Goal: Task Accomplishment & Management: Manage account settings

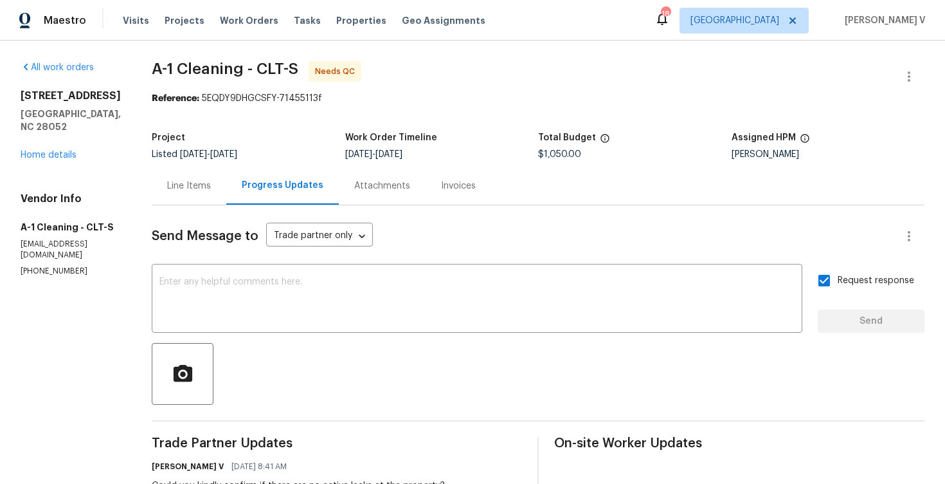
scroll to position [177, 0]
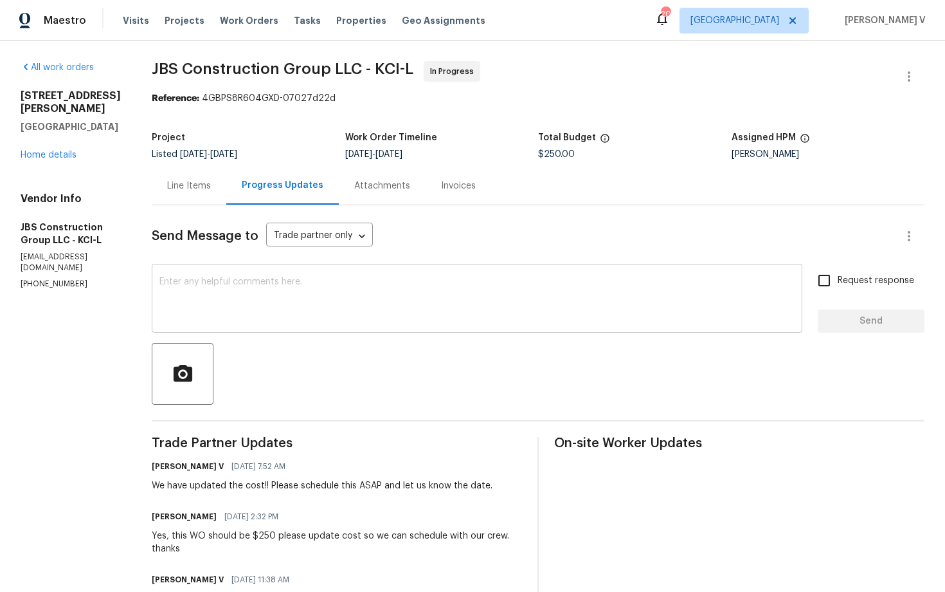
click at [313, 299] on textarea at bounding box center [476, 299] width 635 height 45
paste textarea "While uploading the invoice, please include the details of the work completed."
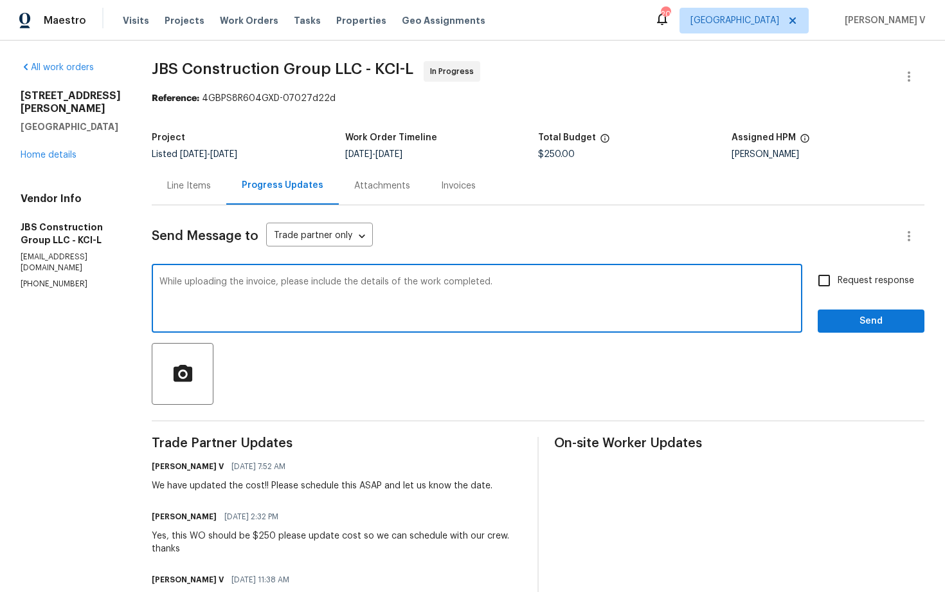
type textarea "While uploading the invoice, please include the details of the work completed."
click at [277, 282] on textarea "While uploading the invoice, please include the details of the work completed." at bounding box center [476, 299] width 635 height 45
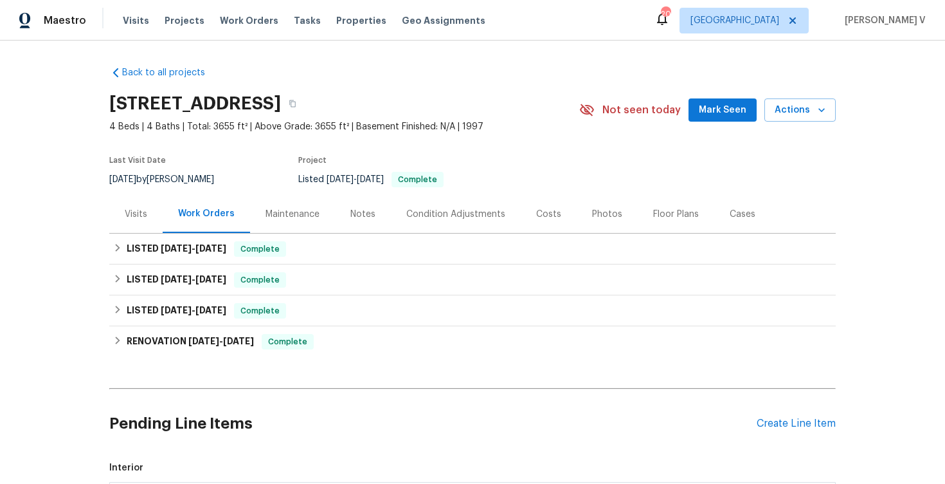
scroll to position [169, 0]
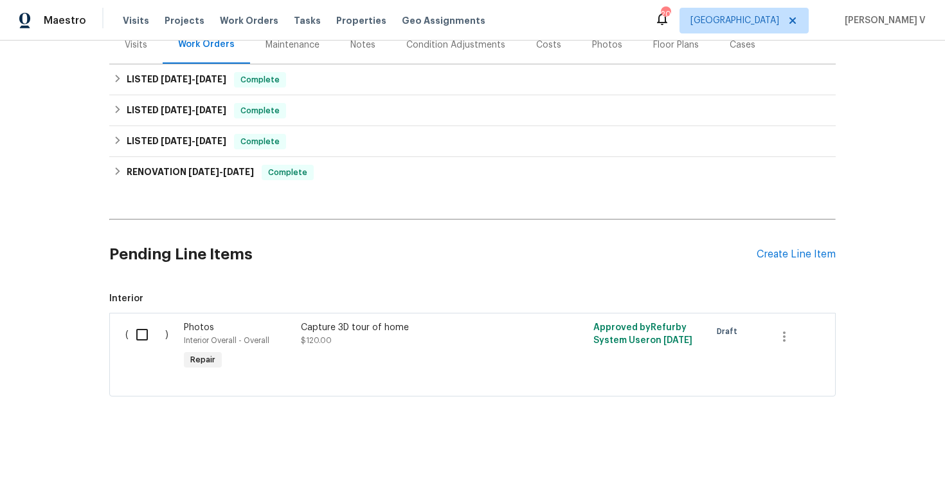
click at [774, 247] on div "Pending Line Items Create Line Item" at bounding box center [472, 254] width 727 height 60
click at [378, 253] on h2 "Pending Line Items" at bounding box center [433, 254] width 648 height 60
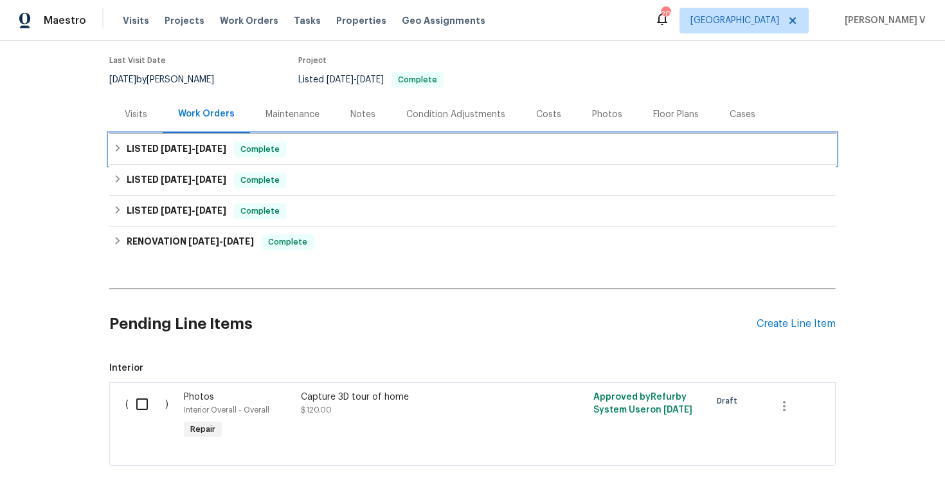
click at [366, 159] on div "LISTED 6/23/25 - 8/11/25 Complete" at bounding box center [472, 149] width 727 height 31
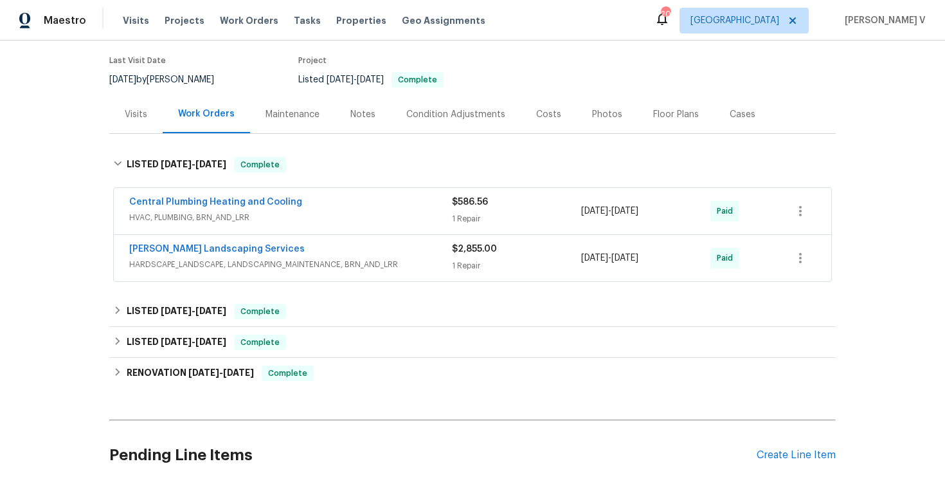
click at [373, 216] on span "HVAC, PLUMBING, BRN_AND_LRR" at bounding box center [290, 217] width 323 height 13
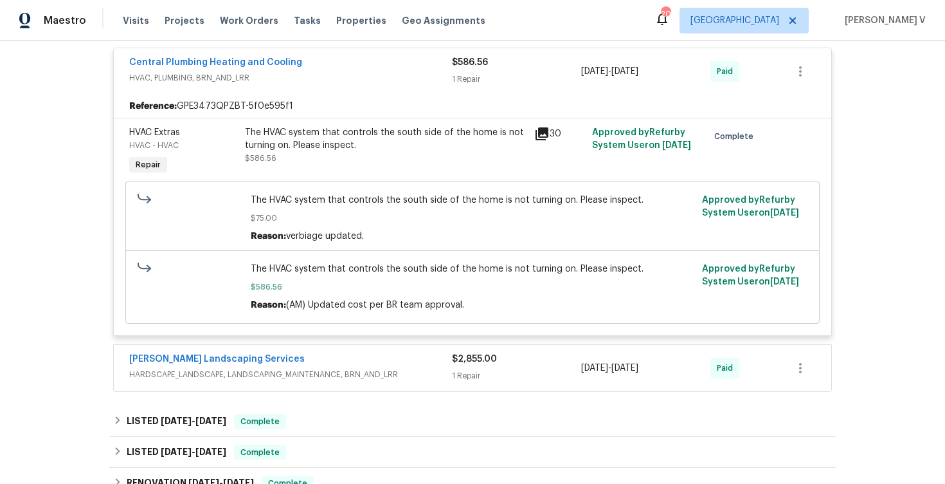
scroll to position [242, 0]
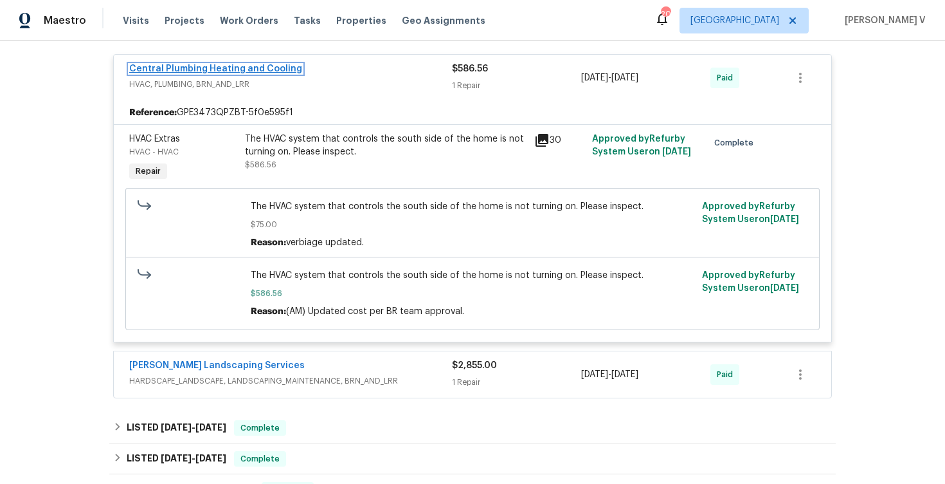
click at [212, 69] on link "Central Plumbing Heating and Cooling" at bounding box center [215, 68] width 173 height 9
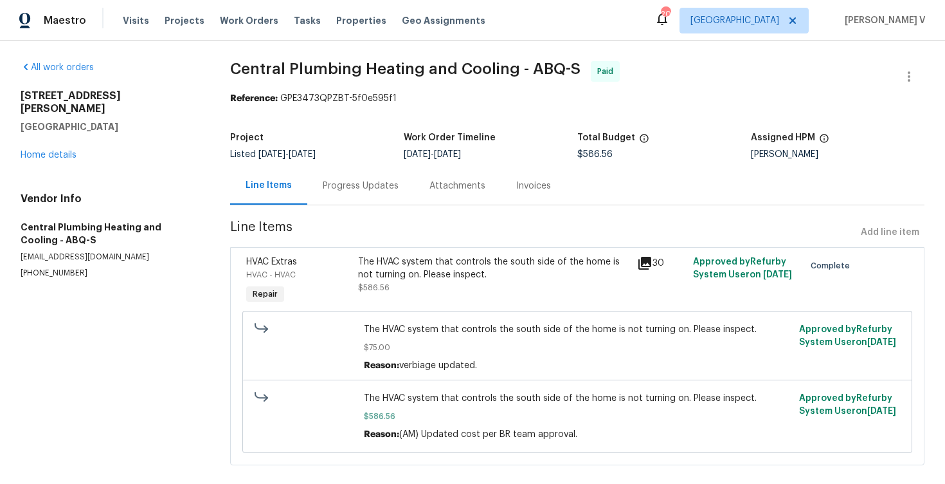
click at [354, 193] on div "Progress Updates" at bounding box center [360, 186] width 107 height 38
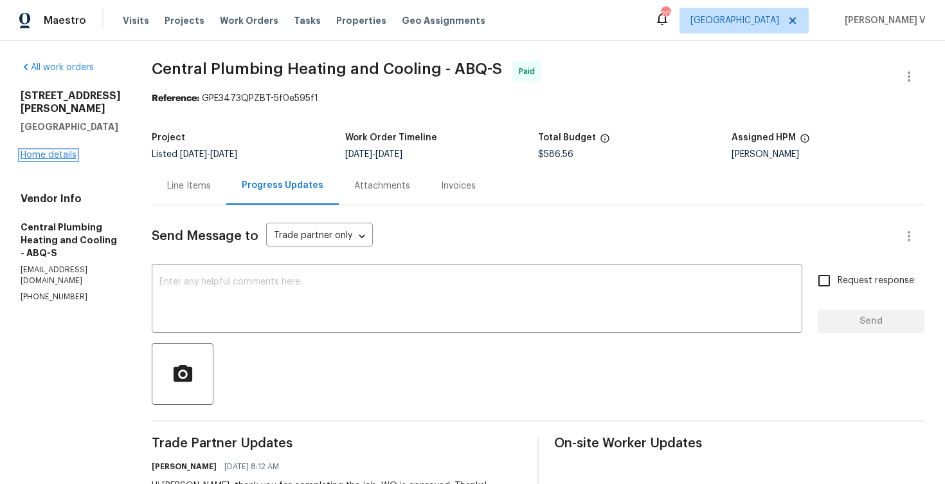
click at [51, 158] on link "Home details" at bounding box center [49, 154] width 56 height 9
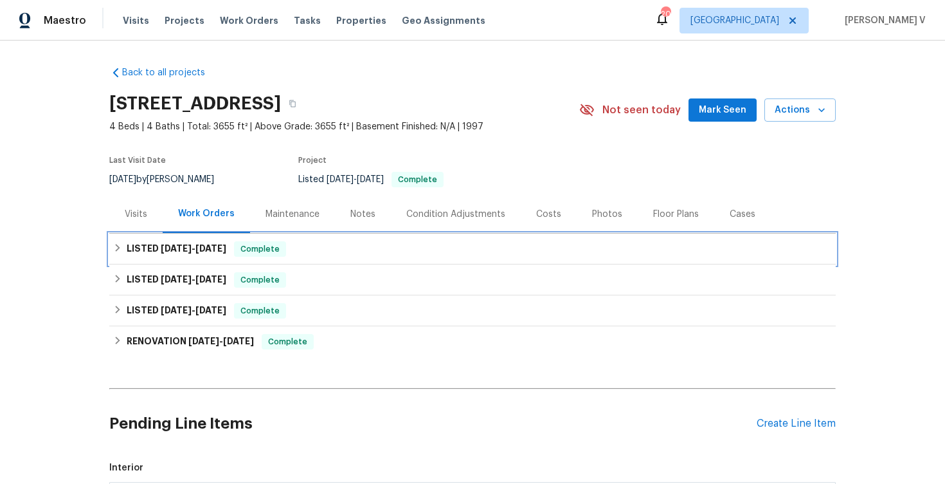
click at [341, 248] on div "LISTED 6/23/25 - 8/11/25 Complete" at bounding box center [472, 248] width 719 height 15
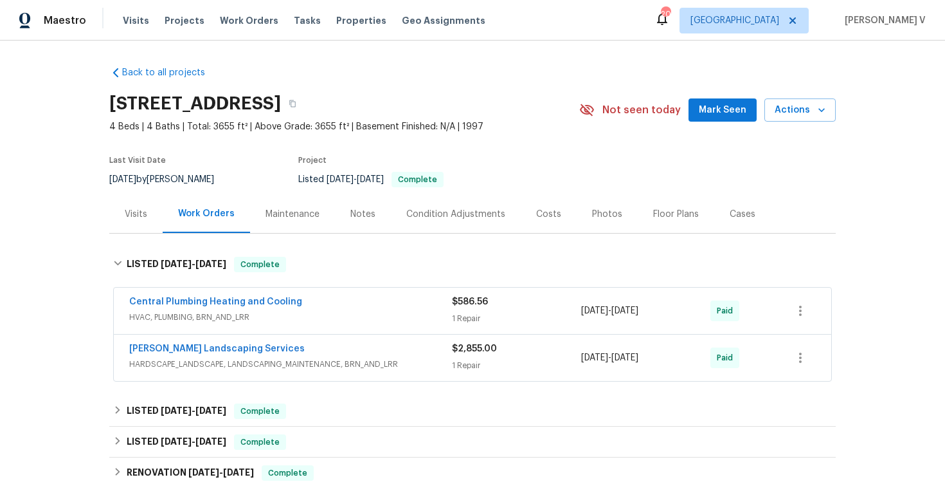
click at [293, 320] on span "HVAC, PLUMBING, BRN_AND_LRR" at bounding box center [290, 317] width 323 height 13
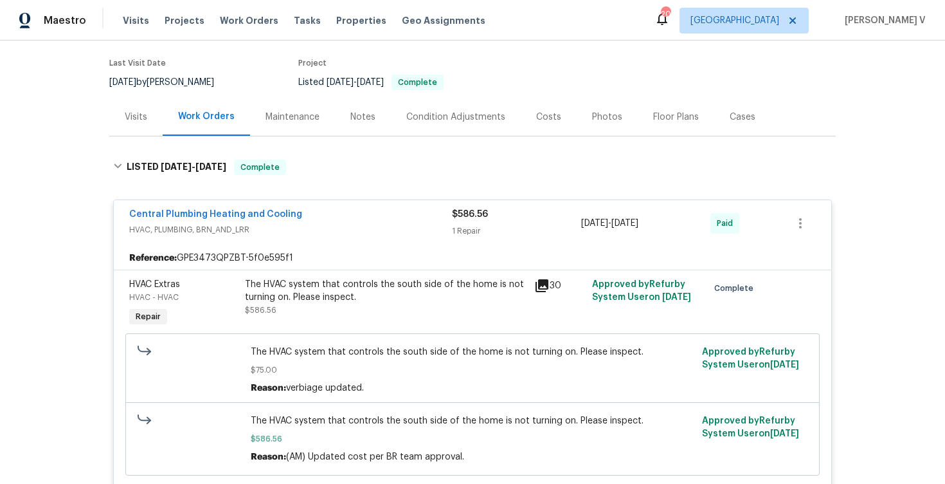
scroll to position [561, 0]
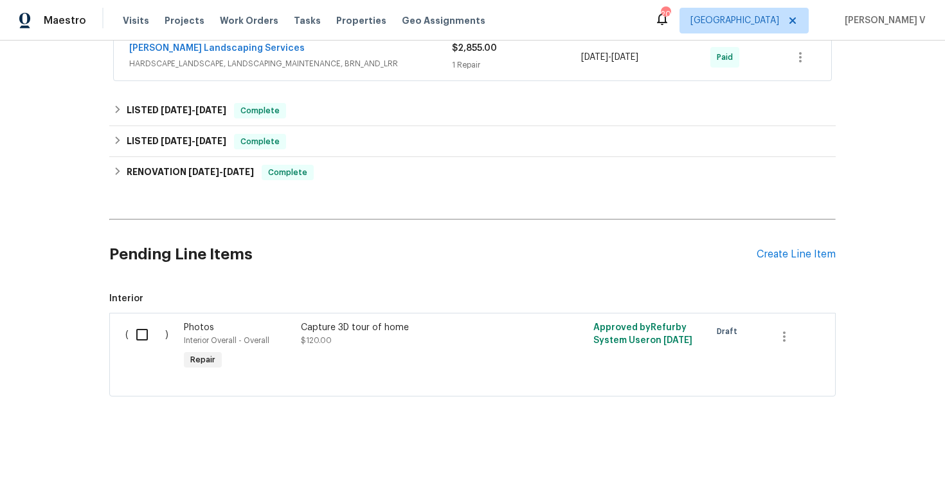
click at [763, 262] on div "Pending Line Items Create Line Item" at bounding box center [472, 254] width 727 height 60
click at [764, 250] on div "Create Line Item" at bounding box center [796, 254] width 79 height 12
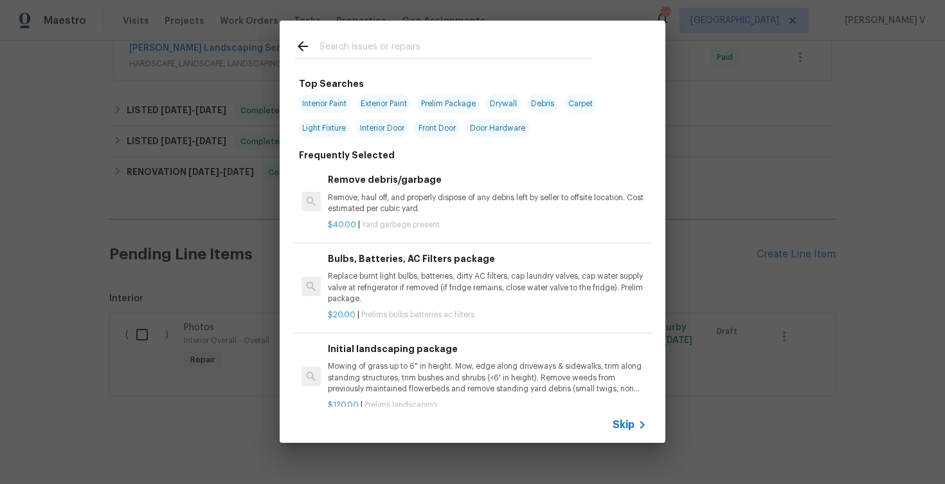
click at [615, 422] on span "Skip" at bounding box center [624, 424] width 22 height 13
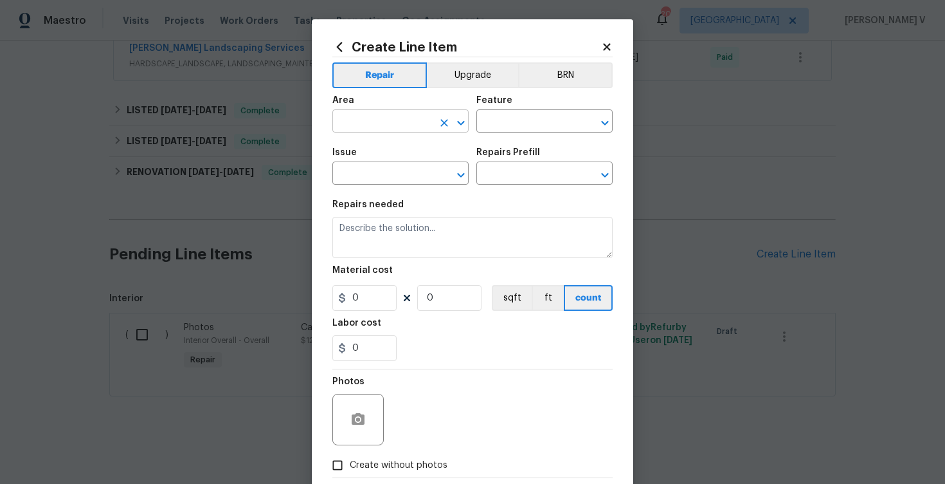
click at [395, 118] on input "text" at bounding box center [382, 123] width 100 height 20
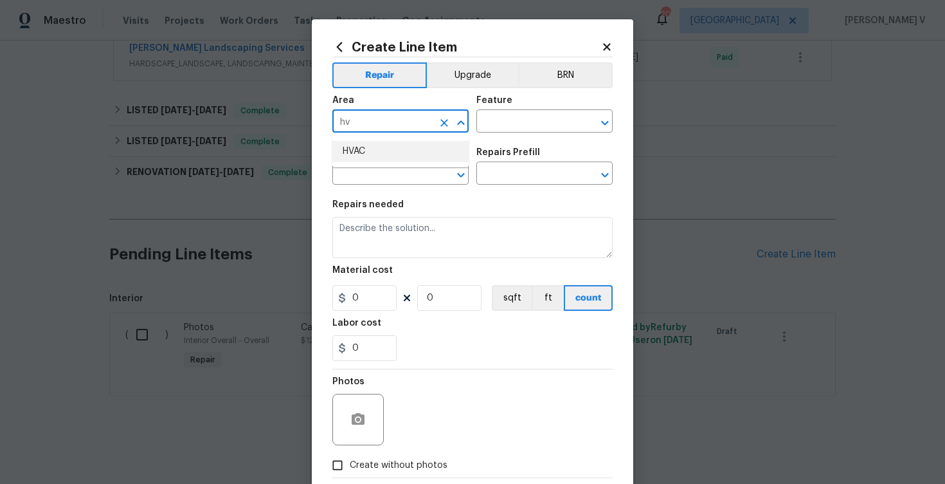
click at [408, 158] on li "HVAC" at bounding box center [400, 151] width 136 height 21
type input "HVAC"
click at [523, 114] on input "text" at bounding box center [527, 123] width 100 height 20
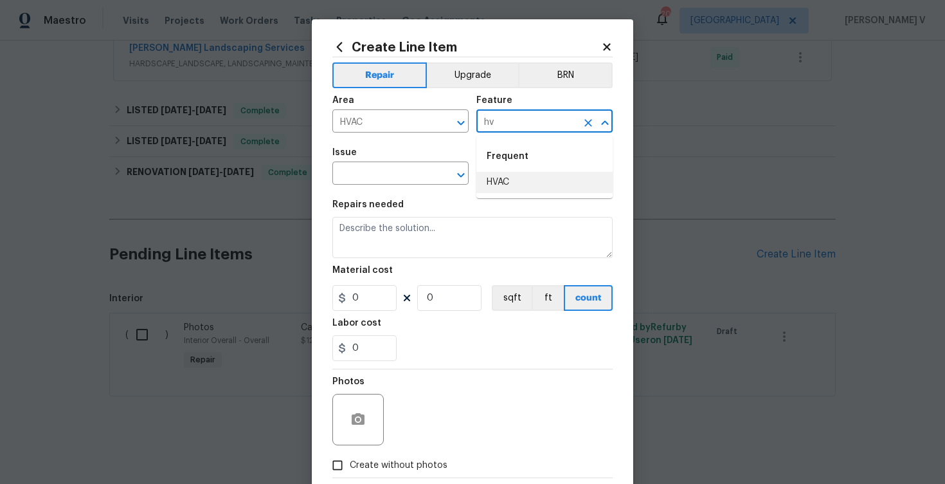
click at [514, 176] on li "HVAC" at bounding box center [545, 182] width 136 height 21
type input "HVAC"
click at [377, 177] on input "text" at bounding box center [382, 175] width 100 height 20
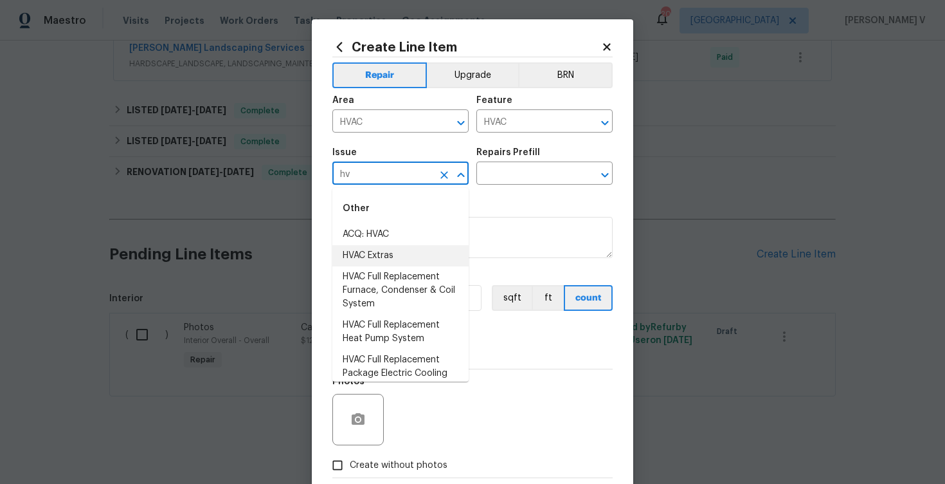
click at [391, 251] on li "HVAC Extras" at bounding box center [400, 255] width 136 height 21
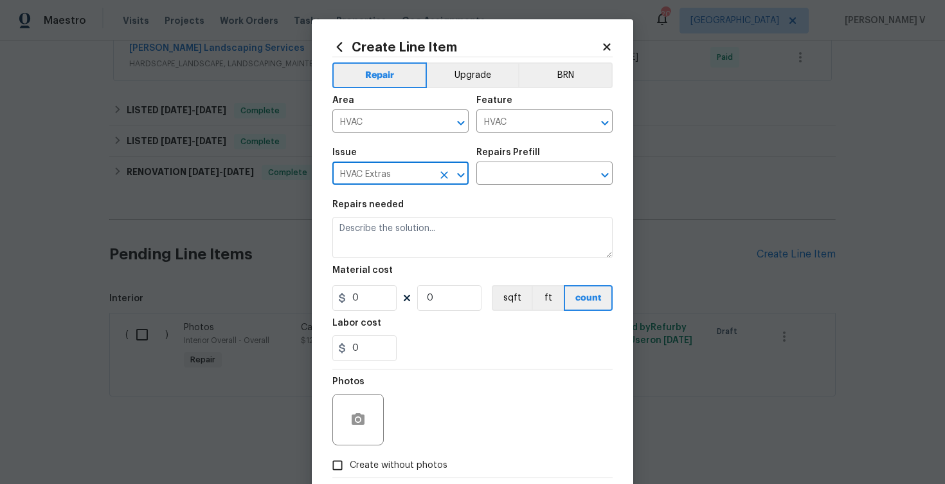
type input "HVAC Extras"
click at [548, 138] on div "Area HVAC ​ Feature HVAC ​" at bounding box center [472, 114] width 280 height 52
click at [525, 175] on input "text" at bounding box center [527, 175] width 100 height 20
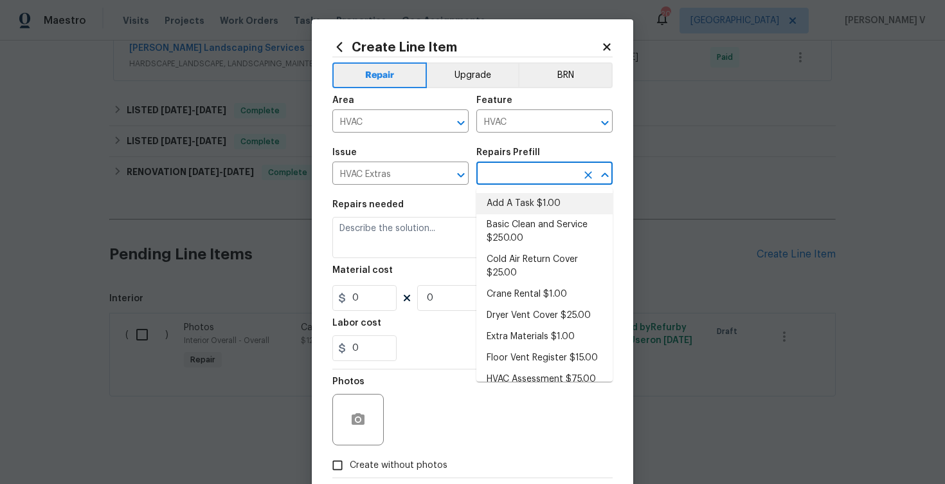
click at [507, 206] on li "Add A Task $1.00" at bounding box center [545, 203] width 136 height 21
type input "Add A Task $1.00"
type textarea "HPM to detail"
type input "1"
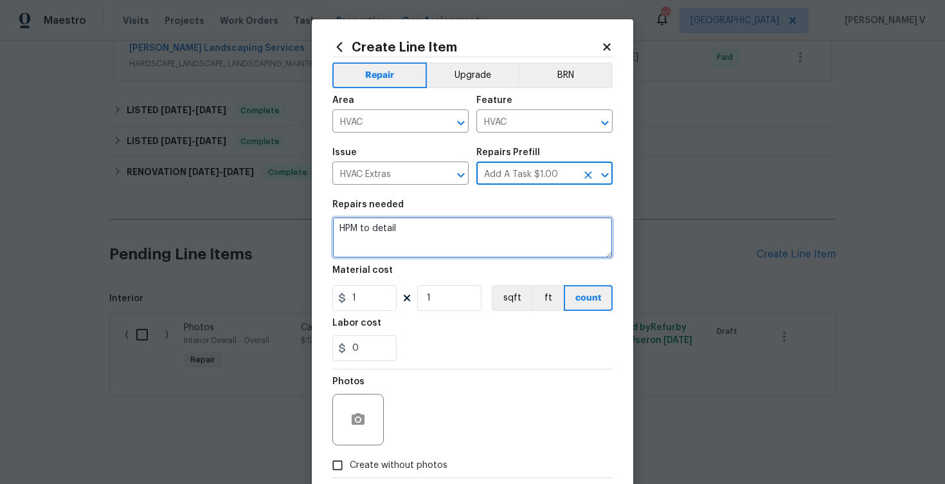
click at [388, 244] on textarea "HPM to detail" at bounding box center [472, 237] width 280 height 41
paste textarea "Upstairs ac is not working again"
click at [526, 230] on textarea "Rework. Upstairs ac is not working again" at bounding box center [472, 237] width 280 height 41
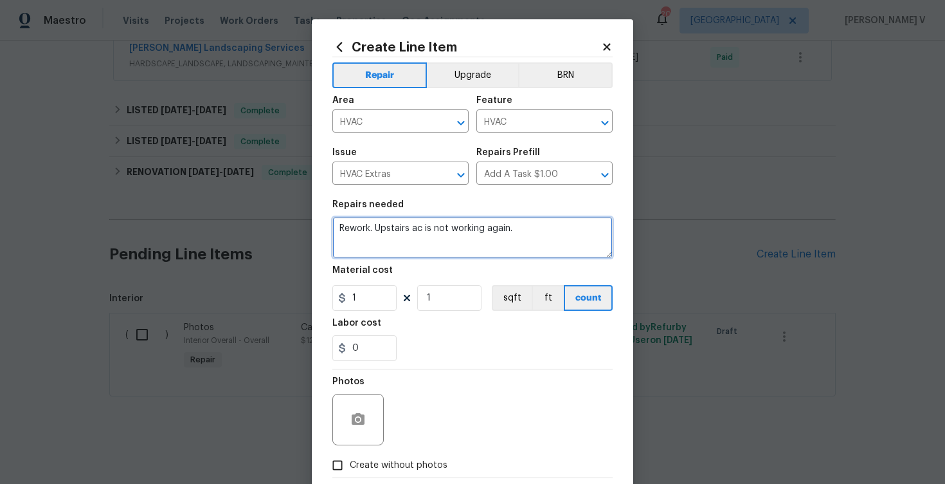
scroll to position [71, 0]
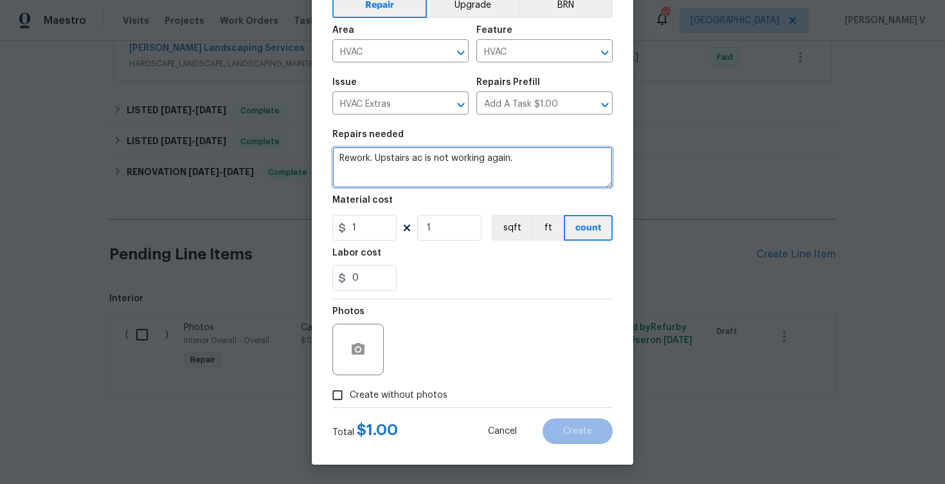
type textarea "Rework. Upstairs ac is not working again."
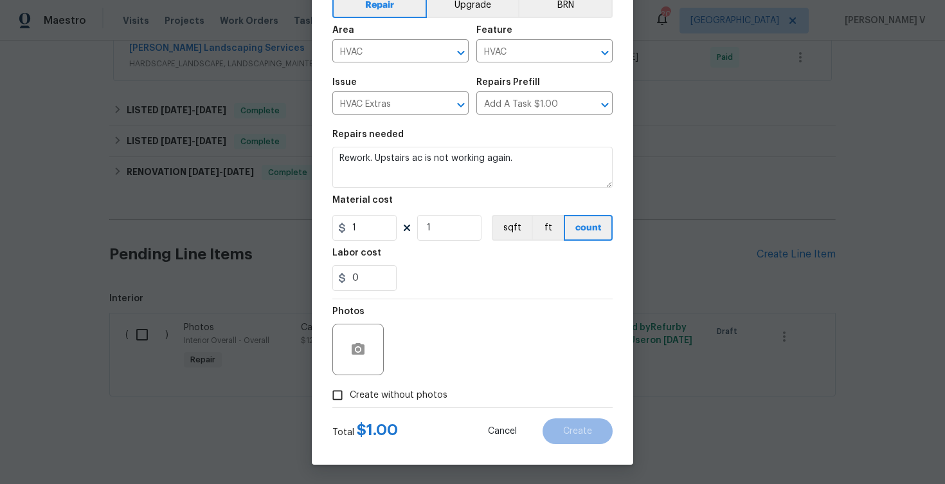
click at [360, 401] on span "Create without photos" at bounding box center [399, 395] width 98 height 14
click at [350, 401] on input "Create without photos" at bounding box center [337, 395] width 24 height 24
checkbox input "true"
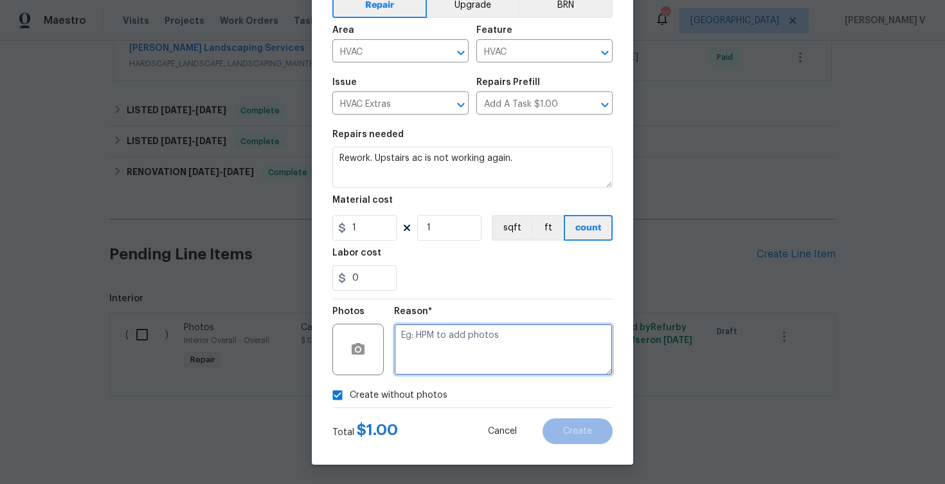
click at [464, 345] on textarea at bounding box center [503, 348] width 219 height 51
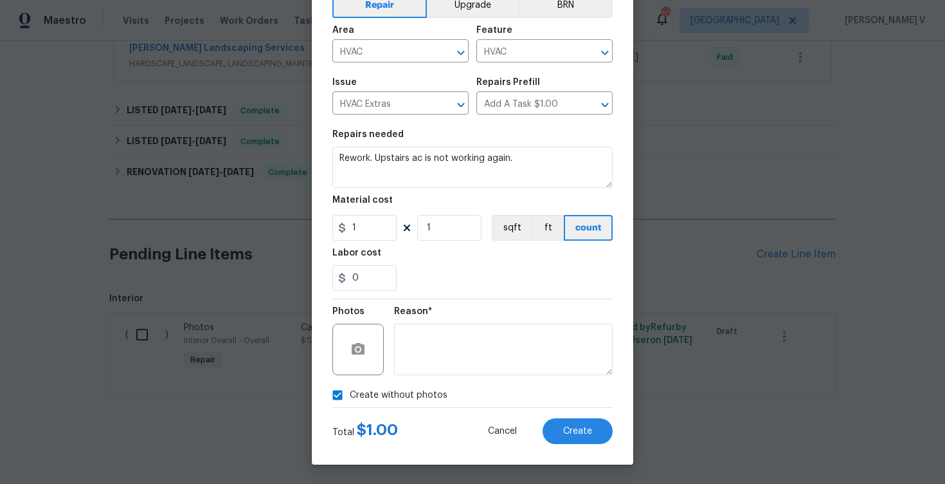
click at [559, 409] on div "Total $ 1.00 Cancel Create" at bounding box center [472, 426] width 280 height 36
click at [565, 421] on button "Create" at bounding box center [578, 431] width 70 height 26
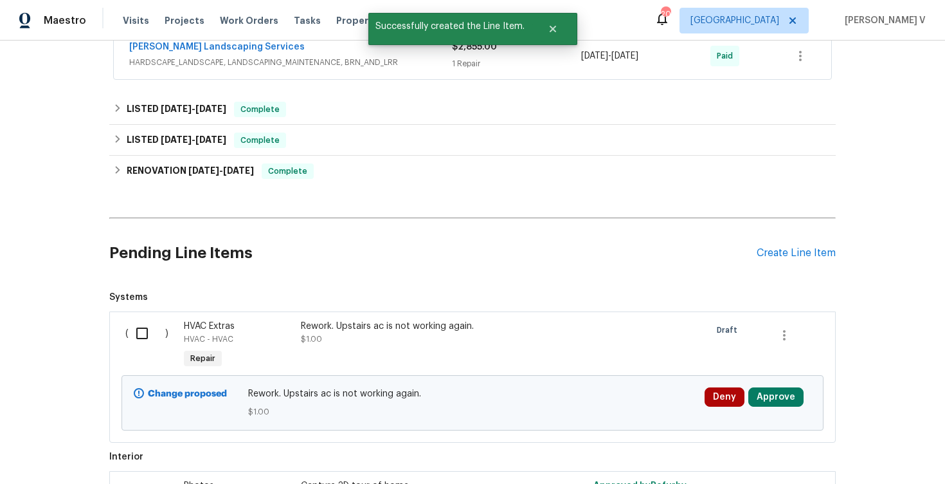
click at [140, 332] on input "checkbox" at bounding box center [147, 333] width 37 height 27
checkbox input "true"
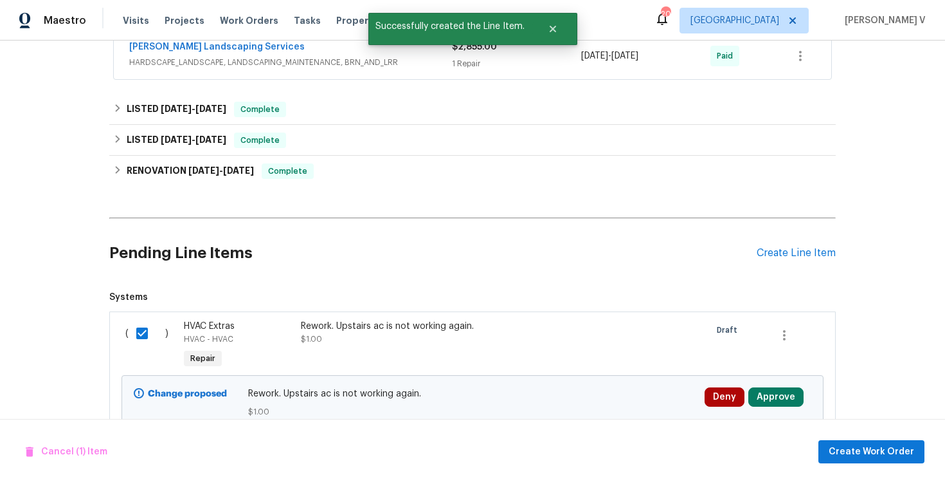
scroll to position [673, 0]
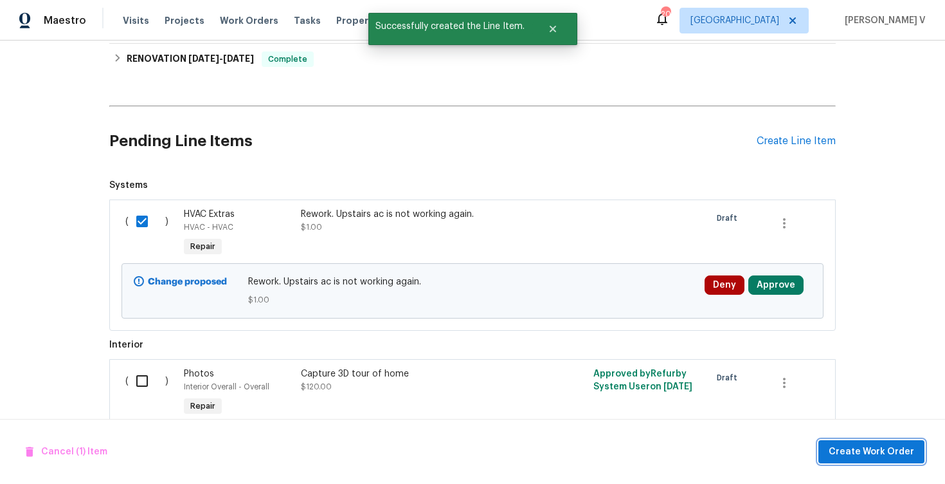
click at [889, 454] on span "Create Work Order" at bounding box center [872, 452] width 86 height 16
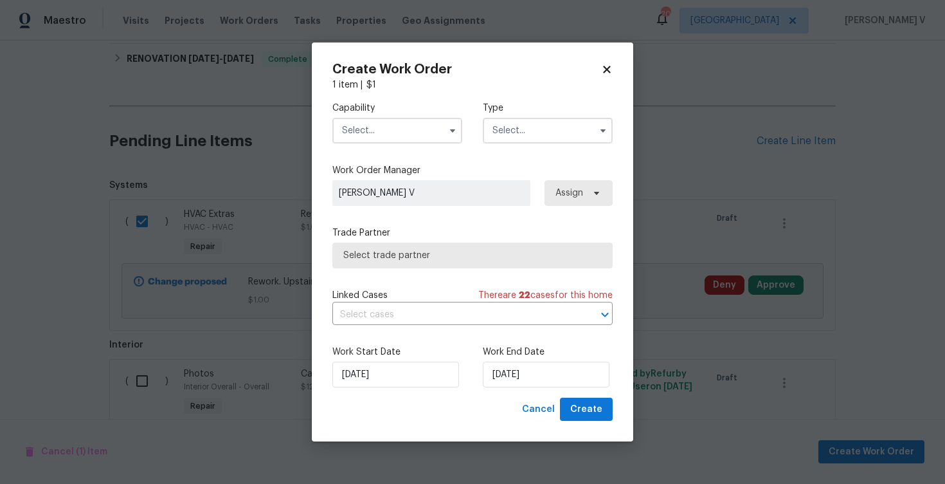
click at [361, 131] on input "text" at bounding box center [397, 131] width 130 height 26
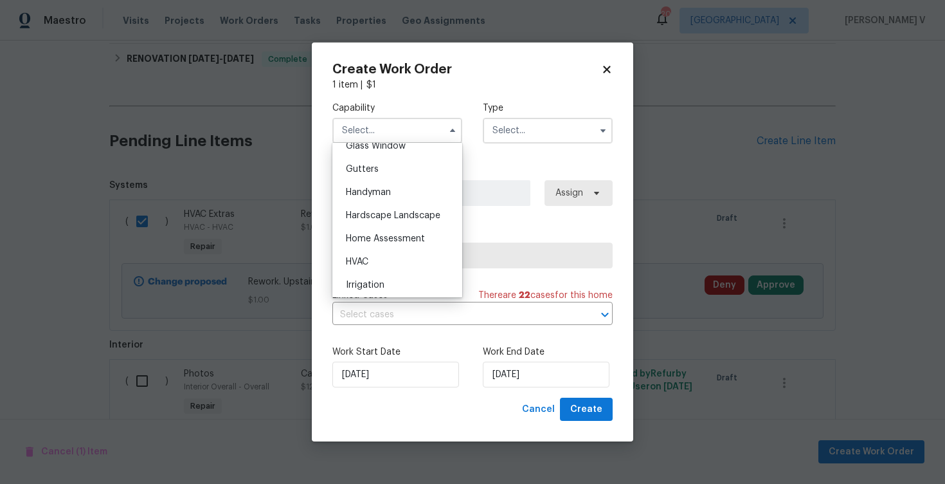
scroll to position [698, 0]
click at [383, 234] on div "HVAC" at bounding box center [397, 236] width 123 height 23
type input "HVAC"
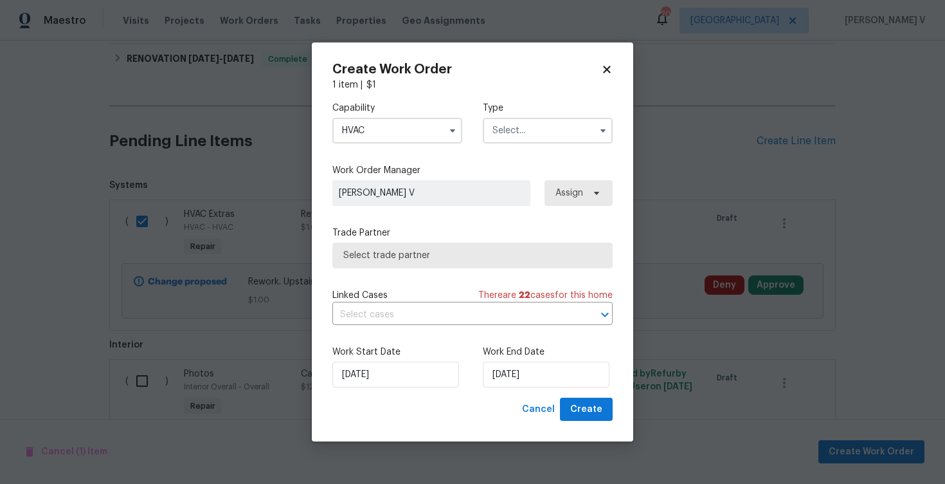
click at [507, 140] on input "text" at bounding box center [548, 131] width 130 height 26
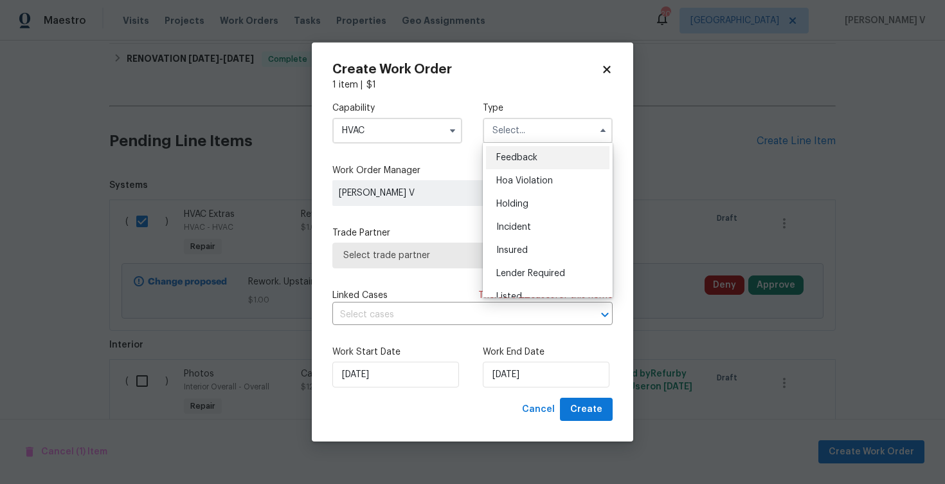
click at [507, 155] on span "Feedback" at bounding box center [516, 157] width 41 height 9
type input "Feedback"
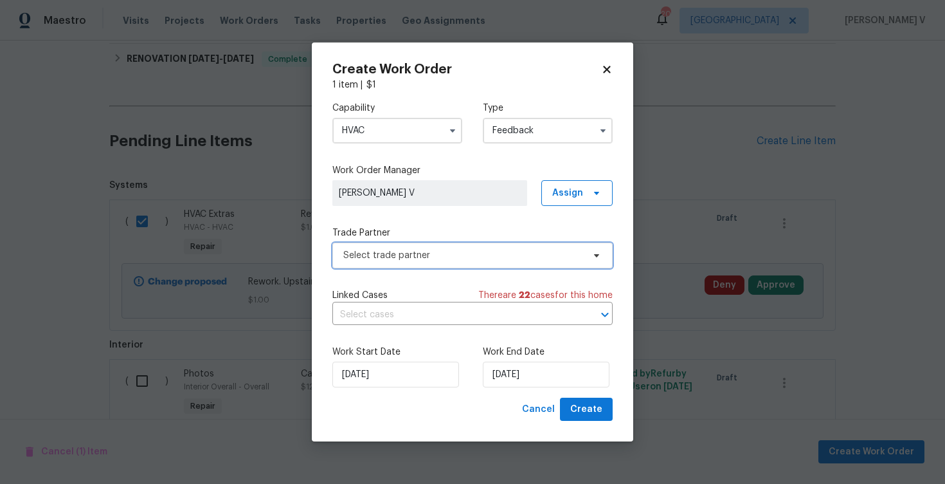
click at [410, 257] on span "Select trade partner" at bounding box center [463, 255] width 240 height 13
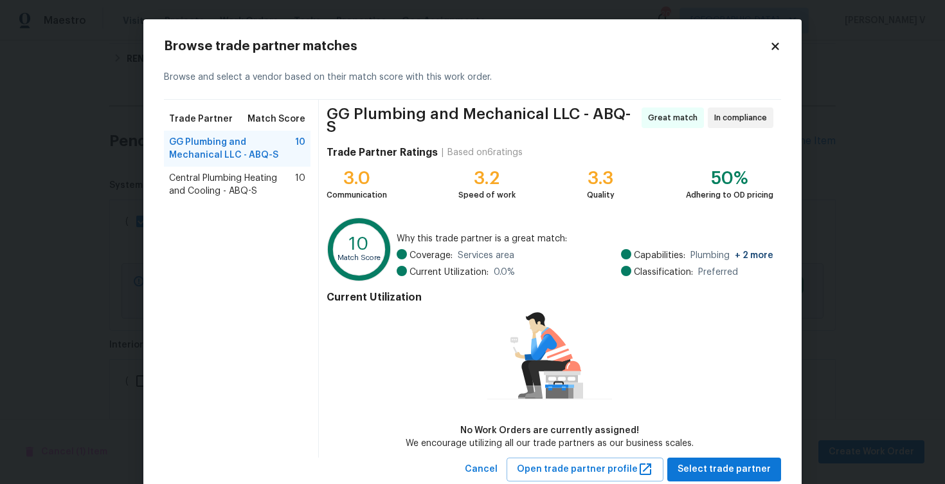
scroll to position [31, 0]
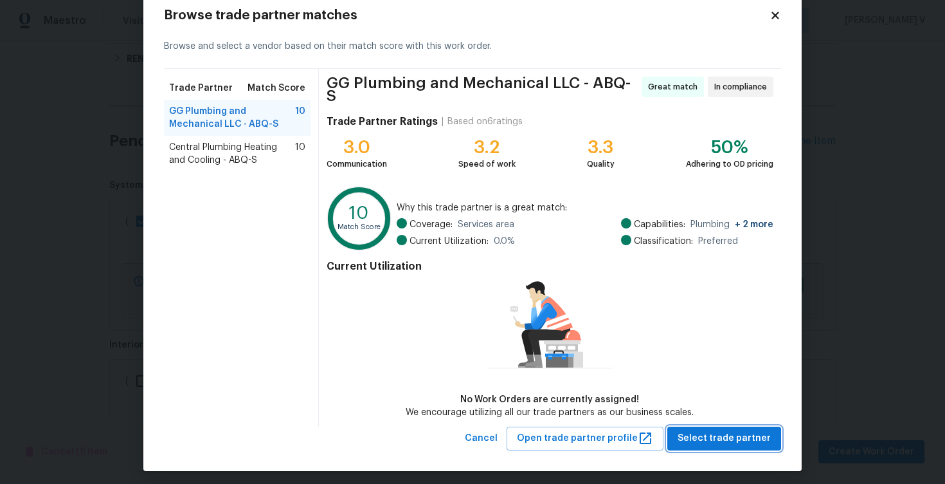
click at [723, 431] on span "Select trade partner" at bounding box center [724, 438] width 93 height 16
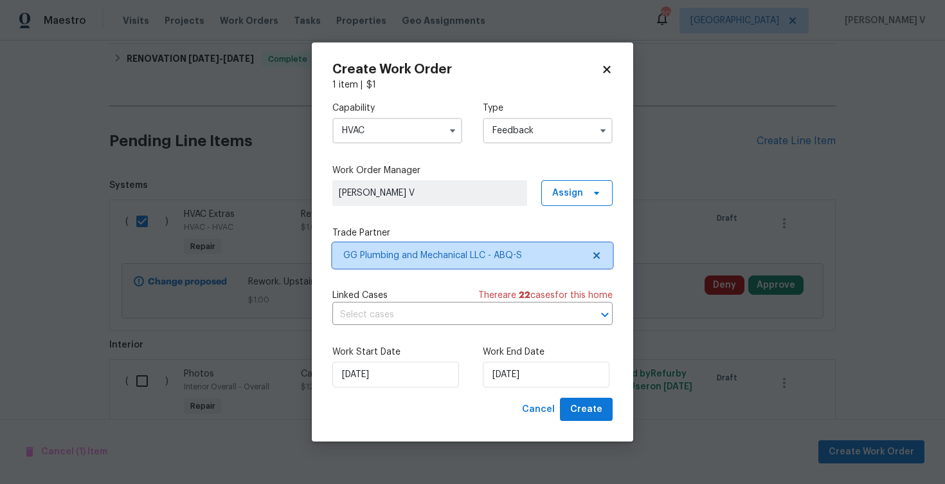
scroll to position [0, 0]
click at [506, 389] on div "Work Start Date 26/08/2025 Work End Date 26/08/2025" at bounding box center [472, 366] width 280 height 62
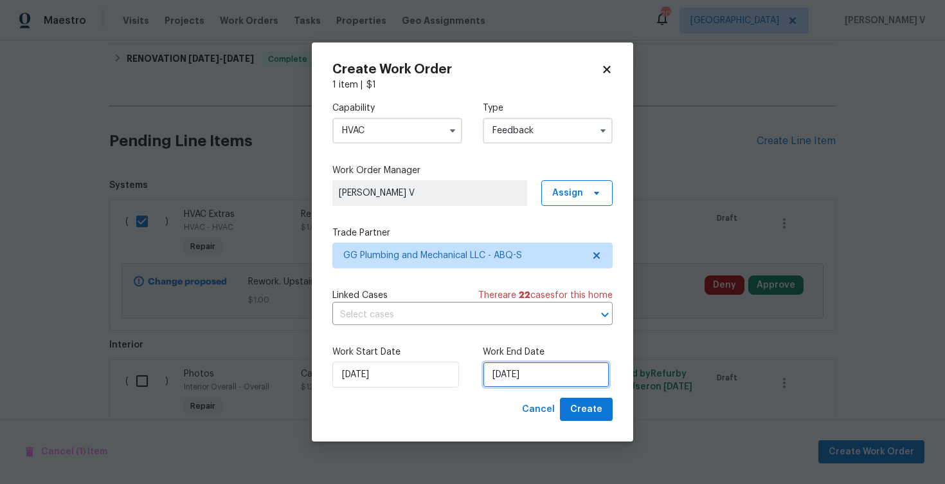
click at [507, 361] on input "[DATE]" at bounding box center [546, 374] width 127 height 26
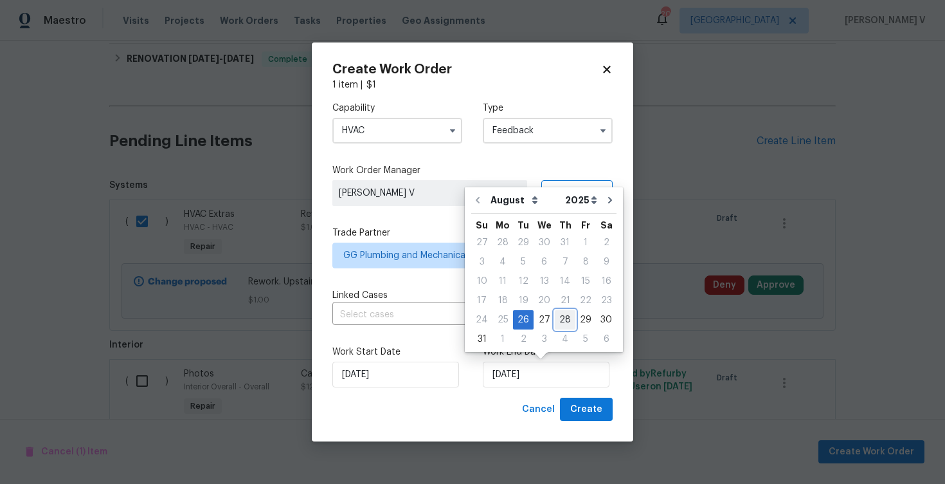
click at [558, 327] on div "28" at bounding box center [565, 320] width 21 height 18
type input "[DATE]"
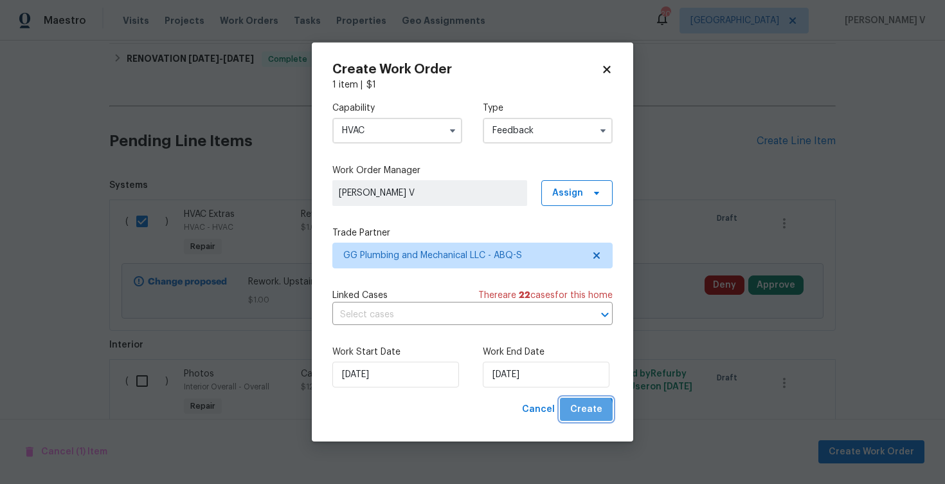
click at [587, 412] on span "Create" at bounding box center [586, 409] width 32 height 16
checkbox input "false"
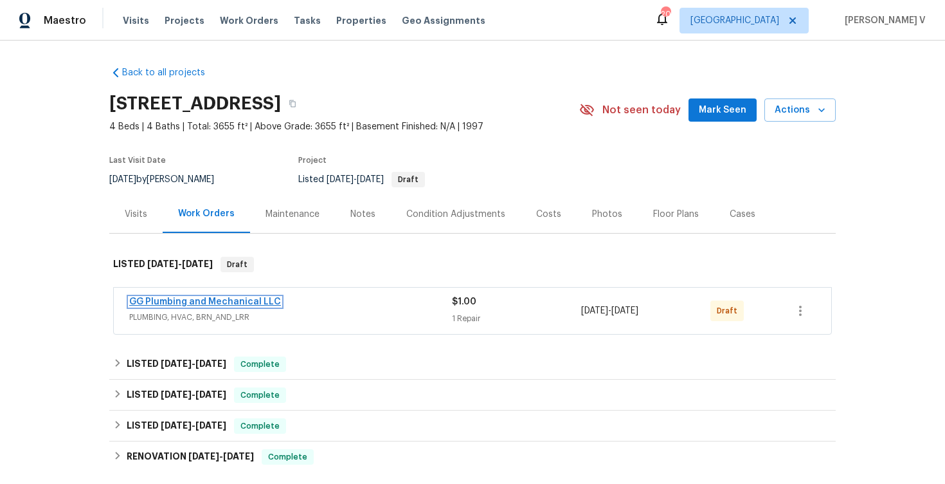
click at [171, 302] on link "GG Plumbing and Mechanical LLC" at bounding box center [205, 301] width 152 height 9
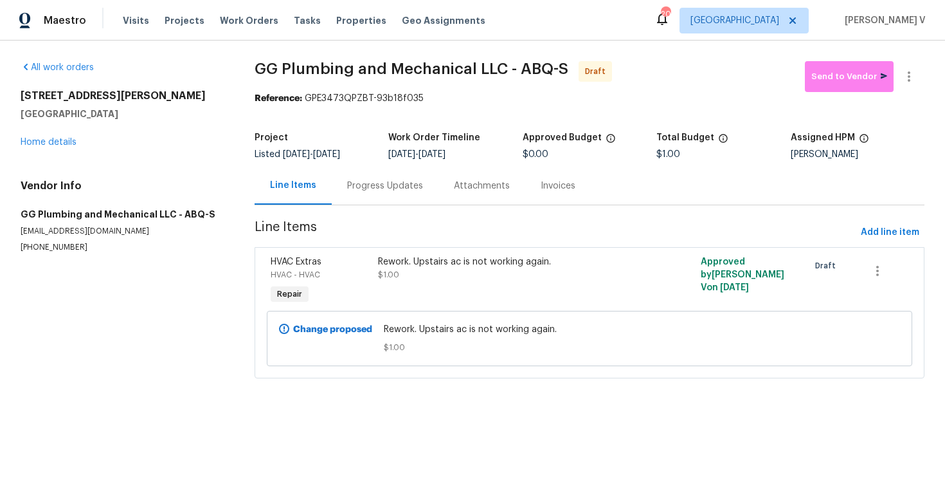
click at [366, 186] on div "Progress Updates" at bounding box center [385, 185] width 76 height 13
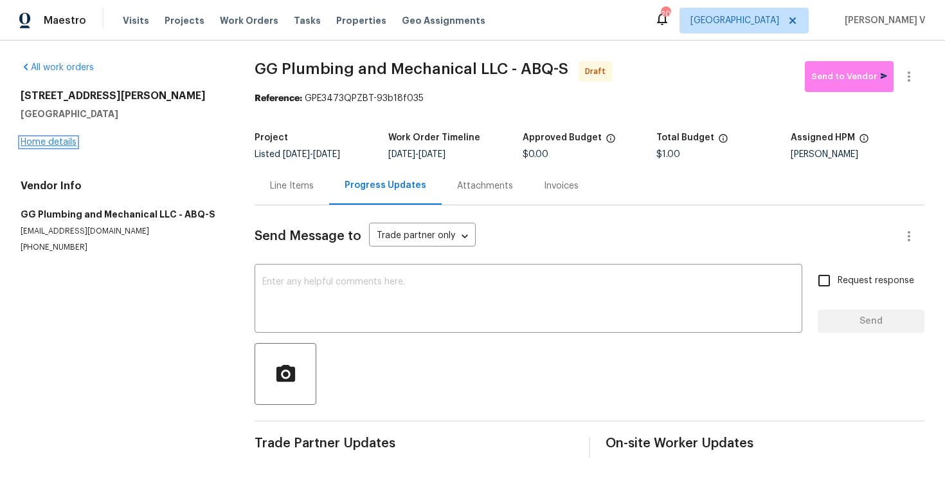
click at [61, 143] on link "Home details" at bounding box center [49, 142] width 56 height 9
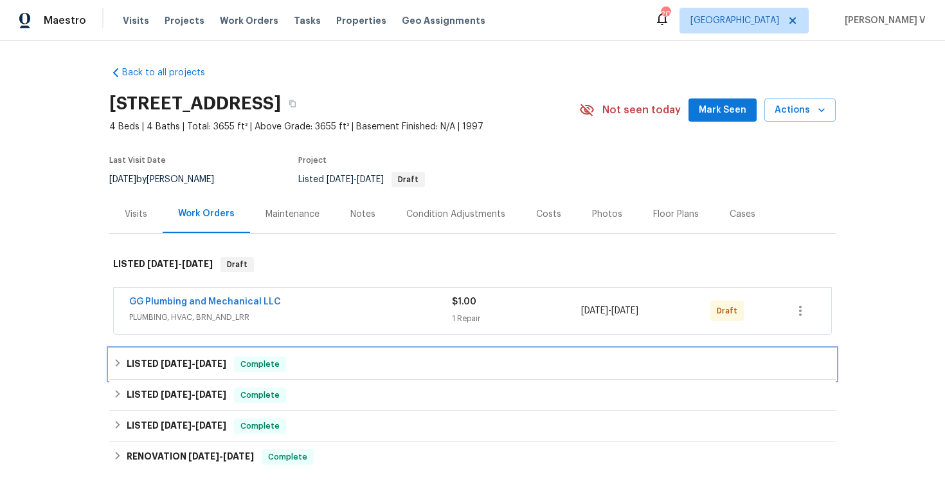
click at [304, 376] on div "LISTED 6/23/25 - 8/11/25 Complete" at bounding box center [472, 364] width 727 height 31
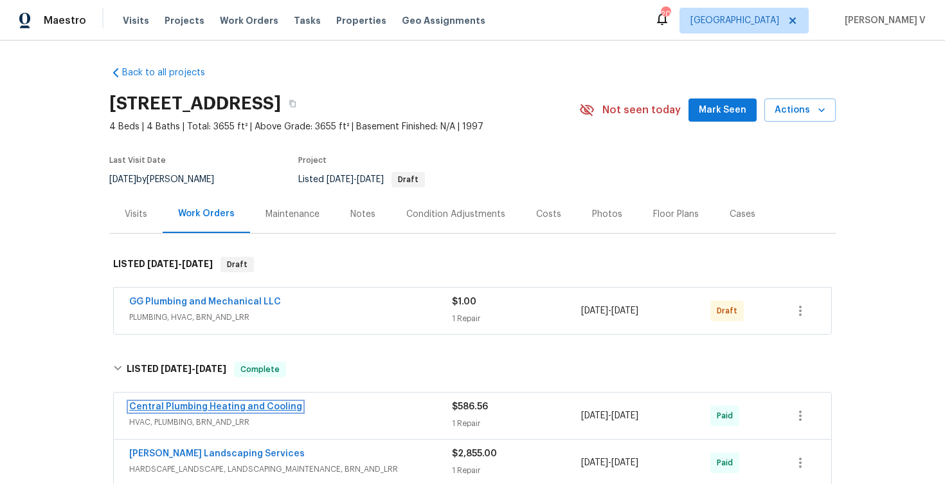
click at [184, 406] on link "Central Plumbing Heating and Cooling" at bounding box center [215, 406] width 173 height 9
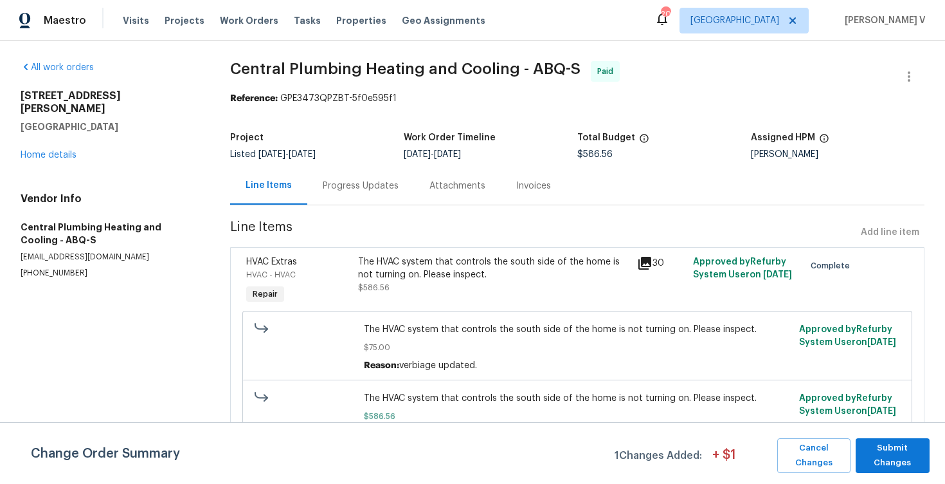
click at [355, 201] on div "Progress Updates" at bounding box center [360, 186] width 107 height 38
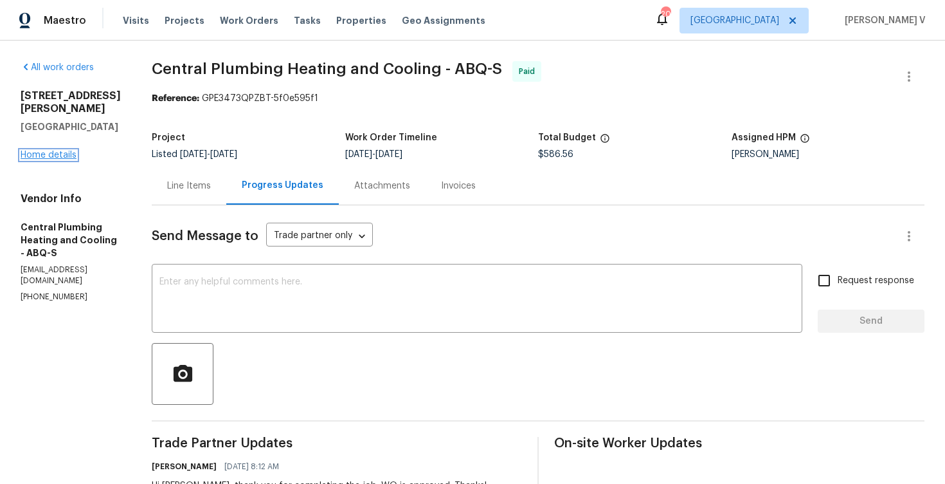
click at [55, 156] on link "Home details" at bounding box center [49, 154] width 56 height 9
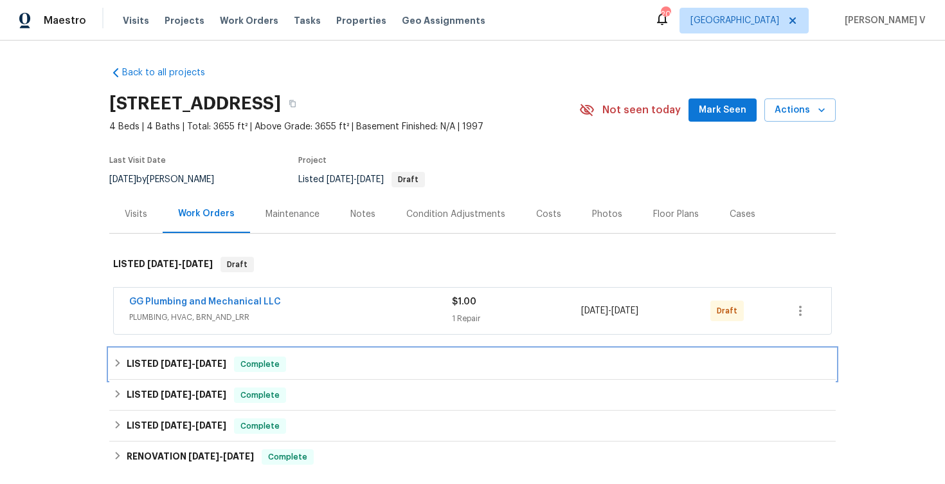
click at [279, 365] on span "Complete" at bounding box center [260, 364] width 50 height 13
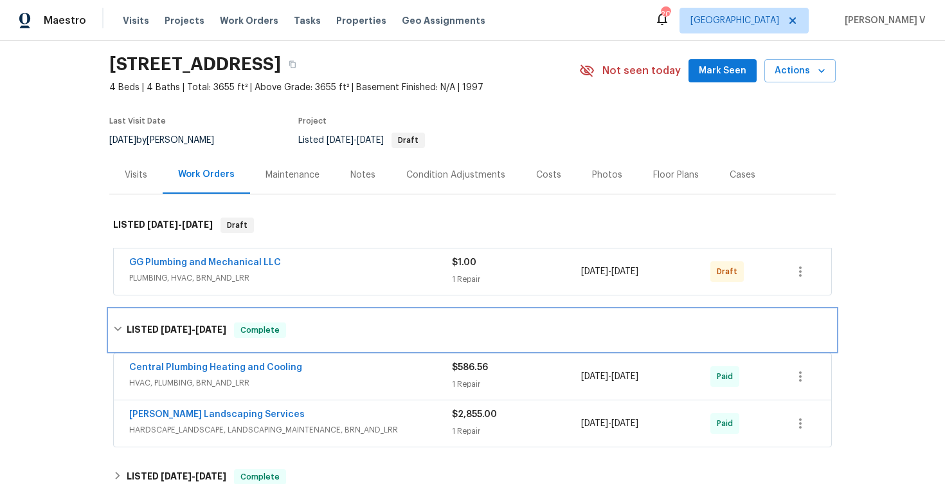
scroll to position [90, 0]
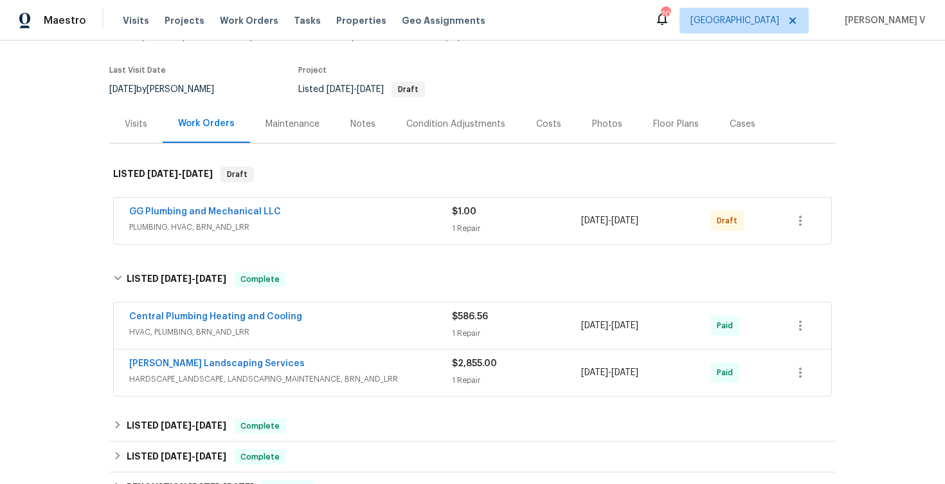
click at [358, 309] on div "Central Plumbing Heating and Cooling HVAC, PLUMBING, BRN_AND_LRR $586.56 1 Repa…" at bounding box center [473, 325] width 718 height 46
click at [352, 329] on span "HVAC, PLUMBING, BRN_AND_LRR" at bounding box center [290, 331] width 323 height 13
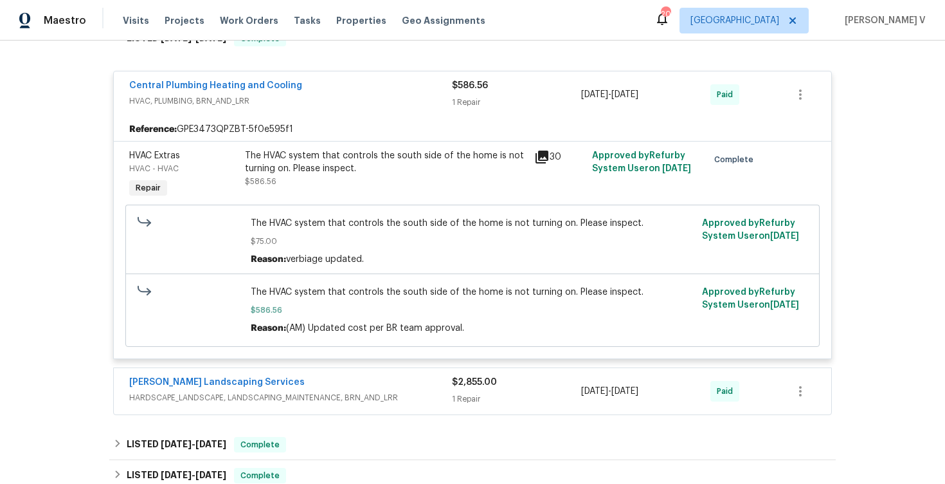
scroll to position [395, 0]
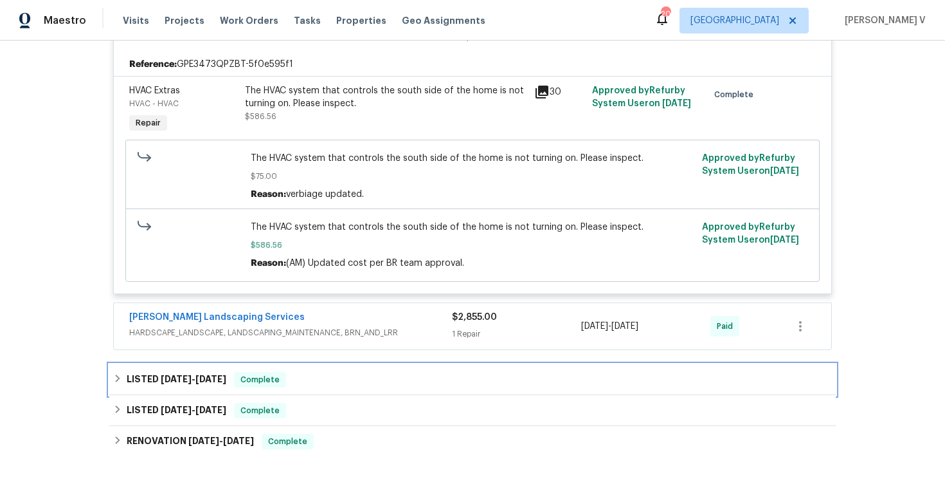
click at [337, 366] on div "LISTED 5/23/25 - 6/5/25 Complete" at bounding box center [472, 379] width 727 height 31
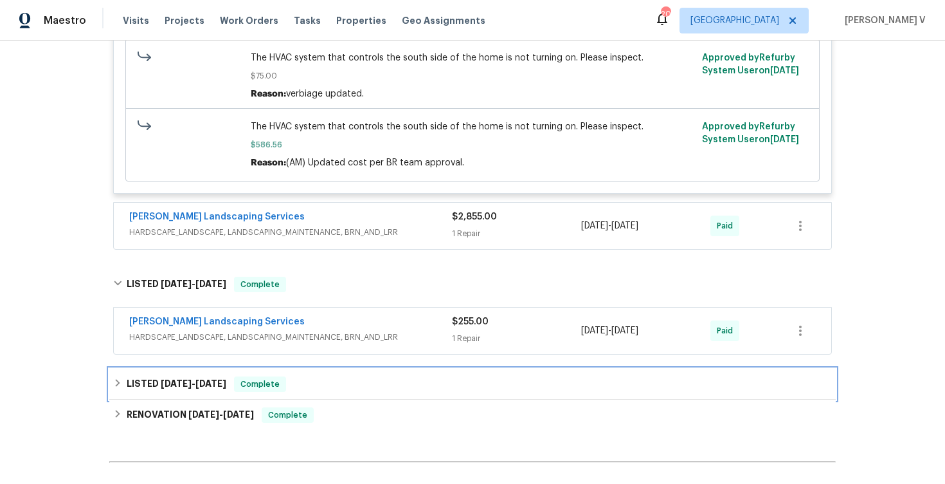
click at [332, 385] on div "LISTED 5/5/25 - 5/8/25 Complete" at bounding box center [472, 383] width 719 height 15
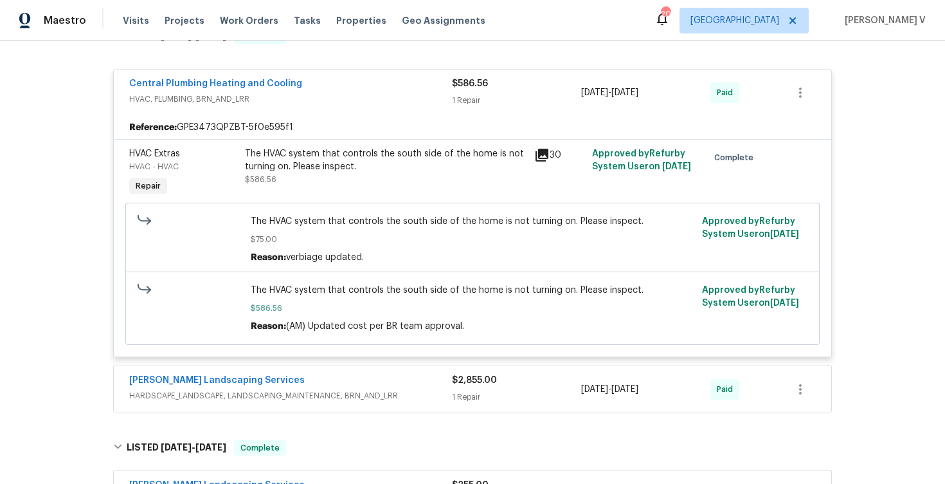
scroll to position [0, 0]
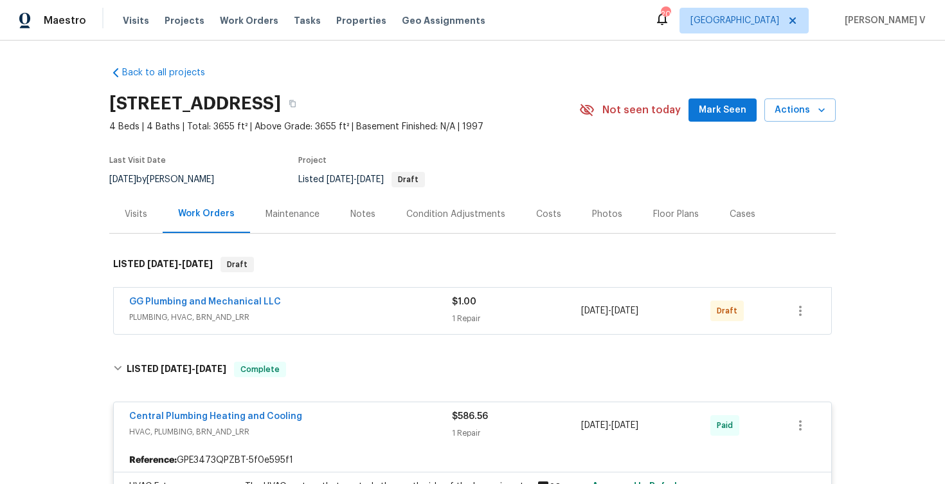
click at [347, 300] on div "GG Plumbing and Mechanical LLC" at bounding box center [290, 302] width 323 height 15
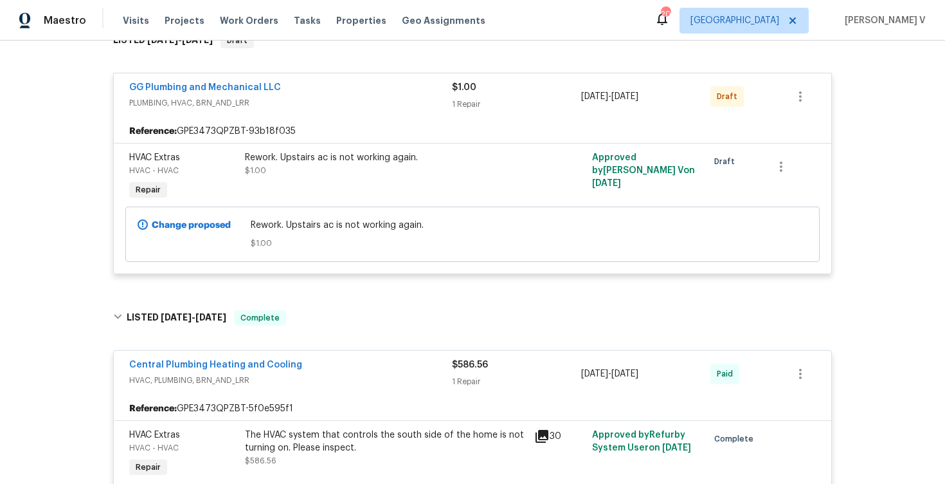
scroll to position [221, 0]
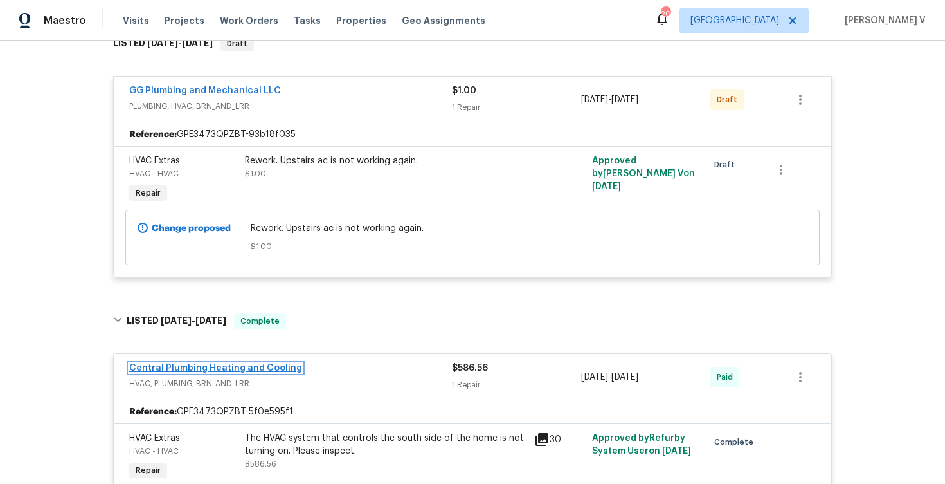
click at [242, 372] on link "Central Plumbing Heating and Cooling" at bounding box center [215, 367] width 173 height 9
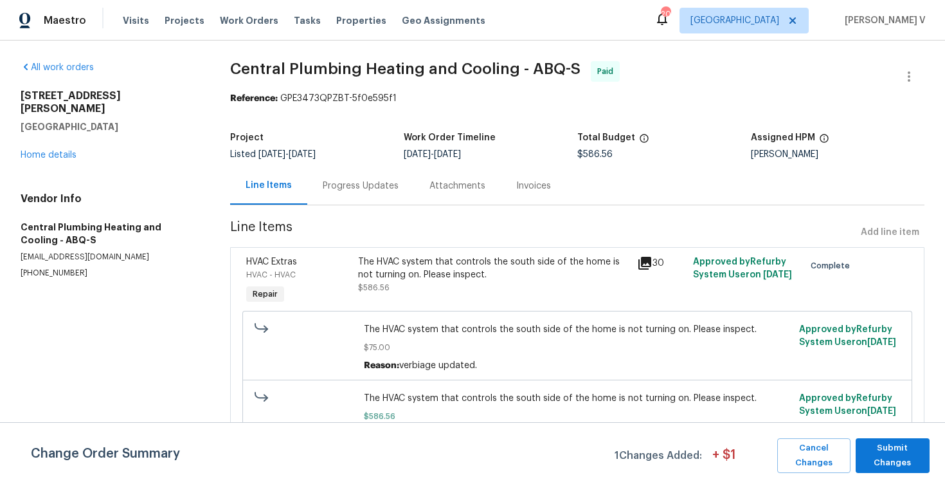
click at [349, 193] on div "Progress Updates" at bounding box center [360, 186] width 107 height 38
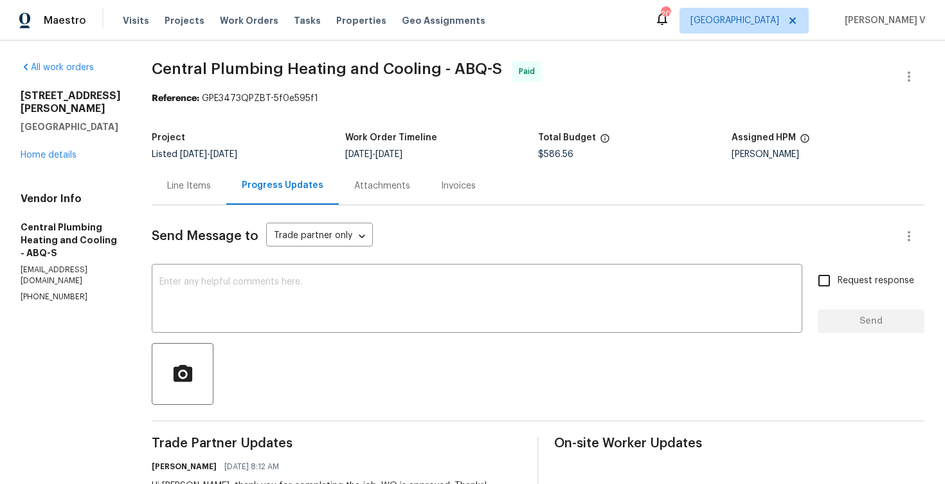
click at [69, 147] on div "3478 White Horse Dr SE Rio Rancho, NM 87124 Home details" at bounding box center [71, 125] width 100 height 72
click at [69, 150] on link "Home details" at bounding box center [49, 154] width 56 height 9
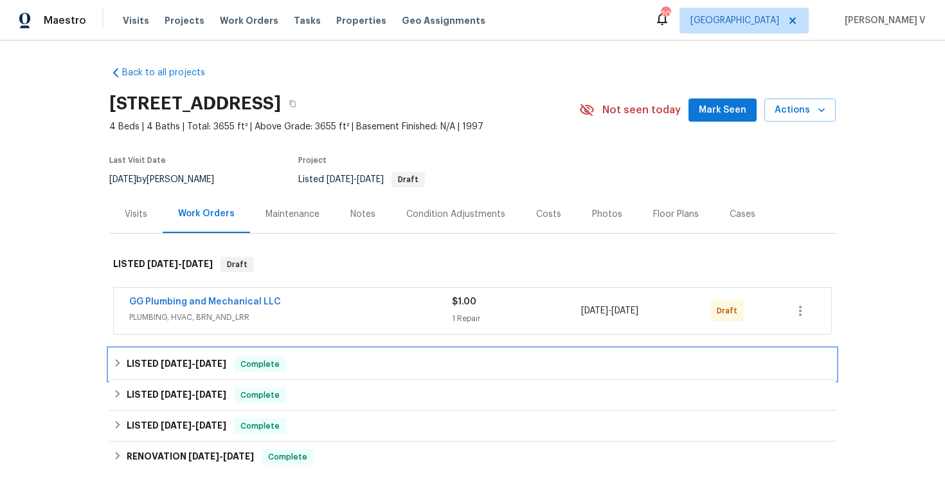
click at [339, 366] on div "LISTED 6/23/25 - 8/11/25 Complete" at bounding box center [472, 363] width 719 height 15
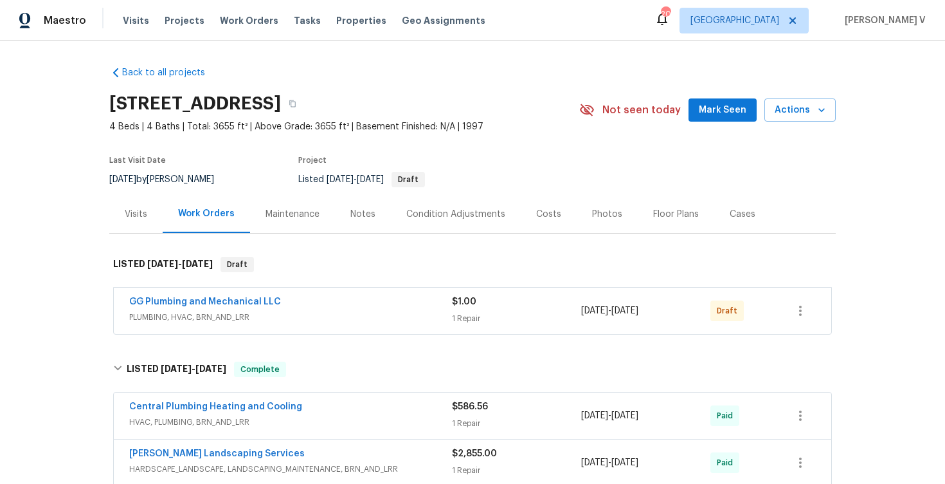
click at [395, 311] on span "PLUMBING, HVAC, BRN_AND_LRR" at bounding box center [290, 317] width 323 height 13
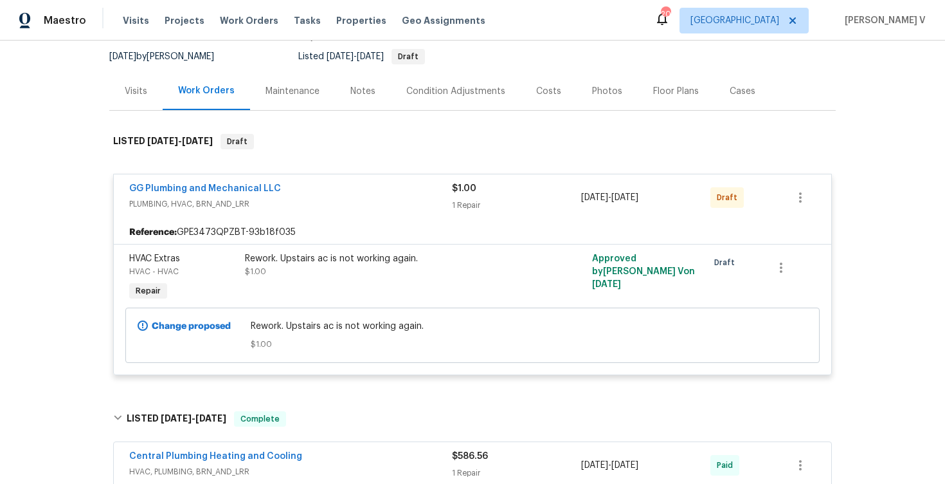
scroll to position [285, 0]
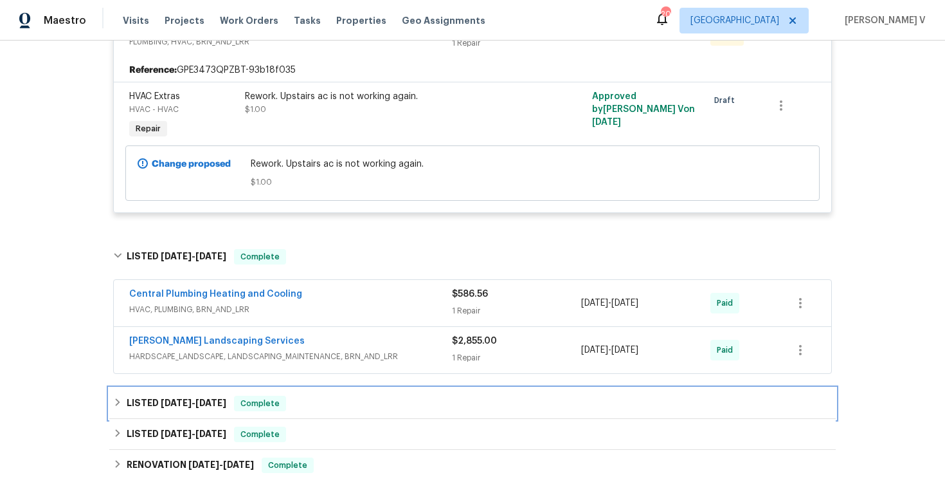
click at [398, 395] on div "LISTED 5/23/25 - 6/5/25 Complete" at bounding box center [472, 402] width 719 height 15
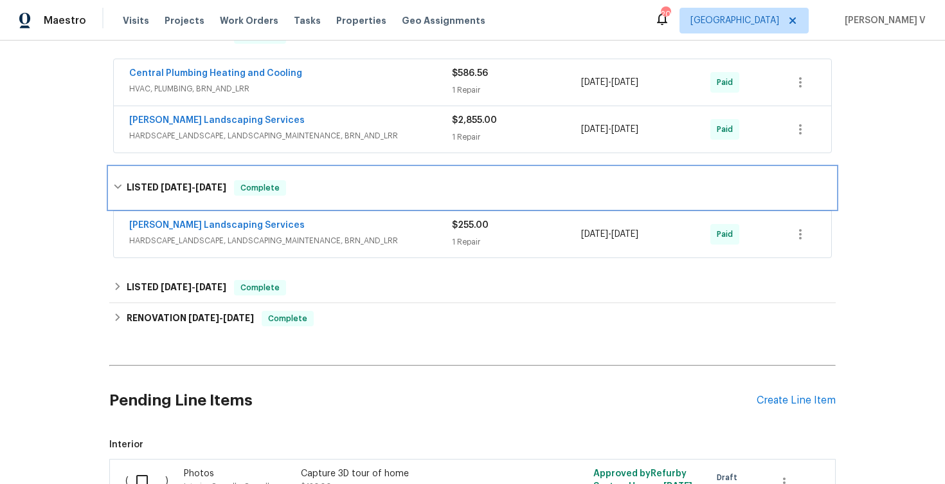
scroll to position [545, 0]
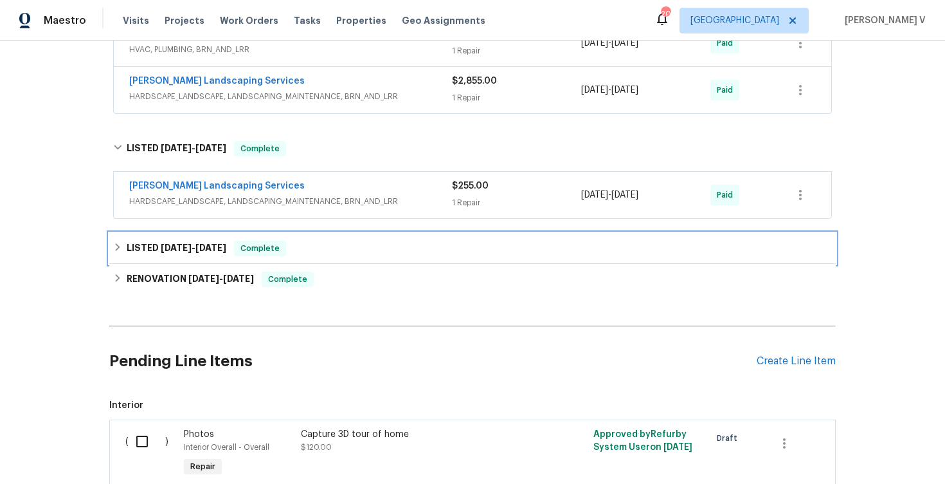
click at [421, 255] on div "LISTED 5/5/25 - 5/8/25 Complete" at bounding box center [472, 248] width 719 height 15
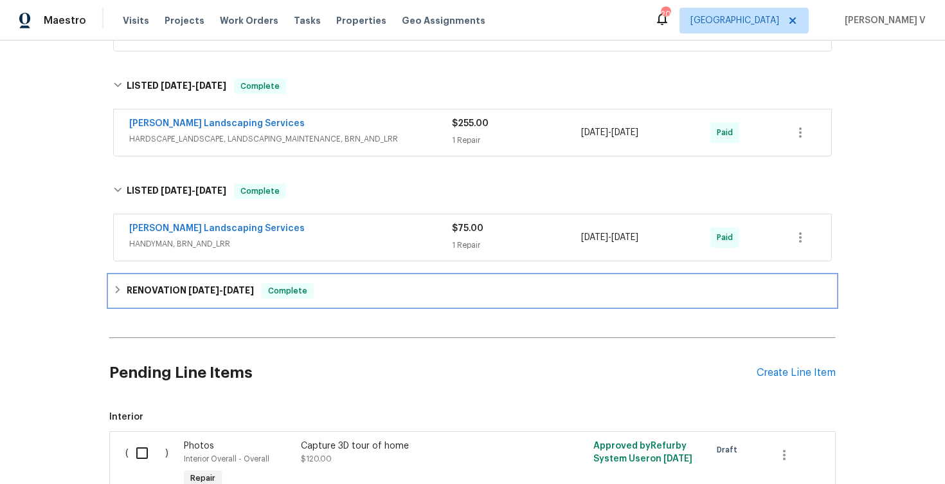
click at [383, 293] on div "RENOVATION 3/11/25 - 3/17/25 Complete" at bounding box center [472, 290] width 719 height 15
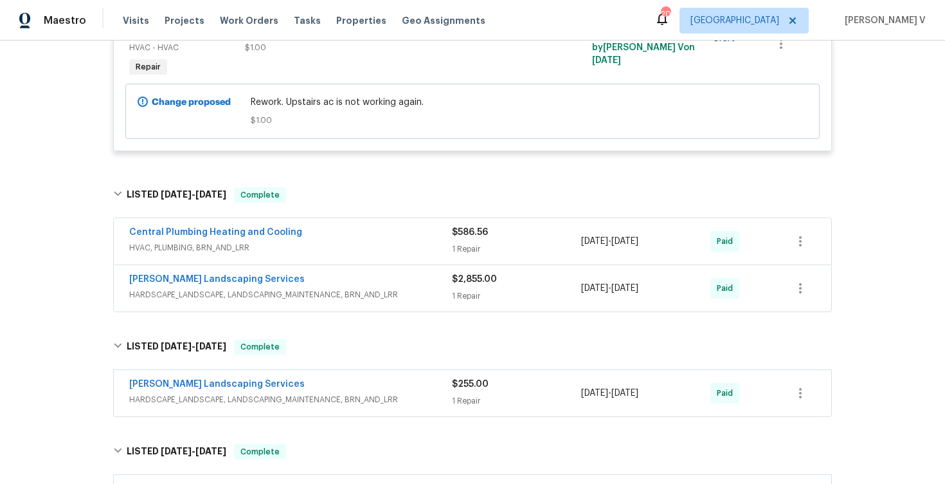
scroll to position [177, 0]
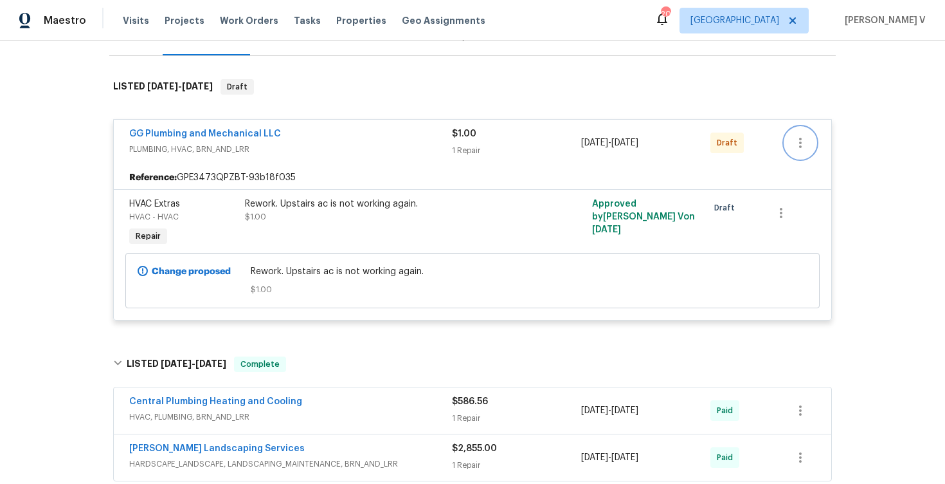
click at [786, 143] on button "button" at bounding box center [800, 142] width 31 height 31
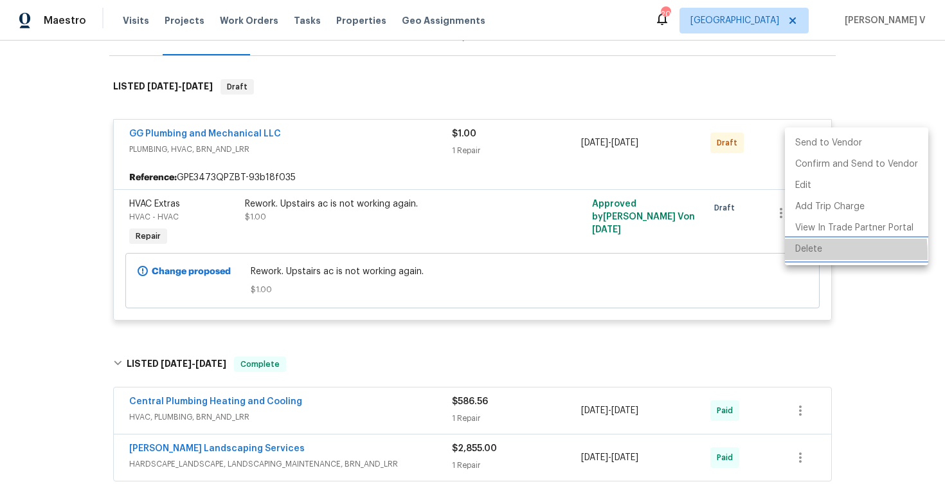
click at [799, 254] on li "Delete" at bounding box center [856, 249] width 143 height 21
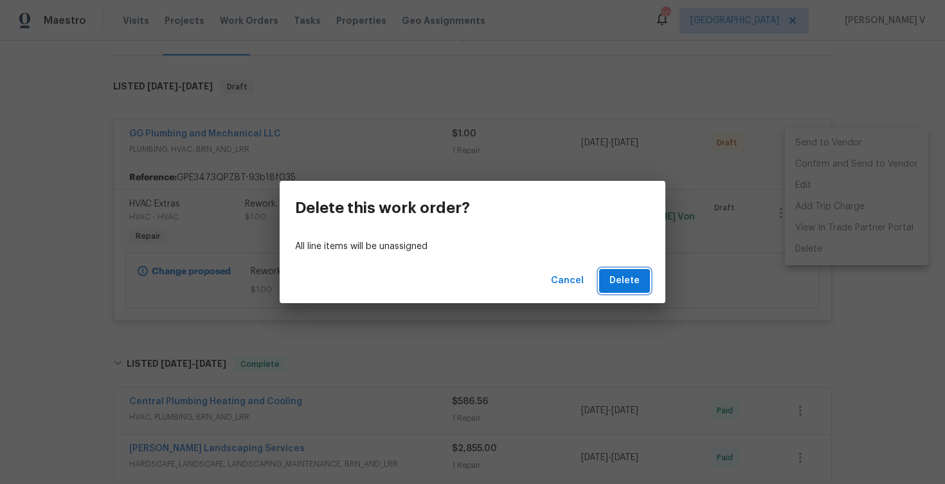
click at [627, 282] on span "Delete" at bounding box center [625, 281] width 30 height 16
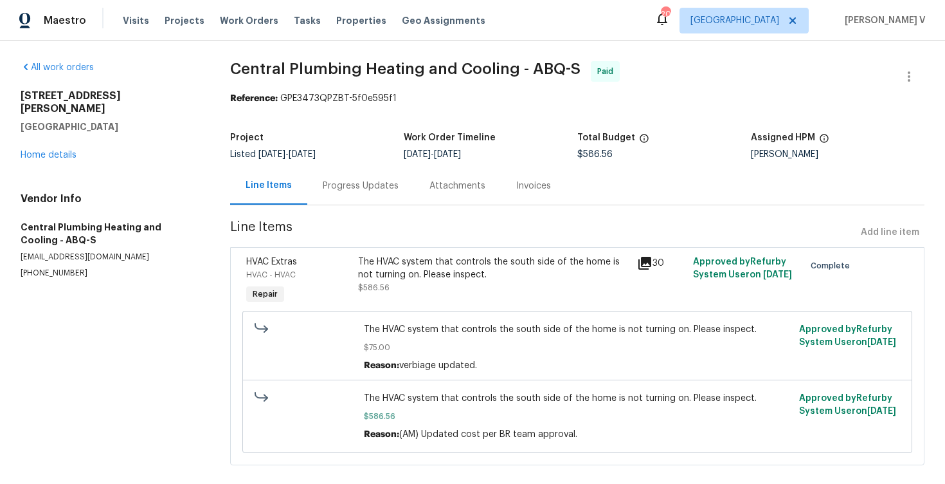
click at [332, 201] on div "Progress Updates" at bounding box center [360, 186] width 107 height 38
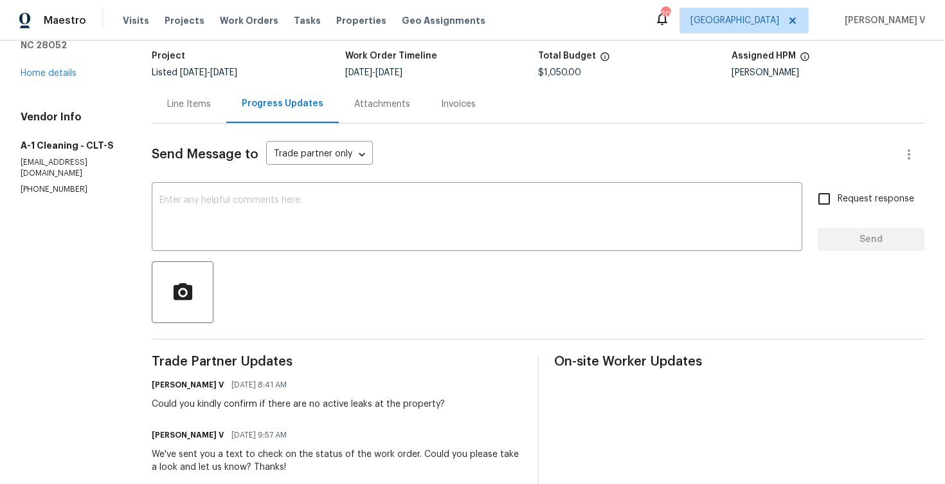
scroll to position [81, 0]
click at [356, 220] on textarea at bounding box center [476, 218] width 635 height 45
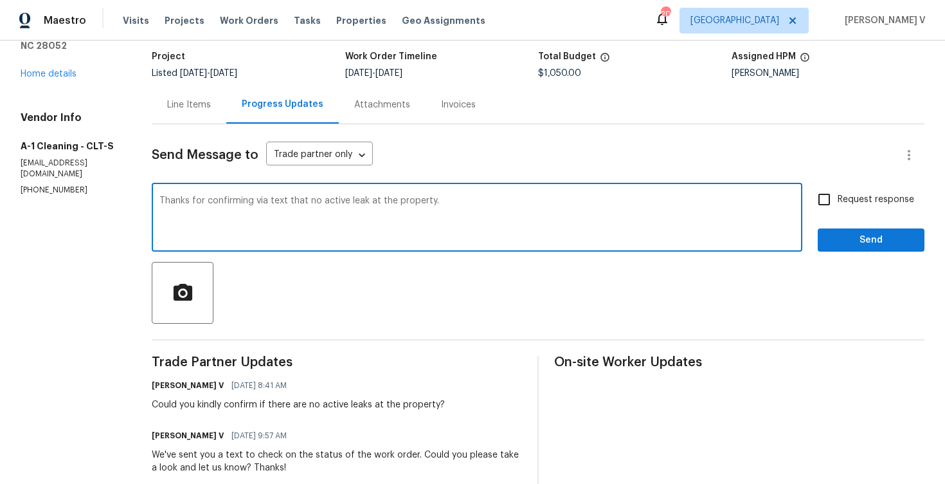
type textarea "Thanks for confirming via text that no active leak at the property."
click at [817, 192] on input "Request response" at bounding box center [824, 199] width 27 height 27
checkbox input "true"
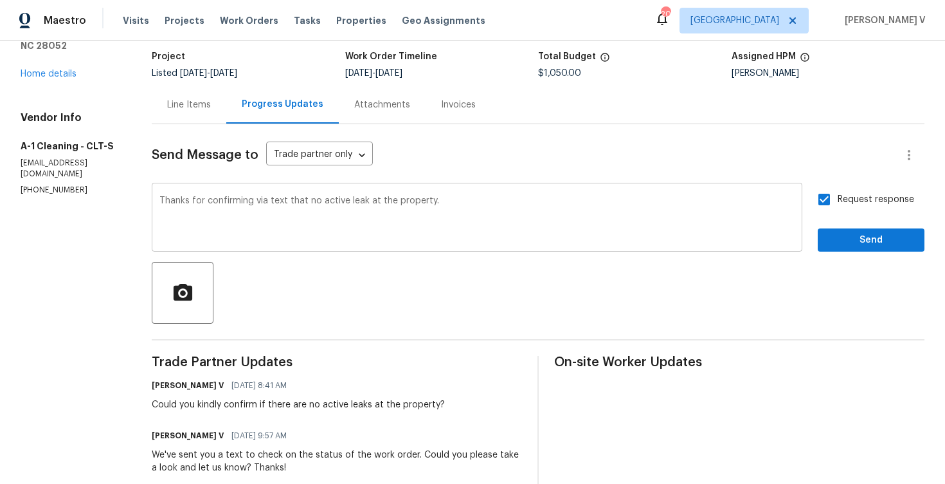
click at [286, 206] on textarea "Thanks for confirming via text that no active leak at the property." at bounding box center [476, 218] width 635 height 45
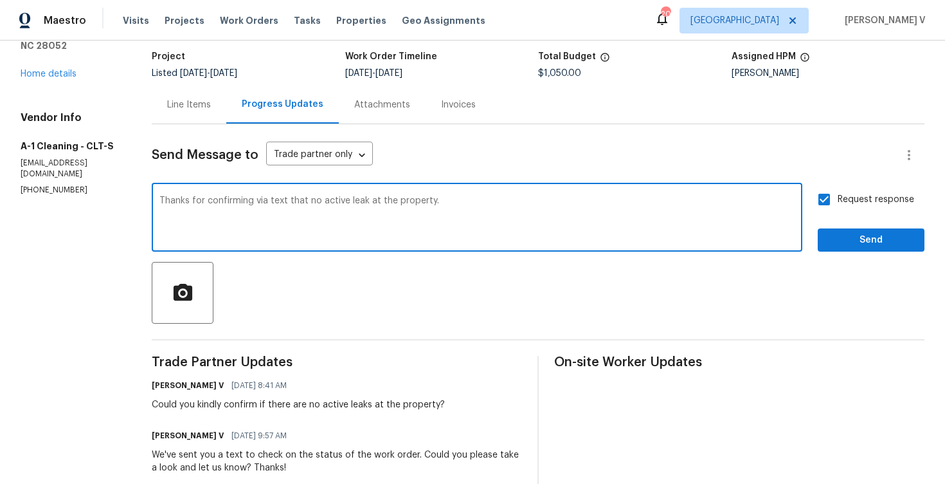
click at [286, 206] on textarea "Thanks for confirming via text that no active leak at the property." at bounding box center [476, 218] width 635 height 45
click at [0, 0] on qb-div "Add that there is" at bounding box center [0, 0] width 0 height 0
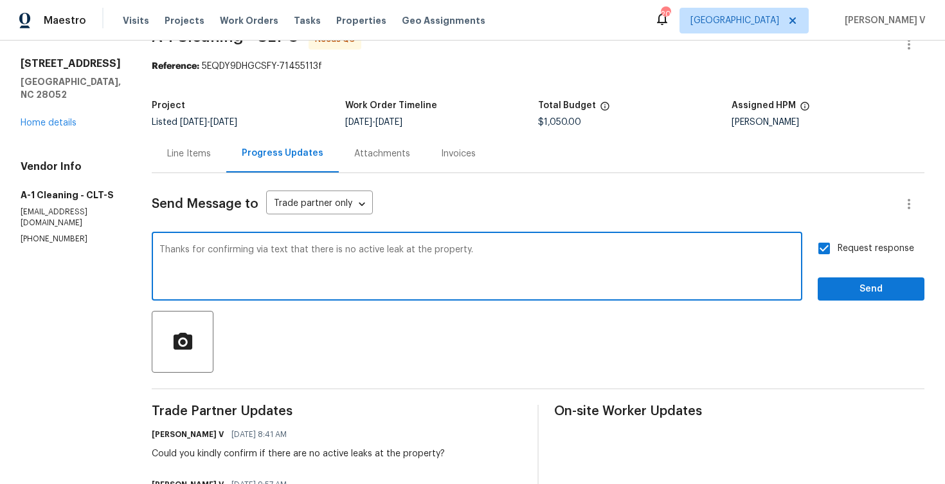
scroll to position [43, 0]
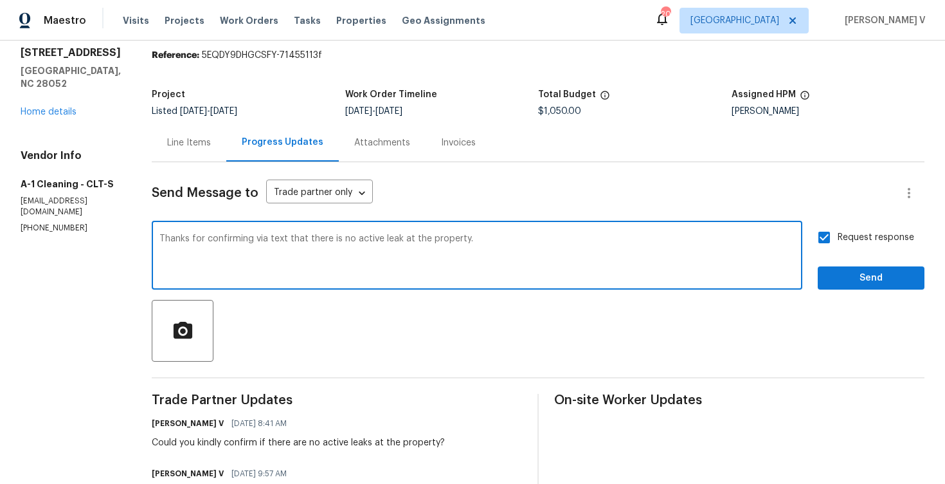
type textarea "Thanks for confirming via text that there is no active leak at the property."
click at [855, 278] on span "Send" at bounding box center [871, 278] width 86 height 16
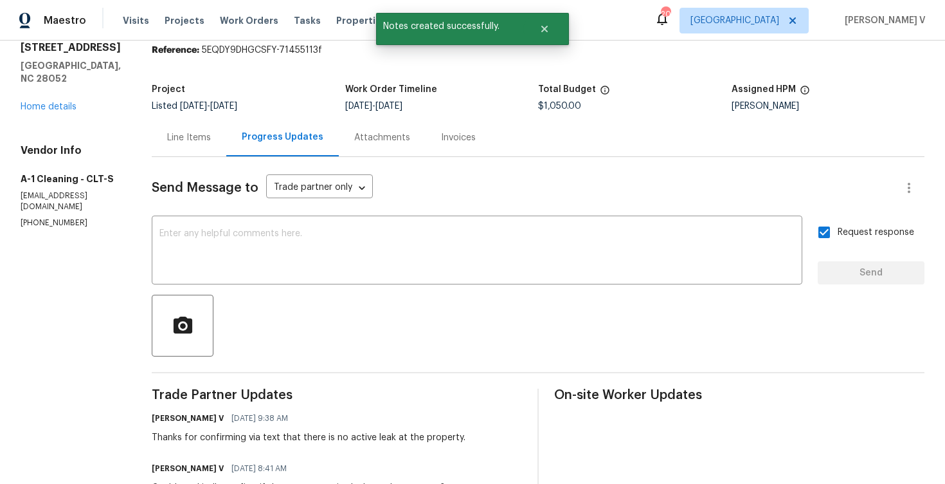
scroll to position [0, 0]
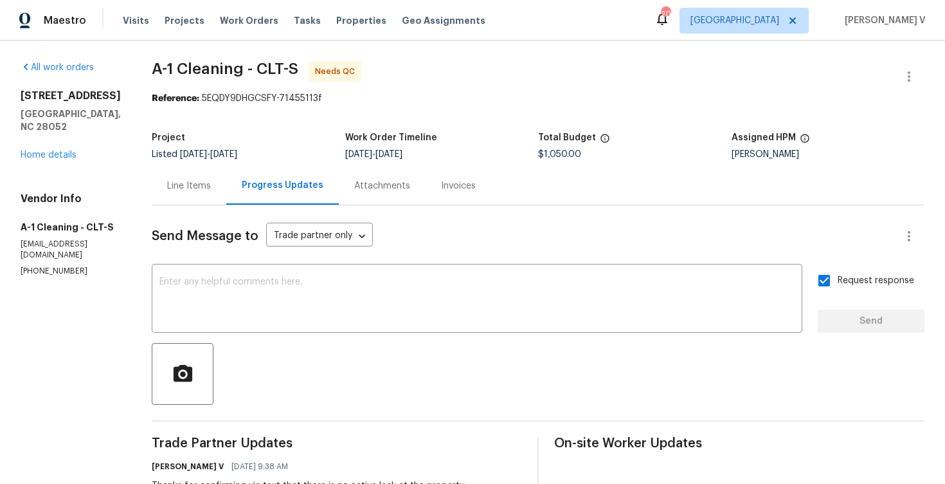
click at [181, 180] on div "Line Items" at bounding box center [189, 185] width 44 height 13
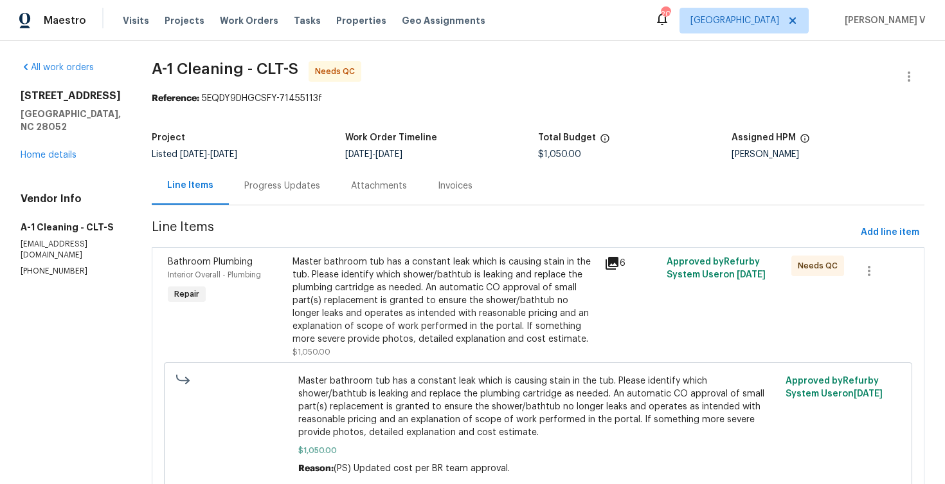
click at [388, 276] on div "Master bathroom tub has a constant leak which is causing stain in the tub. Plea…" at bounding box center [445, 300] width 304 height 90
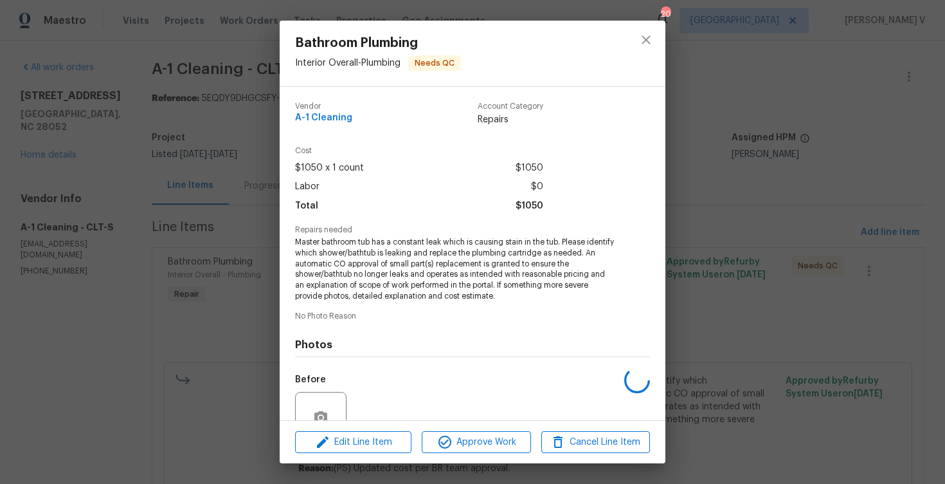
scroll to position [119, 0]
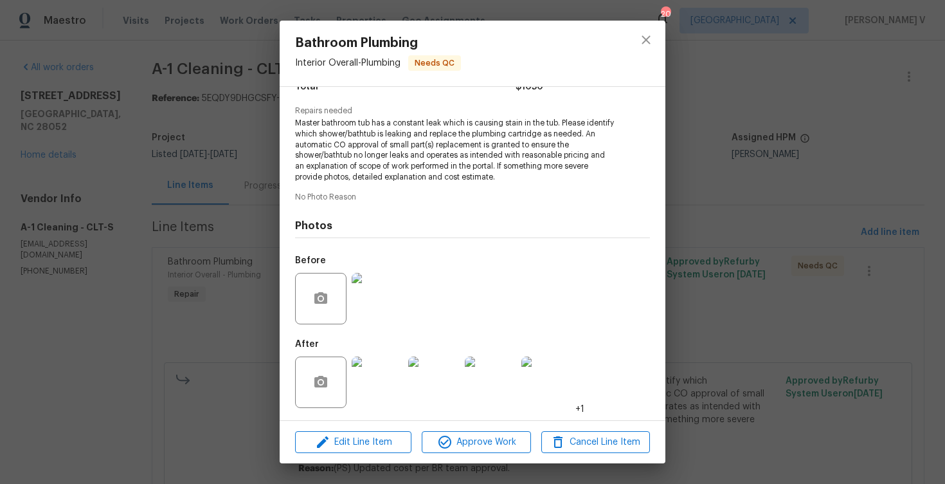
click at [372, 385] on img at bounding box center [377, 381] width 51 height 51
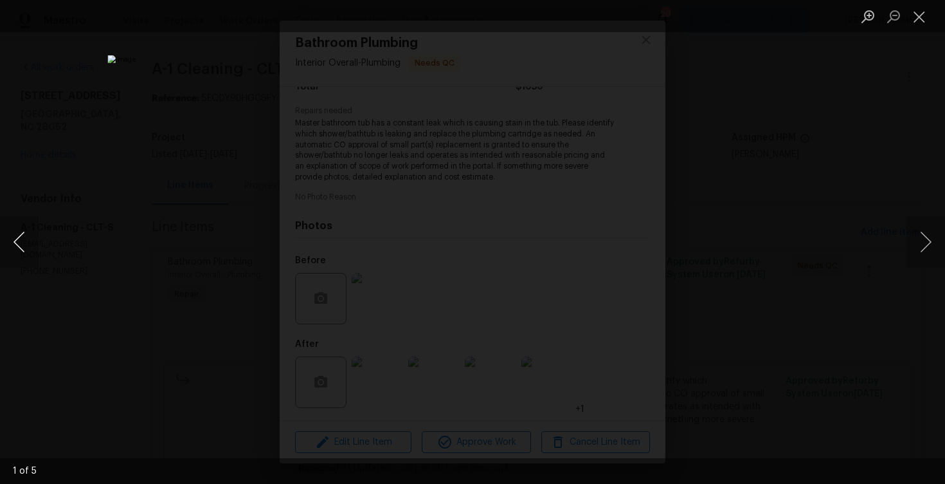
click at [13, 237] on button "Previous image" at bounding box center [19, 241] width 39 height 51
click at [12, 237] on button "Previous image" at bounding box center [19, 241] width 39 height 51
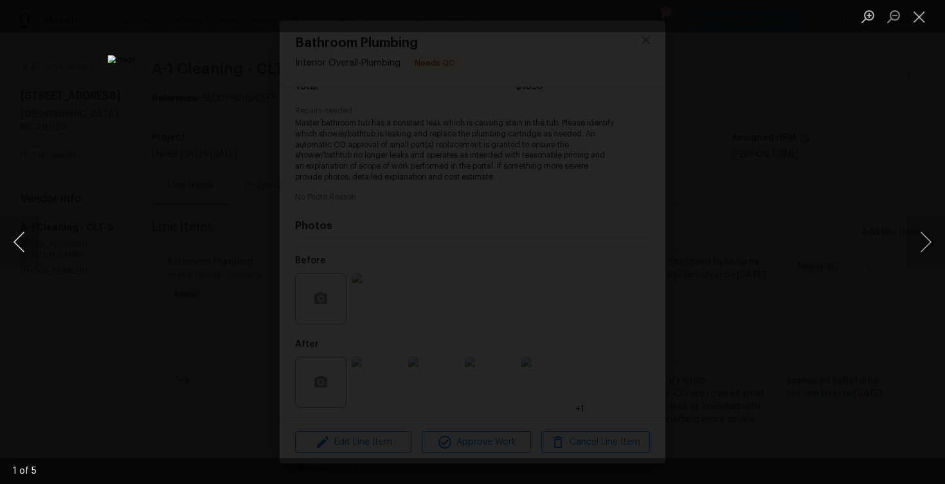
click at [12, 237] on button "Previous image" at bounding box center [19, 241] width 39 height 51
click at [882, 216] on div "Lightbox" at bounding box center [472, 242] width 945 height 484
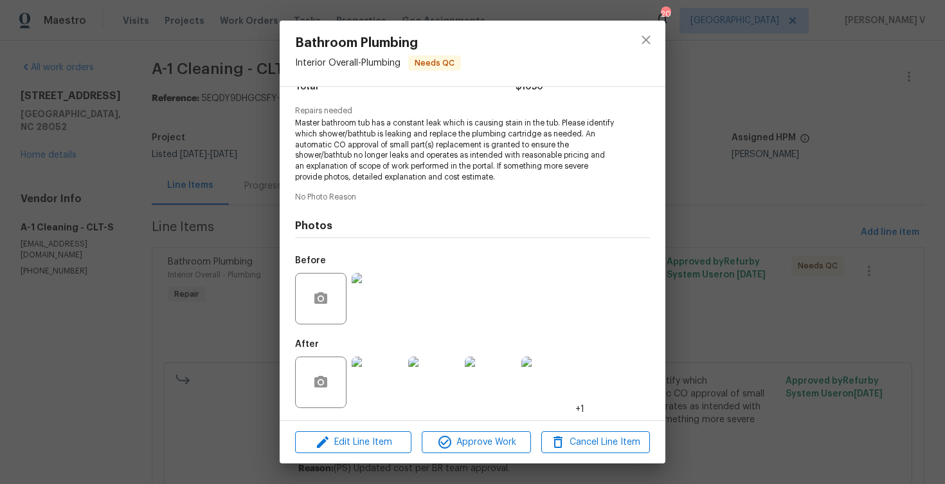
click at [386, 313] on img at bounding box center [377, 298] width 51 height 51
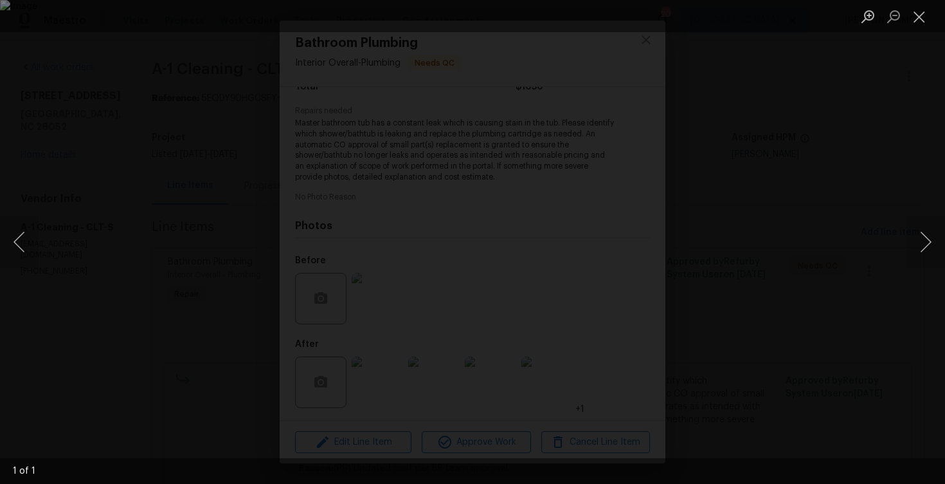
click at [249, 166] on div "Lightbox" at bounding box center [472, 242] width 945 height 484
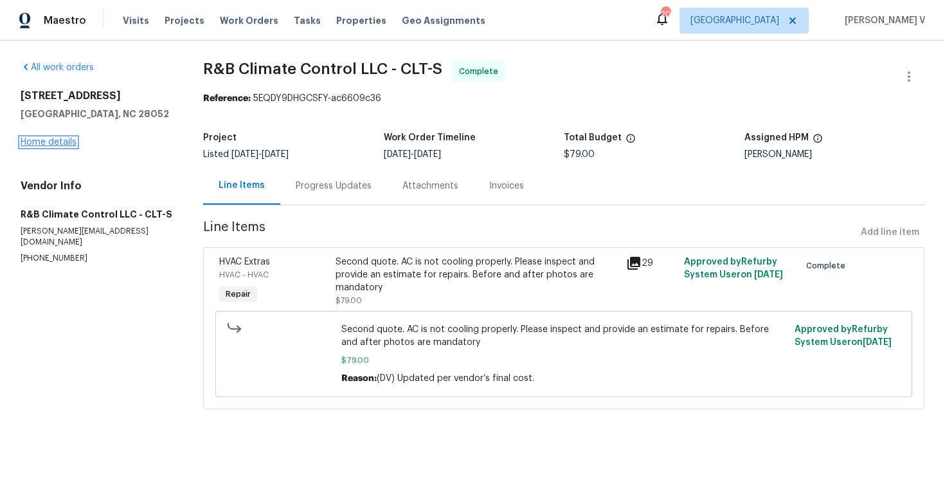
click at [57, 143] on link "Home details" at bounding box center [49, 142] width 56 height 9
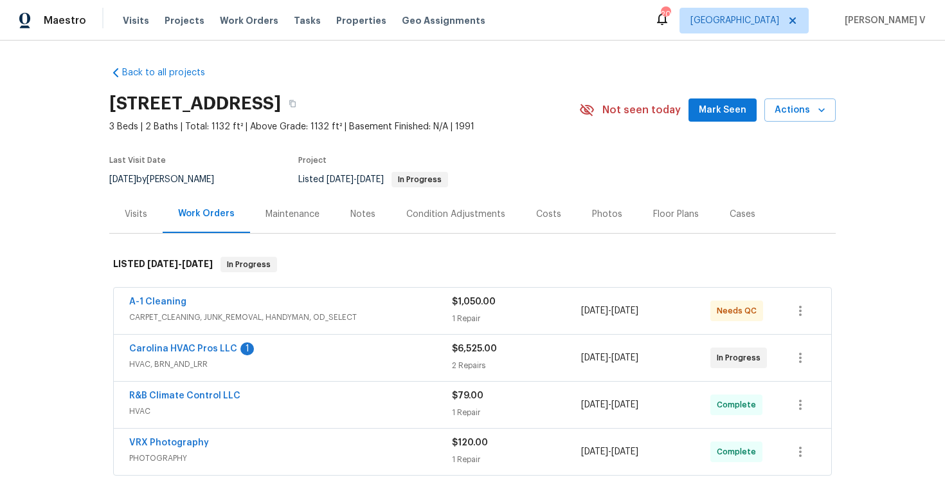
scroll to position [18, 0]
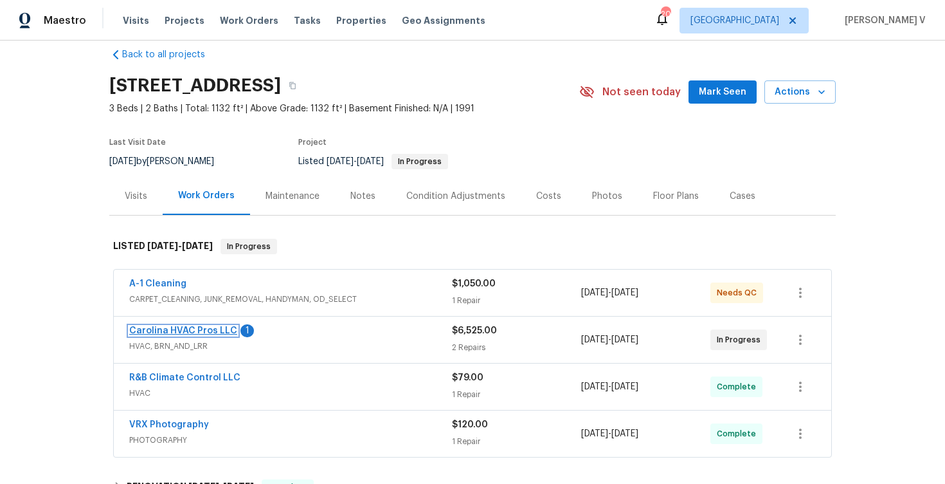
click at [188, 332] on link "Carolina HVAC Pros LLC" at bounding box center [183, 330] width 108 height 9
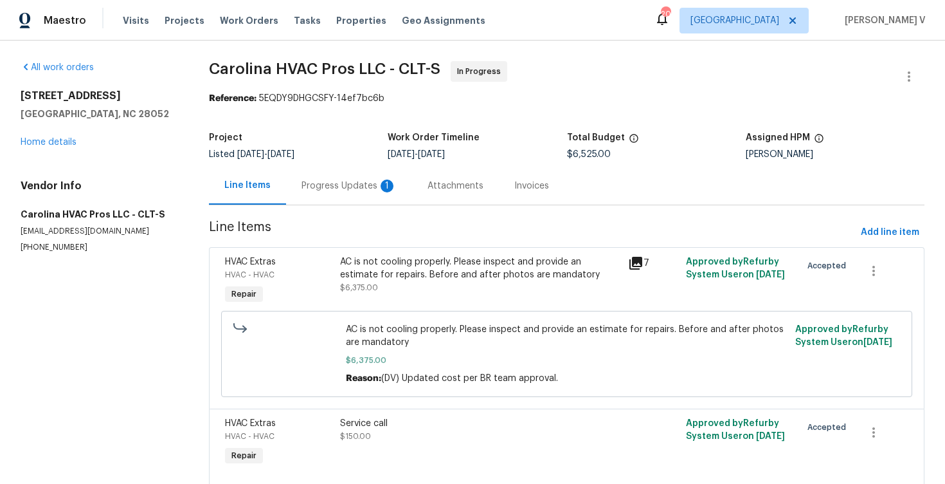
click at [383, 183] on div "1" at bounding box center [387, 185] width 13 height 13
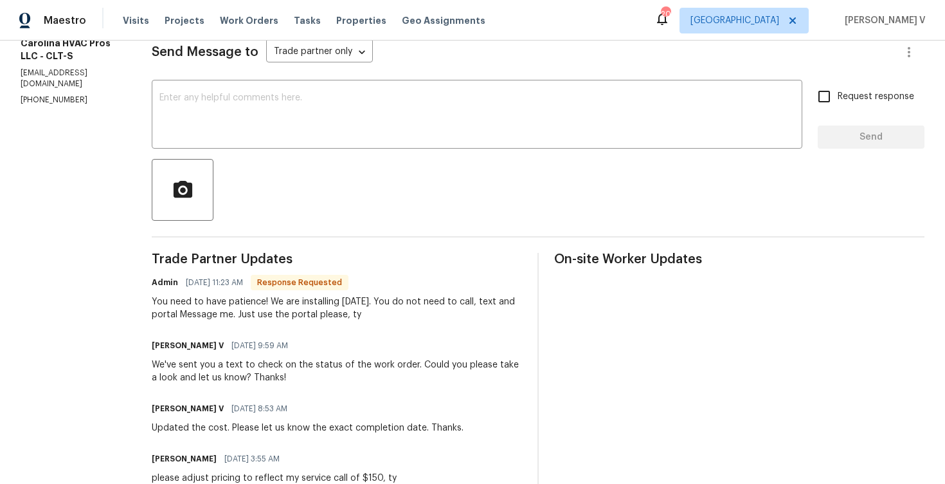
scroll to position [147, 0]
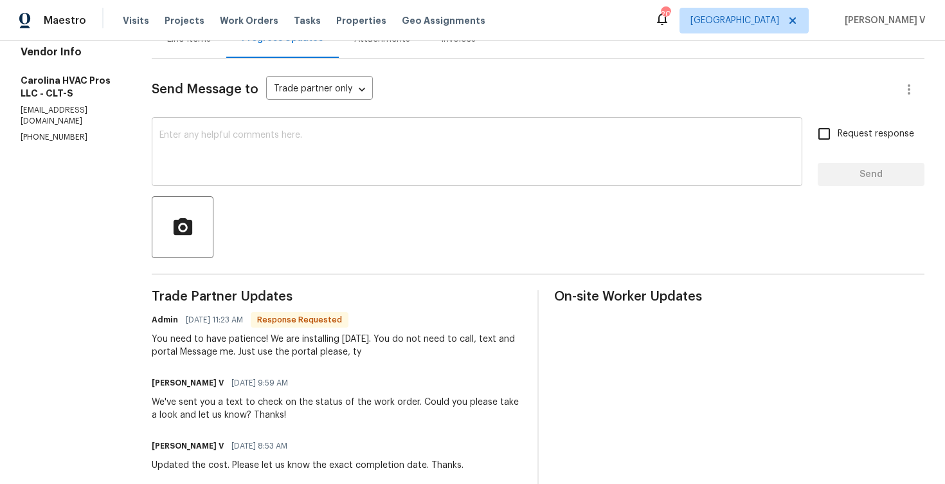
click at [249, 159] on textarea at bounding box center [476, 153] width 635 height 45
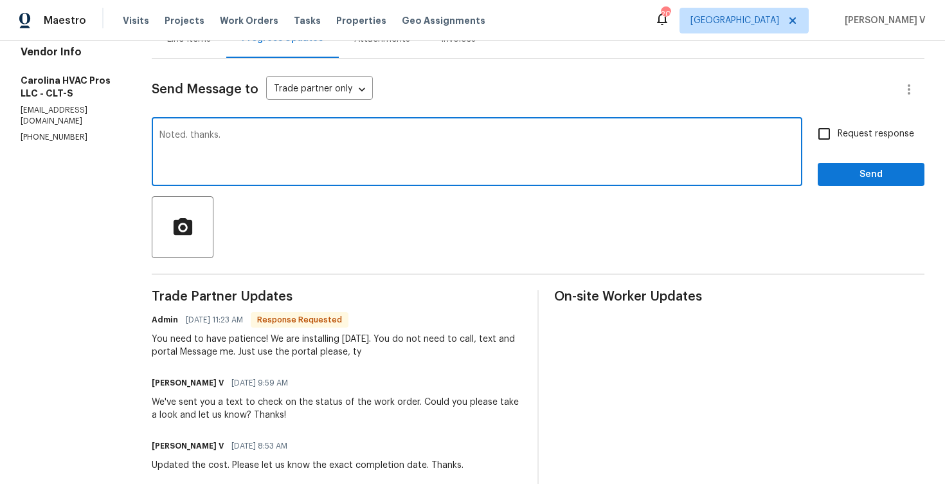
type textarea "Noted. thanks."
click at [849, 177] on span "Send" at bounding box center [871, 175] width 86 height 16
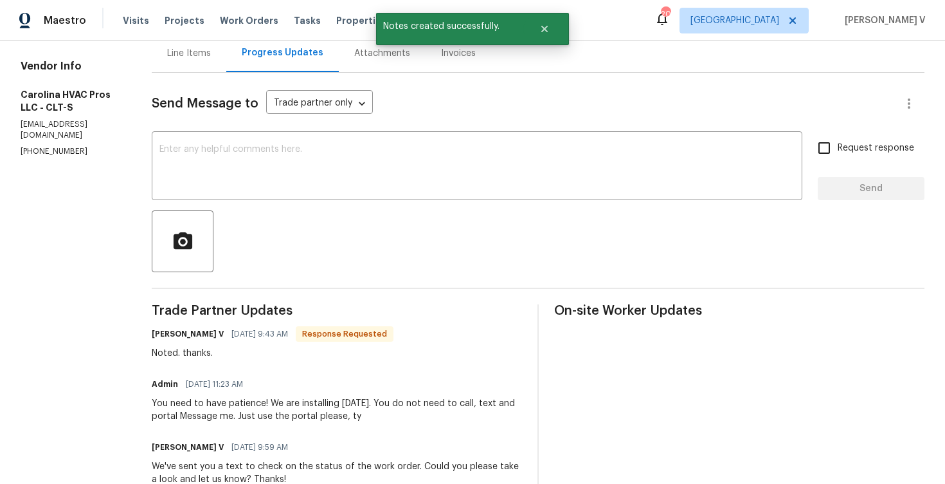
scroll to position [149, 0]
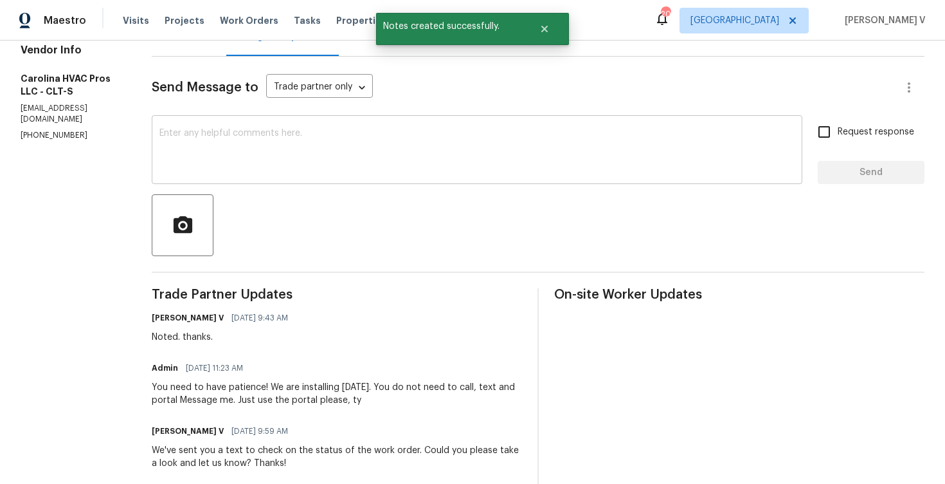
click at [251, 162] on textarea at bounding box center [476, 151] width 635 height 45
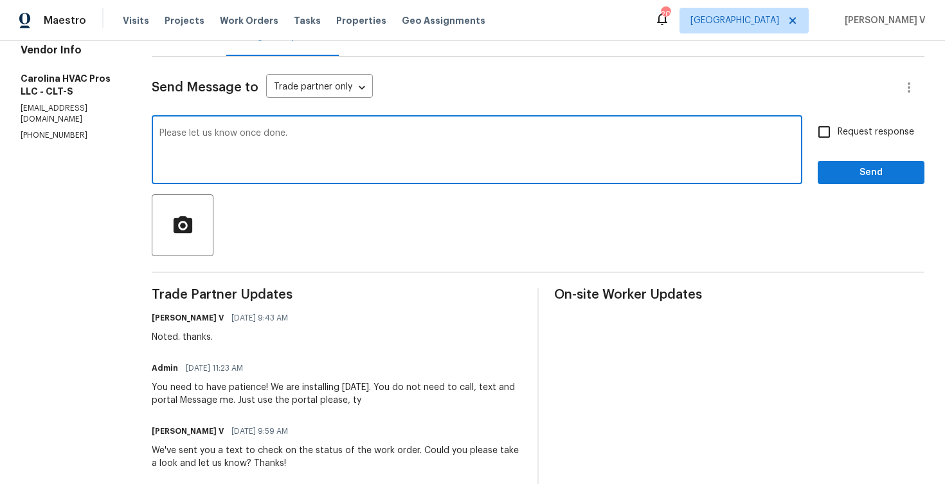
type textarea "Please let us know once done."
click at [849, 177] on span "Send" at bounding box center [871, 173] width 86 height 16
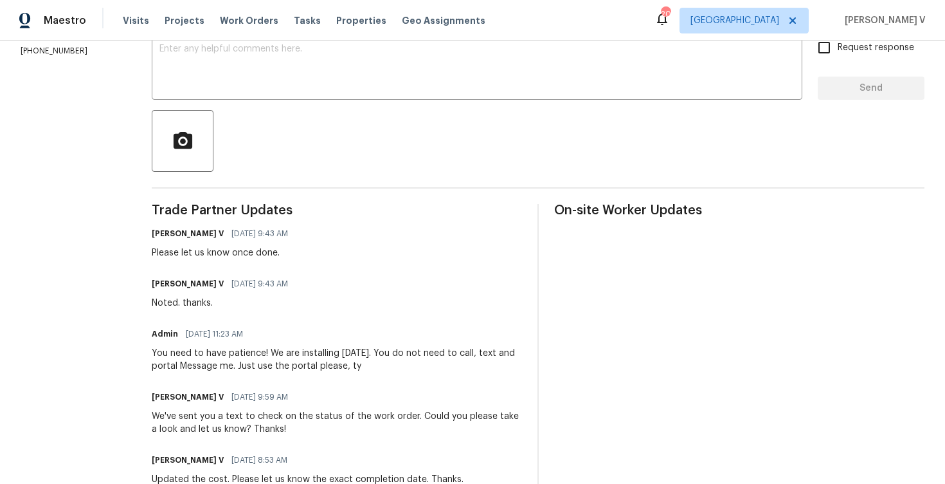
scroll to position [252, 0]
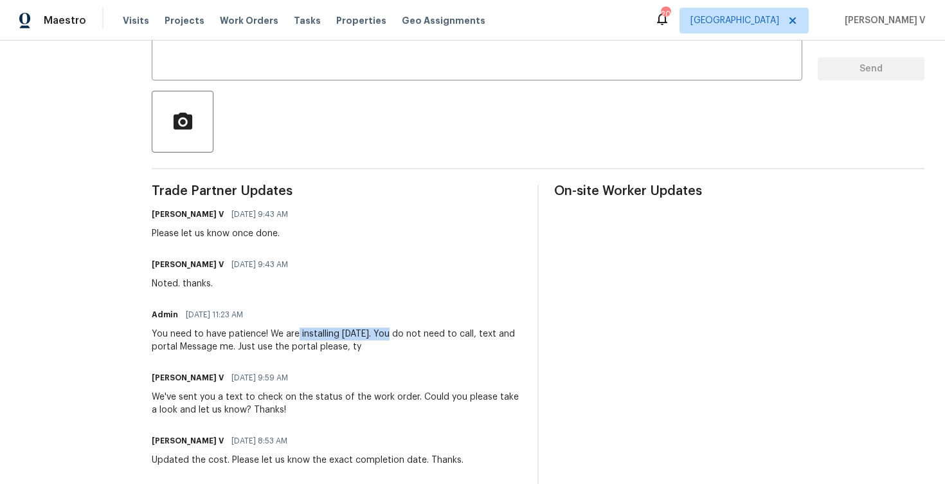
drag, startPoint x: 305, startPoint y: 336, endPoint x: 399, endPoint y: 339, distance: 94.6
click at [399, 339] on div "You need to have patience! We are installing tomorrow. You do not need to call,…" at bounding box center [337, 340] width 370 height 26
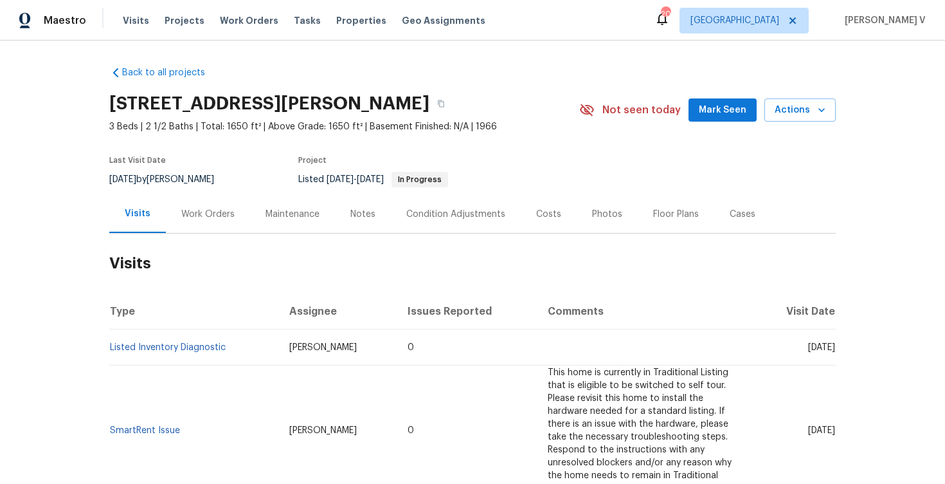
click at [224, 234] on h2 "Visits" at bounding box center [472, 263] width 727 height 60
click at [217, 214] on div "Work Orders" at bounding box center [207, 214] width 53 height 13
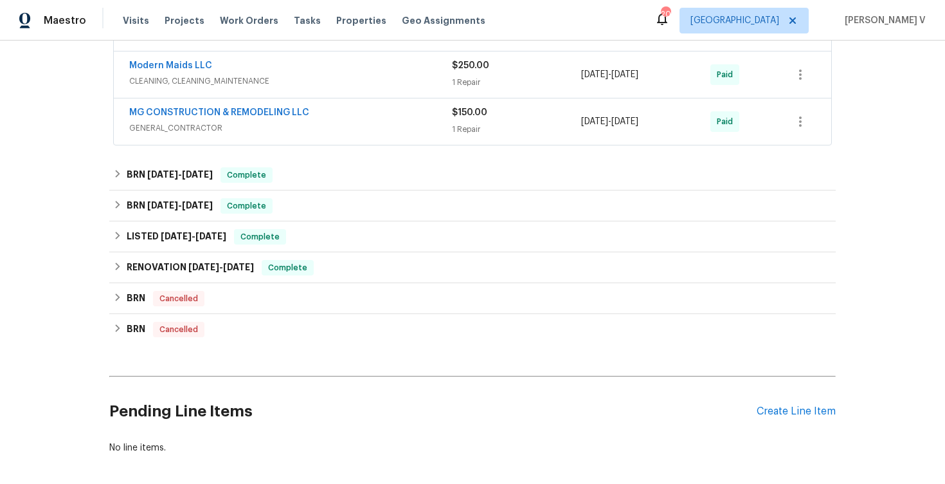
scroll to position [192, 0]
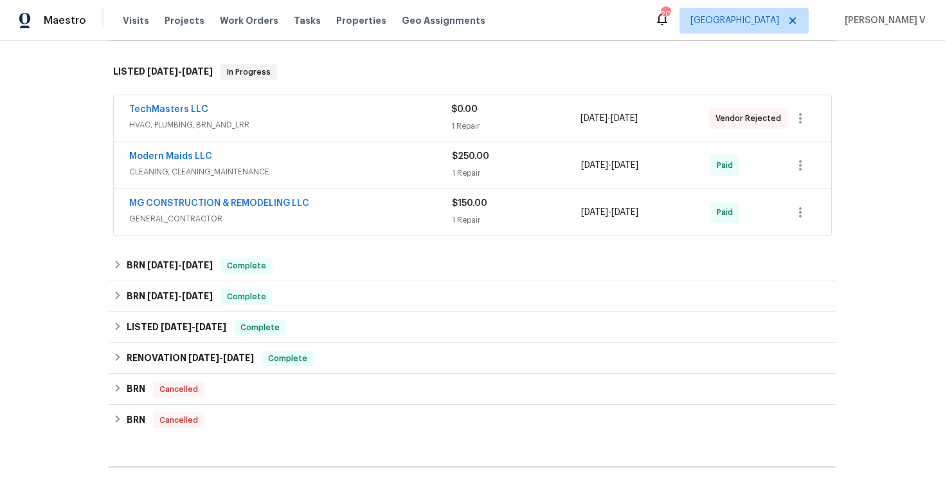
click at [316, 129] on span "HVAC, PLUMBING, BRN_AND_LRR" at bounding box center [290, 124] width 322 height 13
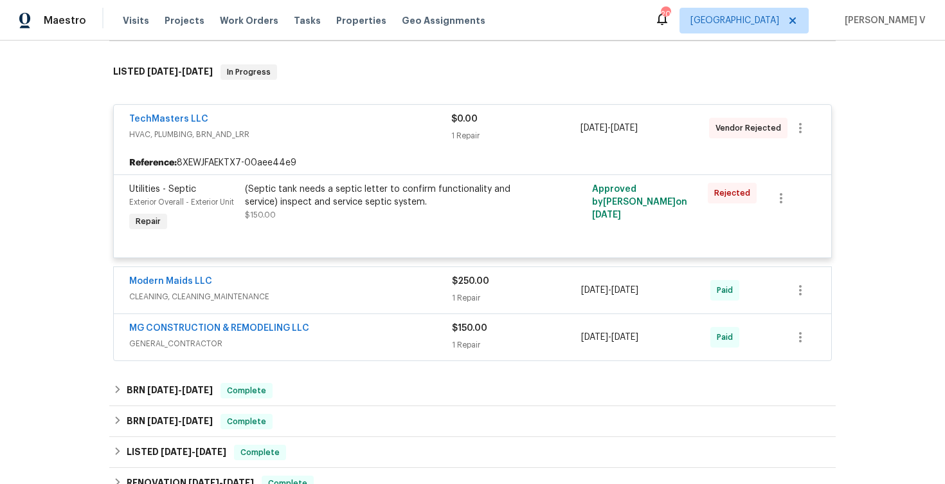
click at [264, 120] on div "TechMasters LLC" at bounding box center [290, 120] width 322 height 15
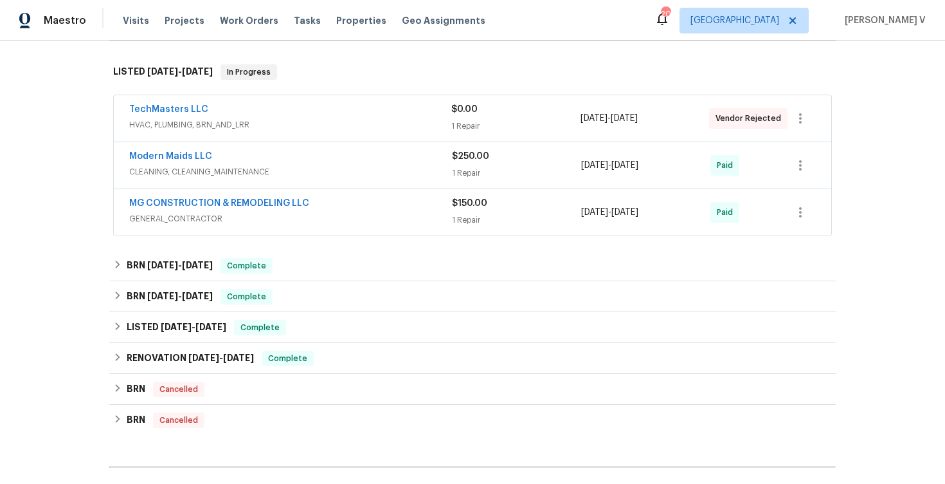
scroll to position [341, 0]
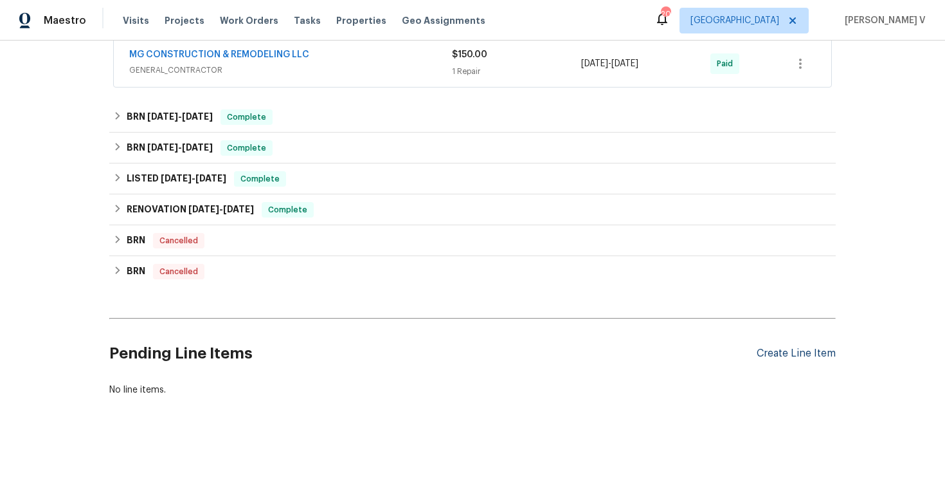
click at [798, 352] on div "Create Line Item" at bounding box center [796, 353] width 79 height 12
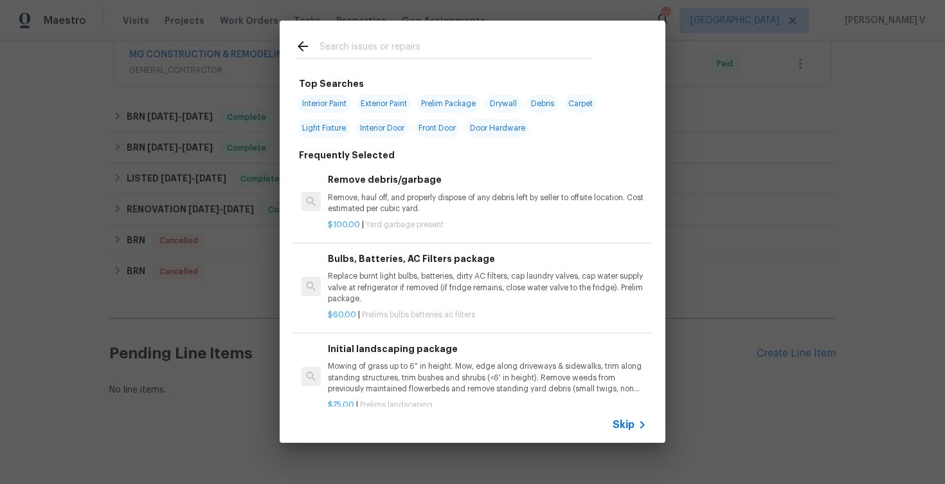
click at [634, 419] on span "Skip" at bounding box center [624, 424] width 22 height 13
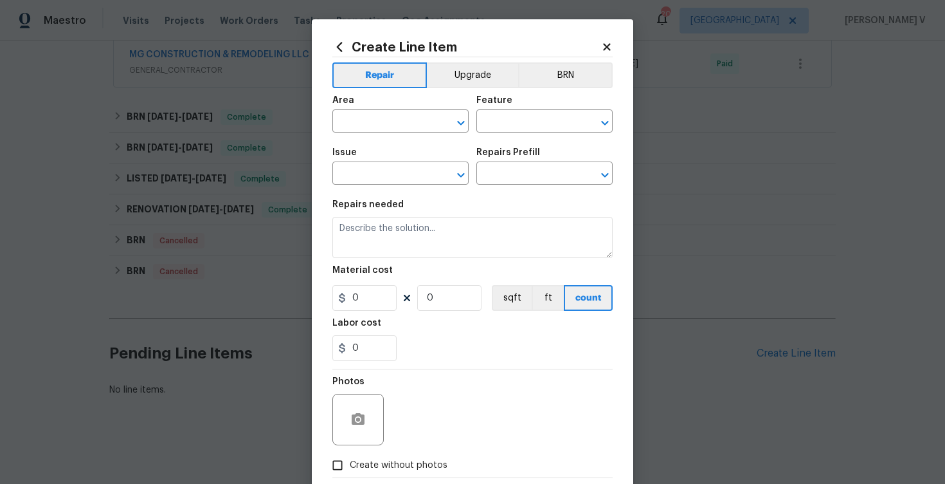
click at [395, 141] on span "Issue ​" at bounding box center [400, 166] width 136 height 52
click at [383, 113] on input "text" at bounding box center [382, 123] width 100 height 20
click at [412, 183] on ul "Interior Addition Interior Overall" at bounding box center [400, 162] width 136 height 53
click at [407, 175] on li "Interior Overall" at bounding box center [400, 172] width 136 height 21
type input "Interior Overall"
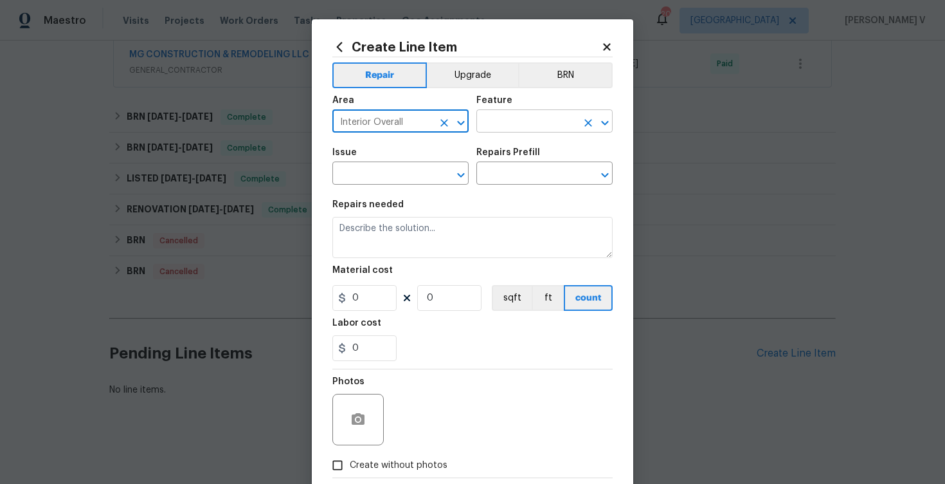
click at [495, 132] on input "text" at bounding box center [527, 123] width 100 height 20
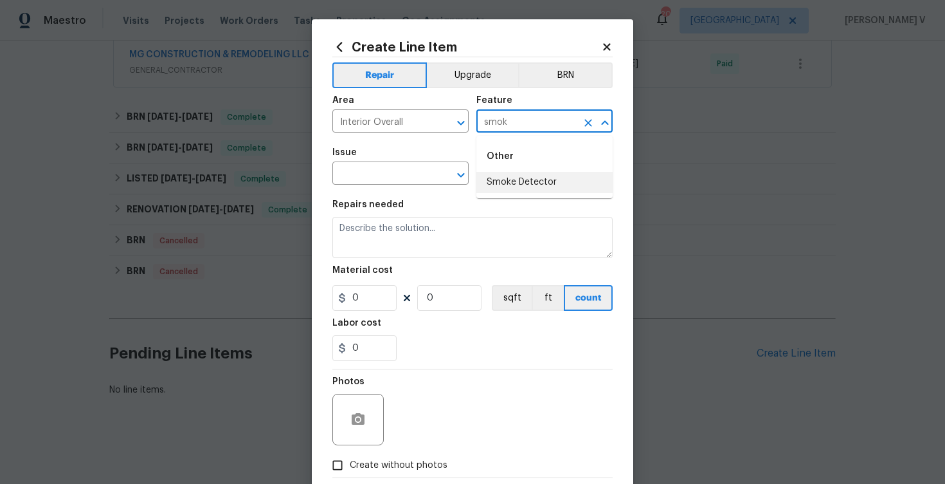
click at [517, 192] on li "Smoke Detector" at bounding box center [545, 182] width 136 height 21
type input "Smoke Detector"
click at [377, 186] on span "Issue ​" at bounding box center [400, 166] width 136 height 52
click at [372, 172] on input "text" at bounding box center [382, 175] width 100 height 20
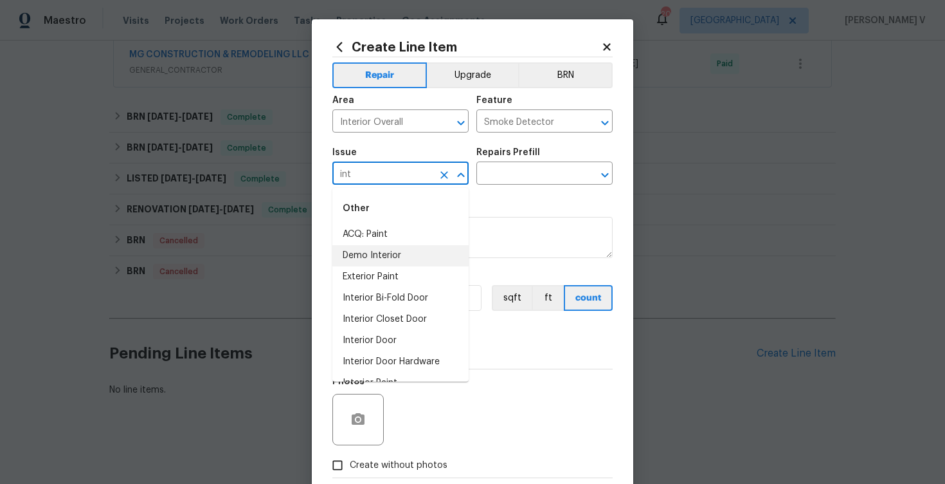
scroll to position [81, 0]
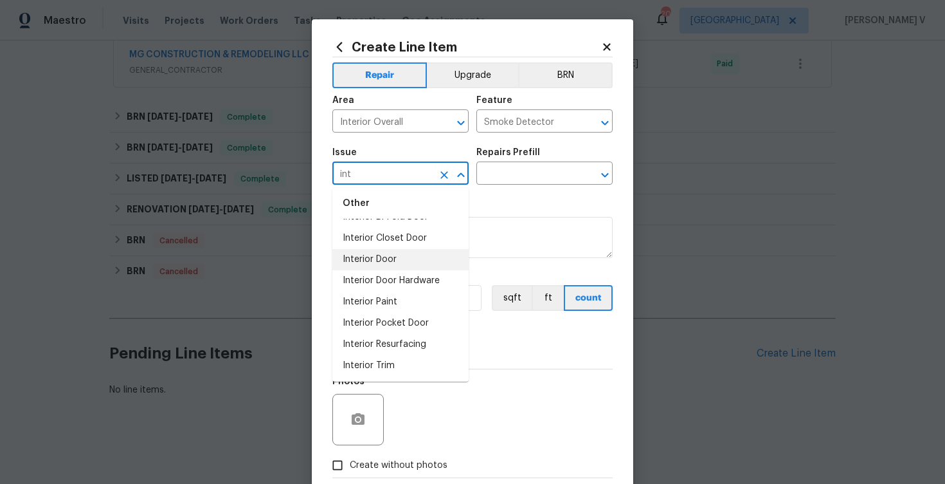
click at [400, 264] on li "Interior Door" at bounding box center [400, 259] width 136 height 21
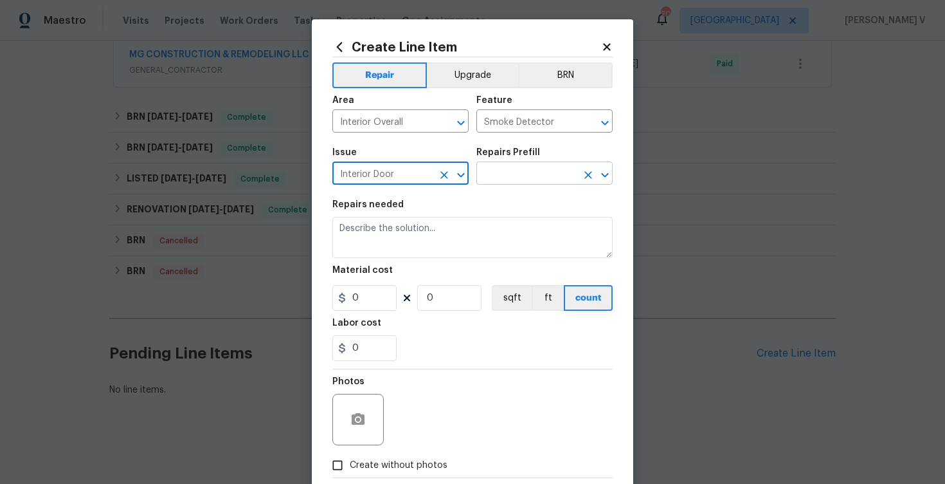
type input "Interior Door"
click at [556, 183] on input "text" at bounding box center [527, 175] width 100 height 20
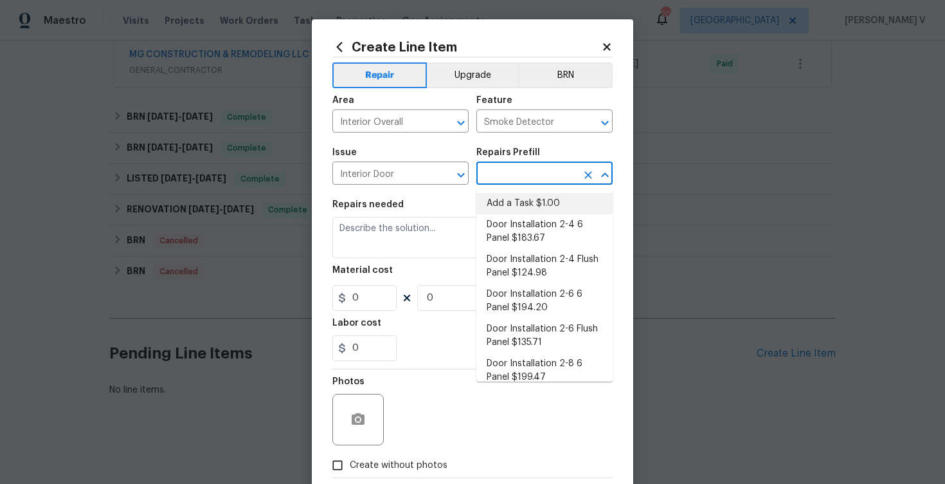
click at [504, 207] on li "Add a Task $1.00" at bounding box center [545, 203] width 136 height 21
type input "Interior Door"
type input "Add a Task $1.00"
type textarea "HPM to detail"
type input "1"
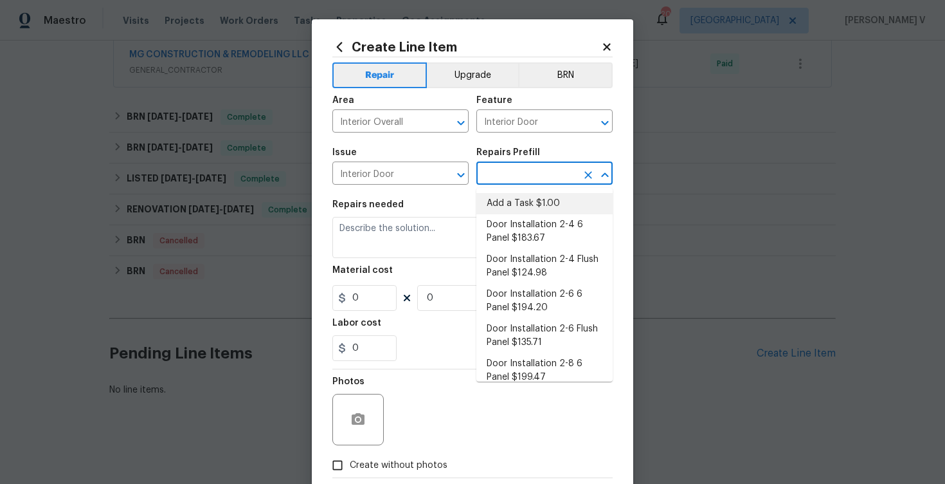
type input "1"
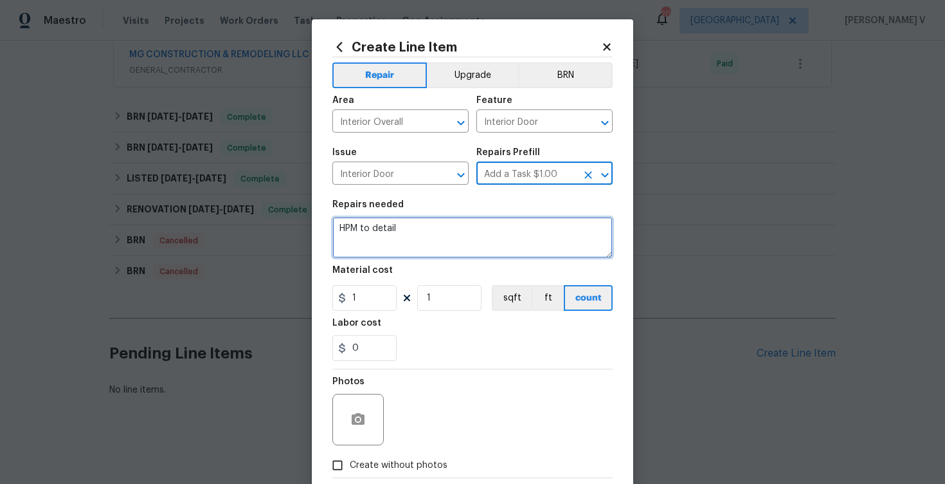
click at [427, 237] on textarea "HPM to detail" at bounding box center [472, 237] width 280 height 41
paste textarea "Multiple smoke alarms are beeping in the house. Please inspect each alarm, repl…"
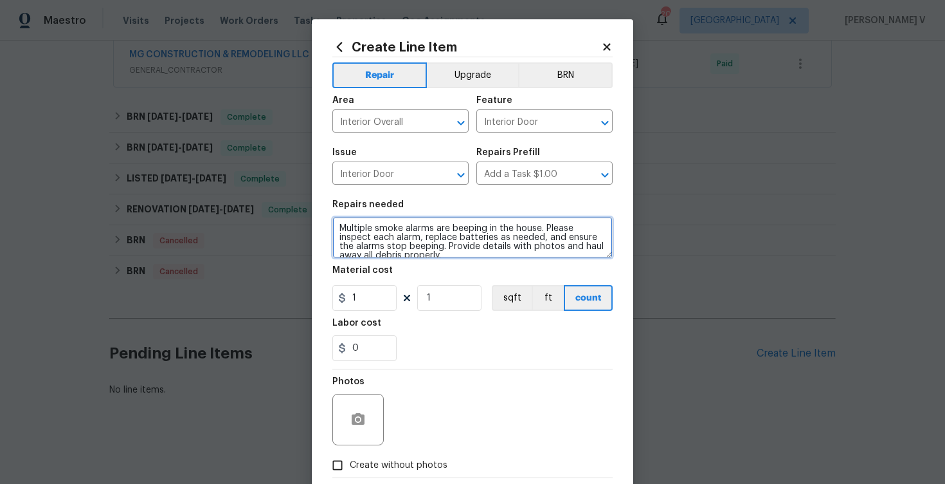
scroll to position [3, 0]
type textarea "Multiple smoke alarms are beeping in the house. Please inspect each alarm, repl…"
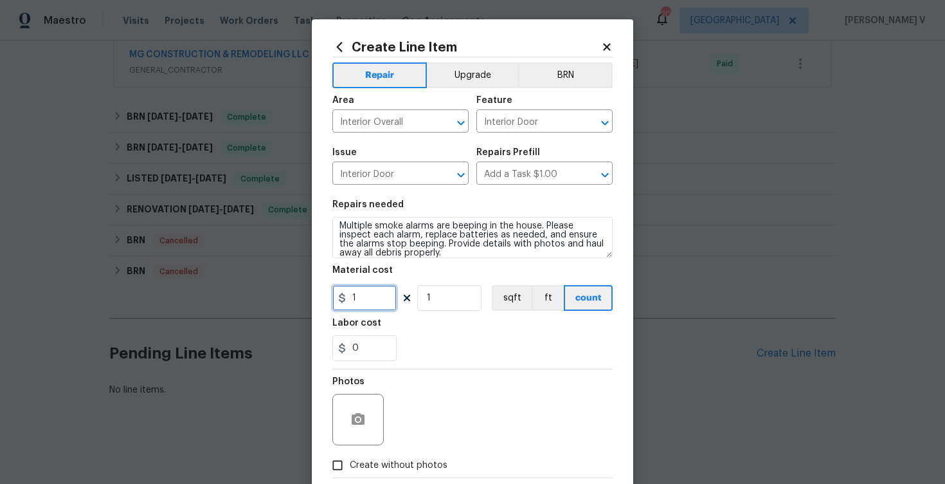
click at [384, 295] on input "1" at bounding box center [364, 298] width 64 height 26
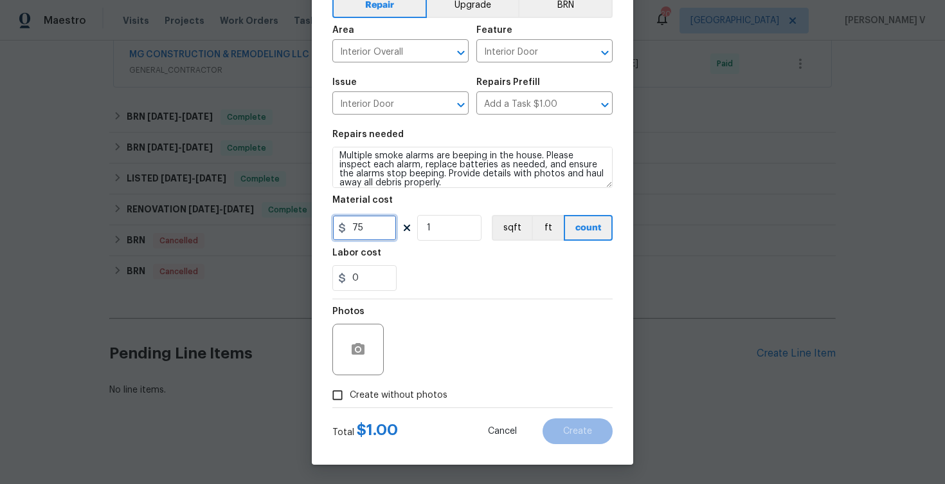
type input "75"
click at [349, 383] on input "Create without photos" at bounding box center [337, 395] width 24 height 24
checkbox input "true"
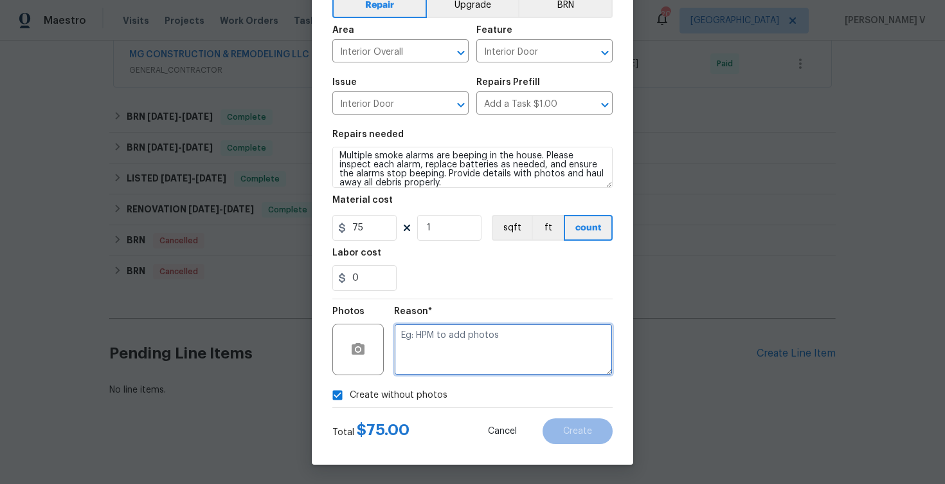
click at [458, 352] on textarea at bounding box center [503, 348] width 219 height 51
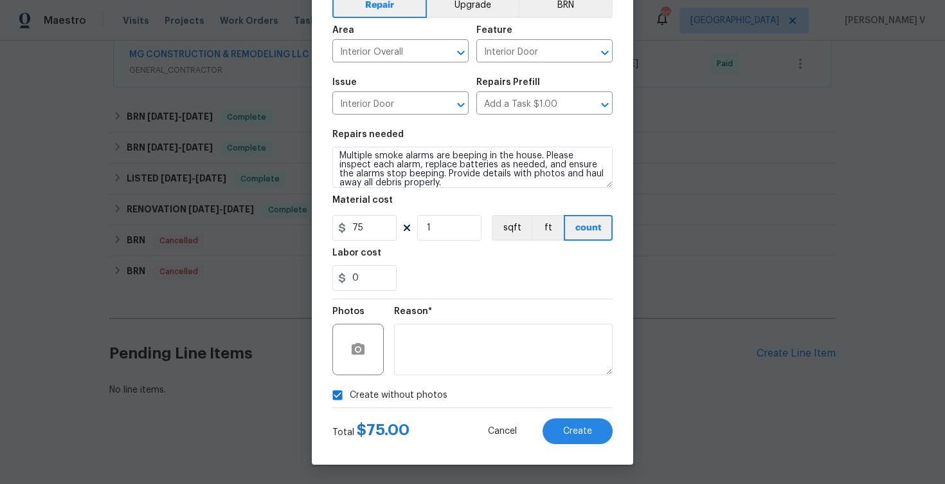
click at [599, 449] on div "Create Line Item Repair Upgrade BRN Area Interior Overall ​ Feature Interior Do…" at bounding box center [473, 206] width 322 height 515
click at [578, 433] on span "Create" at bounding box center [577, 431] width 29 height 10
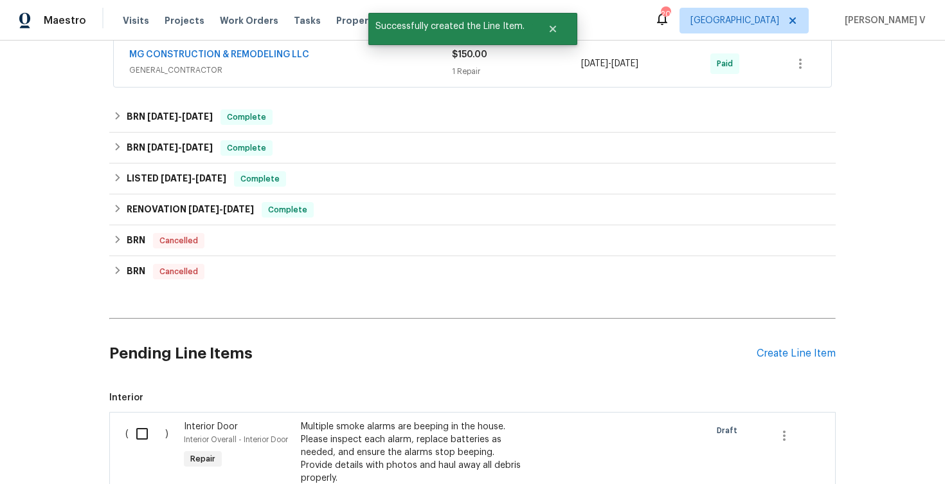
click at [131, 420] on input "checkbox" at bounding box center [147, 433] width 37 height 27
checkbox input "true"
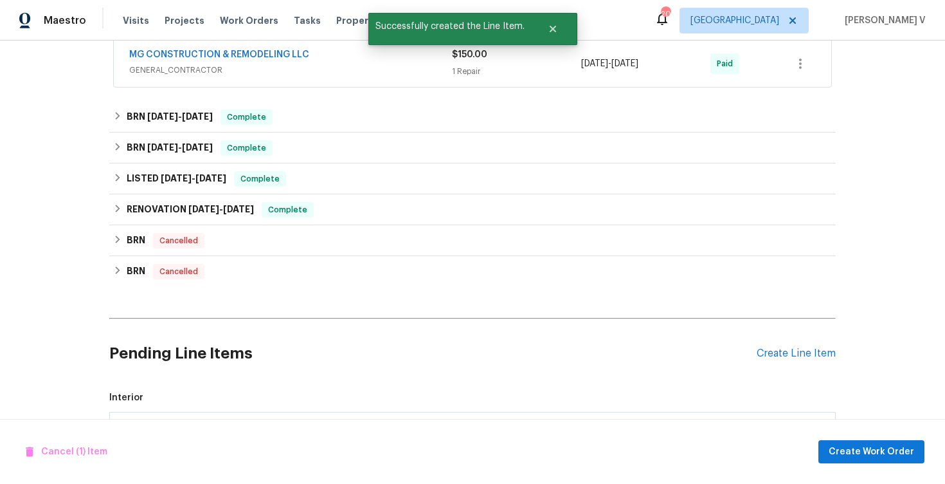
scroll to position [513, 0]
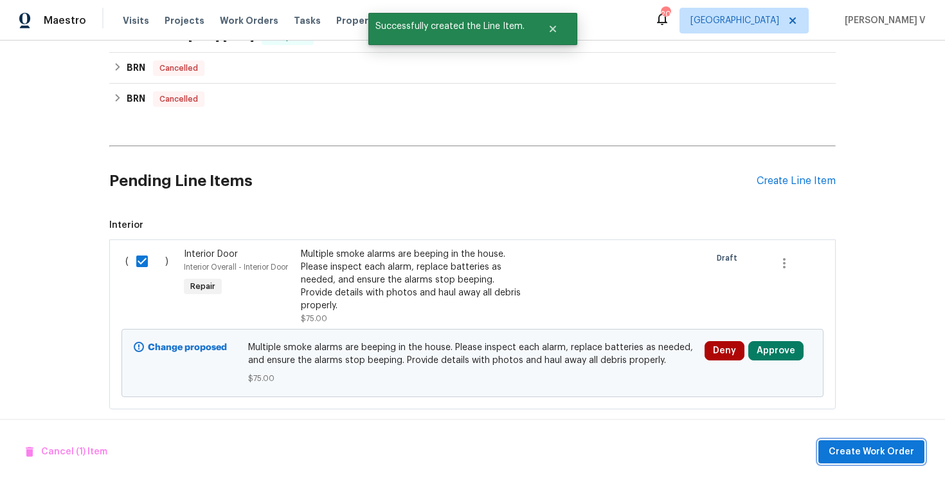
click at [855, 450] on span "Create Work Order" at bounding box center [872, 452] width 86 height 16
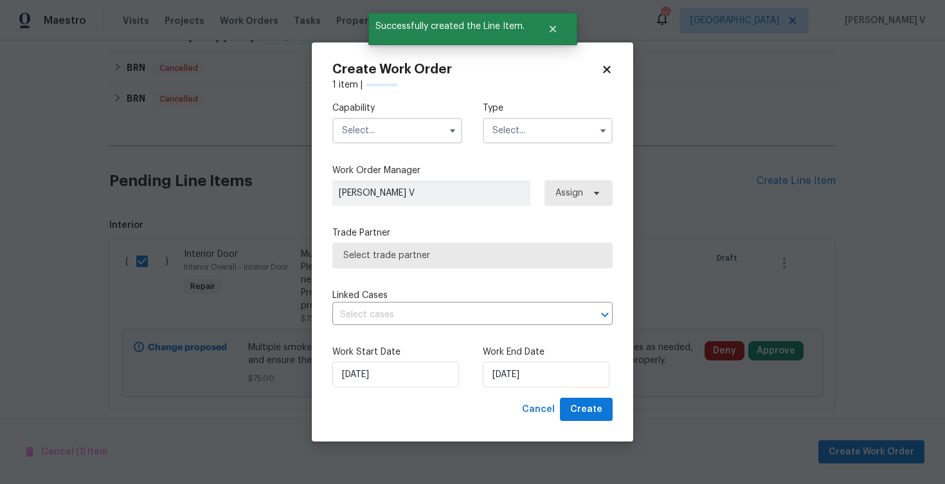
click at [378, 134] on input "text" at bounding box center [397, 131] width 130 height 26
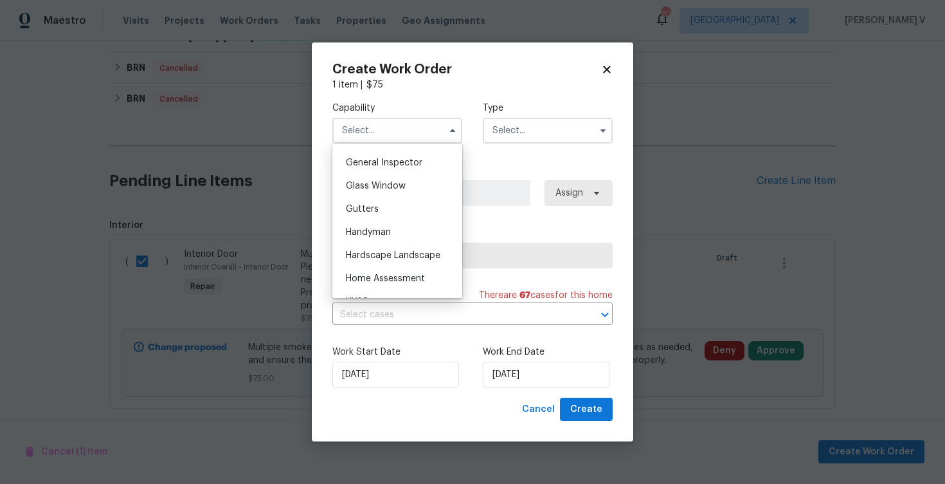
scroll to position [636, 0]
click at [385, 237] on div "Handyman" at bounding box center [397, 229] width 123 height 23
type input "Handyman"
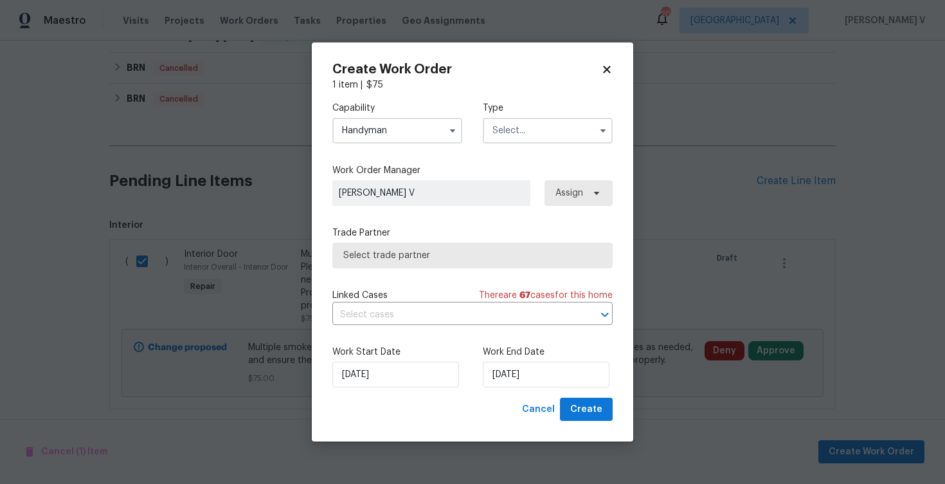
click at [570, 129] on input "text" at bounding box center [548, 131] width 130 height 26
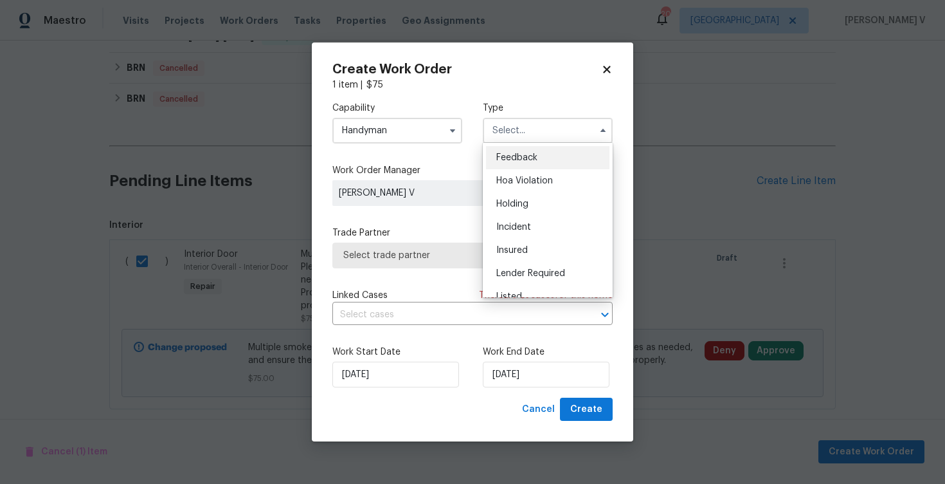
click at [526, 150] on div "Feedback" at bounding box center [547, 157] width 123 height 23
type input "Feedback"
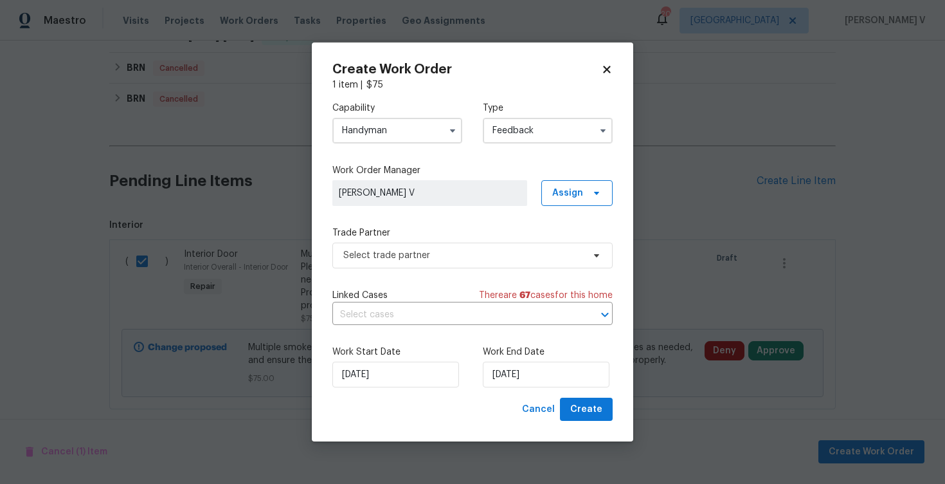
click at [407, 268] on div "Capability Handyman Type Feedback Feedback Hoa Violation Holding Incident Insur…" at bounding box center [472, 244] width 280 height 306
click at [415, 264] on span "Select trade partner" at bounding box center [472, 255] width 280 height 26
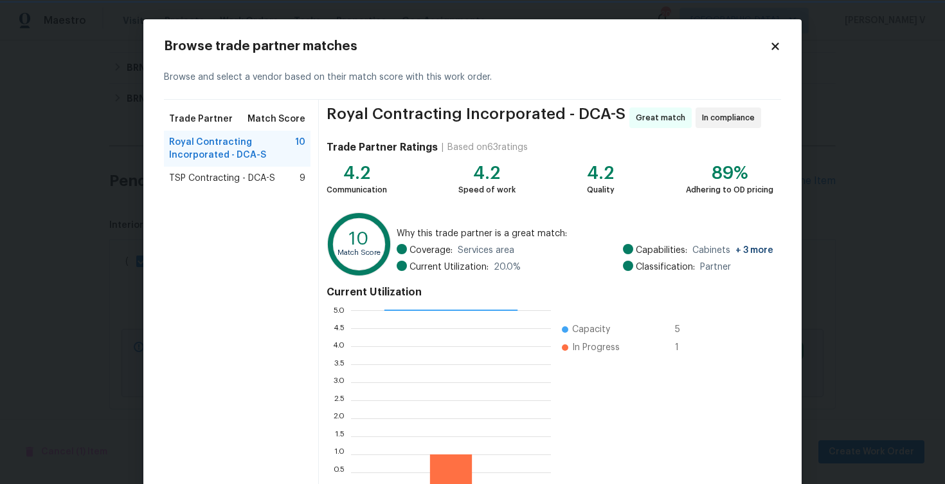
scroll to position [84, 0]
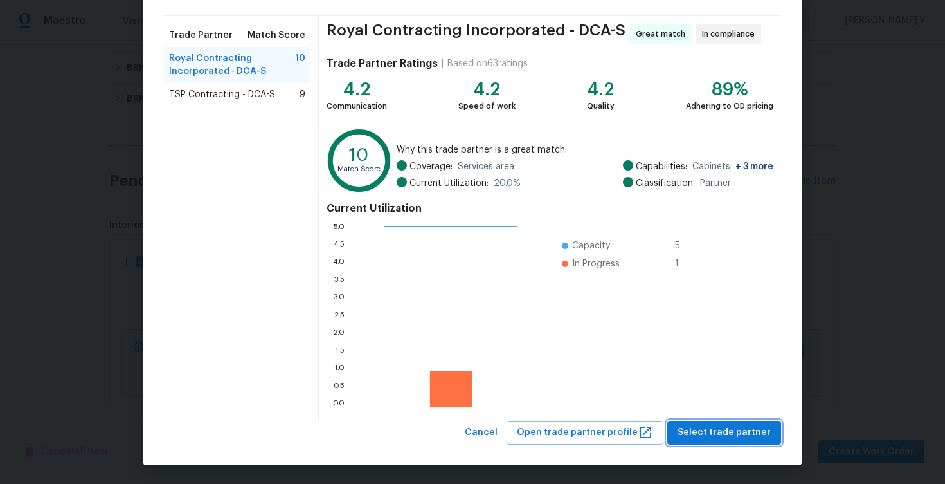
click at [723, 423] on button "Select trade partner" at bounding box center [724, 433] width 114 height 24
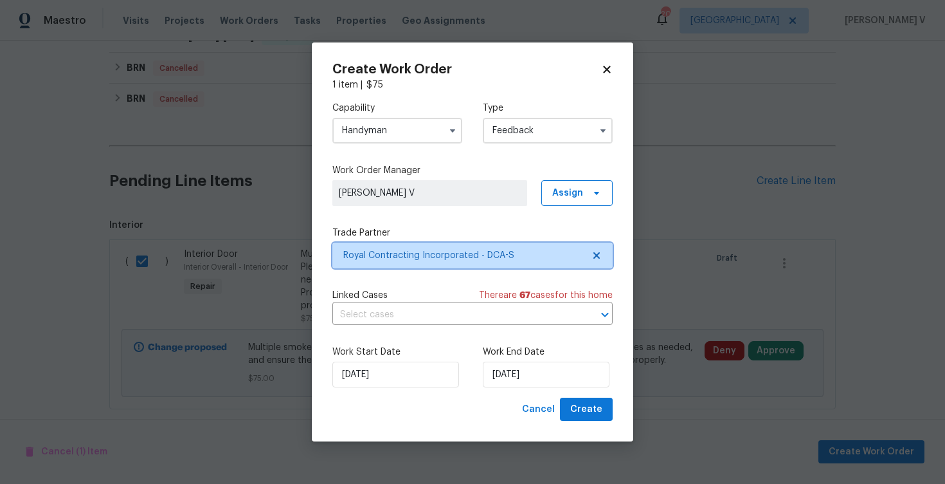
scroll to position [0, 0]
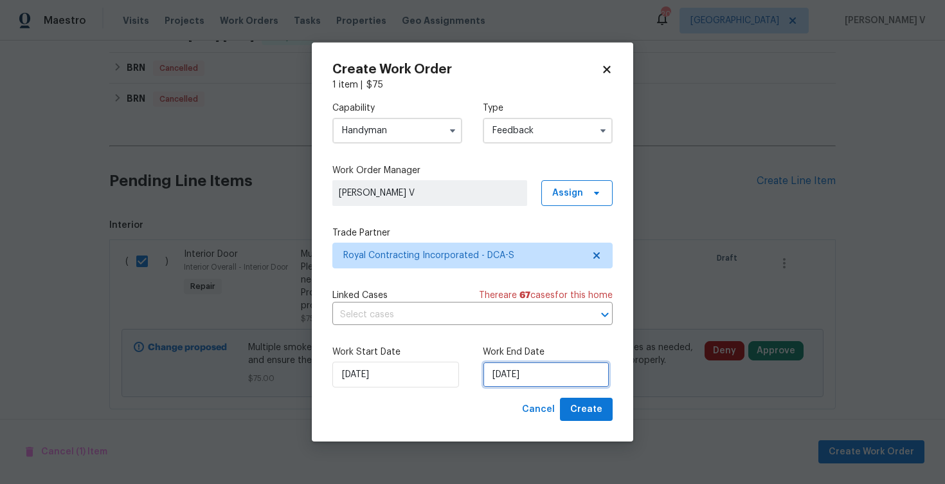
click at [511, 373] on input "[DATE]" at bounding box center [546, 374] width 127 height 26
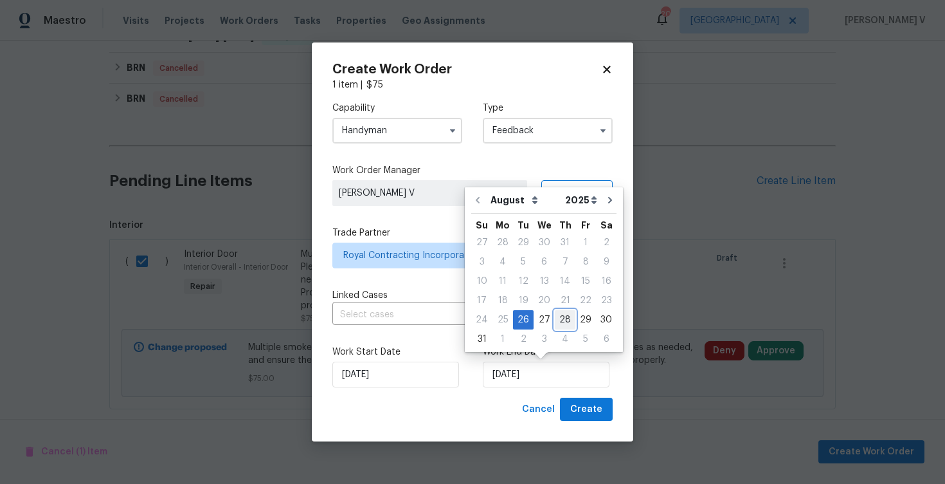
click at [558, 323] on div "28" at bounding box center [565, 320] width 21 height 18
type input "[DATE]"
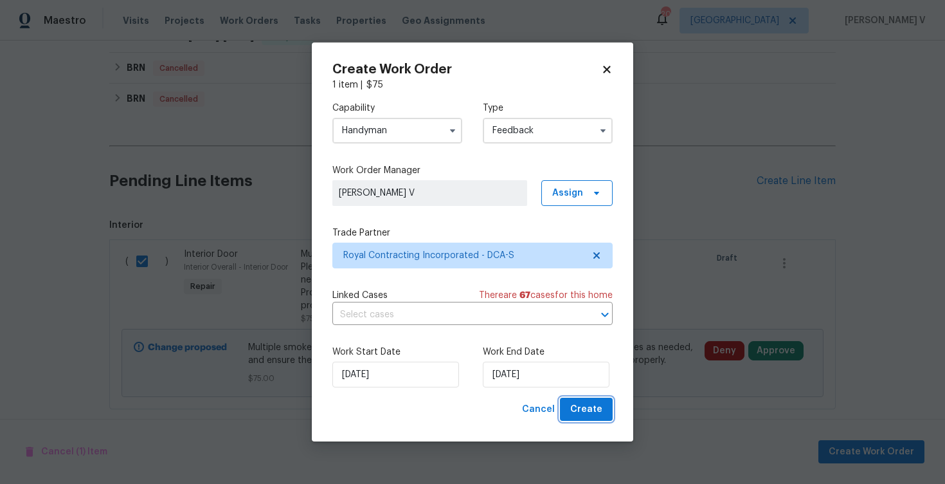
click at [578, 406] on span "Create" at bounding box center [586, 409] width 32 height 16
checkbox input "false"
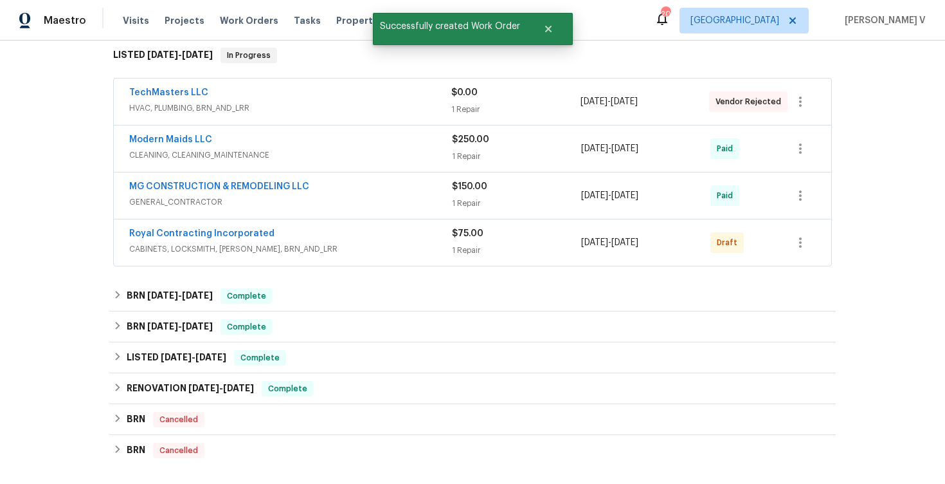
scroll to position [132, 0]
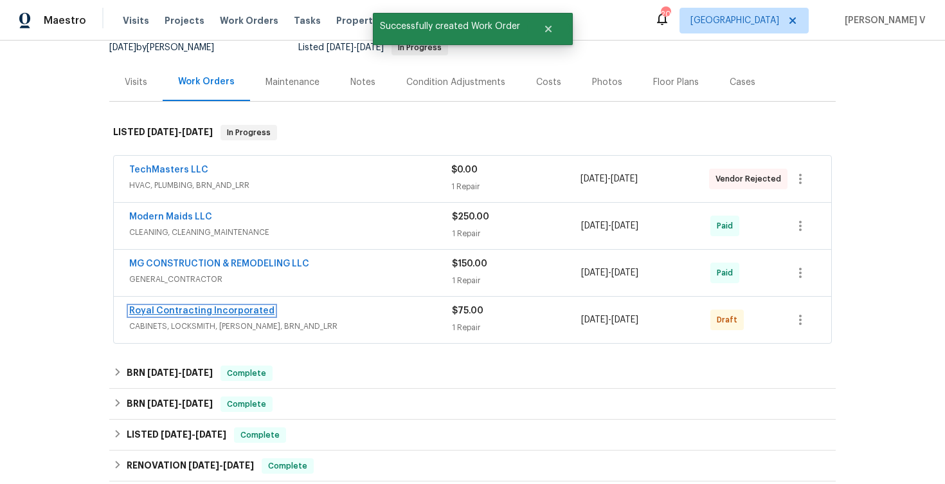
click at [204, 308] on link "Royal Contracting Incorporated" at bounding box center [201, 310] width 145 height 9
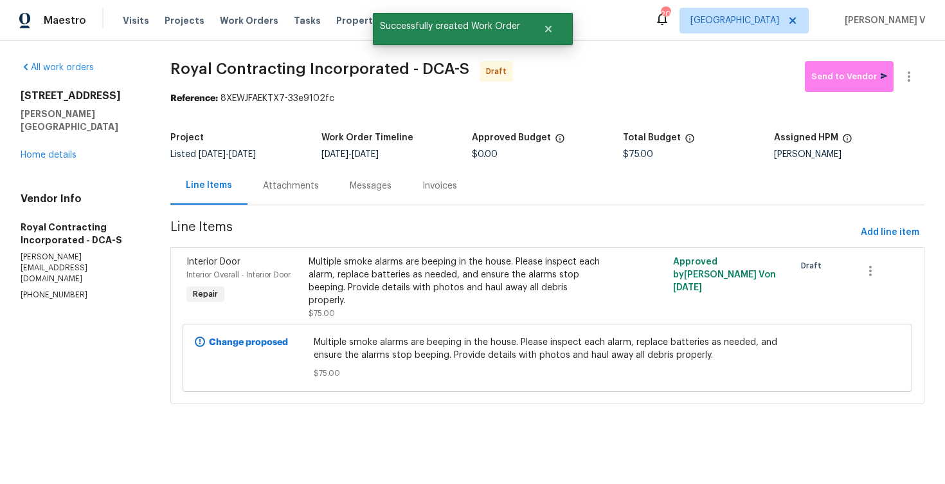
click at [350, 184] on div "Messages" at bounding box center [371, 185] width 42 height 13
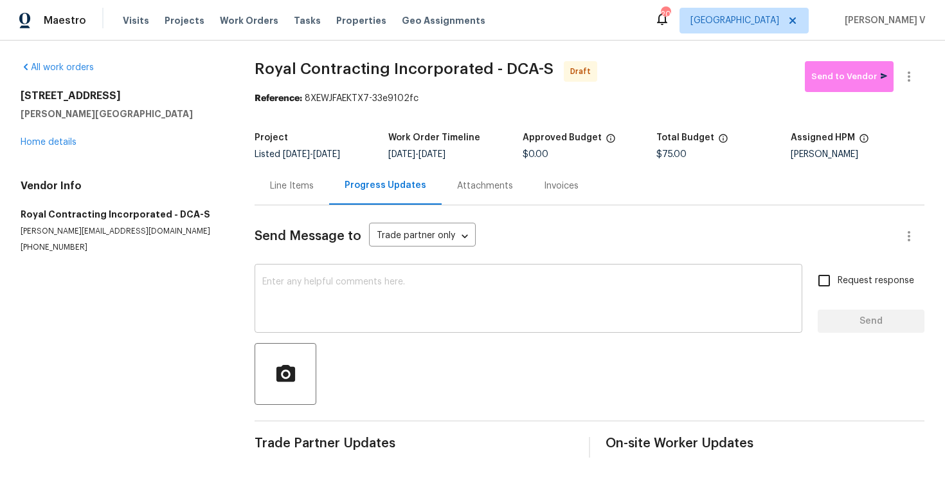
click at [328, 302] on textarea at bounding box center [528, 299] width 532 height 45
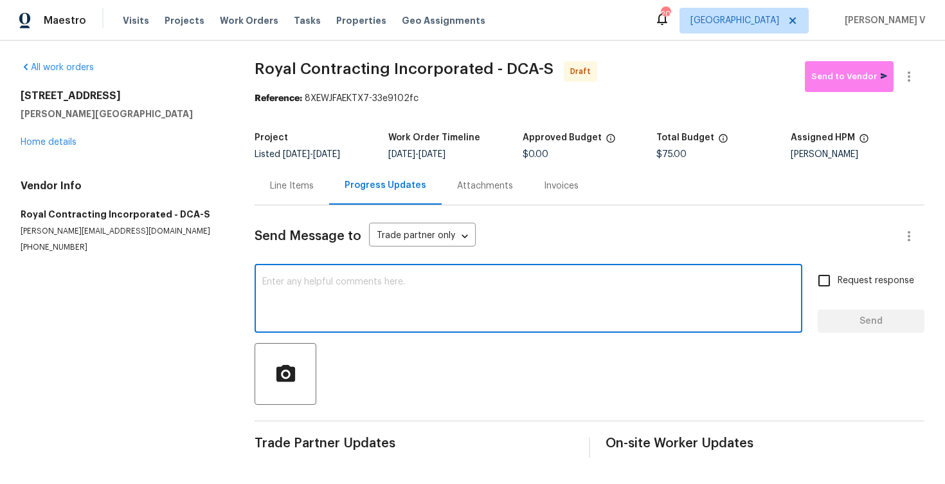
paste textarea "Hi, this is Divya with Opendoor. I’m confirming you received the WO for the pro…"
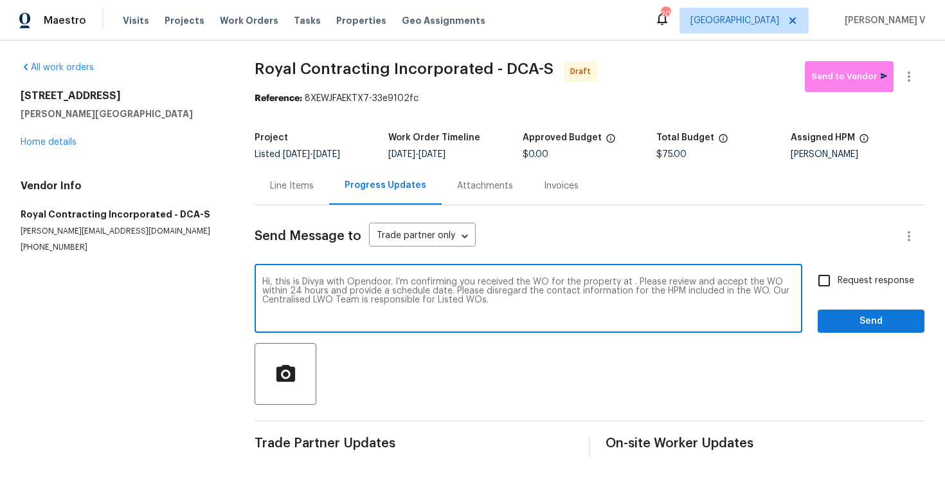
click at [628, 283] on textarea "Hi, this is Divya with Opendoor. I’m confirming you received the WO for the pro…" at bounding box center [528, 299] width 532 height 45
paste textarea "[STREET_ADDRESS][PERSON_NAME]"
type textarea "Hi, this is Divya with Opendoor. I’m confirming you received the WO for the pro…"
click at [826, 272] on input "Request response" at bounding box center [824, 280] width 27 height 27
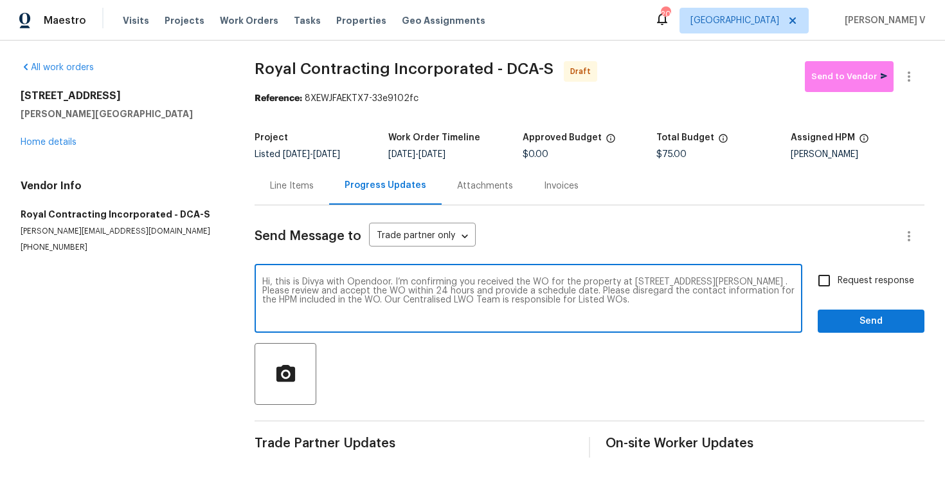
checkbox input "true"
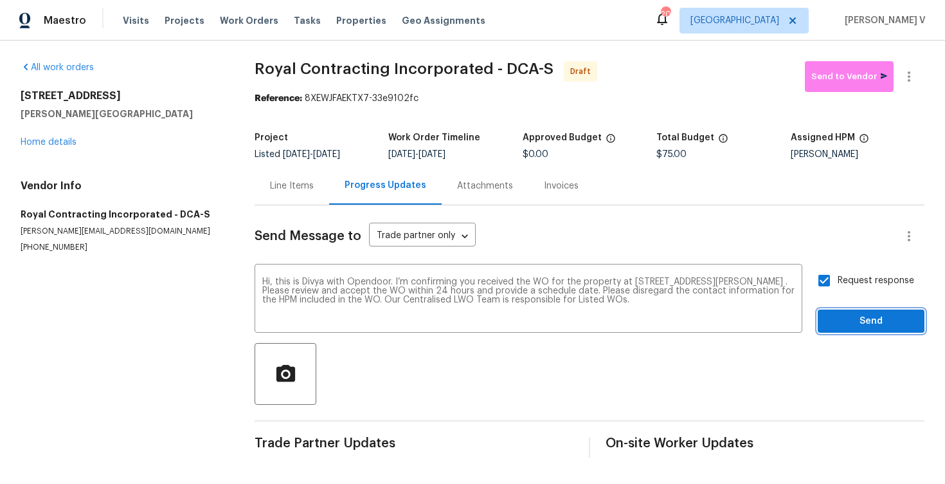
click at [853, 314] on span "Send" at bounding box center [871, 321] width 86 height 16
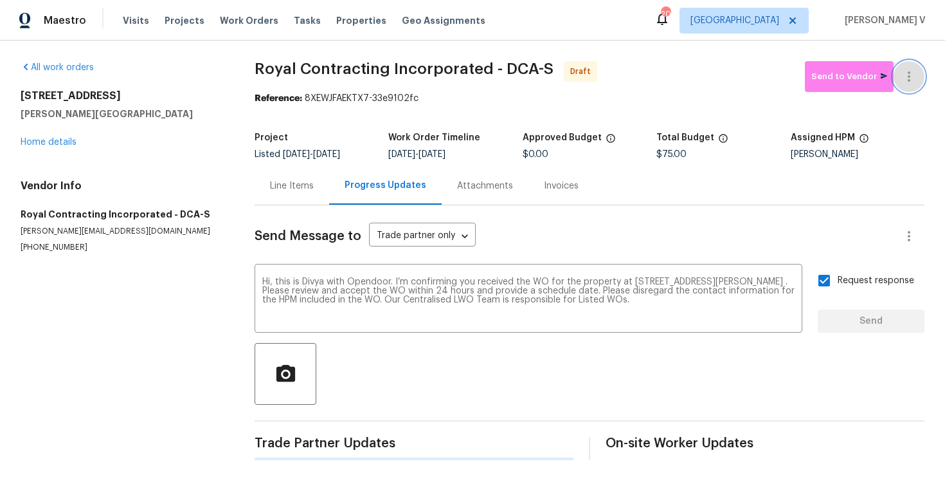
click at [916, 78] on icon "button" at bounding box center [909, 76] width 15 height 15
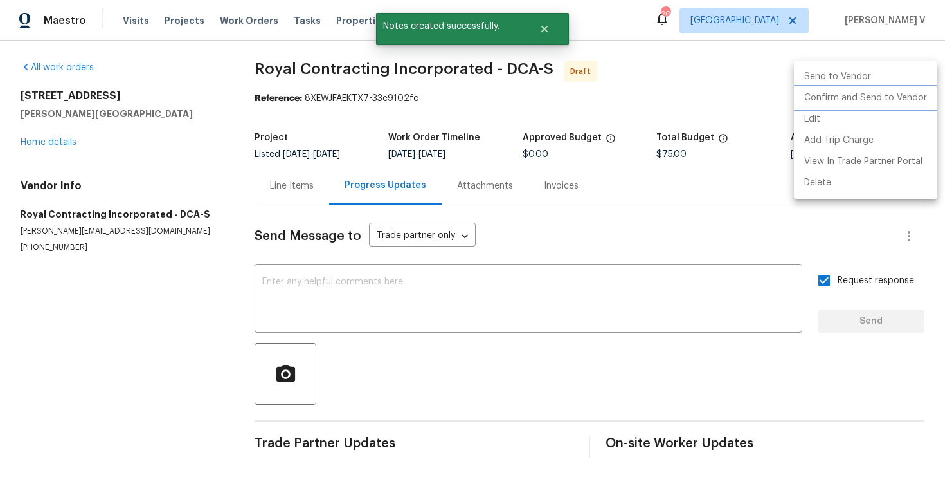
click at [849, 93] on li "Confirm and Send to Vendor" at bounding box center [865, 97] width 143 height 21
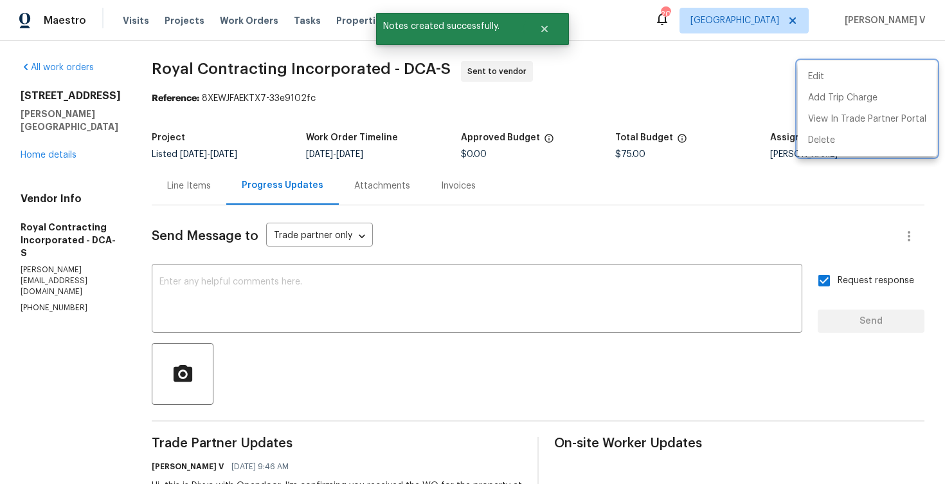
drag, startPoint x: 216, startPoint y: 100, endPoint x: 394, endPoint y: 95, distance: 177.6
click at [408, 98] on div at bounding box center [472, 242] width 945 height 484
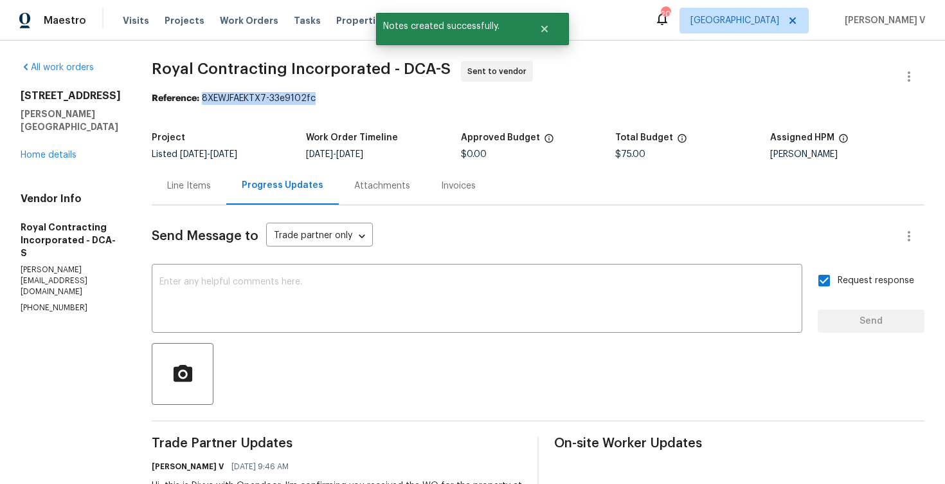
drag, startPoint x: 219, startPoint y: 97, endPoint x: 419, endPoint y: 95, distance: 200.7
click at [419, 95] on div "Reference: 8XEWJFAEKTX7-33e9102fc" at bounding box center [538, 98] width 773 height 13
copy div "8XEWJFAEKTX7-33e9102fc"
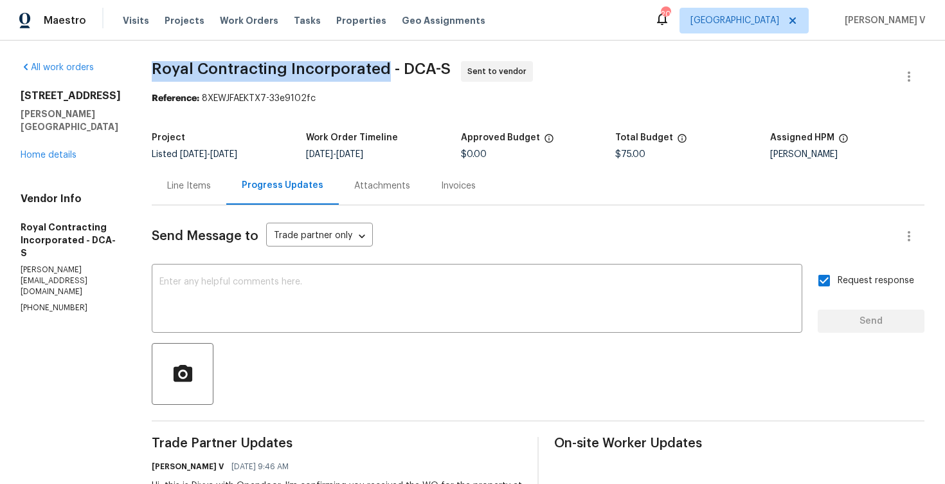
drag, startPoint x: 165, startPoint y: 60, endPoint x: 394, endPoint y: 66, distance: 229.6
click at [394, 66] on div "All work orders [STREET_ADDRESS][PERSON_NAME][PERSON_NAME] Home details Vendor …" at bounding box center [472, 304] width 945 height 526
copy span "Royal Contracting Incorporated"
click at [61, 150] on link "Home details" at bounding box center [49, 154] width 56 height 9
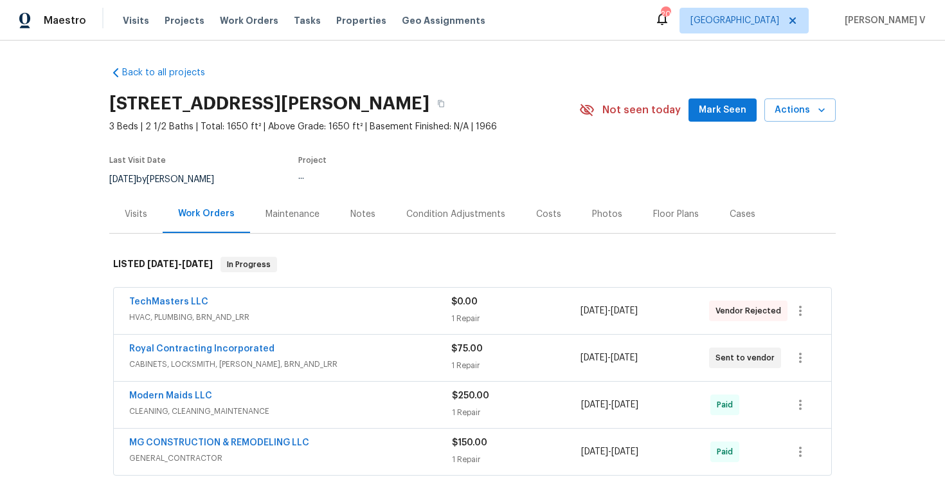
scroll to position [97, 0]
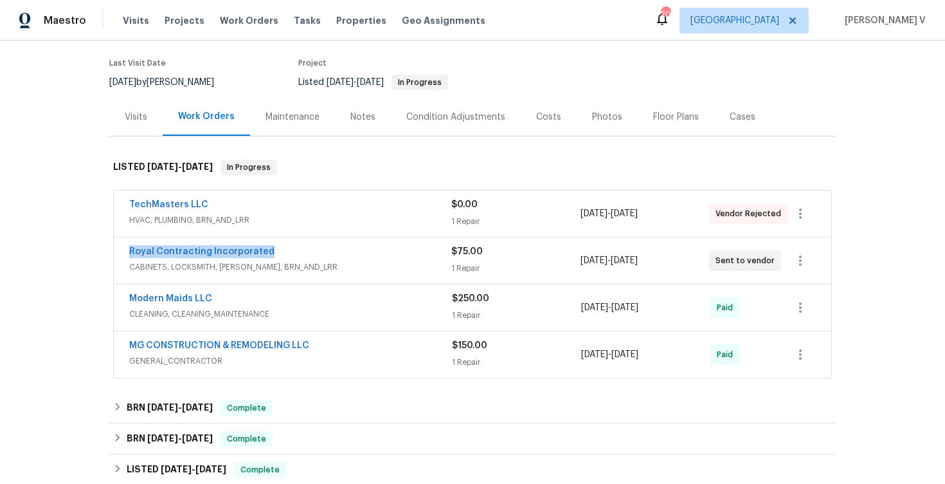
drag, startPoint x: 117, startPoint y: 253, endPoint x: 437, endPoint y: 253, distance: 319.6
click at [437, 253] on div "Royal Contracting Incorporated CABINETS, LOCKSMITH, HANDYMAN, BRN_AND_LRR $75.0…" at bounding box center [473, 260] width 718 height 46
copy link "Royal Contracting Incorporated"
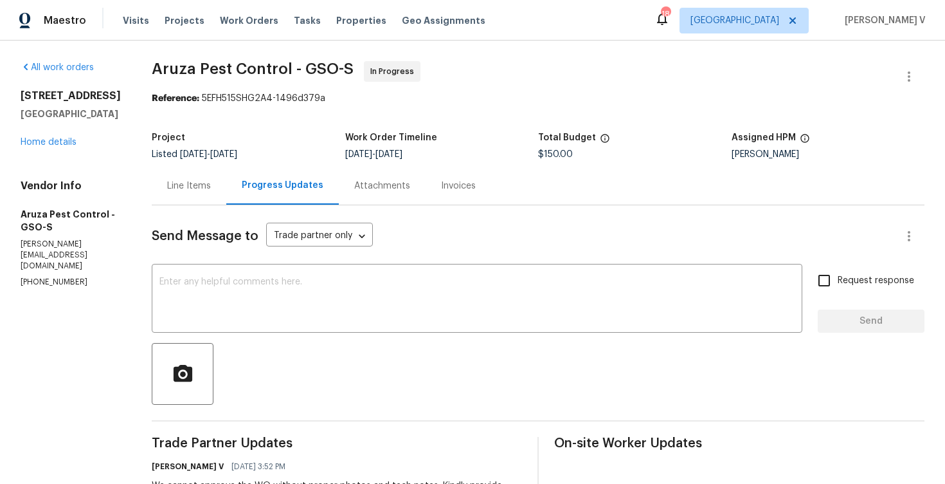
scroll to position [107, 0]
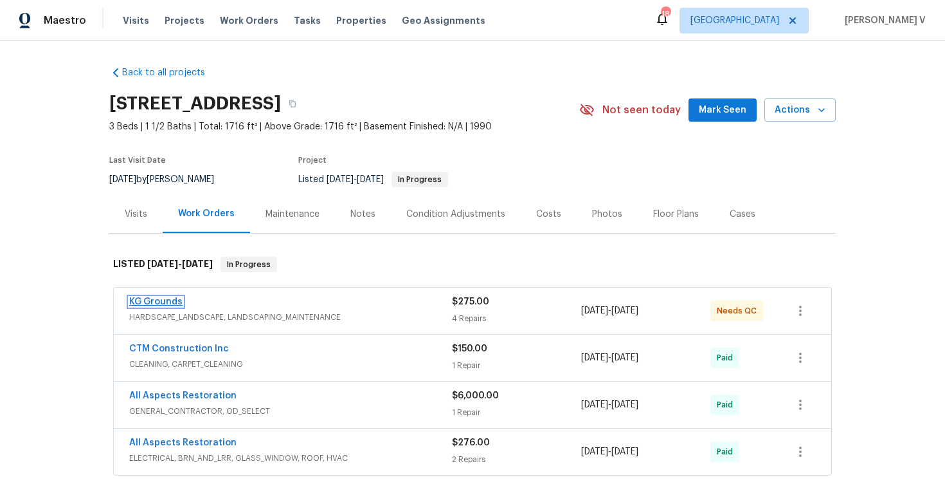
click at [161, 297] on link "KG Grounds" at bounding box center [155, 301] width 53 height 9
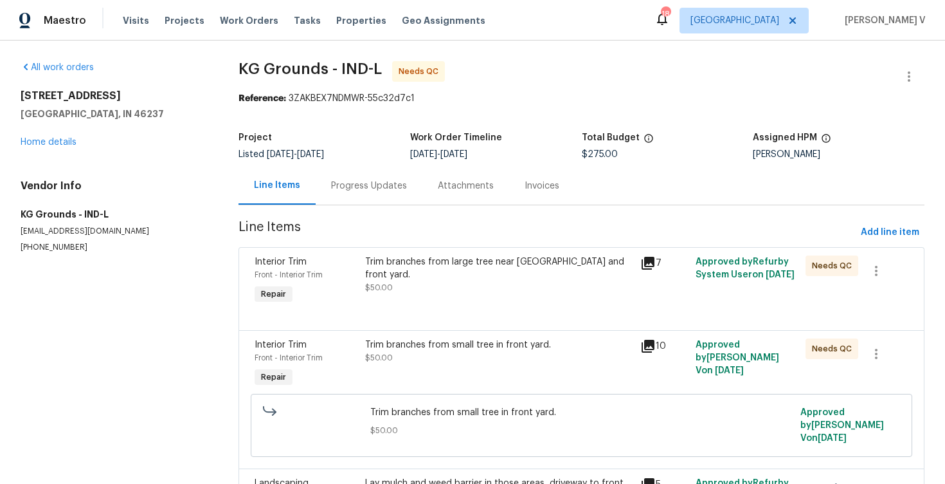
click at [348, 182] on div "Progress Updates" at bounding box center [369, 185] width 76 height 13
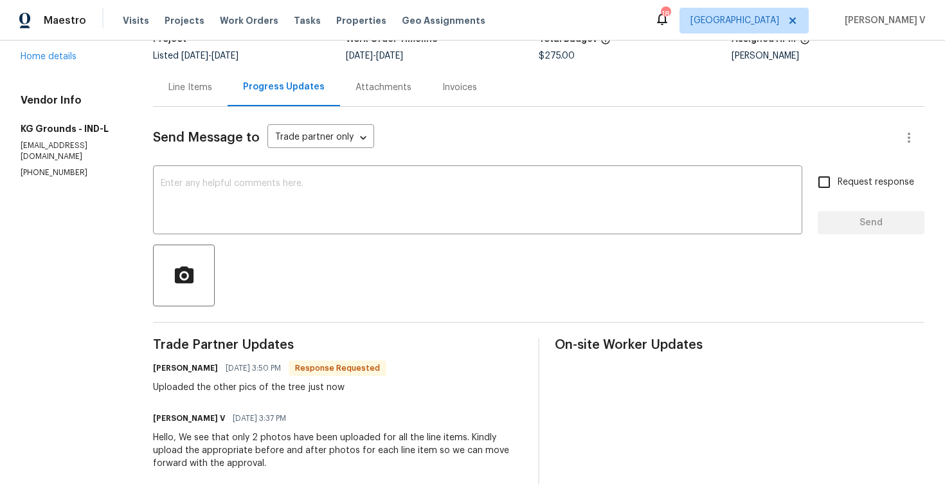
scroll to position [53, 0]
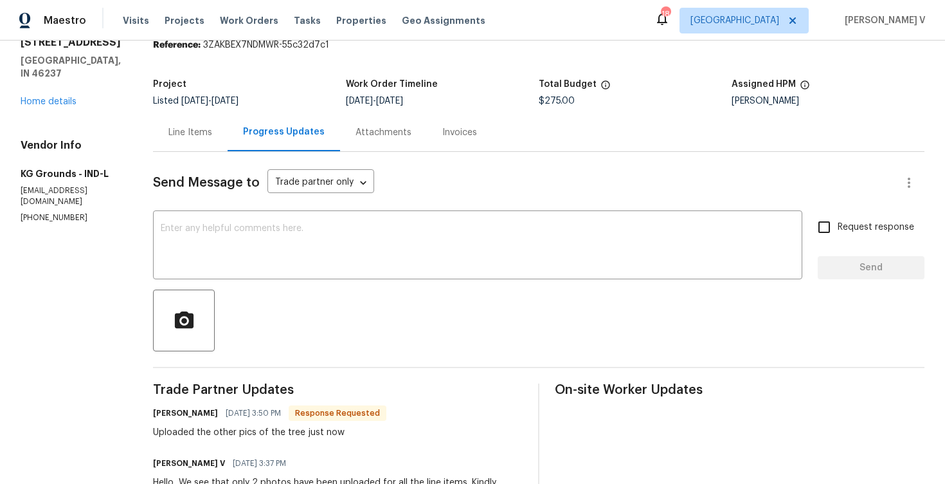
click at [204, 131] on div "Line Items" at bounding box center [190, 132] width 44 height 13
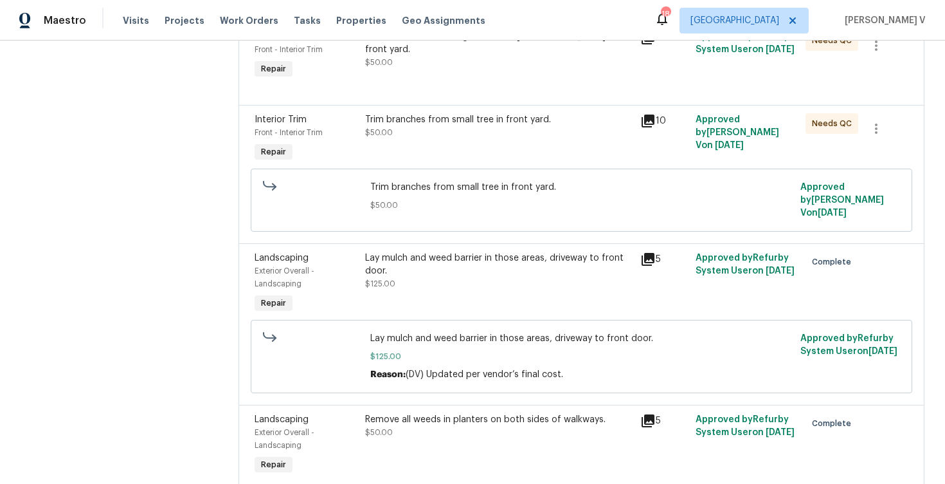
scroll to position [280, 0]
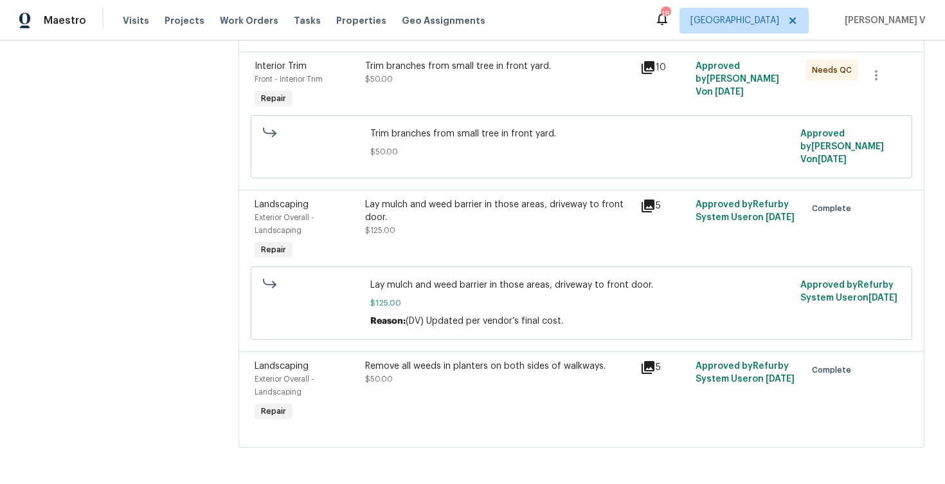
click at [456, 376] on div "Remove all weeds in planters on both sides of walkways. $50.00" at bounding box center [499, 372] width 268 height 26
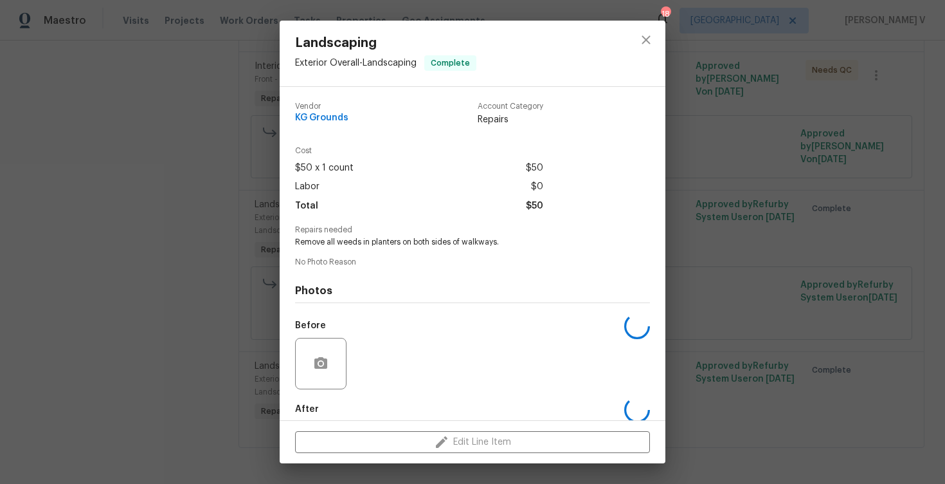
scroll to position [66, 0]
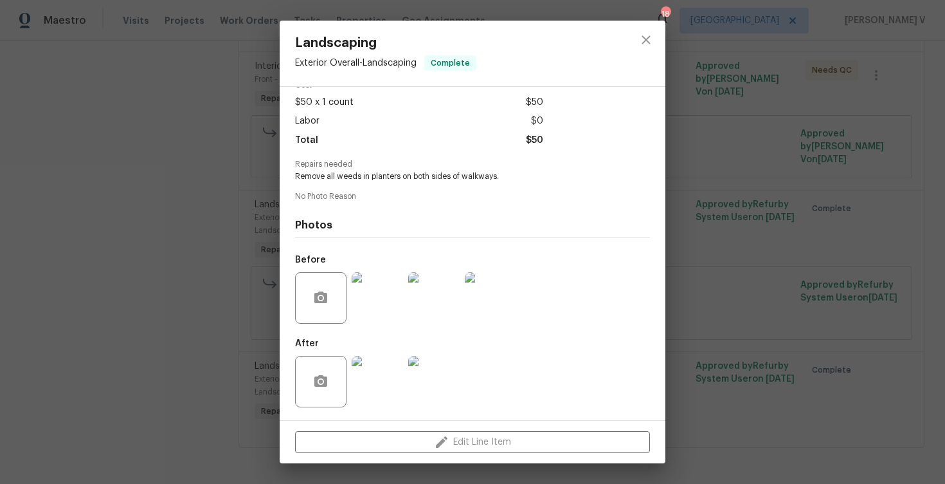
click at [774, 257] on div "Landscaping Exterior Overall - Landscaping Complete Vendor KG Grounds Account C…" at bounding box center [472, 242] width 945 height 484
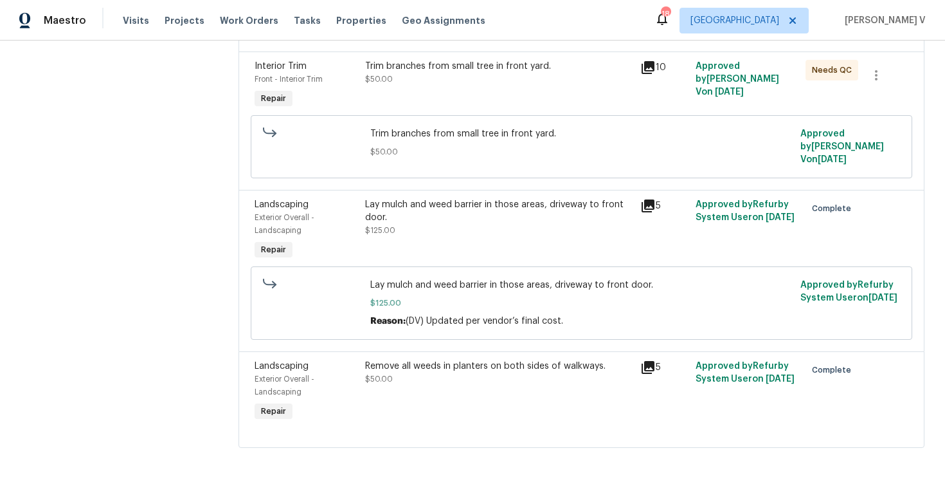
click at [511, 269] on div "Lay mulch and weed barrier in those areas, driveway to front door. $125.00 Reas…" at bounding box center [582, 302] width 662 height 73
click at [488, 230] on div "Lay mulch and weed barrier in those areas, driveway to front door. $125.00" at bounding box center [499, 217] width 268 height 39
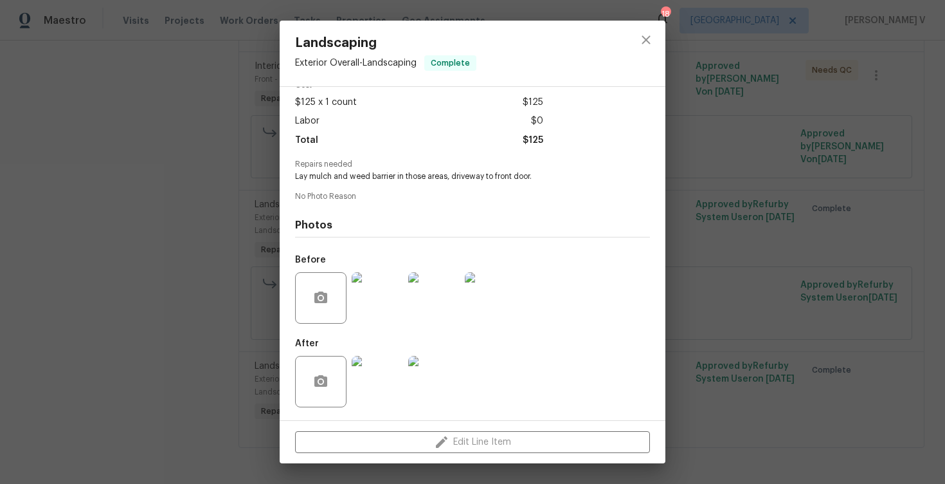
click at [222, 314] on div "Landscaping Exterior Overall - Landscaping Complete Vendor KG Grounds Account C…" at bounding box center [472, 242] width 945 height 484
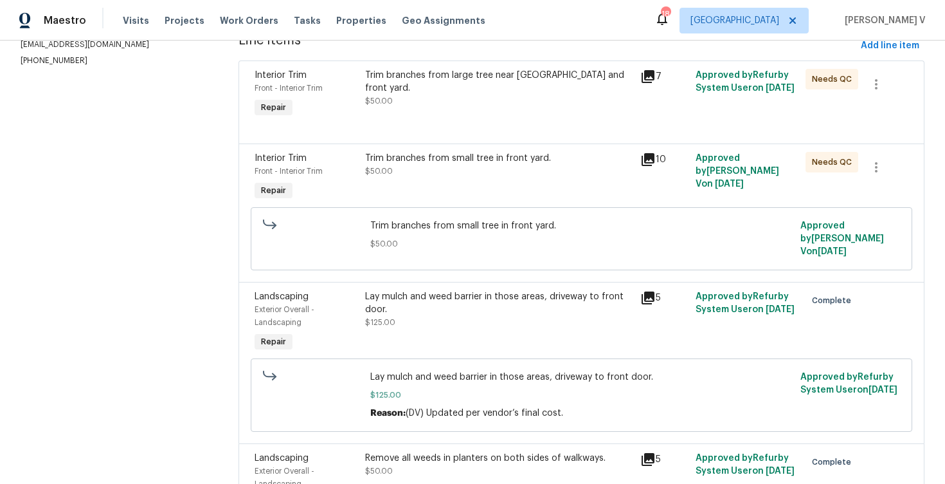
scroll to position [33, 0]
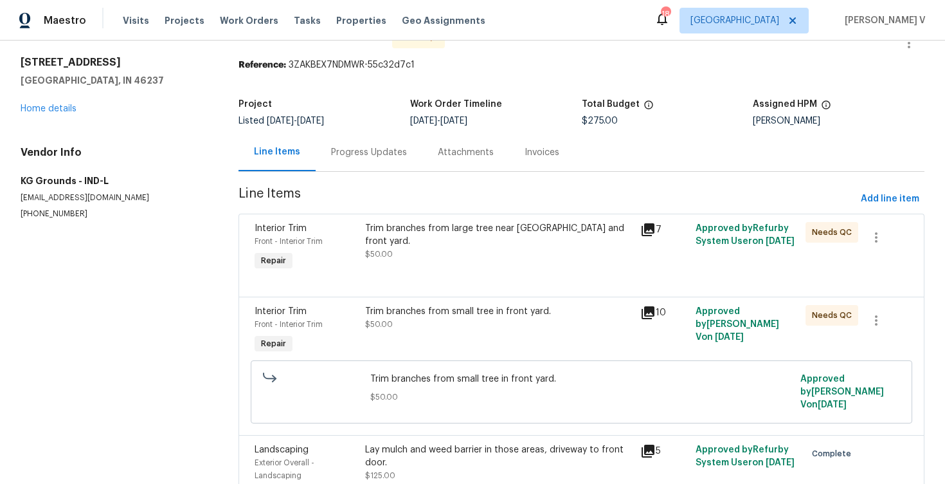
click at [379, 337] on div "Trim branches from small tree in front yard. $50.00" at bounding box center [499, 330] width 276 height 59
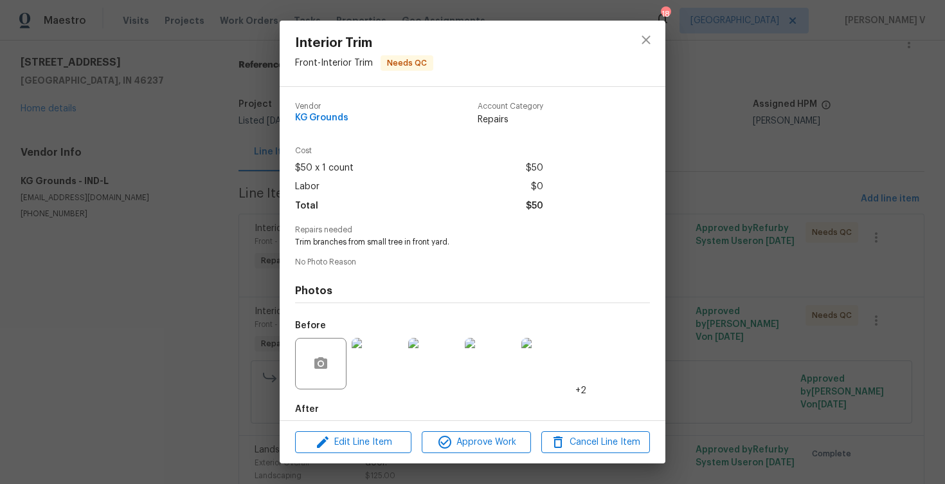
scroll to position [66, 0]
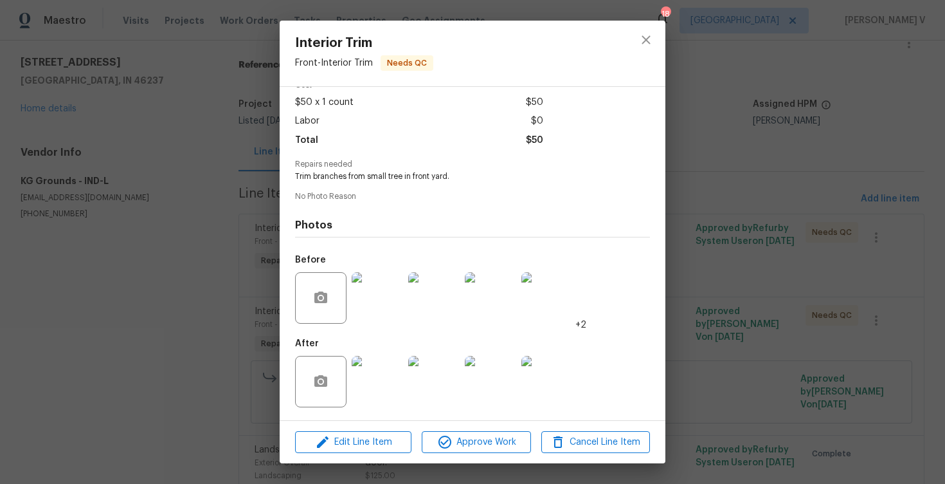
click at [379, 385] on img at bounding box center [377, 381] width 51 height 51
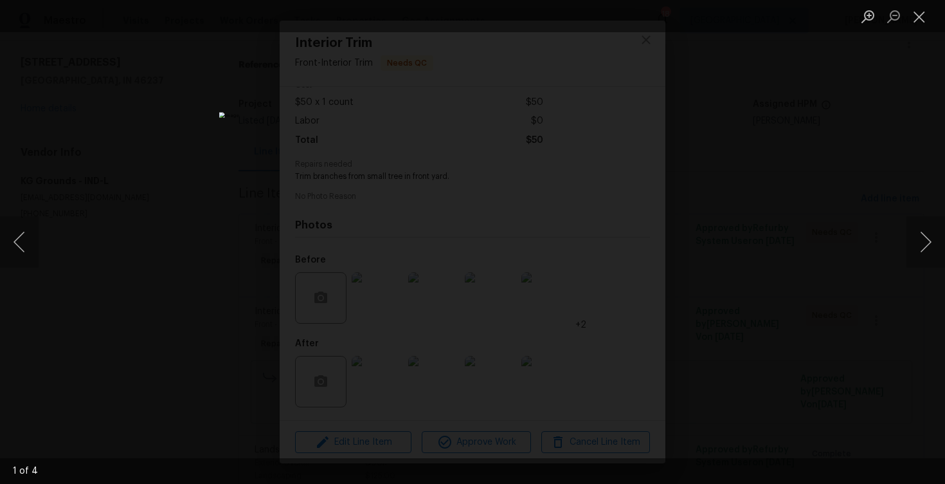
click at [877, 196] on div "Lightbox" at bounding box center [472, 242] width 945 height 484
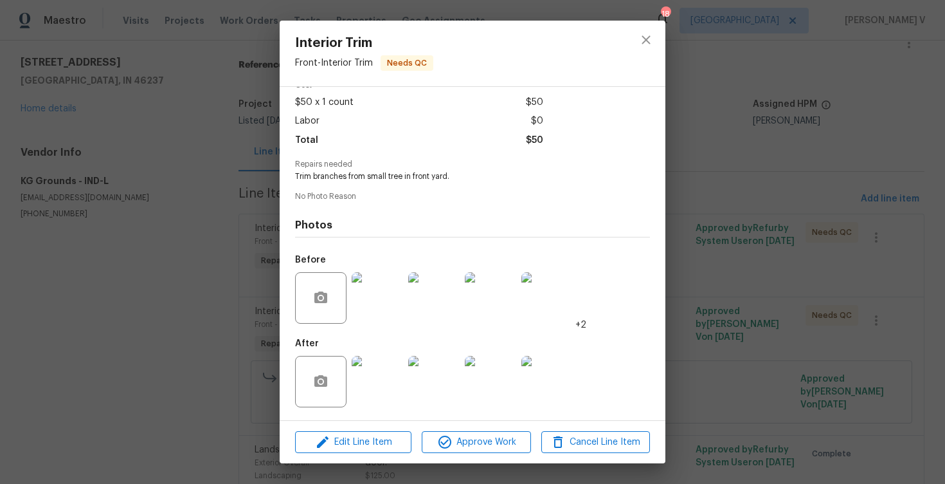
click at [437, 368] on img at bounding box center [433, 381] width 51 height 51
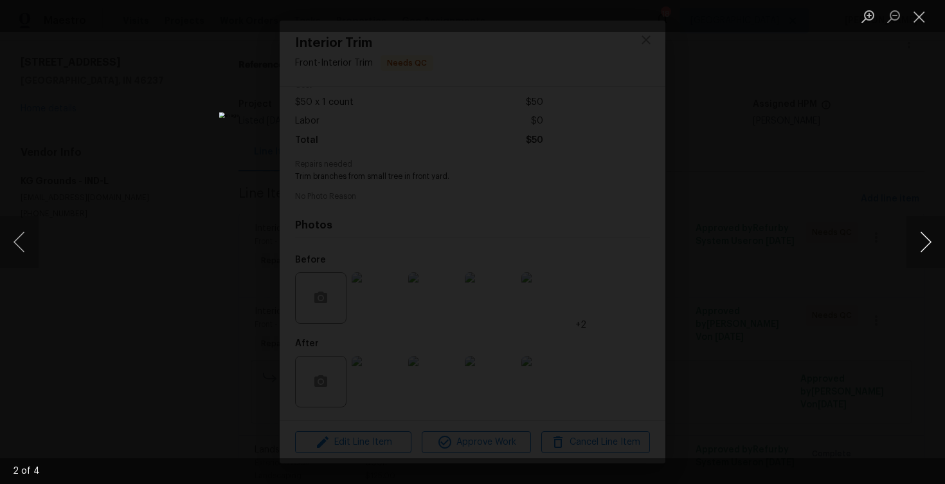
click at [933, 240] on button "Next image" at bounding box center [926, 241] width 39 height 51
click at [933, 241] on button "Next image" at bounding box center [926, 241] width 39 height 51
click at [7, 241] on button "Previous image" at bounding box center [19, 241] width 39 height 51
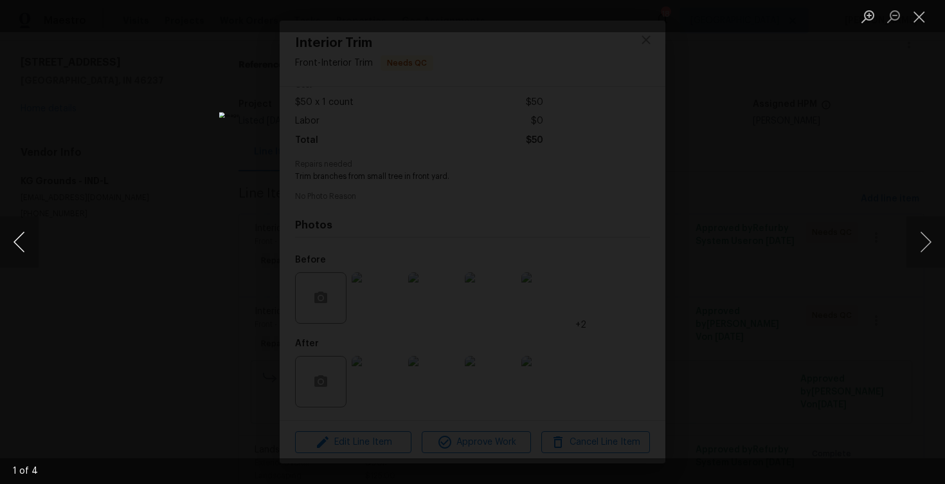
click at [7, 241] on button "Previous image" at bounding box center [19, 241] width 39 height 51
click at [51, 204] on div "Lightbox" at bounding box center [472, 242] width 945 height 484
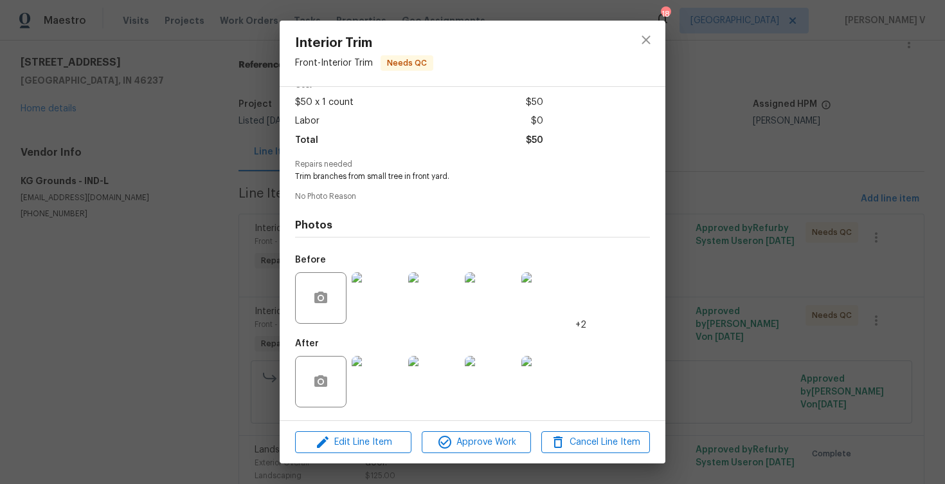
click at [51, 204] on div "Interior Trim Front - Interior Trim Needs QC Vendor KG Grounds Account Category…" at bounding box center [472, 242] width 945 height 484
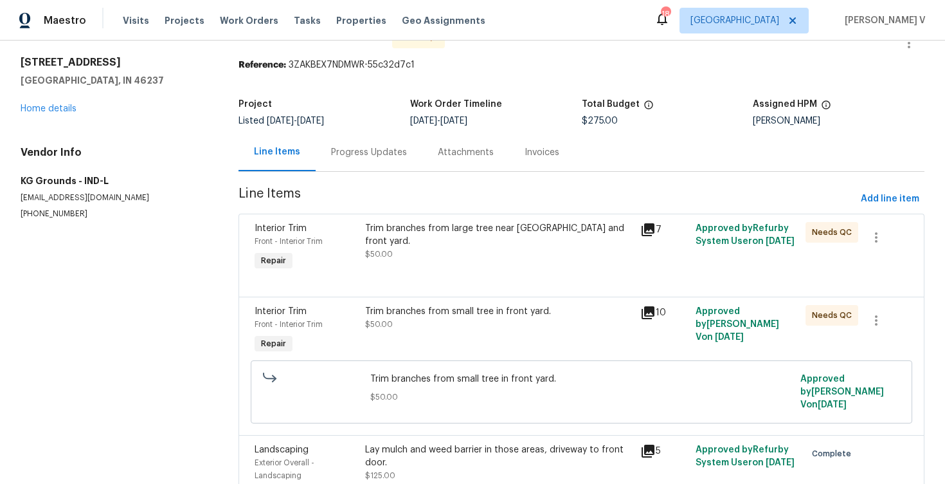
click at [390, 234] on div "Trim branches from large tree near sidewalk and front yard. $50.00" at bounding box center [499, 241] width 268 height 39
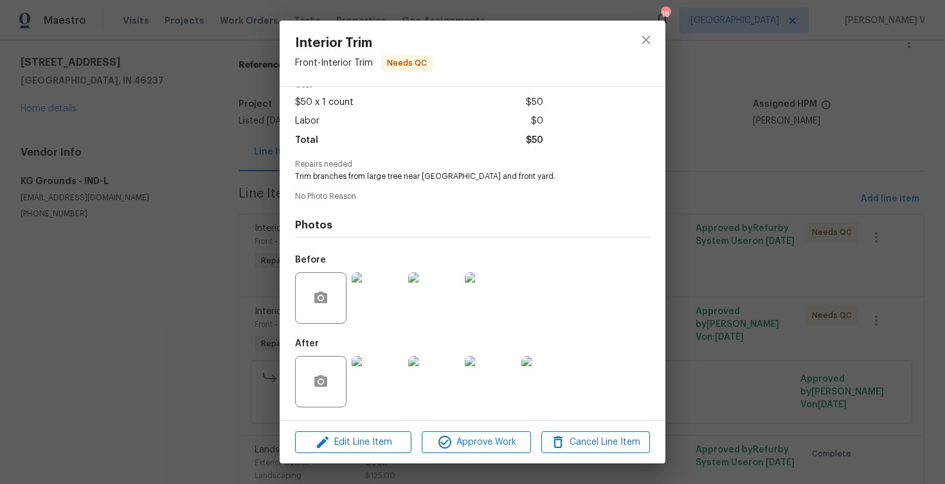
click at [86, 271] on div "Interior Trim Front - Interior Trim Needs QC Vendor KG Grounds Account Category…" at bounding box center [472, 242] width 945 height 484
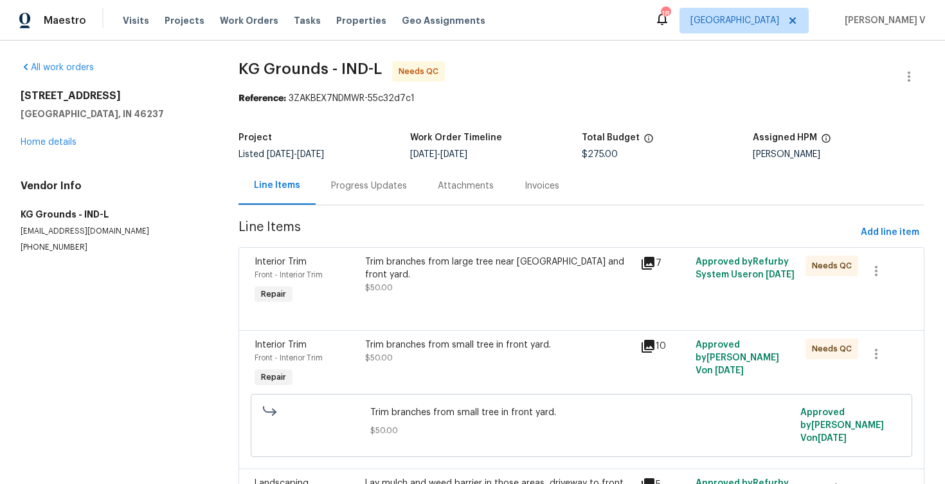
scroll to position [55, 0]
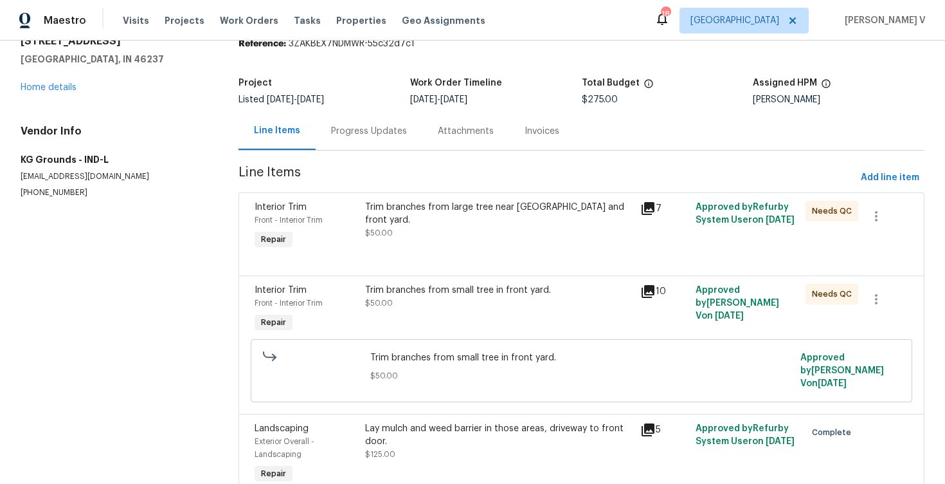
click at [403, 311] on div "Trim branches from small tree in front yard. $50.00" at bounding box center [499, 309] width 276 height 59
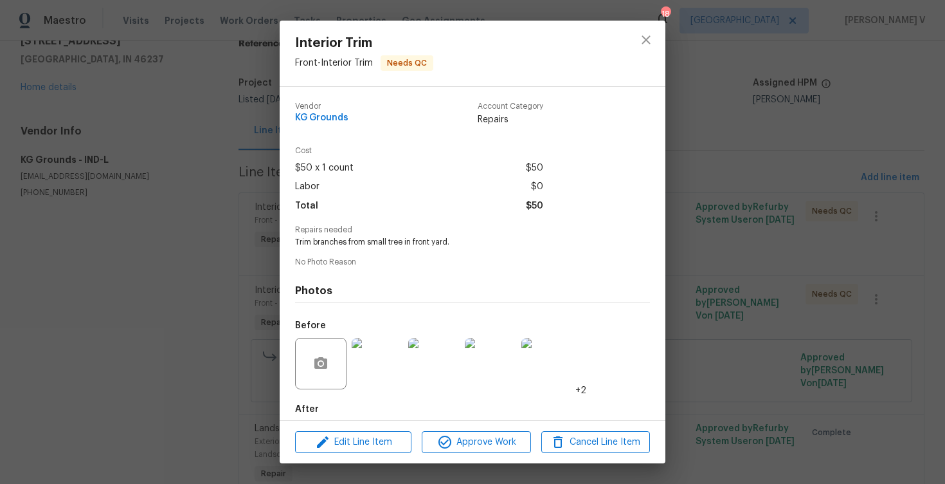
scroll to position [66, 0]
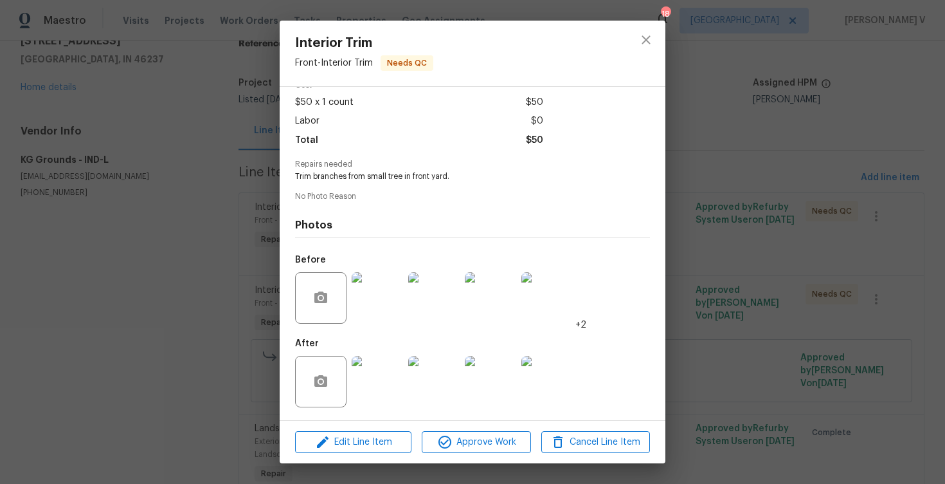
click at [400, 389] on img at bounding box center [377, 381] width 51 height 51
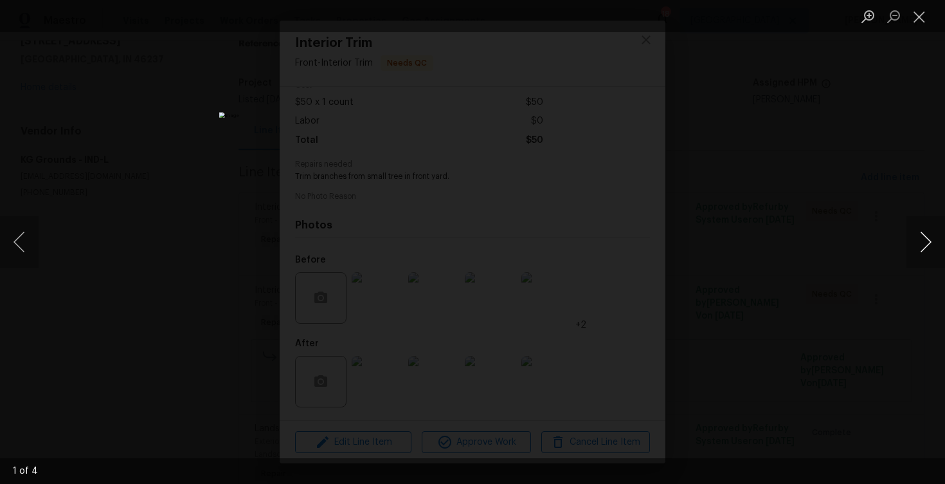
click at [930, 239] on button "Next image" at bounding box center [926, 241] width 39 height 51
click at [919, 183] on div "Lightbox" at bounding box center [472, 242] width 945 height 484
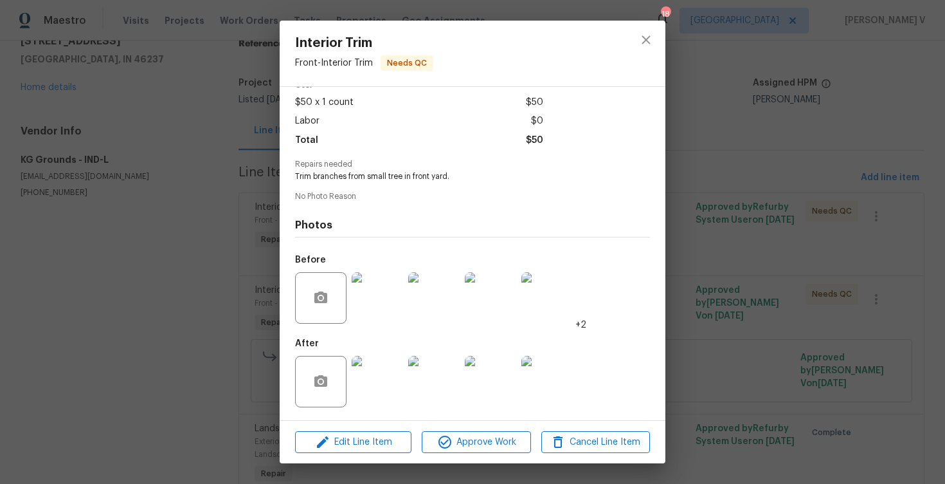
click at [711, 248] on div "Interior Trim Front - Interior Trim Needs QC Vendor KG Grounds Account Category…" at bounding box center [472, 242] width 945 height 484
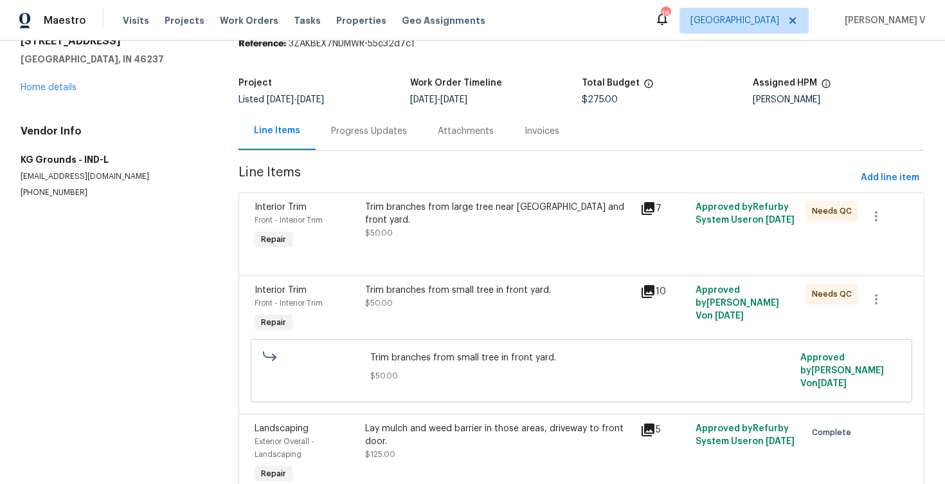
click at [484, 230] on div "Trim branches from large tree near sidewalk and front yard. $50.00" at bounding box center [499, 226] width 276 height 59
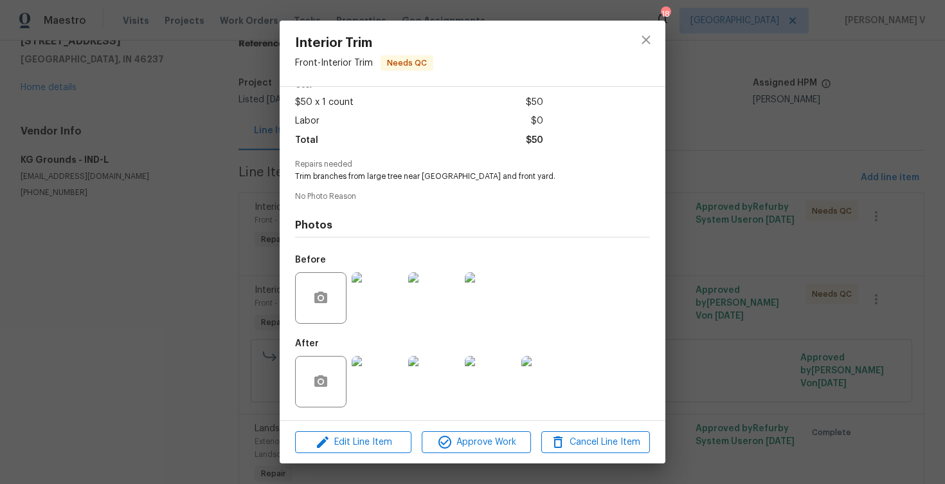
click at [384, 307] on img at bounding box center [377, 297] width 51 height 51
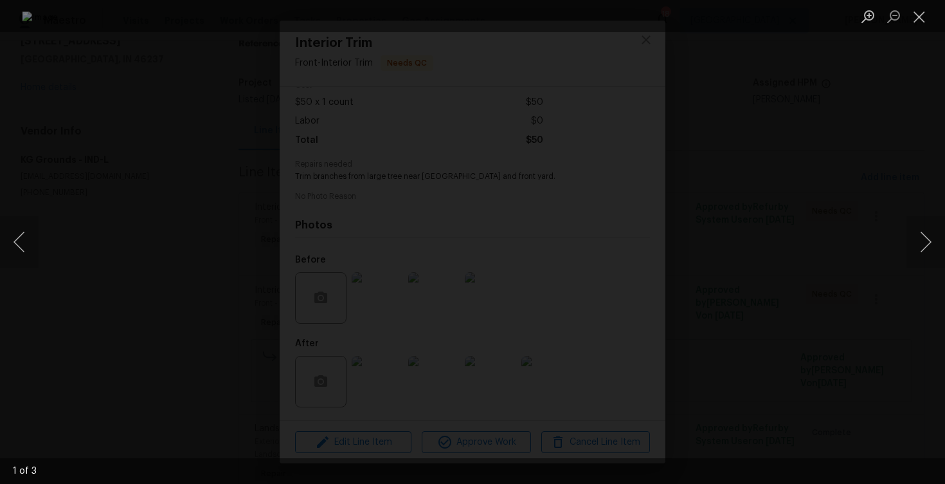
click at [821, 180] on div "Lightbox" at bounding box center [472, 242] width 945 height 484
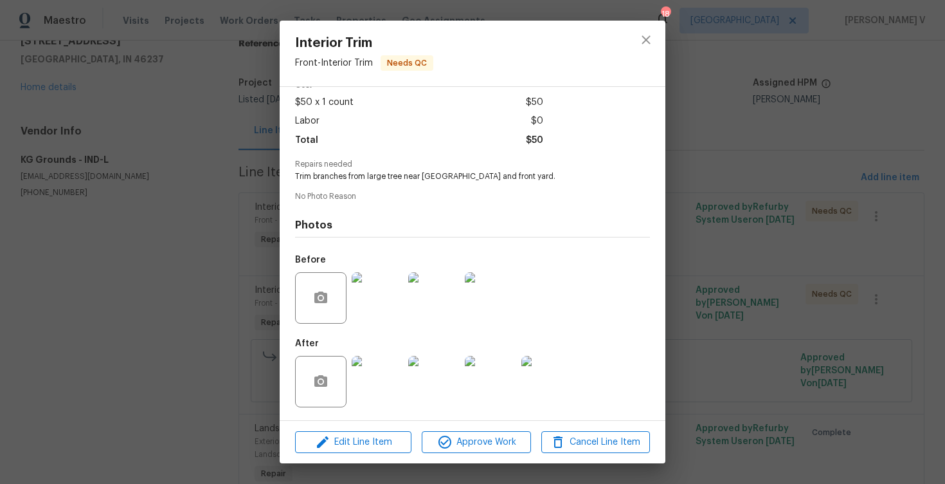
click at [363, 381] on img at bounding box center [377, 381] width 51 height 51
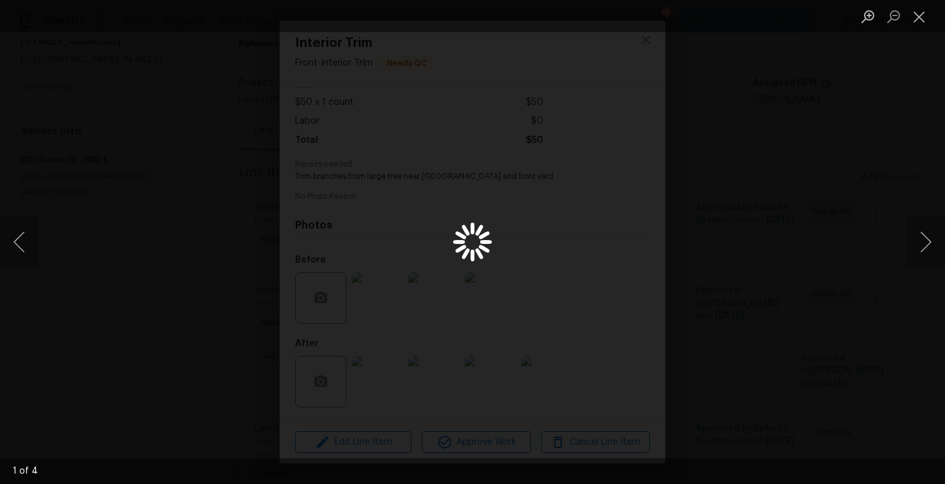
click at [863, 195] on div "Lightbox" at bounding box center [472, 242] width 945 height 484
click at [820, 170] on div "Lightbox" at bounding box center [472, 242] width 945 height 484
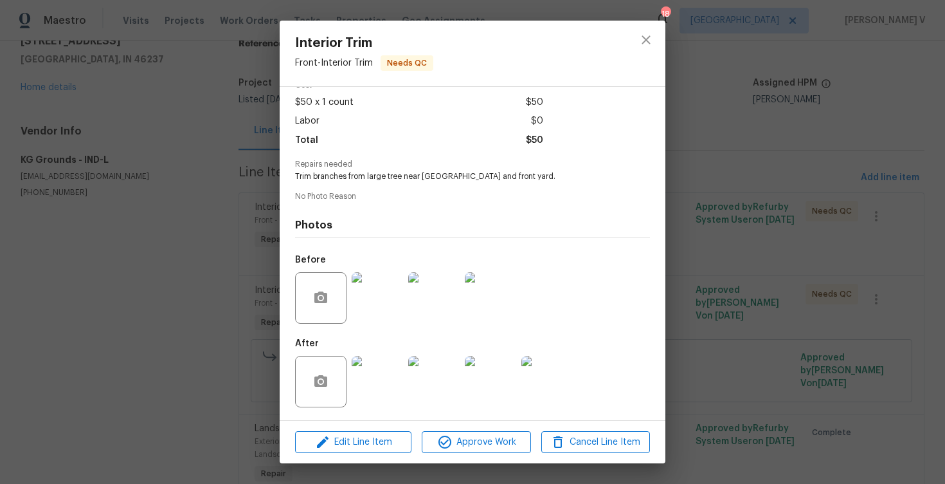
click at [820, 170] on div "Interior Trim Front - Interior Trim Needs QC Vendor KG Grounds Account Category…" at bounding box center [472, 242] width 945 height 484
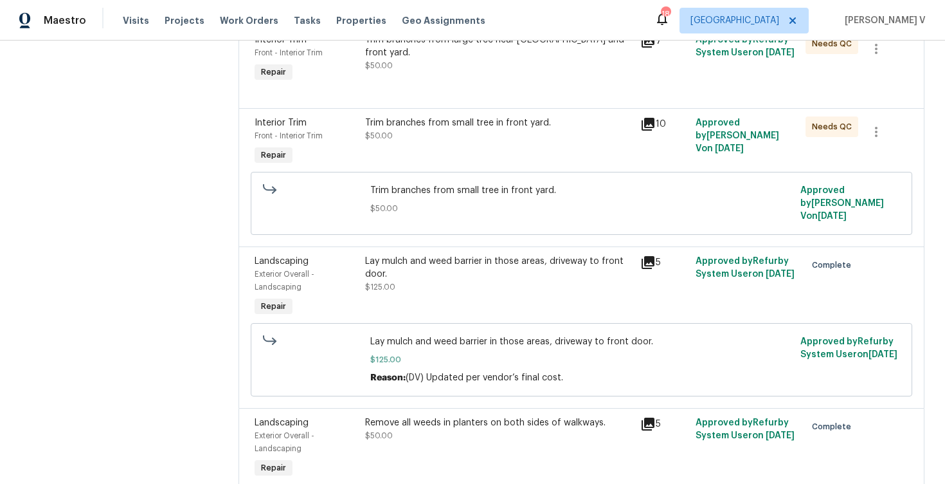
scroll to position [237, 0]
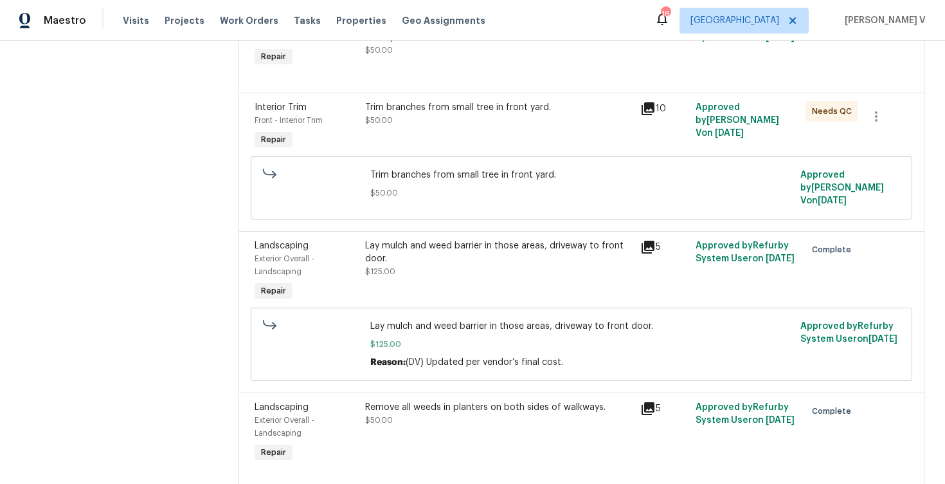
click at [461, 415] on div "Remove all weeds in planters on both sides of walkways. $50.00" at bounding box center [499, 414] width 268 height 26
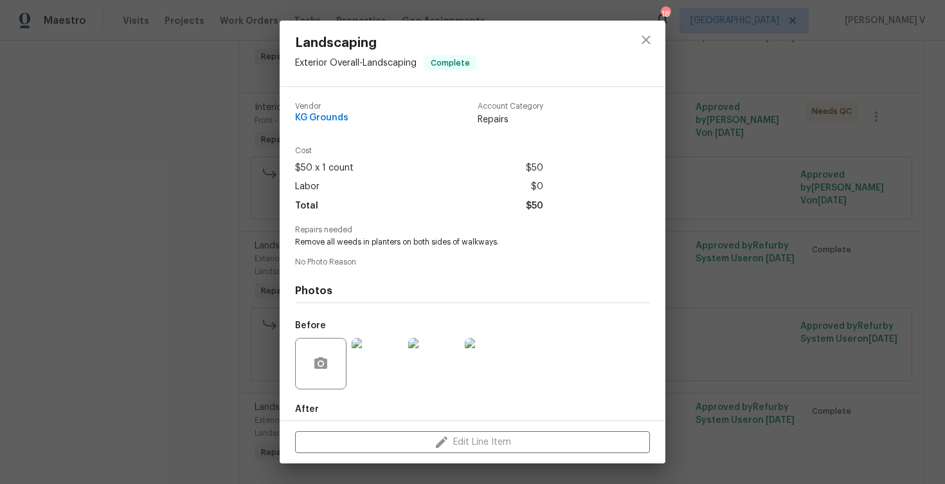
scroll to position [66, 0]
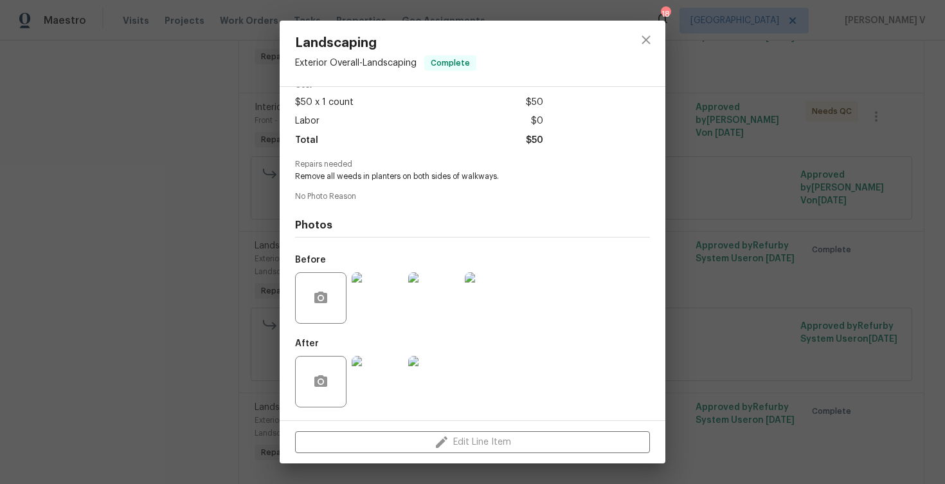
click at [388, 362] on img at bounding box center [377, 381] width 51 height 51
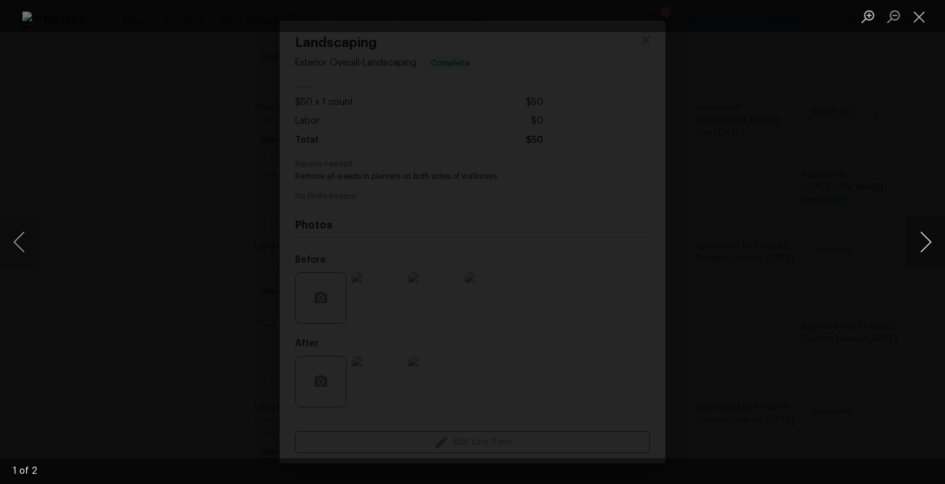
click at [933, 240] on button "Next image" at bounding box center [926, 241] width 39 height 51
click at [909, 222] on button "Next image" at bounding box center [926, 241] width 39 height 51
click at [878, 137] on div "Lightbox" at bounding box center [472, 242] width 945 height 484
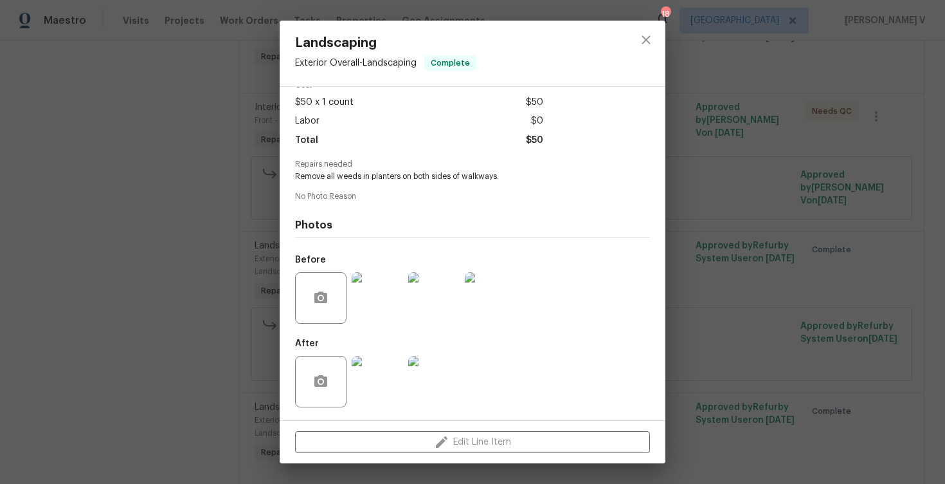
click at [806, 168] on div "Landscaping Exterior Overall - Landscaping Complete Vendor KG Grounds Account C…" at bounding box center [472, 242] width 945 height 484
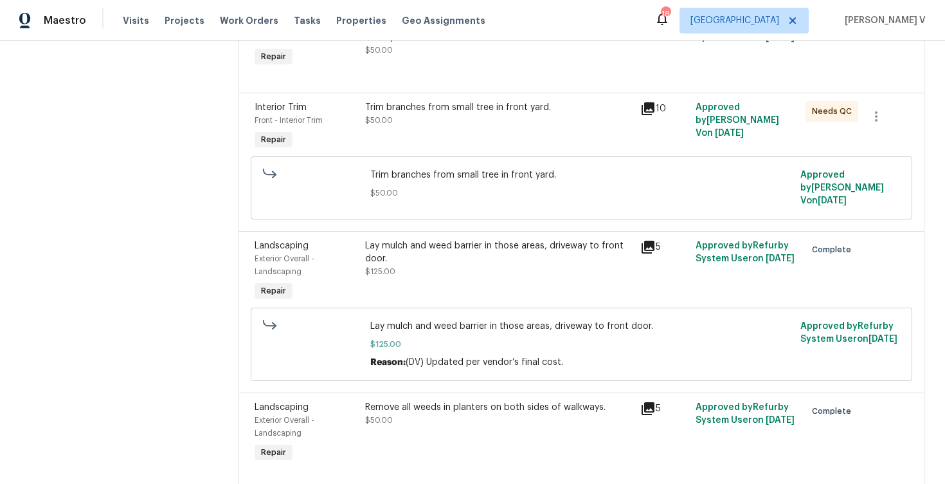
click at [481, 264] on div "Lay mulch and weed barrier in those areas, driveway to front door." at bounding box center [499, 252] width 268 height 26
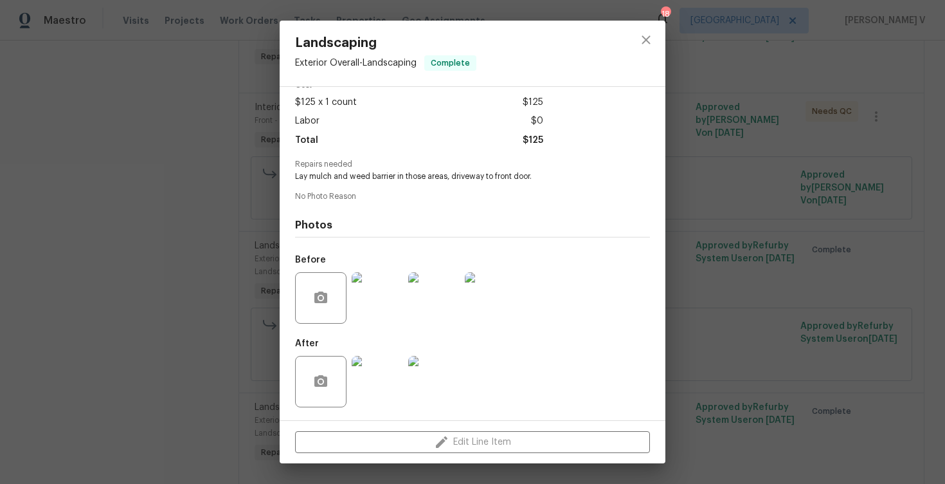
click at [384, 357] on img at bounding box center [377, 381] width 51 height 51
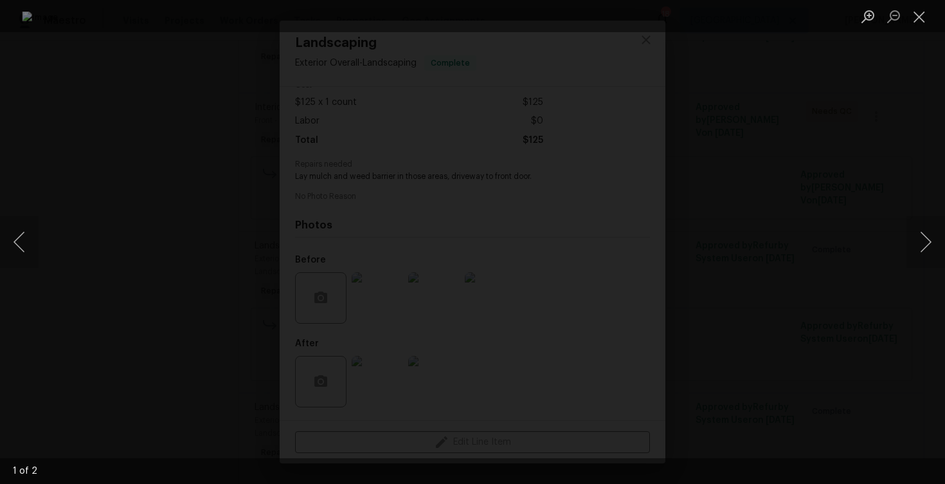
click at [107, 165] on div "Lightbox" at bounding box center [472, 242] width 945 height 484
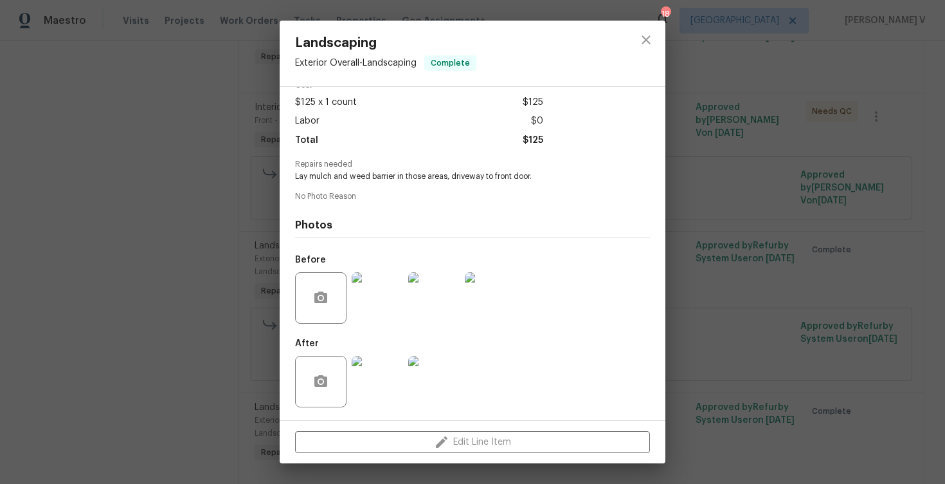
click at [268, 178] on div "Landscaping Exterior Overall - Landscaping Complete Vendor KG Grounds Account C…" at bounding box center [472, 242] width 945 height 484
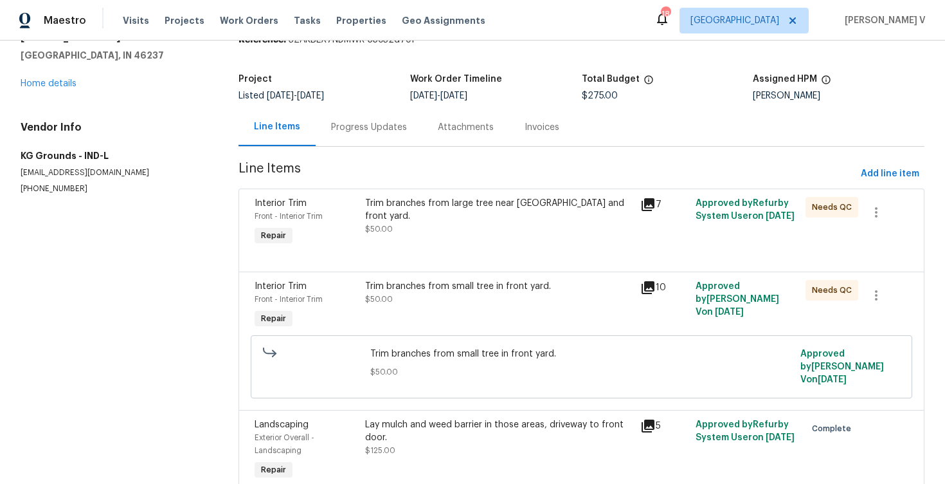
scroll to position [0, 0]
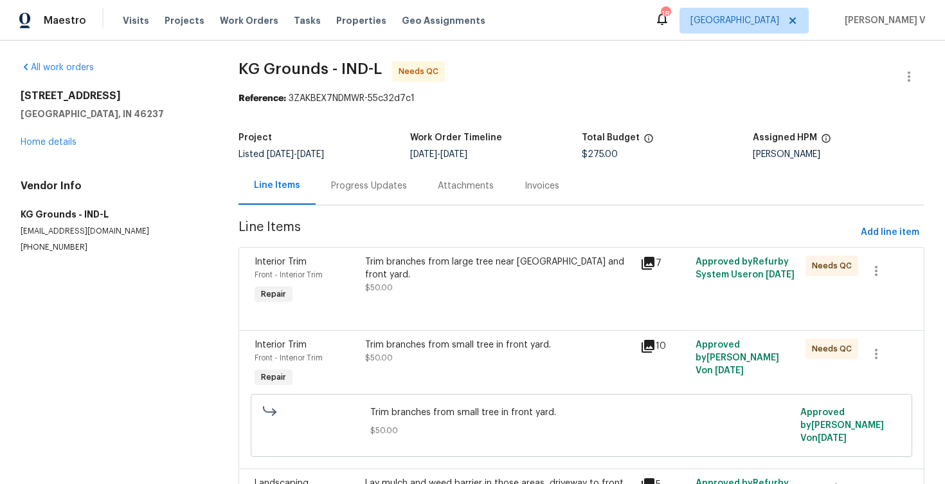
click at [365, 208] on section "KG Grounds - IND-L Needs QC Reference: 3ZAKBEX7NDMWR-55c32d7c1 Project Listed 5…" at bounding box center [582, 401] width 686 height 680
click at [368, 203] on div "Progress Updates" at bounding box center [369, 186] width 107 height 38
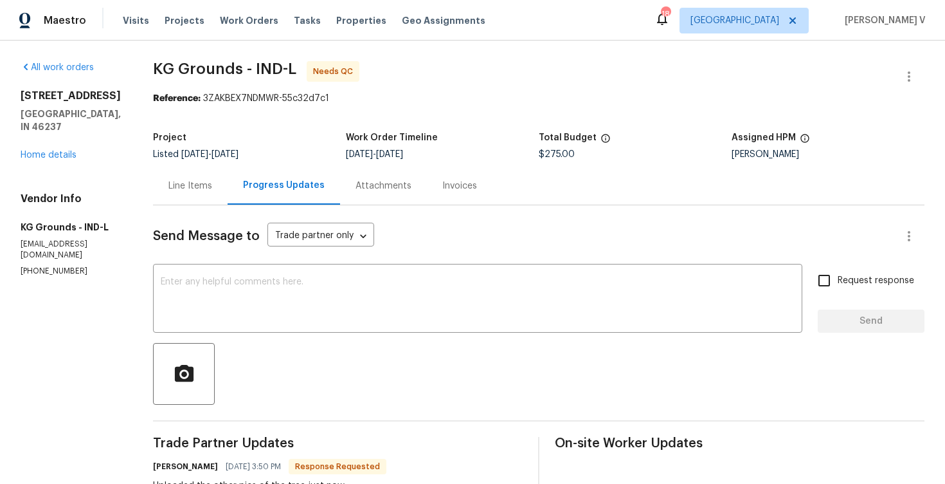
scroll to position [50, 0]
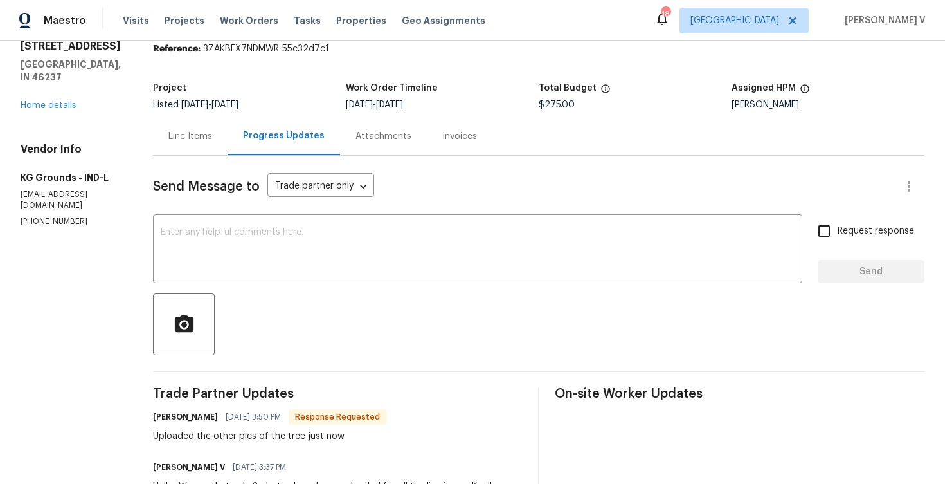
click at [192, 141] on div "Line Items" at bounding box center [190, 136] width 44 height 13
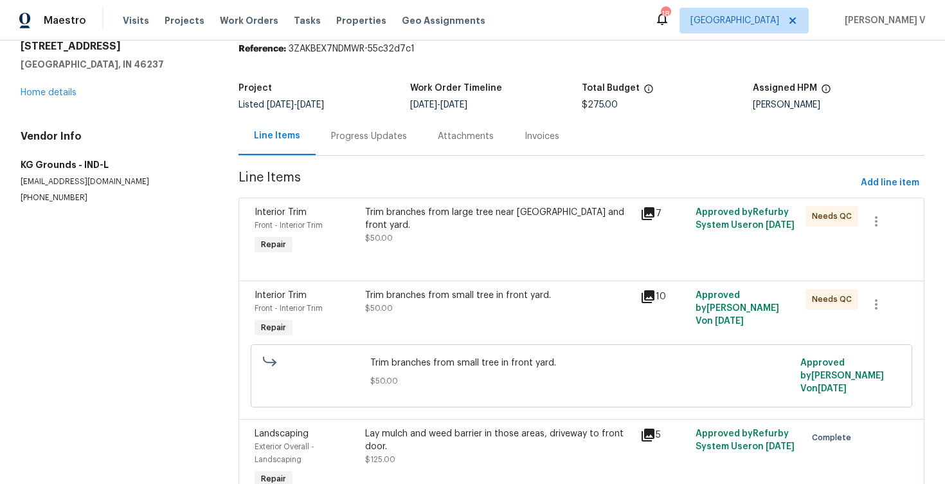
click at [445, 257] on div "Trim branches from large tree near sidewalk and front yard. $50.00" at bounding box center [499, 231] width 276 height 59
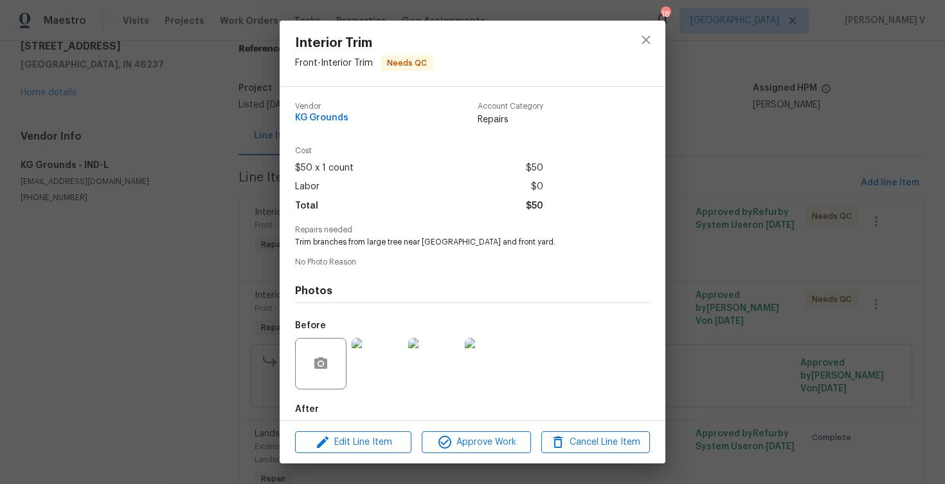
scroll to position [66, 0]
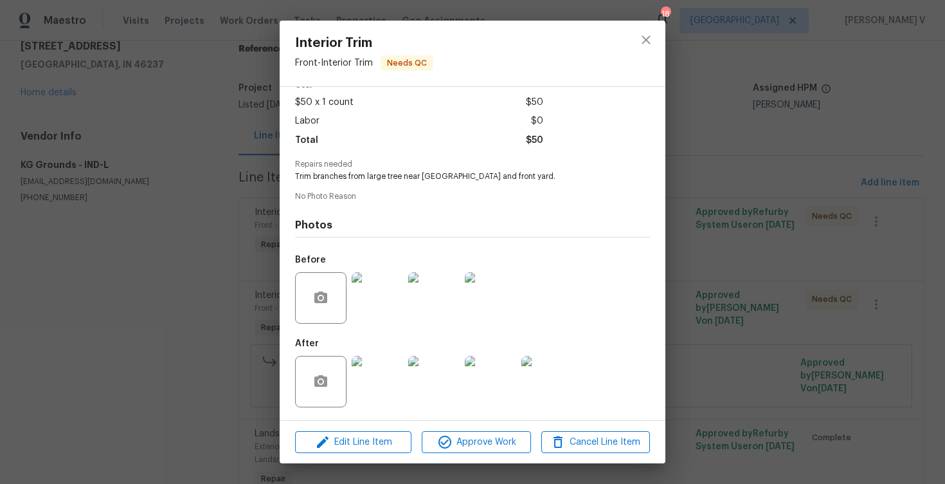
click at [383, 373] on img at bounding box center [377, 381] width 51 height 51
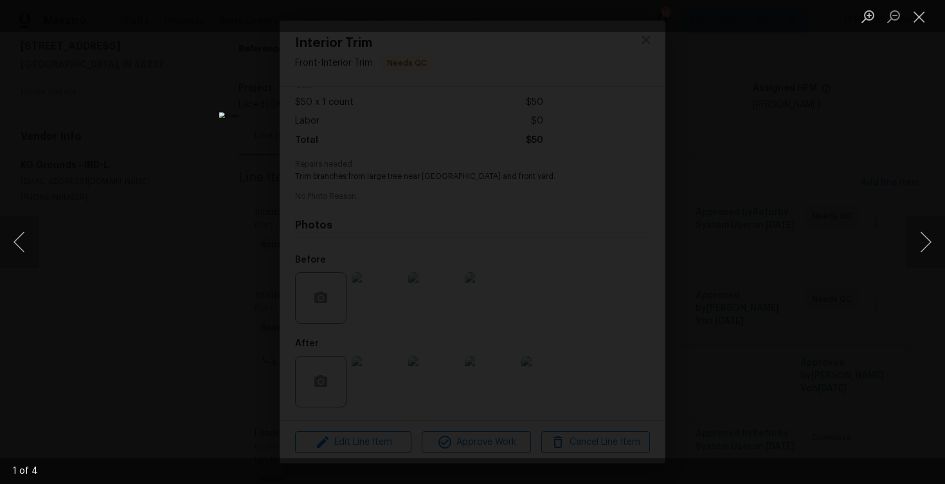
click at [179, 136] on div "Lightbox" at bounding box center [472, 242] width 945 height 484
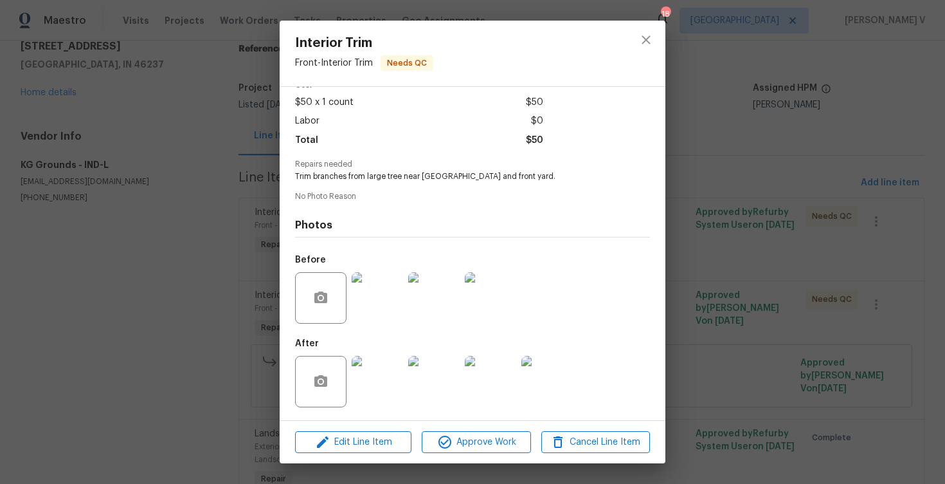
click at [388, 377] on img at bounding box center [377, 381] width 51 height 51
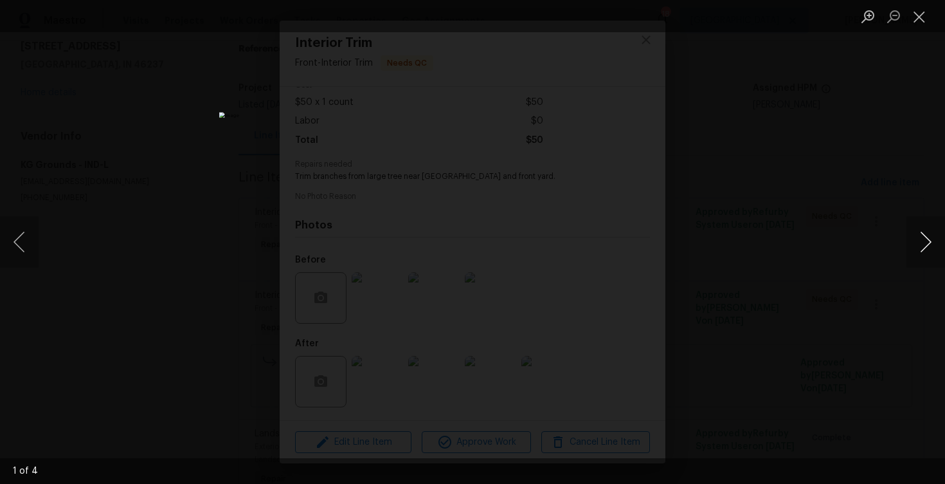
click at [926, 241] on button "Next image" at bounding box center [926, 241] width 39 height 51
click at [925, 241] on button "Next image" at bounding box center [926, 241] width 39 height 51
click at [19, 232] on button "Previous image" at bounding box center [19, 241] width 39 height 51
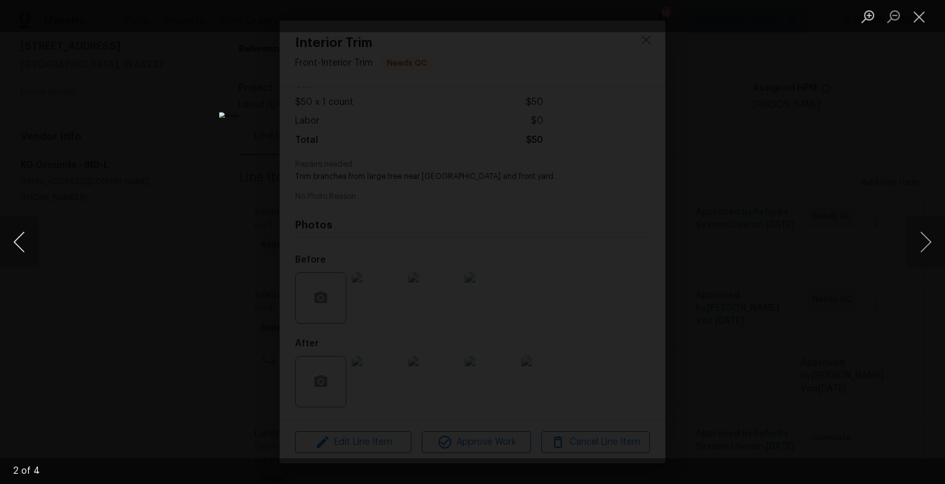
click at [27, 239] on button "Previous image" at bounding box center [19, 241] width 39 height 51
click at [28, 242] on button "Previous image" at bounding box center [19, 241] width 39 height 51
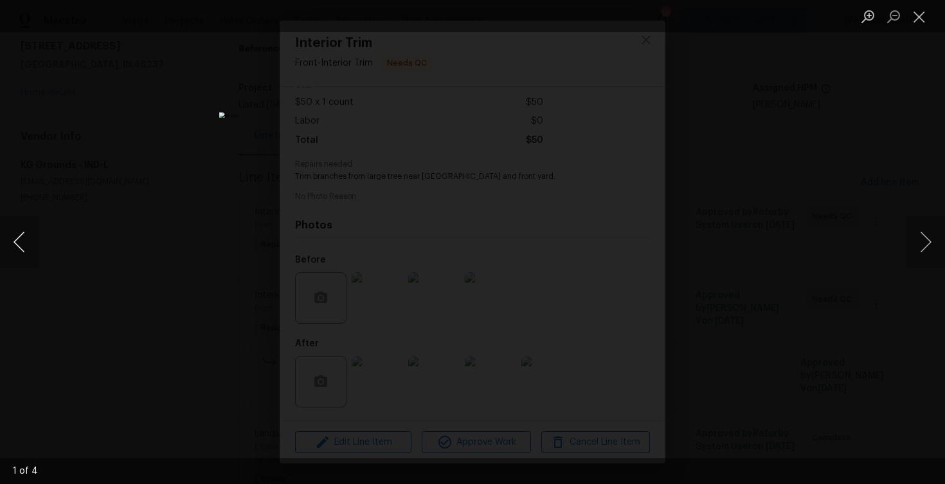
click at [28, 242] on button "Previous image" at bounding box center [19, 241] width 39 height 51
click at [927, 239] on button "Next image" at bounding box center [926, 241] width 39 height 51
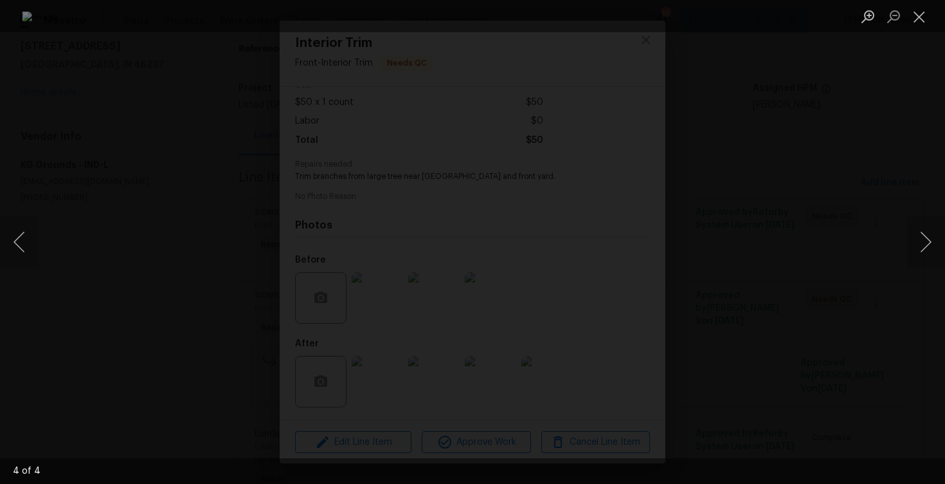
click at [870, 195] on div "Lightbox" at bounding box center [472, 242] width 945 height 484
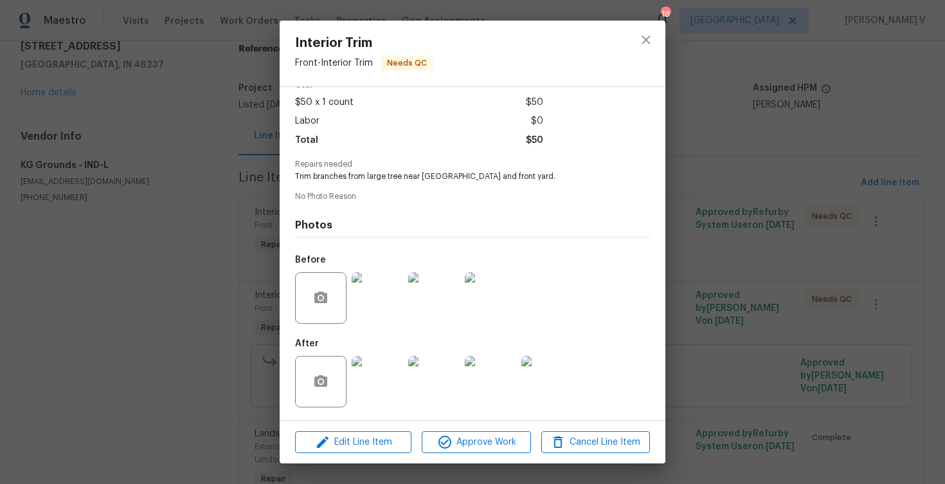
click at [870, 195] on div "Interior Trim Front - Interior Trim Needs QC Vendor KG Grounds Account Category…" at bounding box center [472, 242] width 945 height 484
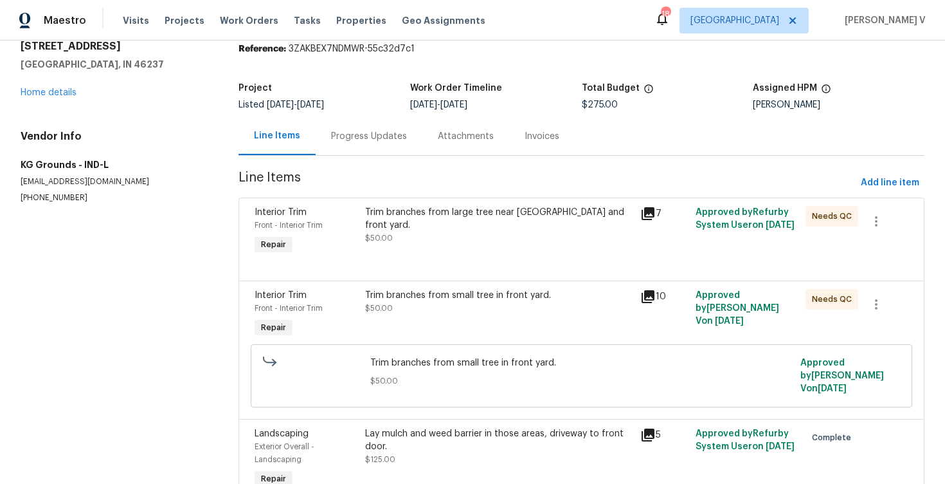
scroll to position [0, 0]
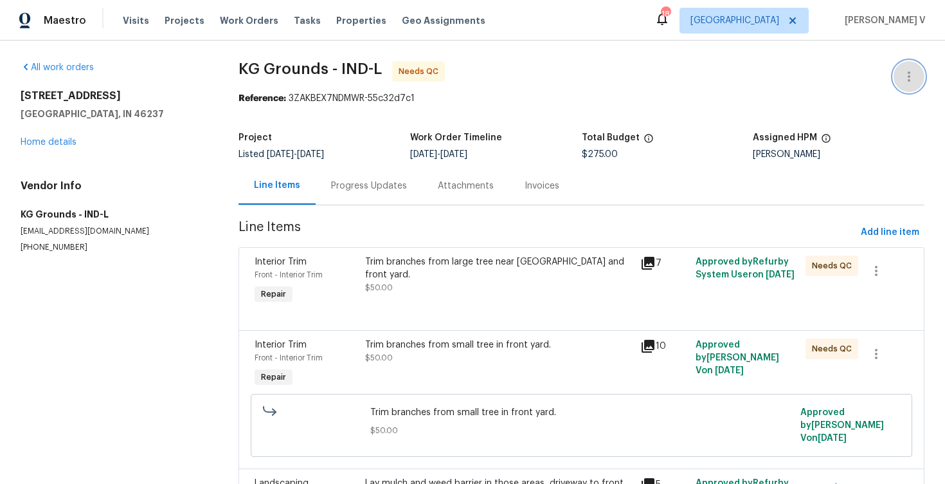
click at [902, 67] on button "button" at bounding box center [909, 76] width 31 height 31
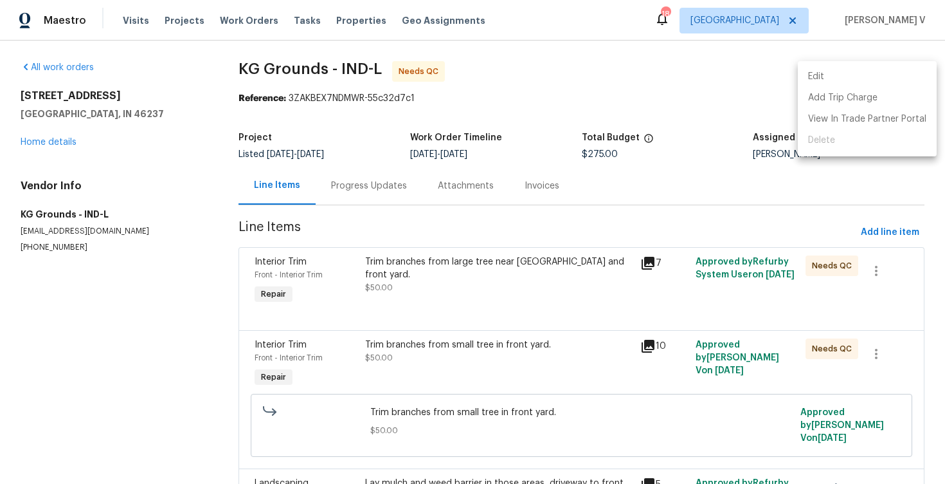
click at [865, 78] on li "Edit" at bounding box center [867, 76] width 139 height 21
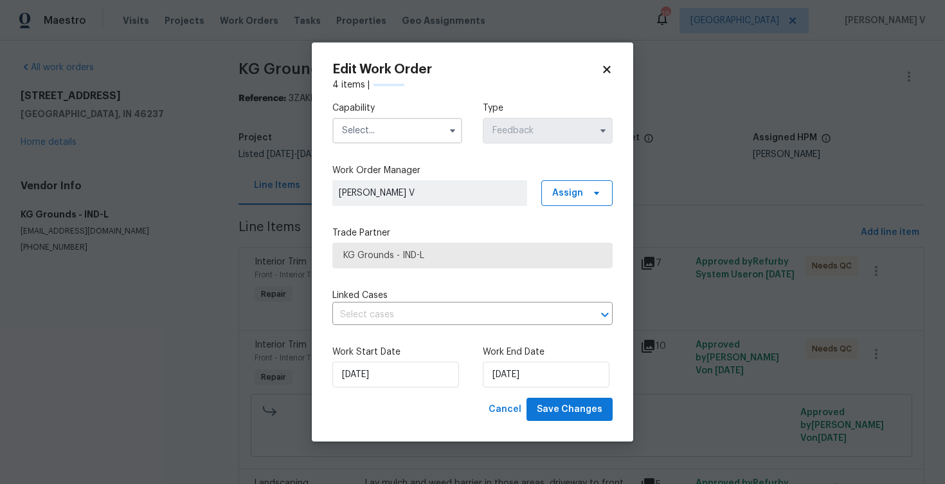
click at [338, 127] on input "text" at bounding box center [397, 131] width 130 height 26
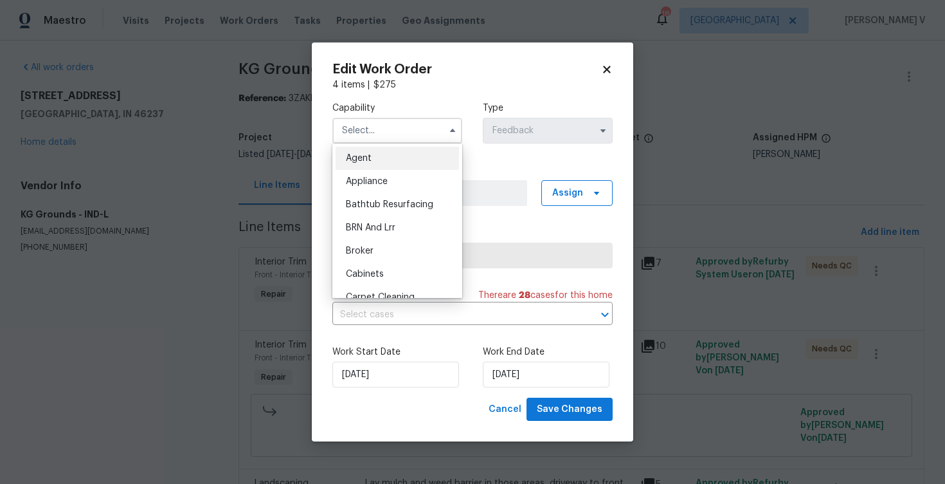
click at [361, 147] on div "Agent" at bounding box center [397, 158] width 123 height 23
type input "Agent"
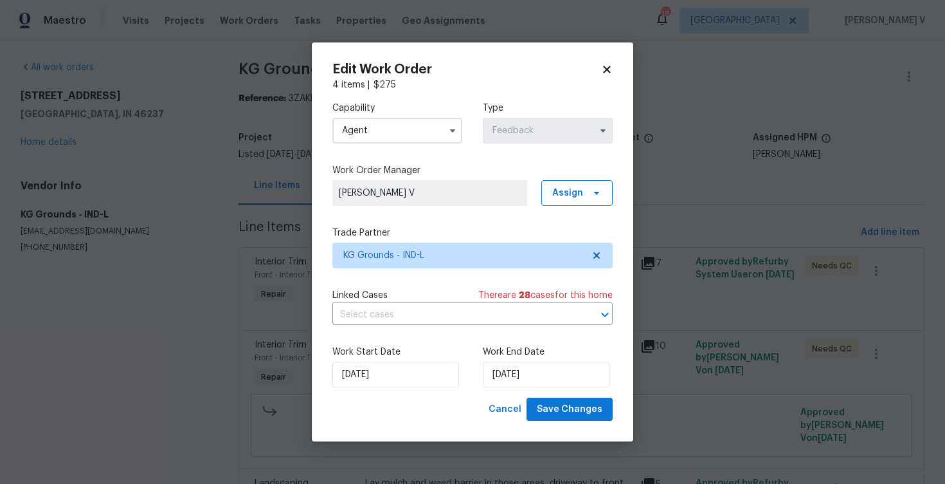
click at [417, 393] on div "Work Start Date 25/08/2025 Work End Date 25/08/2025" at bounding box center [472, 366] width 280 height 62
click at [559, 401] on span "Save Changes" at bounding box center [570, 409] width 66 height 16
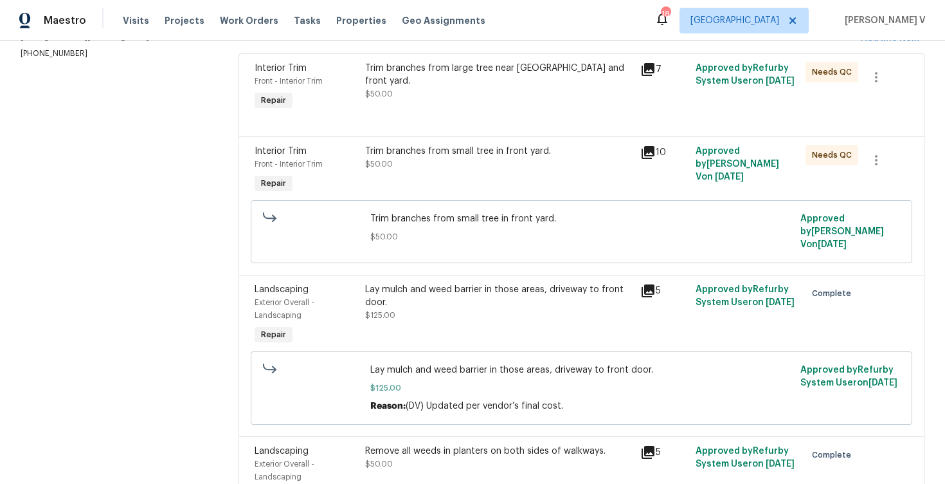
scroll to position [92, 0]
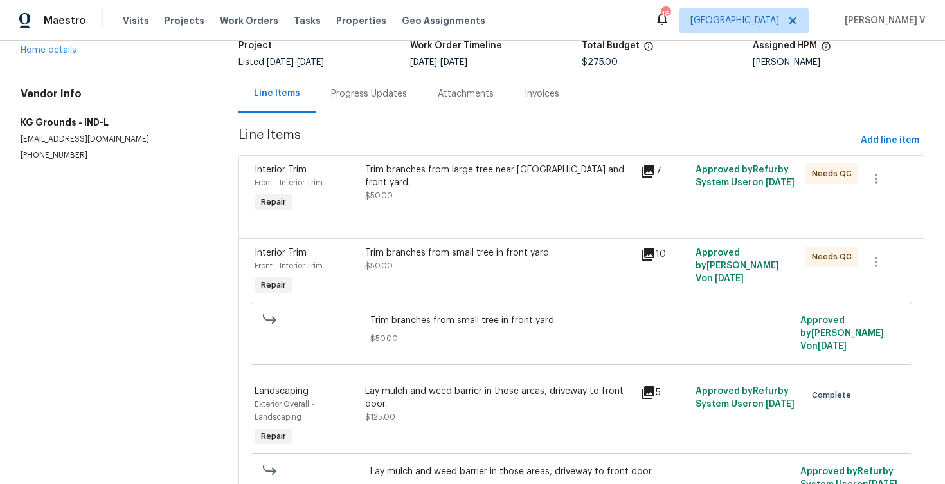
click at [325, 91] on div "Progress Updates" at bounding box center [369, 94] width 107 height 38
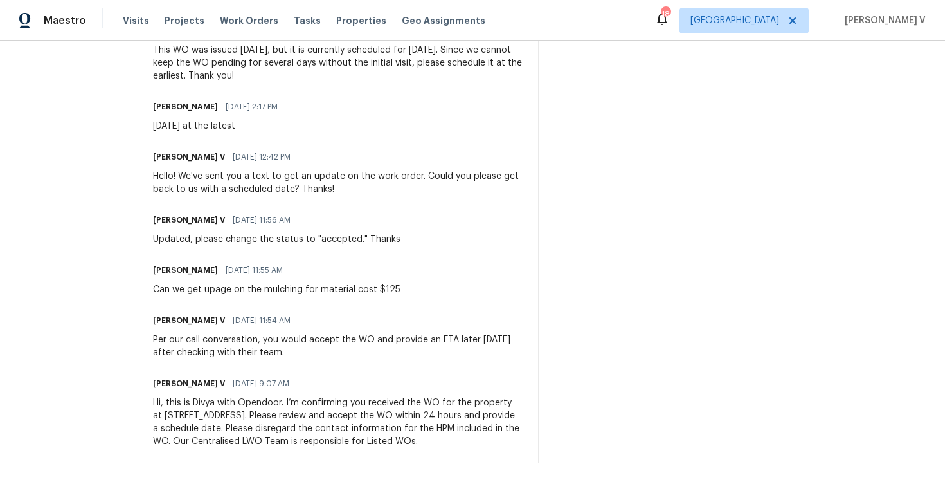
scroll to position [107, 0]
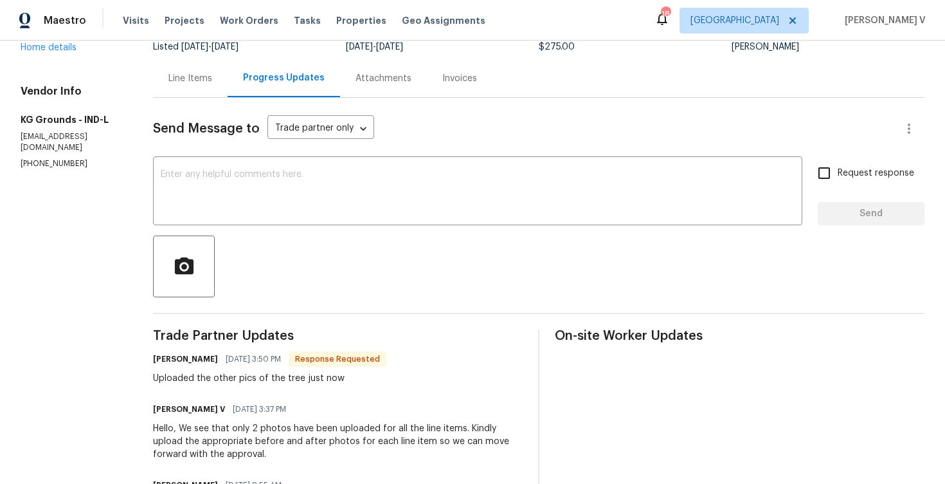
click at [208, 87] on div "Line Items" at bounding box center [190, 78] width 75 height 38
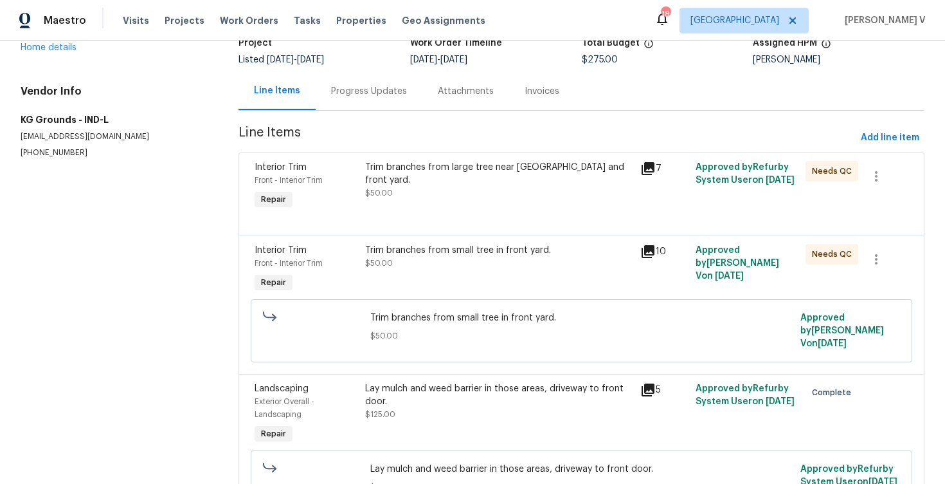
scroll to position [195, 0]
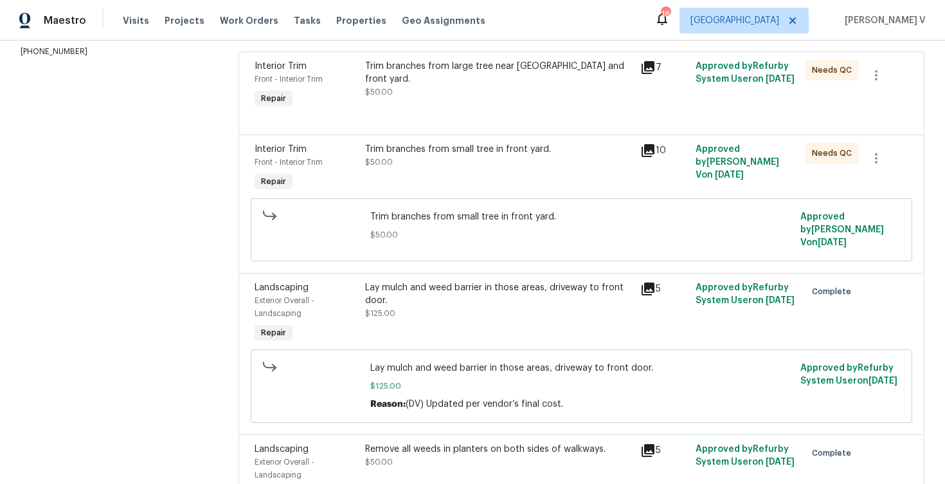
click at [457, 306] on div "Lay mulch and weed barrier in those areas, driveway to front door." at bounding box center [499, 294] width 268 height 26
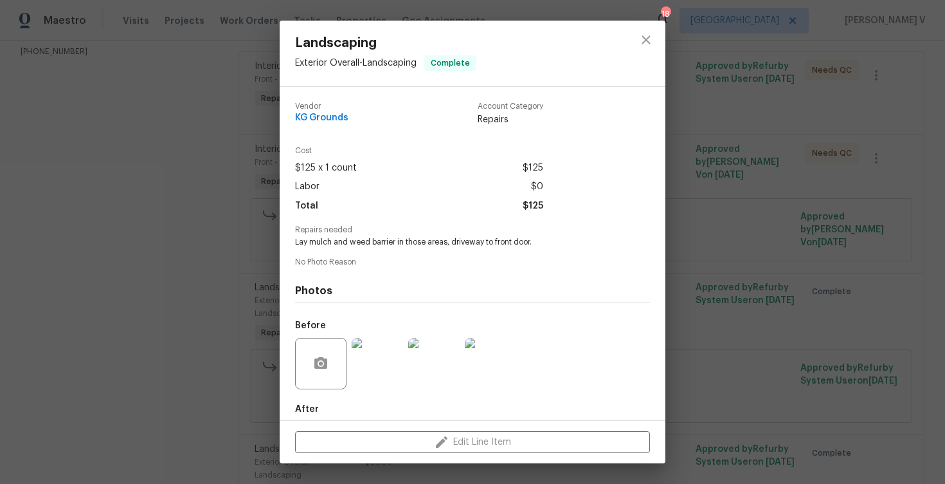
scroll to position [66, 0]
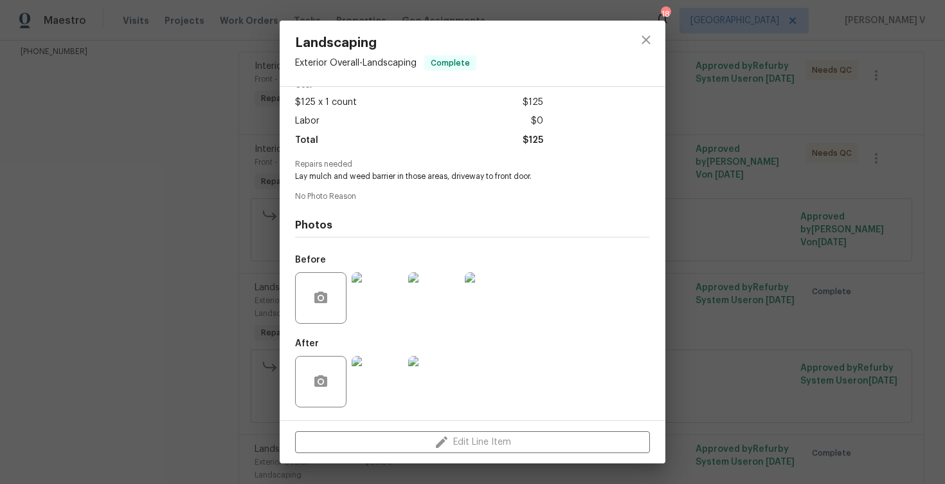
click at [374, 386] on img at bounding box center [377, 381] width 51 height 51
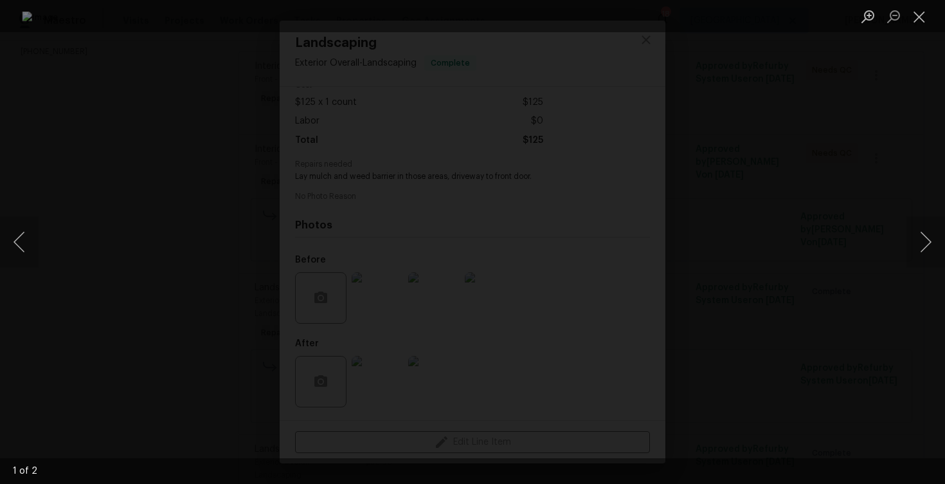
click at [790, 170] on div "Lightbox" at bounding box center [472, 242] width 945 height 484
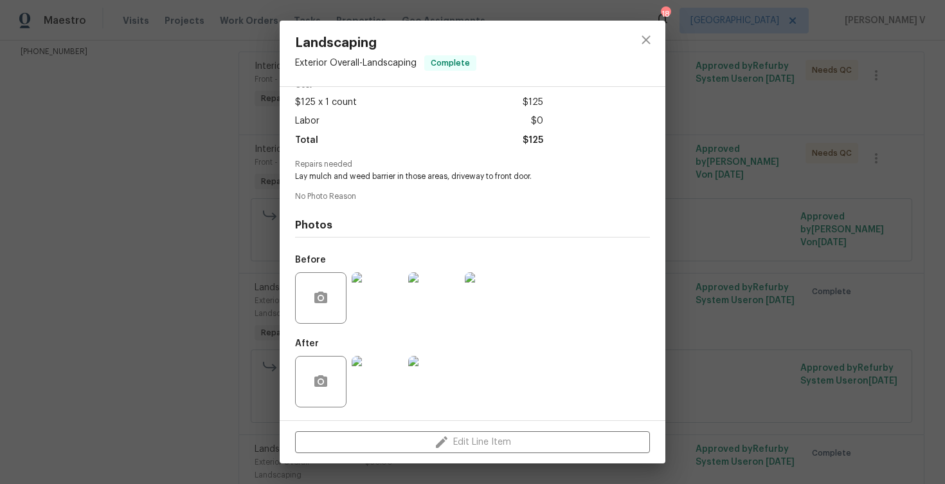
click at [828, 152] on div "Landscaping Exterior Overall - Landscaping Complete Vendor KG Grounds Account C…" at bounding box center [472, 242] width 945 height 484
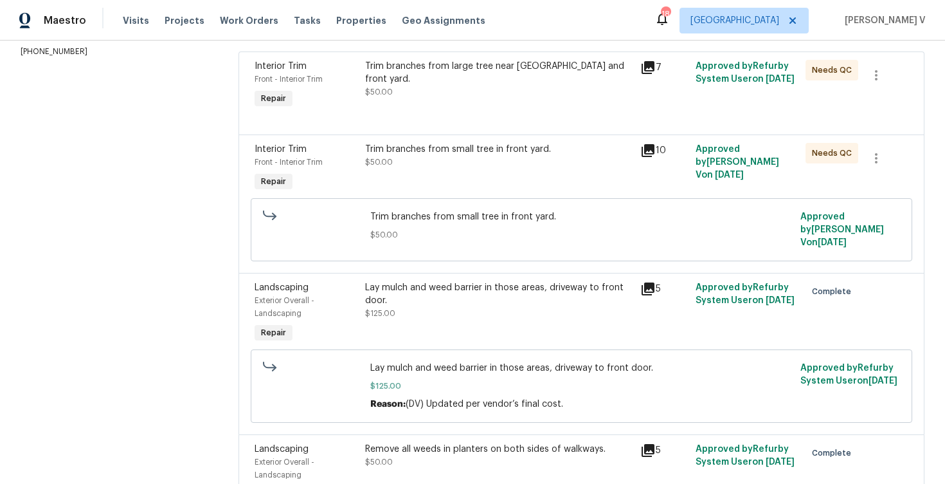
click at [422, 309] on div "Lay mulch and weed barrier in those areas, driveway to front door. $125.00" at bounding box center [499, 300] width 268 height 39
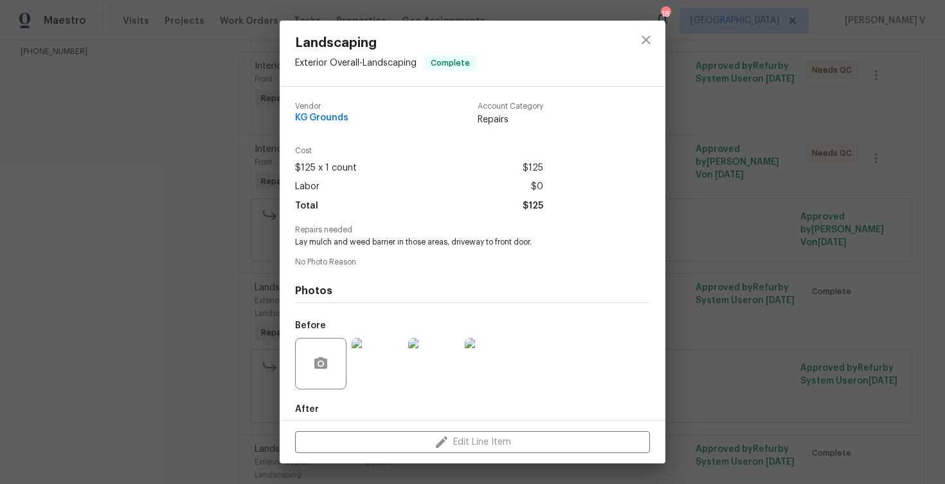
click at [475, 359] on img at bounding box center [490, 363] width 51 height 51
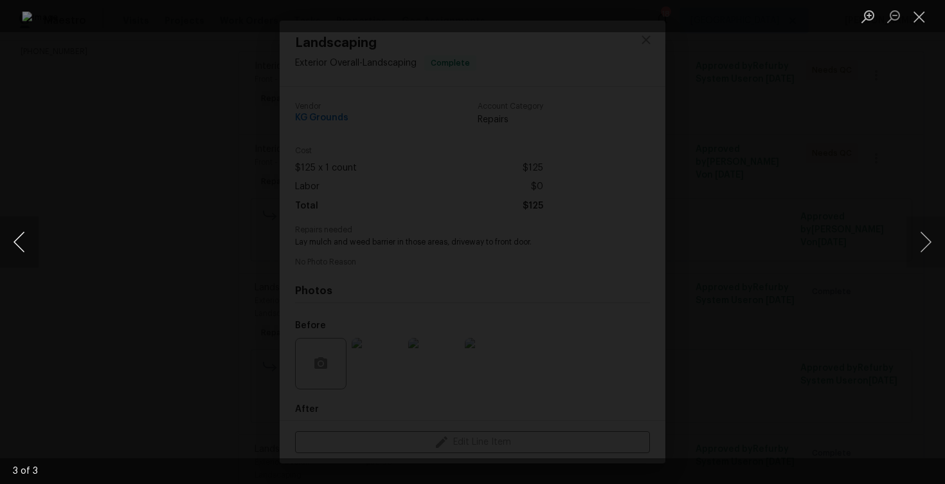
click at [32, 257] on button "Previous image" at bounding box center [19, 241] width 39 height 51
click at [131, 193] on div "Lightbox" at bounding box center [472, 242] width 945 height 484
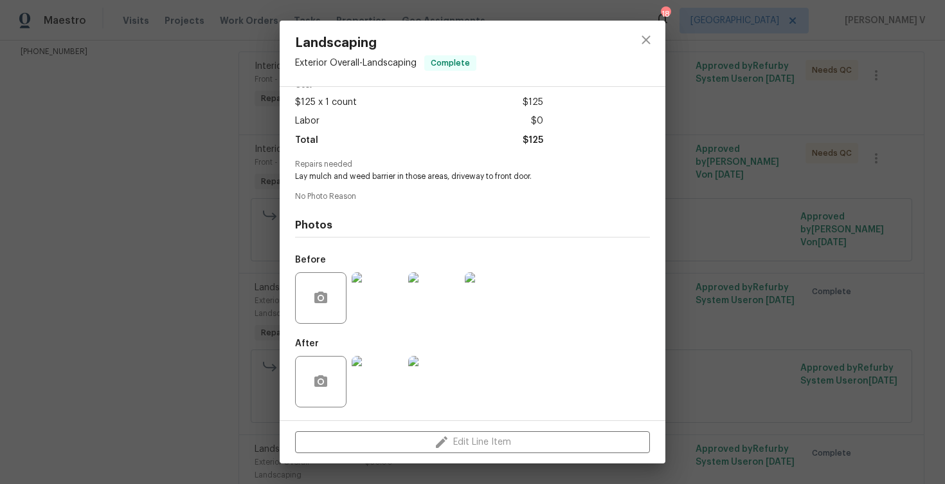
click at [413, 367] on img at bounding box center [433, 381] width 51 height 51
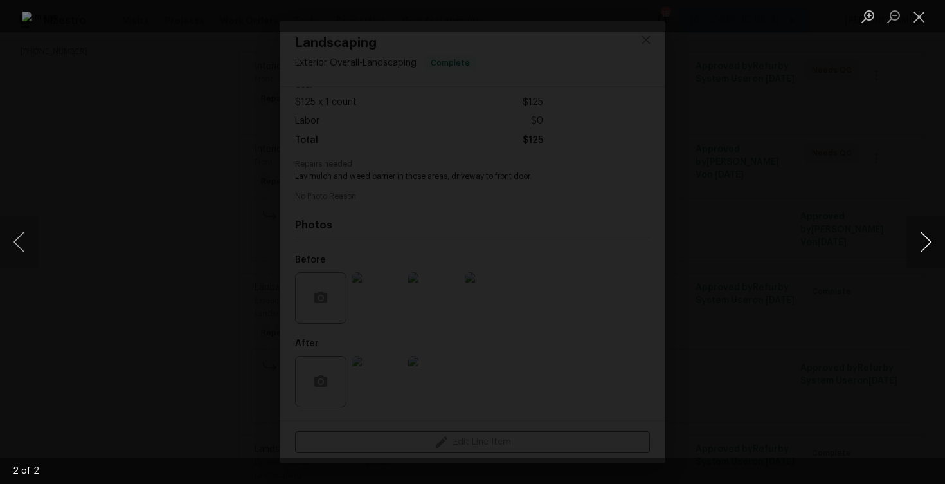
click at [928, 233] on button "Next image" at bounding box center [926, 241] width 39 height 51
click at [902, 141] on div "Lightbox" at bounding box center [472, 242] width 945 height 484
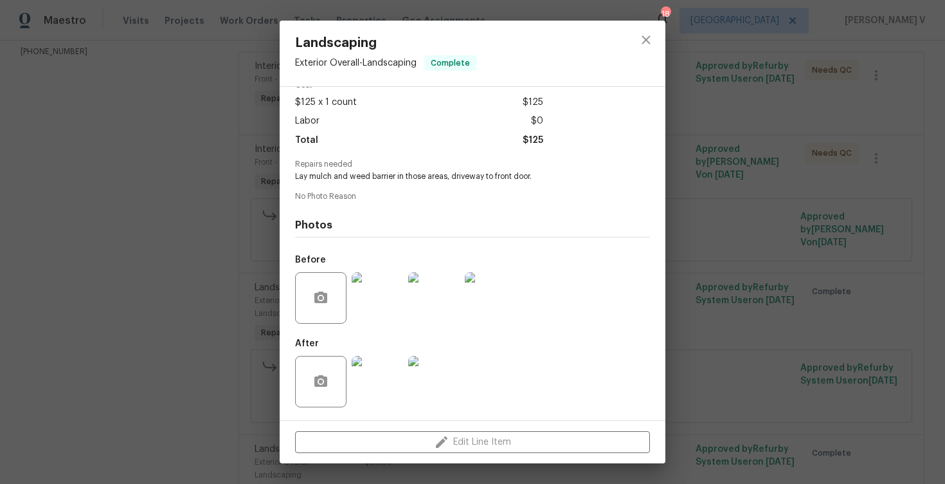
click at [902, 141] on div "Landscaping Exterior Overall - Landscaping Complete Vendor KG Grounds Account C…" at bounding box center [472, 242] width 945 height 484
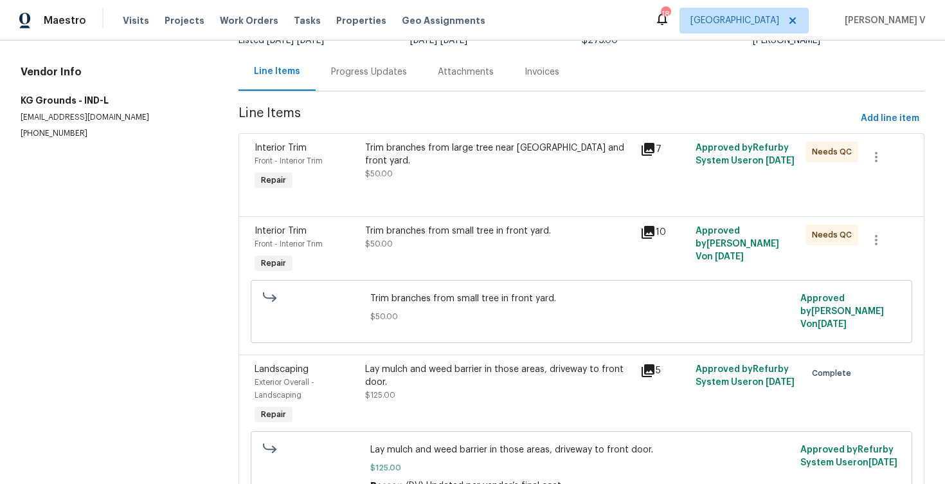
scroll to position [105, 0]
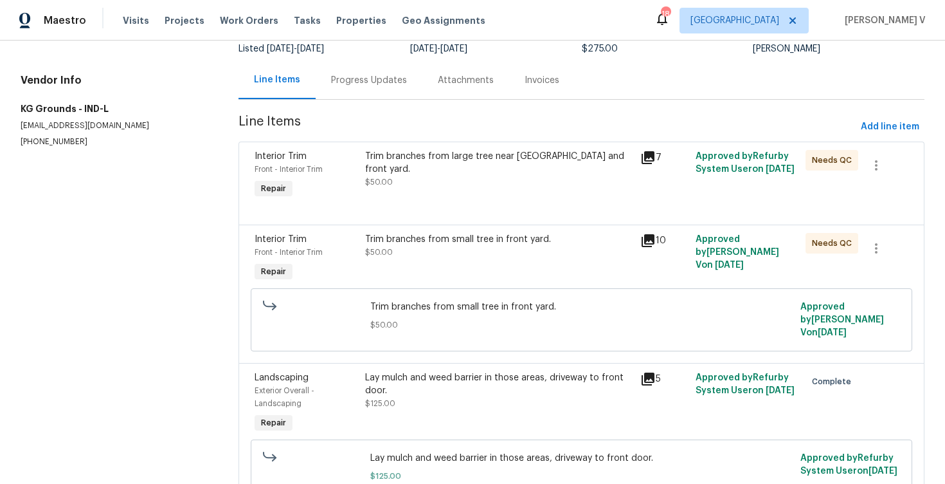
click at [463, 239] on div "Trim branches from small tree in front yard." at bounding box center [499, 239] width 268 height 13
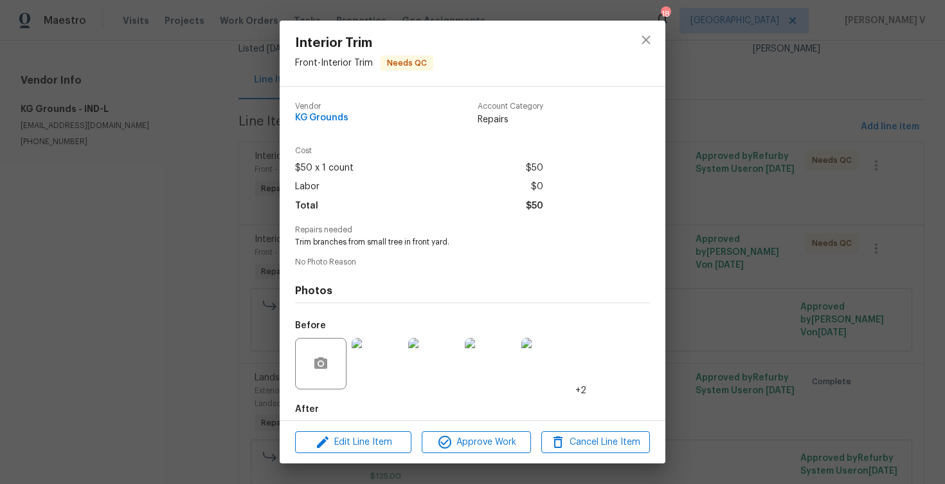
scroll to position [66, 0]
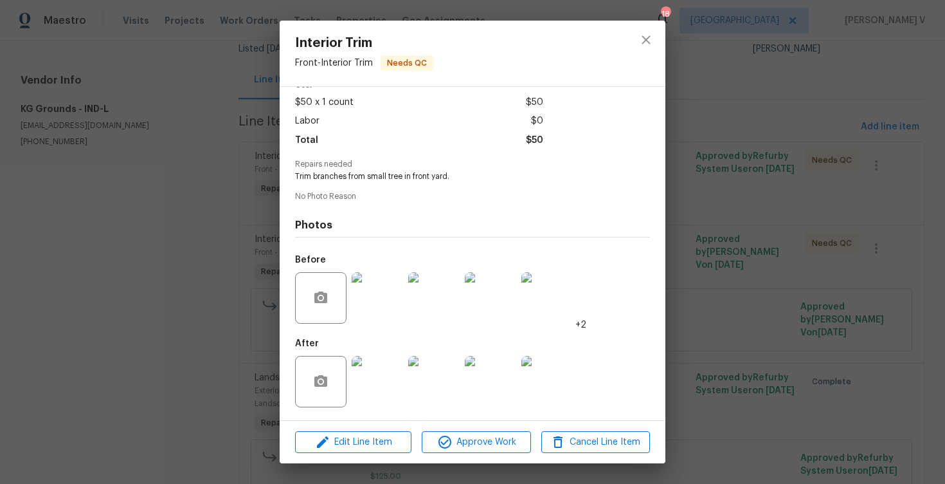
click at [404, 309] on div at bounding box center [377, 297] width 57 height 67
click at [392, 296] on img at bounding box center [377, 297] width 51 height 51
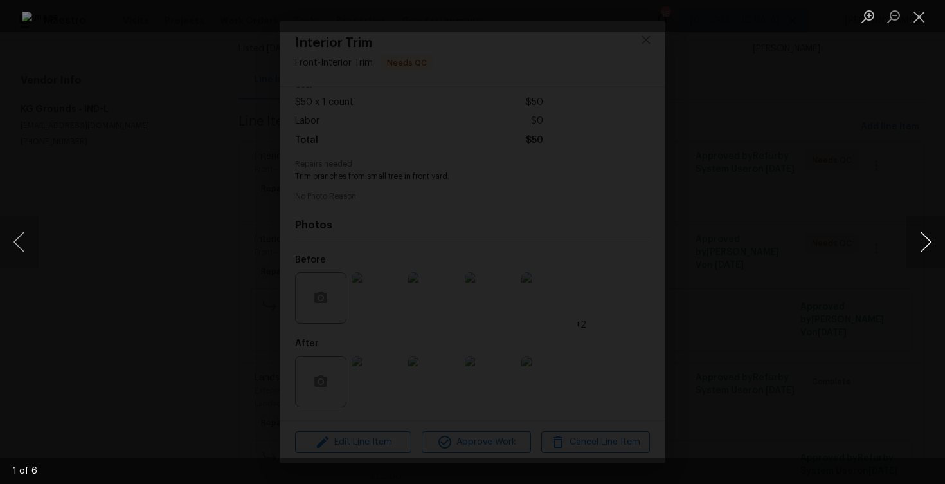
click at [932, 245] on button "Next image" at bounding box center [926, 241] width 39 height 51
click at [14, 238] on button "Previous image" at bounding box center [19, 241] width 39 height 51
click at [929, 235] on button "Next image" at bounding box center [926, 241] width 39 height 51
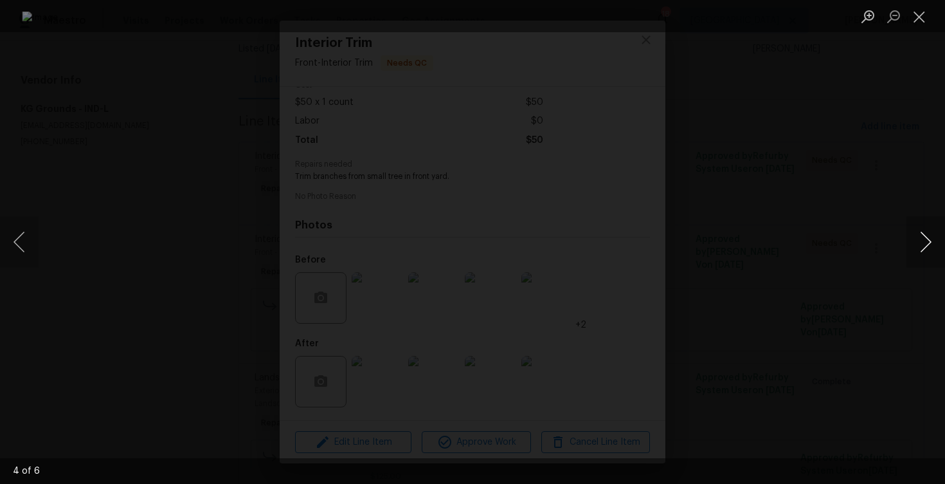
click at [929, 235] on button "Next image" at bounding box center [926, 241] width 39 height 51
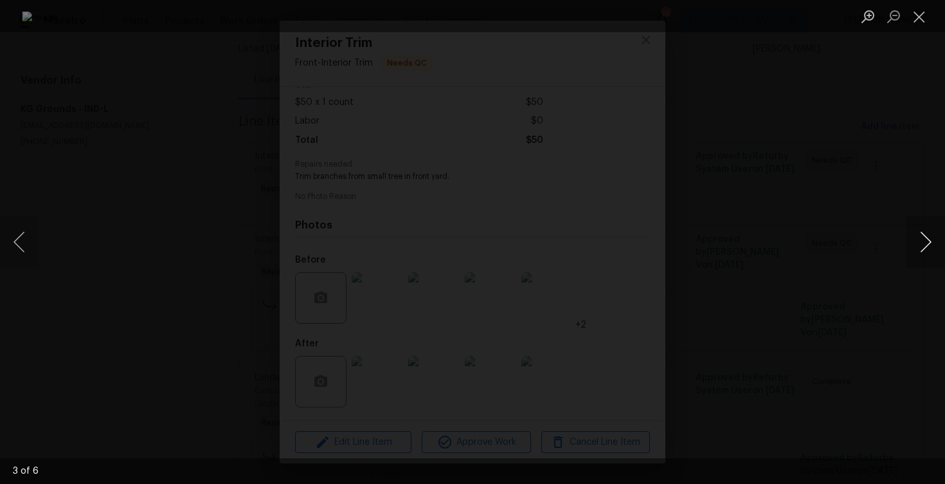
click at [929, 235] on button "Next image" at bounding box center [926, 241] width 39 height 51
click at [916, 202] on div "Lightbox" at bounding box center [472, 242] width 945 height 484
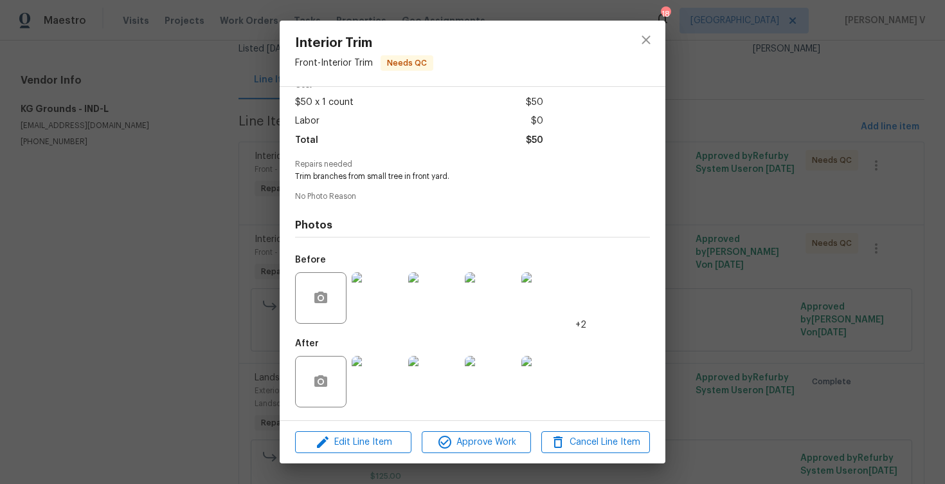
click at [361, 376] on img at bounding box center [377, 381] width 51 height 51
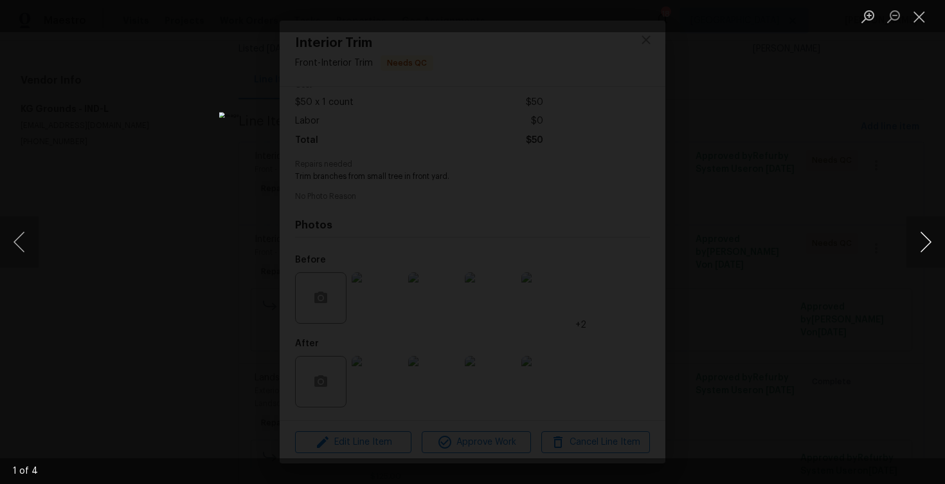
click at [923, 248] on button "Next image" at bounding box center [926, 241] width 39 height 51
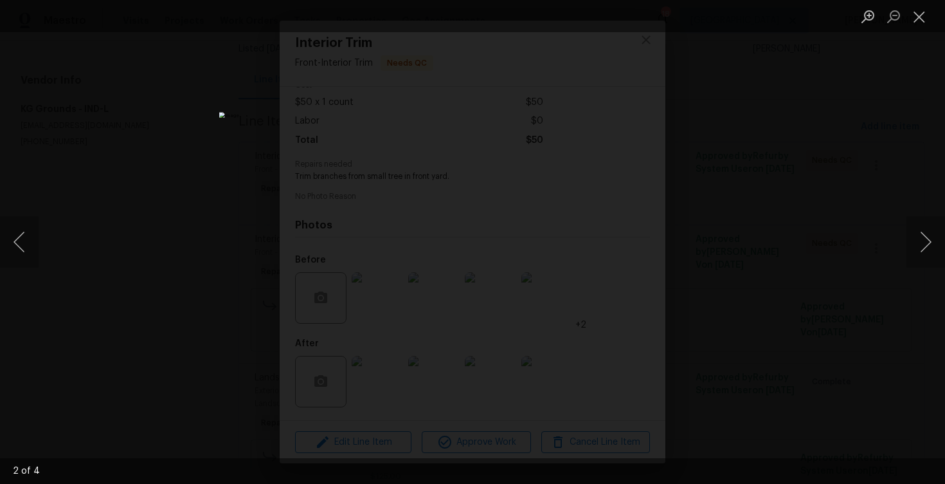
click at [902, 143] on div "Lightbox" at bounding box center [472, 242] width 945 height 484
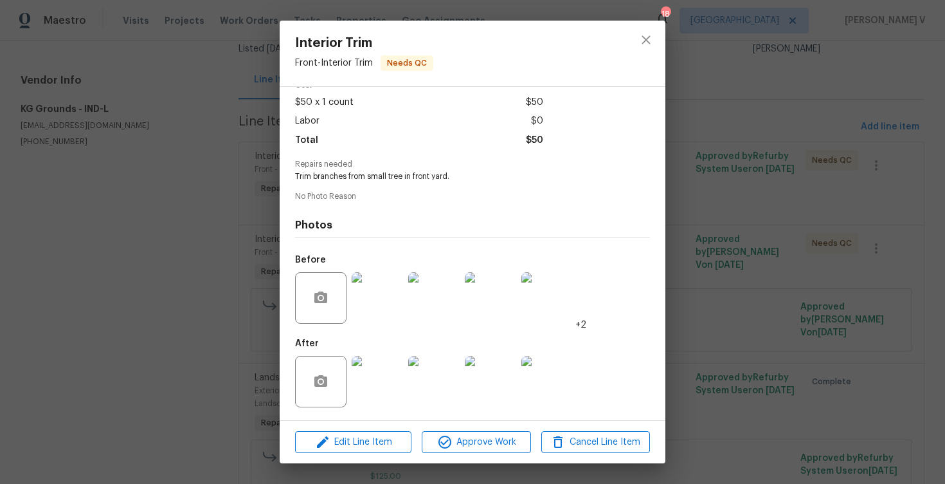
click at [902, 143] on div "Interior Trim Front - Interior Trim Needs QC Vendor KG Grounds Account Category…" at bounding box center [472, 242] width 945 height 484
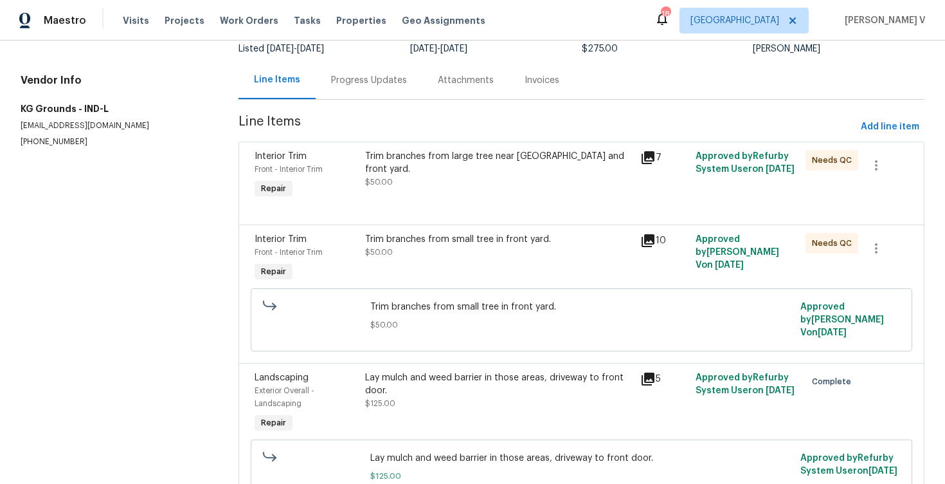
click at [487, 170] on div "Trim branches from large tree near sidewalk and front yard. $50.00" at bounding box center [499, 169] width 268 height 39
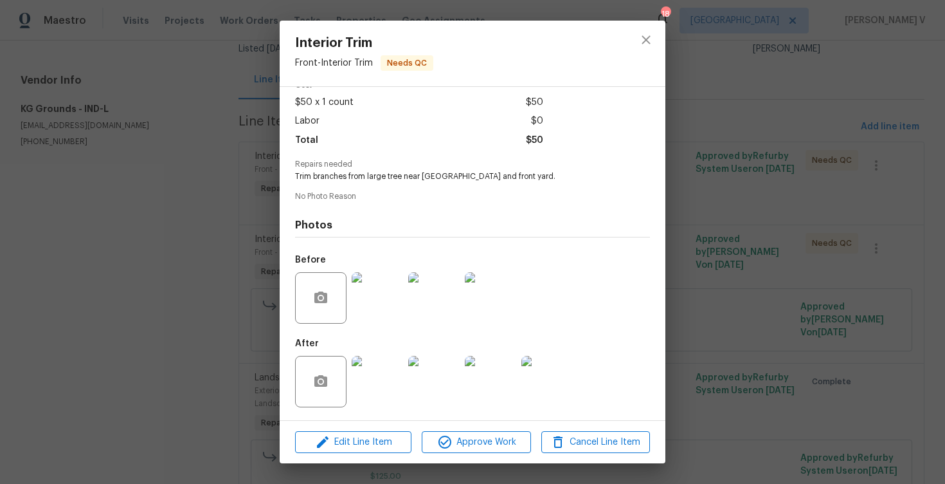
click at [361, 385] on img at bounding box center [377, 381] width 51 height 51
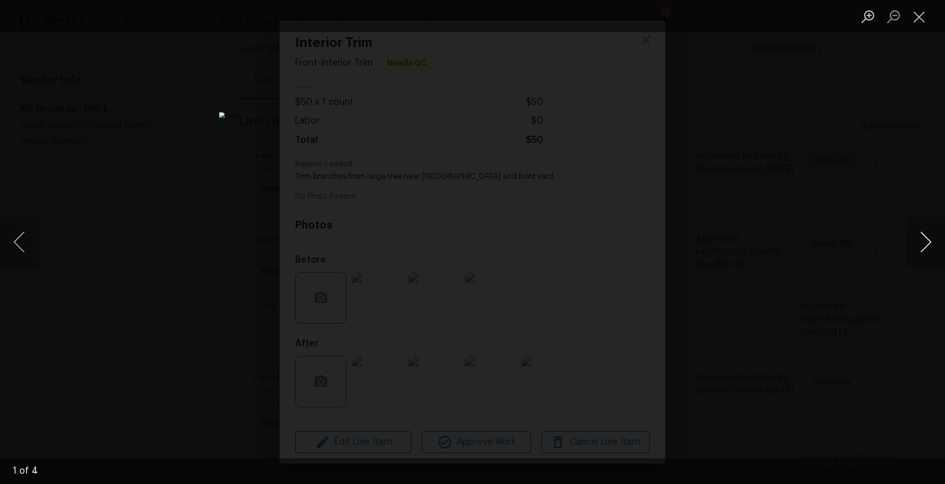
click at [920, 241] on button "Next image" at bounding box center [926, 241] width 39 height 51
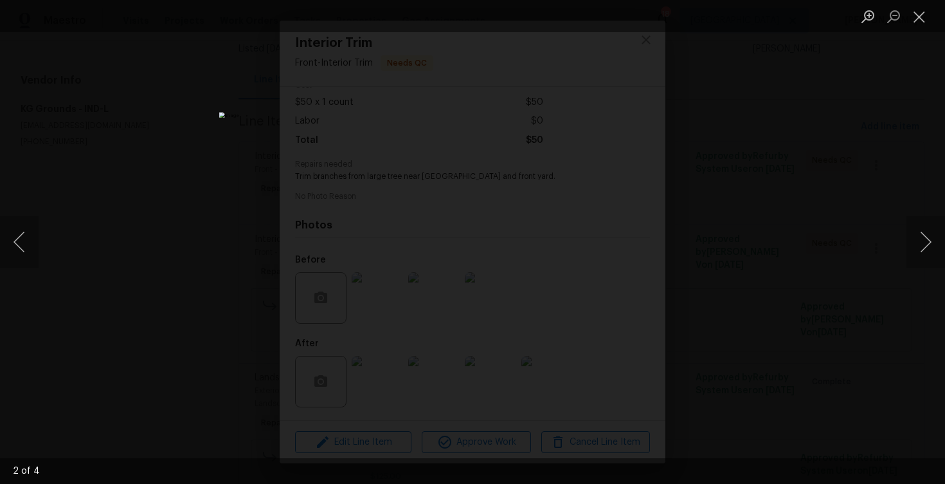
click at [891, 191] on div "Lightbox" at bounding box center [472, 242] width 945 height 484
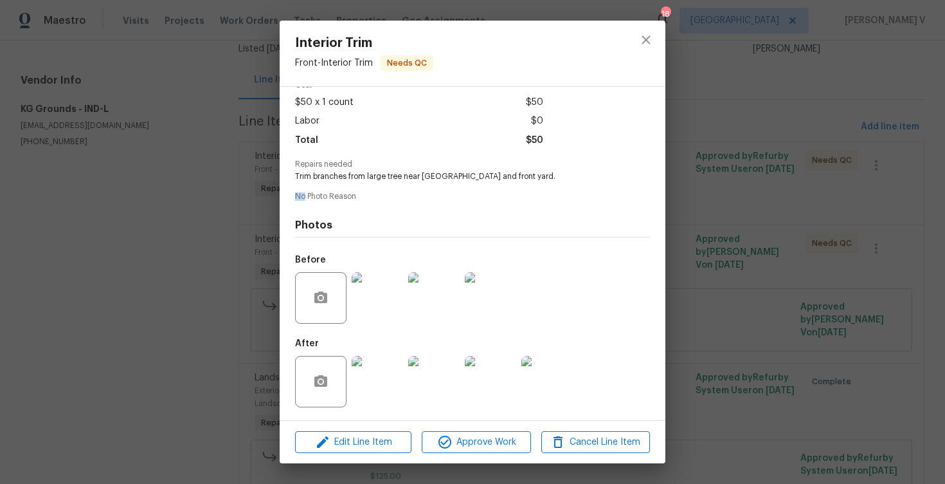
click at [891, 191] on div "Interior Trim Front - Interior Trim Needs QC Vendor KG Grounds Account Category…" at bounding box center [472, 242] width 945 height 484
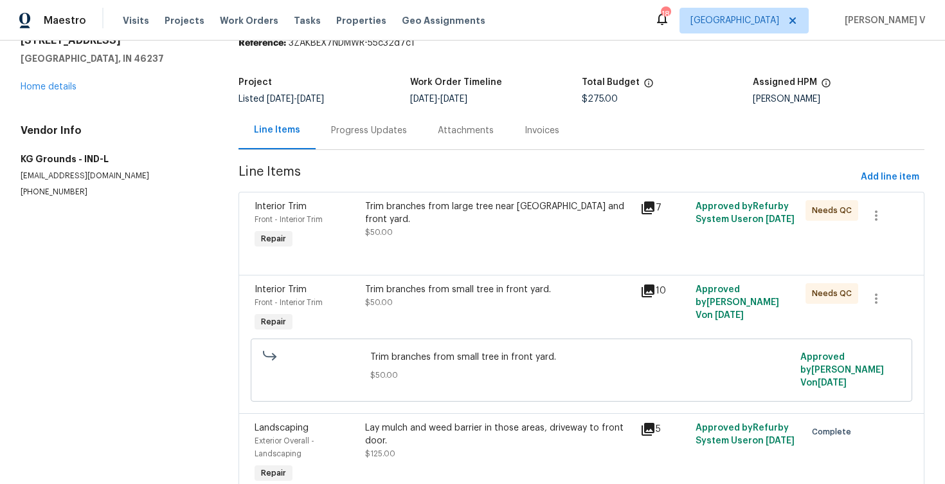
scroll to position [12, 0]
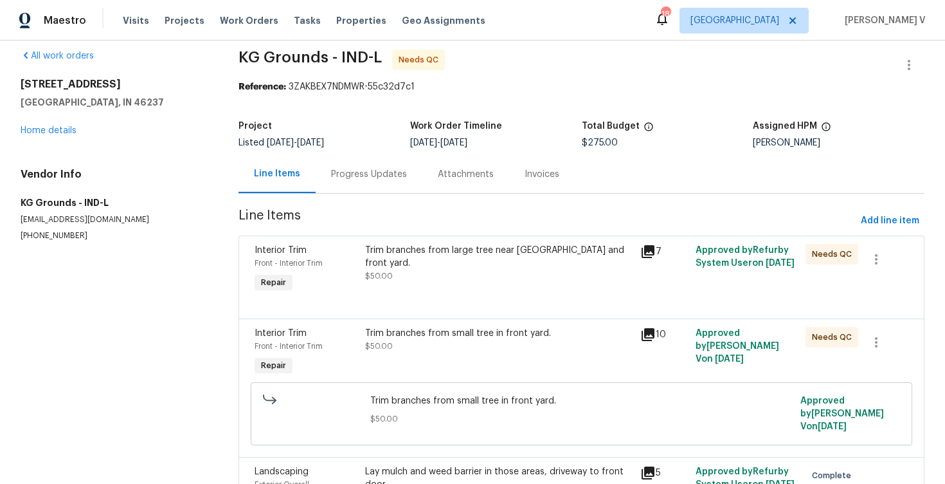
click at [392, 186] on div "Progress Updates" at bounding box center [369, 174] width 107 height 38
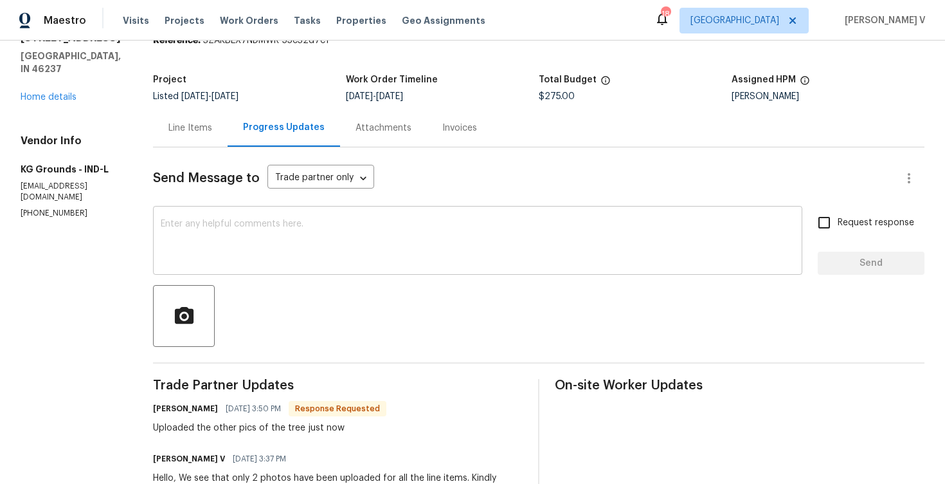
scroll to position [77, 0]
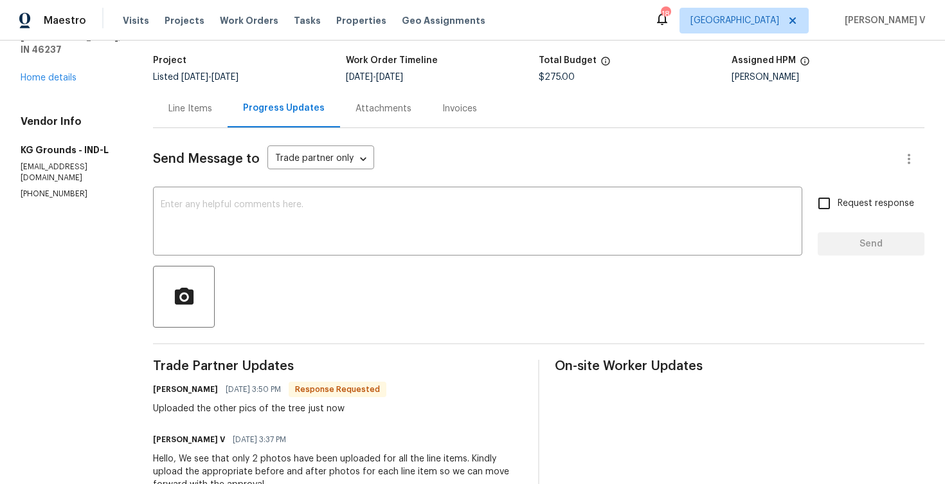
click at [30, 176] on div "Vendor Info KG Grounds - IND-L kggroundsgroup@gmail.com (513) 276-2854" at bounding box center [72, 157] width 102 height 84
copy p "(513) 276-2854"
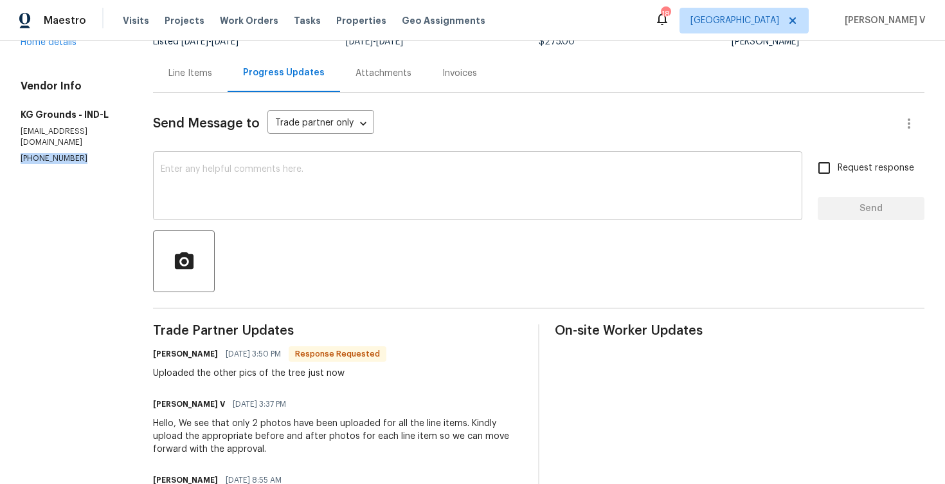
scroll to position [114, 0]
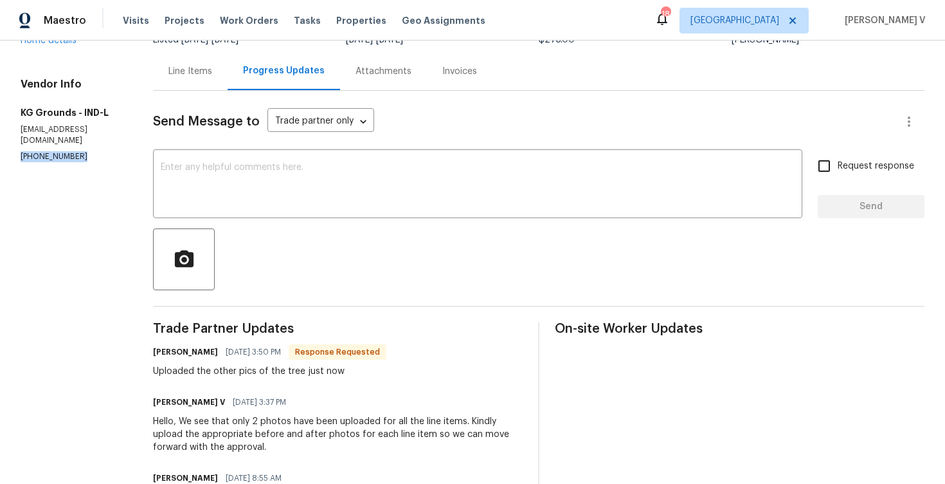
click at [200, 86] on div "Line Items" at bounding box center [190, 71] width 75 height 38
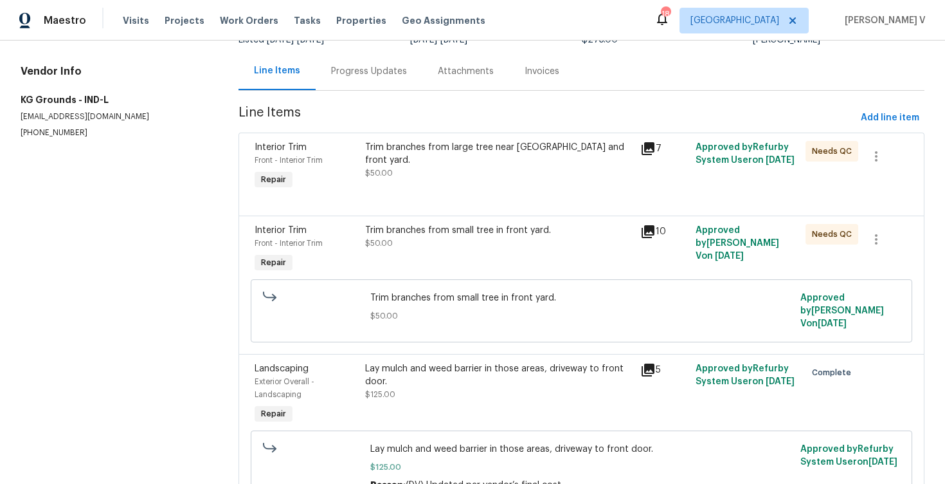
scroll to position [102, 0]
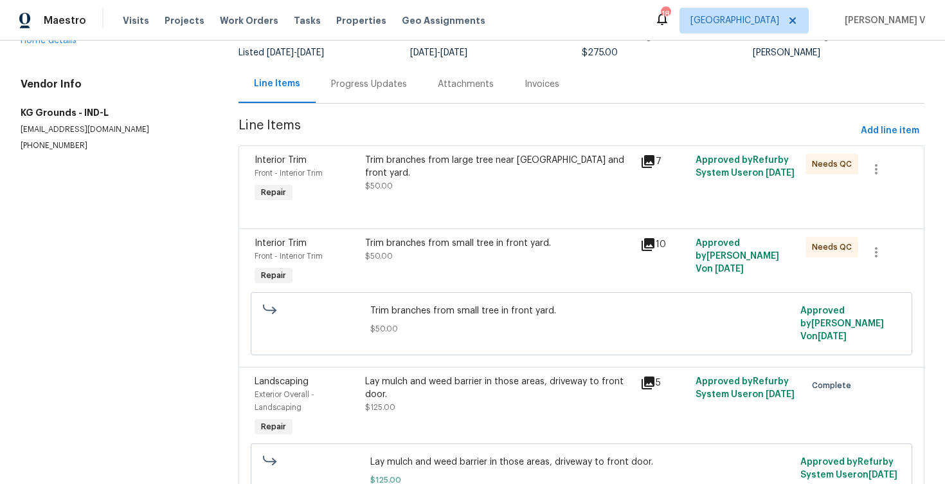
click at [439, 231] on div "Interior Trim Front - Interior Trim Repair Trim branches from small tree in fro…" at bounding box center [582, 297] width 686 height 138
click at [430, 248] on div "Trim branches from small tree in front yard." at bounding box center [499, 243] width 268 height 13
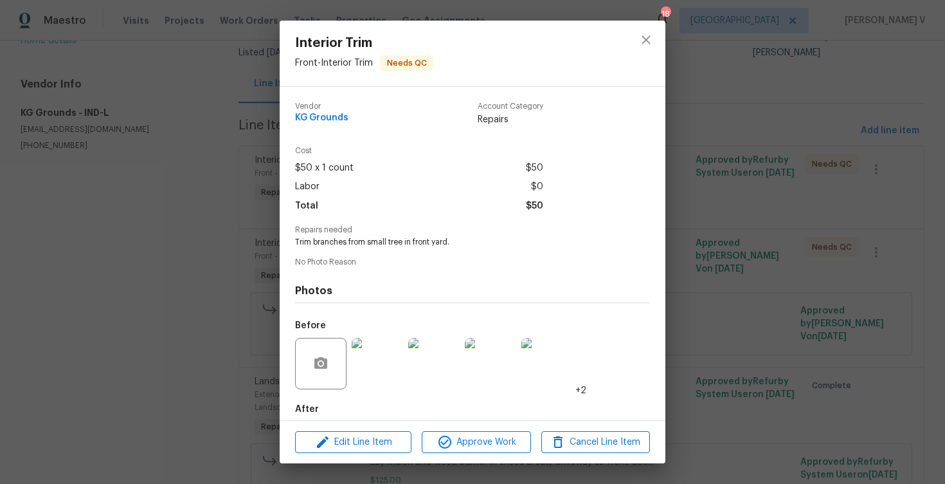
scroll to position [66, 0]
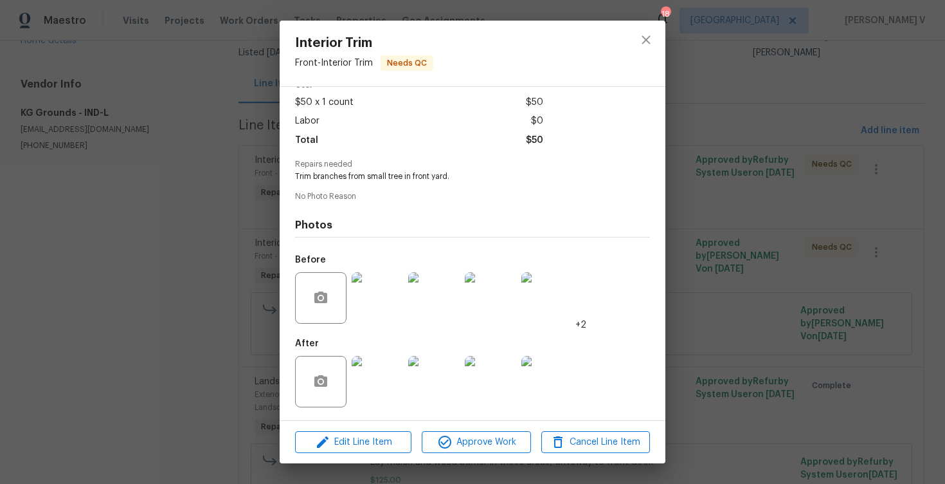
click at [179, 248] on div "Interior Trim Front - Interior Trim Needs QC Vendor KG Grounds Account Category…" at bounding box center [472, 242] width 945 height 484
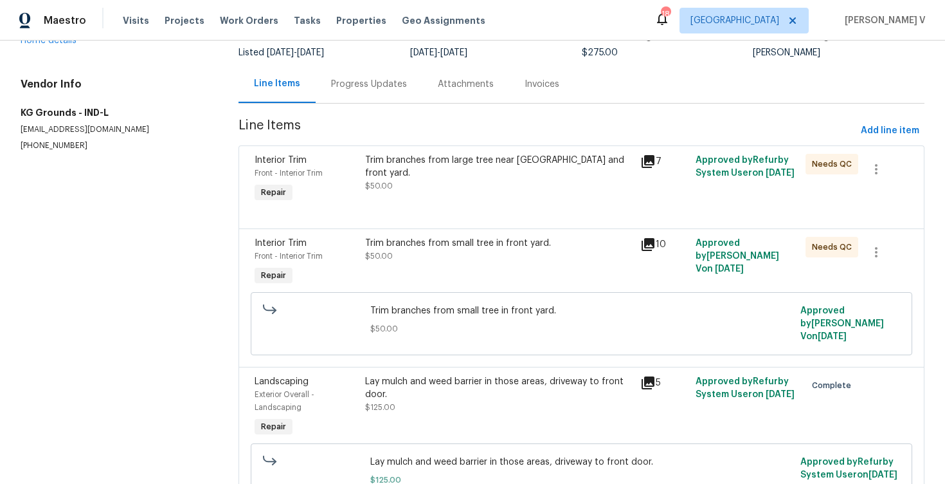
click at [358, 103] on div "Progress Updates" at bounding box center [369, 84] width 107 height 38
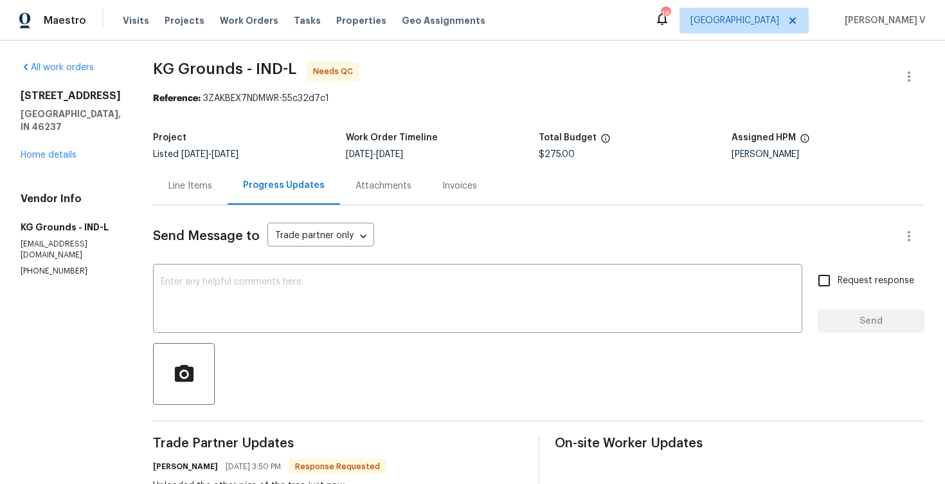
scroll to position [27, 0]
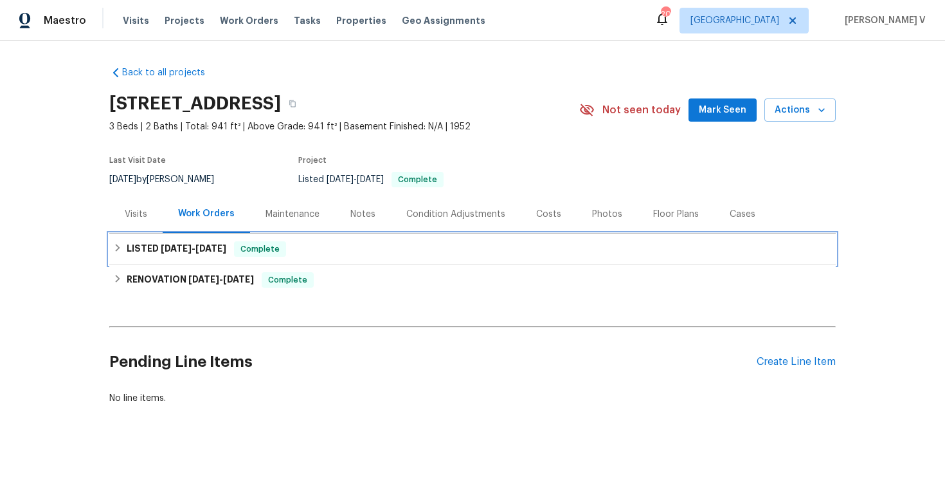
click at [381, 248] on div "LISTED [DATE] - [DATE] Complete" at bounding box center [472, 248] width 719 height 15
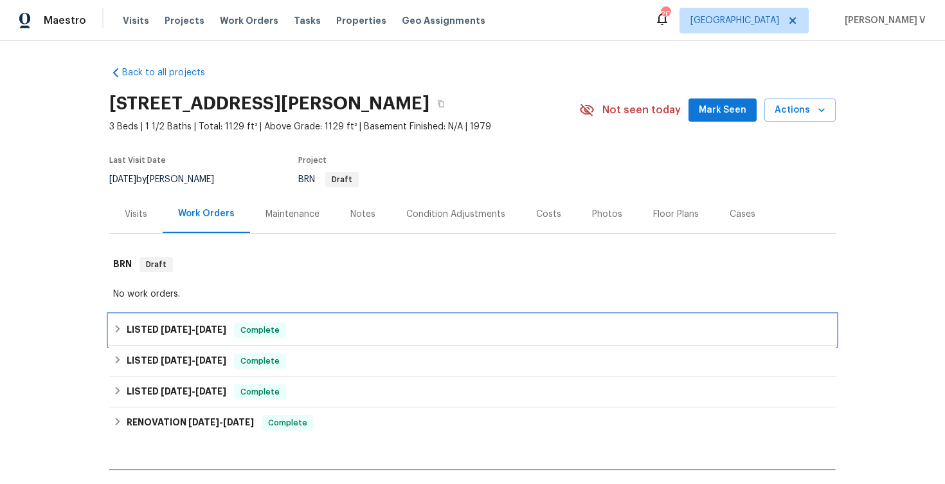
click at [199, 336] on h6 "LISTED [DATE] - [DATE]" at bounding box center [177, 329] width 100 height 15
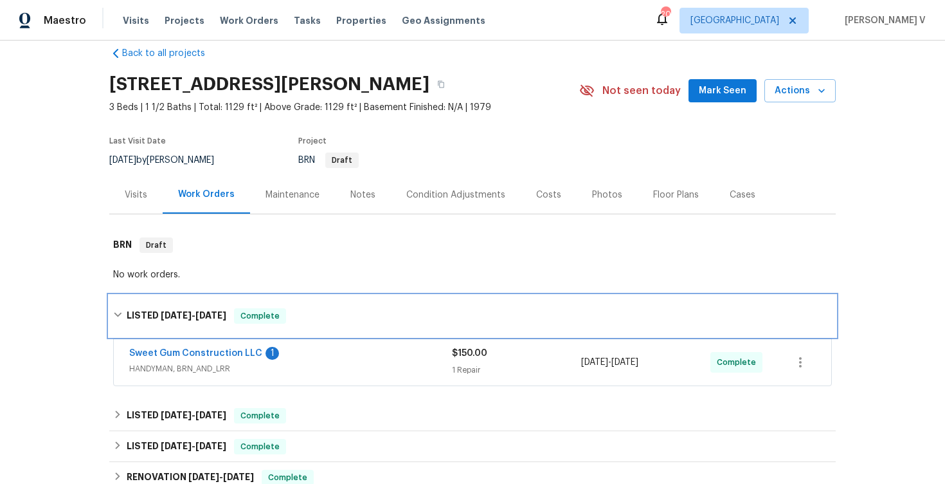
scroll to position [57, 0]
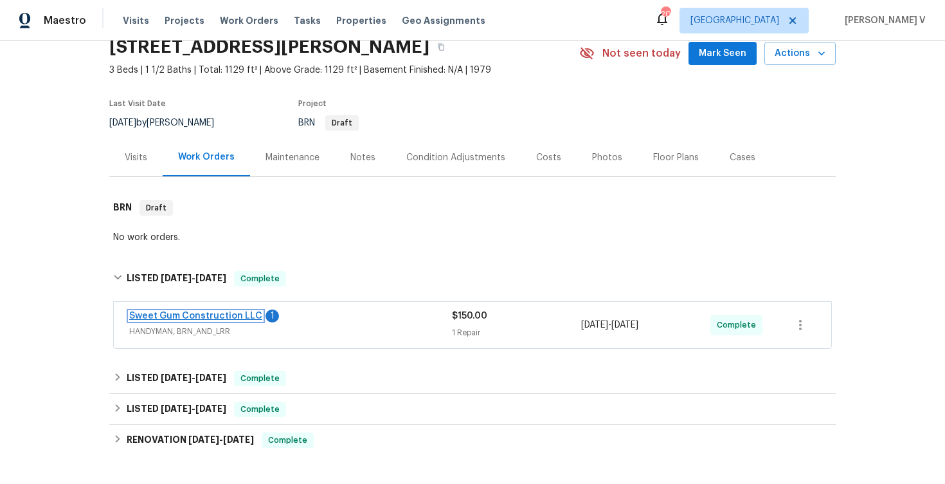
click at [215, 314] on link "Sweet Gum Construction LLC" at bounding box center [195, 315] width 133 height 9
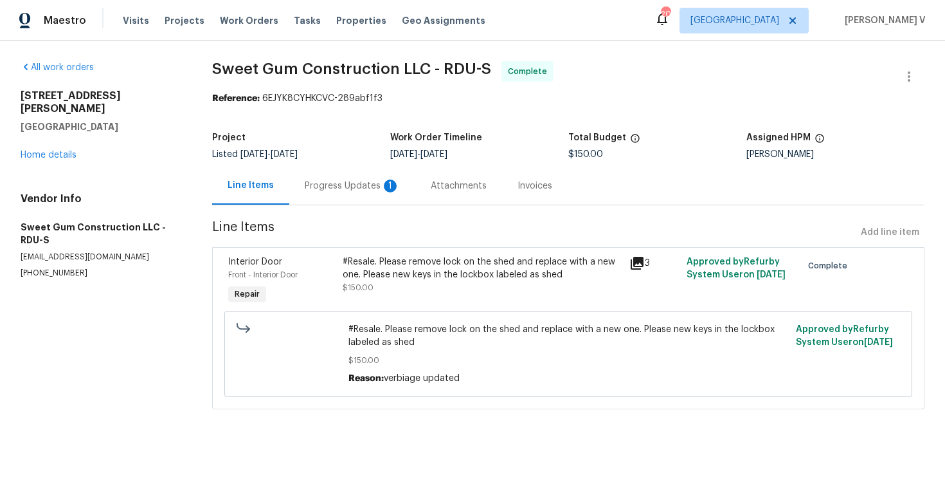
click at [357, 188] on div "Progress Updates 1" at bounding box center [352, 185] width 95 height 13
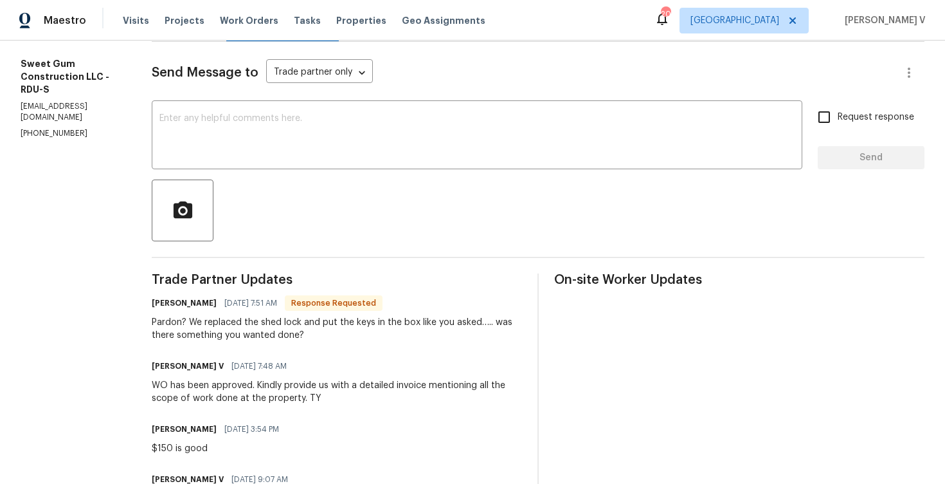
scroll to position [114, 0]
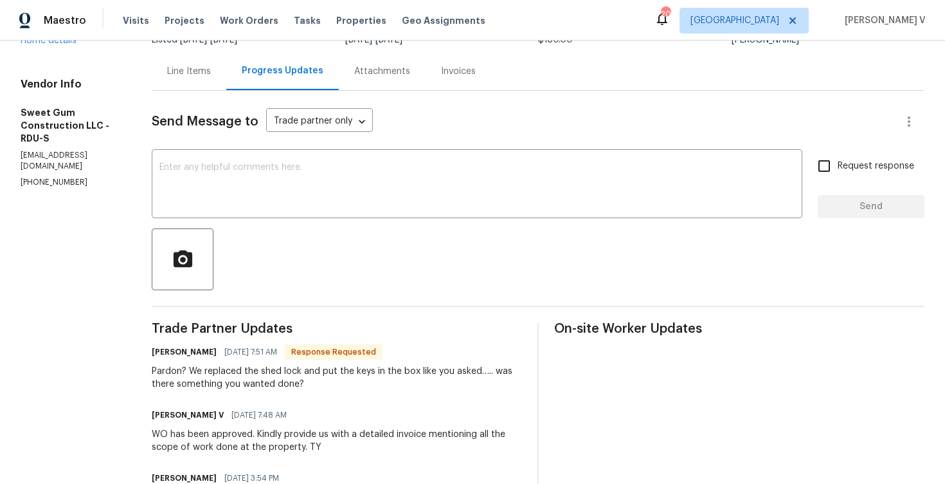
click at [284, 433] on div "WO has been approved. Kindly provide us with a detailed invoice mentioning all …" at bounding box center [337, 441] width 370 height 26
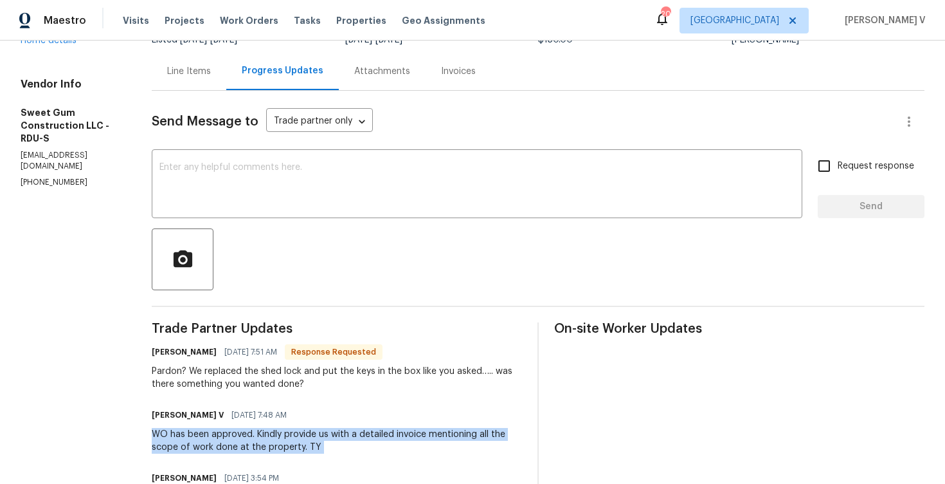
copy div "WO has been approved. Kindly provide us with a detailed invoice mentioning all …"
click at [279, 178] on textarea at bounding box center [476, 185] width 635 height 45
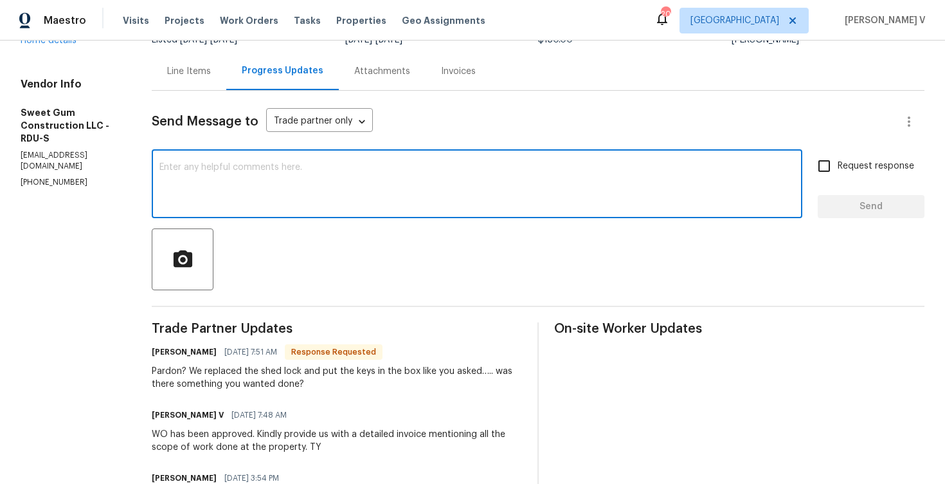
paste textarea "While uploading the invoice, please include the details of the work completed."
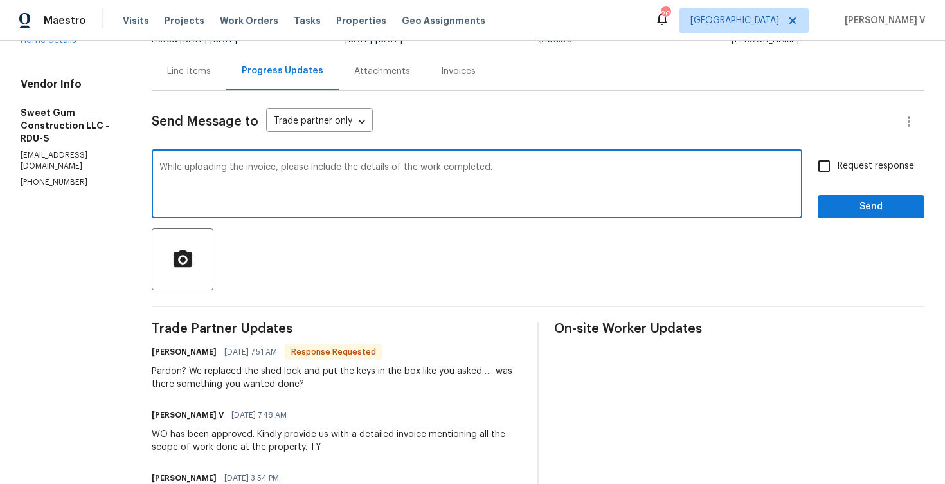
drag, startPoint x: 340, startPoint y: 168, endPoint x: 311, endPoint y: 168, distance: 29.6
click at [311, 168] on textarea "While uploading the invoice, please include the details of the work completed." at bounding box center [476, 185] width 635 height 45
type textarea "While uploading the invoice, include the details of the work completed."
click at [882, 197] on button "Send" at bounding box center [871, 207] width 107 height 24
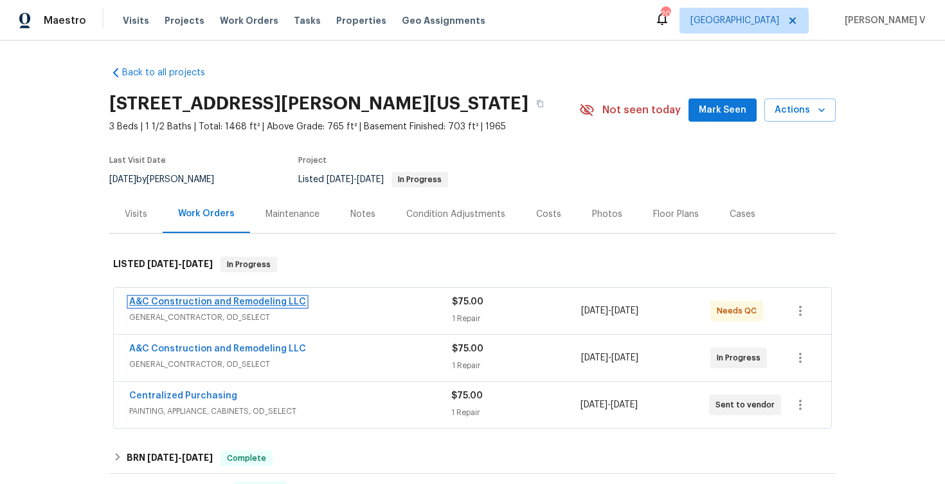
click at [241, 298] on link "A&C Construction and Remodeling LLC" at bounding box center [217, 301] width 177 height 9
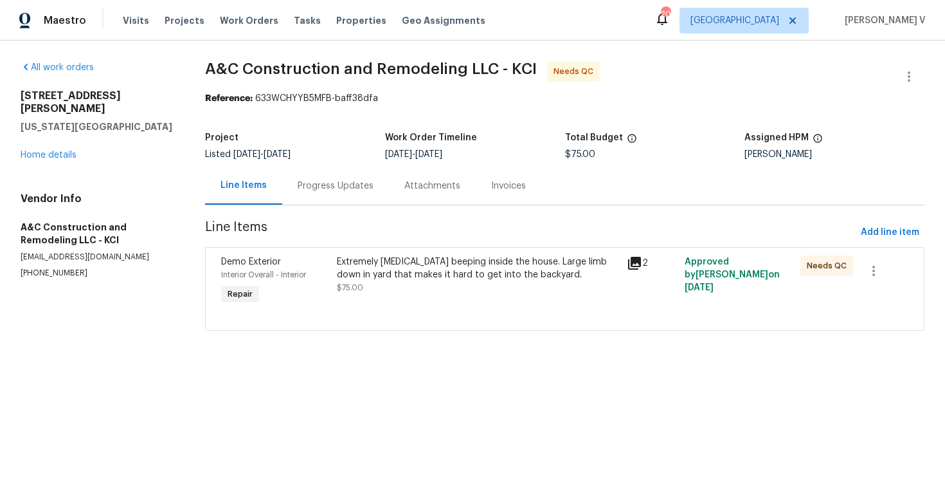
click at [322, 188] on div "Progress Updates" at bounding box center [336, 185] width 76 height 13
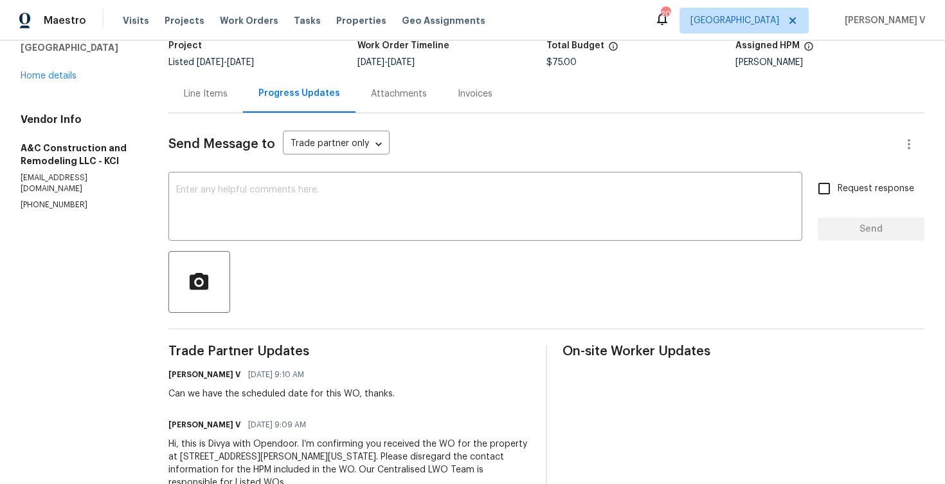
scroll to position [11, 0]
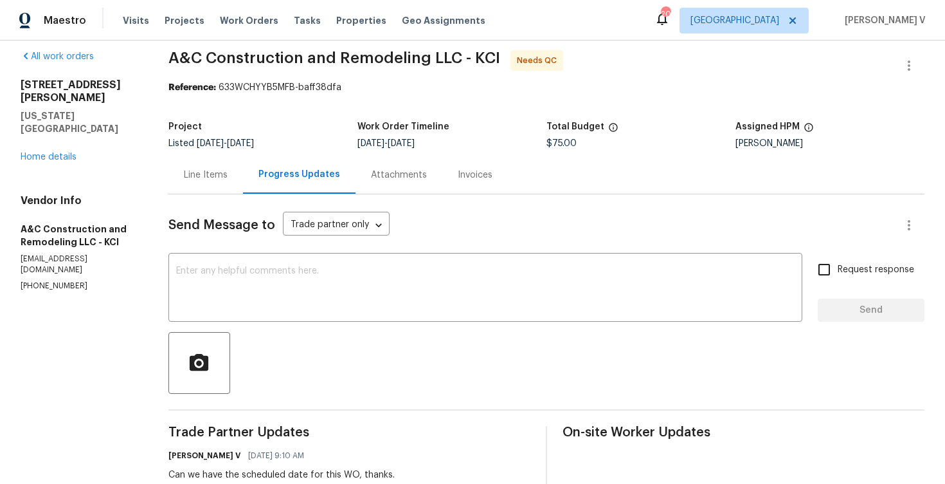
click at [217, 172] on div "Line Items" at bounding box center [206, 174] width 44 height 13
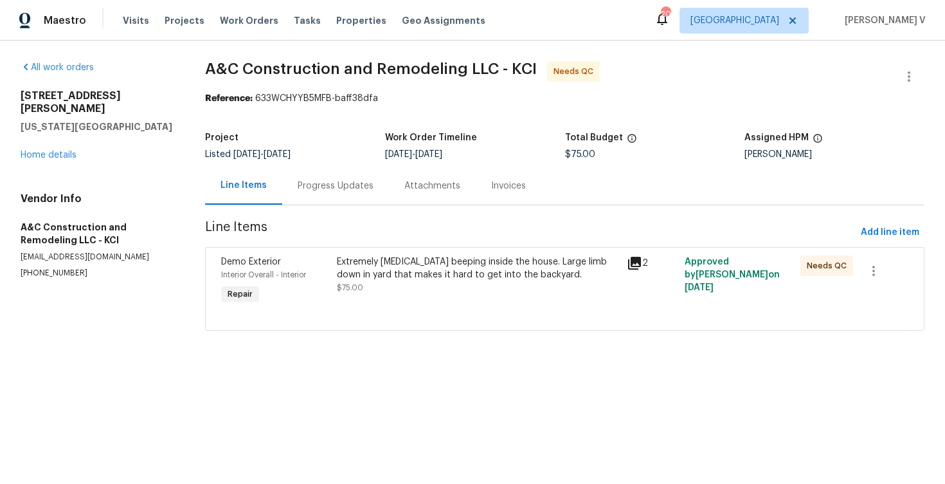
click at [403, 262] on div "Extremely ear piercing beeping inside the house. Large limb down in yard that m…" at bounding box center [478, 268] width 282 height 26
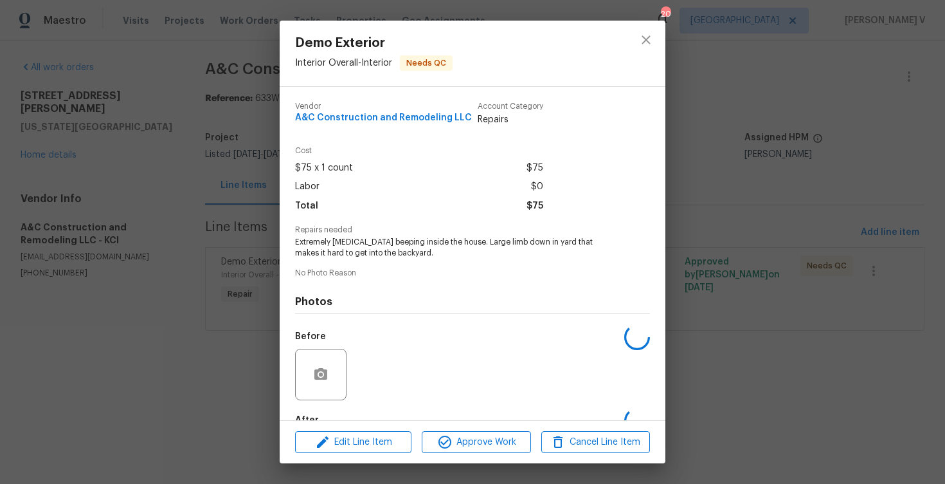
scroll to position [77, 0]
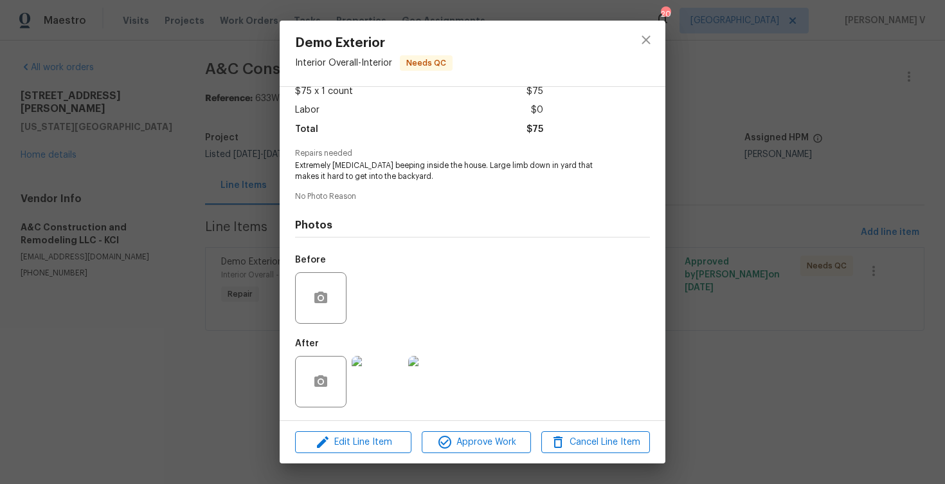
click at [382, 361] on img at bounding box center [377, 381] width 51 height 51
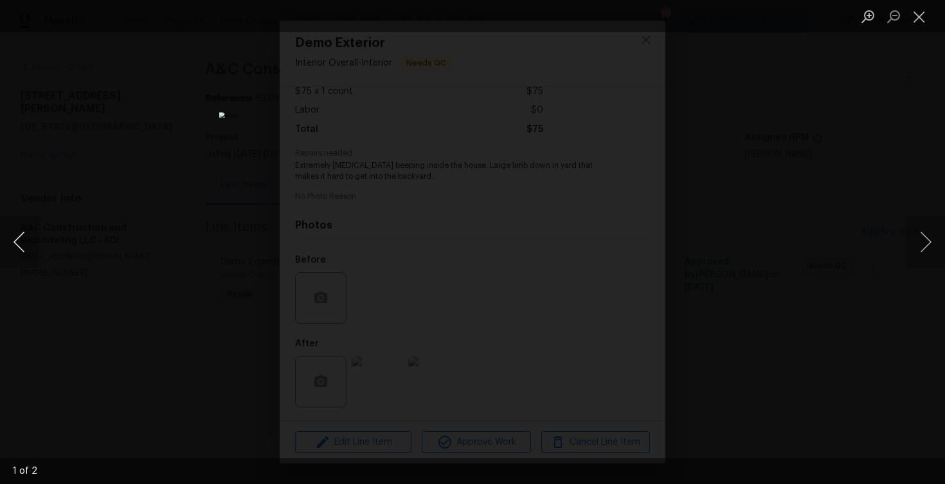
click at [15, 232] on button "Previous image" at bounding box center [19, 241] width 39 height 51
click at [82, 192] on div "Lightbox" at bounding box center [472, 242] width 945 height 484
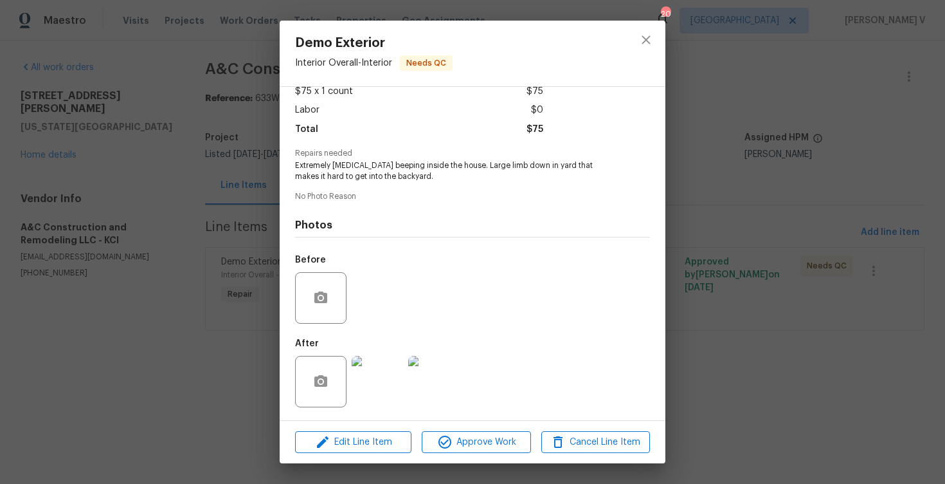
click at [82, 192] on div "Demo Exterior Interior Overall - Interior Needs QC Vendor A&C Construction and …" at bounding box center [472, 242] width 945 height 484
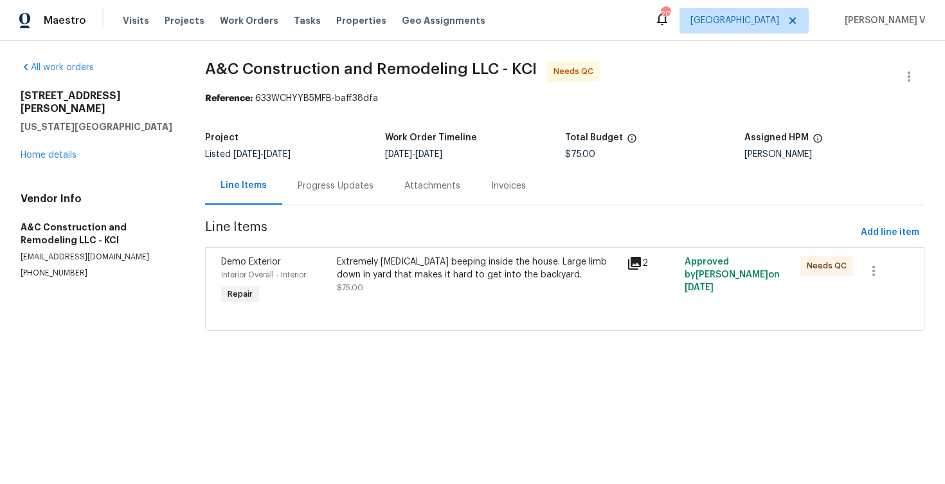
click at [55, 268] on p "(816) 668-2362" at bounding box center [98, 273] width 154 height 11
copy p "(816) 668-2362"
click at [328, 192] on div "Progress Updates" at bounding box center [335, 186] width 107 height 38
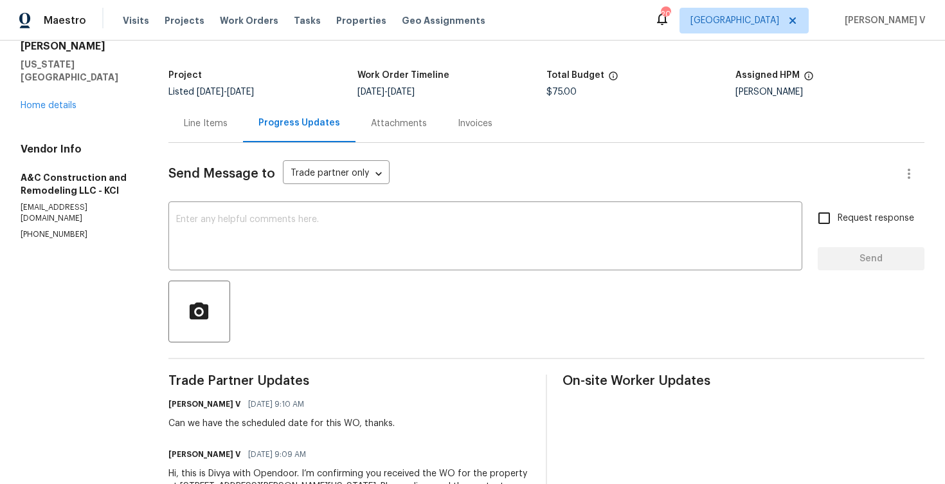
scroll to position [98, 0]
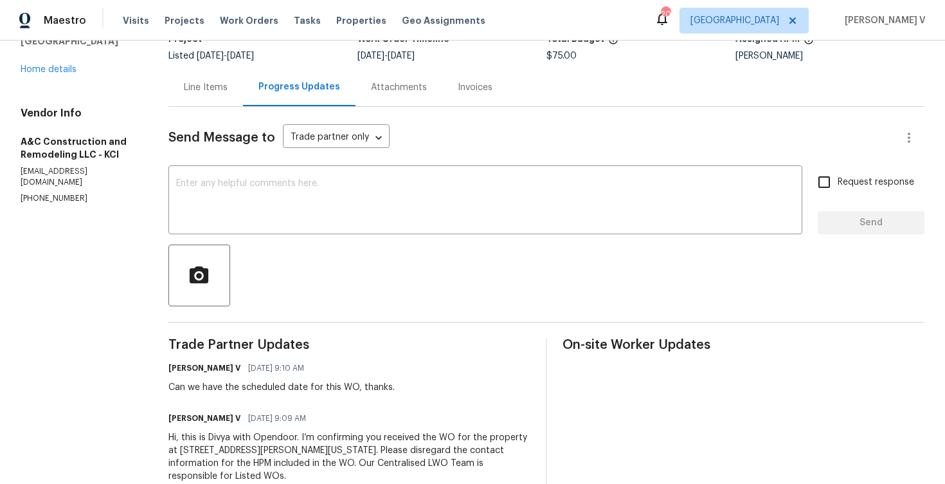
click at [213, 86] on div "Line Items" at bounding box center [206, 87] width 44 height 13
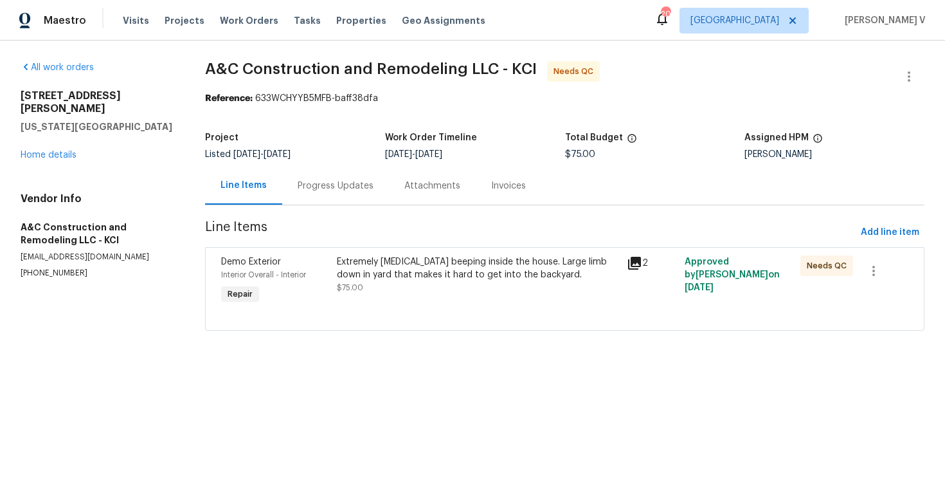
click at [388, 269] on div "Extremely ear piercing beeping inside the house. Large limb down in yard that m…" at bounding box center [478, 268] width 282 height 26
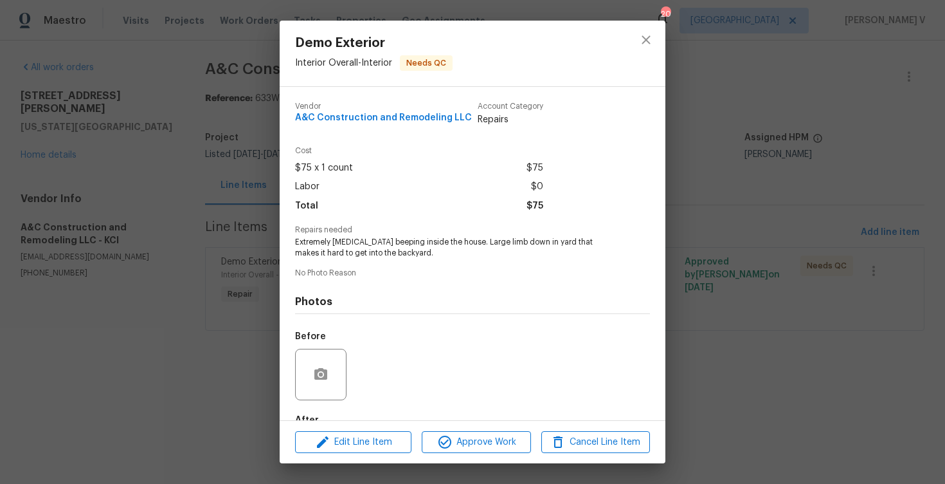
click at [390, 246] on span "Extremely ear piercing beeping inside the house. Large limb down in yard that m…" at bounding box center [455, 248] width 320 height 22
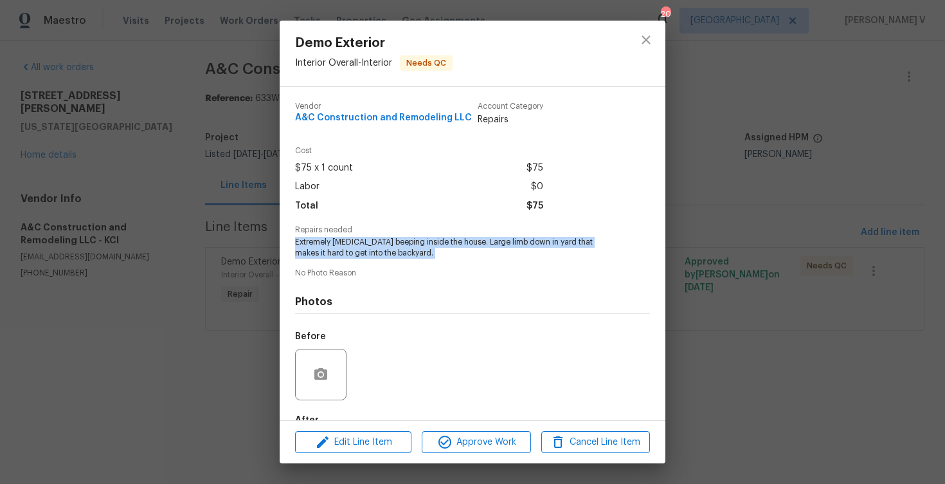
copy span "Extremely ear piercing beeping inside the house. Large limb down in yard that m…"
click at [324, 184] on div "Labor $0" at bounding box center [419, 186] width 248 height 19
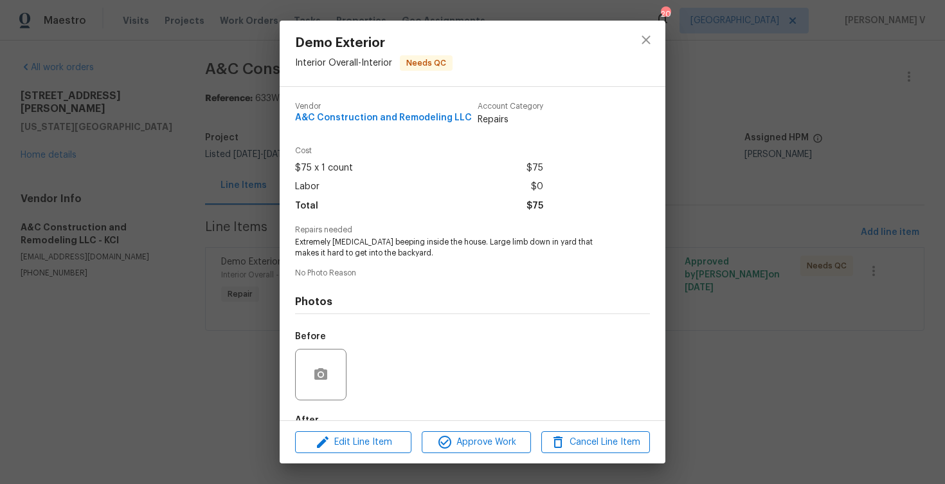
click at [216, 191] on div "Demo Exterior Interior Overall - Interior Needs QC Vendor A&C Construction and …" at bounding box center [472, 242] width 945 height 484
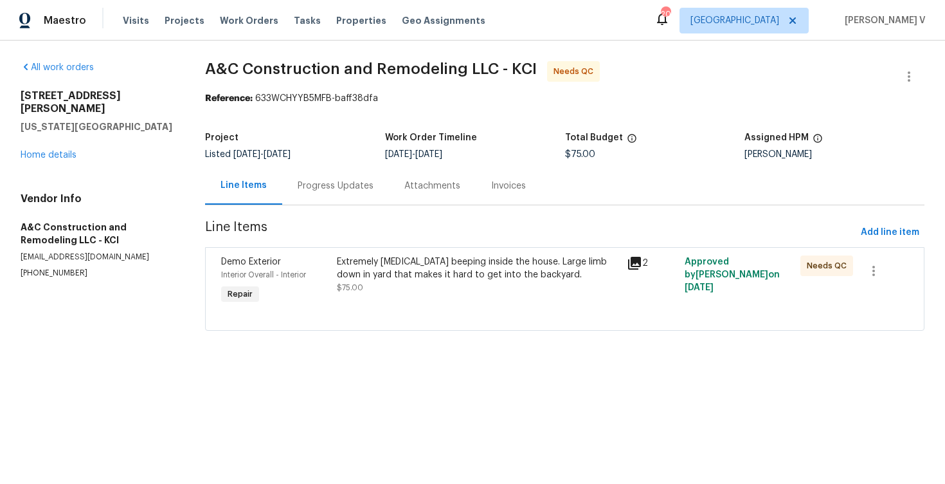
click at [332, 195] on div "Progress Updates" at bounding box center [335, 186] width 107 height 38
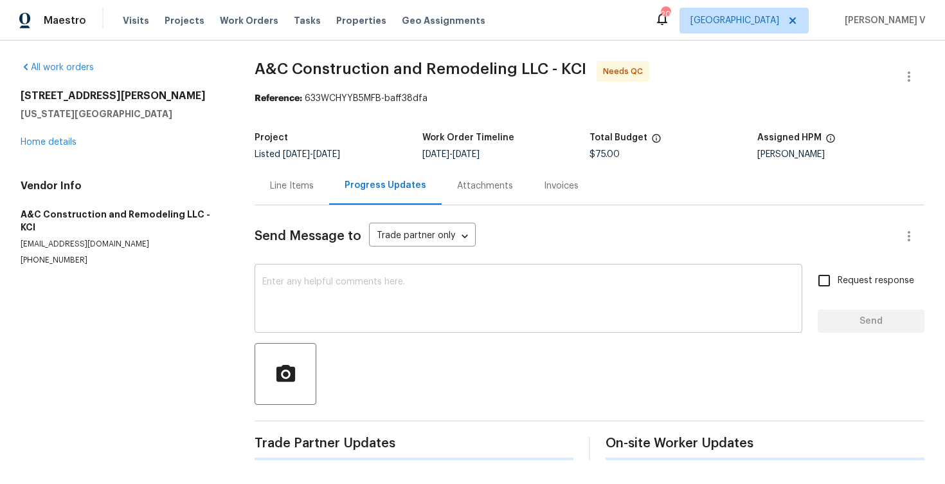
click at [348, 298] on textarea at bounding box center [528, 299] width 532 height 45
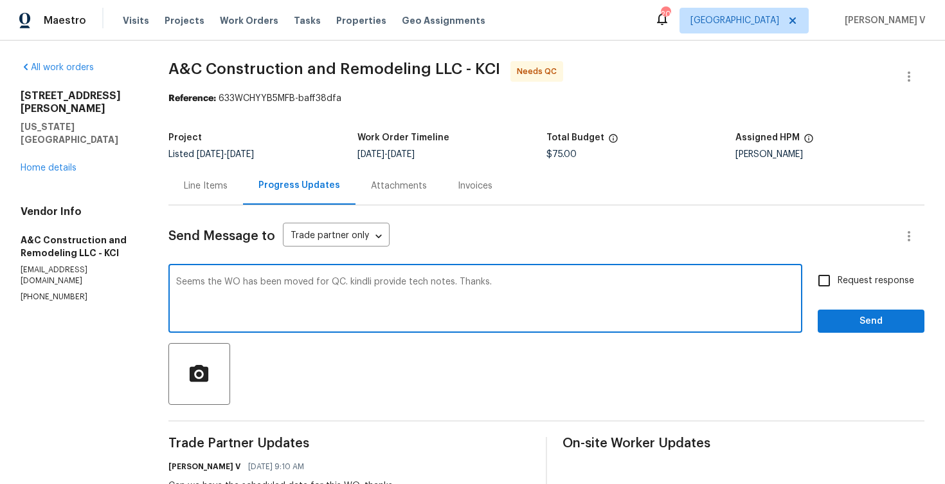
click at [379, 283] on textarea "Seems the WO has been moved for QC. kindli provide tech notes. Thanks." at bounding box center [485, 299] width 619 height 45
click at [0, 0] on span "Kindly" at bounding box center [0, 0] width 0 height 0
type textarea "Seems the WO has been moved for QC. Kindly provide tech notes. Thanks."
click at [824, 274] on input "Request response" at bounding box center [824, 280] width 27 height 27
checkbox input "true"
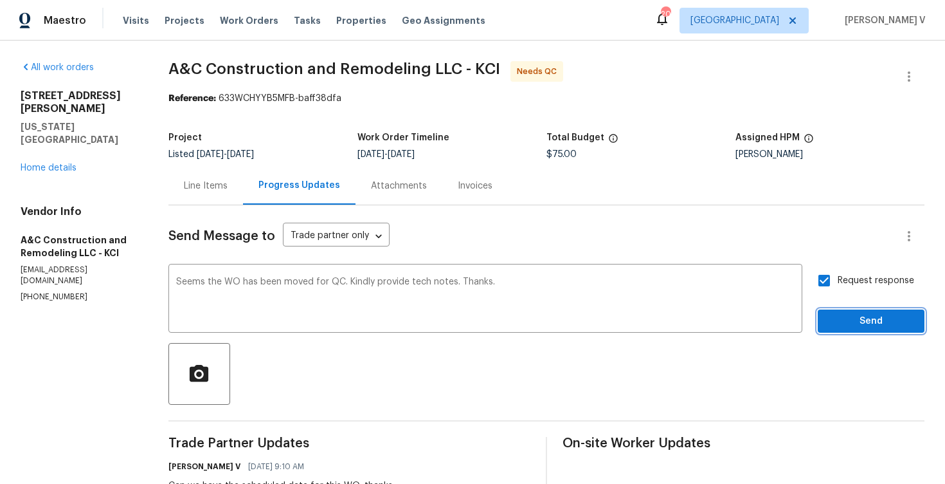
click at [853, 316] on span "Send" at bounding box center [871, 321] width 86 height 16
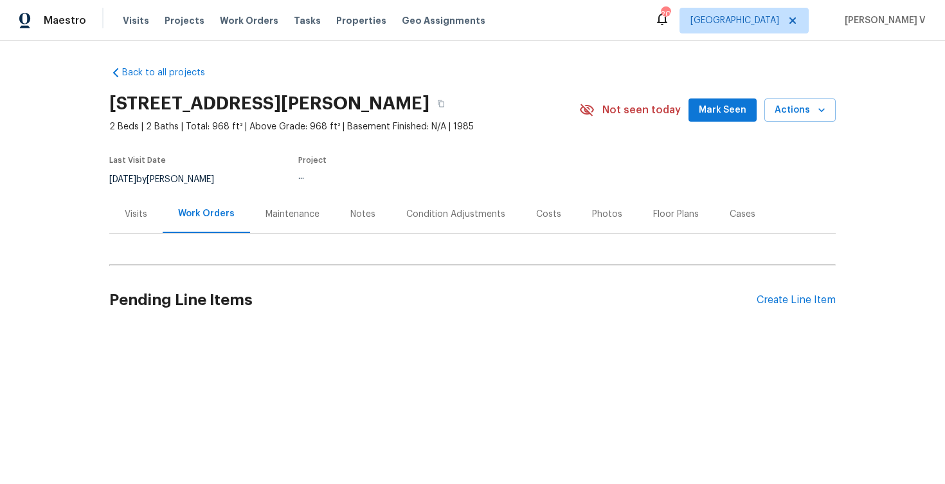
click at [222, 214] on div "Work Orders" at bounding box center [206, 213] width 57 height 13
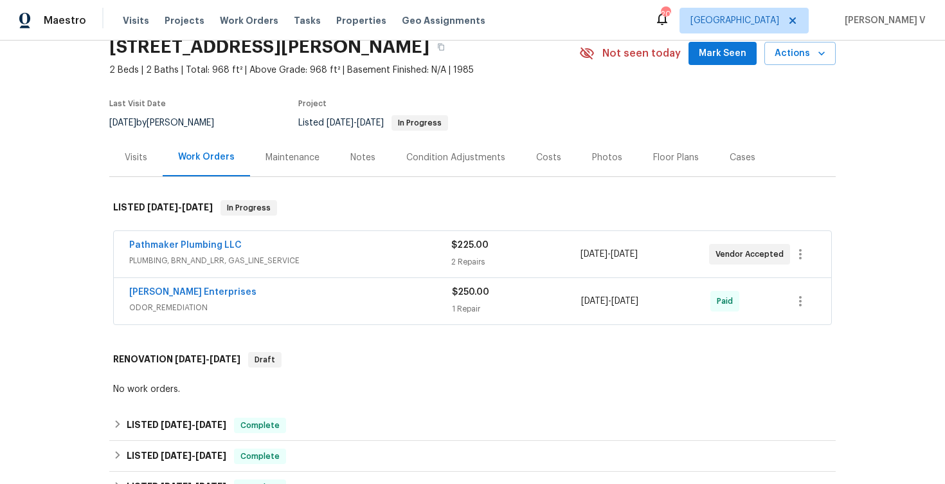
scroll to position [68, 0]
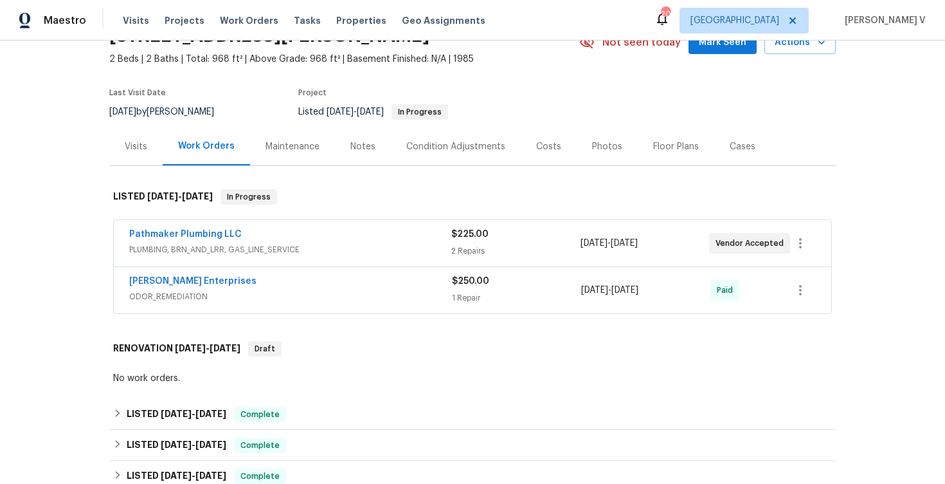
click at [328, 233] on div "Pathmaker Plumbing LLC" at bounding box center [290, 235] width 322 height 15
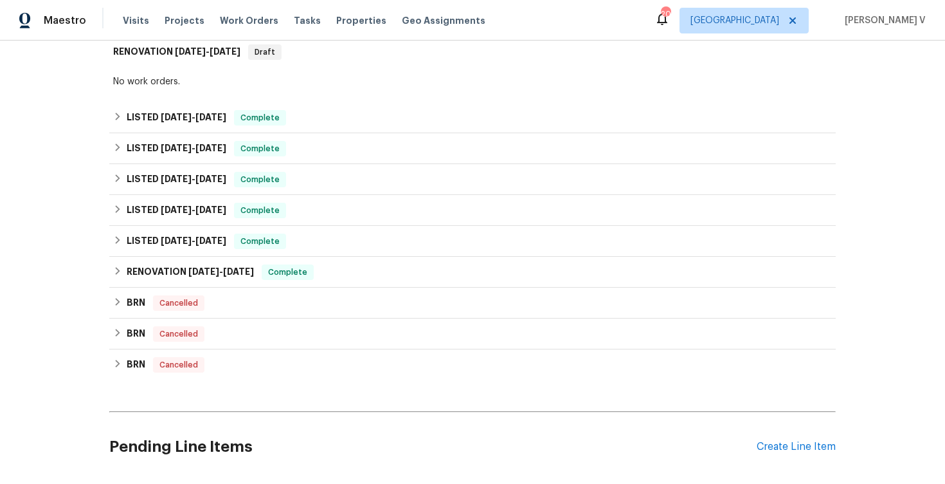
scroll to position [777, 0]
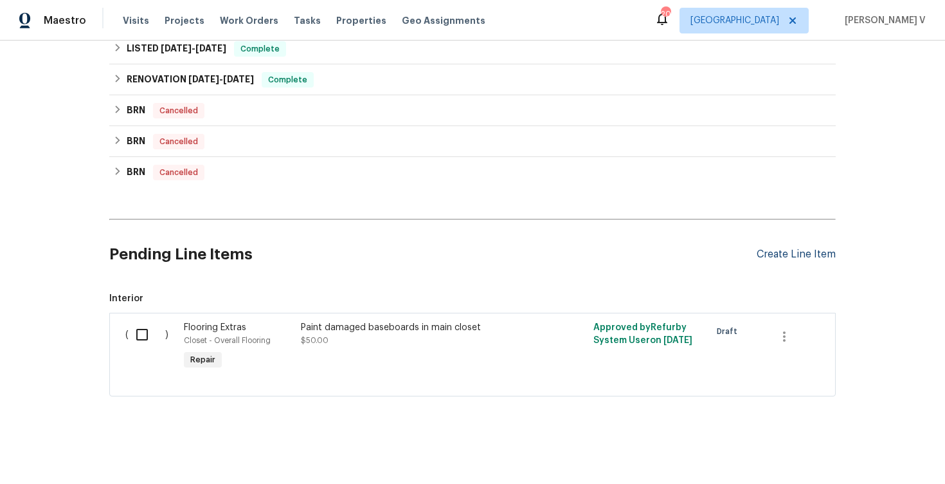
click at [779, 257] on div "Create Line Item" at bounding box center [796, 254] width 79 height 12
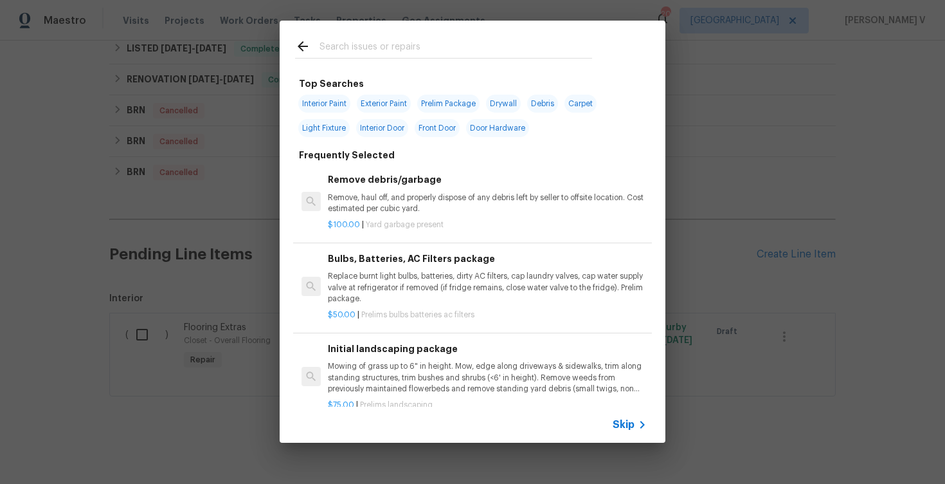
click at [637, 418] on icon at bounding box center [642, 424] width 15 height 15
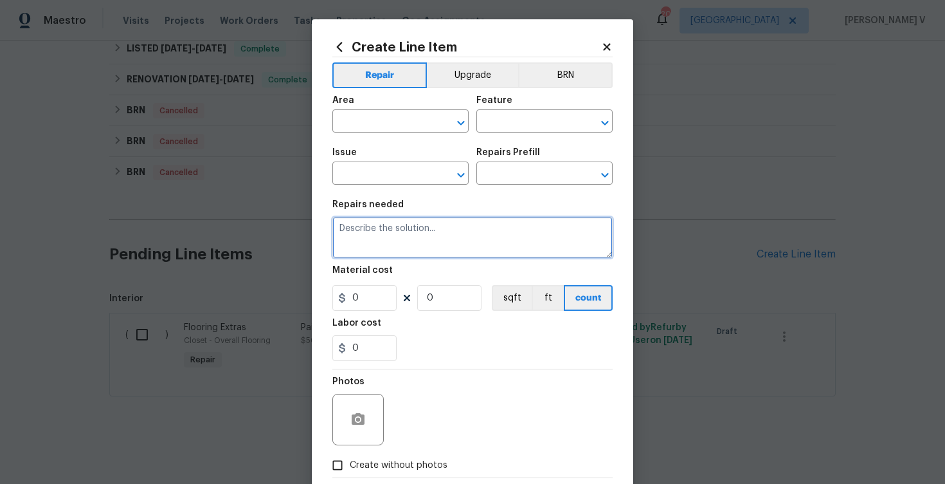
click at [432, 245] on textarea at bounding box center [472, 237] width 280 height 41
paste textarea "broken window in main bedroom"
type textarea "broken window in main bedroom"
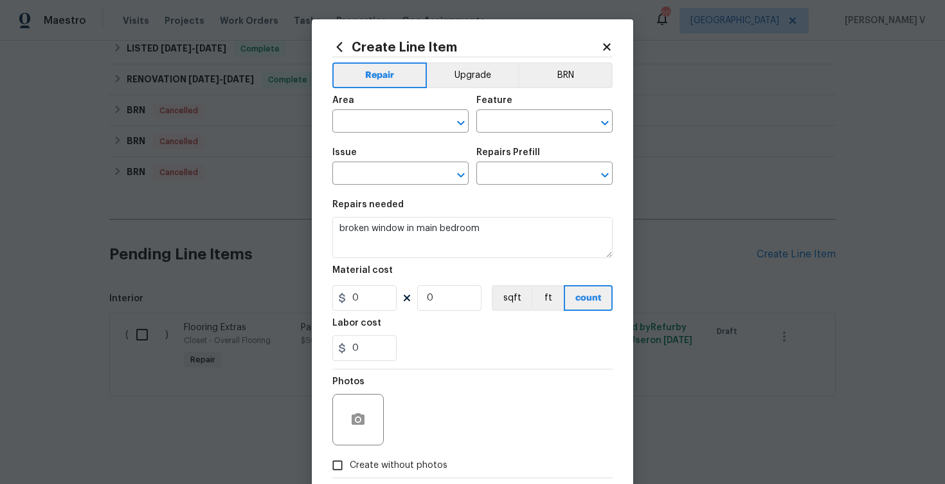
click at [379, 138] on span "Area ​" at bounding box center [400, 114] width 136 height 52
click at [379, 131] on input "text" at bounding box center [382, 123] width 100 height 20
click at [358, 119] on input "win" at bounding box center [382, 123] width 100 height 20
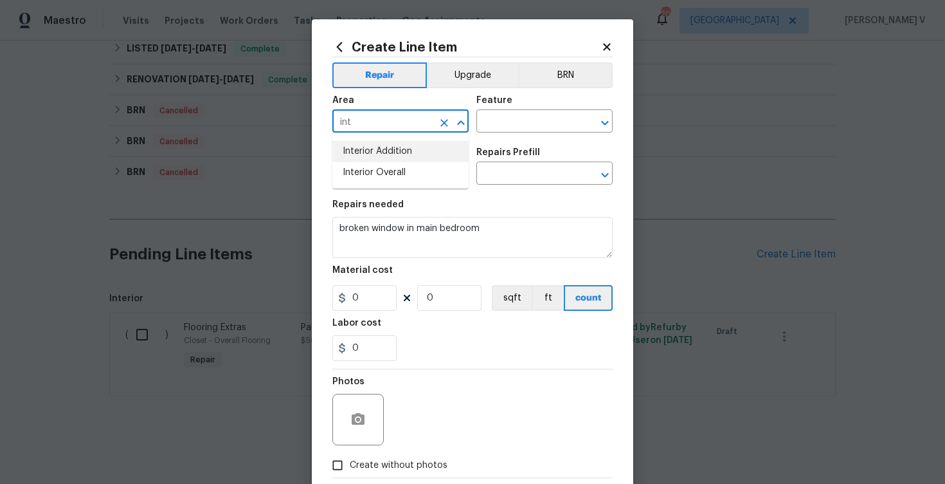
click at [379, 160] on li "Interior Addition" at bounding box center [400, 151] width 136 height 21
click at [410, 127] on input "Interior Addition" at bounding box center [382, 123] width 100 height 20
click at [384, 167] on li "Interior Overall" at bounding box center [400, 172] width 136 height 21
type input "Interior Overall"
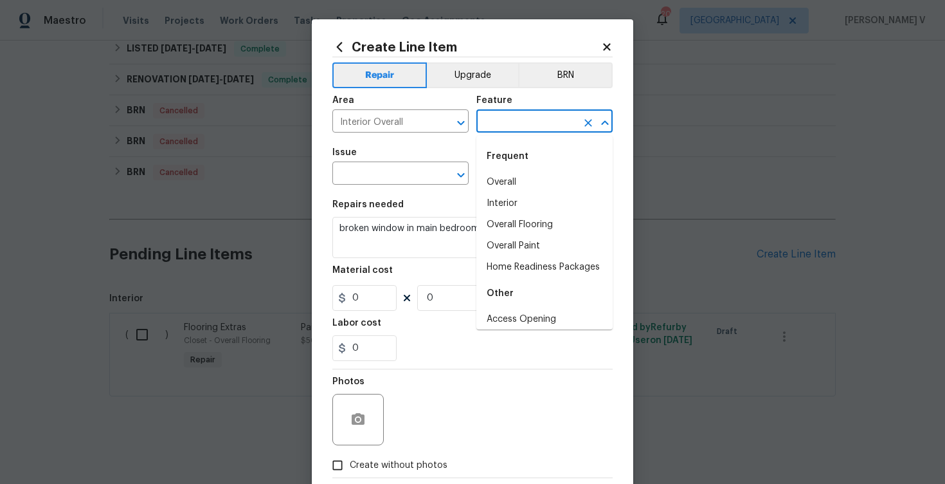
click at [521, 126] on input "text" at bounding box center [527, 123] width 100 height 20
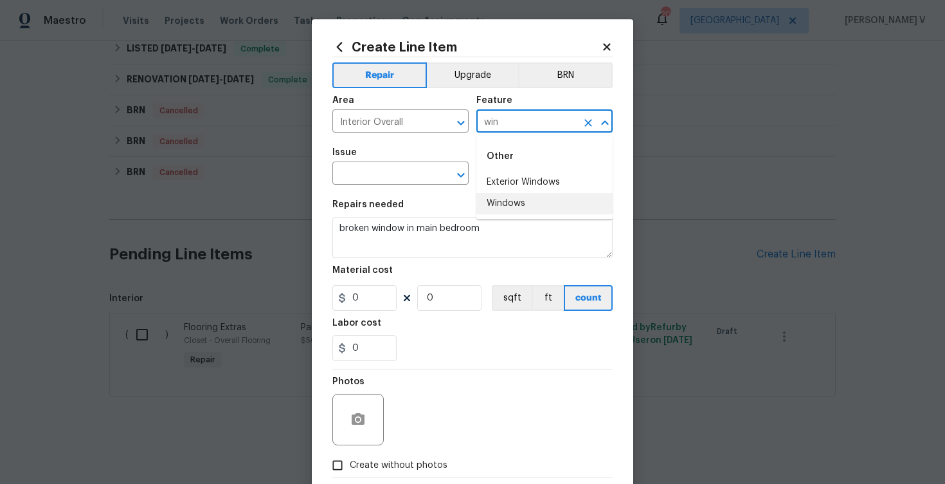
click at [517, 197] on li "Windows" at bounding box center [545, 203] width 136 height 21
type input "Windows"
click at [397, 181] on input "text" at bounding box center [382, 175] width 100 height 20
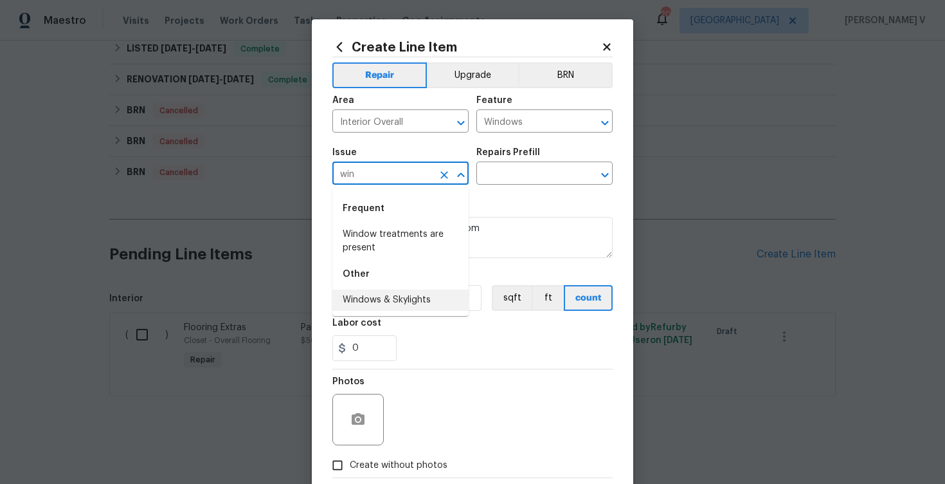
click at [396, 305] on li "Windows & Skylights" at bounding box center [400, 299] width 136 height 21
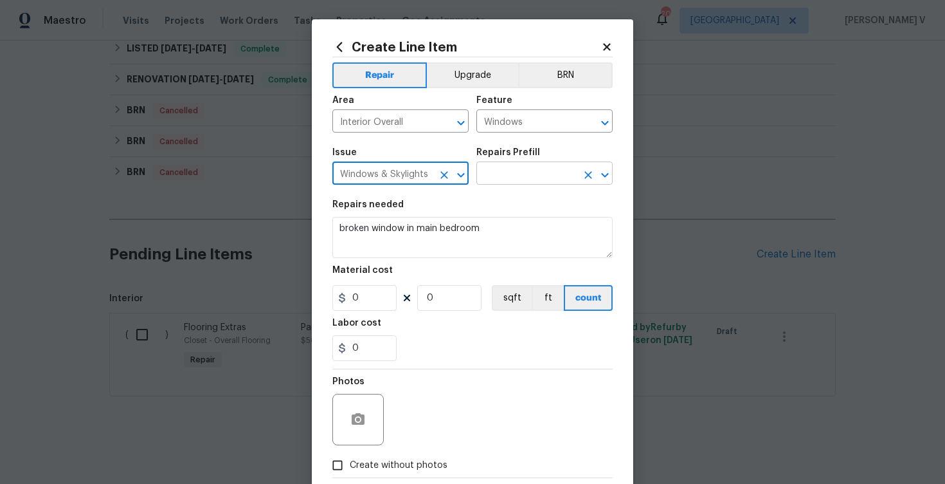
type input "Windows & Skylights"
click at [543, 166] on input "text" at bounding box center [527, 175] width 100 height 20
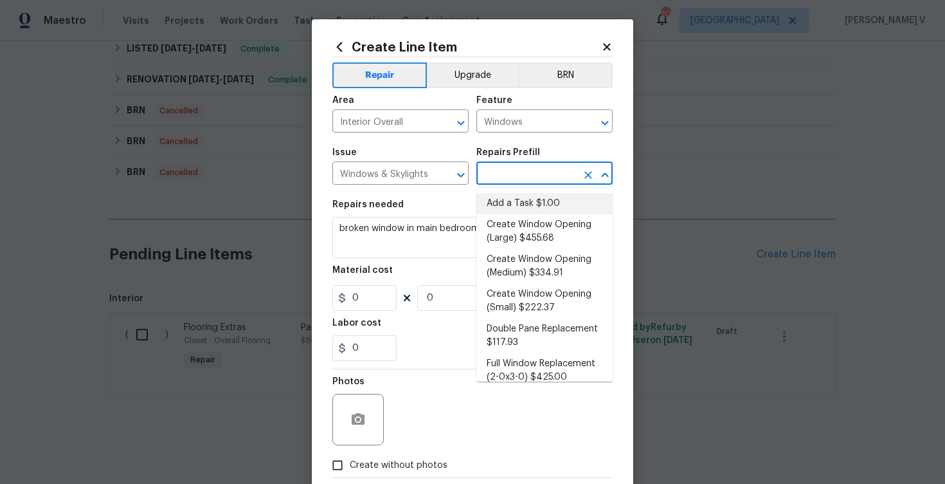
click at [502, 203] on li "Add a Task $1.00" at bounding box center [545, 203] width 136 height 21
type input "Add a Task $1.00"
type textarea "HPM to detail"
type input "1"
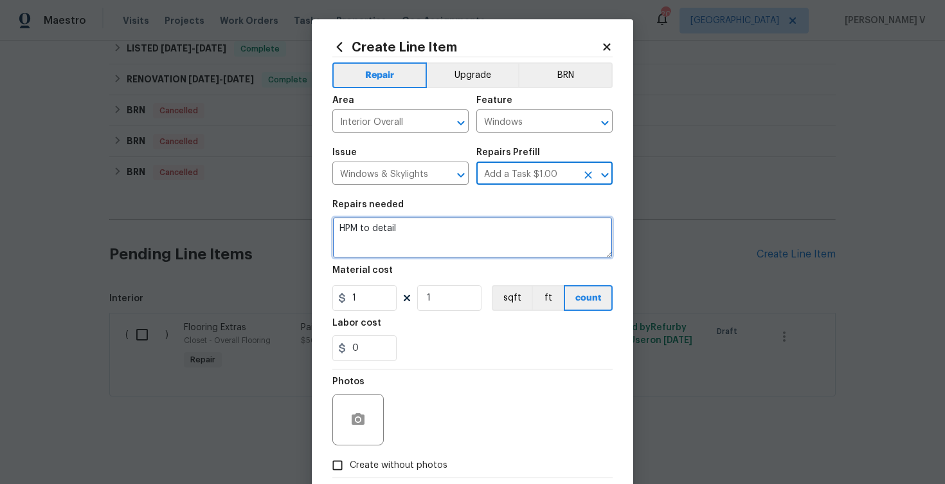
click at [436, 233] on textarea "HPM to detail" at bounding box center [472, 237] width 280 height 41
paste textarea "broken window in main bedroom"
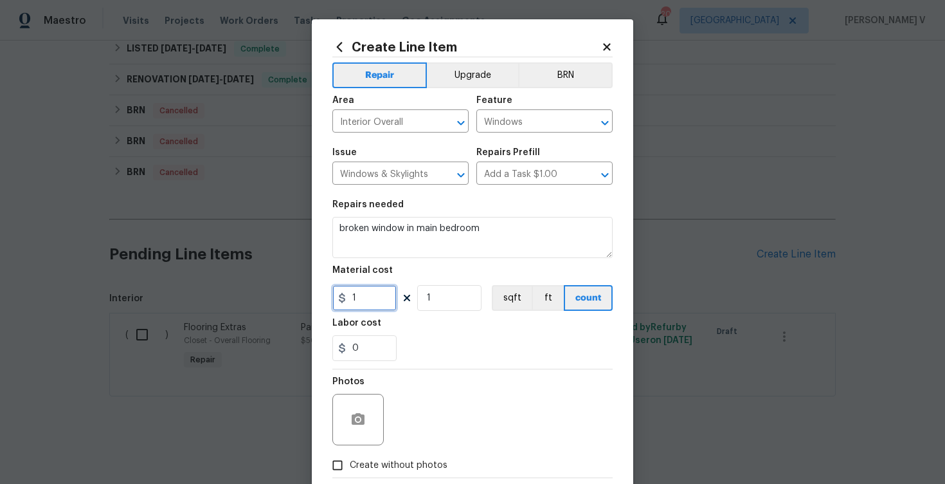
click at [375, 309] on input "1" at bounding box center [364, 298] width 64 height 26
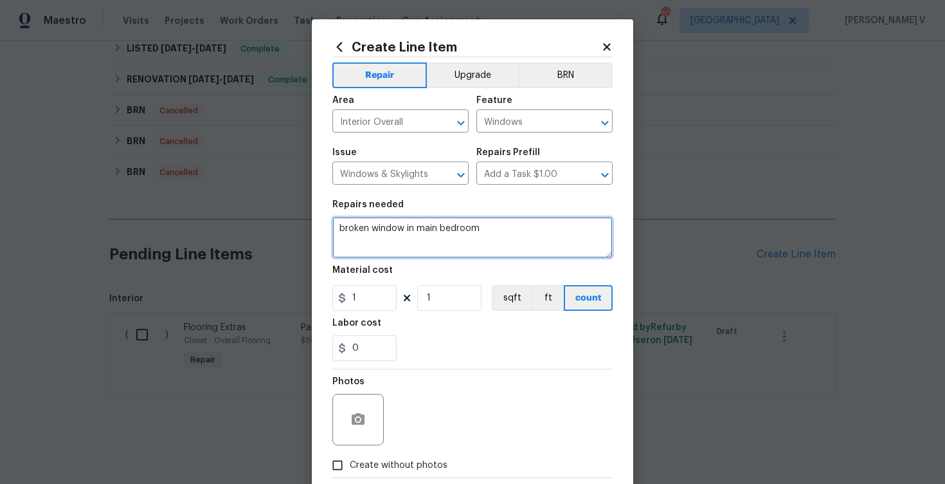
click at [343, 222] on textarea "broken window in main bedroom" at bounding box center [472, 237] width 280 height 41
click at [345, 225] on textarea "broken window in main bedroom" at bounding box center [472, 237] width 280 height 41
type textarea "Broken window in main bedroom"
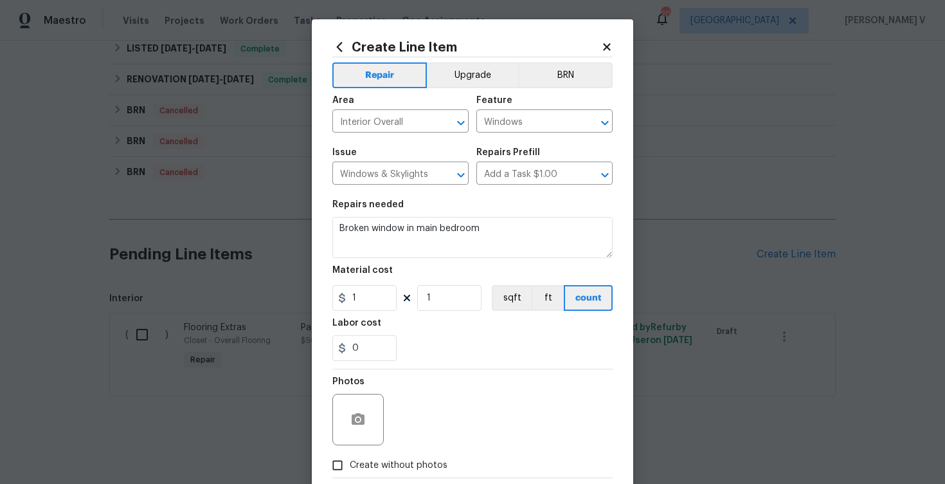
click at [380, 321] on div "Labor cost" at bounding box center [472, 326] width 280 height 17
click at [376, 301] on input "1" at bounding box center [364, 298] width 64 height 26
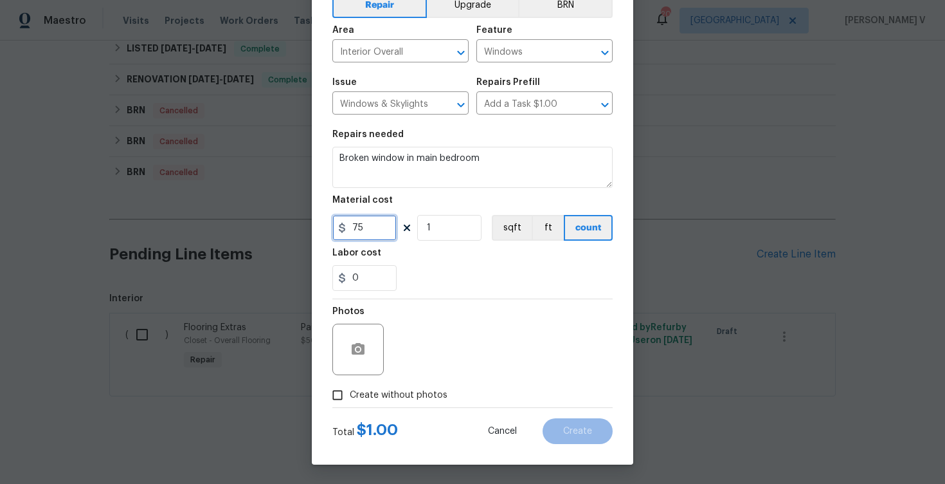
type input "75"
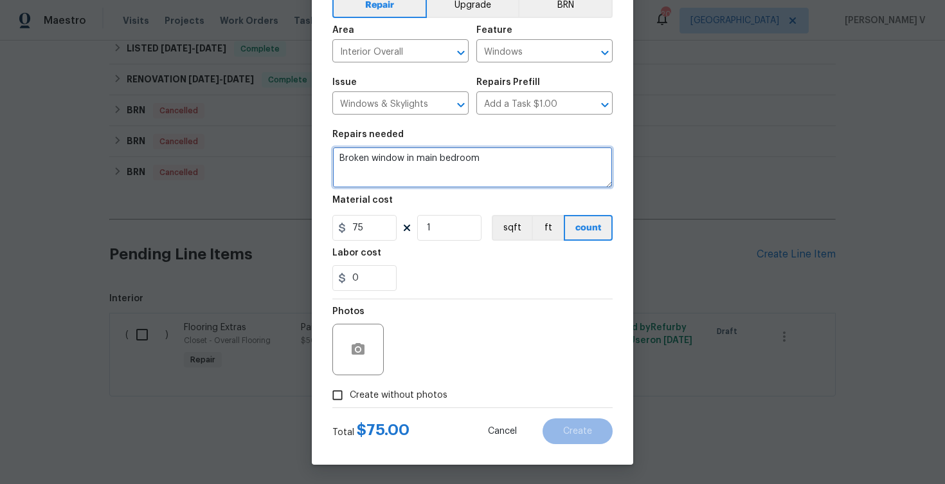
click at [521, 162] on textarea "Broken window in main bedroom" at bounding box center [472, 167] width 280 height 41
type textarea "Broken window in main bedroom."
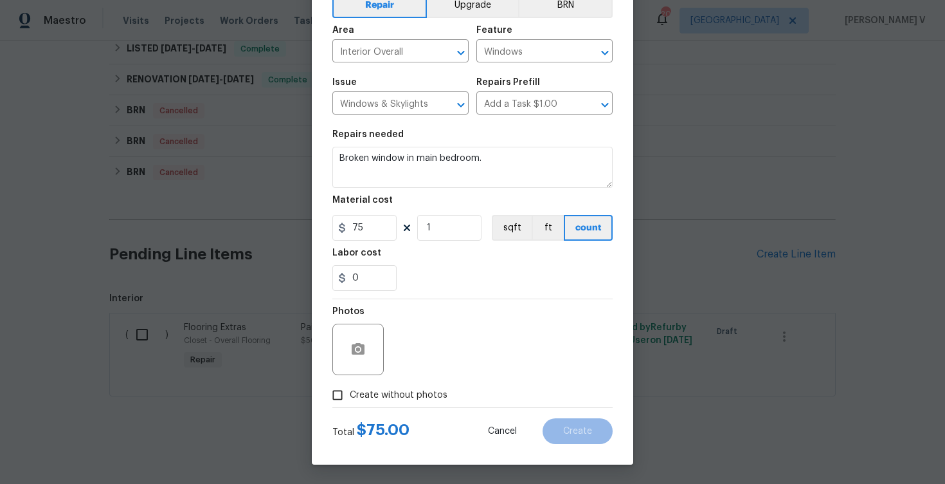
click at [341, 396] on input "Create without photos" at bounding box center [337, 395] width 24 height 24
checkbox input "true"
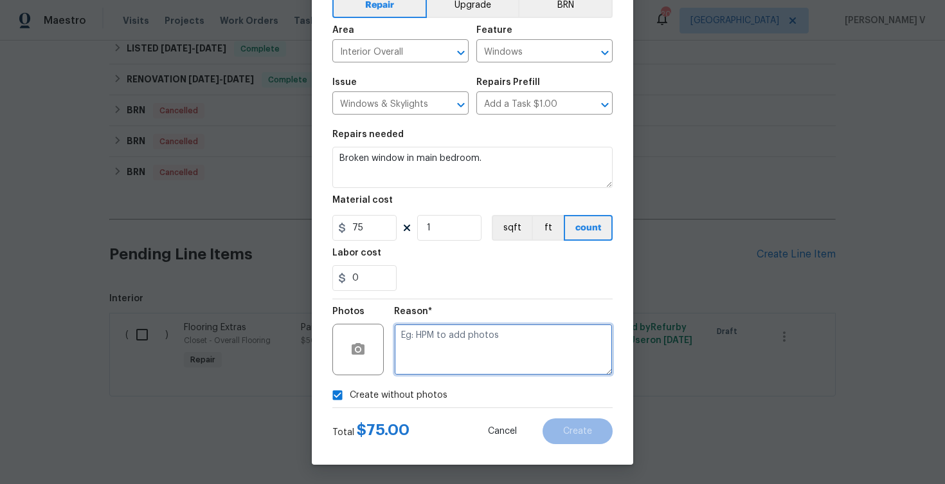
click at [461, 356] on textarea at bounding box center [503, 348] width 219 height 51
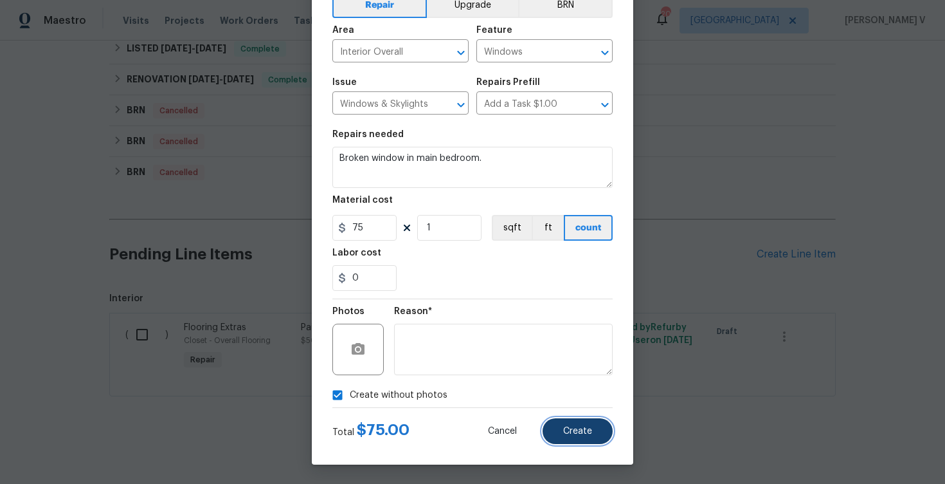
click at [556, 419] on button "Create" at bounding box center [578, 431] width 70 height 26
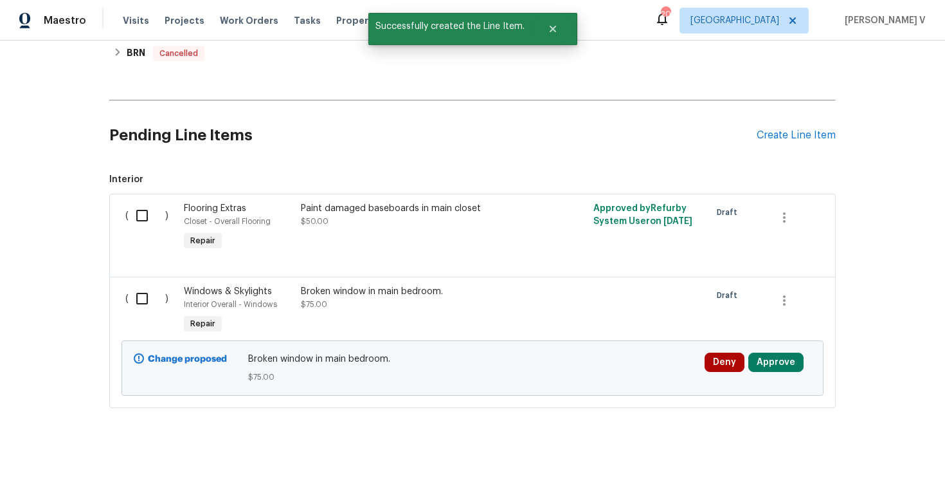
scroll to position [909, 0]
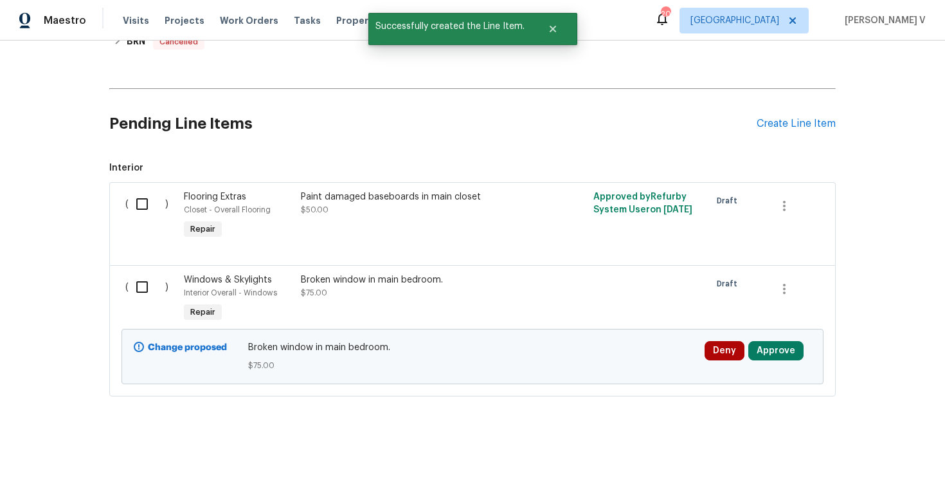
click at [145, 291] on input "checkbox" at bounding box center [147, 286] width 37 height 27
checkbox input "true"
click at [878, 451] on span "Create Work Order" at bounding box center [872, 452] width 86 height 16
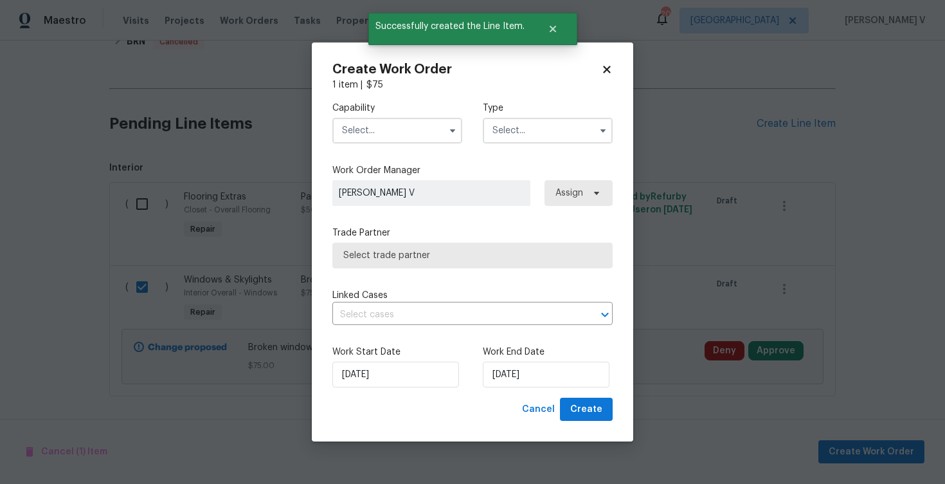
click at [379, 129] on input "text" at bounding box center [397, 131] width 130 height 26
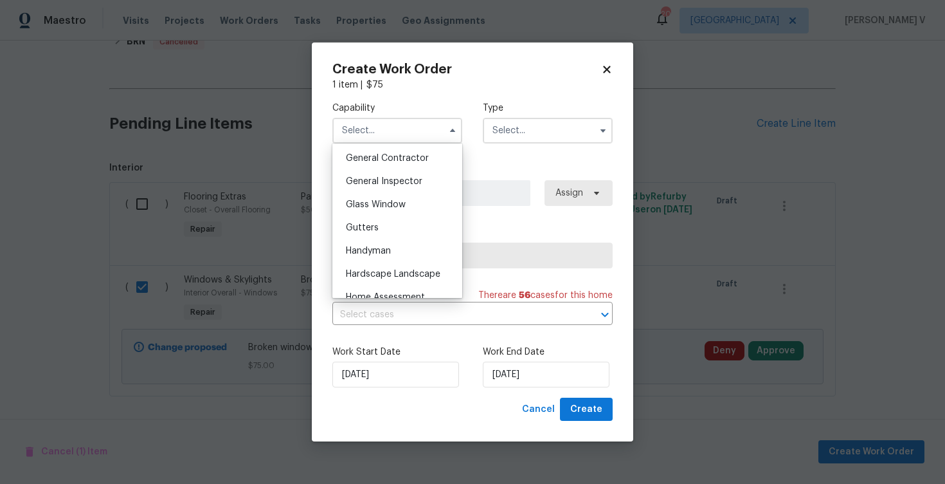
scroll to position [581, 0]
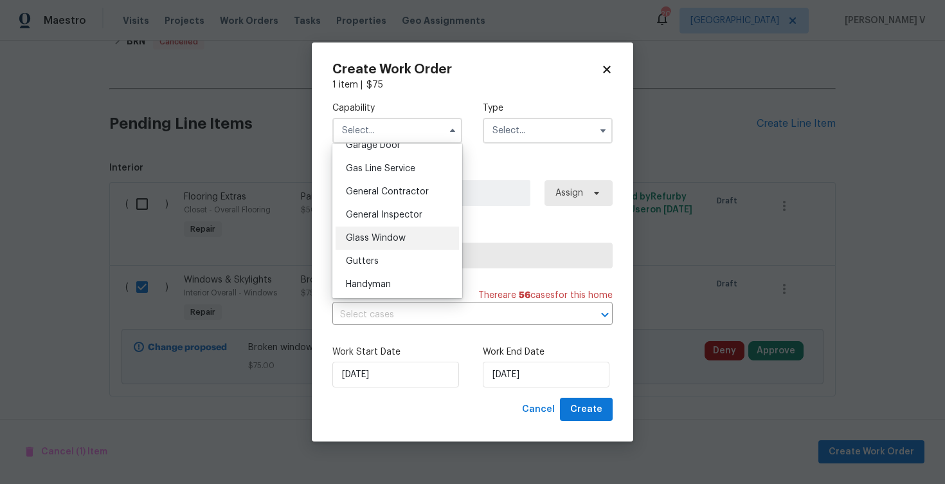
click at [374, 241] on span "Glass Window" at bounding box center [376, 237] width 60 height 9
type input "Glass Window"
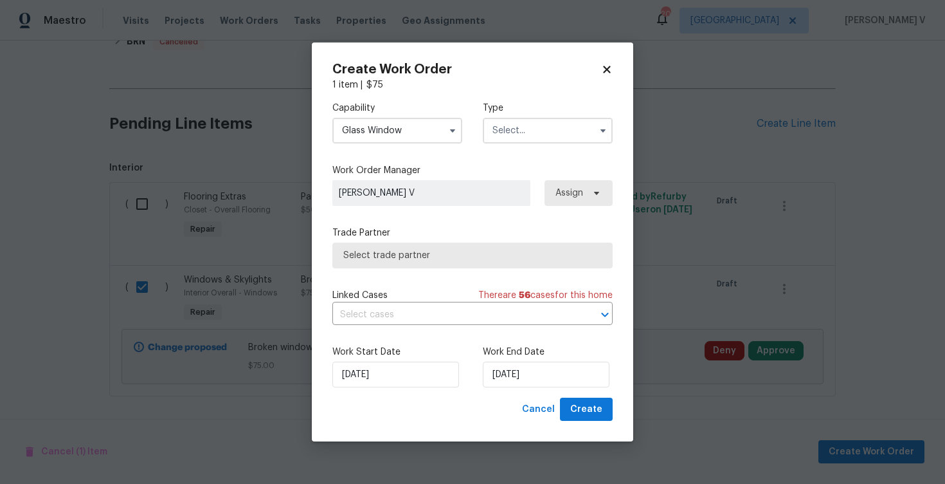
click at [518, 127] on input "text" at bounding box center [548, 131] width 130 height 26
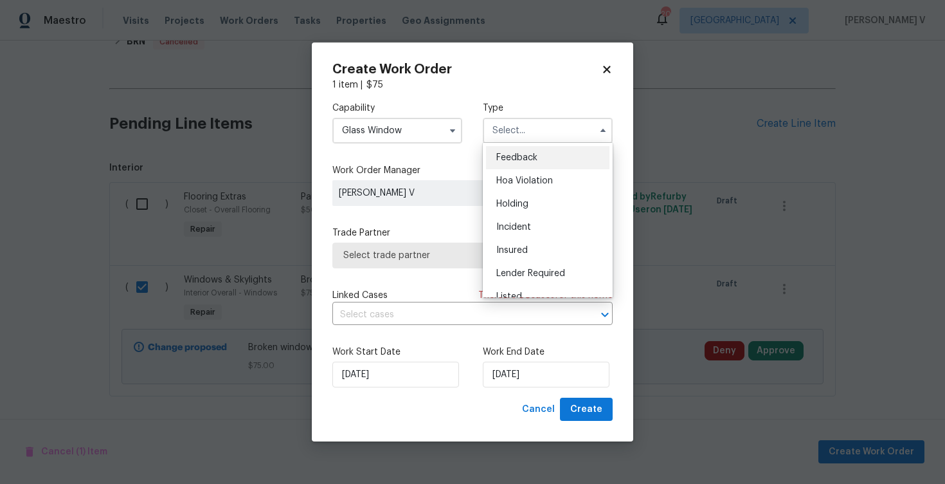
click at [518, 156] on span "Feedback" at bounding box center [516, 157] width 41 height 9
type input "Feedback"
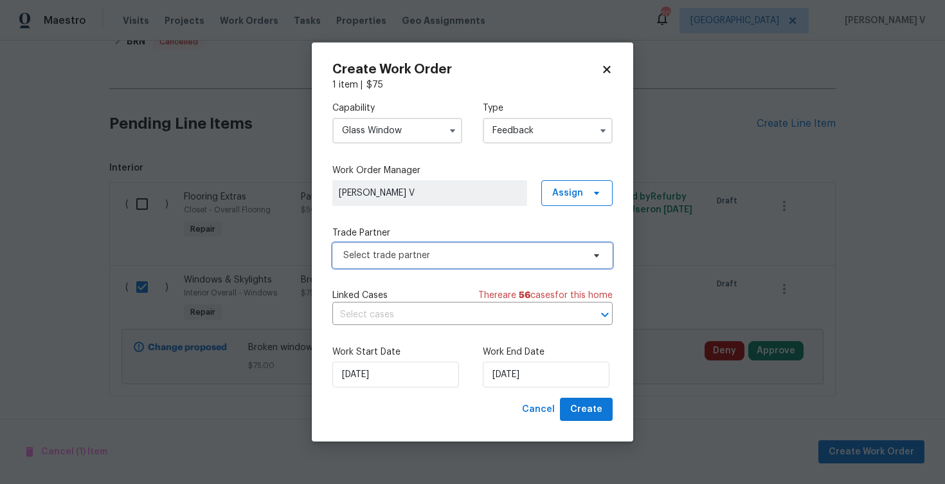
click at [450, 259] on span "Select trade partner" at bounding box center [463, 255] width 240 height 13
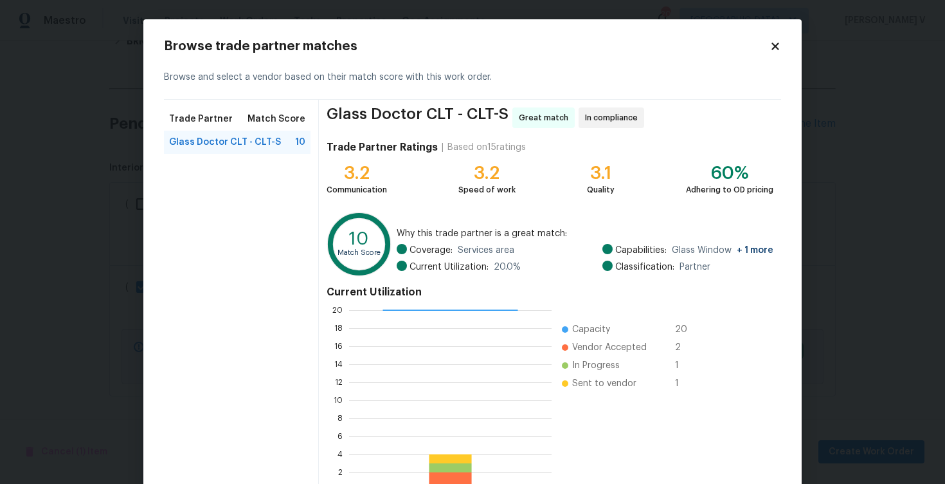
scroll to position [84, 0]
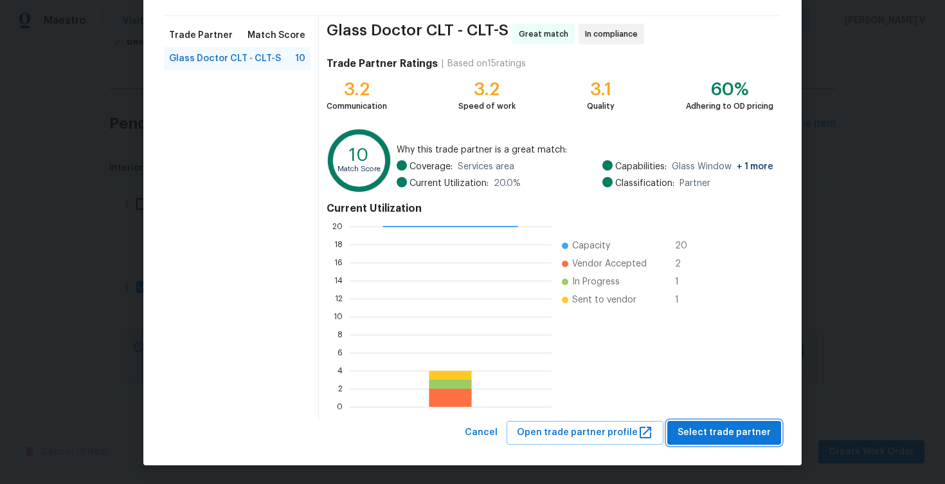
click at [725, 436] on span "Select trade partner" at bounding box center [724, 432] width 93 height 16
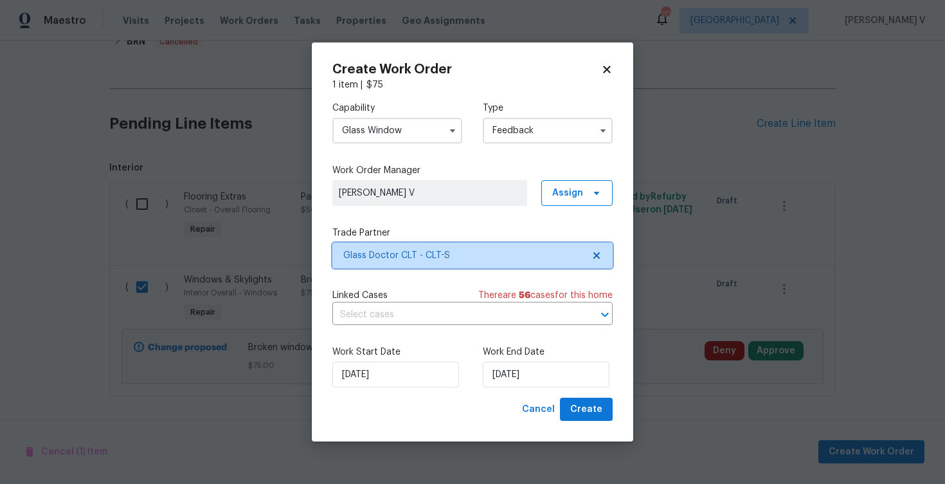
scroll to position [0, 0]
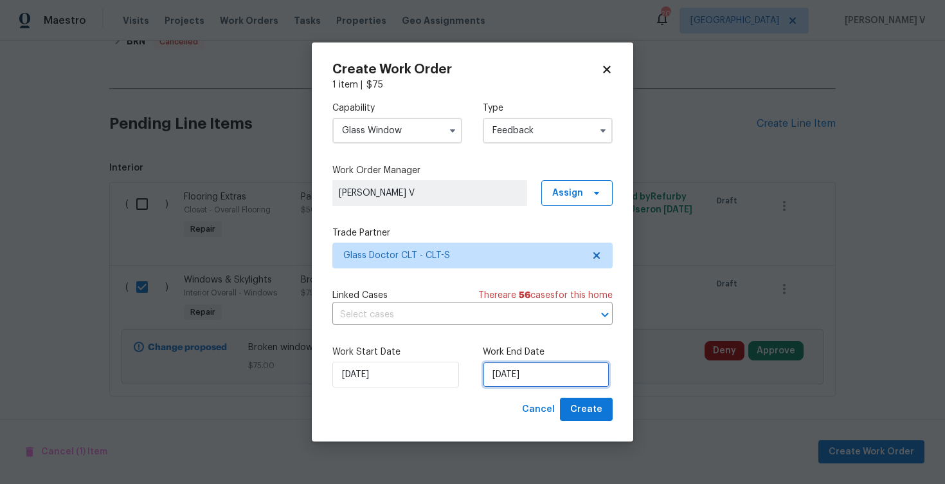
click at [521, 377] on input "26/08/2025" at bounding box center [546, 374] width 127 height 26
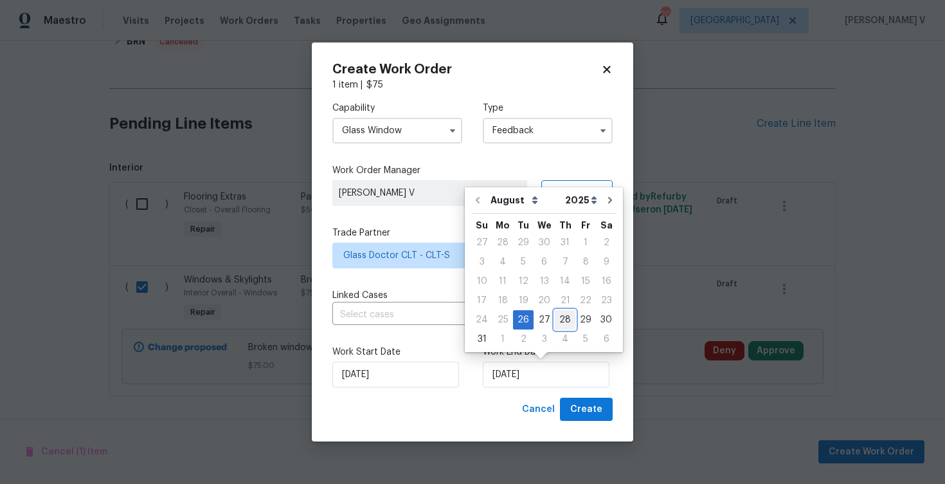
click at [558, 320] on div "28" at bounding box center [565, 320] width 21 height 18
type input "28/08/2025"
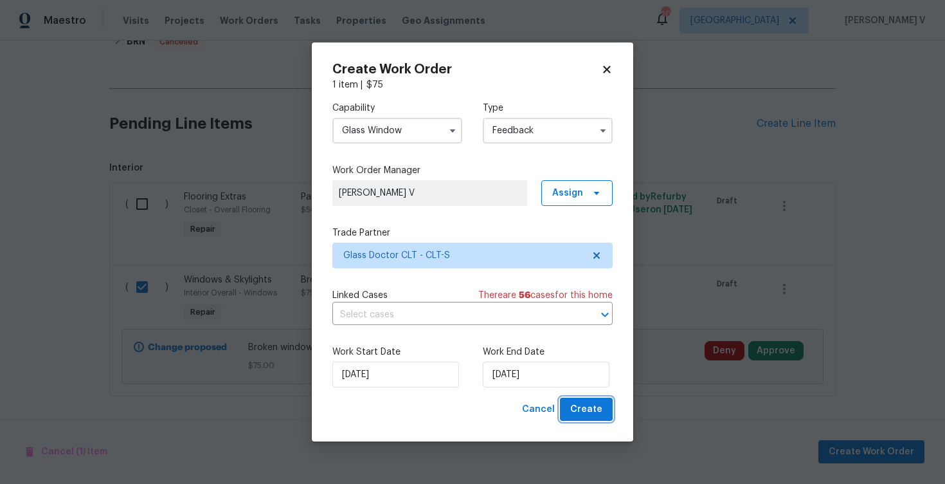
click at [584, 404] on span "Create" at bounding box center [586, 409] width 32 height 16
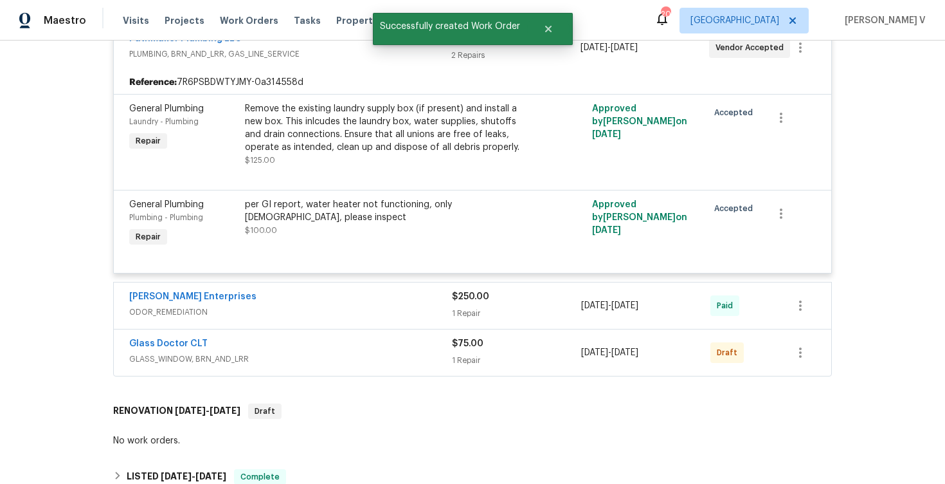
scroll to position [306, 0]
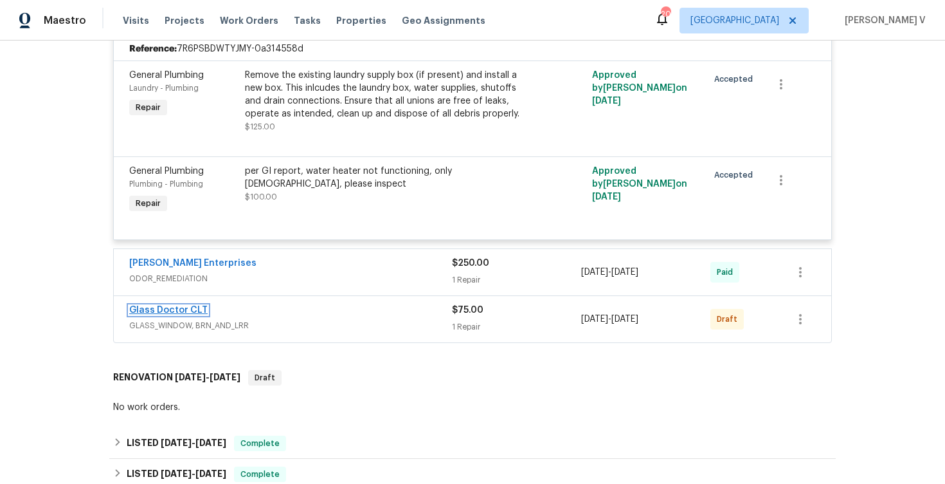
click at [179, 308] on link "Glass Doctor CLT" at bounding box center [168, 309] width 78 height 9
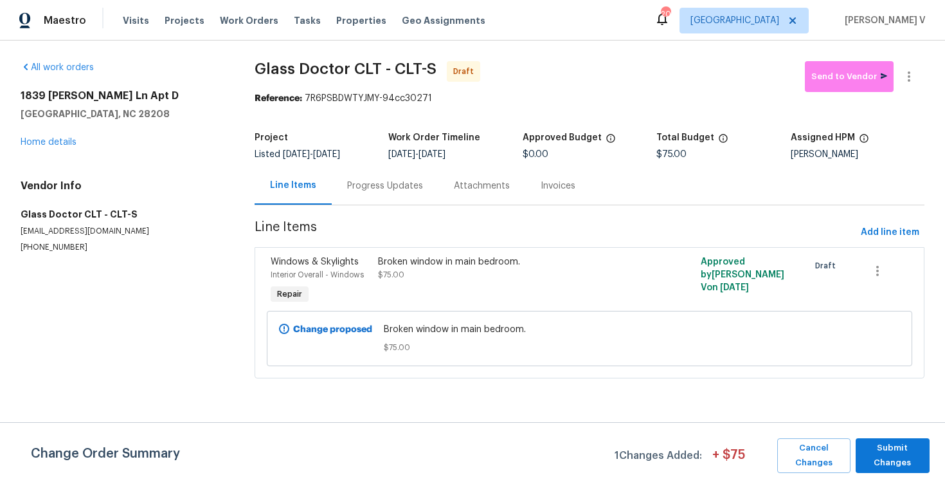
click at [332, 168] on div "Progress Updates" at bounding box center [385, 186] width 107 height 38
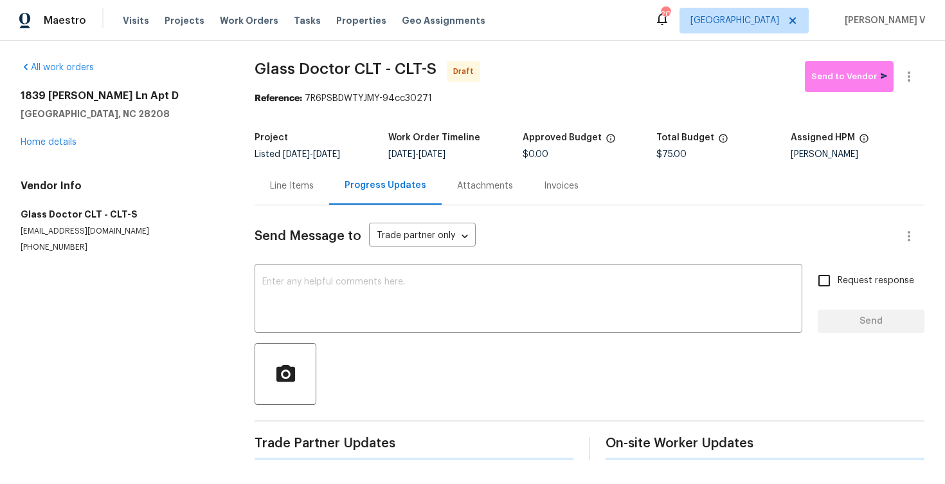
click at [355, 181] on div "Progress Updates" at bounding box center [386, 185] width 82 height 13
click at [376, 292] on textarea at bounding box center [528, 299] width 532 height 45
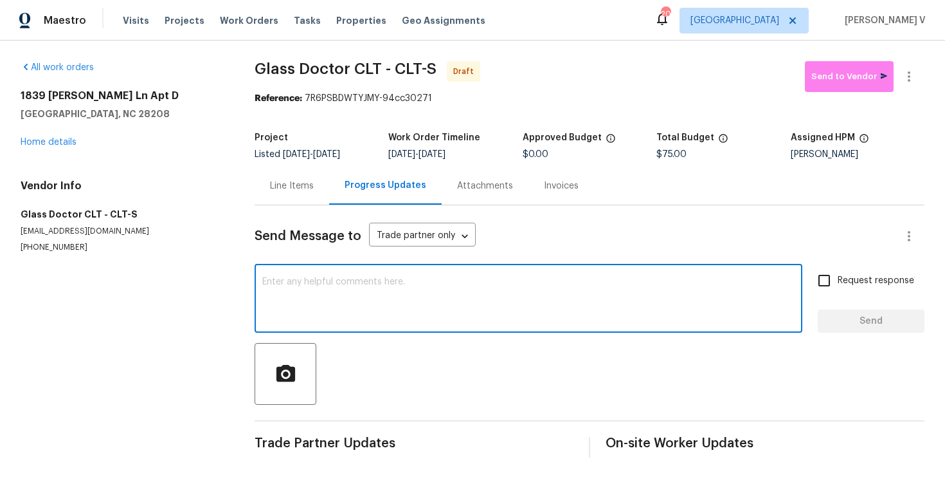
paste textarea "Hi, this is Divya with Opendoor. I’m confirming you received the WO for the pro…"
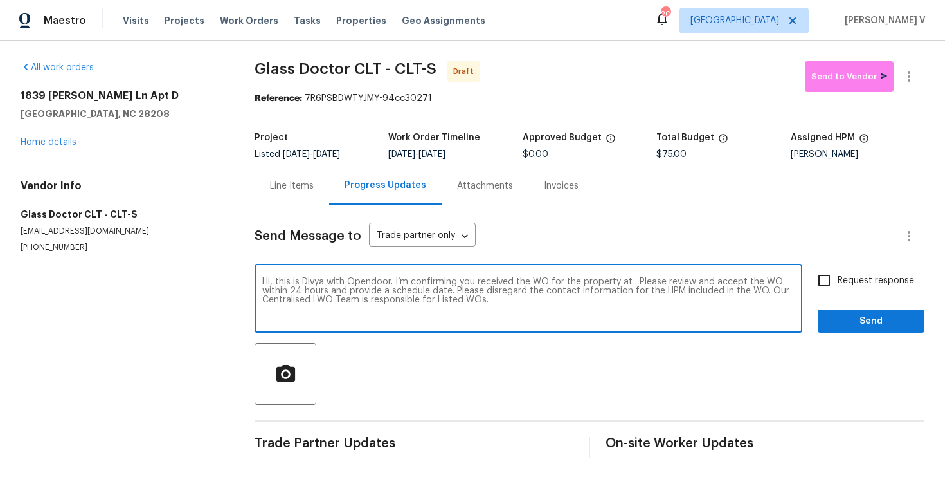
click at [627, 284] on textarea "Hi, this is Divya with Opendoor. I’m confirming you received the WO for the pro…" at bounding box center [528, 299] width 532 height 45
paste textarea "1839 J Julian Ln Apt D, Charlotte, NC 28208"
type textarea "Hi, this is Divya with Opendoor. I’m confirming you received the WO for the pro…"
click at [865, 266] on div "Send Message to Trade partner only Trade partner only ​ Hi, this is Divya with …" at bounding box center [590, 331] width 670 height 252
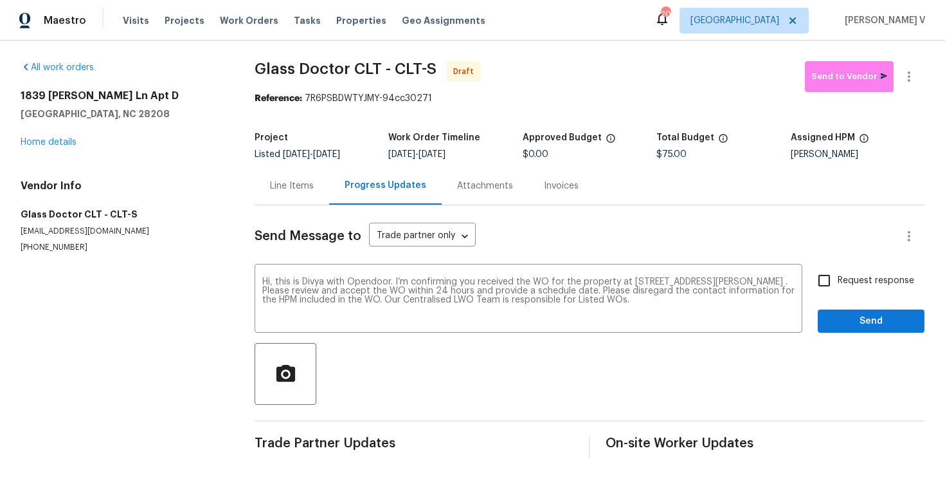
click at [863, 286] on span "Request response" at bounding box center [876, 281] width 77 height 14
click at [838, 286] on input "Request response" at bounding box center [824, 280] width 27 height 27
checkbox input "true"
click at [874, 352] on div at bounding box center [590, 374] width 670 height 62
click at [875, 325] on span "Send" at bounding box center [871, 321] width 86 height 16
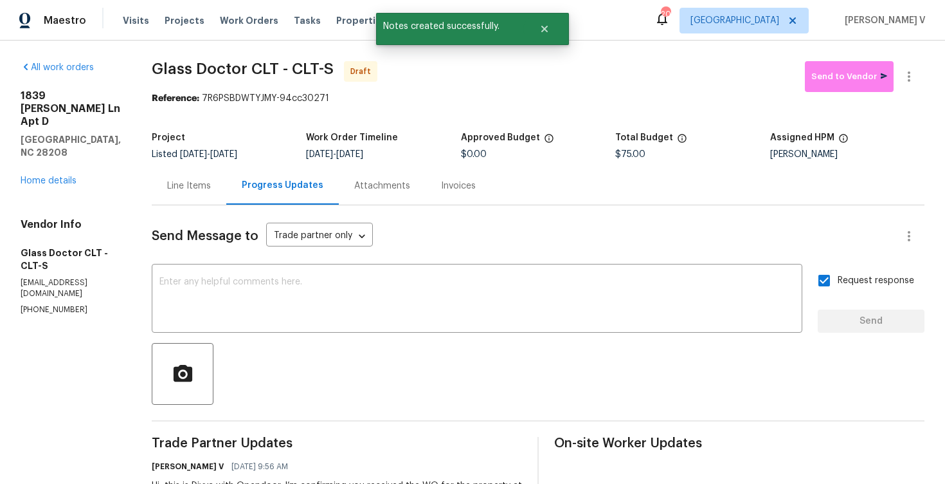
click at [906, 95] on div "Reference: 7R6PSBDWTYJMY-94cc30271" at bounding box center [538, 98] width 773 height 13
click at [900, 82] on button "button" at bounding box center [909, 76] width 31 height 31
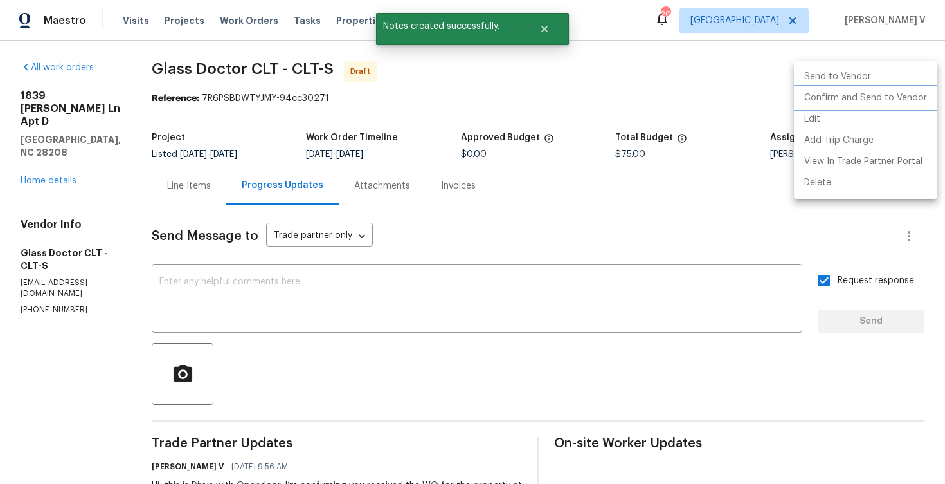
click at [859, 89] on li "Confirm and Send to Vendor" at bounding box center [865, 97] width 143 height 21
click at [266, 125] on div at bounding box center [472, 242] width 945 height 484
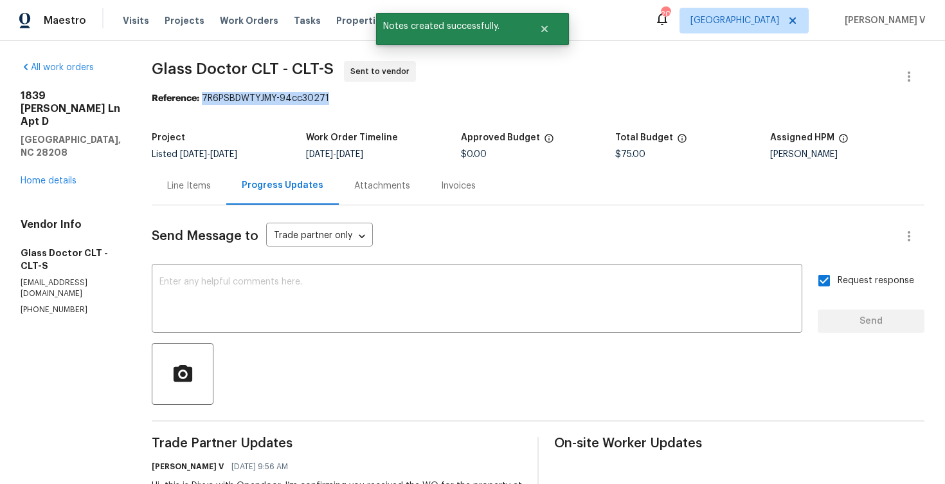
drag, startPoint x: 200, startPoint y: 98, endPoint x: 382, endPoint y: 98, distance: 182.0
click at [382, 98] on div "Reference: 7R6PSBDWTYJMY-94cc30271" at bounding box center [538, 98] width 773 height 13
copy div "7R6PSBDWTYJMY-94cc30271"
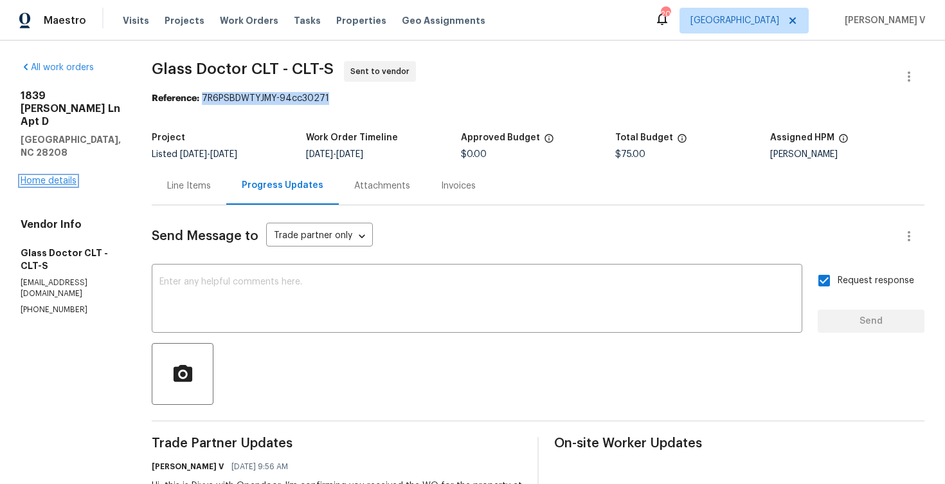
click at [46, 176] on link "Home details" at bounding box center [49, 180] width 56 height 9
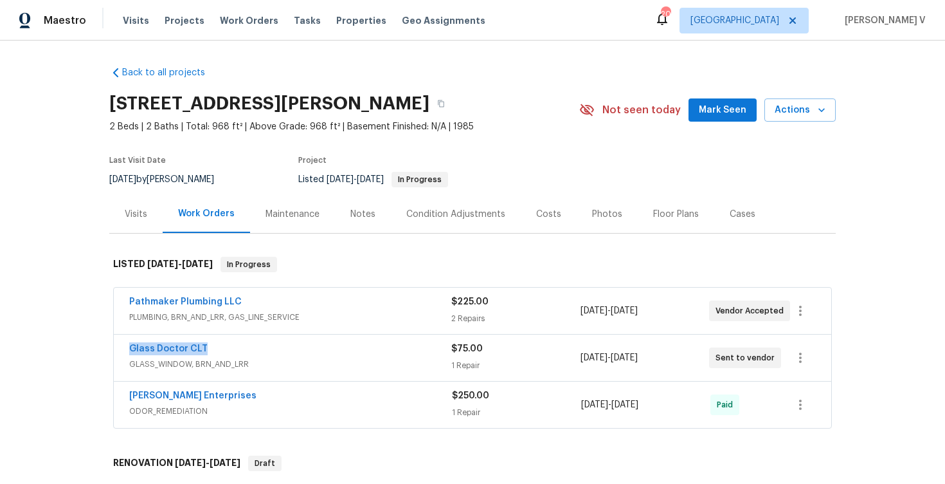
drag, startPoint x: 123, startPoint y: 343, endPoint x: 280, endPoint y: 342, distance: 156.9
click at [281, 343] on div "Glass Doctor CLT GLASS_WINDOW, BRN_AND_LRR $75.00 1 Repair 8/26/2025 - 8/28/202…" at bounding box center [473, 357] width 718 height 46
copy link "Glass Doctor CLT"
click at [197, 346] on link "Glass Doctor CLT" at bounding box center [168, 348] width 78 height 9
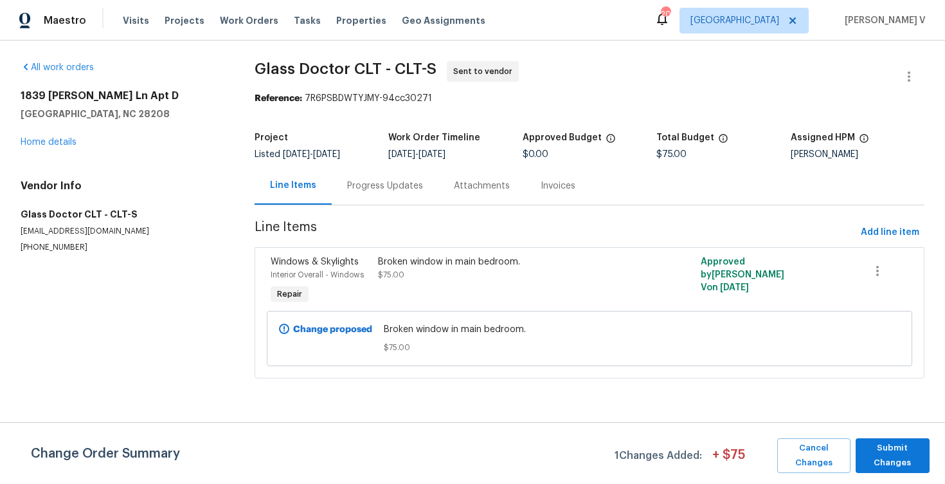
click at [400, 204] on div "Line Items Progress Updates Attachments Invoices" at bounding box center [590, 186] width 670 height 39
click at [393, 188] on div "Progress Updates" at bounding box center [385, 185] width 76 height 13
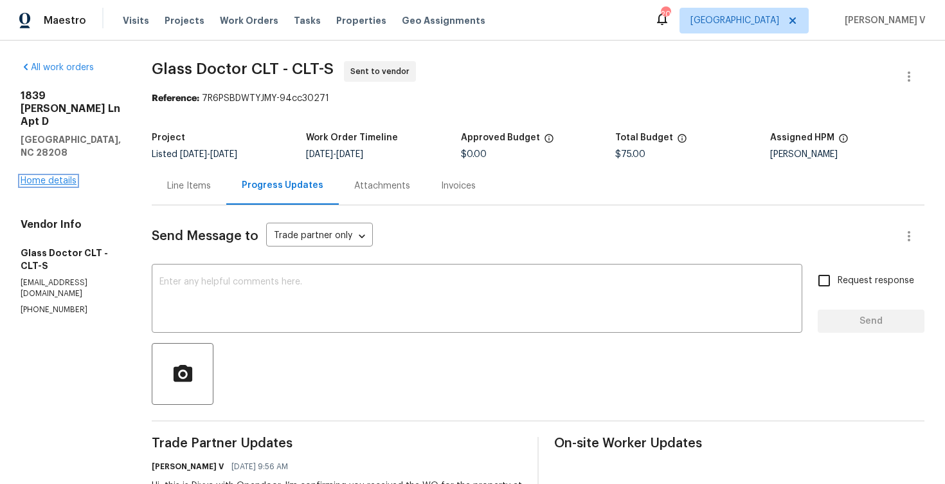
click at [67, 176] on link "Home details" at bounding box center [49, 180] width 56 height 9
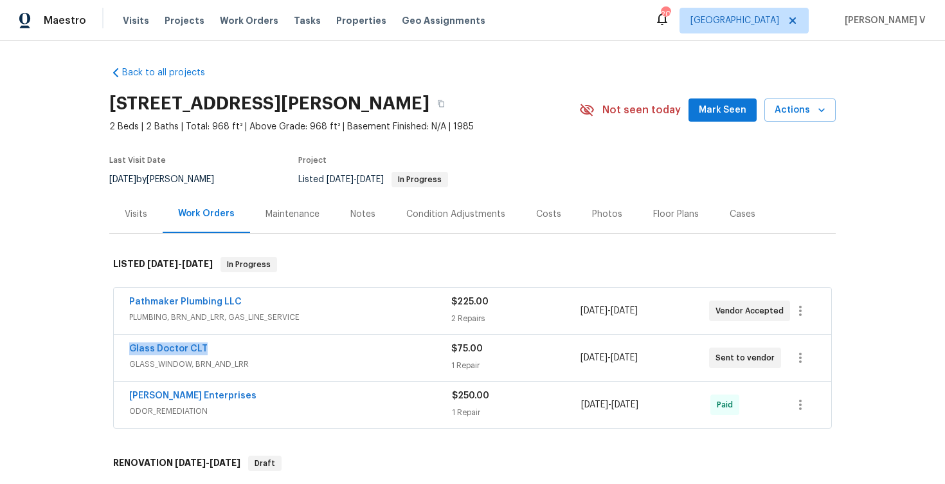
drag, startPoint x: 122, startPoint y: 345, endPoint x: 248, endPoint y: 345, distance: 126.0
click at [248, 345] on div "Glass Doctor CLT GLASS_WINDOW, BRN_AND_LRR $75.00 1 Repair 8/26/2025 - 8/28/202…" at bounding box center [473, 357] width 718 height 46
copy link "Glass Doctor CLT"
click at [282, 358] on span "GLASS_WINDOW, BRN_AND_LRR" at bounding box center [290, 364] width 322 height 13
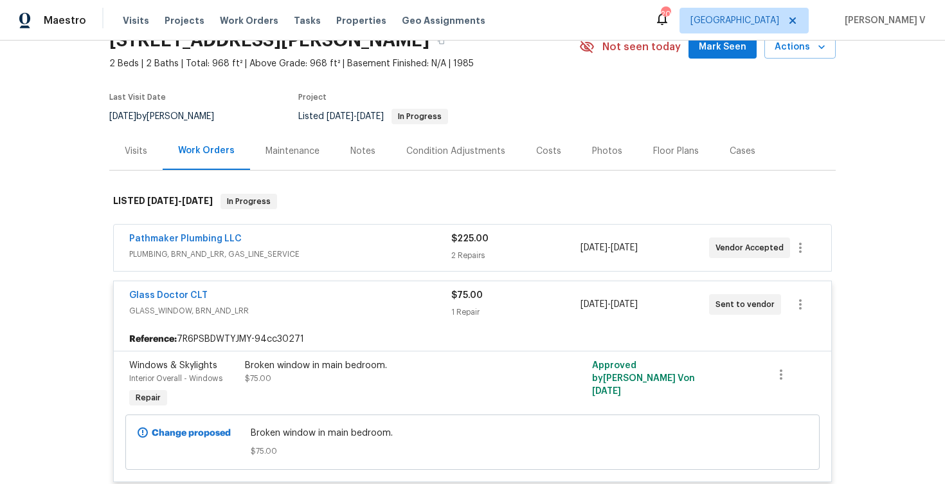
scroll to position [130, 0]
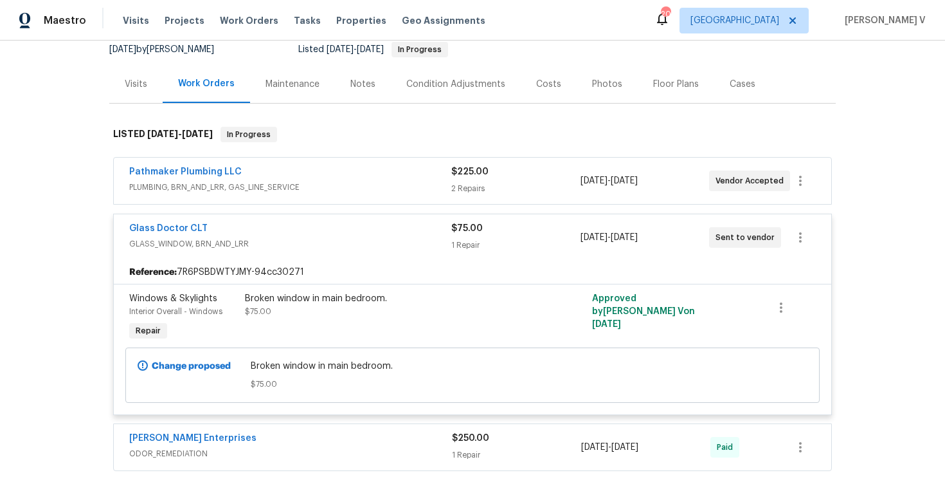
click at [327, 330] on div "Broken window in main bedroom. $75.00" at bounding box center [385, 317] width 289 height 59
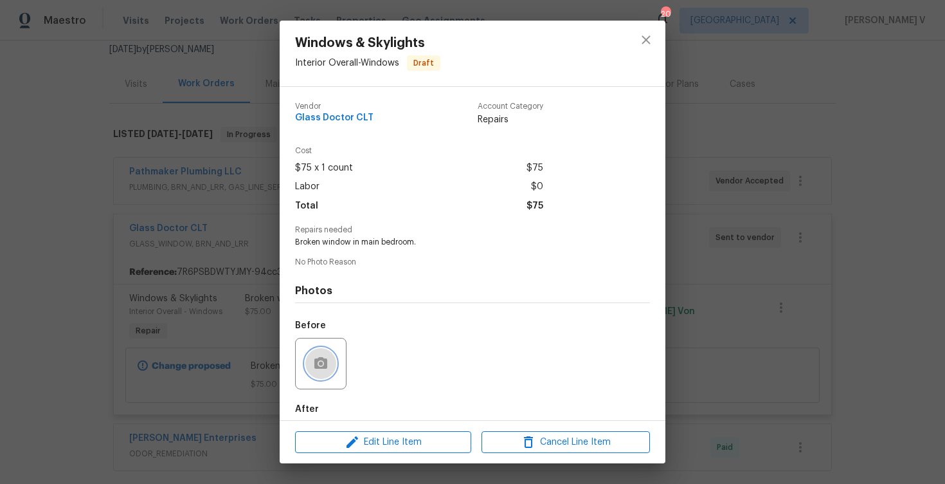
click at [320, 359] on icon "button" at bounding box center [320, 363] width 13 height 12
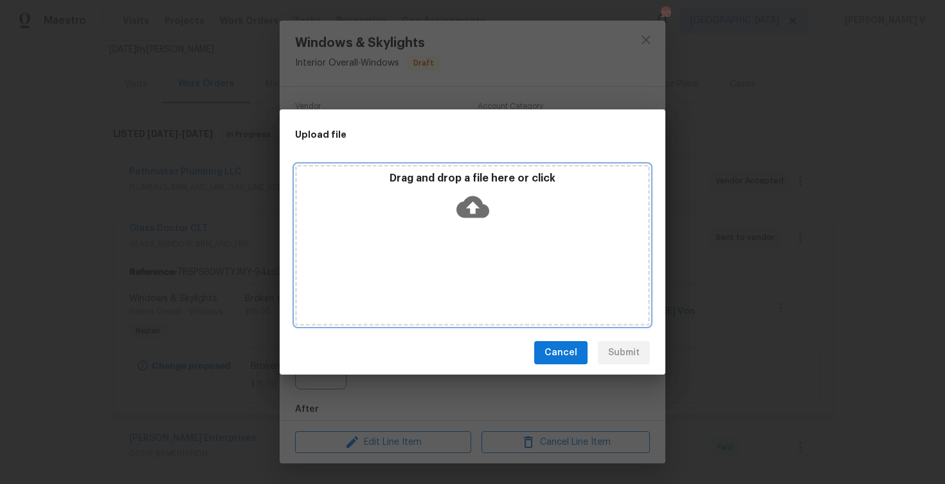
click at [480, 200] on icon at bounding box center [473, 207] width 33 height 22
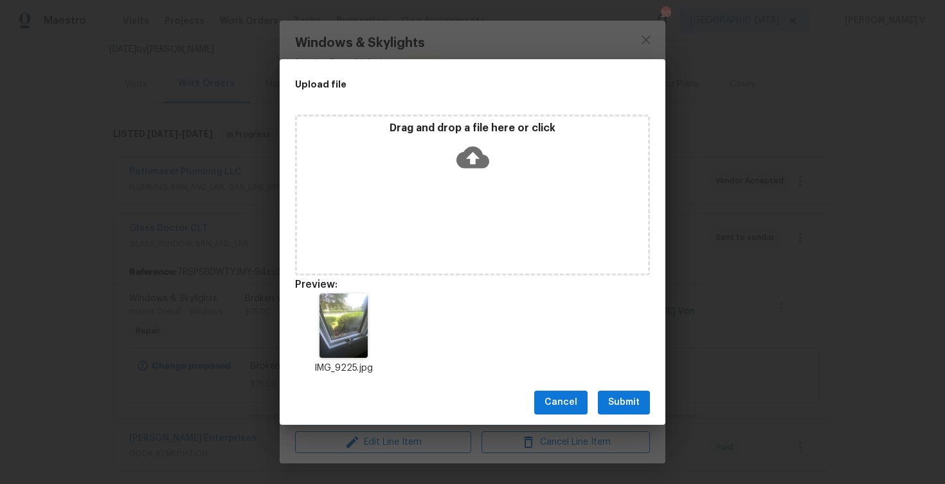
click at [630, 388] on div "Cancel Submit" at bounding box center [473, 402] width 386 height 44
click at [624, 395] on span "Submit" at bounding box center [624, 402] width 32 height 16
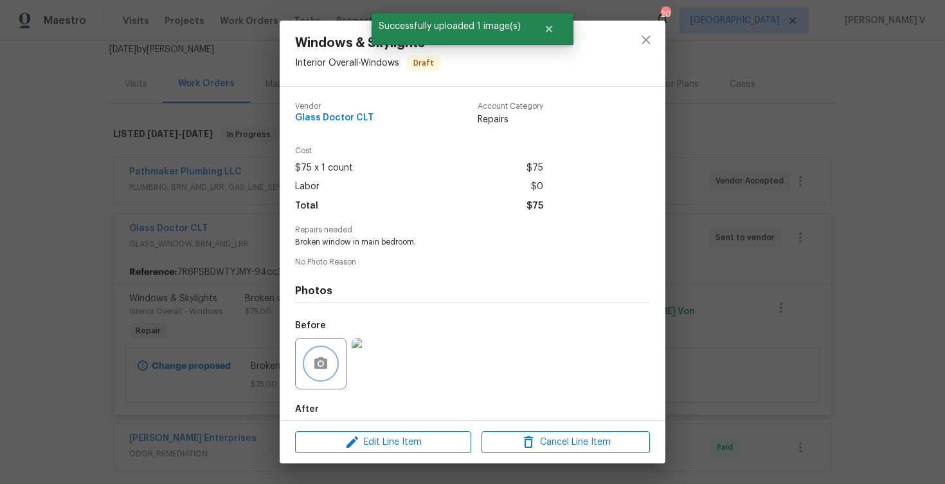
scroll to position [66, 0]
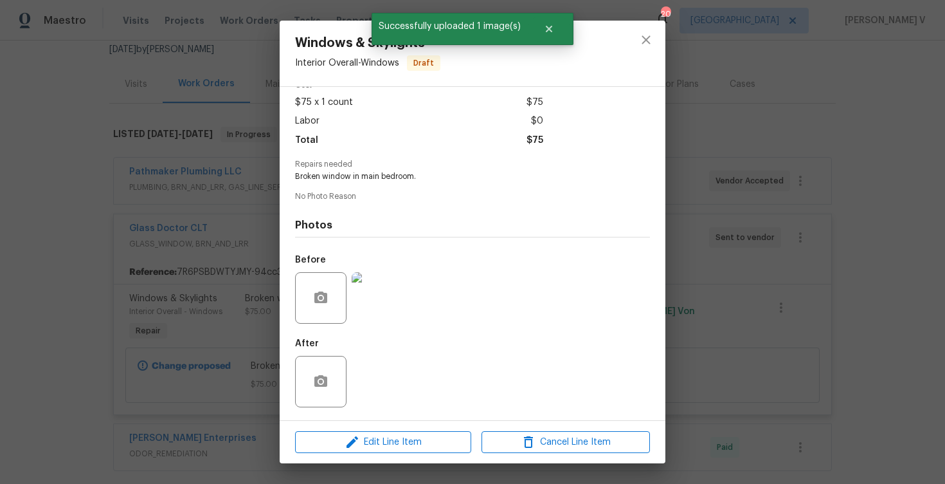
click at [390, 242] on div "Photos Before After" at bounding box center [472, 309] width 355 height 212
click at [185, 184] on div "Windows & Skylights Interior Overall - Windows Draft Vendor Glass Doctor CLT Ac…" at bounding box center [472, 242] width 945 height 484
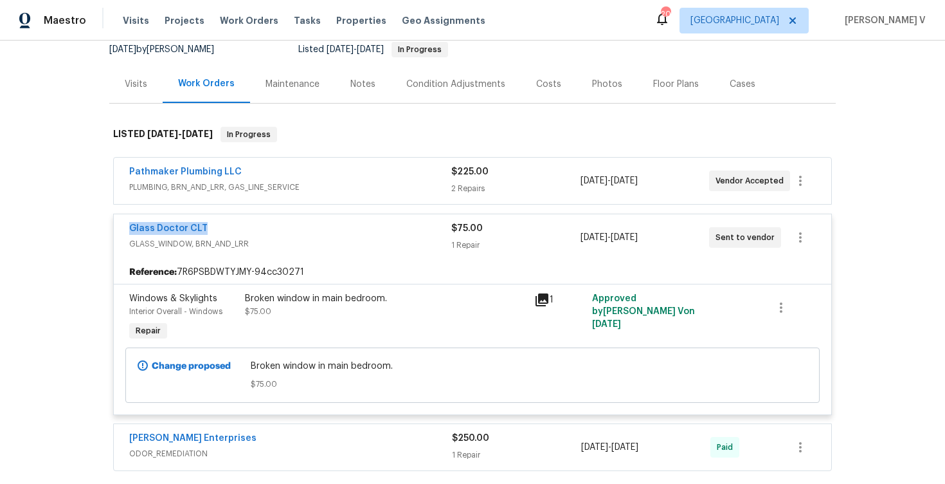
drag, startPoint x: 118, startPoint y: 227, endPoint x: 277, endPoint y: 228, distance: 158.2
click at [277, 228] on div "Glass Doctor CLT GLASS_WINDOW, BRN_AND_LRR $75.00 1 Repair 8/26/2025 - 8/28/202…" at bounding box center [473, 237] width 718 height 46
copy link "Glass Doctor CLT"
click at [161, 222] on span "Glass Doctor CLT" at bounding box center [168, 228] width 78 height 13
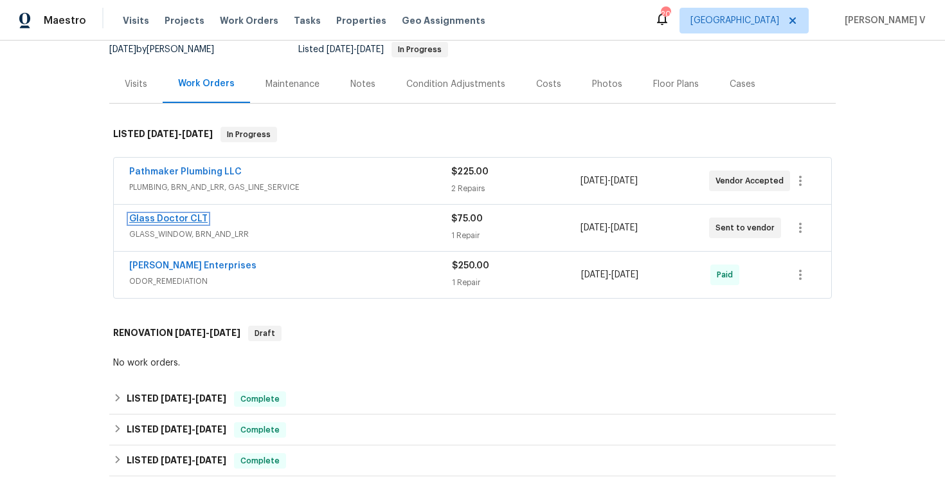
click at [160, 217] on link "Glass Doctor CLT" at bounding box center [168, 218] width 78 height 9
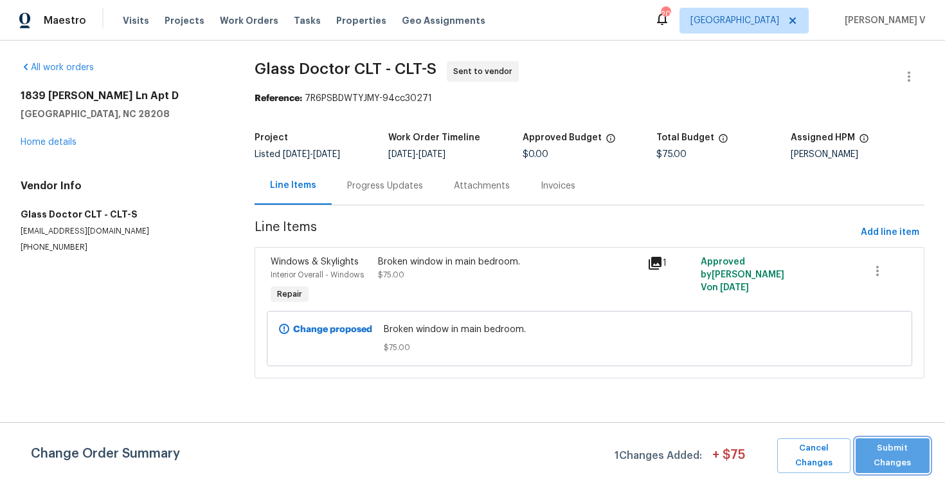
click at [884, 455] on span "Submit Changes" at bounding box center [892, 455] width 61 height 30
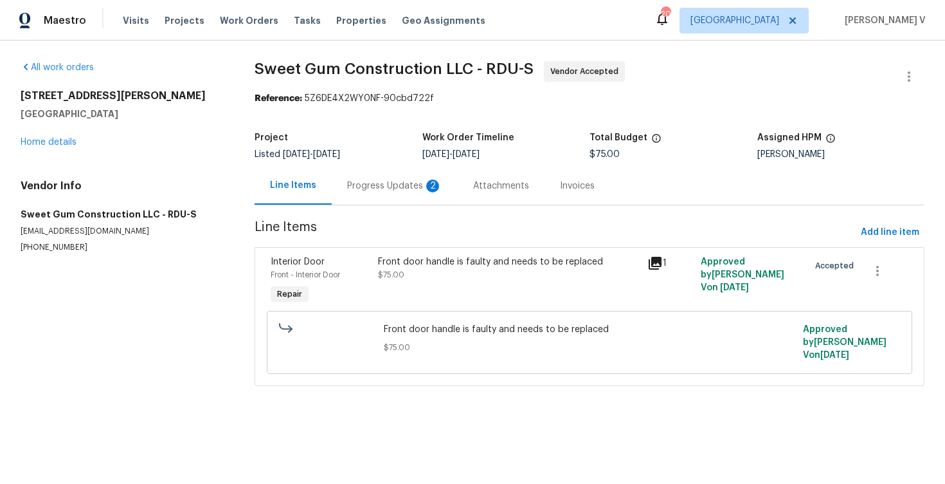
click at [406, 153] on div "Listed [DATE] - [DATE]" at bounding box center [339, 154] width 168 height 9
click at [400, 176] on div "Progress Updates 2" at bounding box center [395, 186] width 126 height 38
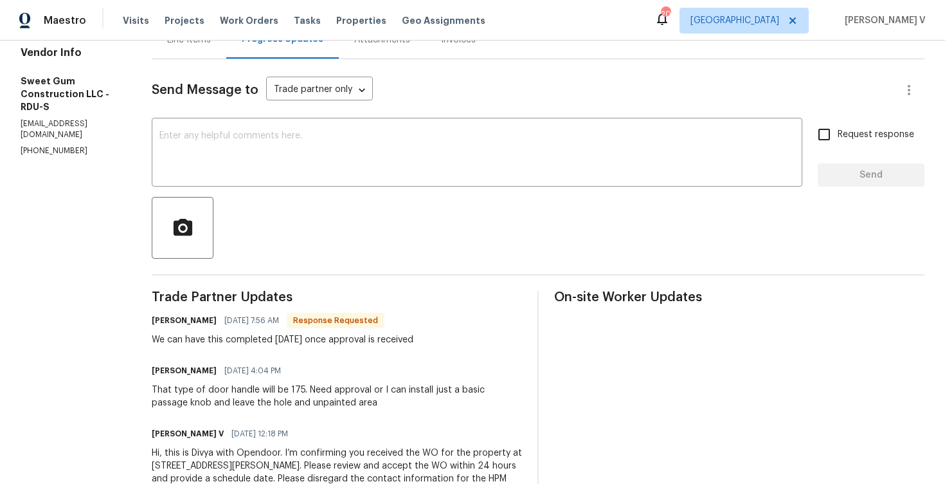
scroll to position [141, 0]
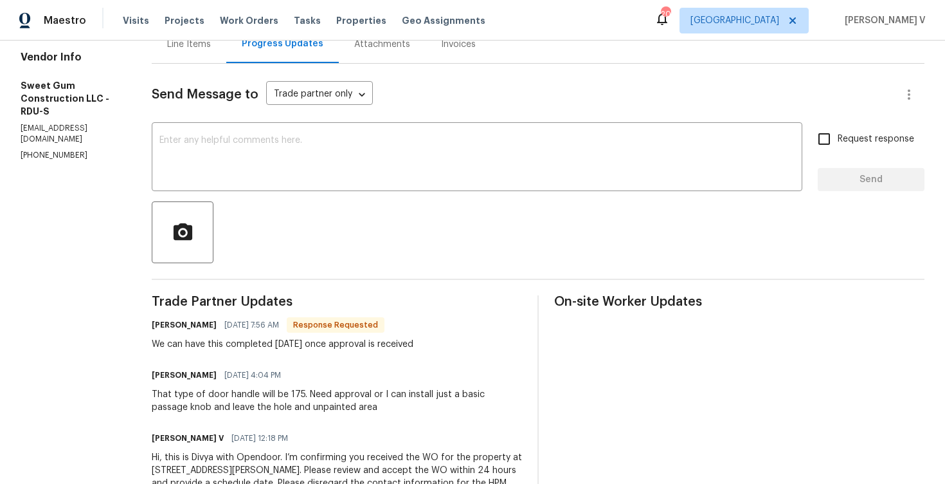
click at [212, 51] on div "Line Items" at bounding box center [189, 44] width 75 height 38
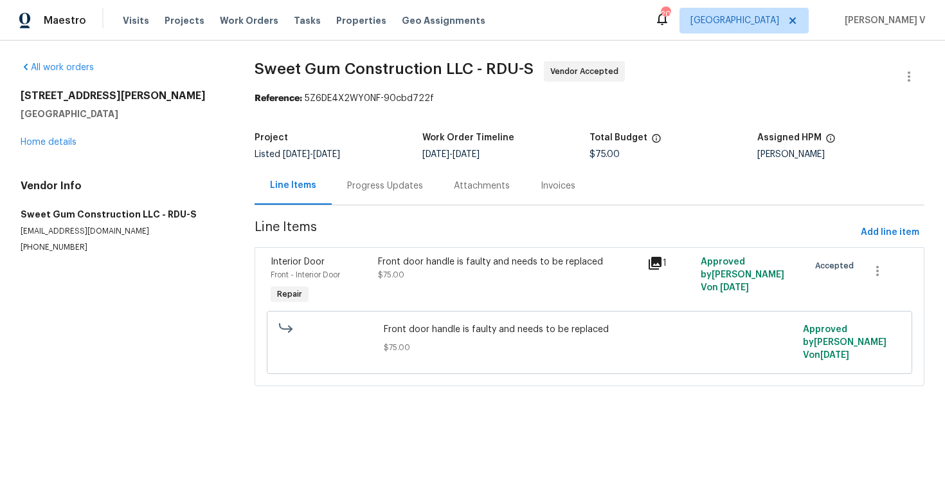
click at [439, 269] on div "Front door handle is faulty and needs to be replaced $75.00" at bounding box center [508, 268] width 261 height 26
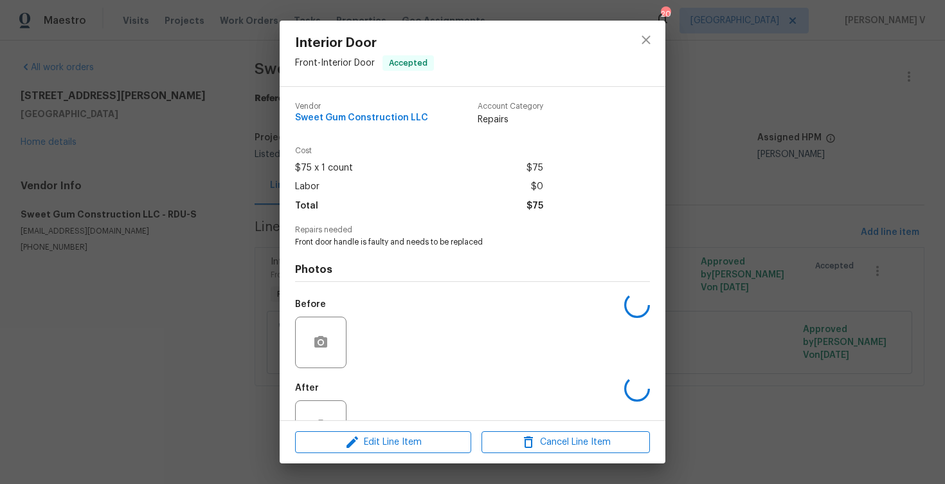
scroll to position [44, 0]
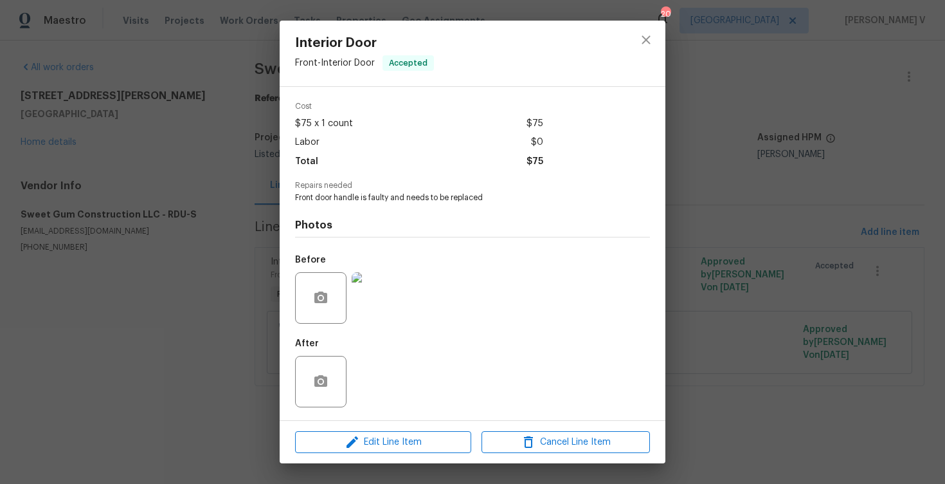
click at [370, 296] on img at bounding box center [377, 297] width 51 height 51
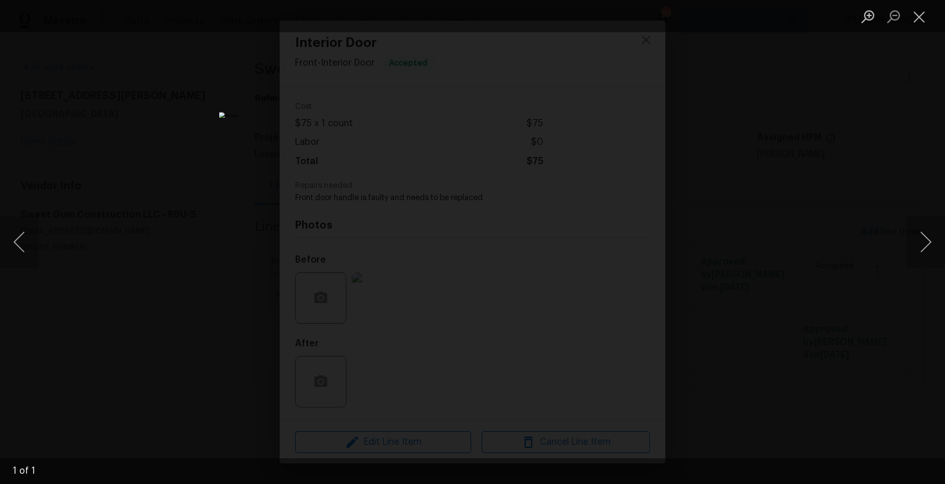
click at [786, 125] on div "Lightbox" at bounding box center [472, 242] width 945 height 484
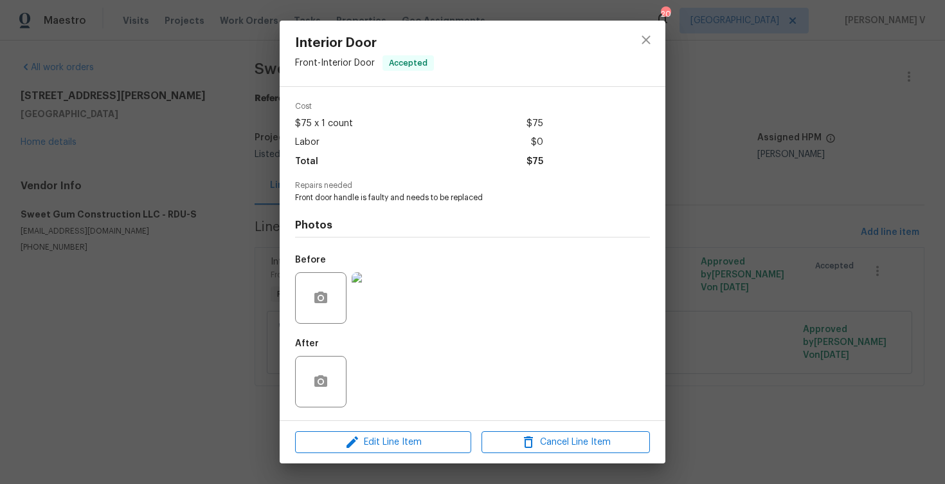
click at [786, 125] on div "Interior Door Front - Interior Door Accepted Vendor Sweet Gum Construction LLC …" at bounding box center [472, 242] width 945 height 484
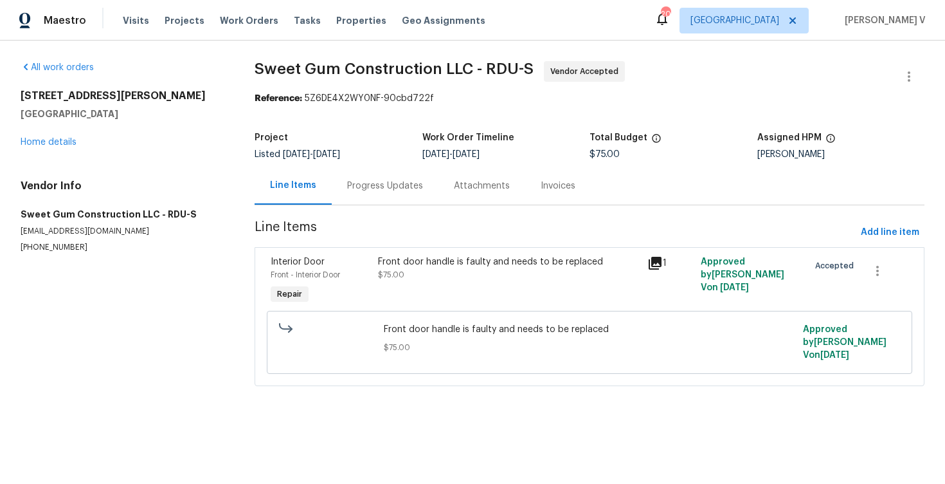
click at [351, 185] on div "Progress Updates" at bounding box center [385, 185] width 76 height 13
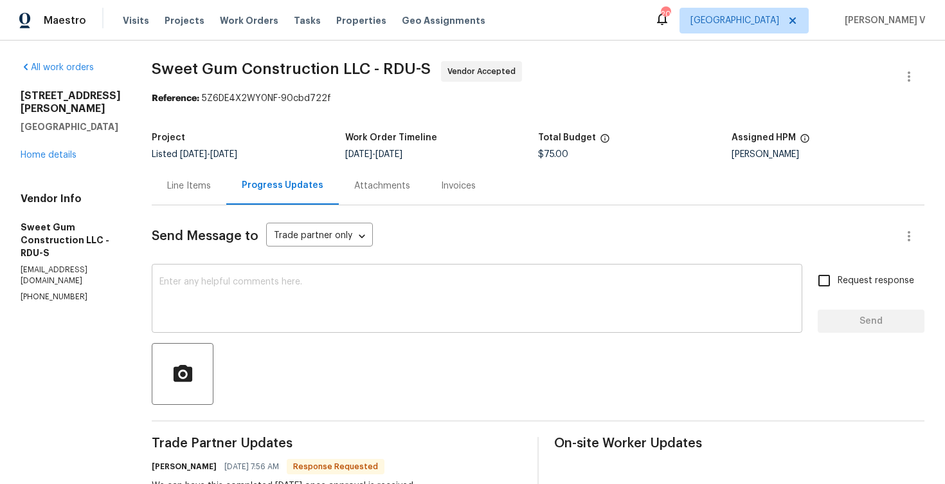
click at [284, 316] on textarea at bounding box center [476, 299] width 635 height 45
paste textarea "We will review and get back to you."
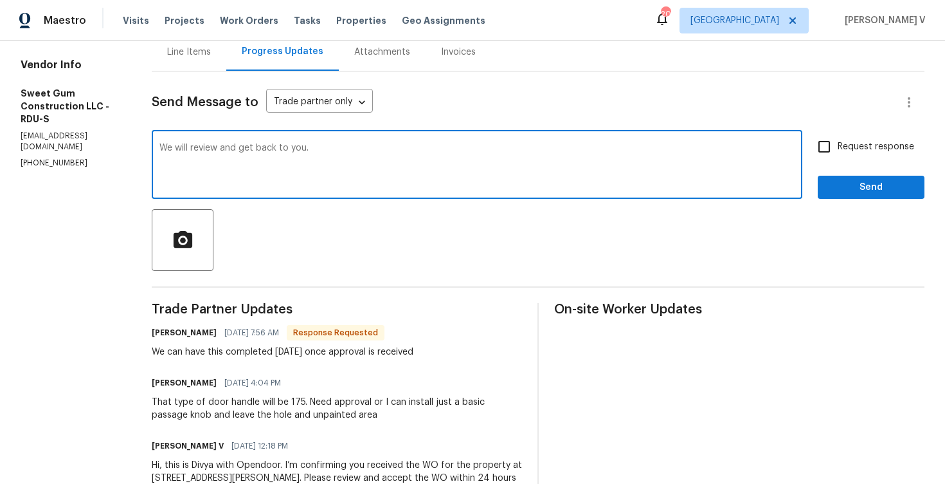
scroll to position [196, 0]
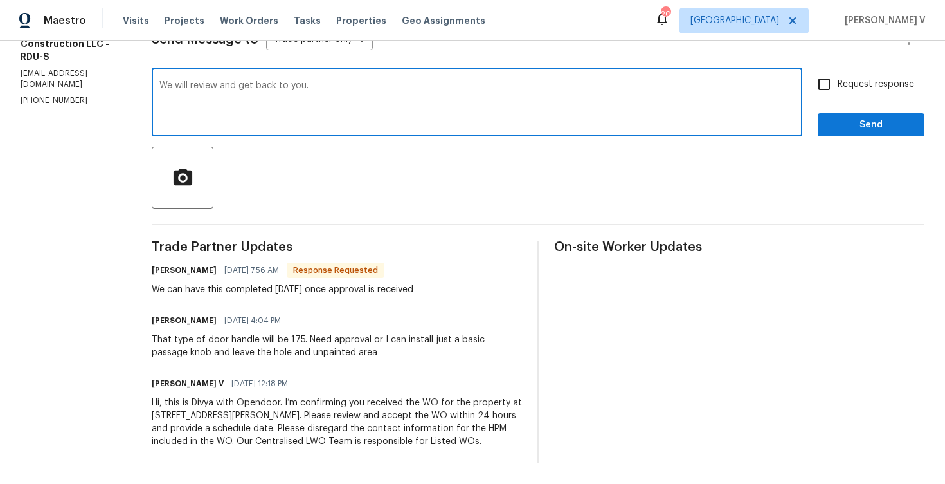
drag, startPoint x: 266, startPoint y: 83, endPoint x: 220, endPoint y: 84, distance: 45.7
click at [220, 84] on textarea "We will review and get back to you." at bounding box center [476, 103] width 635 height 45
type textarea "We will get back to you."
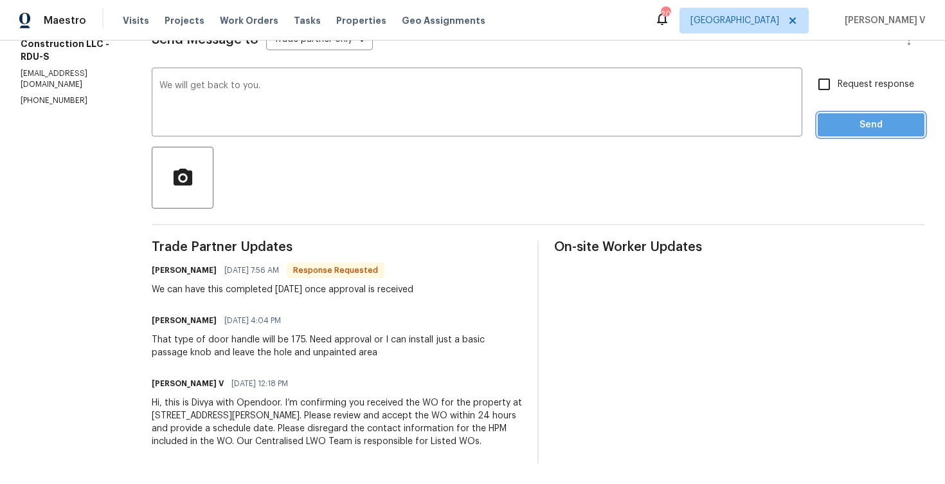
click at [845, 136] on button "Send" at bounding box center [871, 125] width 107 height 24
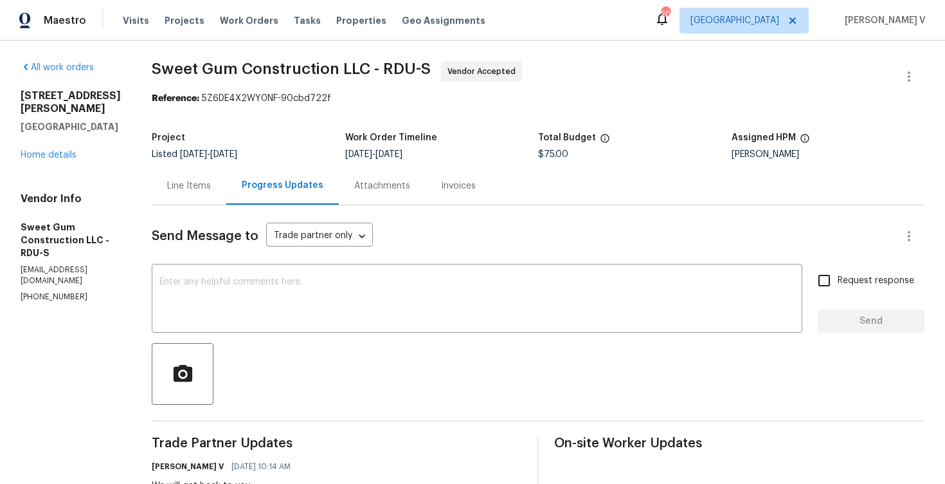
click at [211, 189] on div "Line Items" at bounding box center [189, 185] width 44 height 13
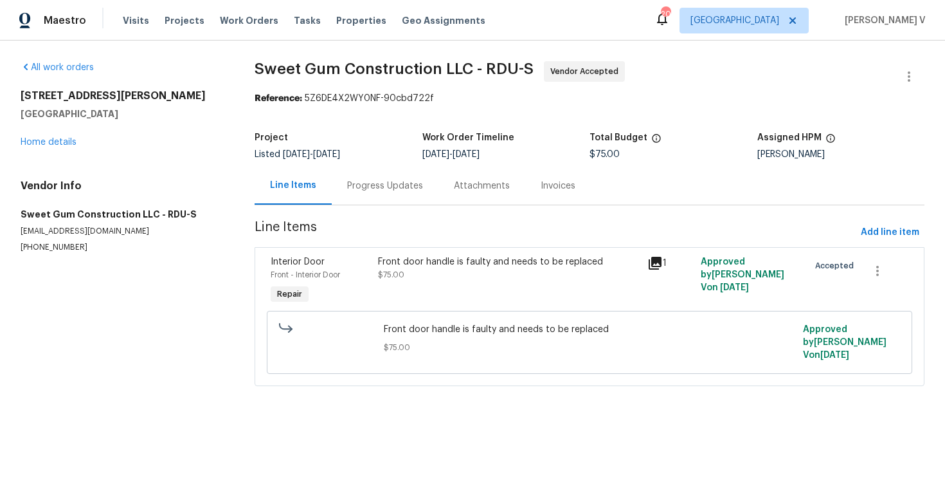
click at [476, 283] on div "Front door handle is faulty and needs to be replaced $75.00" at bounding box center [508, 280] width 269 height 59
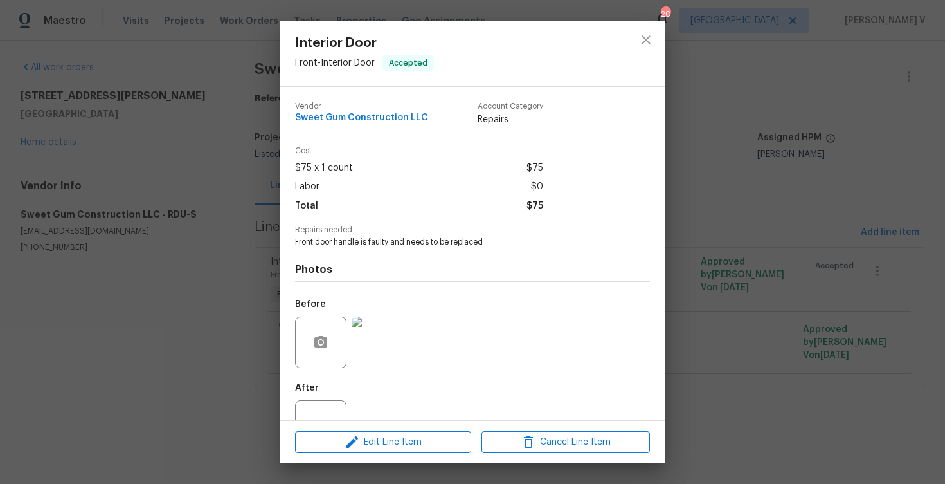
click at [256, 232] on div "Interior Door Front - Interior Door Accepted Vendor Sweet Gum Construction LLC …" at bounding box center [472, 242] width 945 height 484
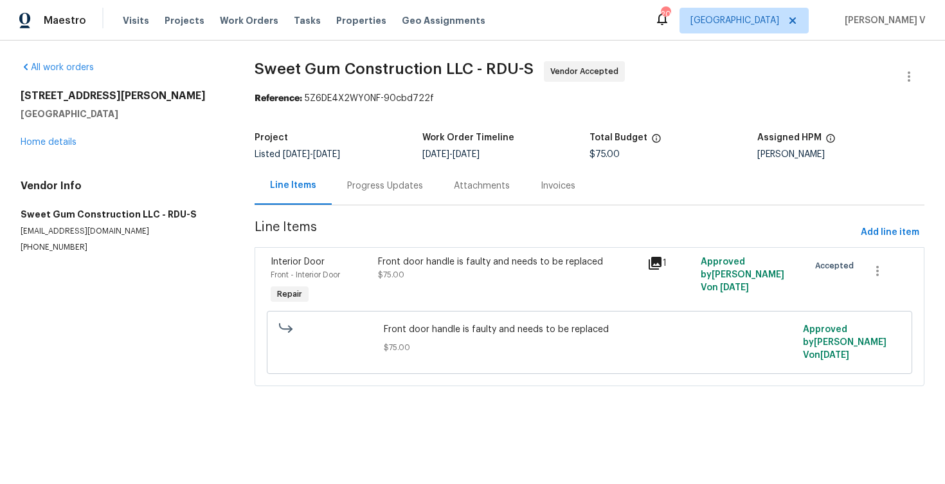
click at [367, 183] on div "Progress Updates" at bounding box center [385, 185] width 76 height 13
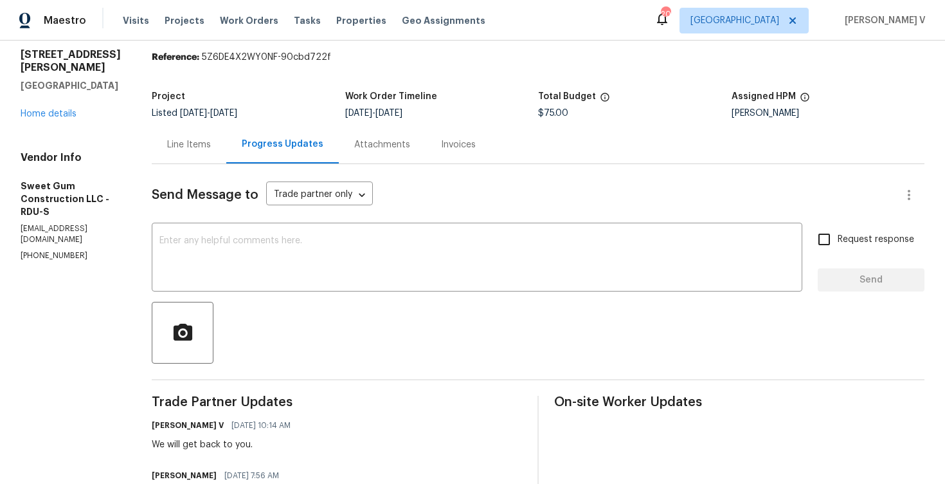
scroll to position [125, 0]
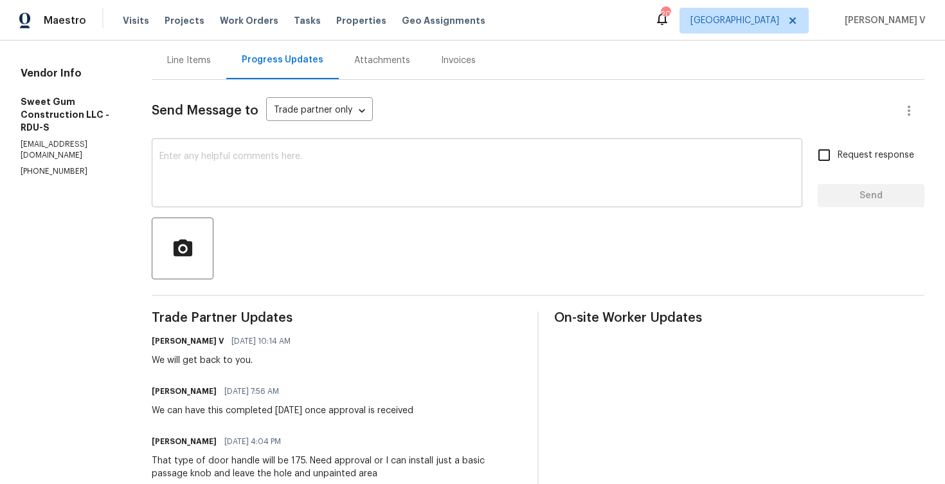
click at [336, 185] on textarea at bounding box center [476, 174] width 635 height 45
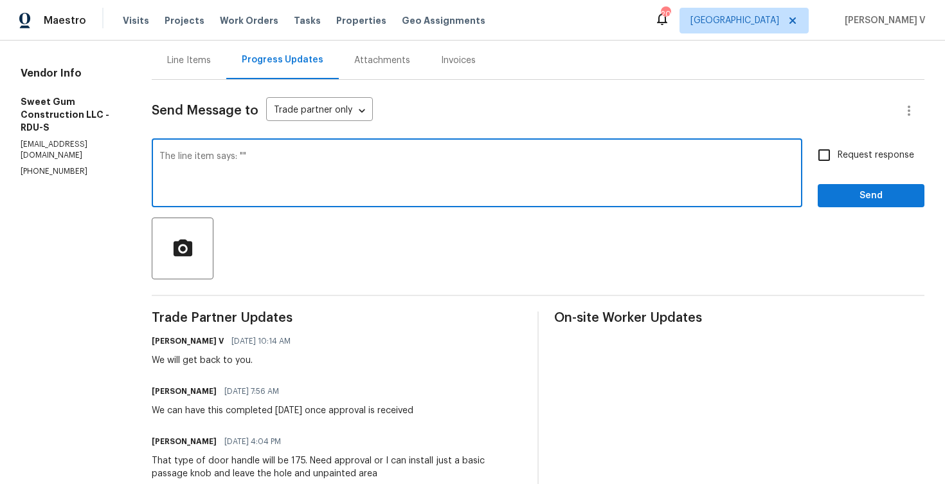
paste textarea "needs to be replaced"
click at [411, 151] on div "The line item says: " needs to be replaced" x ​" at bounding box center [477, 174] width 651 height 66
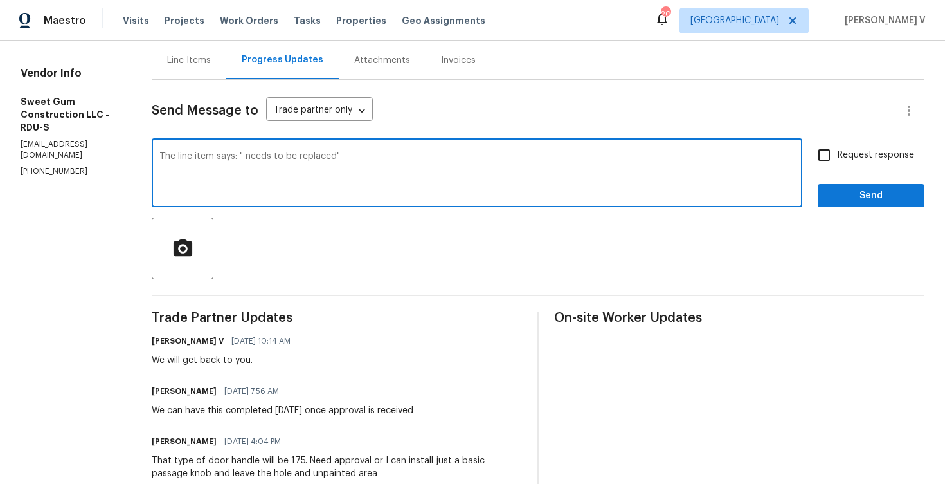
click at [411, 152] on textarea "The line item says: " needs to be replaced"" at bounding box center [476, 174] width 635 height 45
click at [408, 156] on textarea "The line item says: " needs to be replaced"" at bounding box center [476, 174] width 635 height 45
click at [408, 156] on textarea "The line item says: " needs to be replaced". Go ahead and replace anad let us k…" at bounding box center [476, 174] width 635 height 45
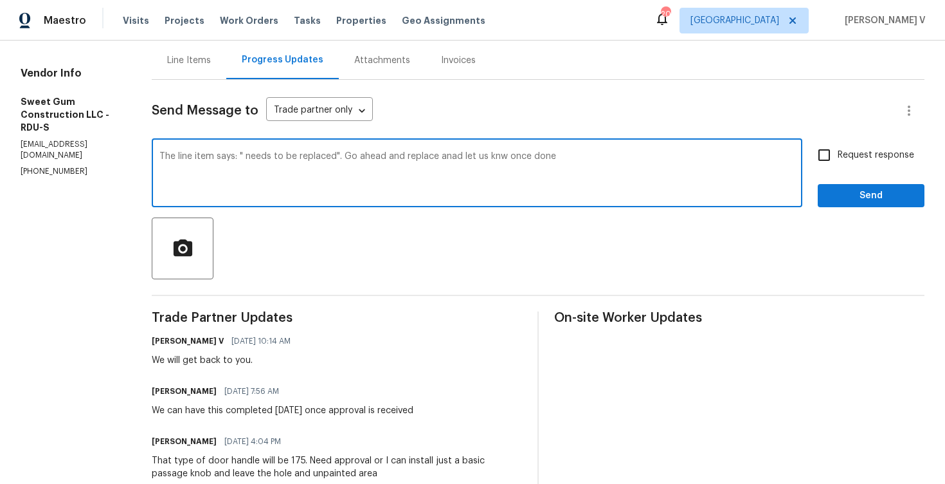
paste textarea "notes that it needs to be replaced. Please proceed with the replacement and let…"
drag, startPoint x: 289, startPoint y: 156, endPoint x: 296, endPoint y: 156, distance: 7.1
click at [296, 156] on textarea "The line item notes that it needs to be replaced. Please proceed with the repla…" at bounding box center [476, 174] width 635 height 45
click at [384, 159] on textarea "The line item notes that "needs to be replaced. Please proceed with the replace…" at bounding box center [476, 174] width 635 height 45
click at [386, 157] on textarea "The line item notes that "needs to be replaced." Please proceed with the replac…" at bounding box center [476, 174] width 635 height 45
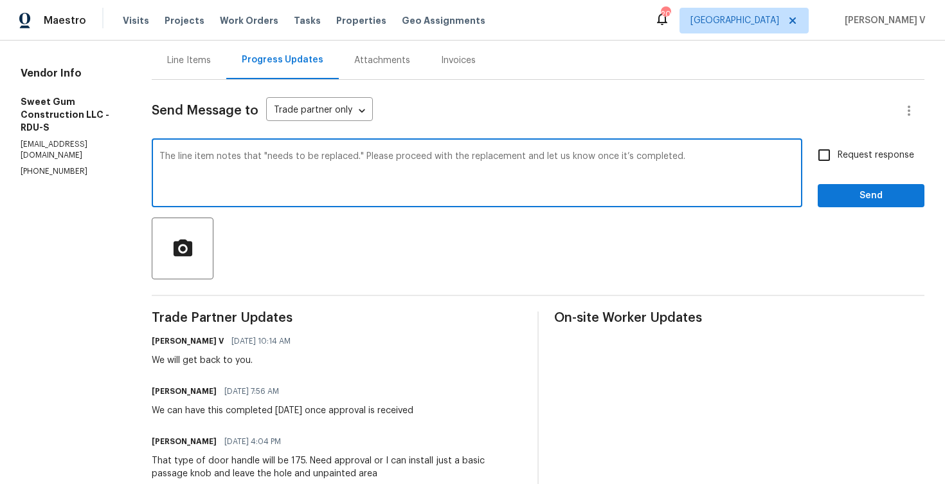
click at [0, 0] on span "replaced"." at bounding box center [0, 0] width 0 height 0
type textarea "The line item notes that "needs to be replaced". Please proceed with the replac…"
click at [457, 149] on div "The line item notes that "needs to be replaced". Please proceed with the replac…" at bounding box center [477, 174] width 651 height 66
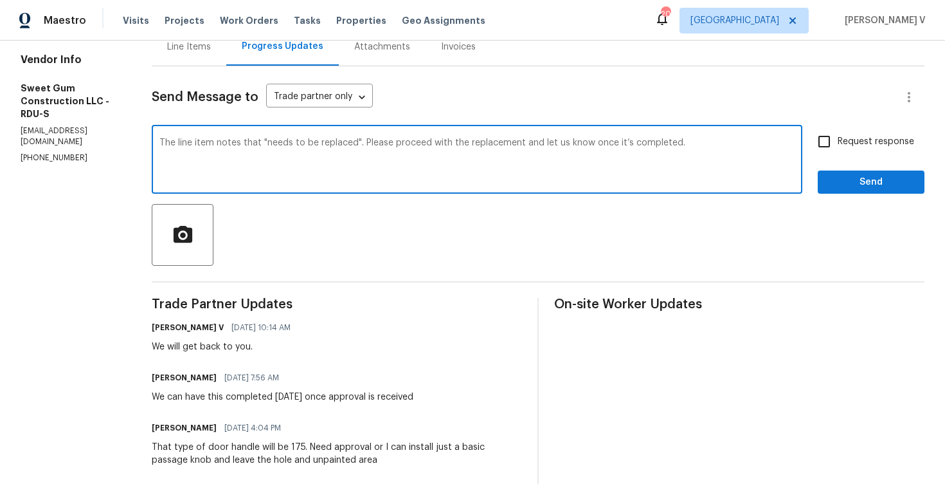
scroll to position [141, 0]
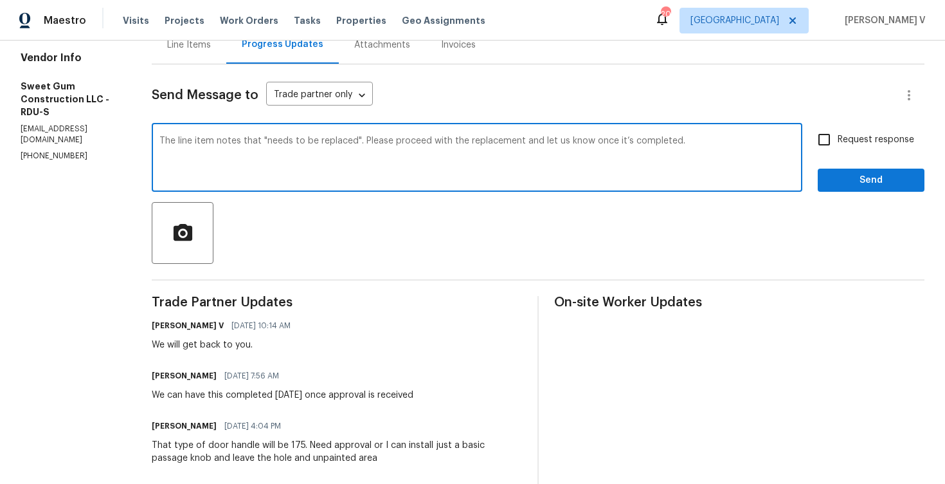
click at [857, 146] on span "Request response" at bounding box center [876, 140] width 77 height 14
click at [838, 146] on input "Request response" at bounding box center [824, 139] width 27 height 27
checkbox input "true"
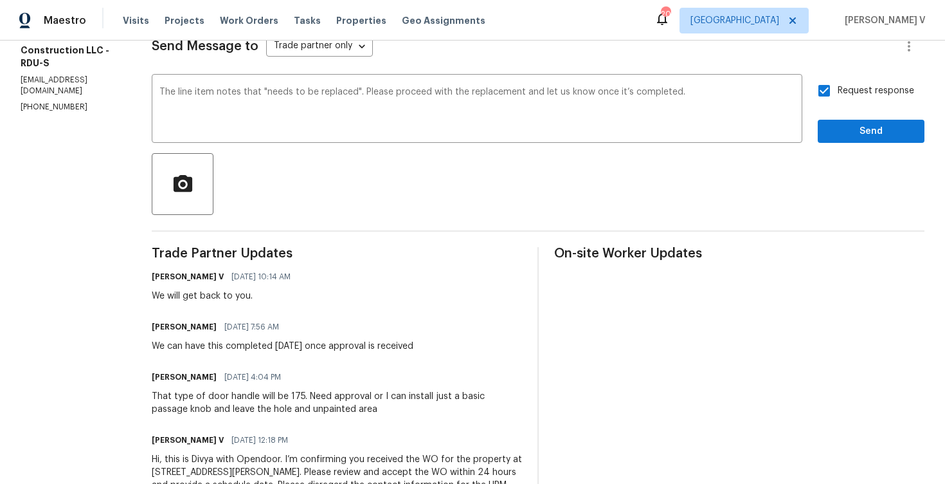
scroll to position [191, 0]
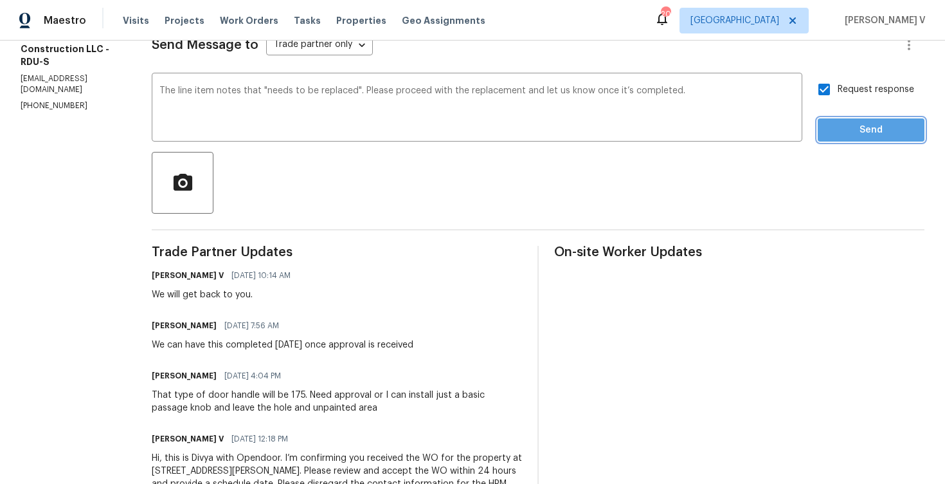
click at [867, 126] on span "Send" at bounding box center [871, 130] width 86 height 16
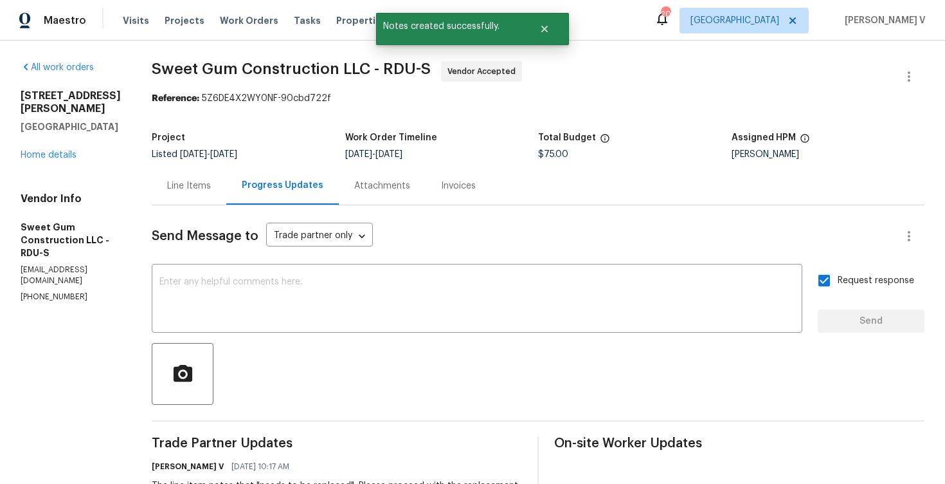
click at [211, 186] on div "Line Items" at bounding box center [189, 185] width 44 height 13
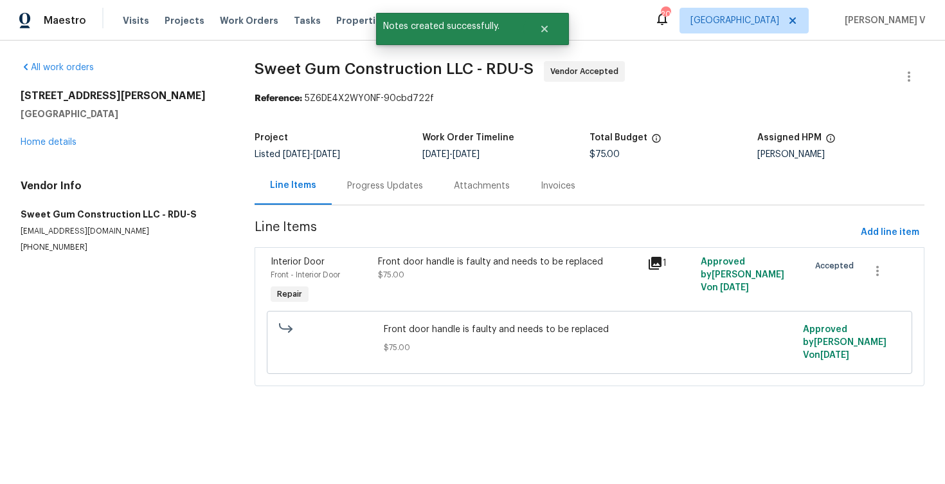
click at [368, 259] on div "Interior Door" at bounding box center [321, 261] width 100 height 13
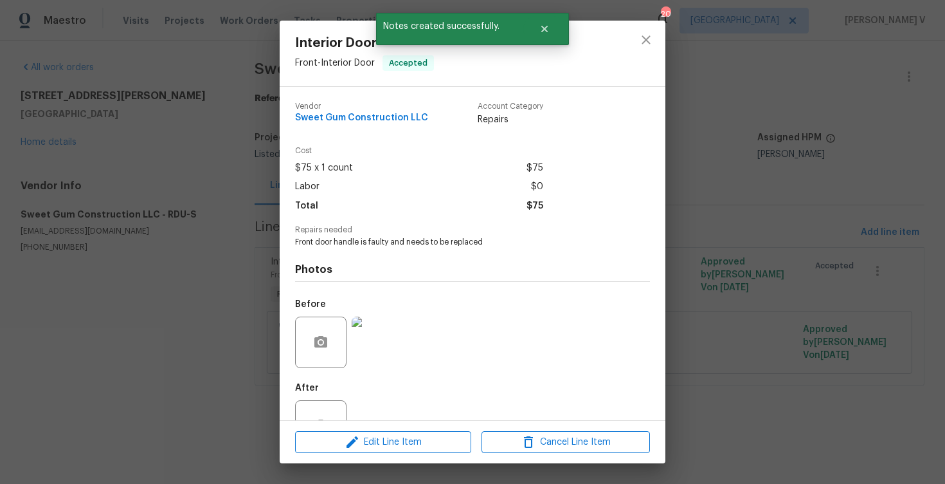
scroll to position [44, 0]
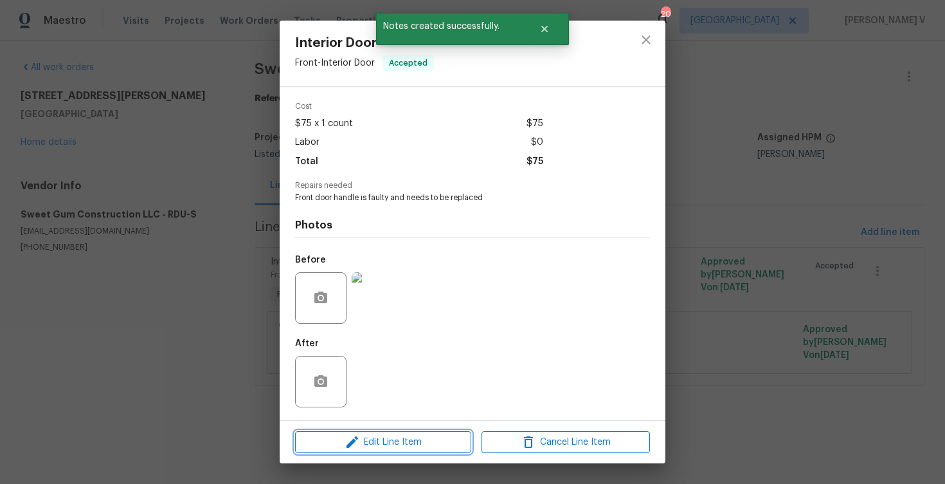
click at [372, 440] on span "Edit Line Item" at bounding box center [383, 442] width 168 height 16
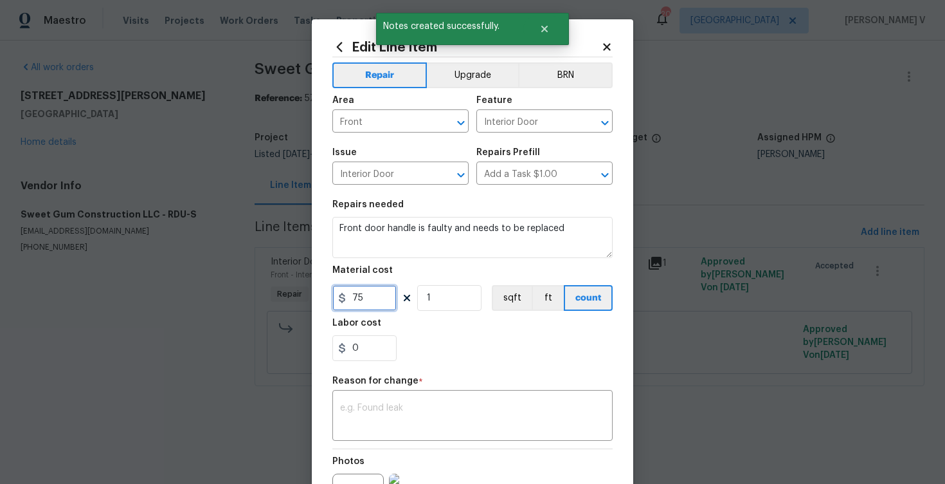
click at [352, 302] on input "75" at bounding box center [364, 298] width 64 height 26
type input "175"
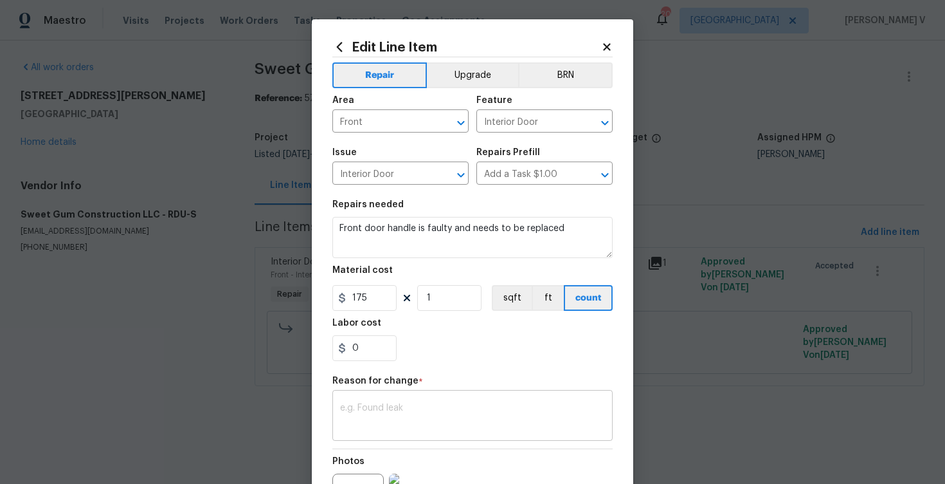
click at [361, 409] on textarea at bounding box center [472, 416] width 265 height 27
paste textarea "(DV) Updated per vendor’s final cost."
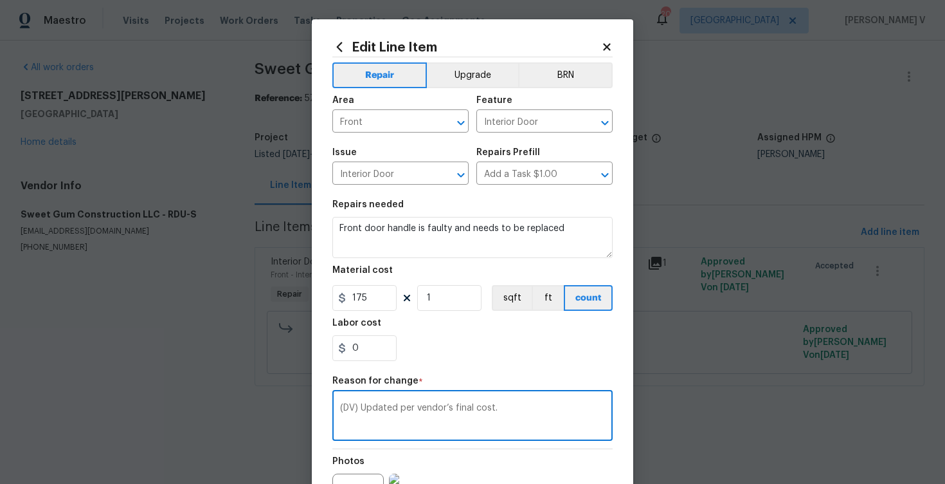
scroll to position [150, 0]
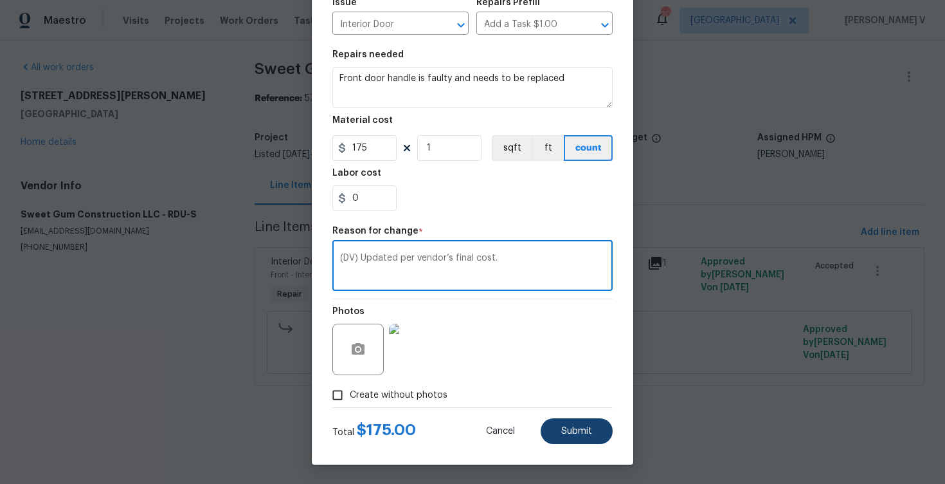
type textarea "(DV) Updated per vendor’s final cost."
click at [567, 422] on button "Submit" at bounding box center [577, 431] width 72 height 26
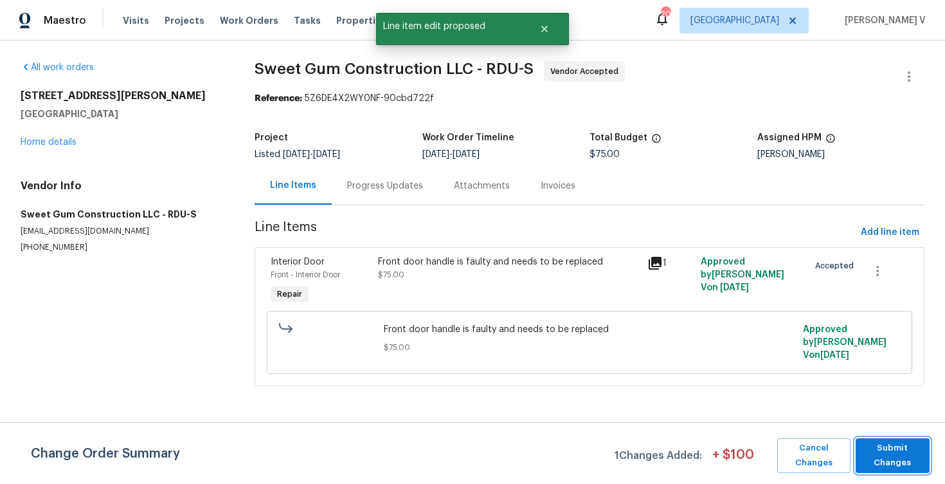
click at [882, 445] on span "Submit Changes" at bounding box center [892, 455] width 61 height 30
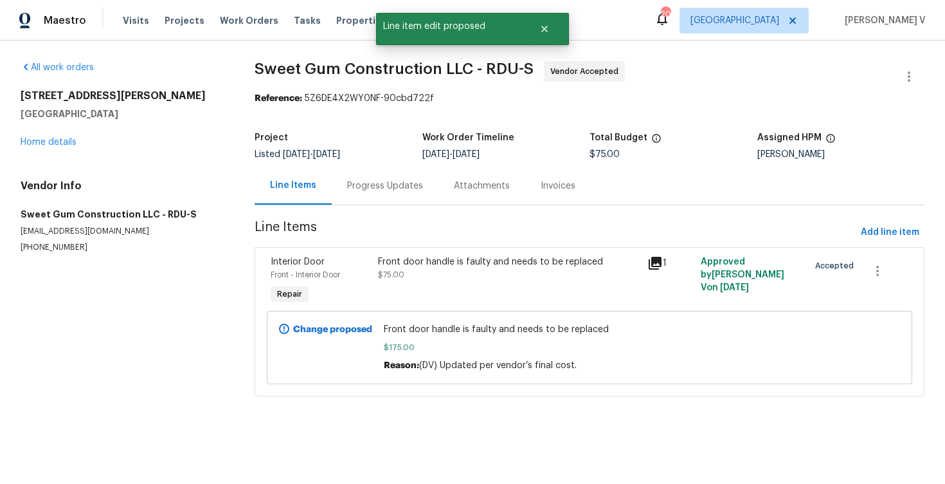
click at [370, 179] on div "Progress Updates" at bounding box center [385, 185] width 76 height 13
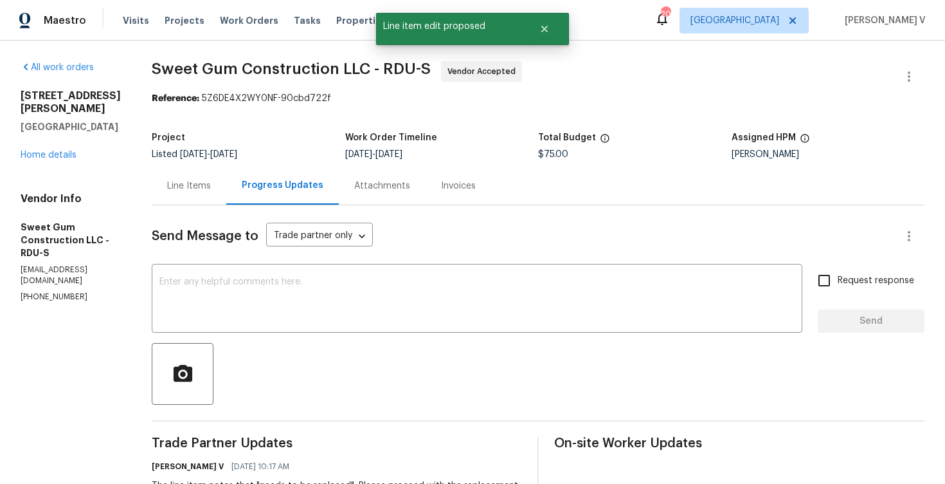
click at [226, 188] on div "Line Items" at bounding box center [189, 186] width 75 height 38
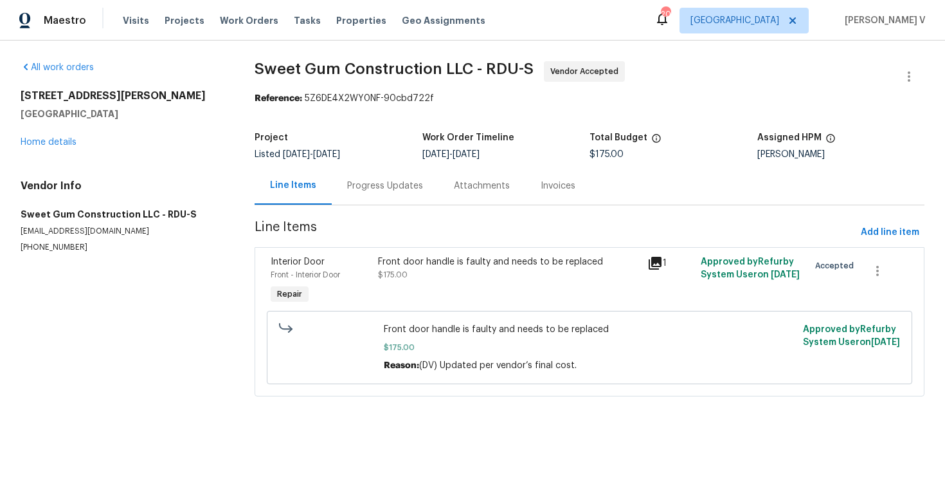
click at [356, 192] on div "Progress Updates" at bounding box center [385, 186] width 107 height 38
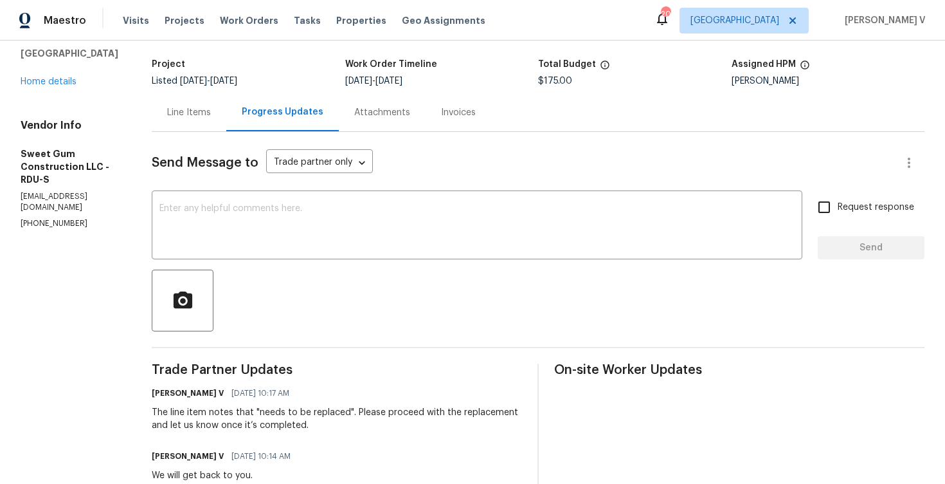
scroll to position [142, 0]
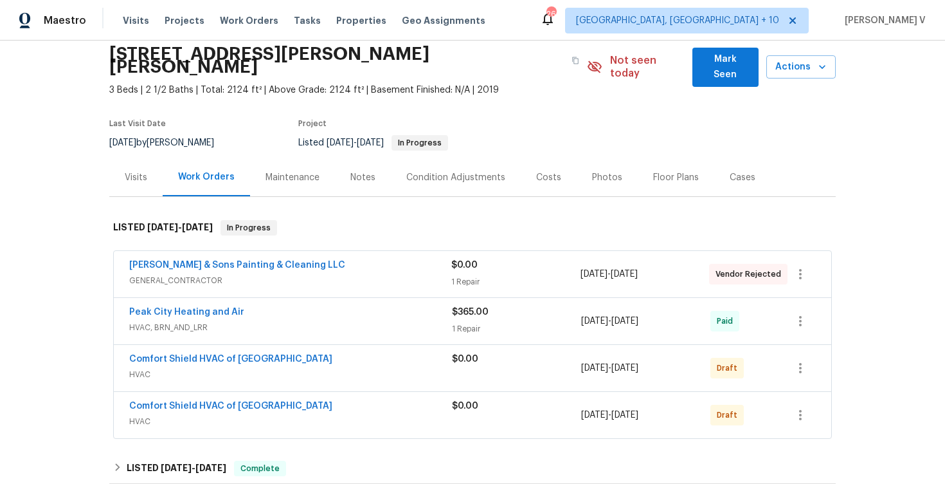
scroll to position [57, 0]
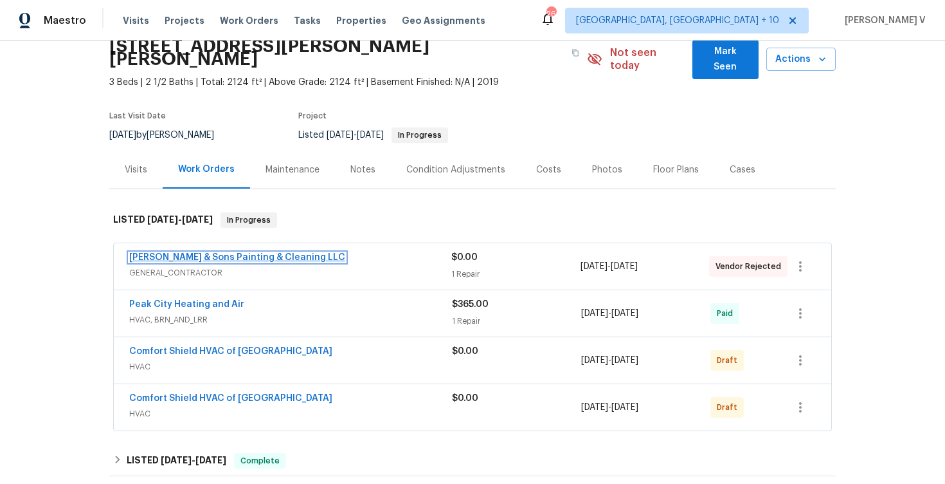
click at [239, 253] on link "[PERSON_NAME] & Sons Painting & Cleaning LLC" at bounding box center [237, 257] width 216 height 9
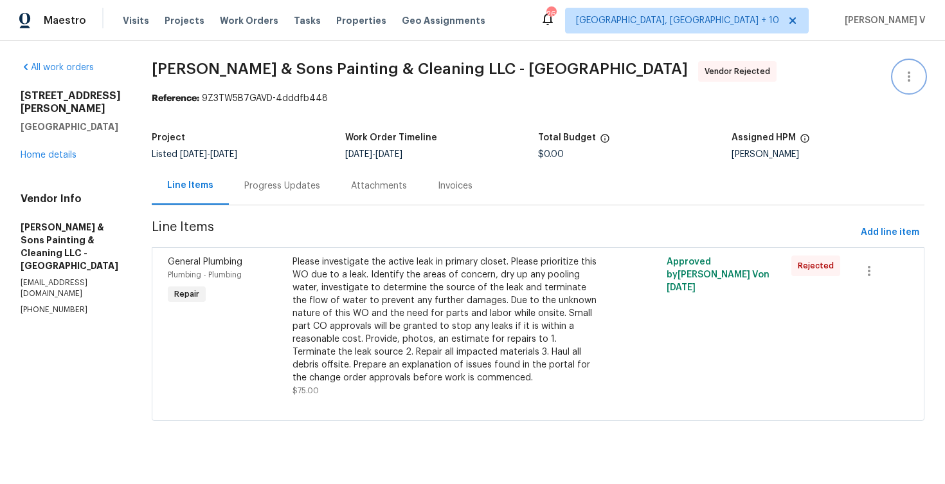
click at [900, 78] on button "button" at bounding box center [909, 76] width 31 height 31
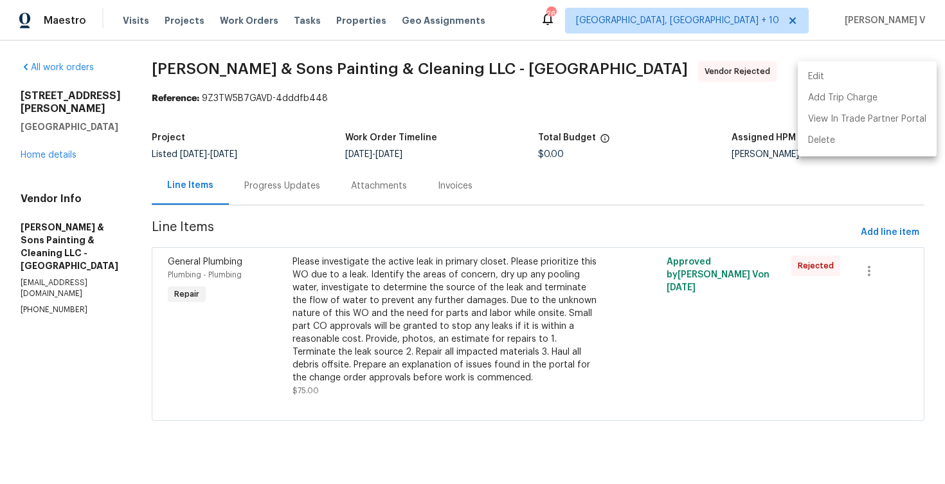
click at [900, 78] on li "Edit" at bounding box center [867, 76] width 139 height 21
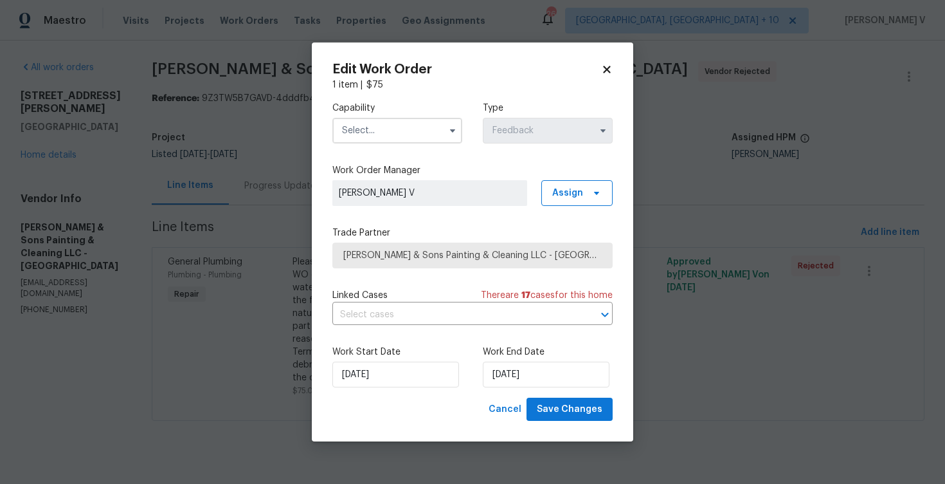
click at [393, 131] on input "text" at bounding box center [397, 131] width 130 height 26
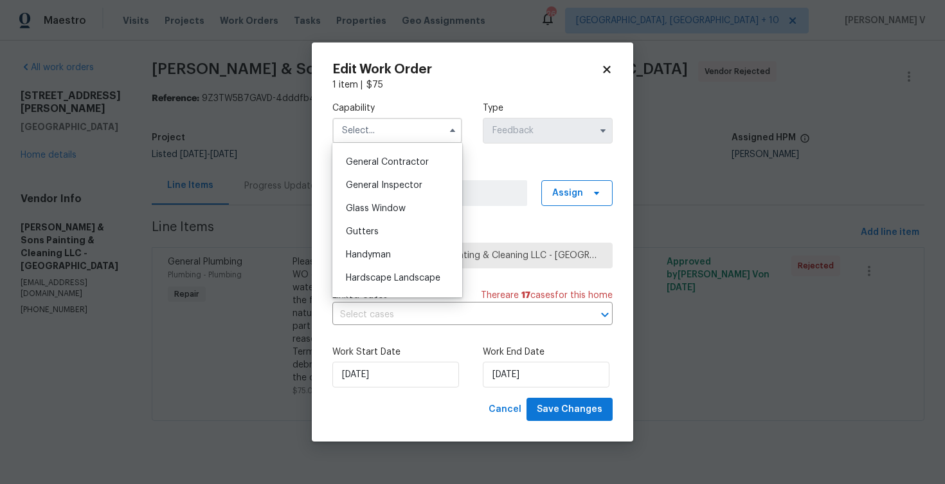
scroll to position [623, 0]
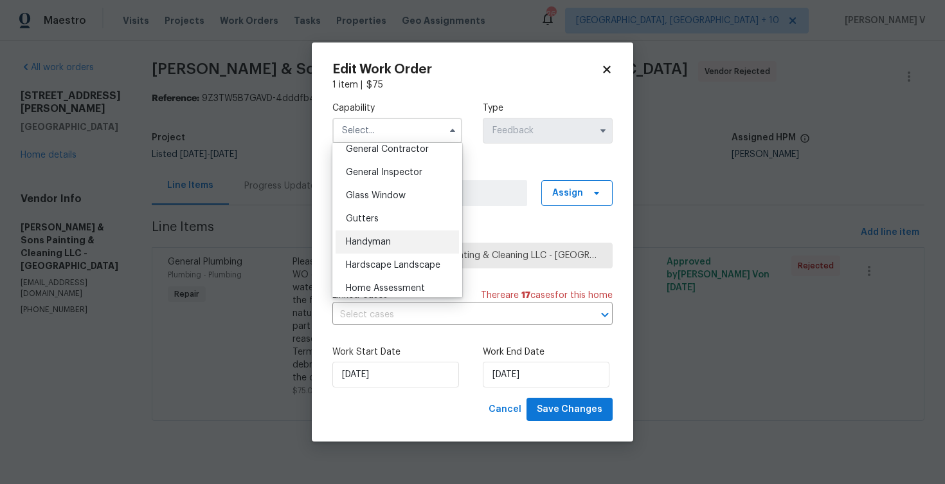
click at [397, 251] on div "Handyman" at bounding box center [397, 241] width 123 height 23
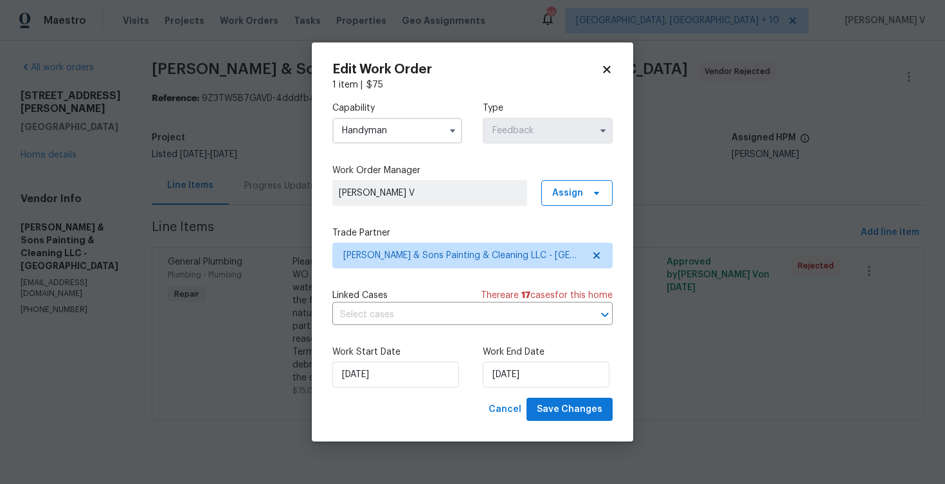
click at [568, 276] on div "Capability Handyman Agent Appliance Bathtub Resurfacing BRN And Lrr Broker Cabi…" at bounding box center [472, 244] width 280 height 306
click at [567, 263] on span "[PERSON_NAME] & Sons Painting & Cleaning LLC - [GEOGRAPHIC_DATA]" at bounding box center [472, 255] width 280 height 26
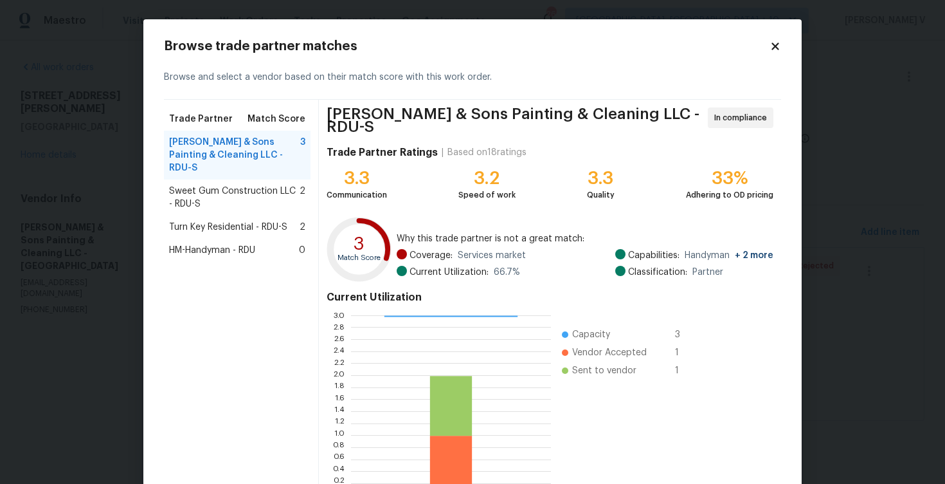
scroll to position [84, 0]
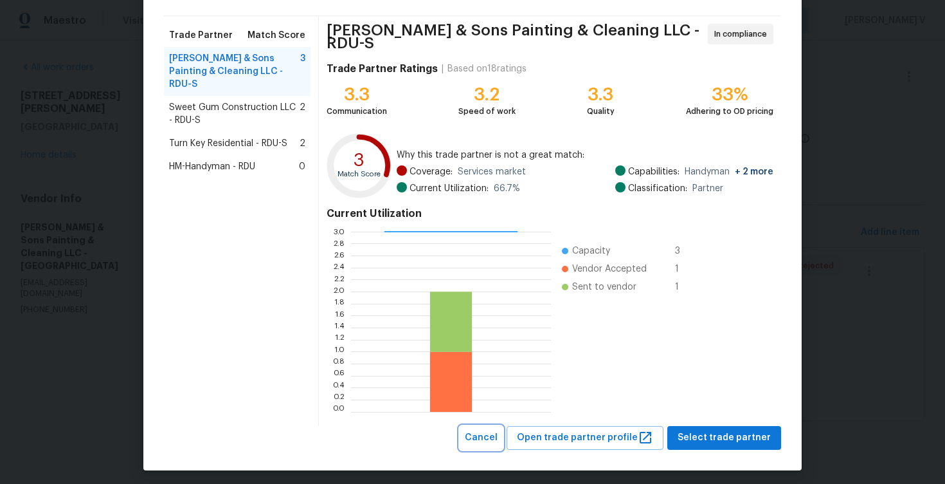
click at [491, 431] on span "Cancel" at bounding box center [481, 438] width 33 height 16
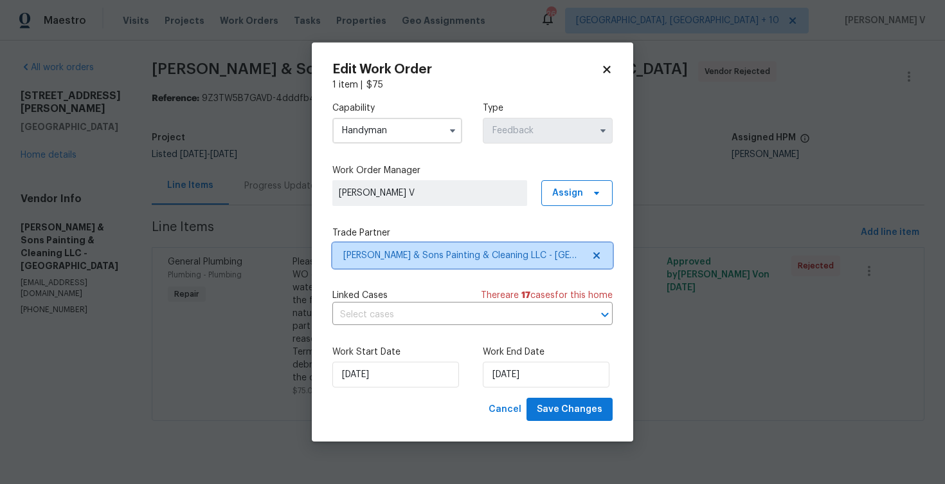
scroll to position [0, 0]
click at [391, 128] on input "Handyman" at bounding box center [397, 131] width 130 height 26
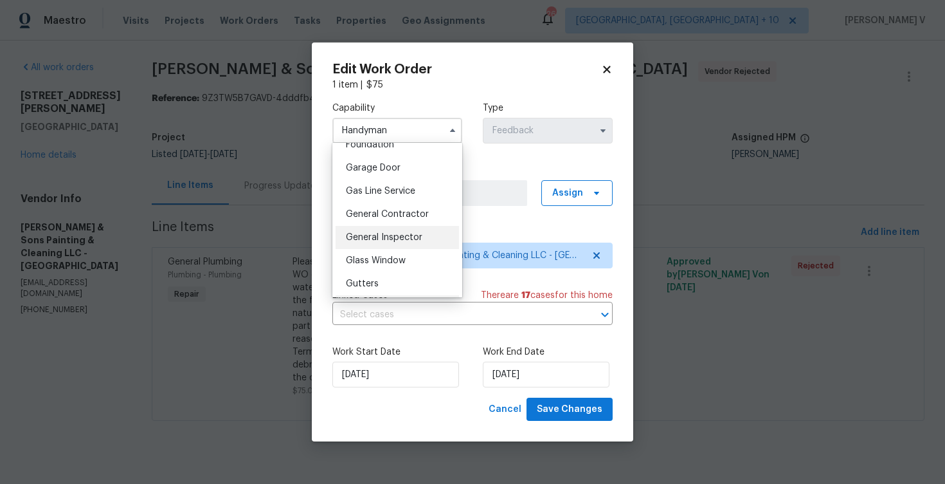
scroll to position [559, 0]
click at [395, 215] on span "General Contractor" at bounding box center [387, 213] width 83 height 9
type input "General Contractor"
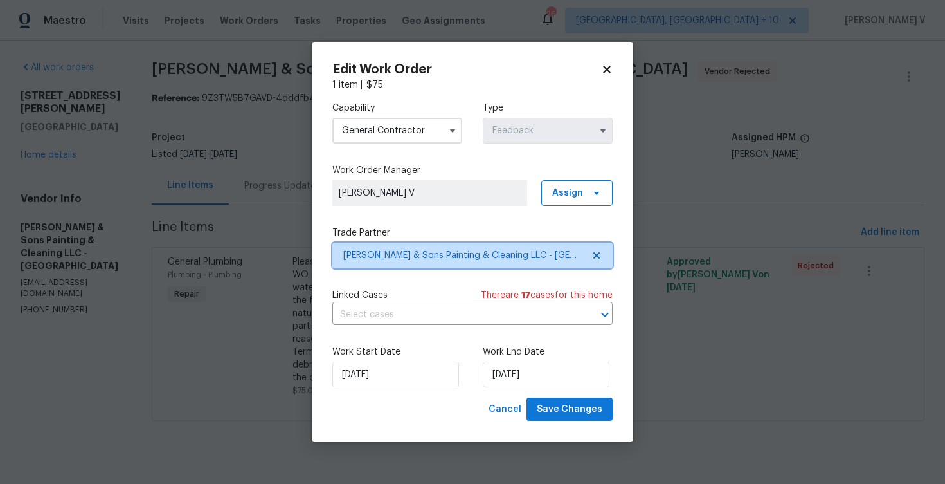
click at [597, 250] on icon at bounding box center [597, 255] width 10 height 10
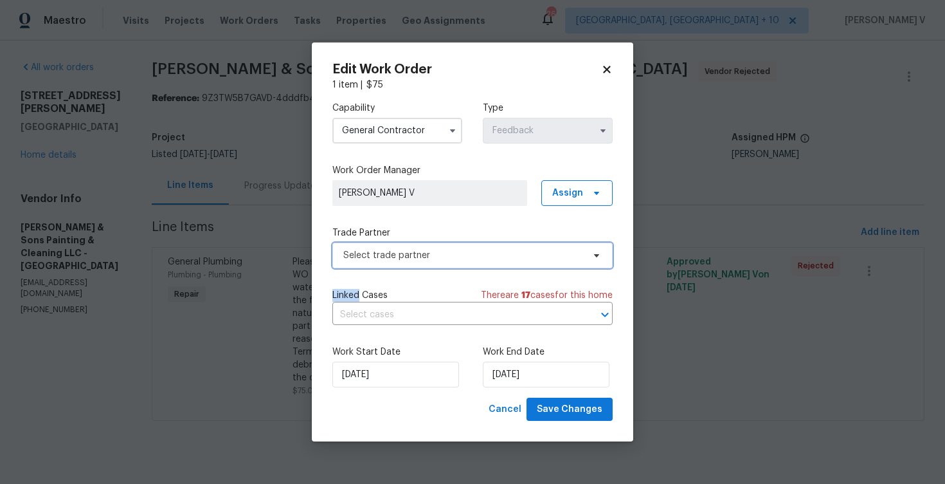
click at [597, 250] on icon at bounding box center [597, 255] width 10 height 10
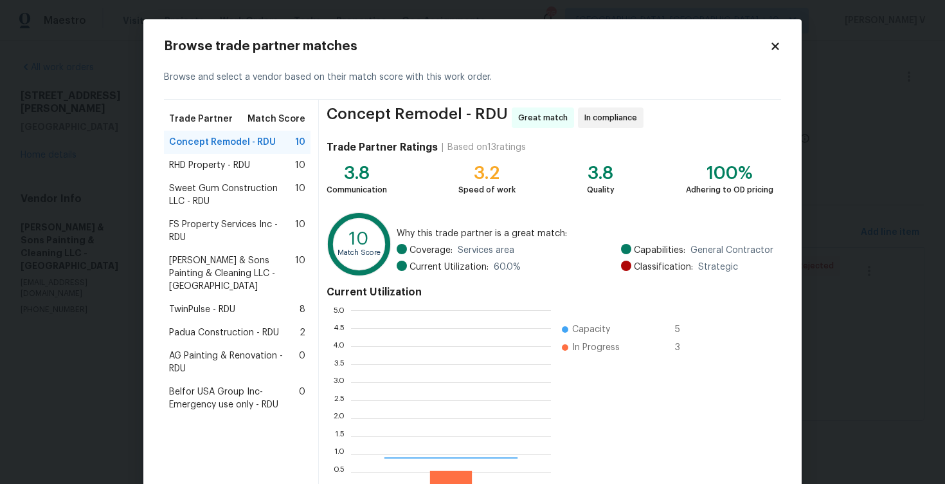
scroll to position [180, 200]
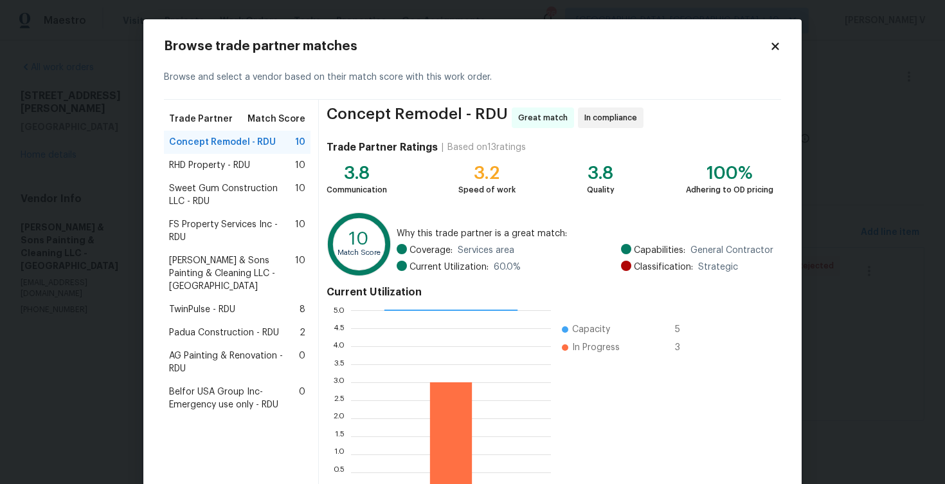
click at [235, 164] on span "RHD Property - RDU" at bounding box center [209, 165] width 81 height 13
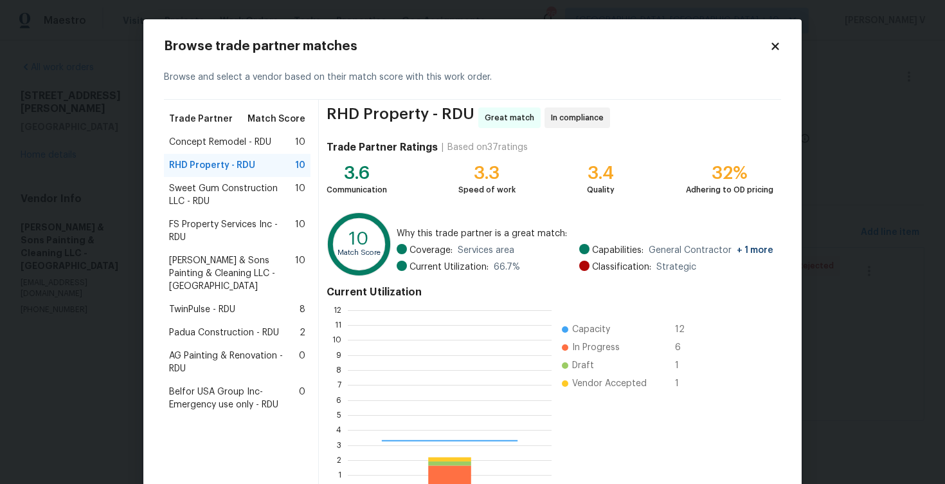
scroll to position [180, 204]
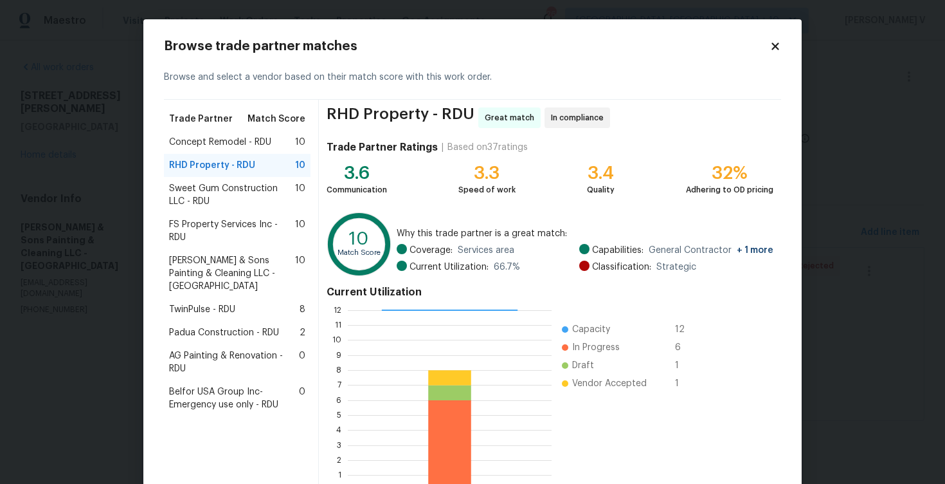
click at [251, 190] on span "Sweet Gum Construction LLC - RDU" at bounding box center [232, 195] width 126 height 26
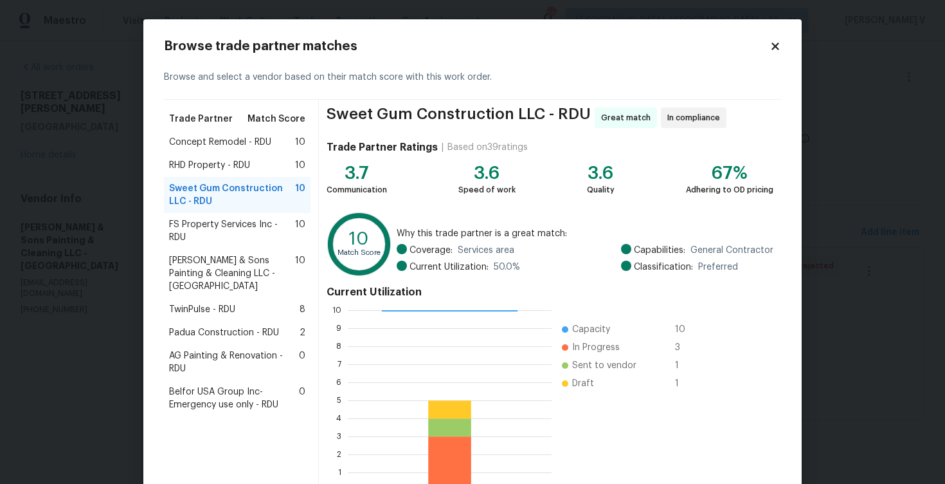
click at [246, 228] on span "FS Property Services Inc - RDU" at bounding box center [232, 231] width 126 height 26
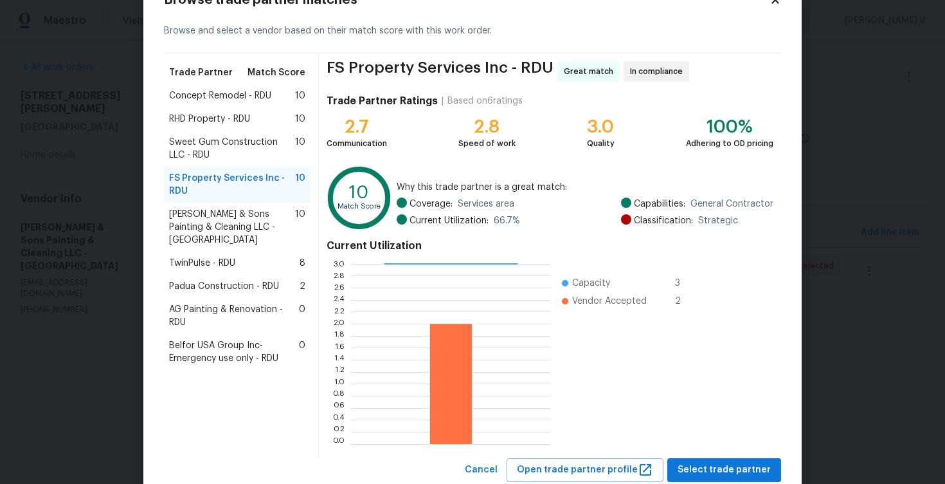
scroll to position [54, 0]
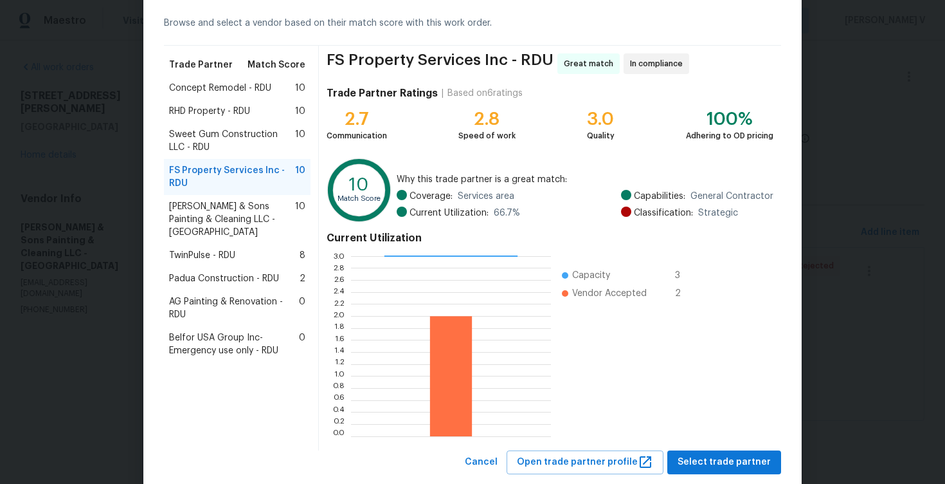
click at [238, 244] on div "TwinPulse - RDU 8" at bounding box center [237, 255] width 147 height 23
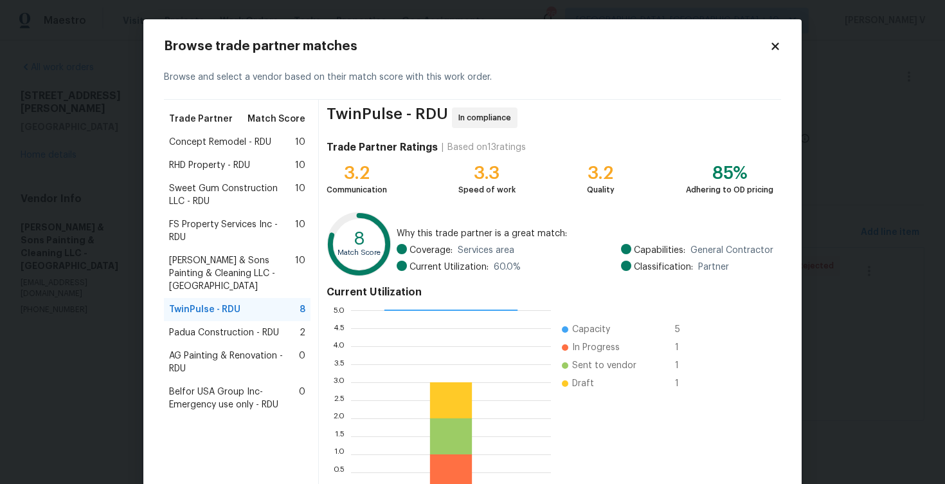
scroll to position [84, 0]
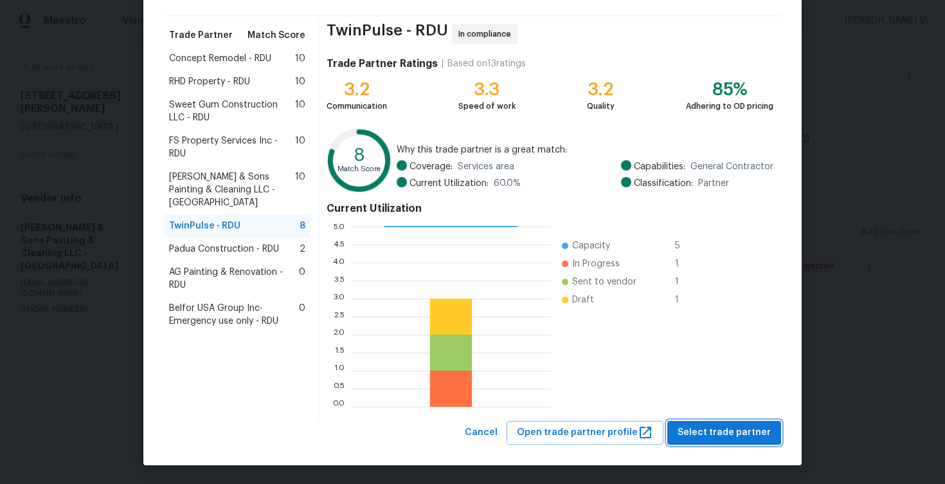
click at [740, 433] on span "Select trade partner" at bounding box center [724, 432] width 93 height 16
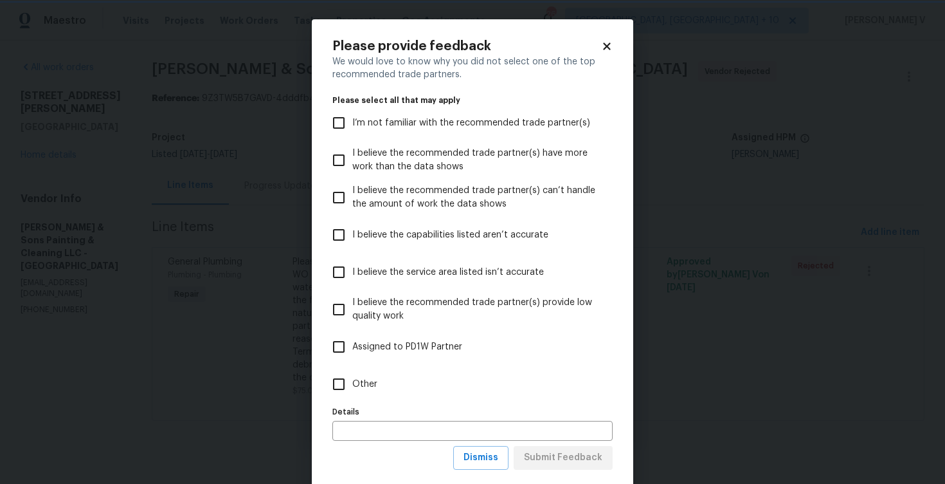
scroll to position [0, 0]
click at [517, 379] on label "Other" at bounding box center [463, 383] width 277 height 37
click at [352, 379] on input "Other" at bounding box center [338, 383] width 27 height 27
checkbox input "true"
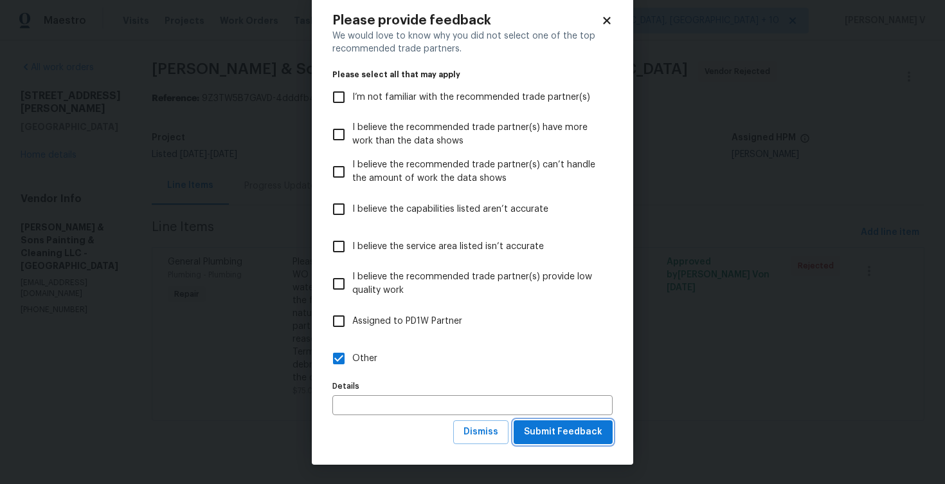
click at [563, 431] on span "Submit Feedback" at bounding box center [563, 432] width 78 height 16
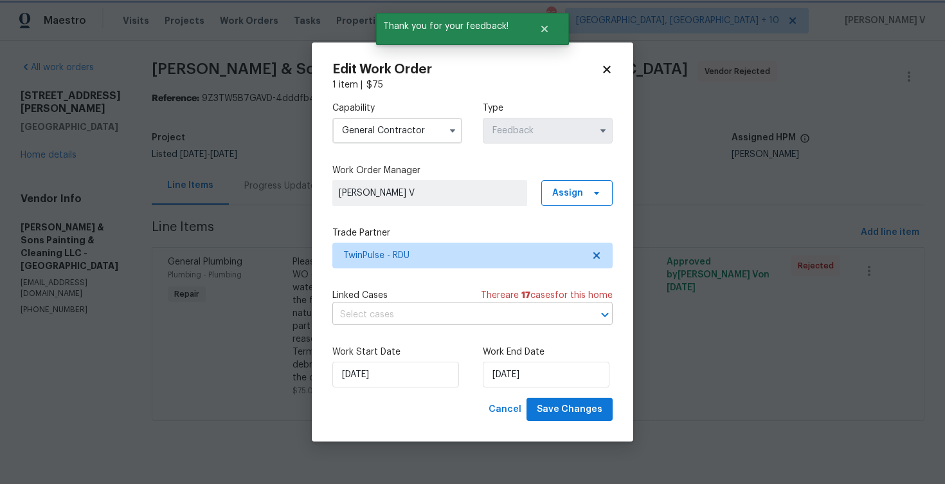
scroll to position [0, 0]
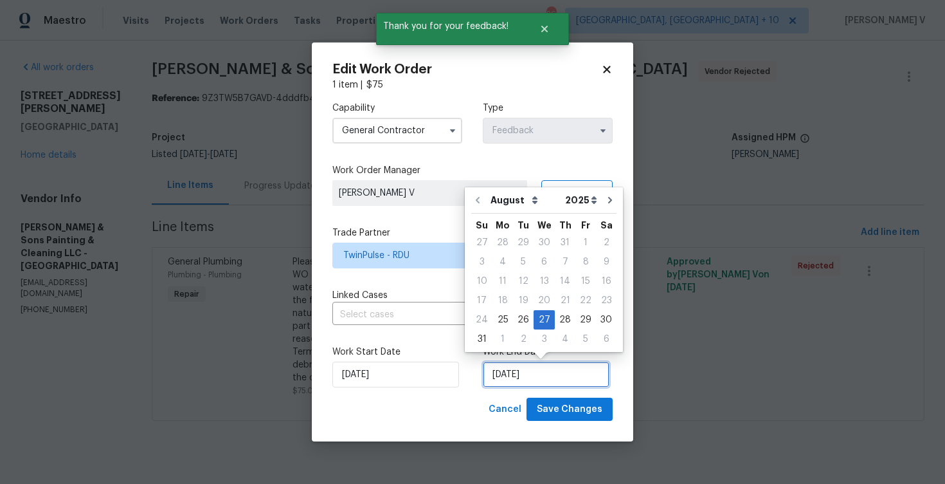
click at [525, 377] on input "[DATE]" at bounding box center [546, 374] width 127 height 26
click at [555, 317] on div "28" at bounding box center [565, 320] width 21 height 18
type input "[DATE]"
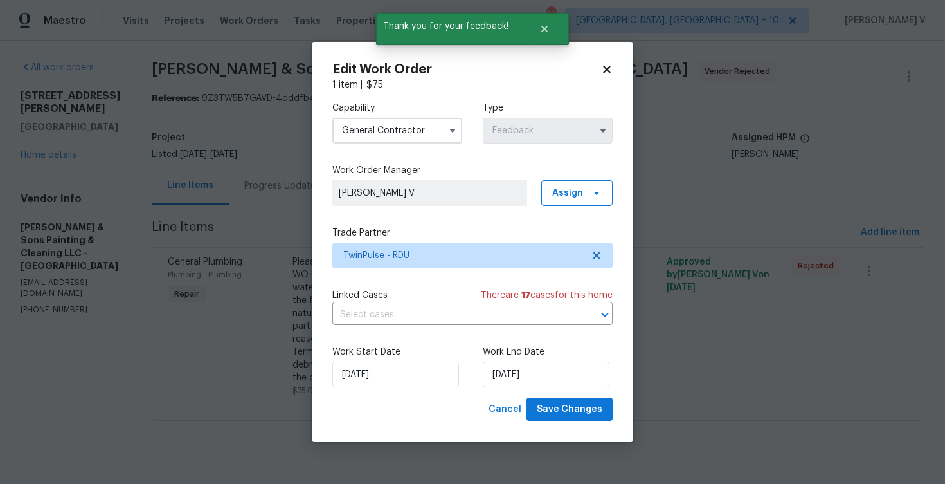
click at [394, 347] on label "Work Start Date" at bounding box center [397, 351] width 130 height 13
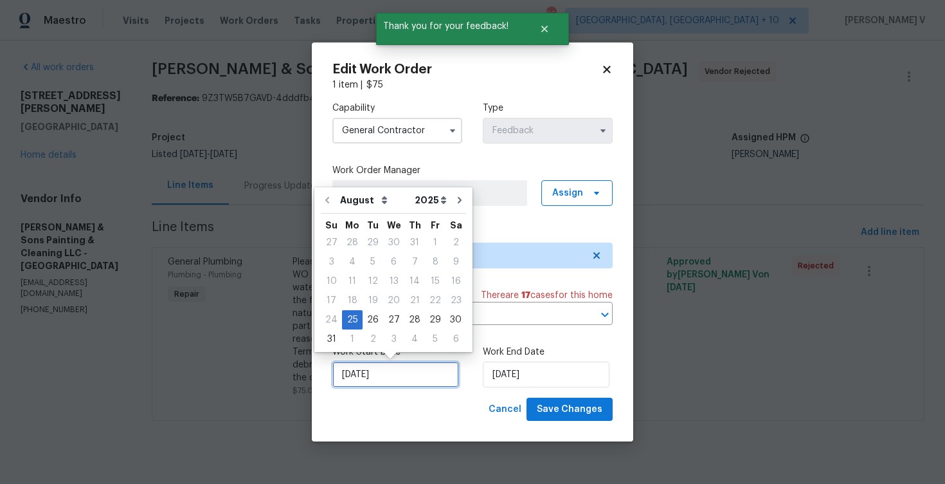
click at [383, 366] on input "[DATE]" at bounding box center [395, 374] width 127 height 26
click at [370, 309] on div "19" at bounding box center [373, 300] width 21 height 19
click at [365, 315] on div "26" at bounding box center [373, 320] width 21 height 18
type input "[DATE]"
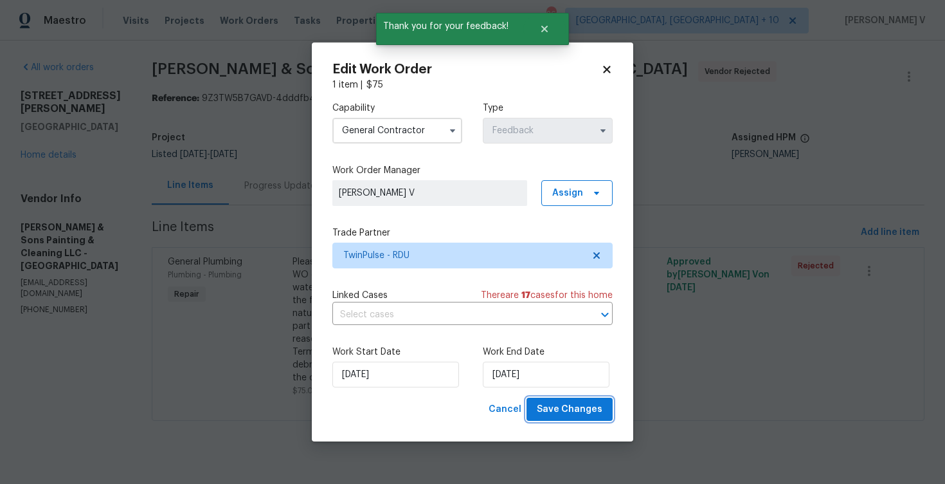
click at [565, 408] on span "Save Changes" at bounding box center [570, 409] width 66 height 16
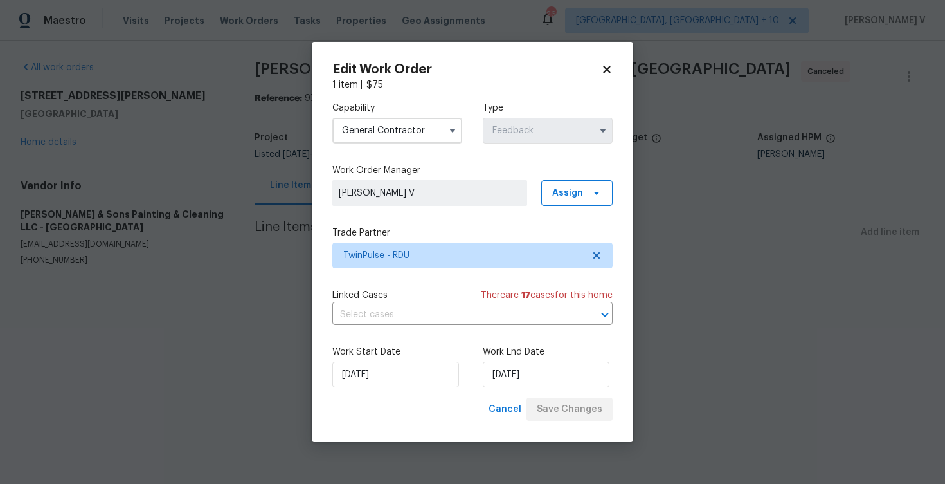
click at [323, 249] on div "Edit Work Order 1 item | $ 75 Capability General [DEMOGRAPHIC_DATA] Type Feedba…" at bounding box center [473, 241] width 322 height 399
click at [291, 219] on body "Maestro Visits Projects Work Orders Tasks Properties Geo Assignments [STREET_AD…" at bounding box center [472, 158] width 945 height 317
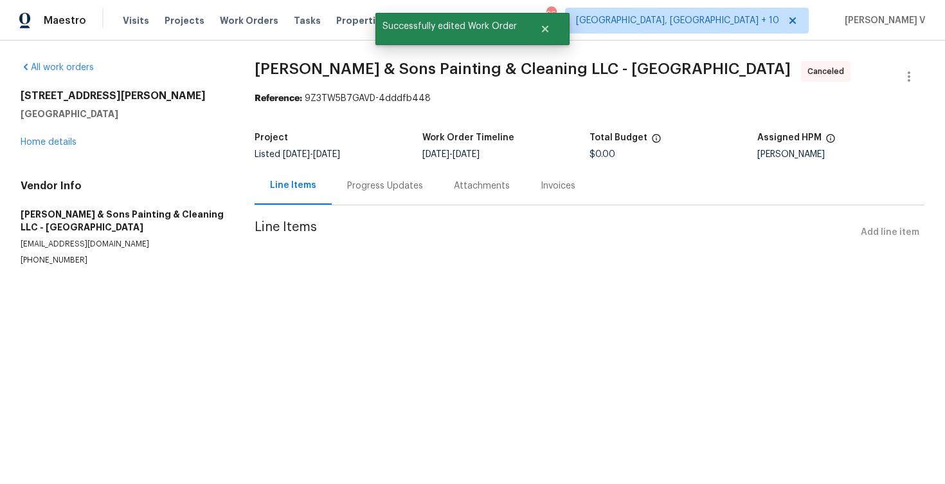
click at [356, 197] on div "Progress Updates" at bounding box center [385, 186] width 107 height 38
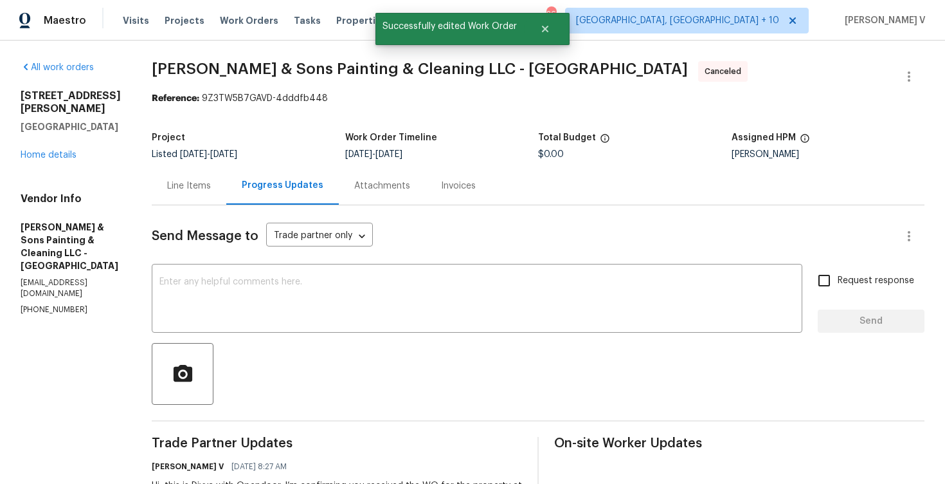
scroll to position [83, 0]
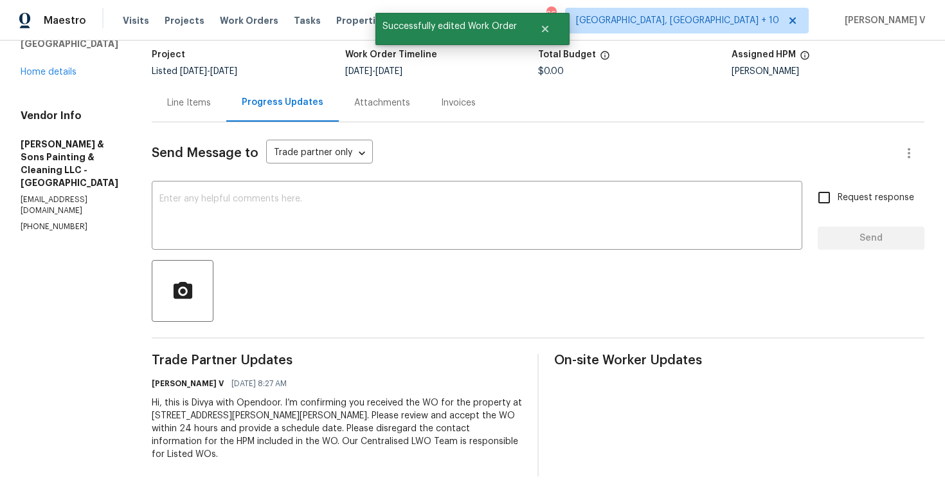
click at [252, 421] on div "Hi, this is Divya with Opendoor. I’m confirming you received the WO for the pro…" at bounding box center [337, 428] width 370 height 64
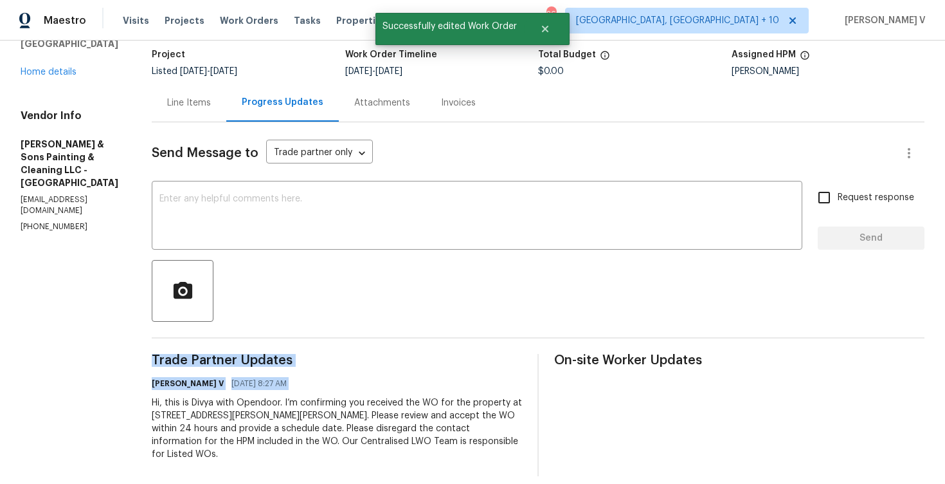
copy div "Trade Partner Updates [PERSON_NAME] V [DATE] 8:27 AM"
click at [53, 68] on link "Home details" at bounding box center [49, 72] width 56 height 9
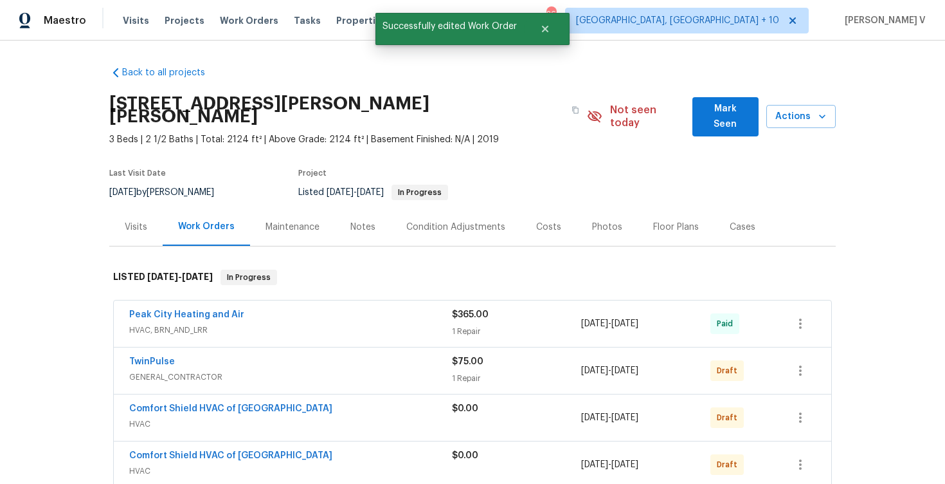
scroll to position [62, 0]
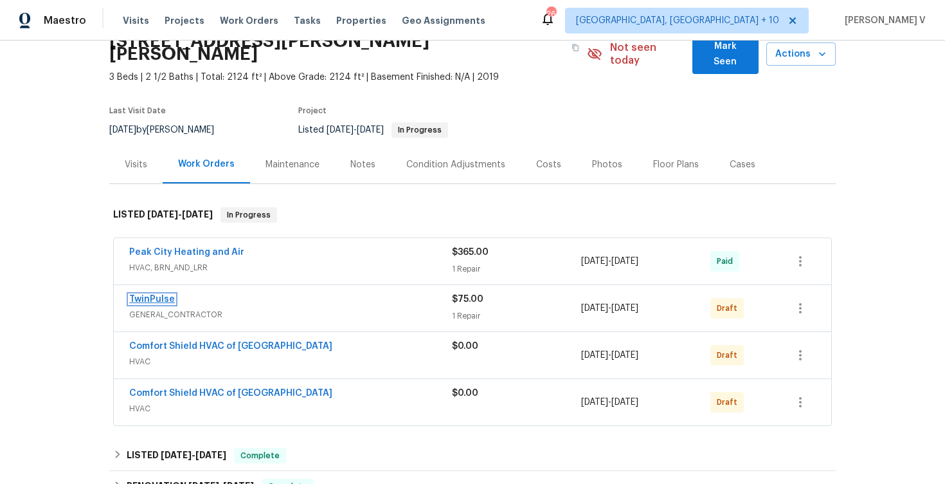
click at [153, 295] on link "TwinPulse" at bounding box center [152, 299] width 46 height 9
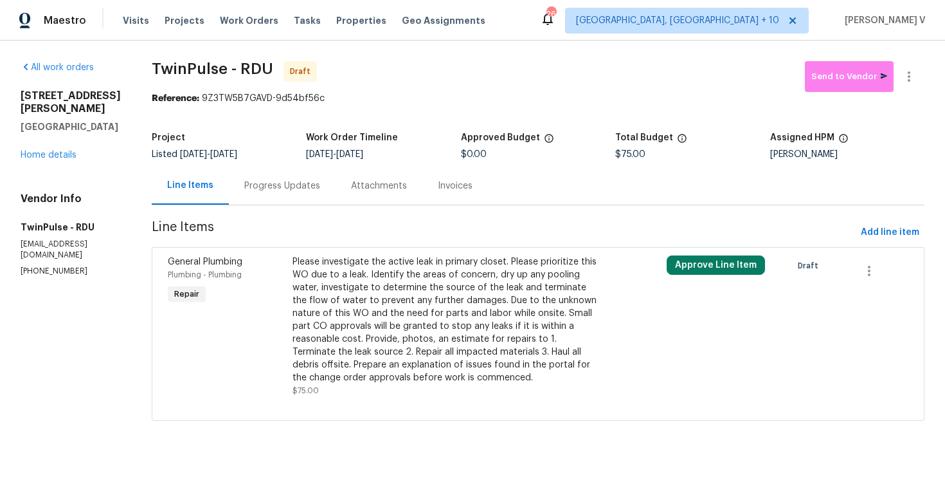
click at [320, 185] on div "Progress Updates" at bounding box center [282, 186] width 107 height 38
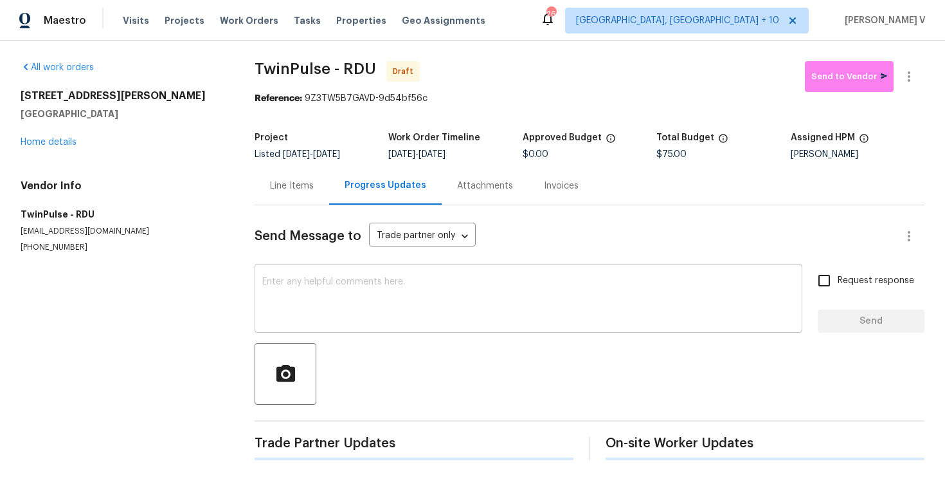
click at [388, 323] on div "x ​" at bounding box center [529, 300] width 548 height 66
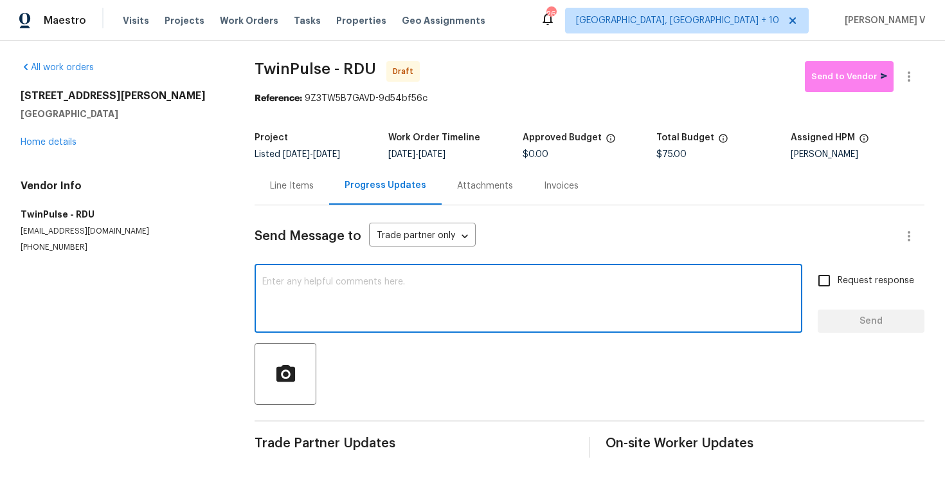
paste textarea "Hi, this is Divya with Opendoor. I’m confirming you received the WO for the pro…"
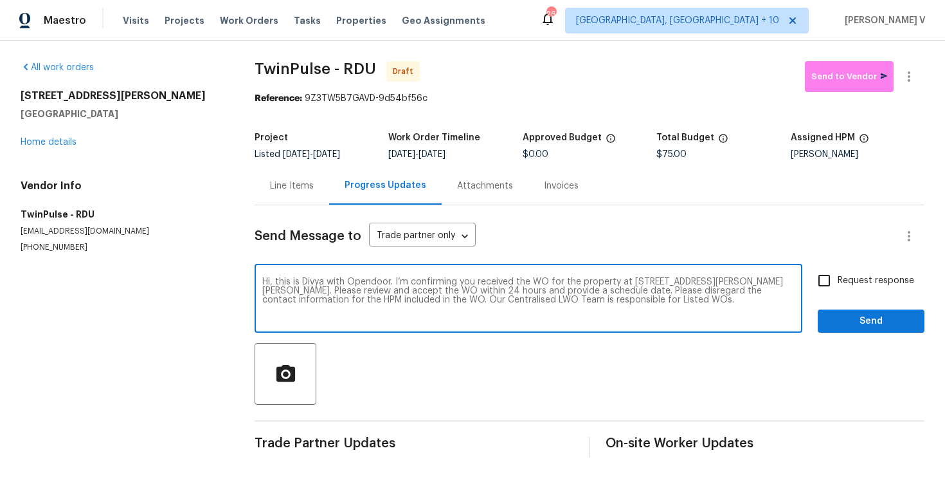
type textarea "Hi, this is Divya with Opendoor. I’m confirming you received the WO for the pro…"
click at [851, 289] on label "Request response" at bounding box center [863, 280] width 104 height 27
click at [838, 289] on input "Request response" at bounding box center [824, 280] width 27 height 27
checkbox input "true"
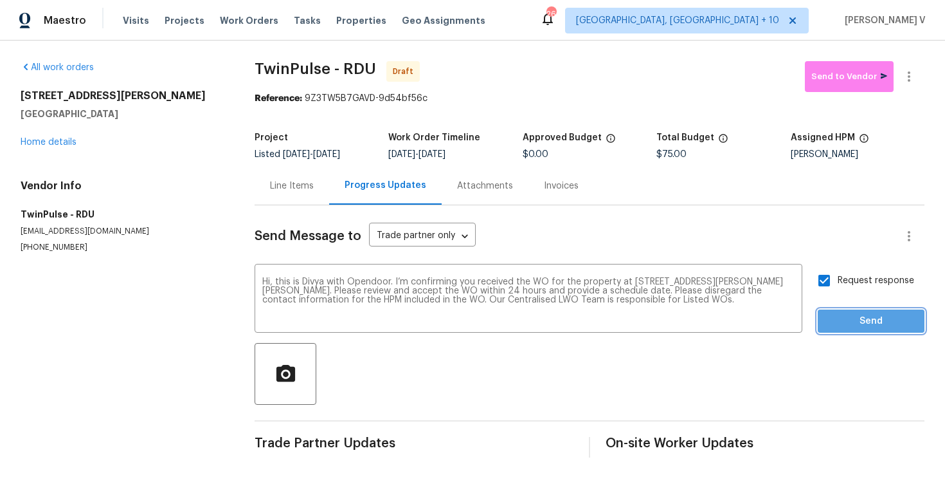
click at [851, 330] on button "Send" at bounding box center [871, 321] width 107 height 24
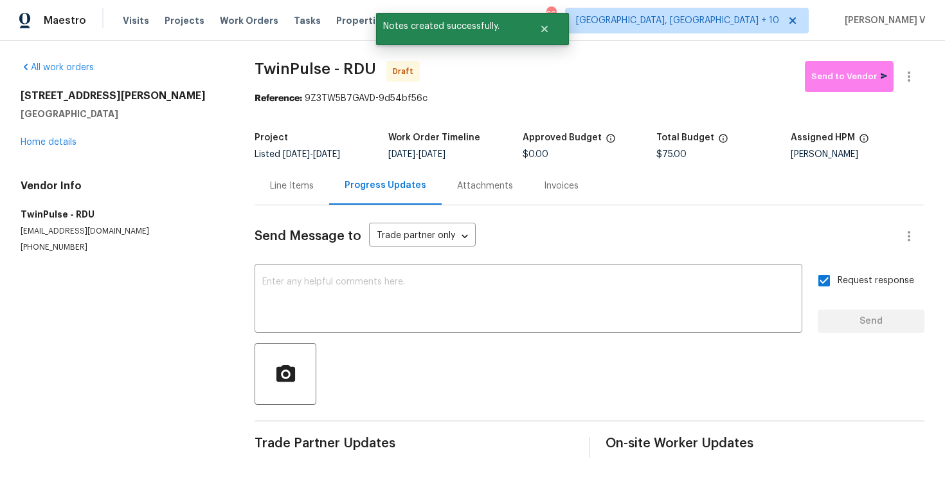
click at [329, 193] on div "Progress Updates" at bounding box center [385, 186] width 113 height 38
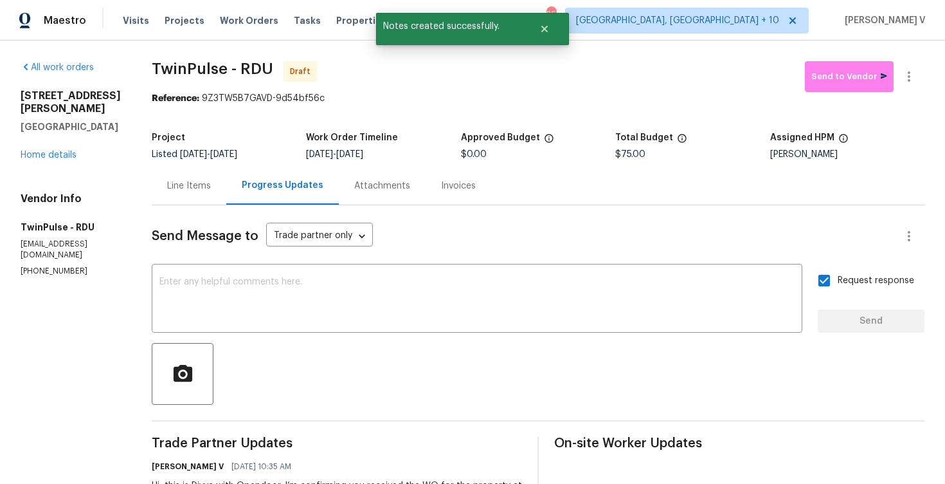
click at [171, 192] on div "Line Items" at bounding box center [189, 185] width 44 height 13
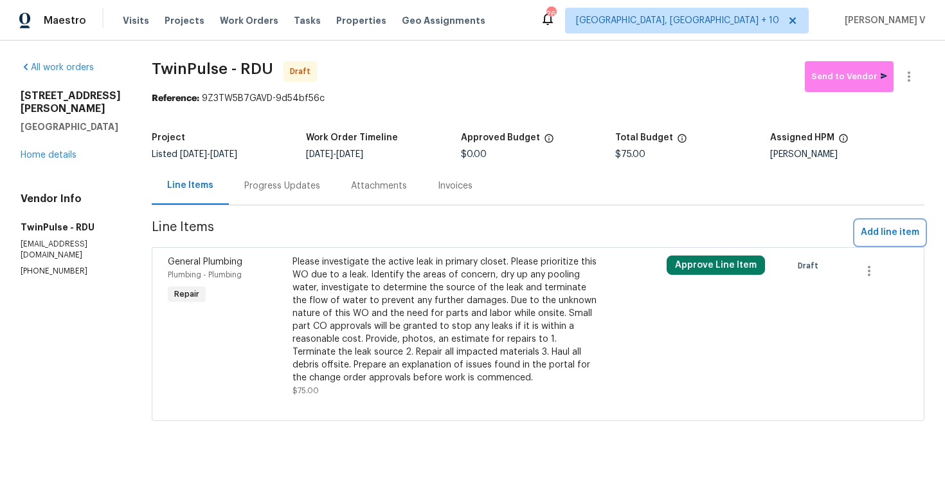
click at [887, 242] on button "Add line item" at bounding box center [890, 233] width 69 height 24
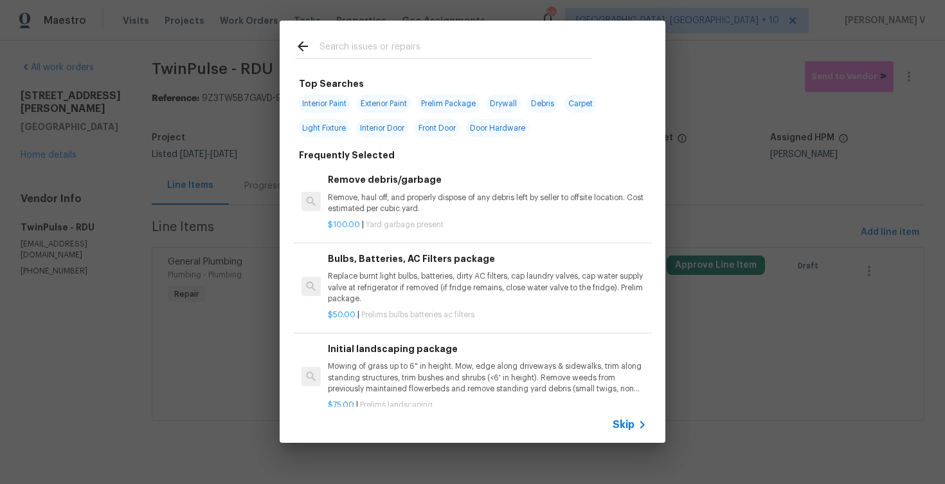
click at [626, 421] on span "Skip" at bounding box center [624, 424] width 22 height 13
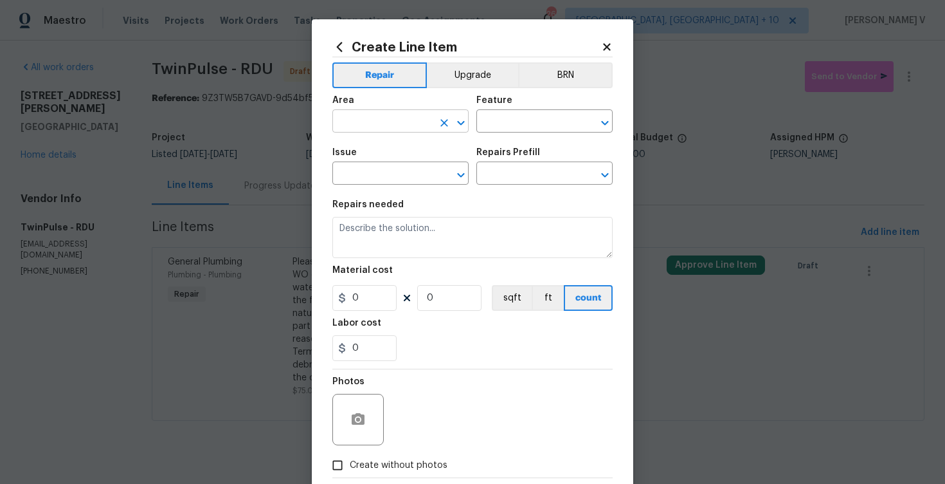
click at [401, 130] on input "text" at bounding box center [382, 123] width 100 height 20
click at [387, 168] on li "Interior Overall" at bounding box center [400, 172] width 136 height 21
type input "Interior Overall"
click at [493, 125] on input "text" at bounding box center [527, 123] width 100 height 20
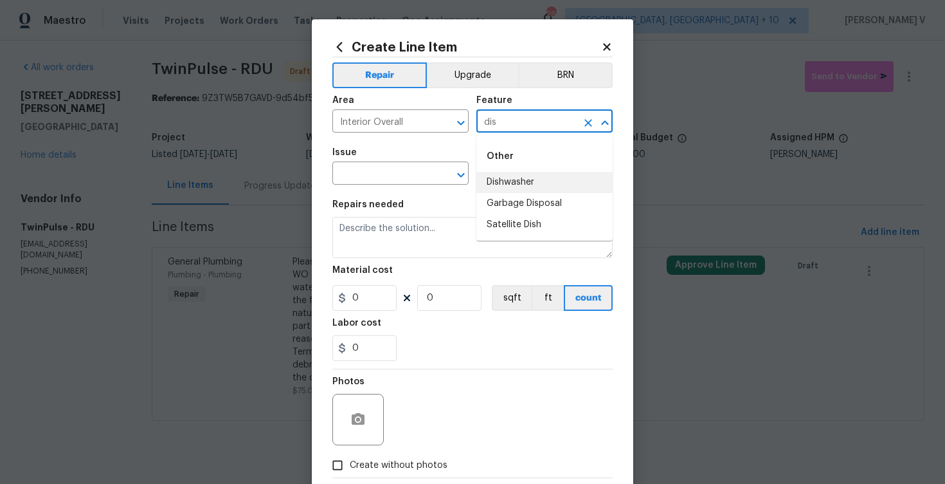
click at [500, 178] on li "Dishwasher" at bounding box center [545, 182] width 136 height 21
type input "Dishwasher"
click at [399, 168] on input "text" at bounding box center [382, 175] width 100 height 20
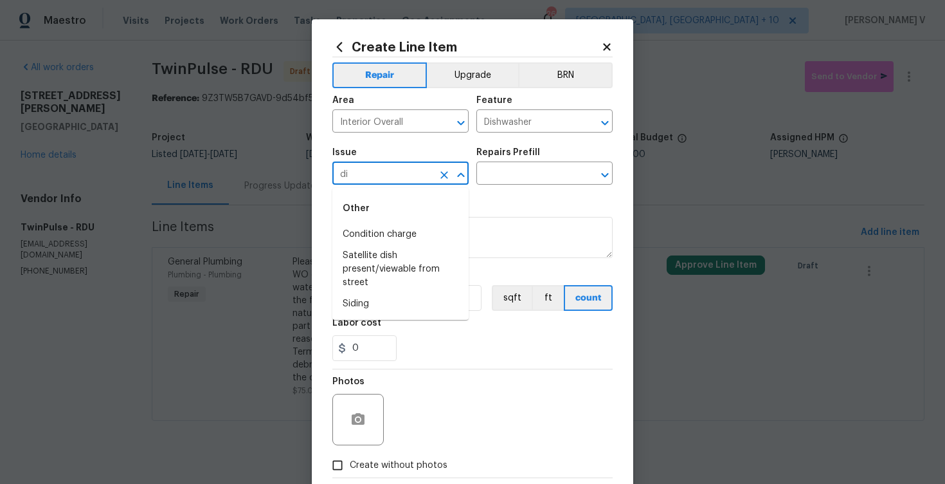
type input "dis"
click at [442, 170] on icon "Clear" at bounding box center [444, 174] width 13 height 13
click at [457, 174] on icon "Close" at bounding box center [460, 174] width 15 height 15
click at [400, 252] on li "General Plumbing" at bounding box center [400, 255] width 136 height 21
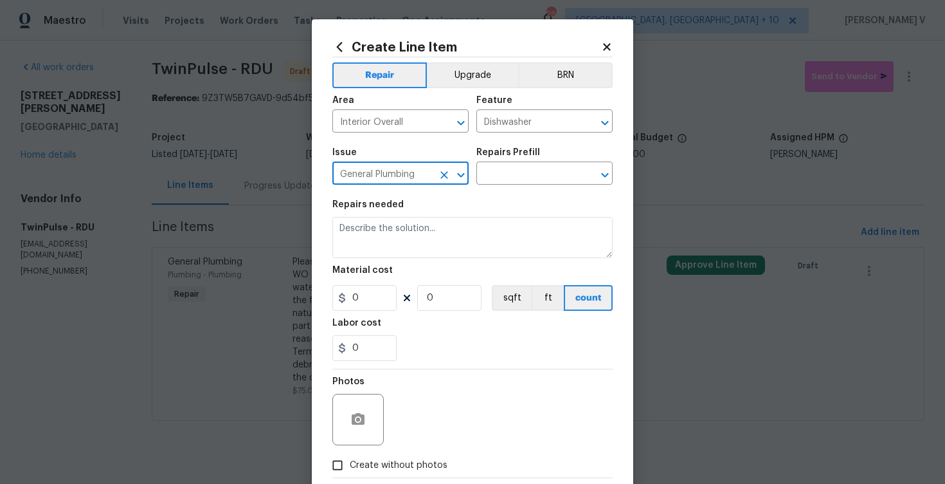
type input "General Plumbing"
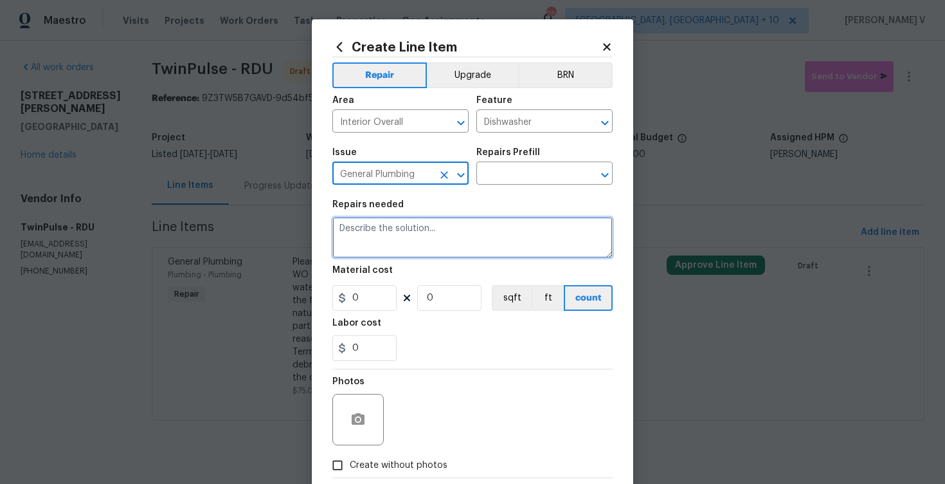
click at [435, 228] on textarea at bounding box center [472, 237] width 280 height 41
paste textarea "The dishwasher is broken - please ensure the dishwasher opens and closes and ca…"
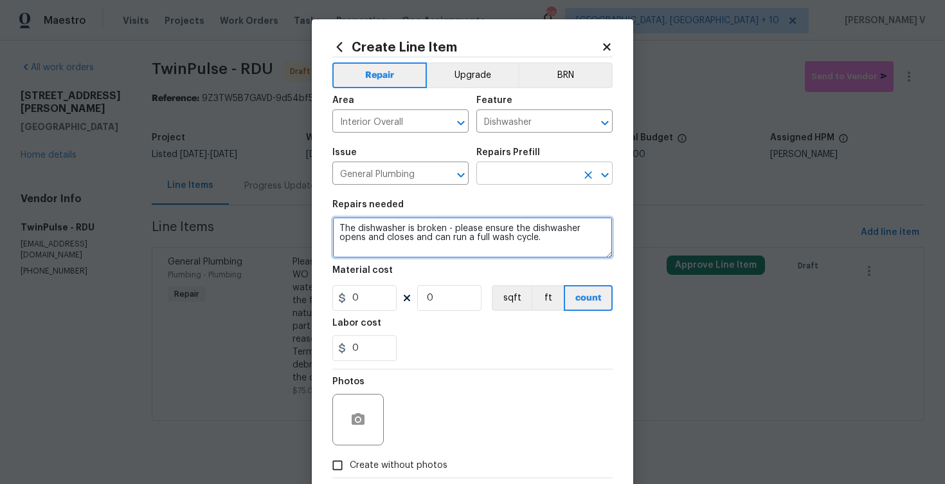
type textarea "The dishwasher is broken - please ensure the dishwasher opens and closes and ca…"
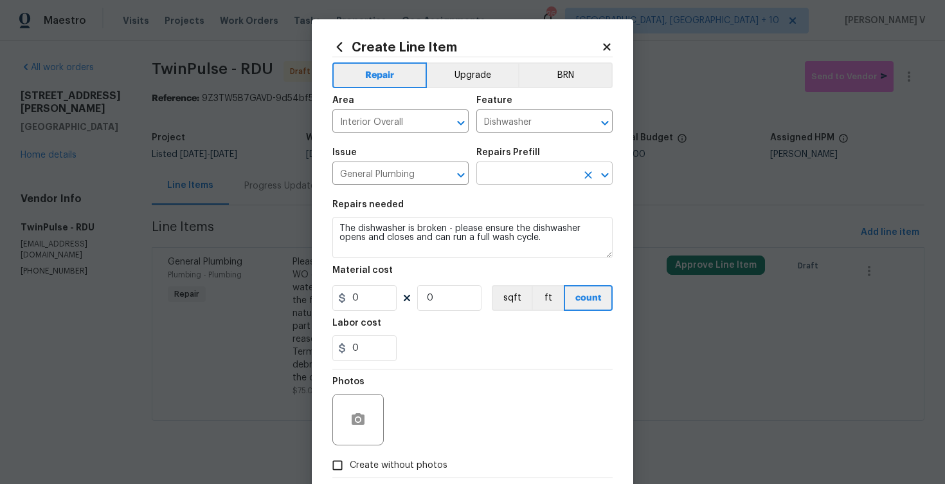
click at [547, 180] on input "text" at bounding box center [527, 175] width 100 height 20
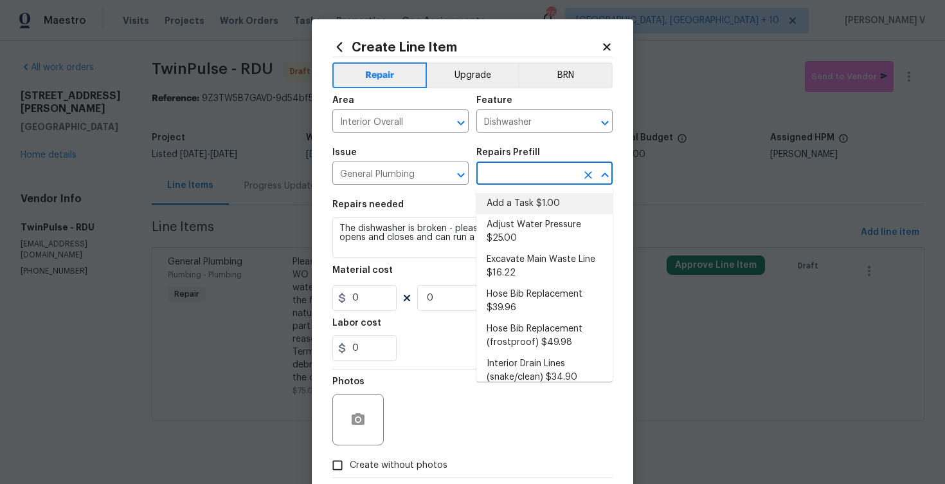
click at [516, 199] on li "Add a Task $1.00" at bounding box center [545, 203] width 136 height 21
type input "Plumbing"
type input "Add a Task $1.00"
type textarea "HPM to detail"
type input "1"
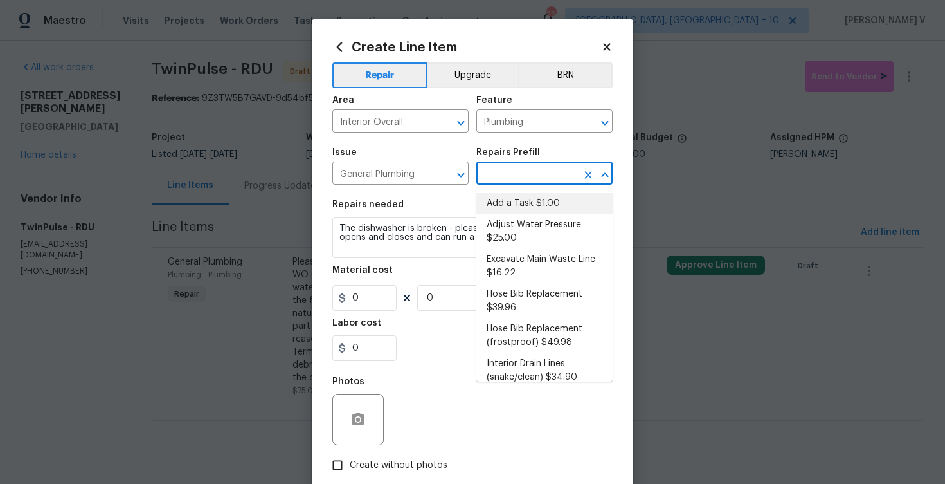
type input "1"
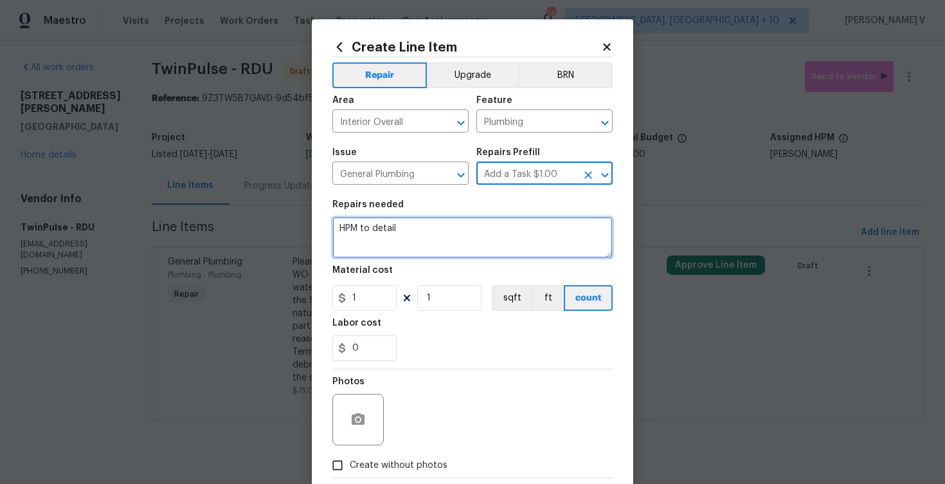
click at [412, 241] on textarea "HPM to detail" at bounding box center [472, 237] width 280 height 41
paste textarea "The dishwasher is broken - please ensure the dishwasher opens and closes and ca…"
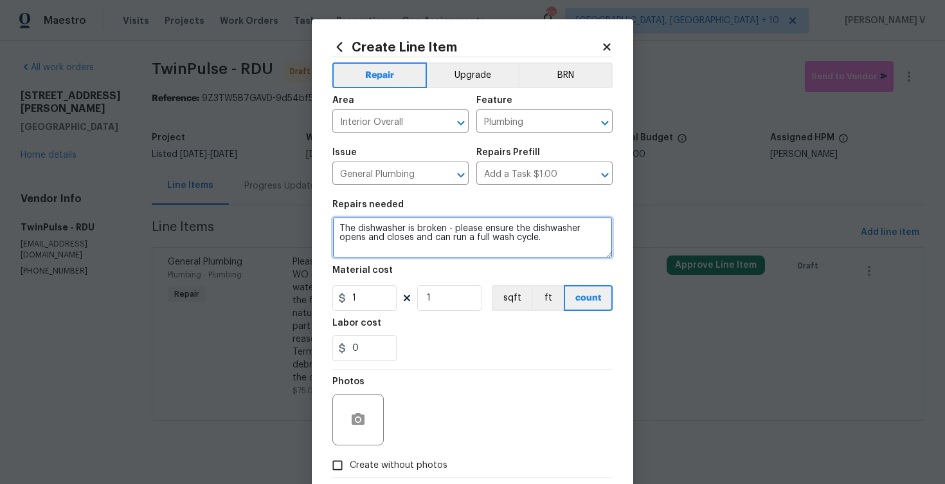
type textarea "The dishwasher is broken - please ensure the dishwasher opens and closes and ca…"
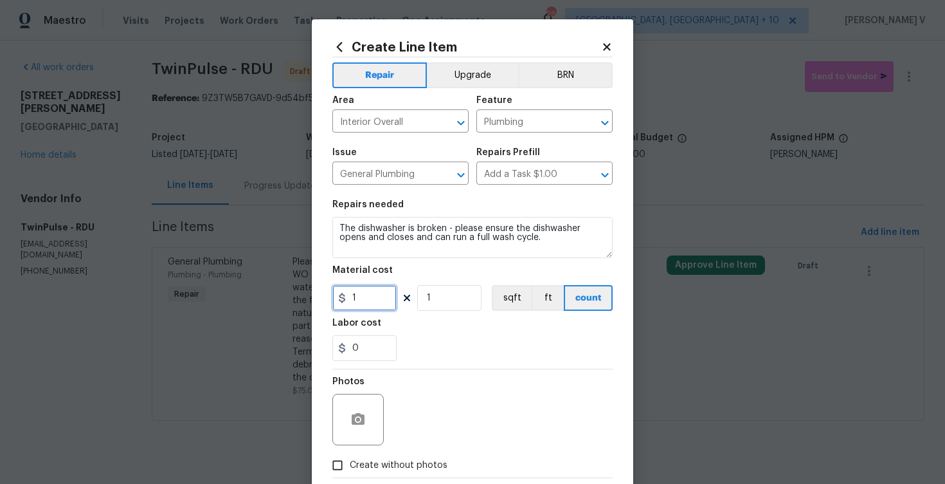
click at [358, 289] on input "1" at bounding box center [364, 298] width 64 height 26
click at [534, 176] on input "Add a Task $1.00" at bounding box center [527, 175] width 100 height 20
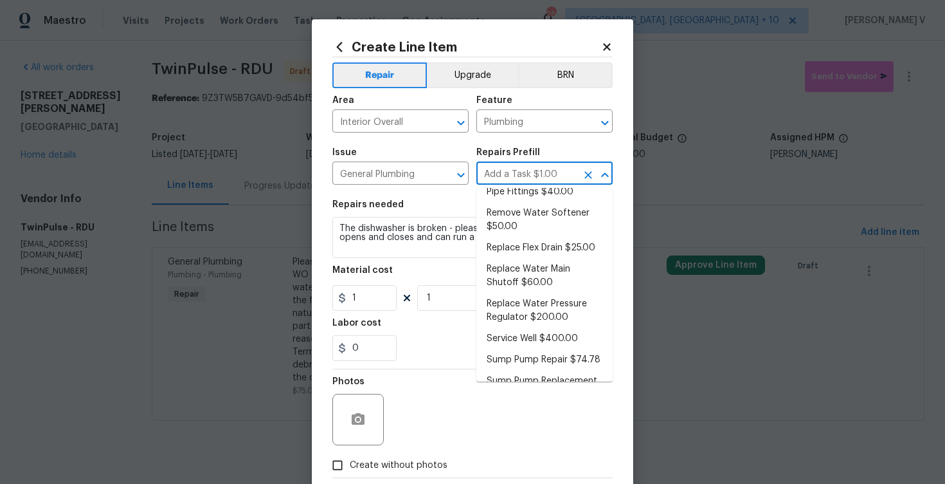
scroll to position [339, 0]
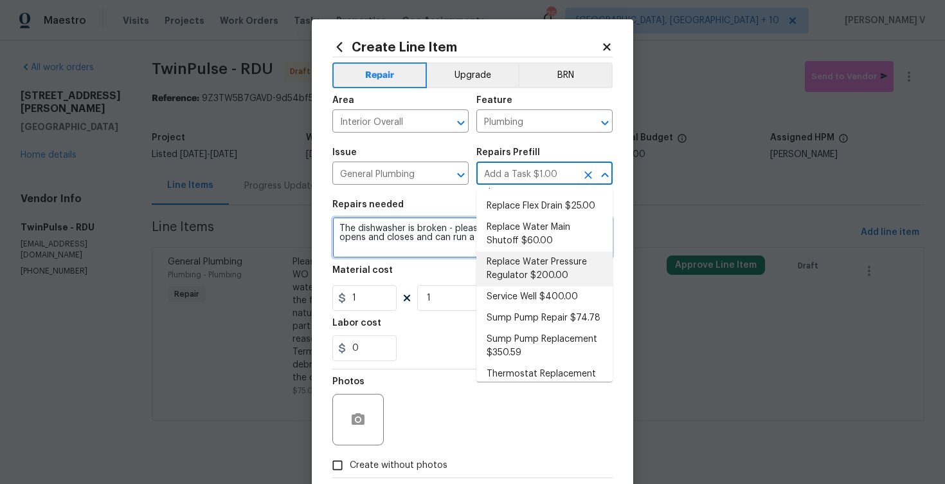
click at [431, 246] on textarea "The dishwasher is broken - please ensure the dishwasher opens and closes and ca…" at bounding box center [472, 237] width 280 height 41
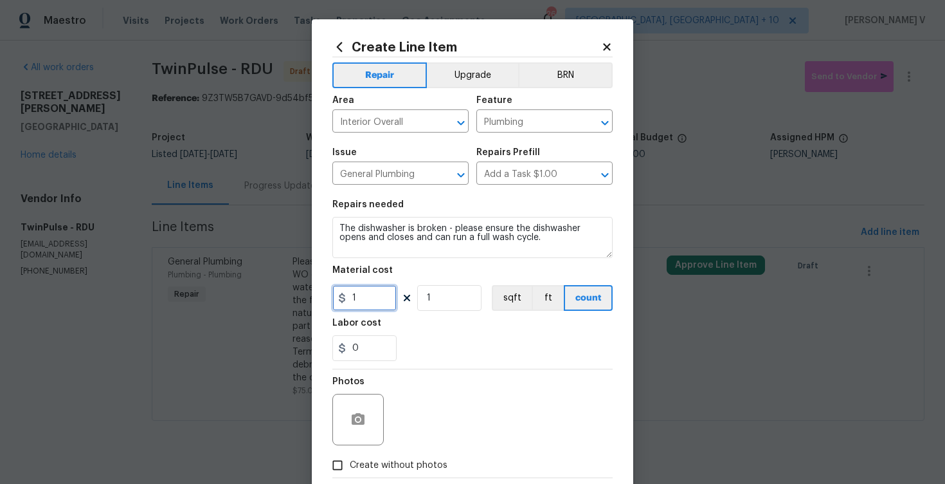
click at [388, 296] on input "1" at bounding box center [364, 298] width 64 height 26
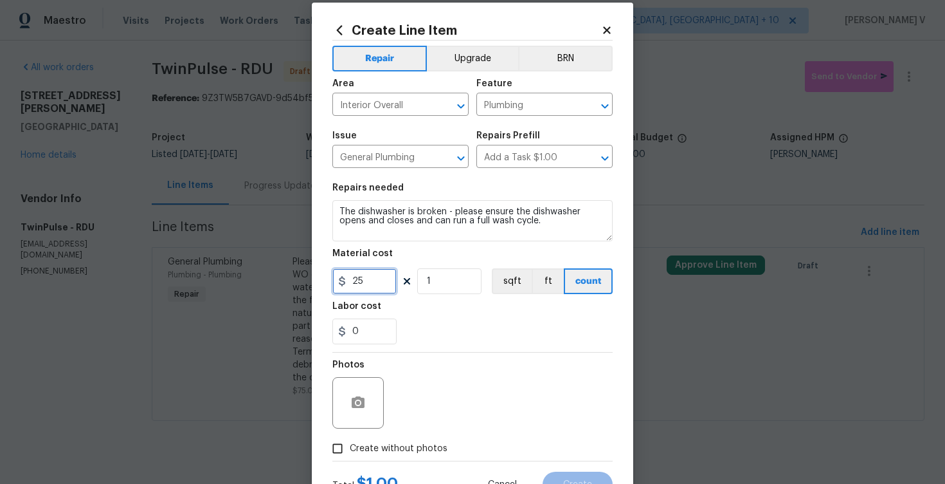
scroll to position [23, 0]
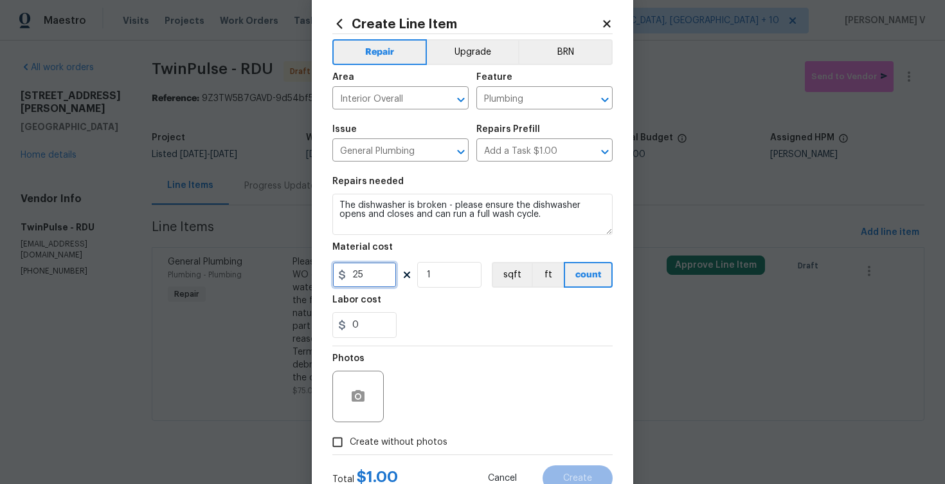
type input "25"
click at [335, 428] on div "Photos" at bounding box center [359, 388] width 54 height 84
click at [340, 437] on input "Create without photos" at bounding box center [337, 442] width 24 height 24
checkbox input "true"
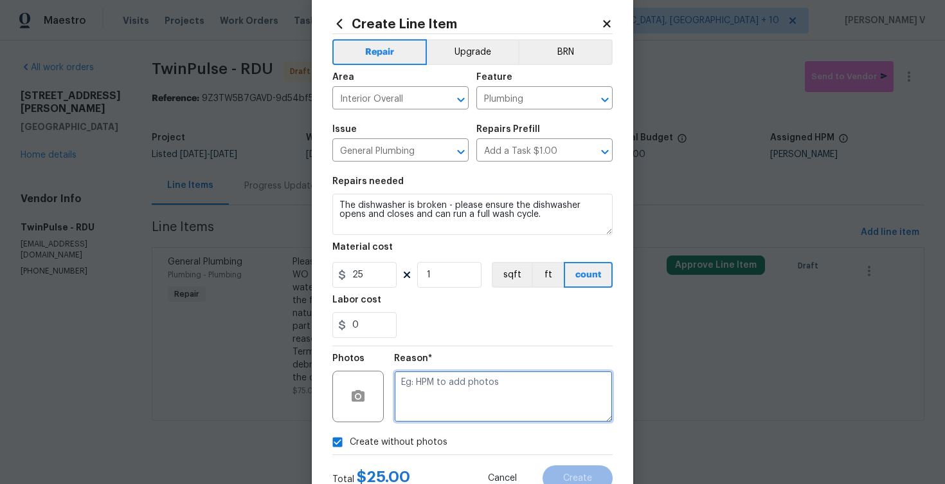
click at [457, 395] on textarea at bounding box center [503, 395] width 219 height 51
click at [0, 0] on span "—please" at bounding box center [0, 0] width 0 height 0
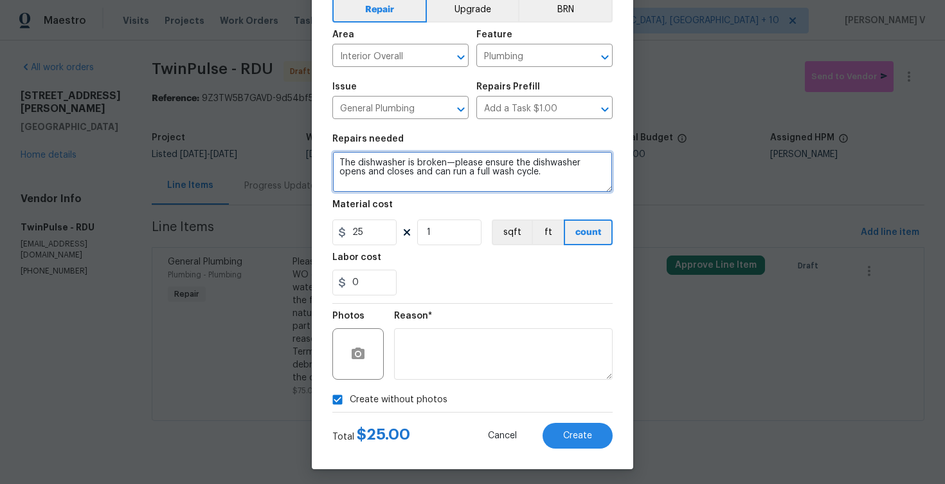
scroll to position [71, 0]
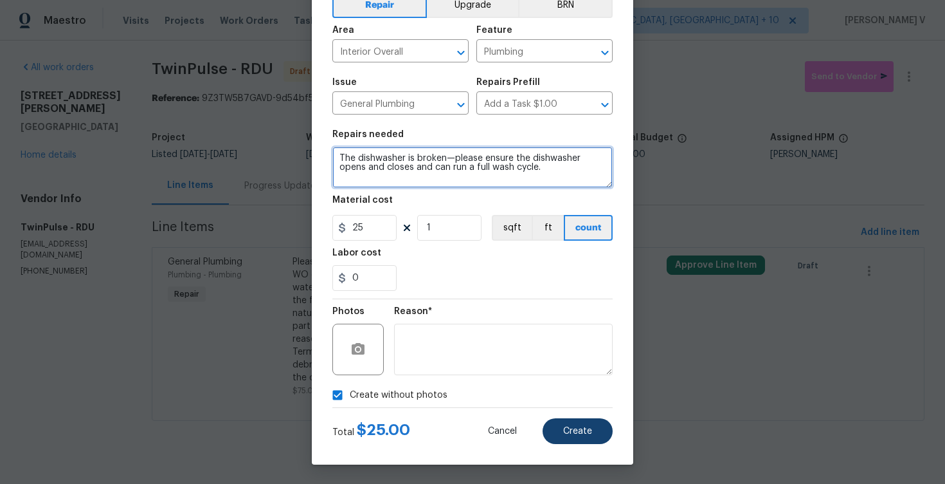
type textarea "The dishwasher is broken—please ensure the dishwasher opens and closes and can …"
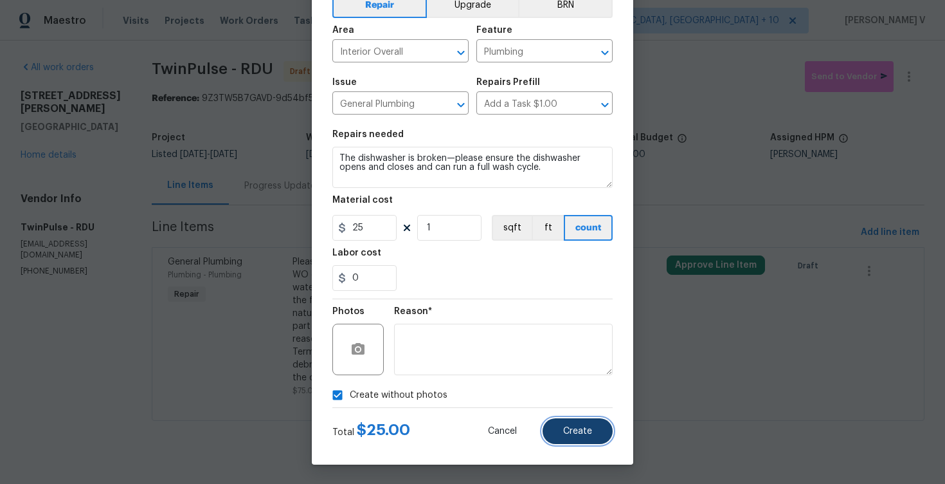
click at [592, 435] on button "Create" at bounding box center [578, 431] width 70 height 26
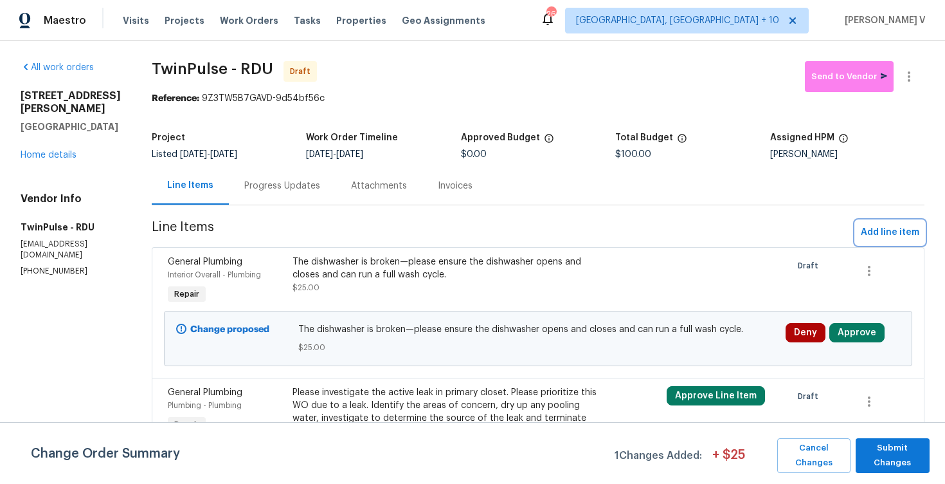
click at [869, 240] on span "Add line item" at bounding box center [890, 232] width 59 height 16
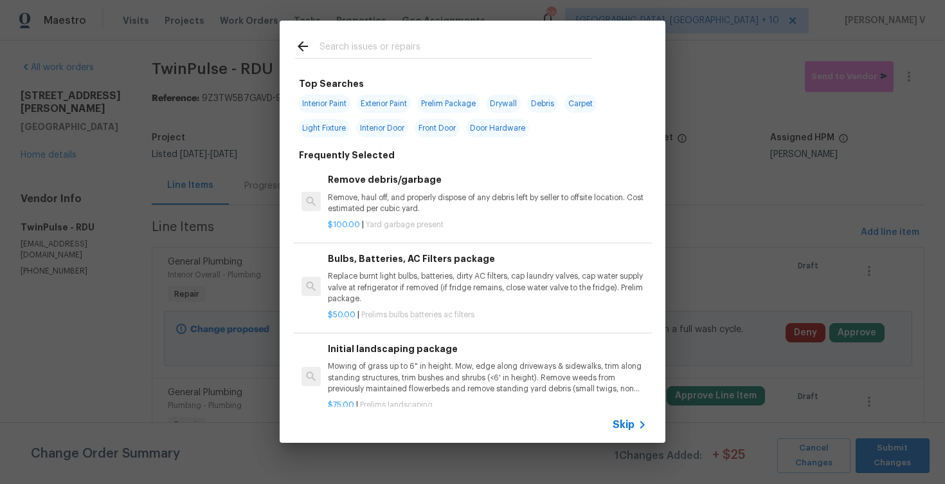
click at [626, 421] on span "Skip" at bounding box center [624, 424] width 22 height 13
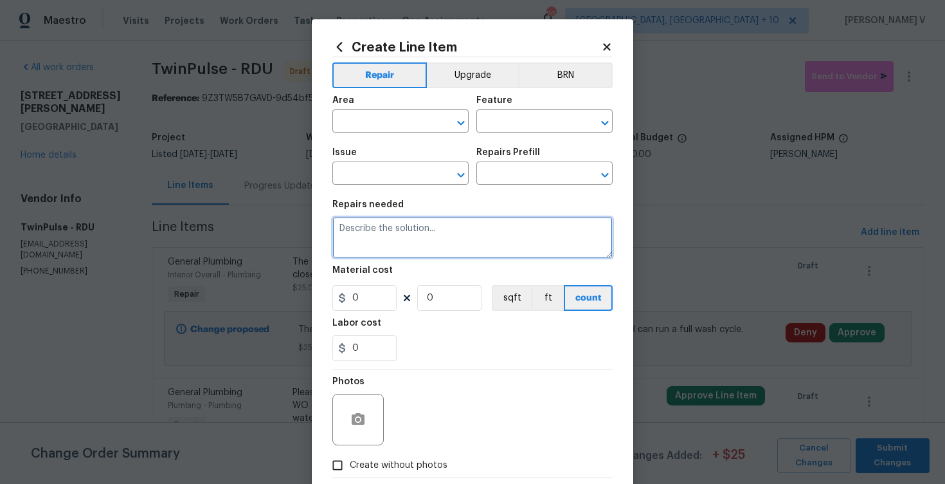
click at [392, 220] on textarea at bounding box center [472, 237] width 280 height 41
paste textarea "The soap door is not closing and the gasket is completely out and on the counte…"
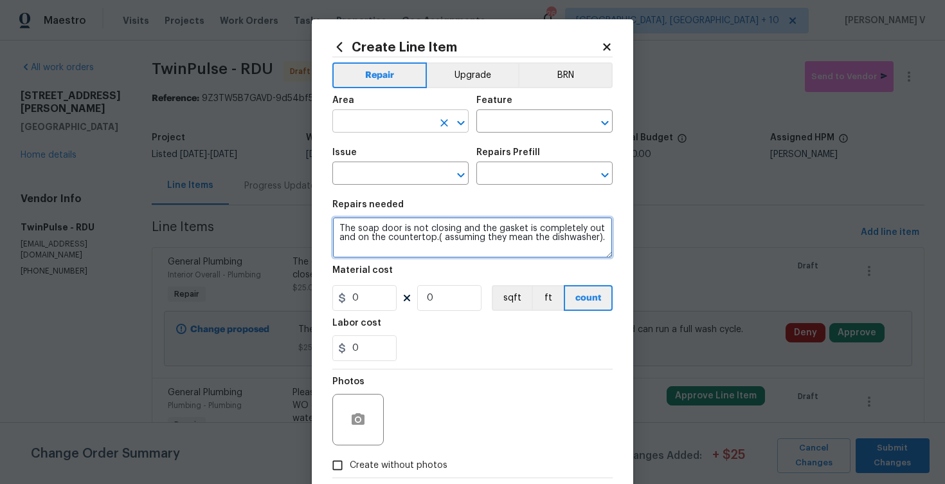
type textarea "The soap door is not closing and the gasket is completely out and on the counte…"
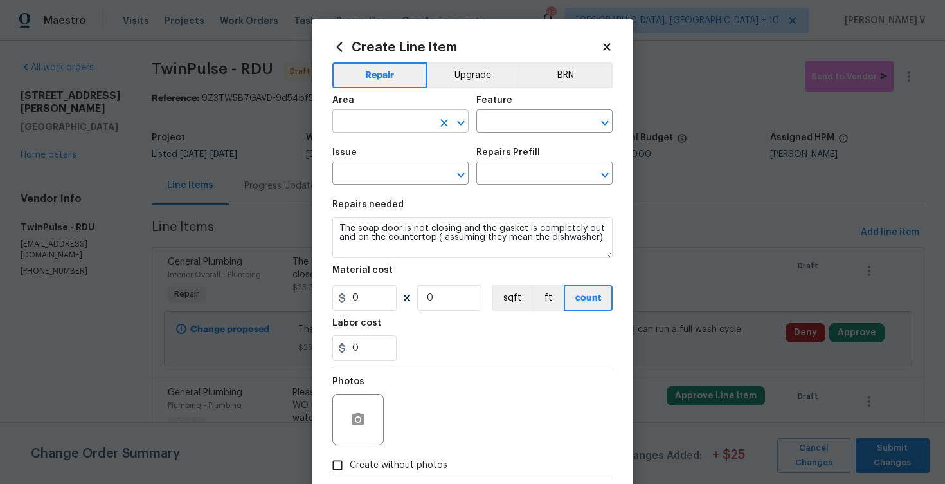
click at [394, 117] on input "text" at bounding box center [382, 123] width 100 height 20
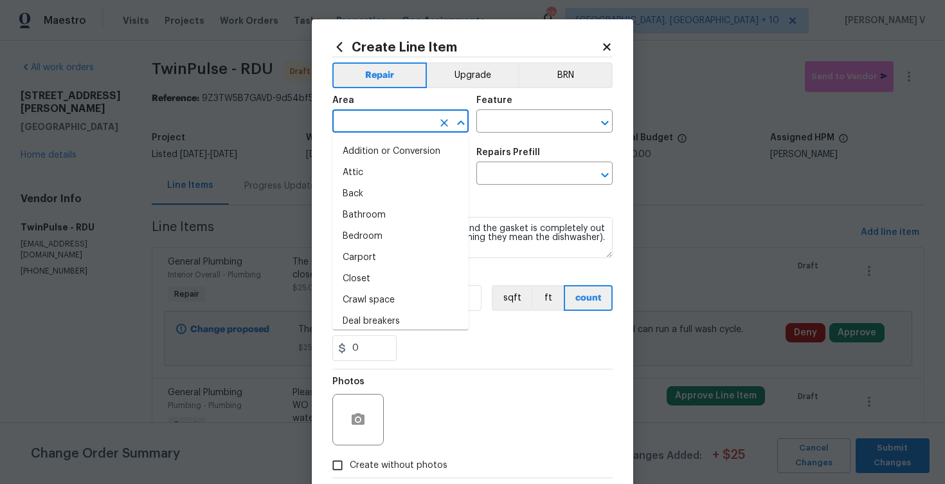
type input "i"
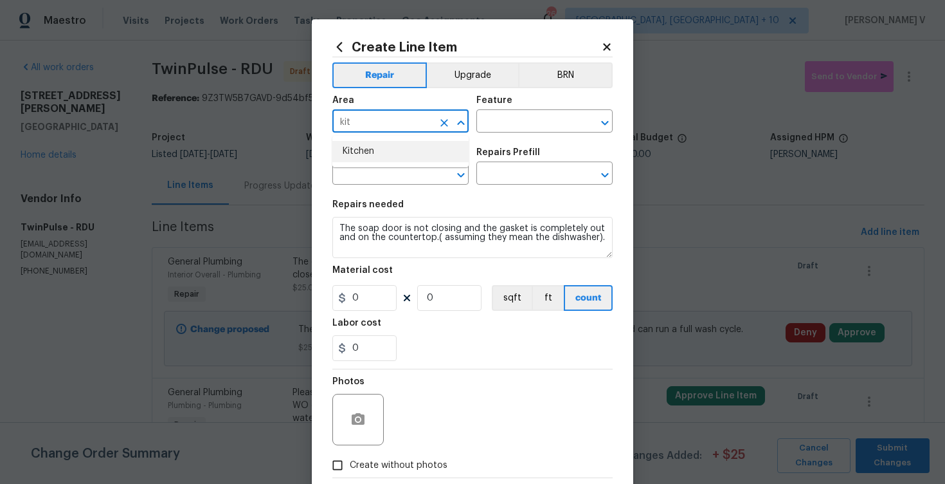
click at [390, 160] on li "Kitchen" at bounding box center [400, 151] width 136 height 21
type input "Kitchen"
click at [505, 122] on input "text" at bounding box center [527, 123] width 100 height 20
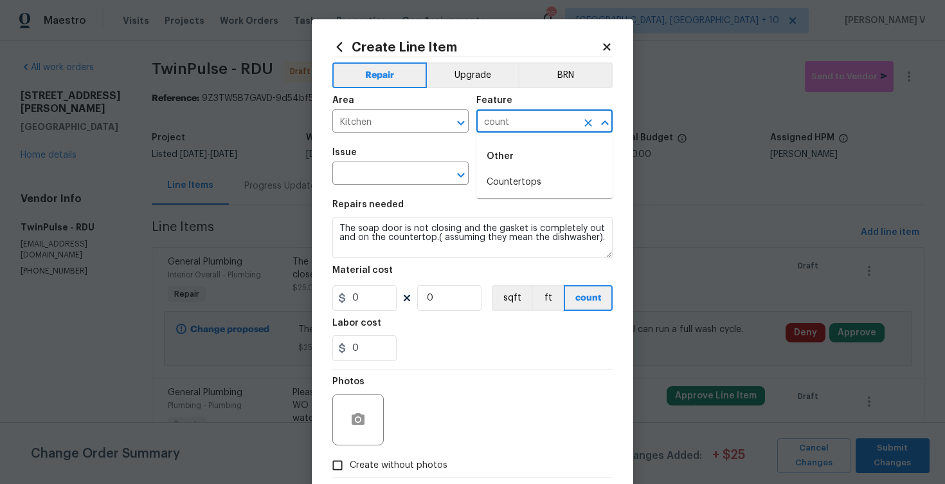
click at [518, 184] on li "Countertops" at bounding box center [545, 182] width 136 height 21
type input "Countertops"
click at [386, 165] on input "text" at bounding box center [382, 175] width 100 height 20
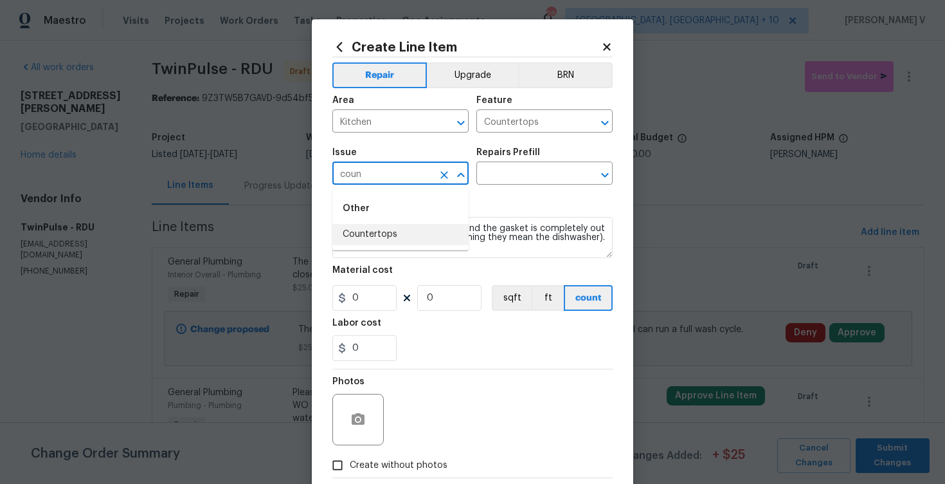
click at [406, 239] on li "Countertops" at bounding box center [400, 234] width 136 height 21
type input "Countertops"
click at [536, 179] on input "text" at bounding box center [527, 175] width 100 height 20
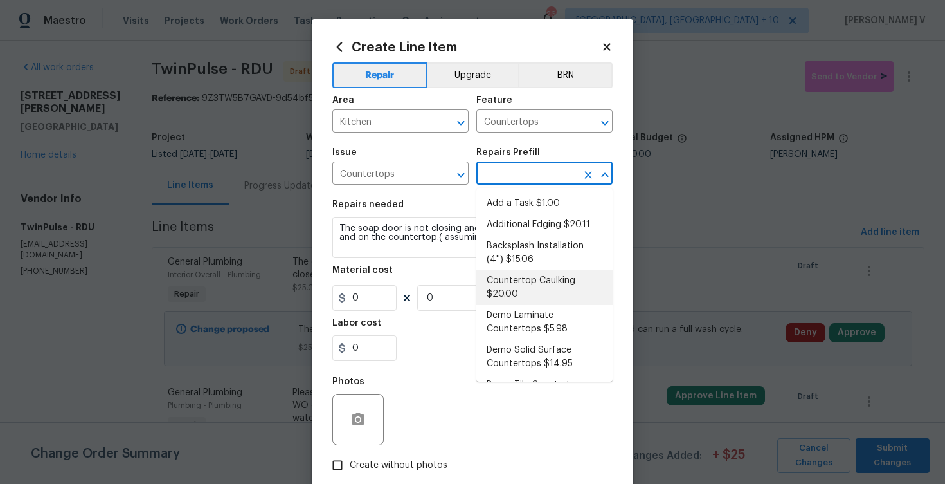
click at [537, 273] on li "Countertop Caulking $20.00" at bounding box center [545, 287] width 136 height 35
type input "Countertop Caulking $20.00"
type textarea "Prep the countertop & backsplash. Apply a bead of color matched caulking at the…"
type input "20"
type input "1"
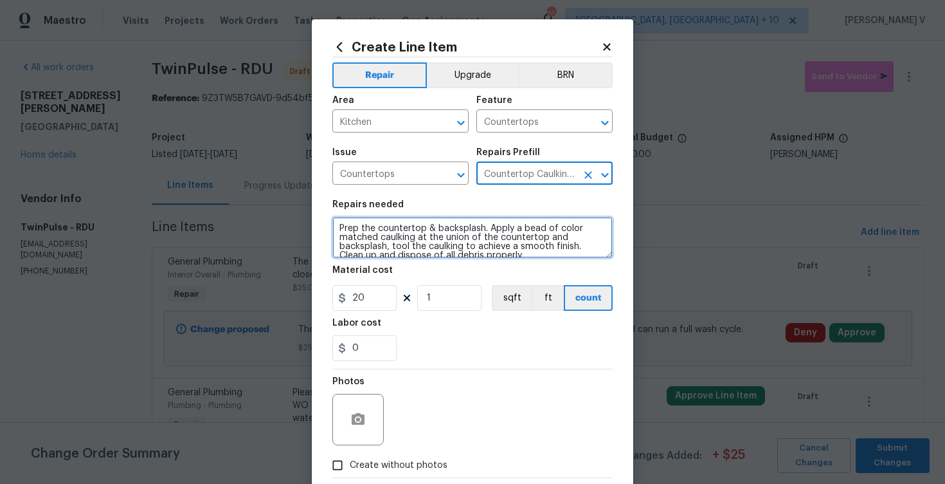
click at [496, 249] on textarea "Prep the countertop & backsplash. Apply a bead of color matched caulking at the…" at bounding box center [472, 237] width 280 height 41
paste textarea "The soap door is not closing and the gasket is completely out and on the counte…"
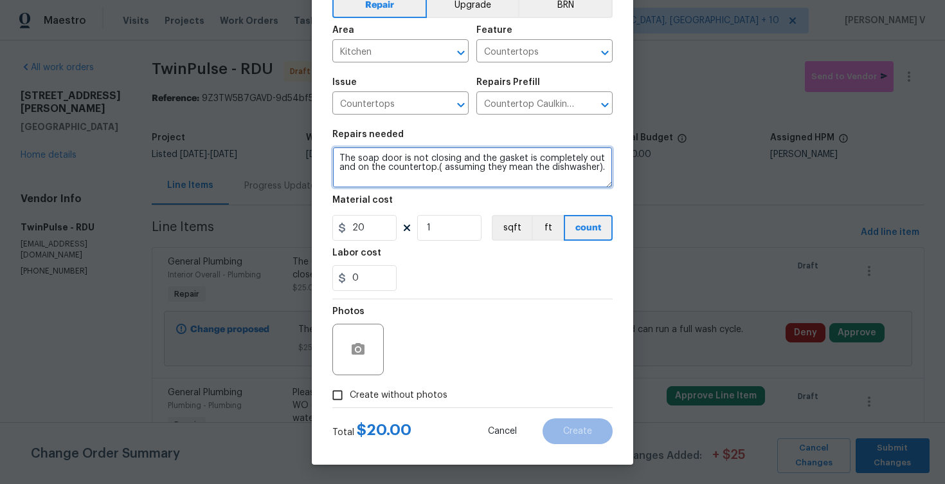
type textarea "The soap door is not closing and the gasket is completely out and on the counte…"
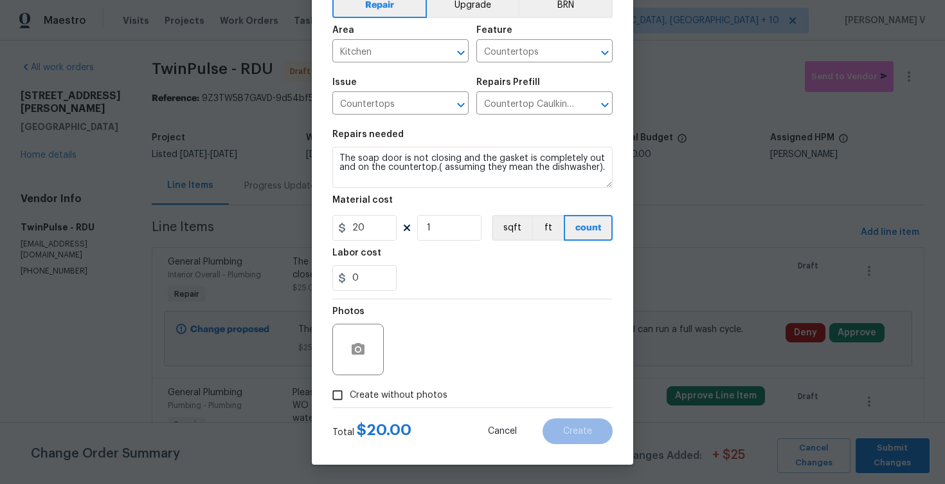
click at [343, 393] on input "Create without photos" at bounding box center [337, 395] width 24 height 24
checkbox input "true"
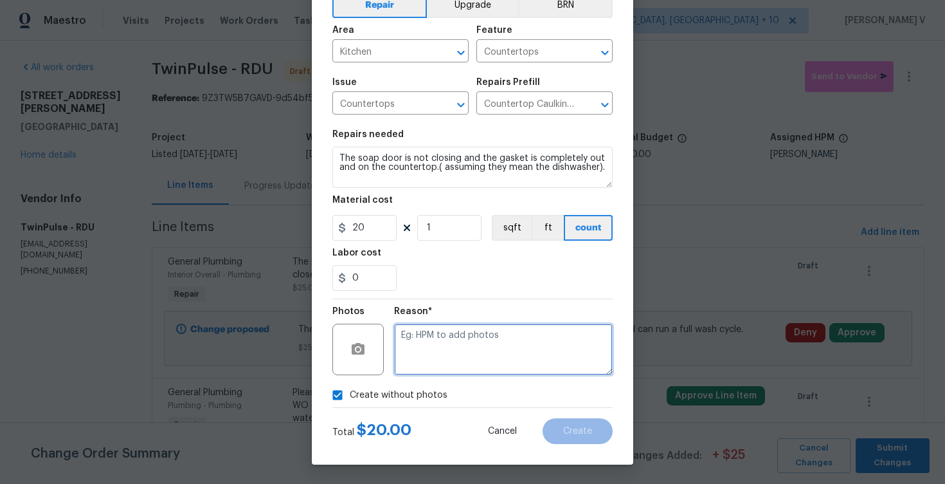
click at [446, 357] on textarea at bounding box center [503, 348] width 219 height 51
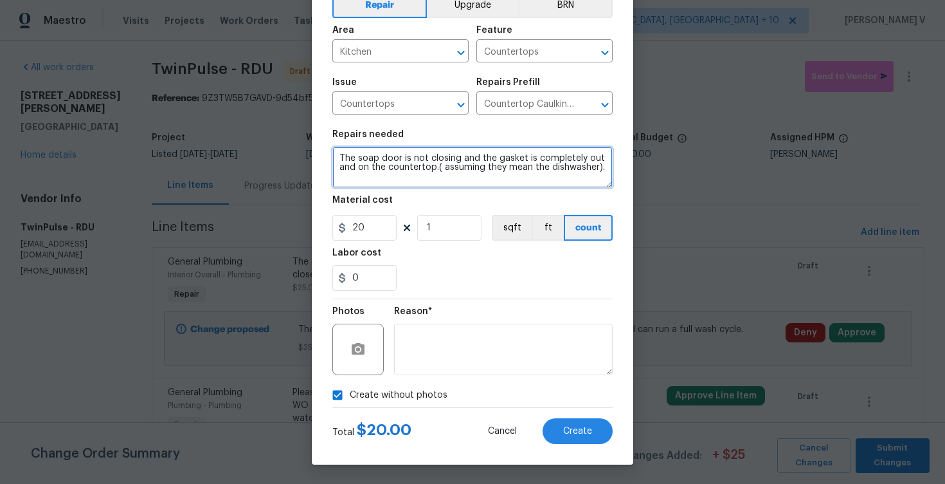
click at [501, 167] on textarea "The soap door is not closing and the gasket is completely out and on the counte…" at bounding box center [472, 167] width 280 height 41
drag, startPoint x: 529, startPoint y: 168, endPoint x: 489, endPoint y: 168, distance: 39.9
click at [489, 168] on textarea "The soap door is not closing and the gasket is completely out and on the counte…" at bounding box center [472, 167] width 280 height 41
type textarea "The soap door is not closing and the gasket is completely out and on the counte…"
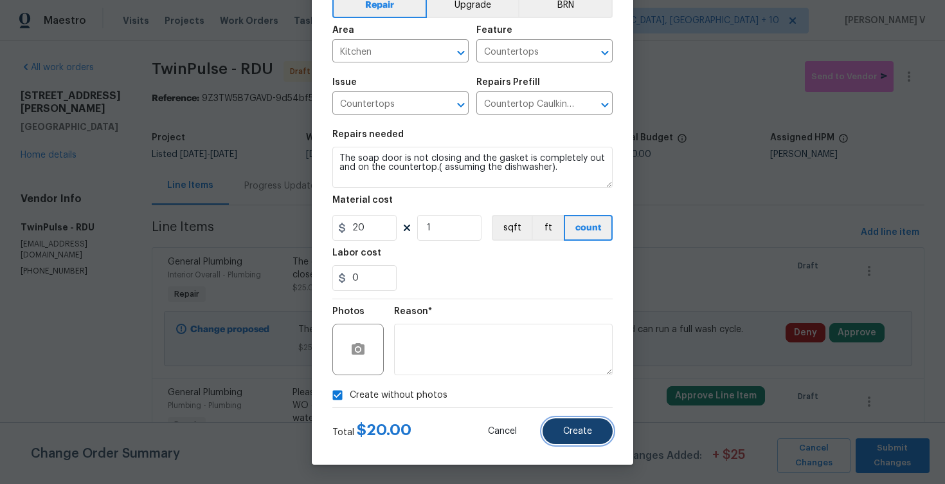
click at [579, 422] on button "Create" at bounding box center [578, 431] width 70 height 26
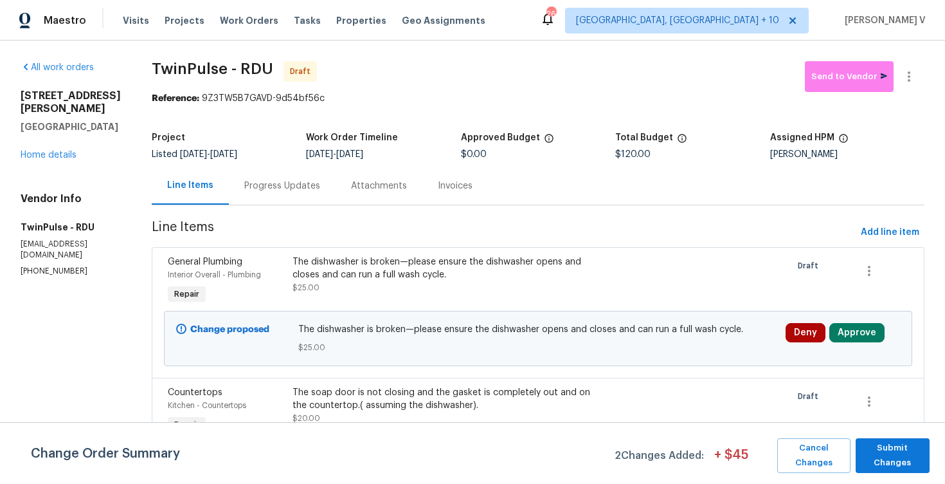
click at [882, 250] on div "General Plumbing Interior Overall - Plumbing Repair The dishwasher is broken—pl…" at bounding box center [538, 312] width 773 height 131
click at [880, 242] on button "Add line item" at bounding box center [890, 233] width 69 height 24
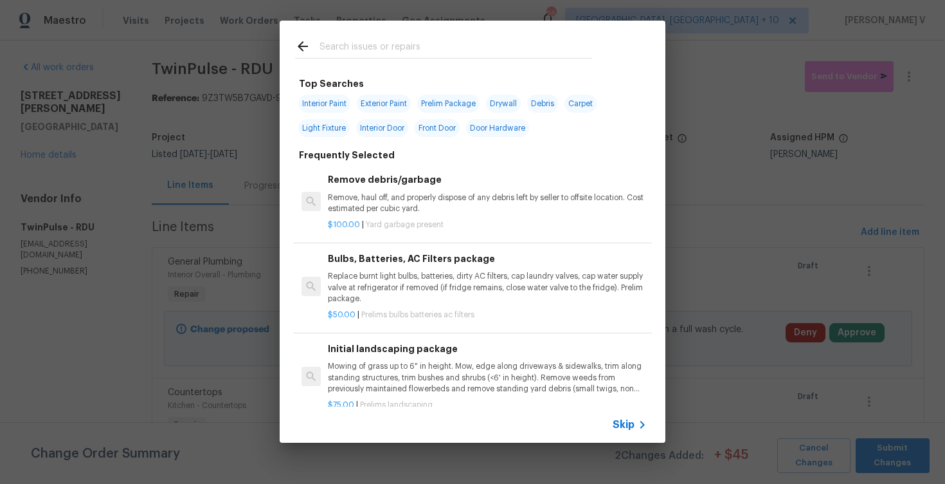
click at [615, 433] on div "Skip" at bounding box center [473, 424] width 386 height 36
click at [615, 427] on span "Skip" at bounding box center [624, 424] width 22 height 13
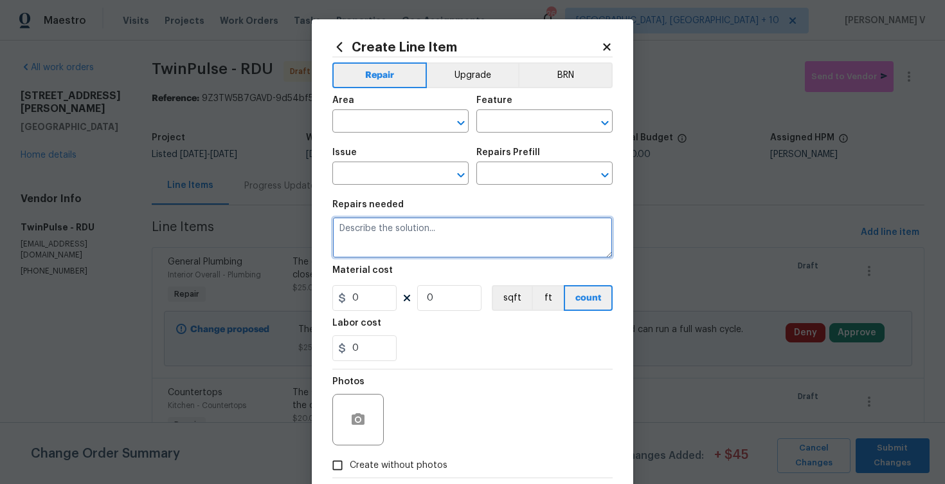
click at [444, 241] on textarea at bounding box center [472, 237] width 280 height 41
paste textarea "The walk-in closet in a bedroom has a bubbled section of the paint due to a lea…"
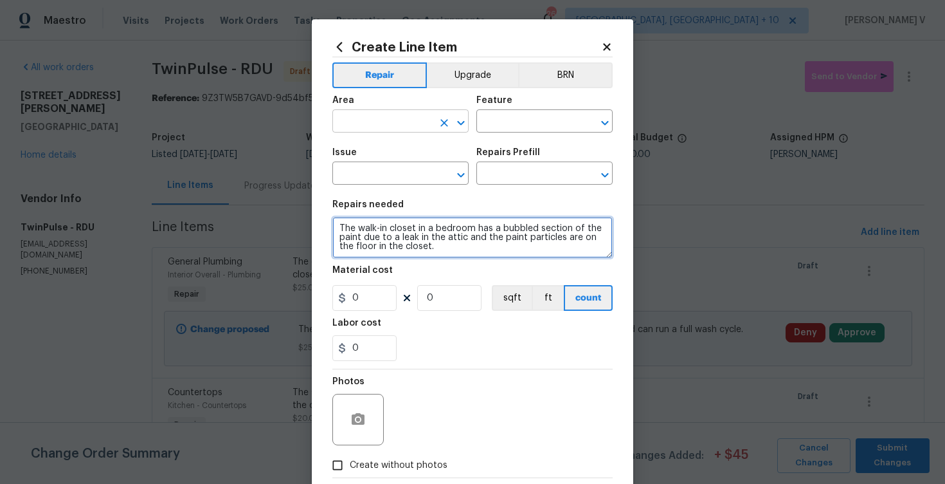
type textarea "The walk-in closet in a bedroom has a bubbled section of the paint due to a lea…"
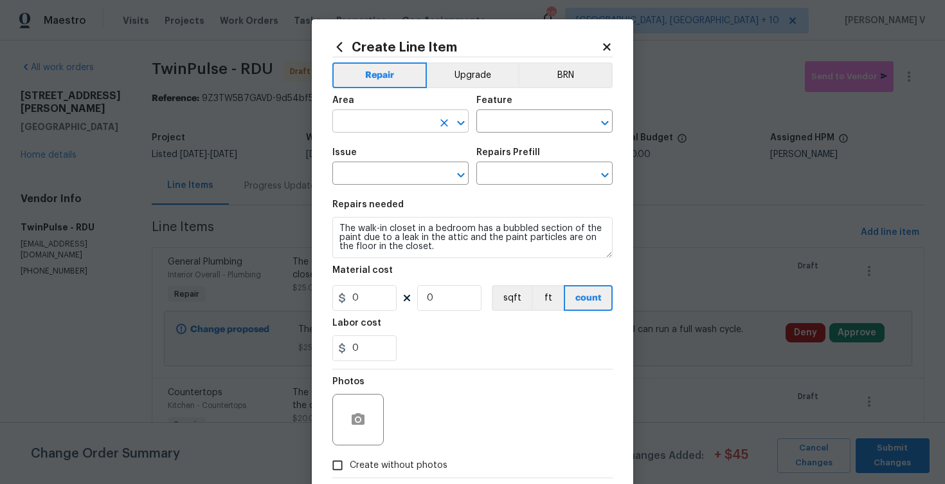
click at [387, 130] on input "text" at bounding box center [382, 123] width 100 height 20
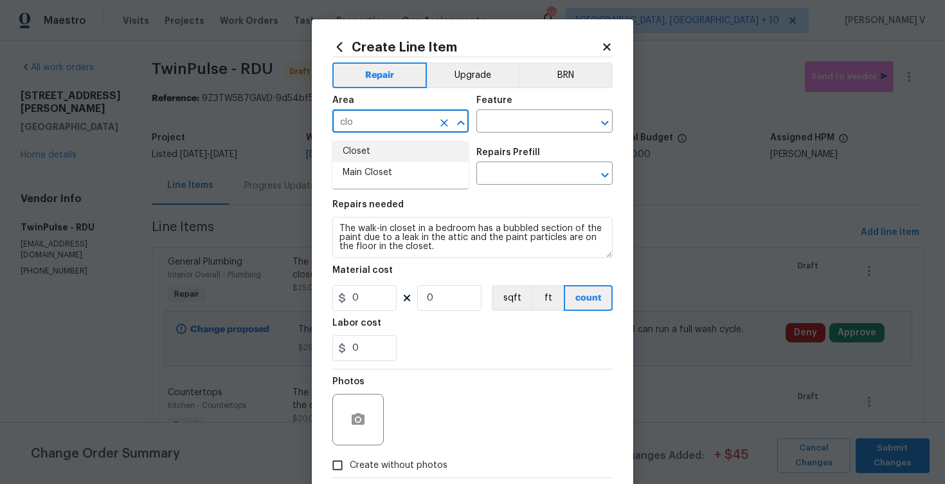
click at [392, 170] on li "Main Closet" at bounding box center [400, 172] width 136 height 21
click at [402, 121] on input "Main Closet" at bounding box center [382, 123] width 100 height 20
click at [393, 157] on li "Closet" at bounding box center [400, 151] width 136 height 21
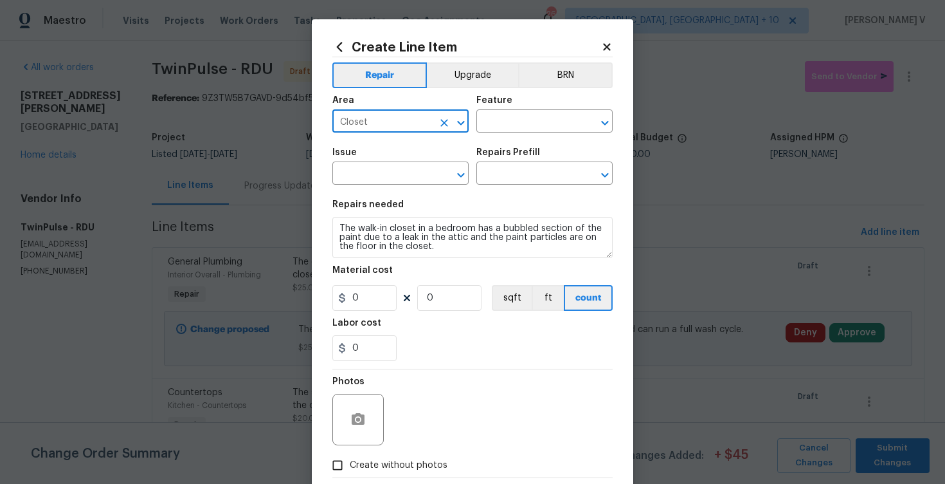
type input "Closet"
click at [472, 135] on div "Area Closet ​ Feature ​" at bounding box center [472, 114] width 280 height 52
click at [504, 129] on input "text" at bounding box center [527, 123] width 100 height 20
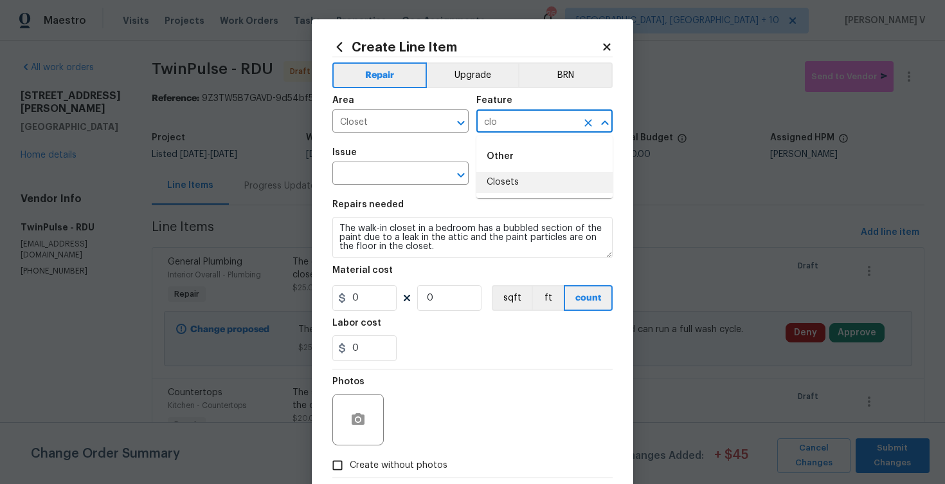
click at [514, 188] on li "Closets" at bounding box center [545, 182] width 136 height 21
type input "Closets"
click at [381, 178] on input "text" at bounding box center [382, 175] width 100 height 20
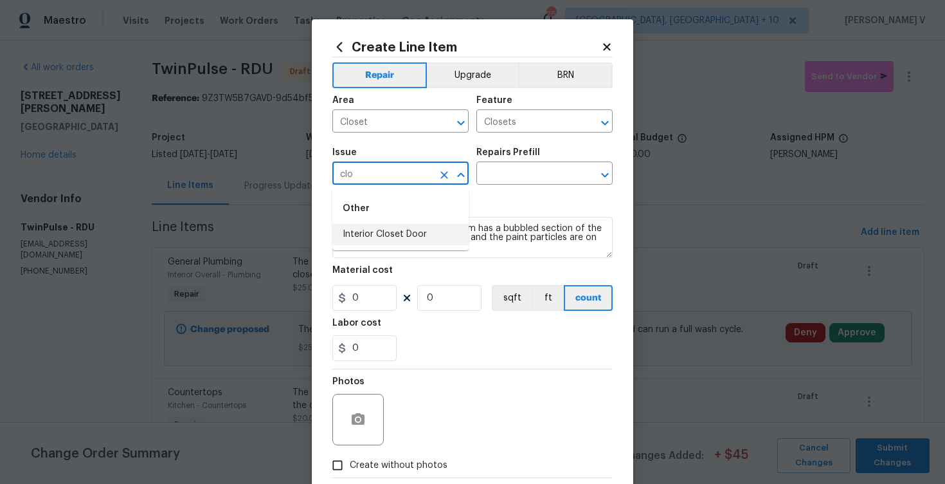
click at [383, 239] on li "Interior Closet Door" at bounding box center [400, 234] width 136 height 21
type input "Interior Closet Door"
click at [536, 171] on input "text" at bounding box center [527, 175] width 100 height 20
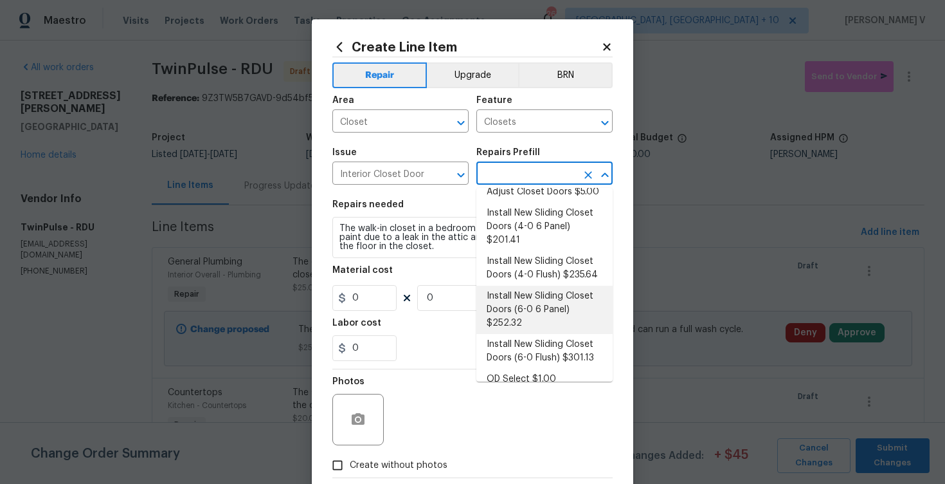
scroll to position [0, 0]
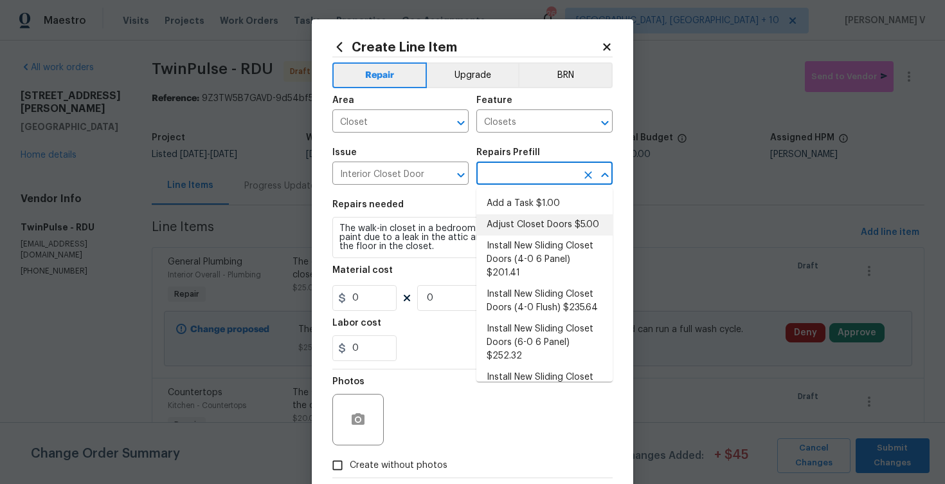
click at [531, 227] on li "Adjust Closet Doors $5.00" at bounding box center [545, 224] width 136 height 21
type input "Interior Door"
type input "Adjust Closet Doors $5.00"
type textarea "Adjust the closet doors ensuring that they open/close/operate as intended."
type input "5"
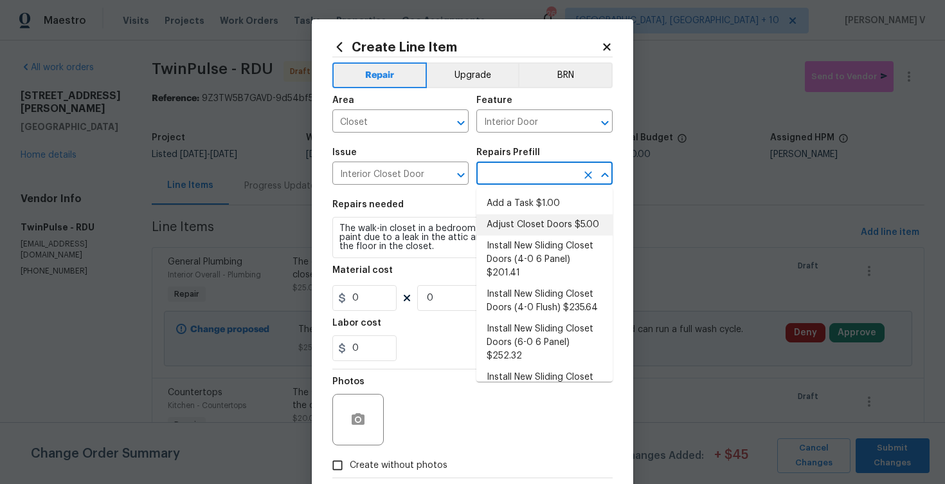
type input "1"
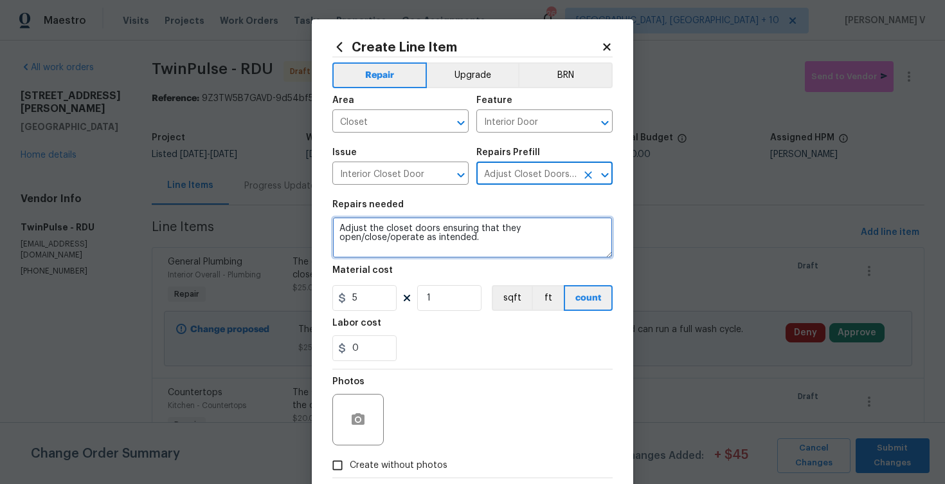
click at [522, 232] on textarea "Adjust the closet doors ensuring that they open/close/operate as intended." at bounding box center [472, 237] width 280 height 41
paste textarea "The walk-in closet in a bedroom has a bubbled section of the paint due to a lea…"
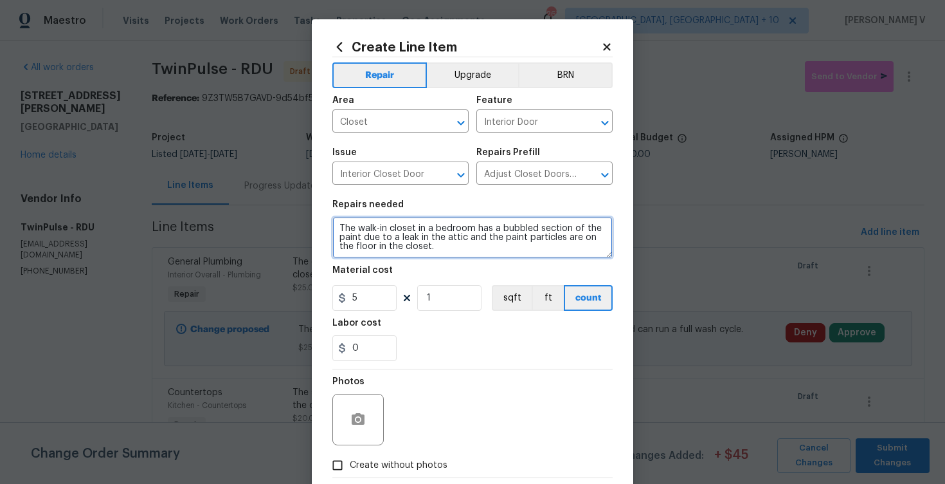
scroll to position [71, 0]
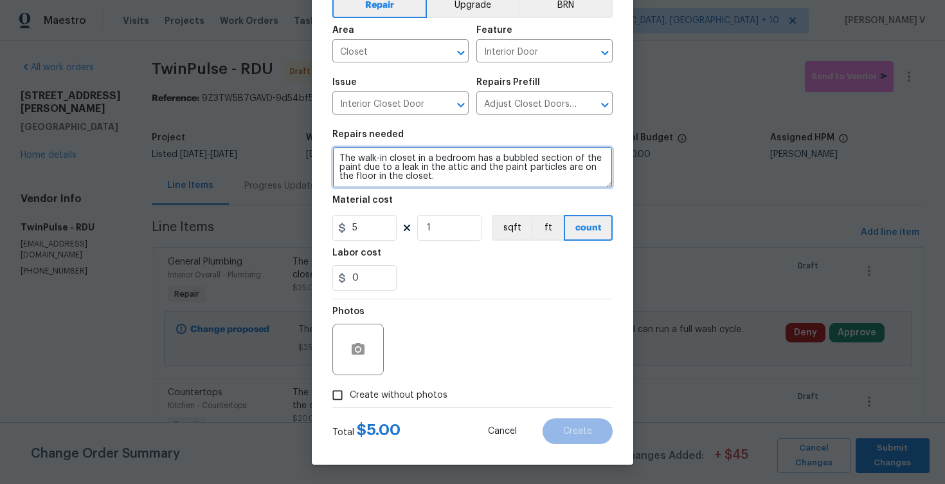
type textarea "The walk-in closet in a bedroom has a bubbled section of the paint due to a lea…"
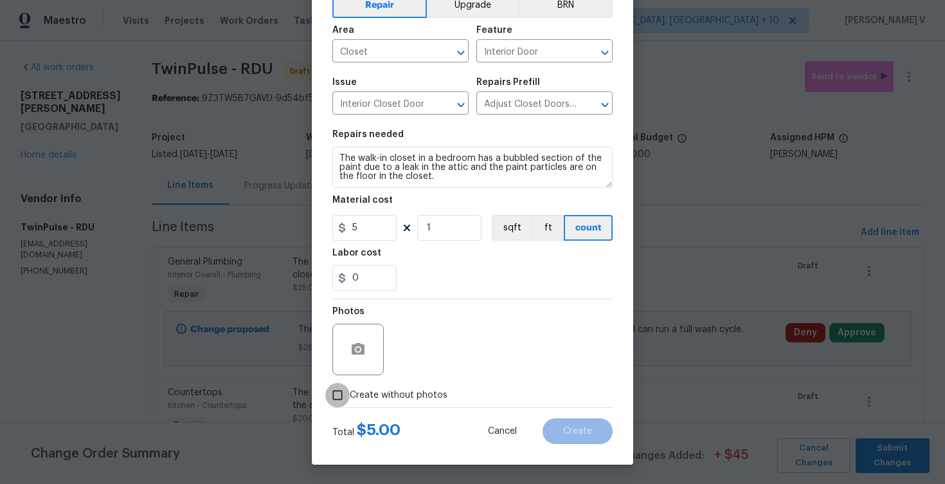
click at [347, 386] on input "Create without photos" at bounding box center [337, 395] width 24 height 24
checkbox input "true"
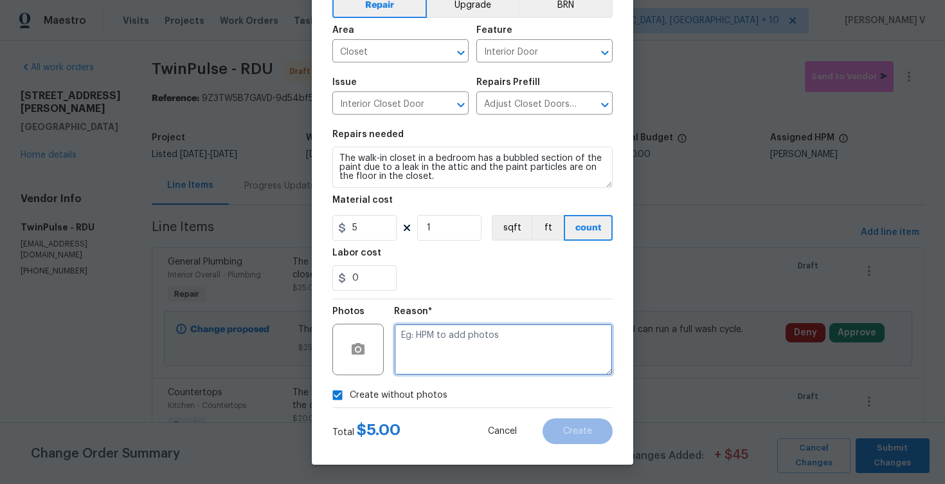
click at [486, 340] on textarea at bounding box center [503, 348] width 219 height 51
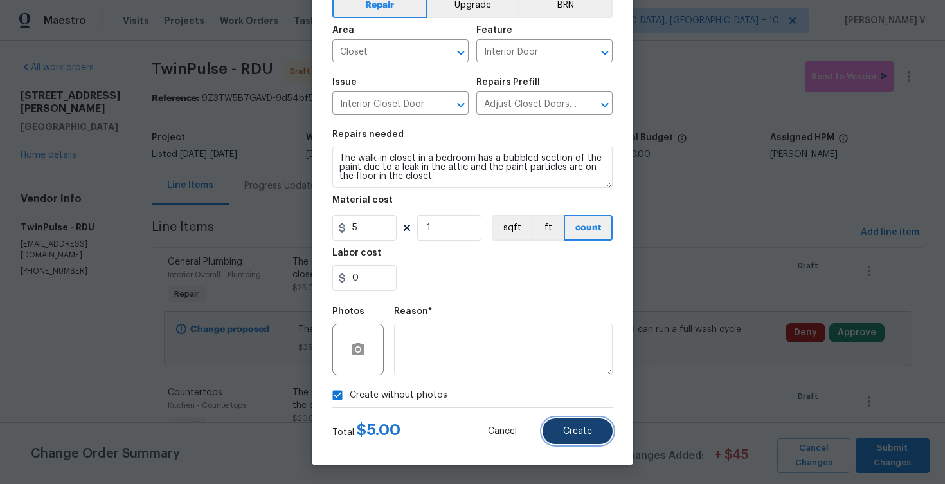
click at [573, 421] on button "Create" at bounding box center [578, 431] width 70 height 26
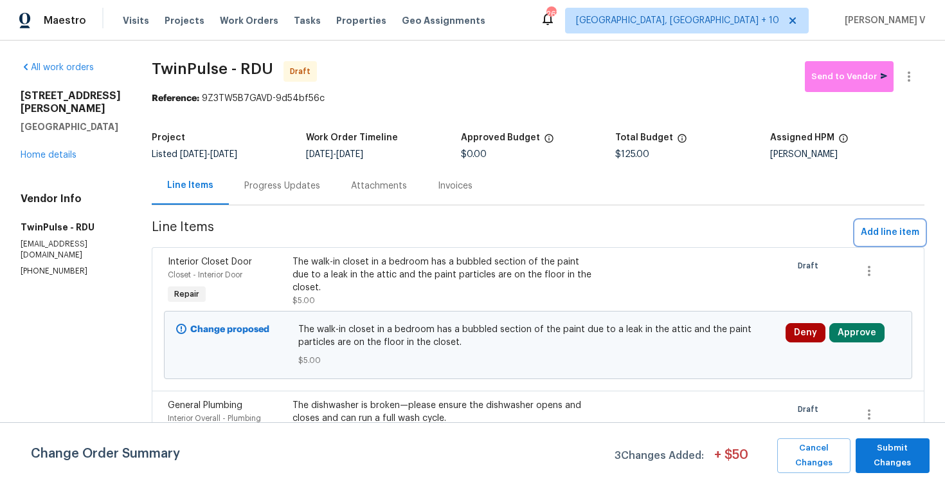
click at [886, 236] on span "Add line item" at bounding box center [890, 232] width 59 height 16
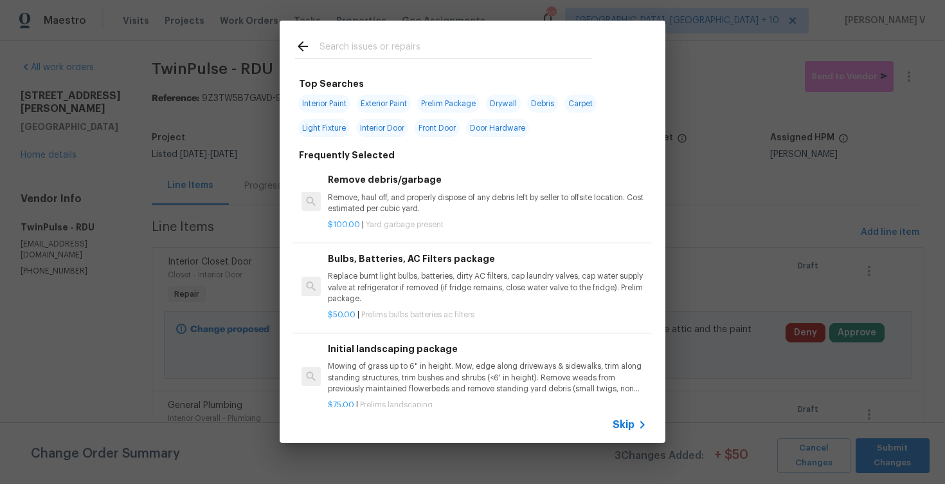
click at [611, 428] on div "Skip" at bounding box center [473, 424] width 386 height 36
click at [617, 424] on span "Skip" at bounding box center [624, 424] width 22 height 13
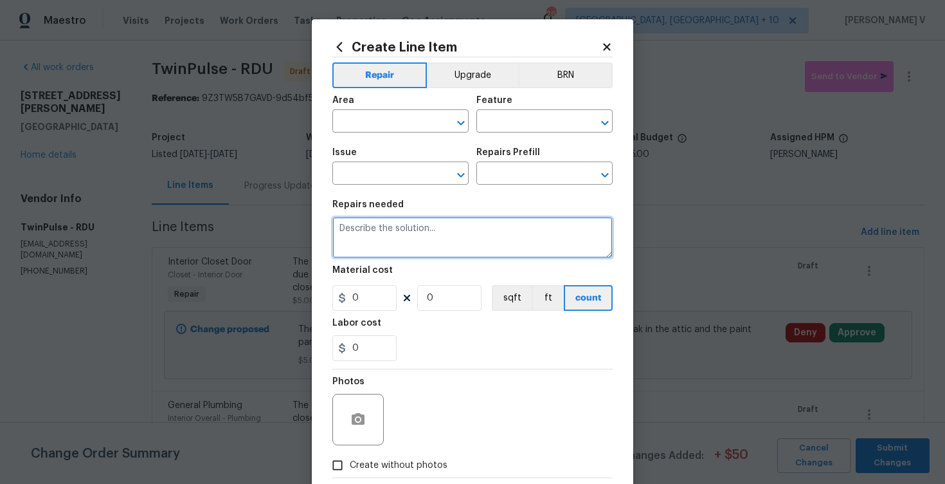
click at [462, 250] on textarea at bounding box center [472, 237] width 280 height 41
paste textarea "It appears that the A/C is probably leaking. The portion of the ceiling may nee…"
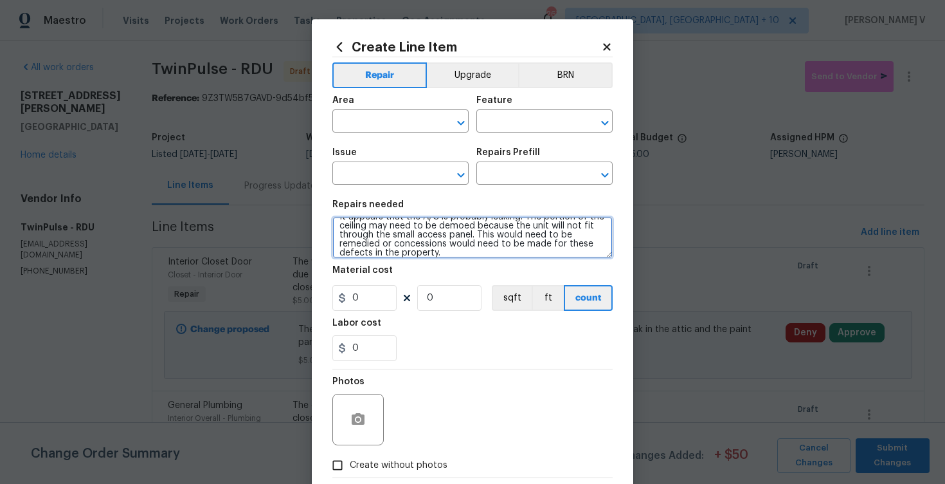
scroll to position [0, 0]
type textarea "It appears that the A/C is probably leaking. The portion of the ceiling may nee…"
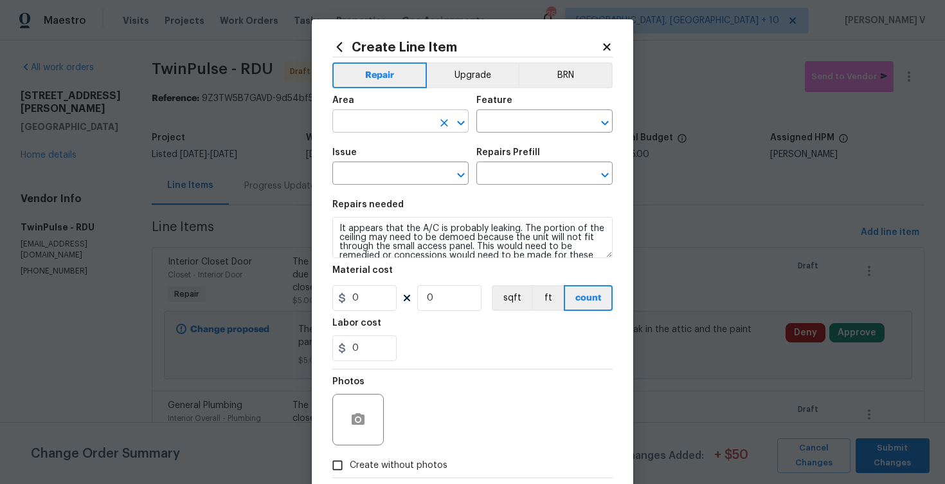
click at [376, 122] on input "text" at bounding box center [382, 123] width 100 height 20
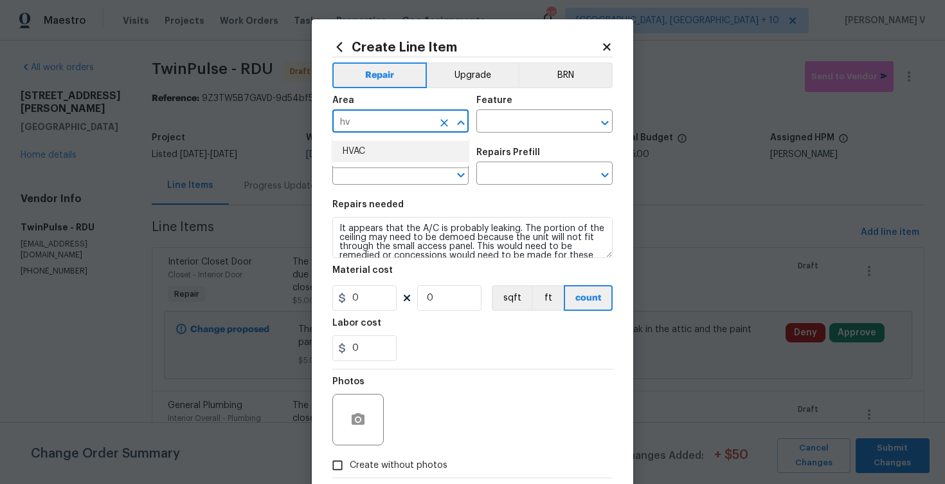
click at [383, 149] on li "HVAC" at bounding box center [400, 151] width 136 height 21
type input "HVAC"
click at [526, 118] on input "text" at bounding box center [527, 123] width 100 height 20
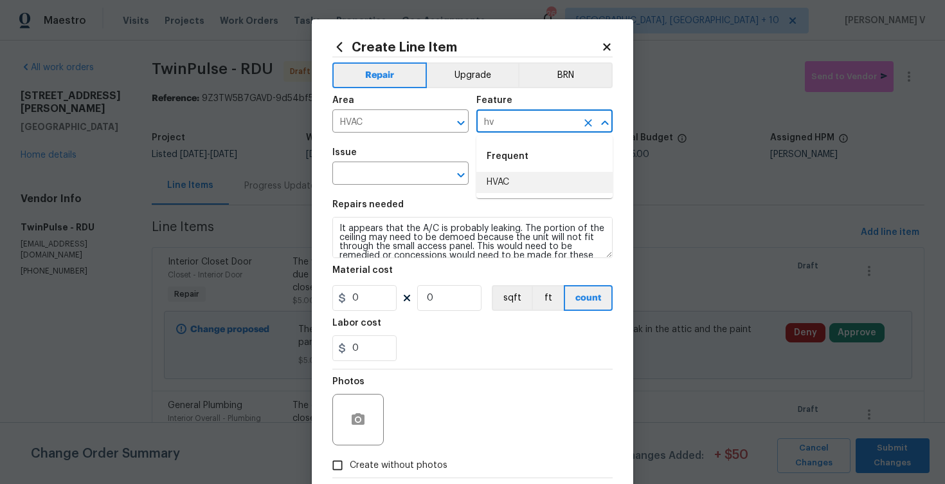
click at [511, 177] on li "HVAC" at bounding box center [545, 182] width 136 height 21
type input "HVAC"
click at [341, 171] on input "text" at bounding box center [382, 175] width 100 height 20
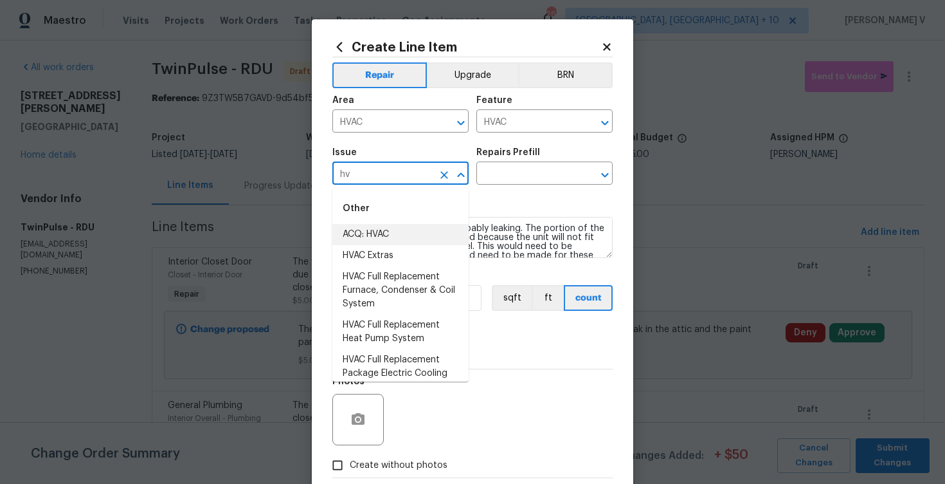
click at [381, 248] on li "HVAC Extras" at bounding box center [400, 255] width 136 height 21
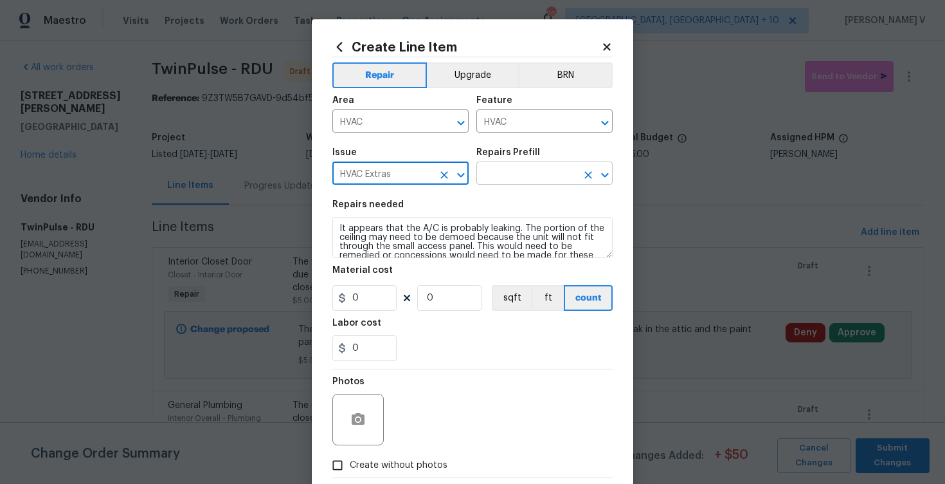
type input "HVAC Extras"
click at [529, 177] on input "text" at bounding box center [527, 175] width 100 height 20
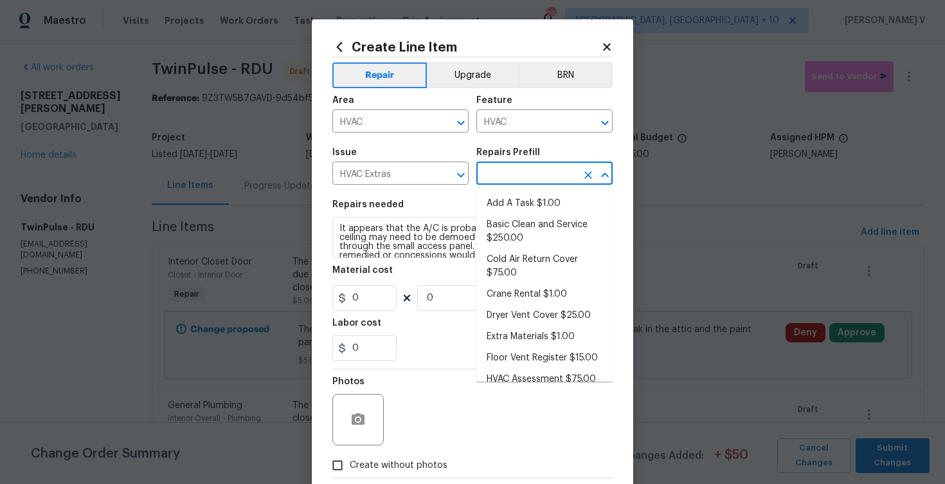
click at [504, 200] on li "Add A Task $1.00" at bounding box center [545, 203] width 136 height 21
type input "Add A Task $1.00"
type textarea "HPM to detail"
type input "1"
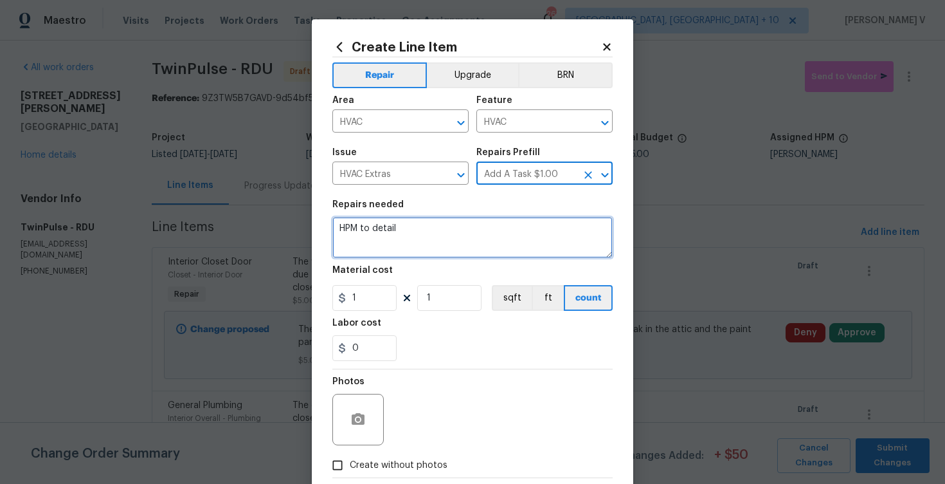
click at [405, 244] on textarea "HPM to detail" at bounding box center [472, 237] width 280 height 41
paste textarea "It appears that the A/C is probably leaking. The portion of the ceiling may nee…"
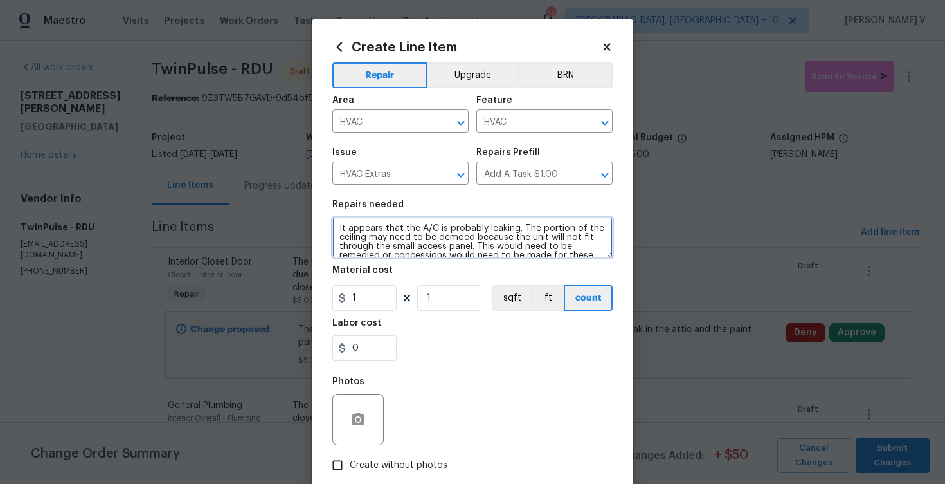
scroll to position [12, 0]
type textarea "It appears that the A/C is probably leaking. The portion of the ceiling may nee…"
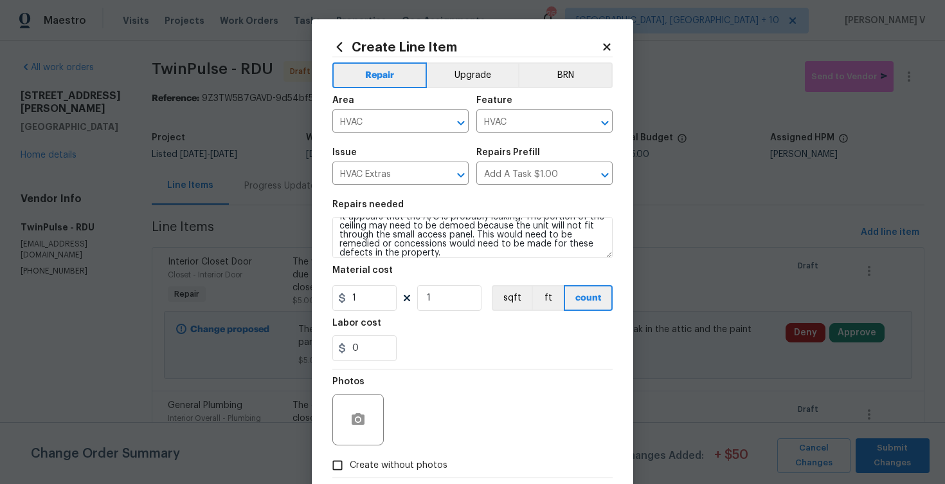
click at [364, 312] on section "Repairs needed It appears that the A/C is probably leaking. The portion of the …" at bounding box center [472, 280] width 280 height 176
click at [376, 297] on input "1" at bounding box center [364, 298] width 64 height 26
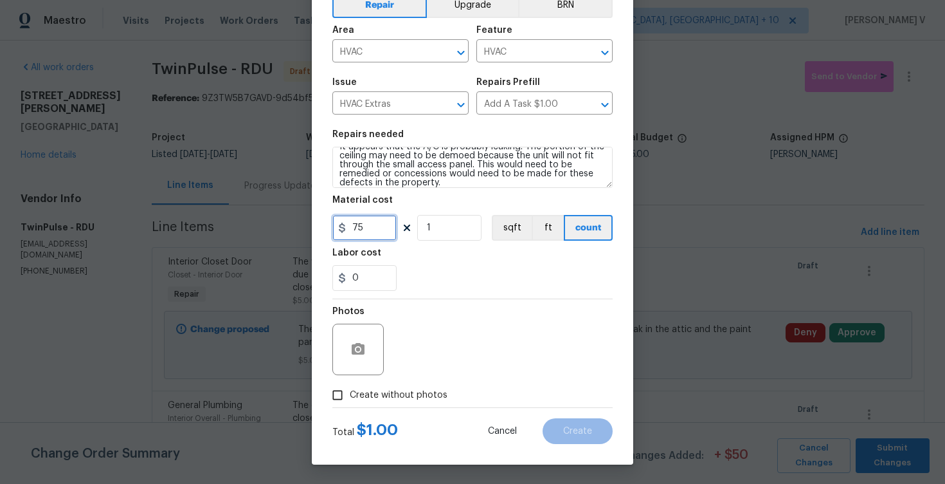
type input "75"
click at [343, 384] on div "Photos Create without photos" at bounding box center [472, 353] width 280 height 108
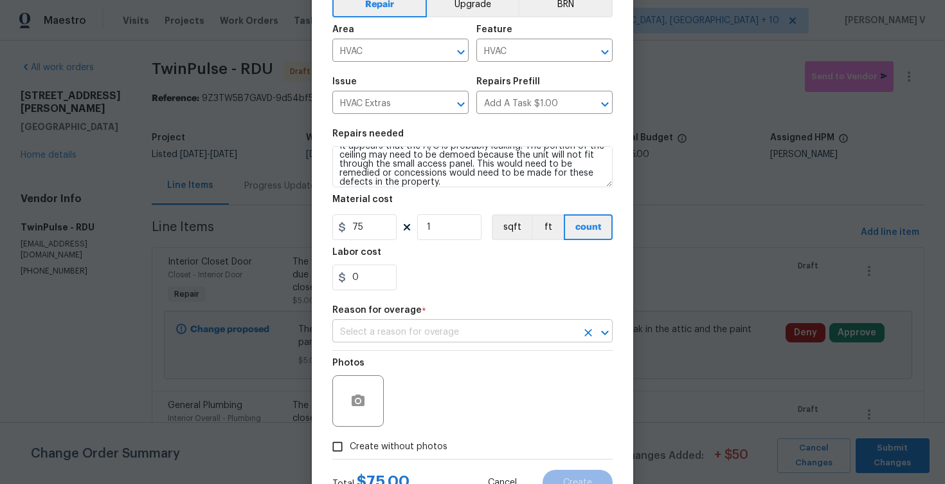
click at [479, 340] on input "text" at bounding box center [454, 332] width 244 height 20
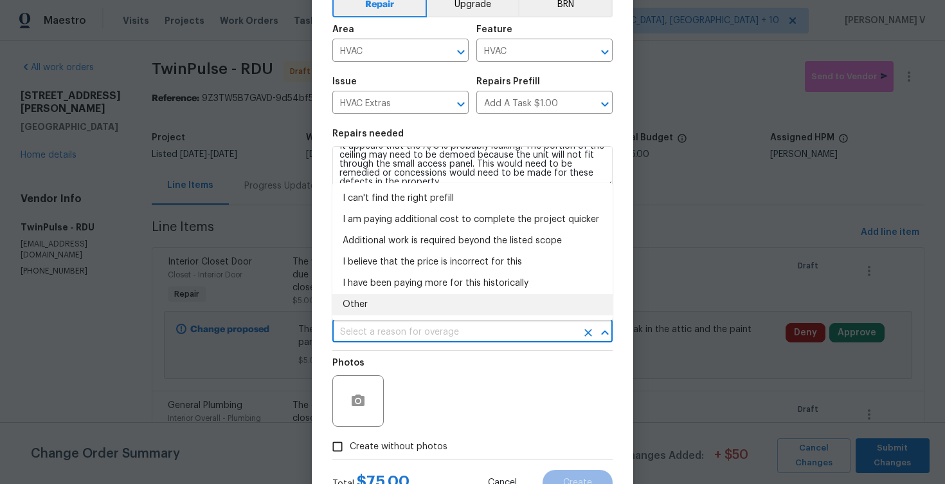
click at [454, 309] on li "Other" at bounding box center [472, 304] width 280 height 21
type input "Other"
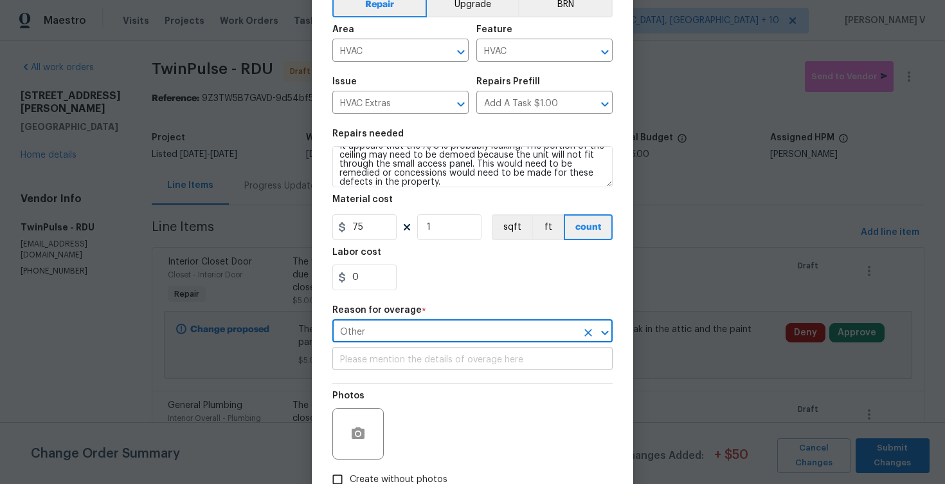
click at [420, 354] on input "text" at bounding box center [472, 360] width 280 height 20
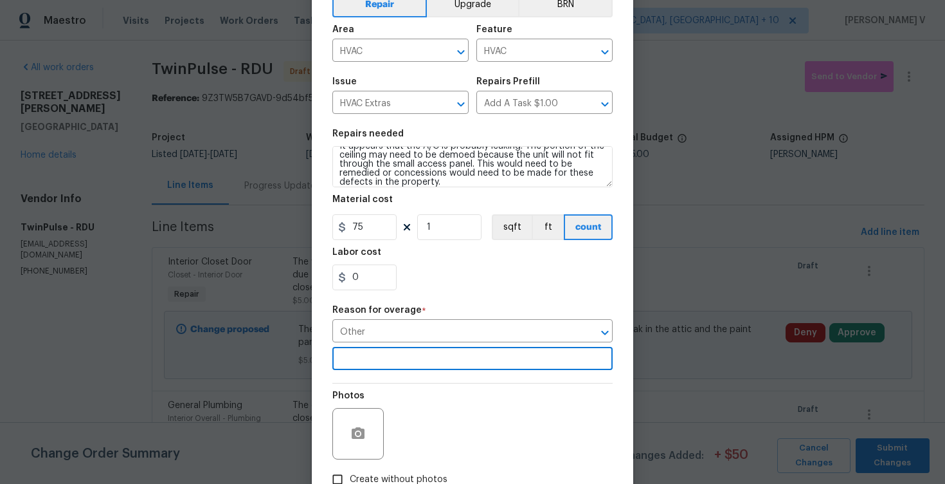
scroll to position [156, 0]
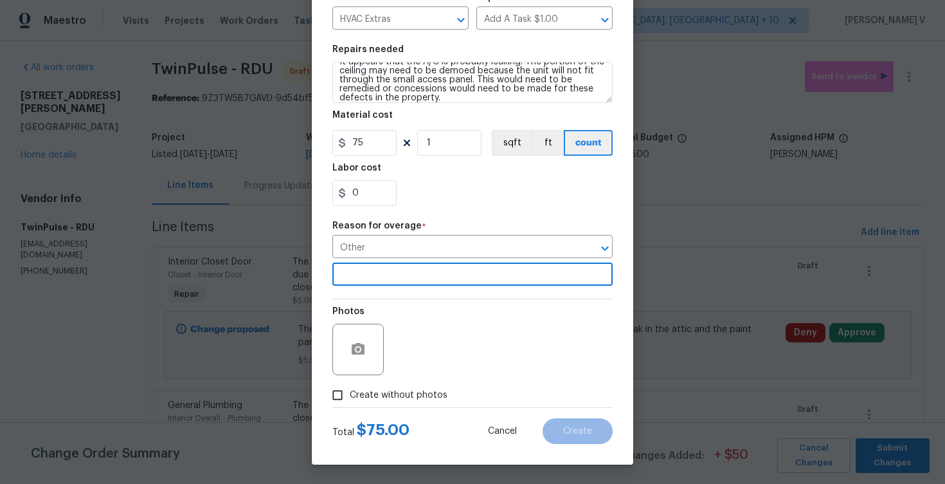
click at [376, 397] on span "Create without photos" at bounding box center [399, 395] width 98 height 14
click at [350, 397] on input "Create without photos" at bounding box center [337, 395] width 24 height 24
checkbox input "true"
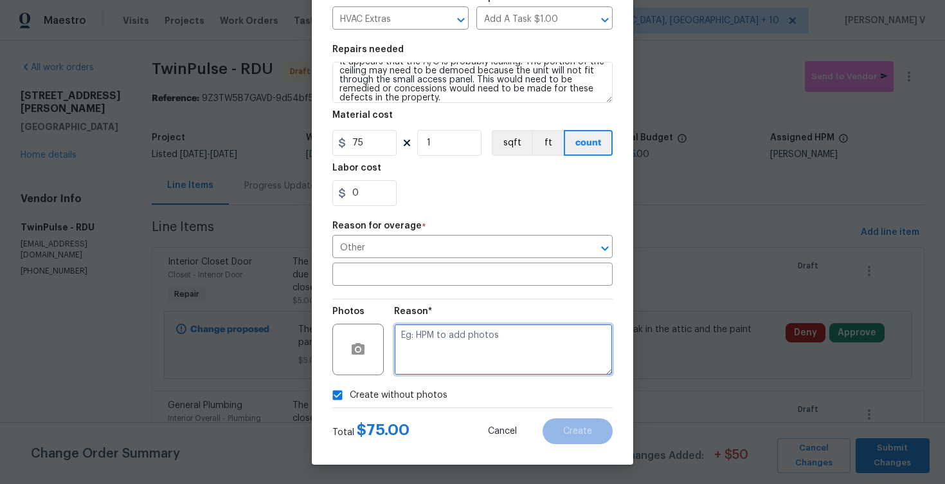
click at [468, 356] on textarea at bounding box center [503, 348] width 219 height 51
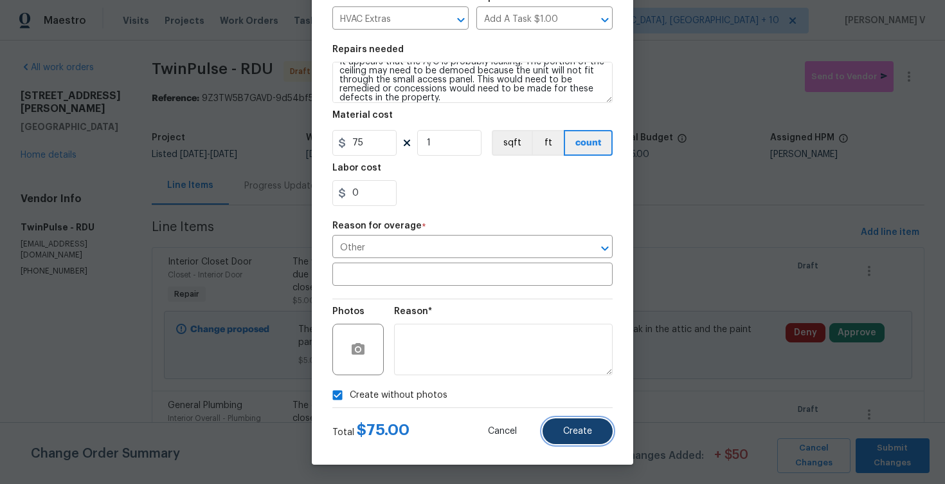
click at [577, 426] on span "Create" at bounding box center [577, 431] width 29 height 10
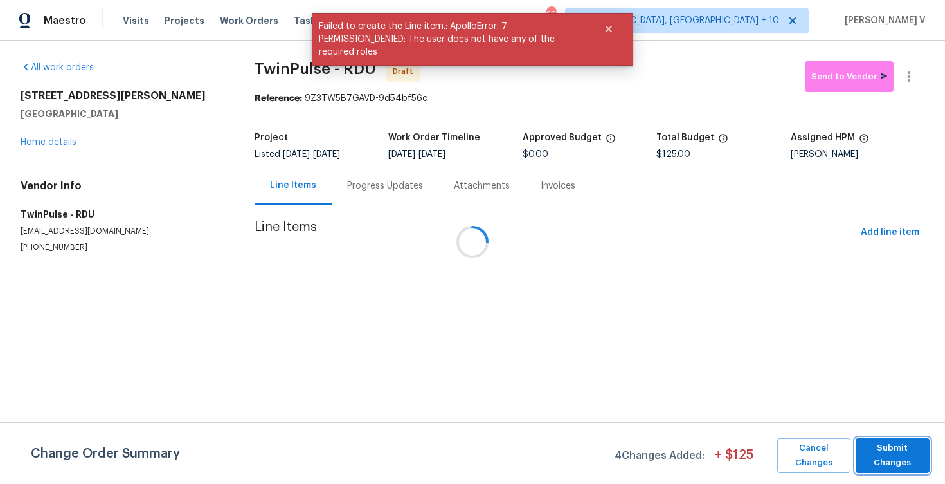
click at [906, 457] on span "Submit Changes" at bounding box center [892, 455] width 61 height 30
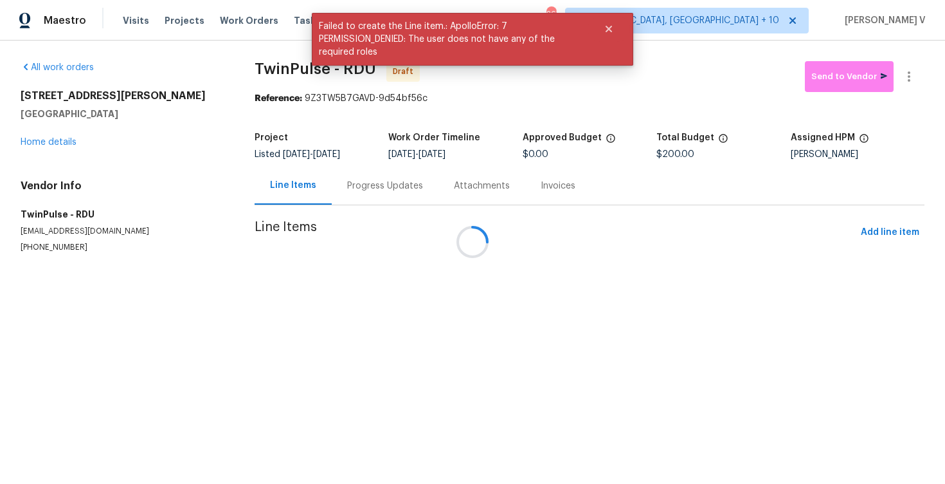
click at [314, 178] on div at bounding box center [472, 242] width 945 height 484
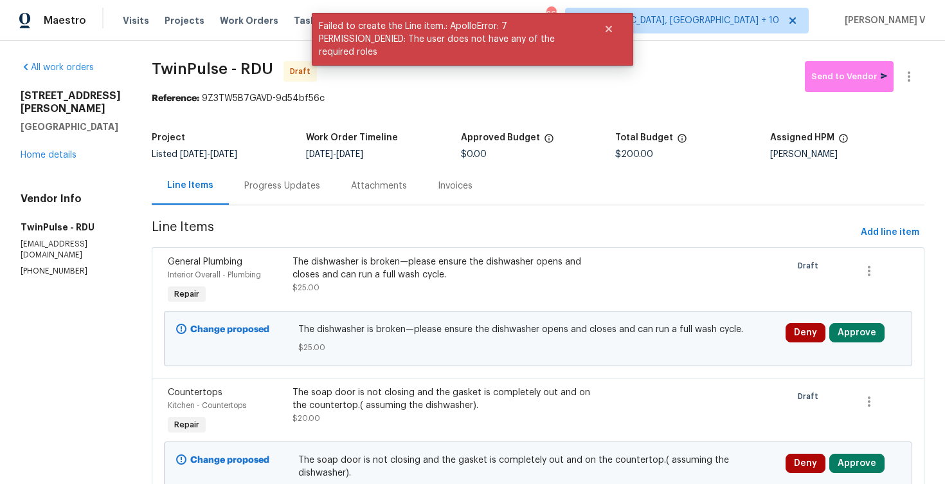
click at [336, 186] on div "Attachments" at bounding box center [379, 186] width 87 height 38
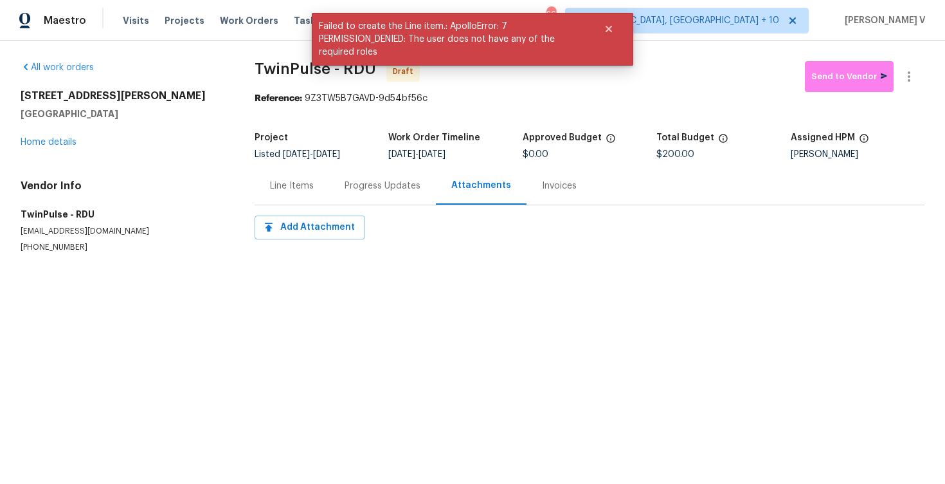
click at [352, 181] on div "Progress Updates" at bounding box center [383, 185] width 76 height 13
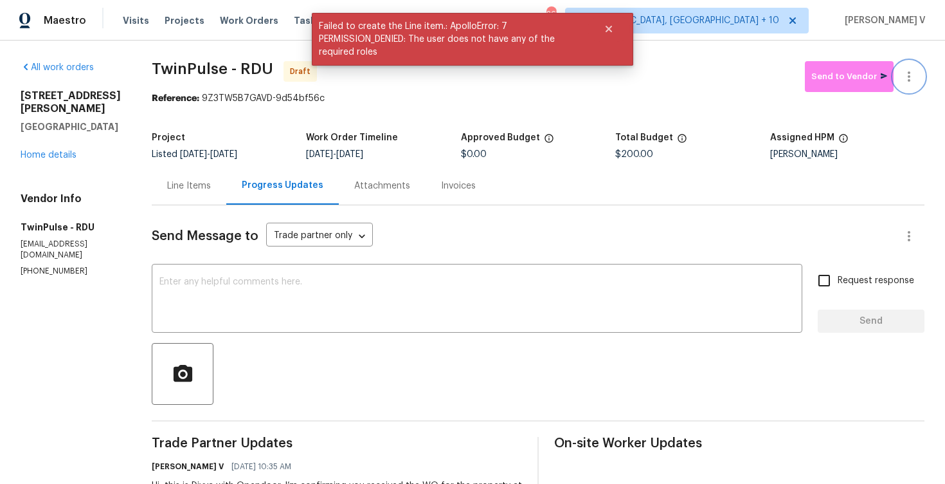
click at [911, 68] on button "button" at bounding box center [909, 76] width 31 height 31
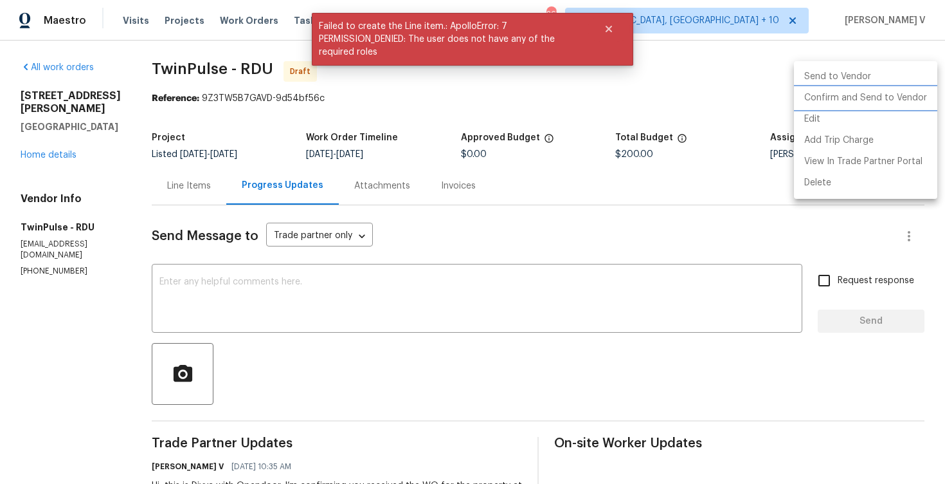
click at [854, 104] on li "Confirm and Send to Vendor" at bounding box center [865, 97] width 143 height 21
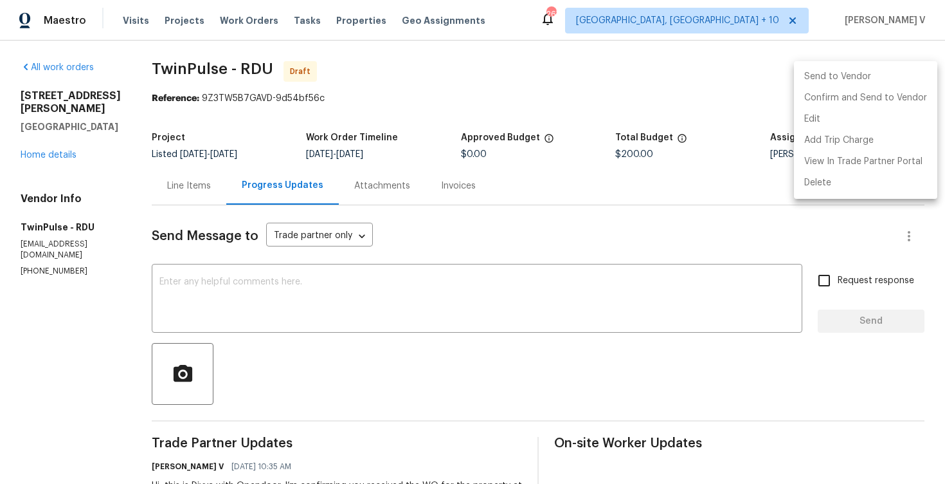
click at [465, 220] on div at bounding box center [472, 242] width 945 height 484
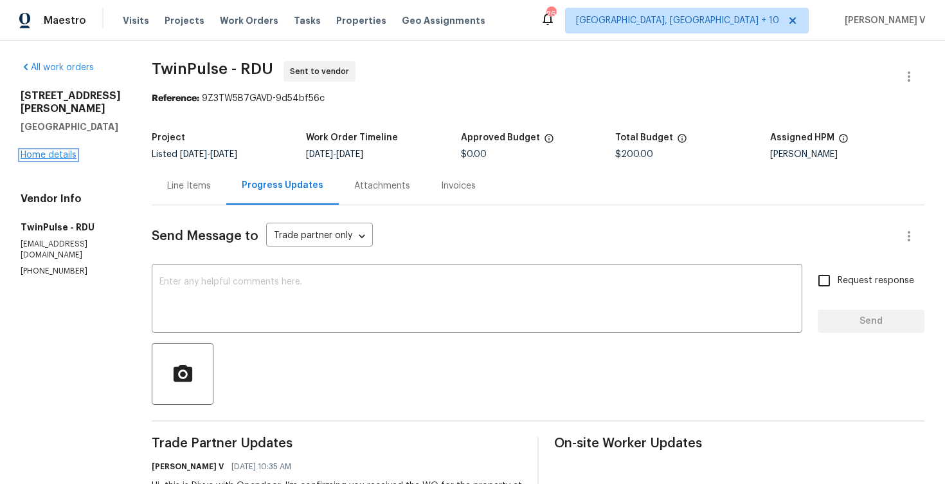
click at [67, 150] on link "Home details" at bounding box center [49, 154] width 56 height 9
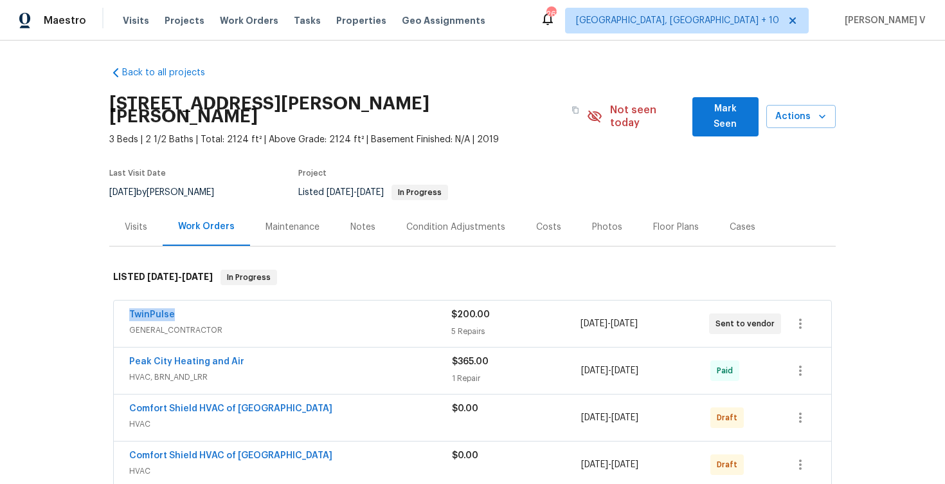
drag, startPoint x: 152, startPoint y: 301, endPoint x: 232, endPoint y: 301, distance: 80.4
click at [232, 301] on div "TwinPulse GENERAL_CONTRACTOR $200.00 5 Repairs [DATE] - [DATE] Sent to vendor" at bounding box center [473, 323] width 718 height 46
copy link "TwinPulse"
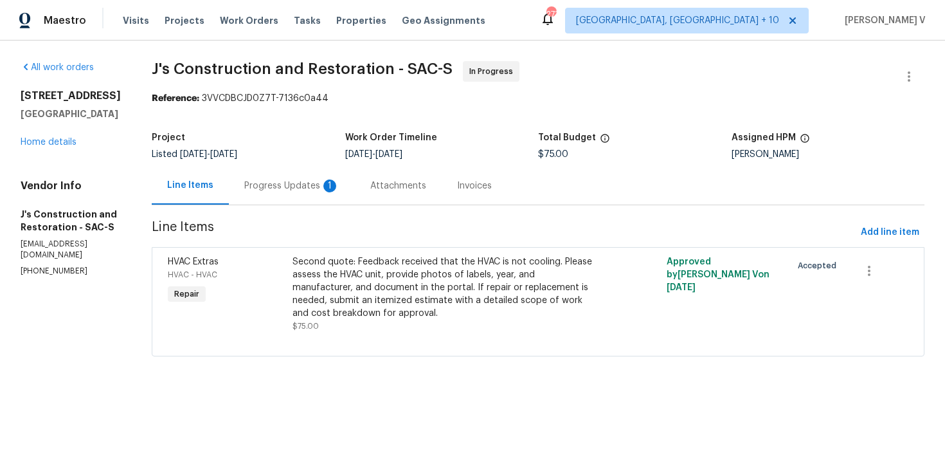
click at [313, 197] on div "Progress Updates 1" at bounding box center [292, 186] width 126 height 38
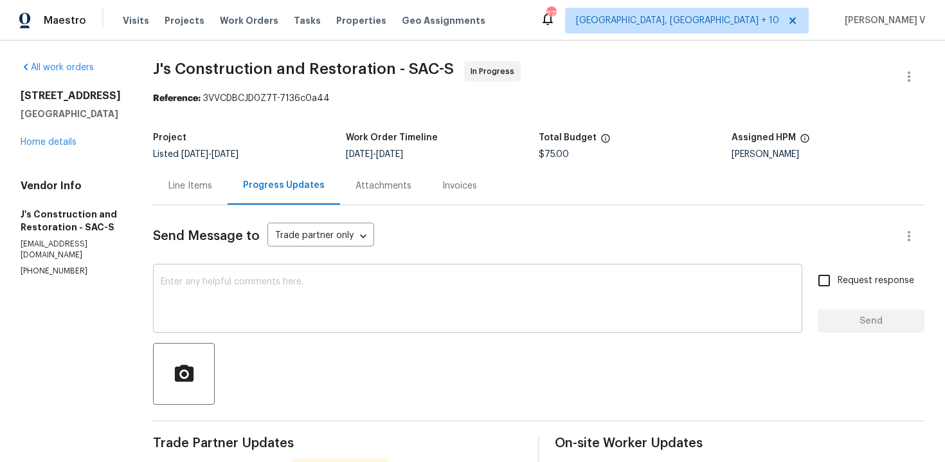
click at [287, 278] on textarea at bounding box center [478, 299] width 634 height 45
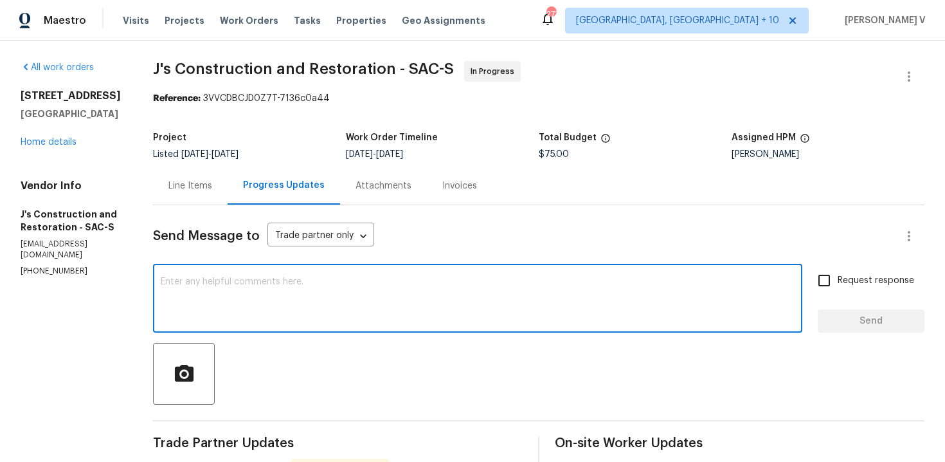
paste textarea "Hey thanks! We will review and get back to you."
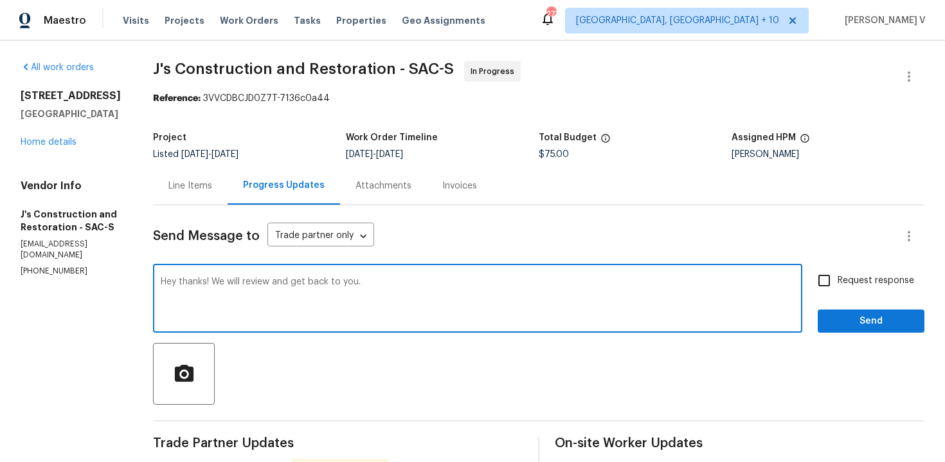
scroll to position [111, 0]
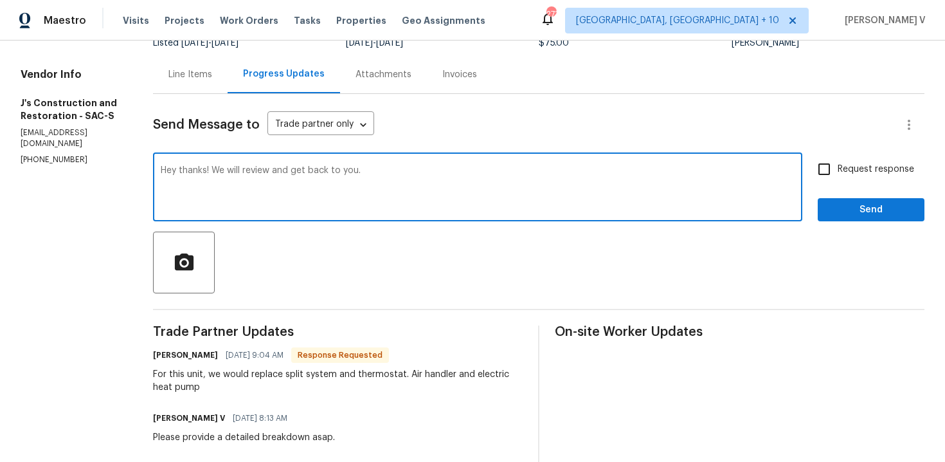
type textarea "Hey thanks! We will review and get back to you."
click at [896, 203] on span "Send" at bounding box center [871, 210] width 86 height 16
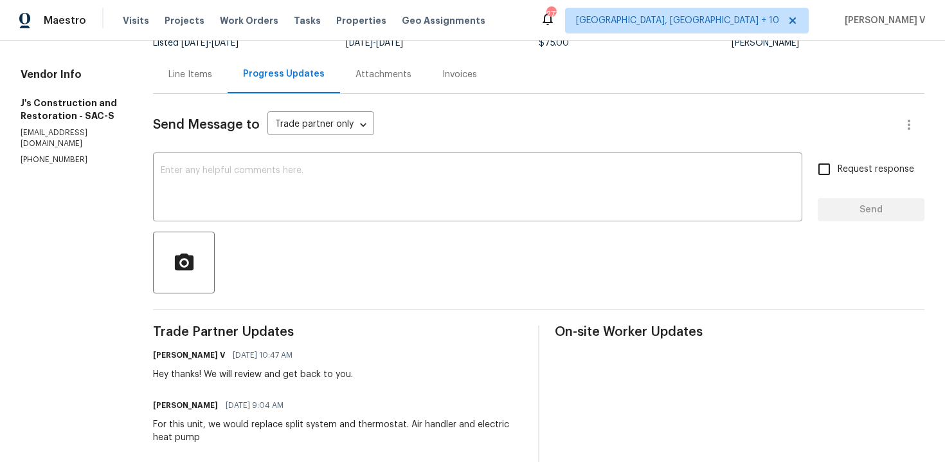
click at [61, 35] on link "Home details" at bounding box center [49, 30] width 56 height 9
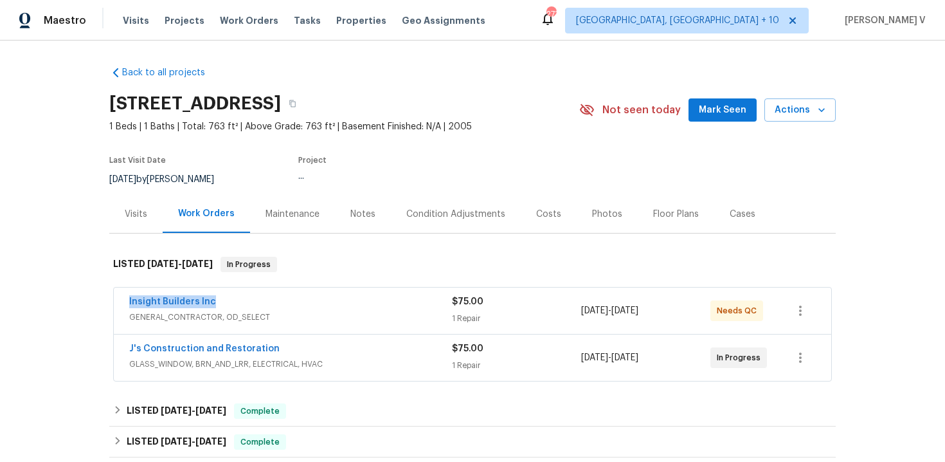
drag, startPoint x: 115, startPoint y: 300, endPoint x: 244, endPoint y: 298, distance: 128.6
click at [244, 299] on div "Insight Builders Inc GENERAL_CONTRACTOR, OD_SELECT $75.00 1 Repair 8/12/2025 - …" at bounding box center [473, 310] width 718 height 46
copy link "Insight Builders Inc"
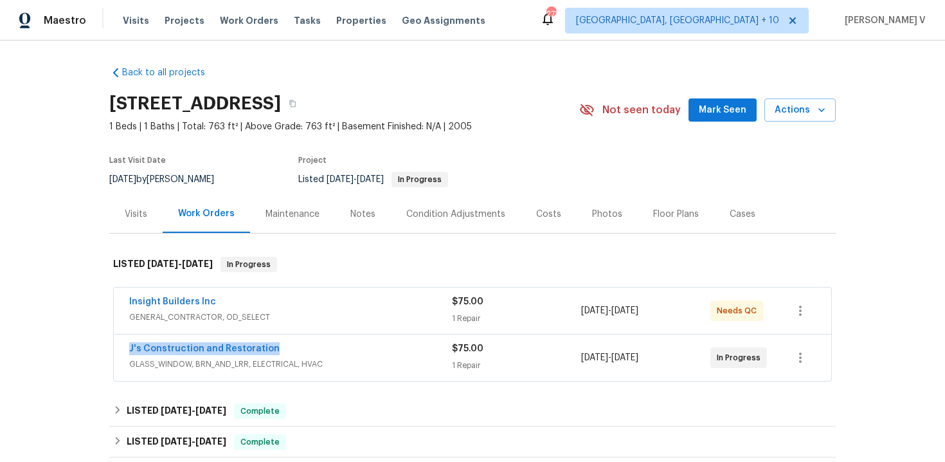
drag, startPoint x: 289, startPoint y: 345, endPoint x: 111, endPoint y: 344, distance: 178.1
click at [111, 345] on div "Insight Builders Inc GENERAL_CONTRACTOR, OD_SELECT $75.00 1 Repair 8/12/2025 - …" at bounding box center [472, 335] width 727 height 100
copy link "J's Construction and Restoration"
click at [159, 346] on link "J's Construction and Restoration" at bounding box center [204, 348] width 150 height 9
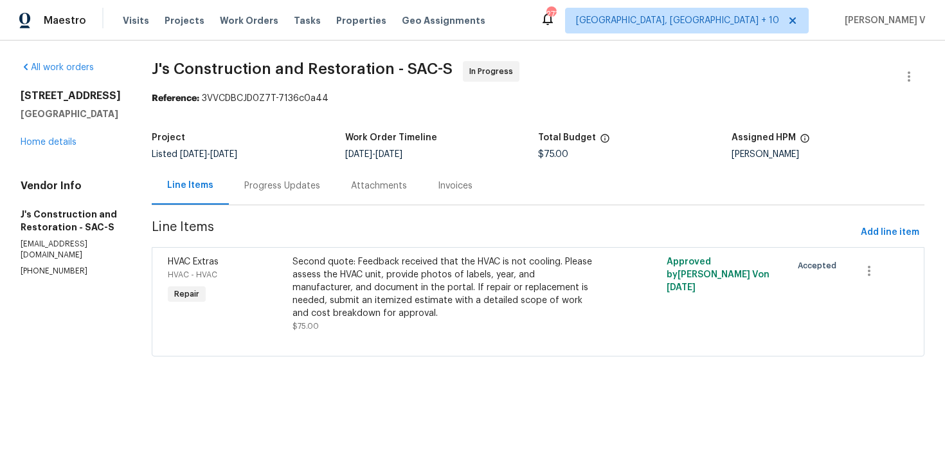
click at [275, 217] on section "J's Construction and Restoration - SAC-S In Progress Reference: 3VVCDBCJD0Z7T-7…" at bounding box center [538, 216] width 773 height 311
click at [290, 202] on div "Progress Updates" at bounding box center [282, 186] width 107 height 38
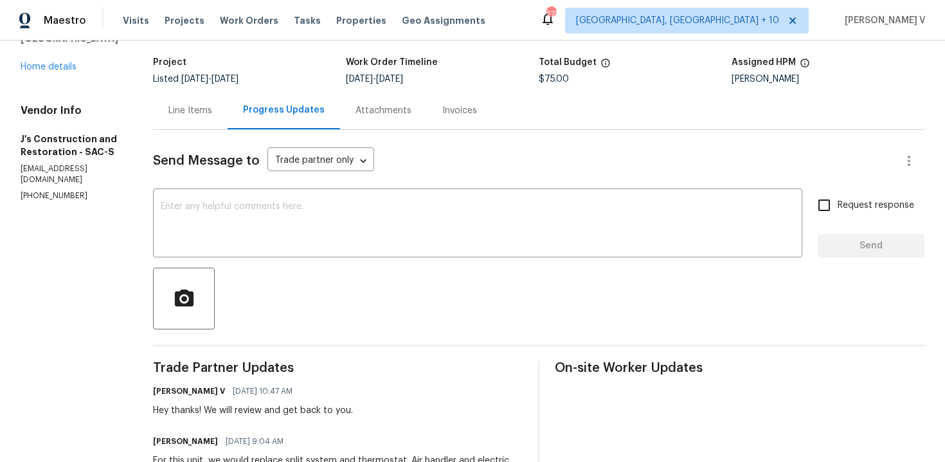
scroll to position [216, 0]
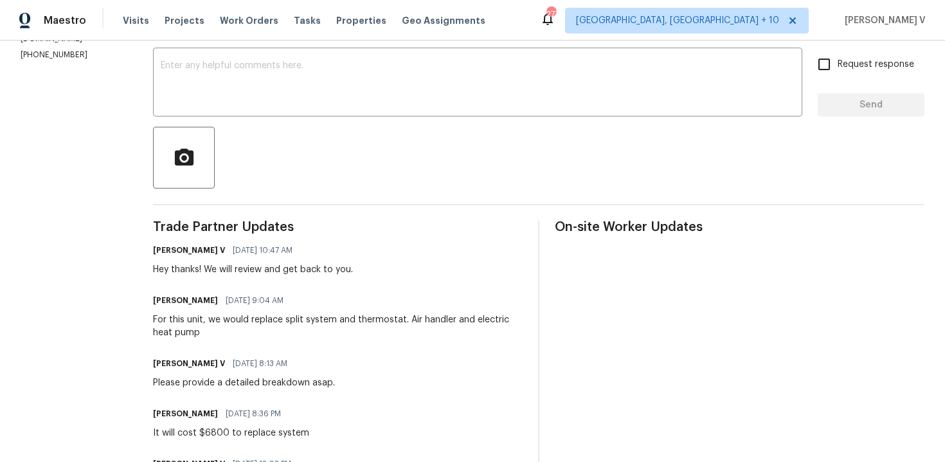
click at [208, 433] on div "It will cost $6800 to replace system" at bounding box center [231, 432] width 156 height 13
copy div "It will cost $6800 to replace system"
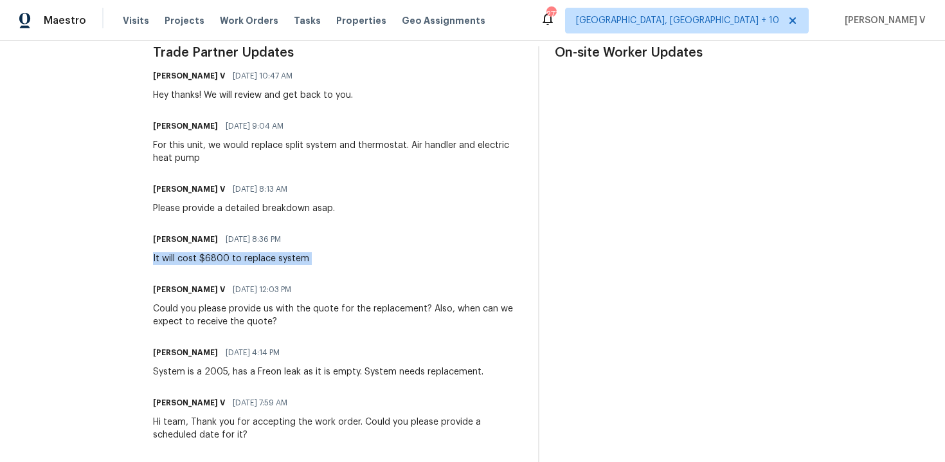
scroll to position [442, 0]
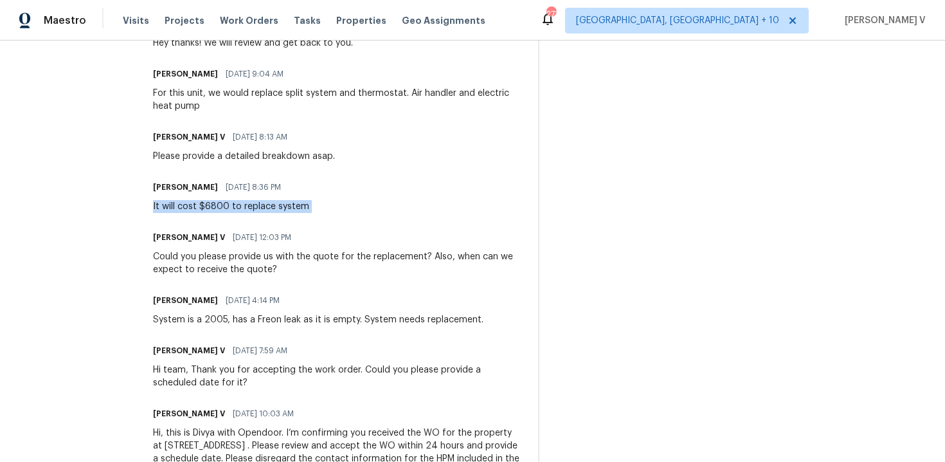
click at [228, 318] on div "System is a 2005, has a Freon leak as it is empty. System needs replacement." at bounding box center [318, 319] width 331 height 13
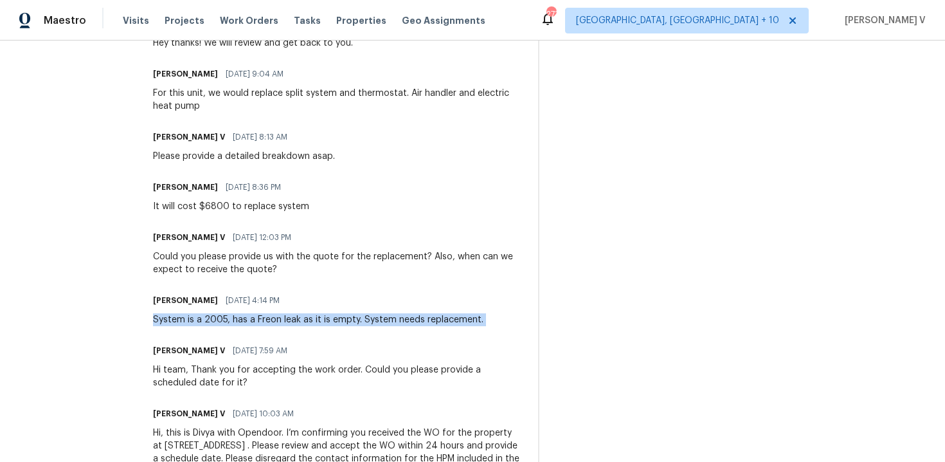
copy div "System is a 2005, has a Freon leak as it is empty. System needs replacement."
click at [215, 204] on div "It will cost $6800 to replace system" at bounding box center [231, 206] width 156 height 13
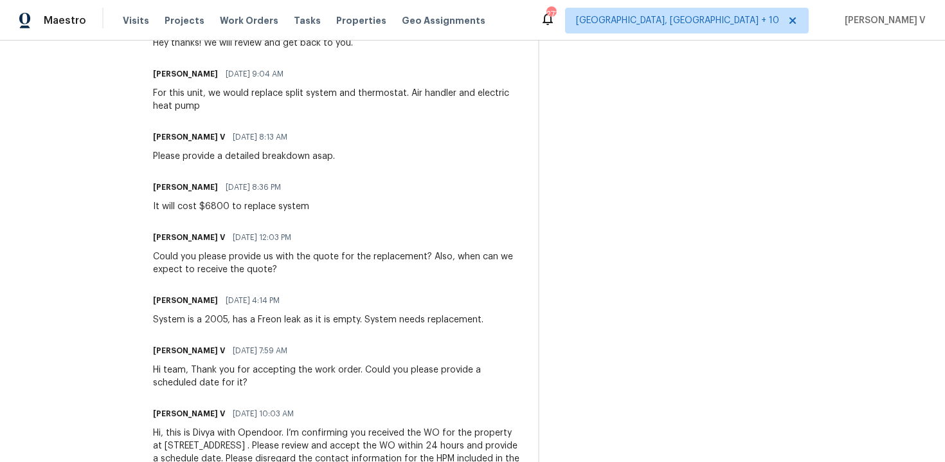
click at [215, 204] on div "It will cost $6800 to replace system" at bounding box center [231, 206] width 156 height 13
copy div "It will cost $6800 to replace system"
click at [210, 107] on div "For this unit, we would replace split system and thermostat. Air handler and el…" at bounding box center [338, 100] width 370 height 26
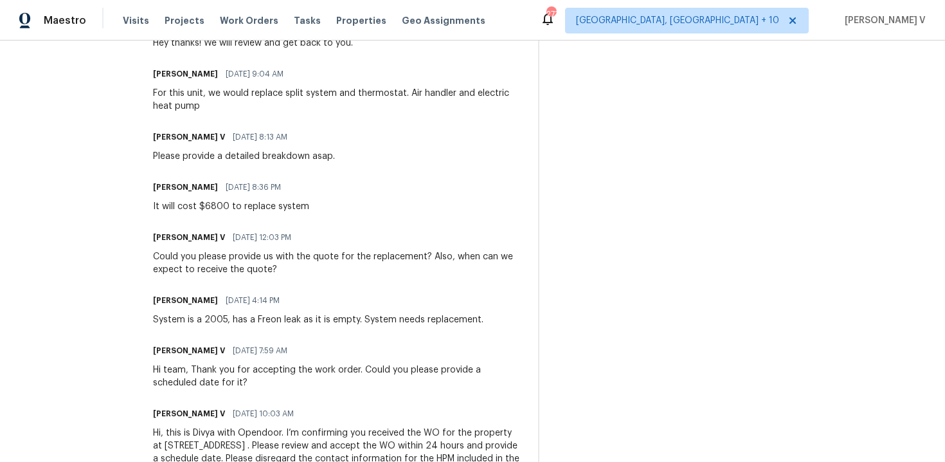
click at [210, 107] on div "For this unit, we would replace split system and thermostat. Air handler and el…" at bounding box center [338, 100] width 370 height 26
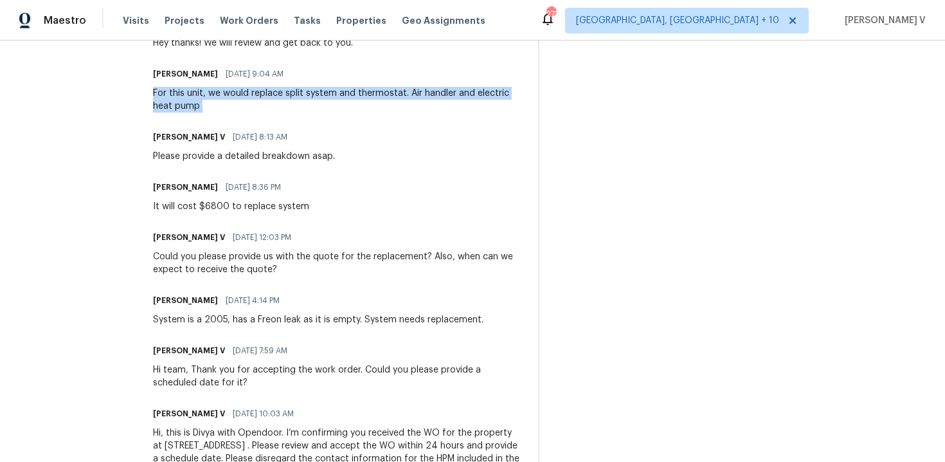
click at [210, 107] on div "For this unit, we would replace split system and thermostat. Air handler and el…" at bounding box center [338, 100] width 370 height 26
copy div "For this unit, we would replace split system and thermostat. Air handler and el…"
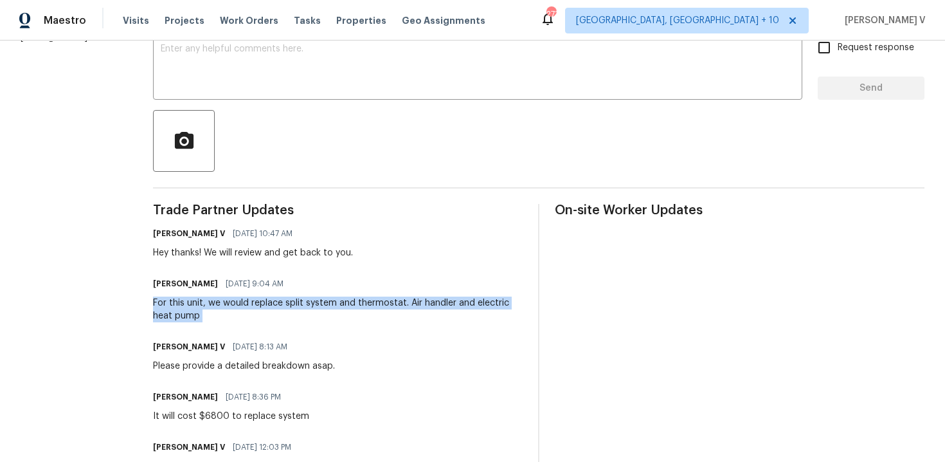
scroll to position [0, 0]
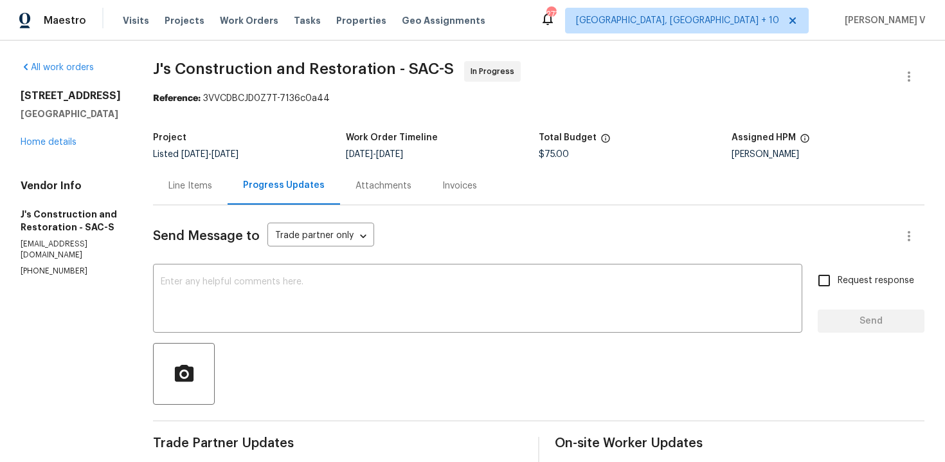
click at [209, 189] on div "Line Items" at bounding box center [190, 185] width 44 height 13
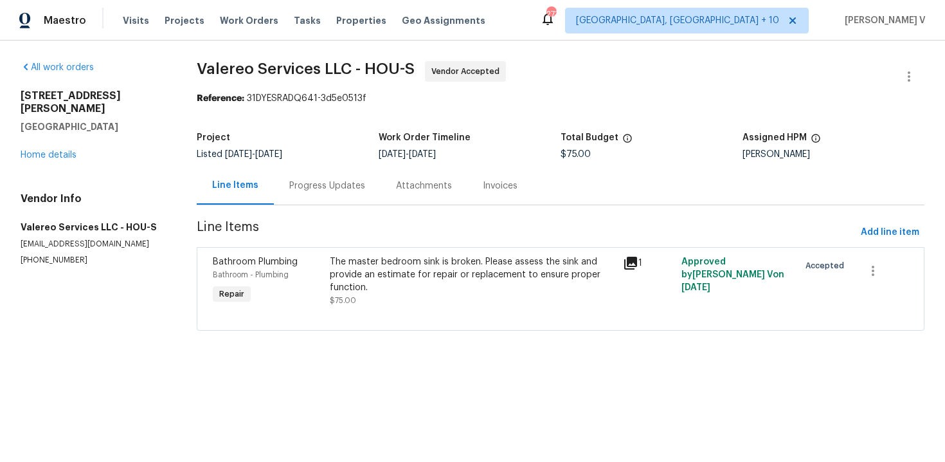
click at [343, 185] on div "Progress Updates" at bounding box center [327, 185] width 76 height 13
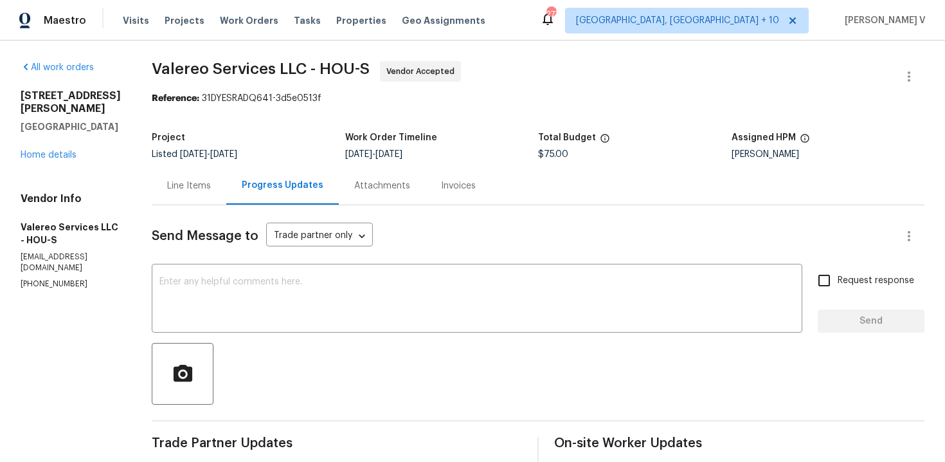
scroll to position [168, 0]
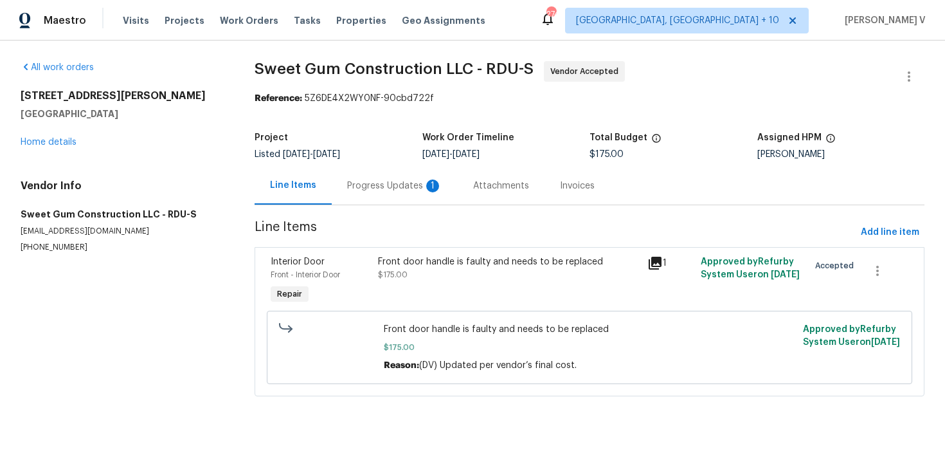
click at [396, 177] on div "Progress Updates 1" at bounding box center [395, 186] width 126 height 38
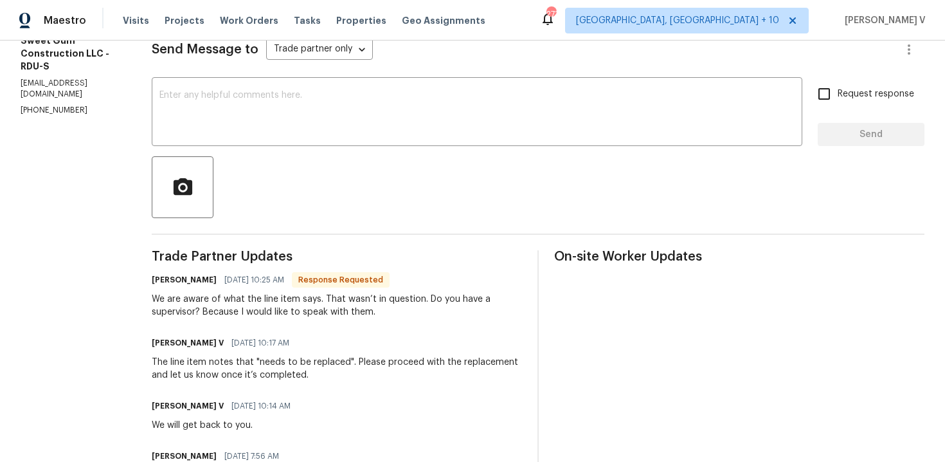
scroll to position [195, 0]
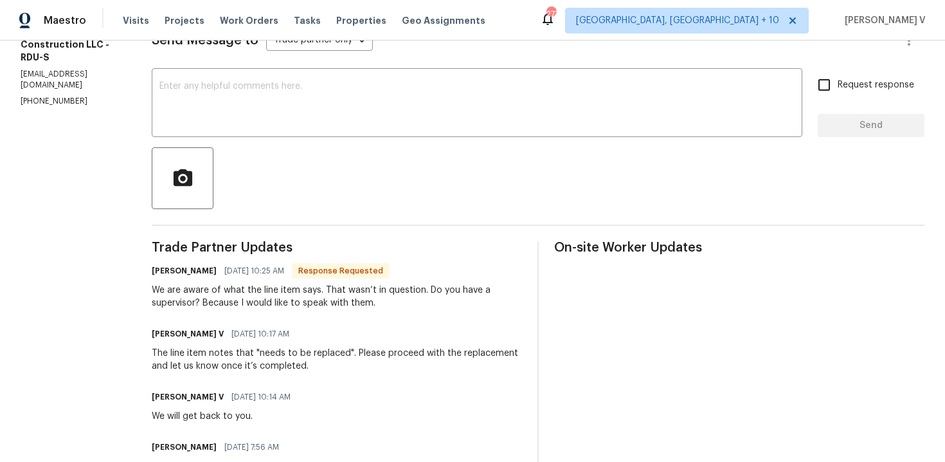
click at [280, 293] on div "We are aware of what the line item says. That wasn’t in question. Do you have a…" at bounding box center [337, 297] width 370 height 26
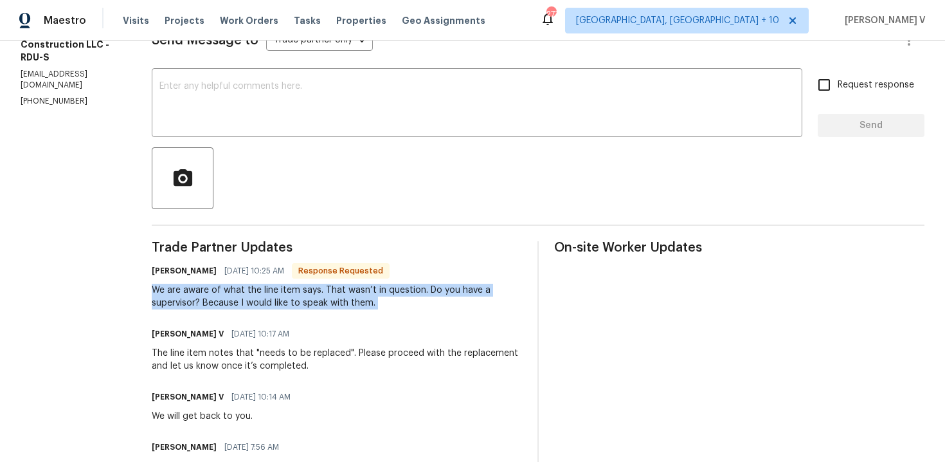
copy div "We are aware of what the line item says. That wasn’t in question. Do you have a…"
click at [297, 122] on textarea at bounding box center [476, 104] width 635 height 45
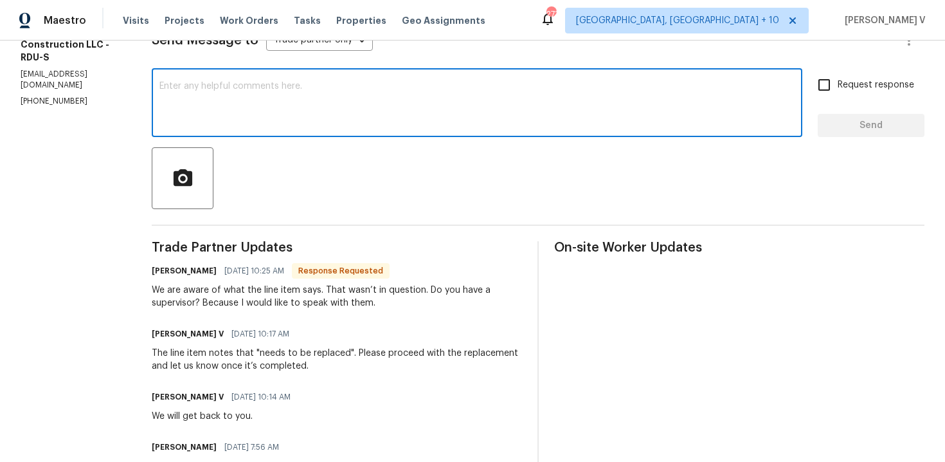
paste textarea "Thank you for letting me know. I’ll get back to you on this shortly."
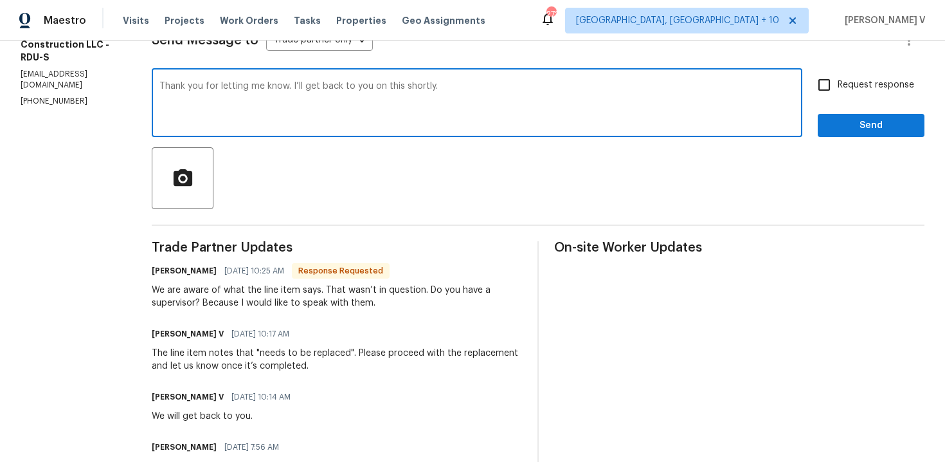
type textarea "Thank you for letting me know. I’ll get back to you on this shortly."
click at [862, 128] on span "Send" at bounding box center [871, 126] width 86 height 16
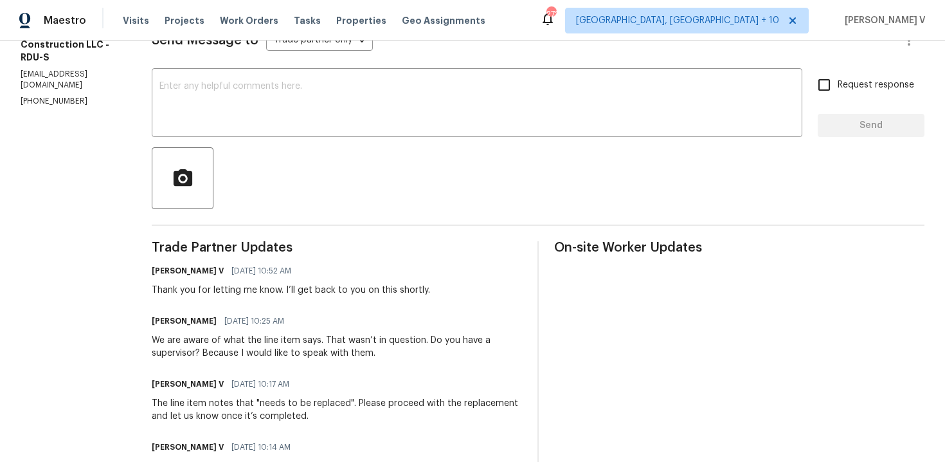
scroll to position [46, 0]
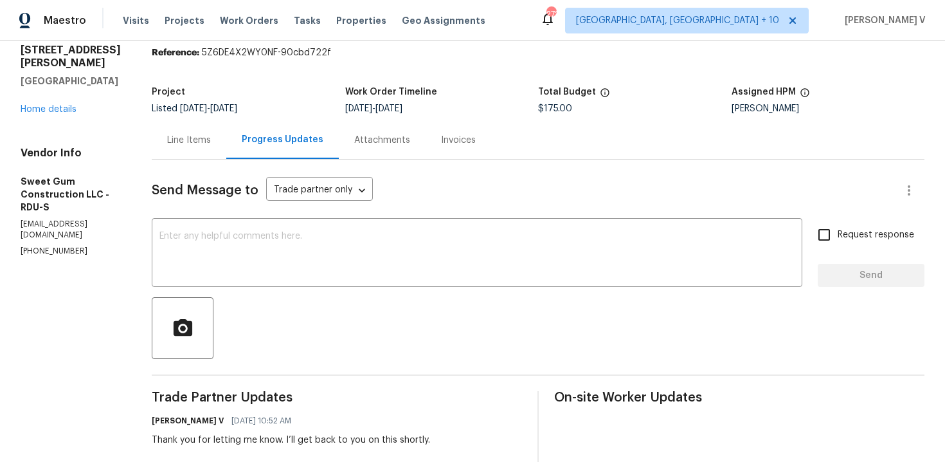
click at [49, 101] on div "[STREET_ADDRESS][PERSON_NAME] Home details" at bounding box center [71, 80] width 100 height 72
click at [44, 105] on link "Home details" at bounding box center [49, 109] width 56 height 9
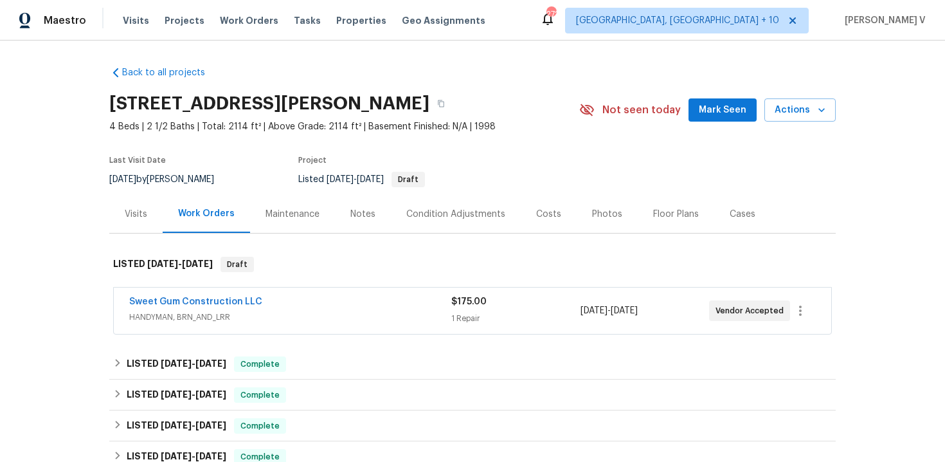
drag, startPoint x: 125, startPoint y: 294, endPoint x: 349, endPoint y: 288, distance: 223.9
click at [349, 288] on div "Sweet Gum Construction LLC HANDYMAN, BRN_AND_LRR $175.00 1 Repair [DATE] - [DAT…" at bounding box center [473, 310] width 718 height 46
drag, startPoint x: 275, startPoint y: 307, endPoint x: 94, endPoint y: 306, distance: 181.3
click at [94, 307] on div "Back to all projects [STREET_ADDRESS][PERSON_NAME] 4 Beds | 2 1/2 Baths | Total…" at bounding box center [472, 251] width 945 height 421
copy link "Sweet Gum Construction LLC"
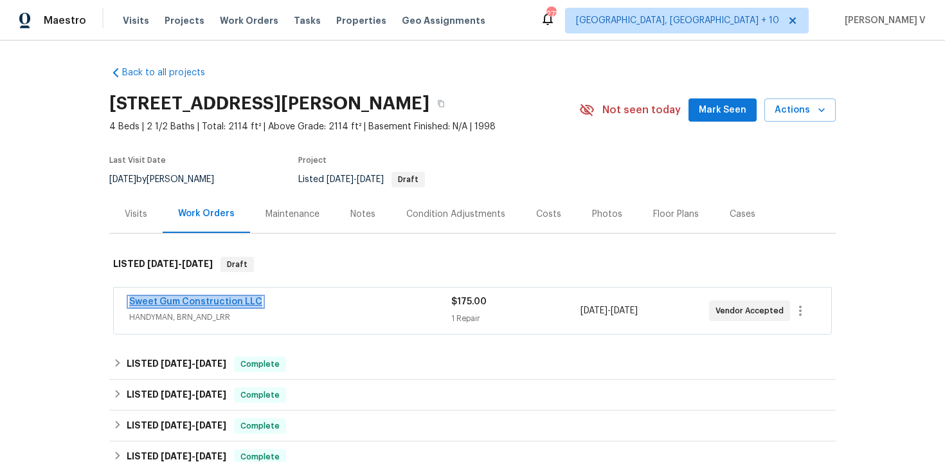
click at [169, 298] on link "Sweet Gum Construction LLC" at bounding box center [195, 301] width 133 height 9
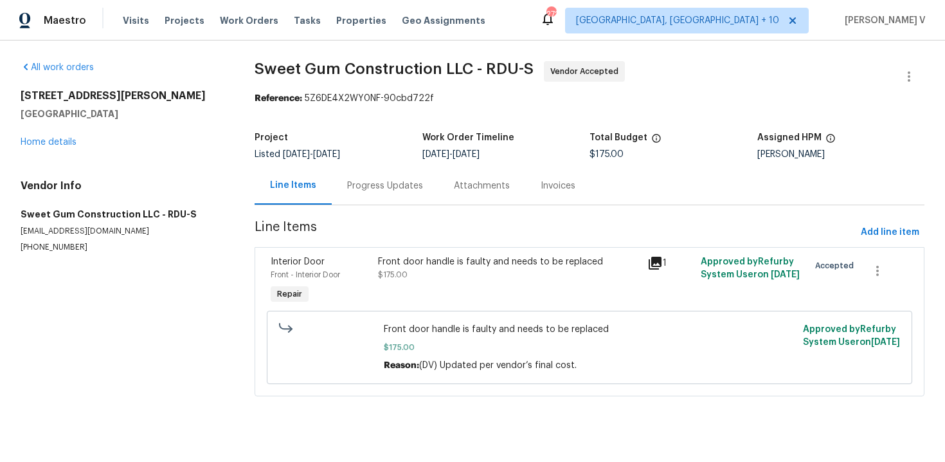
click at [412, 273] on div "Front door handle is faulty and needs to be replaced $175.00" at bounding box center [508, 268] width 261 height 26
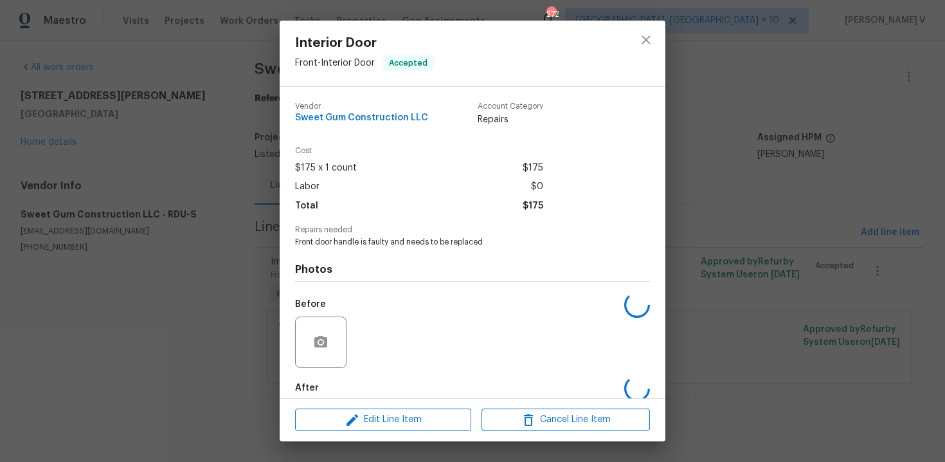
click at [415, 255] on div "Photos Before After" at bounding box center [472, 354] width 355 height 212
click at [413, 242] on span "Front door handle is faulty and needs to be replaced" at bounding box center [455, 242] width 320 height 11
copy span "Front door handle is faulty and needs to be replaced"
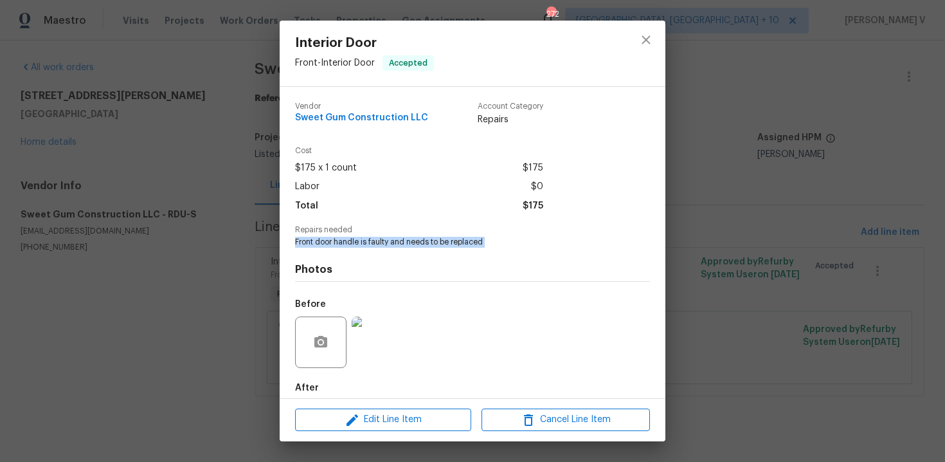
click at [257, 88] on div "Interior Door Front - Interior Door Accepted Vendor Sweet Gum Construction LLC …" at bounding box center [472, 231] width 945 height 462
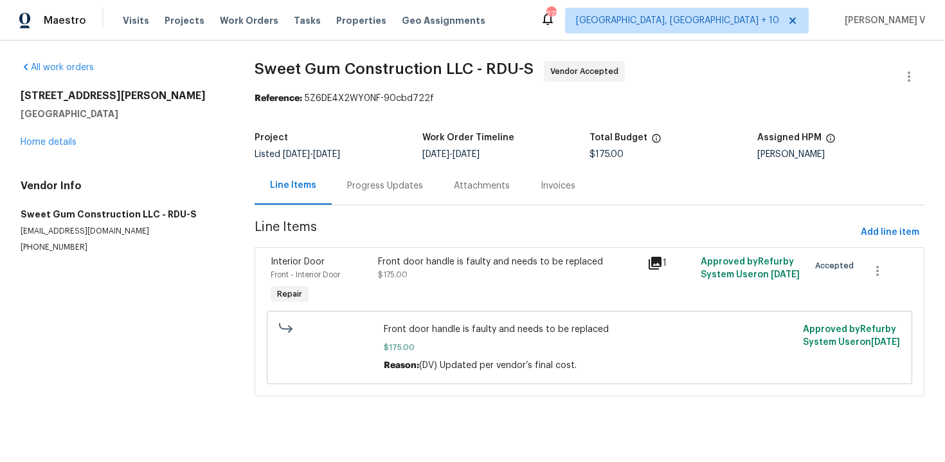
click at [367, 165] on div "Project Listed [DATE] - [DATE] Work Order Timeline [DATE] - [DATE] Total Budget…" at bounding box center [590, 145] width 670 height 41
click at [372, 190] on div "Progress Updates" at bounding box center [385, 185] width 76 height 13
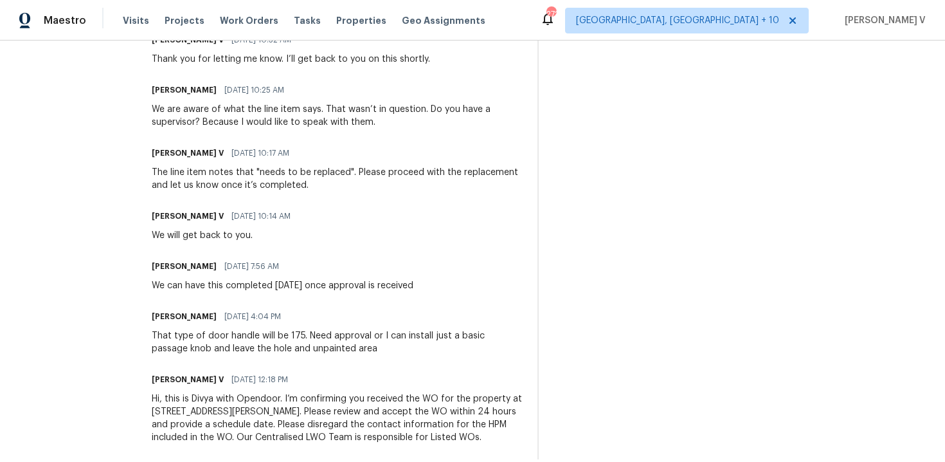
scroll to position [444, 0]
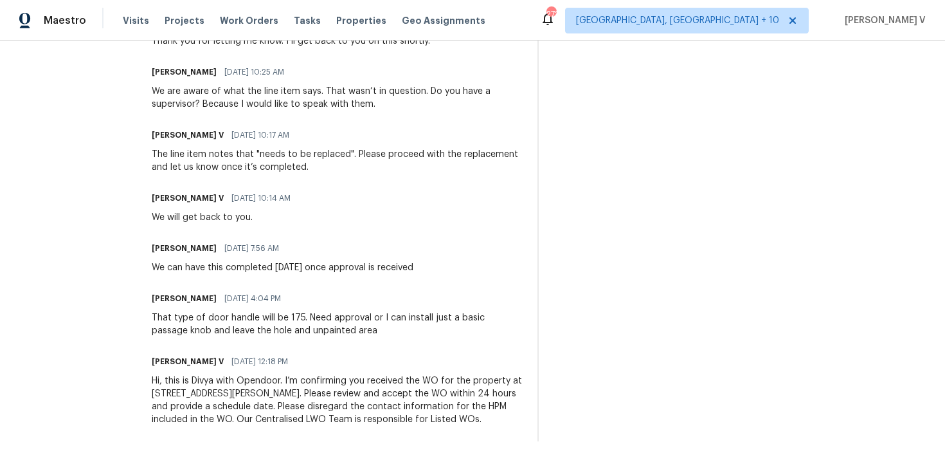
click at [283, 151] on div "The line item notes that "needs to be replaced". Please proceed with the replac…" at bounding box center [337, 161] width 370 height 26
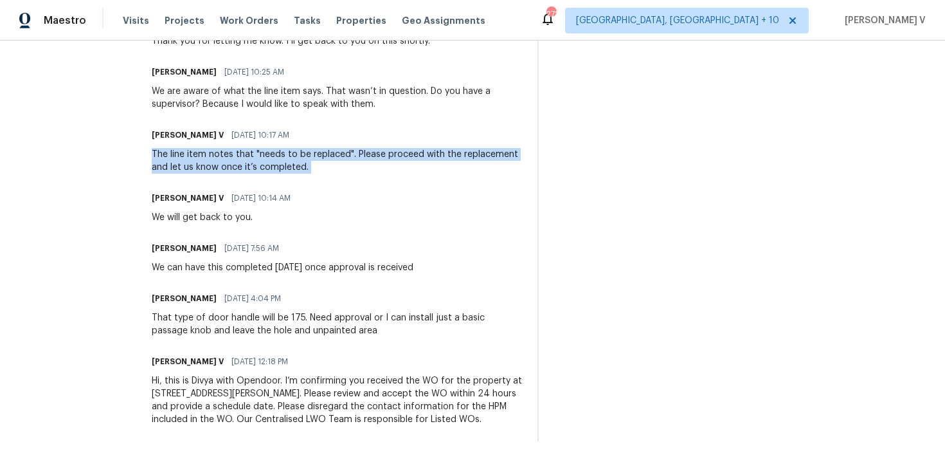
click at [247, 266] on div "We can have this completed [DATE] once approval is received" at bounding box center [283, 267] width 262 height 13
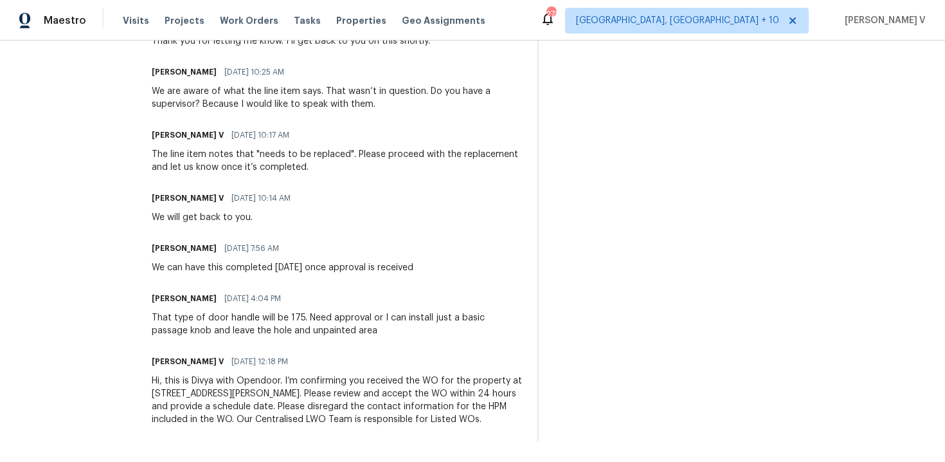
click at [247, 266] on div "We can have this completed [DATE] once approval is received" at bounding box center [283, 267] width 262 height 13
copy div "We can have this completed [DATE] once approval is received"
click at [213, 324] on div "That type of door handle will be 175. Need approval or I can install just a bas…" at bounding box center [337, 324] width 370 height 26
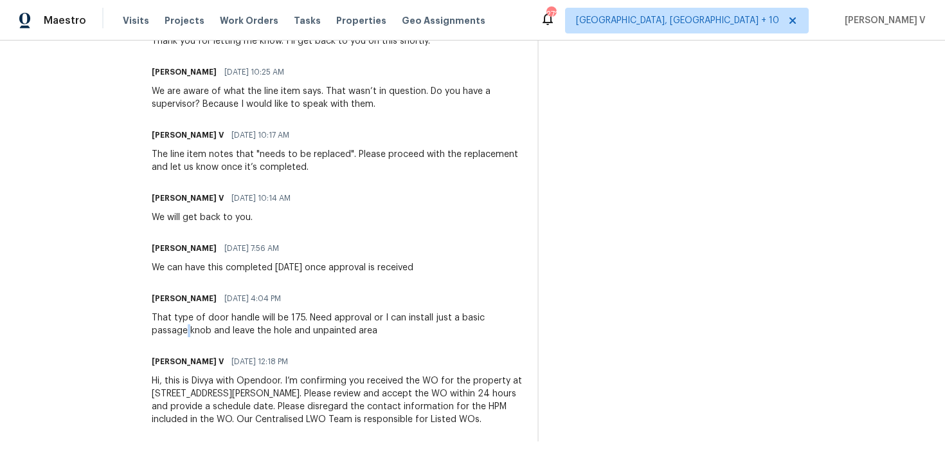
click at [213, 324] on div "That type of door handle will be 175. Need approval or I can install just a bas…" at bounding box center [337, 324] width 370 height 26
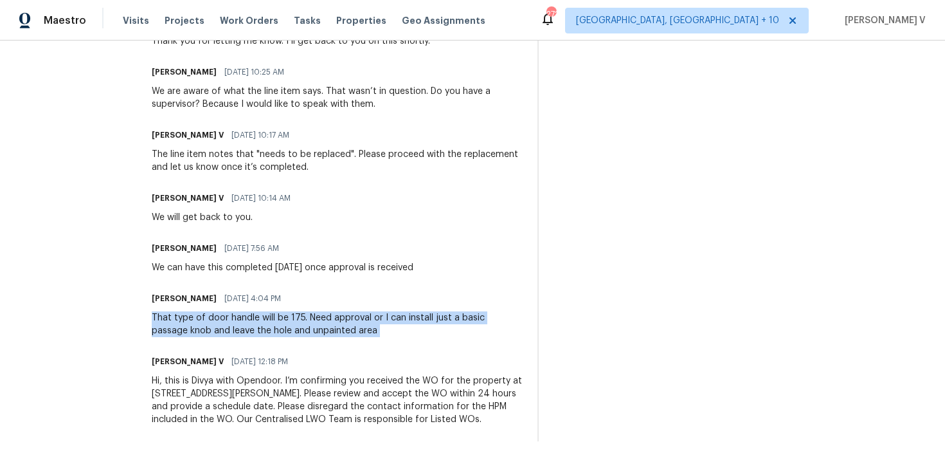
copy div "That type of door handle will be 175. Need approval or I can install just a bas…"
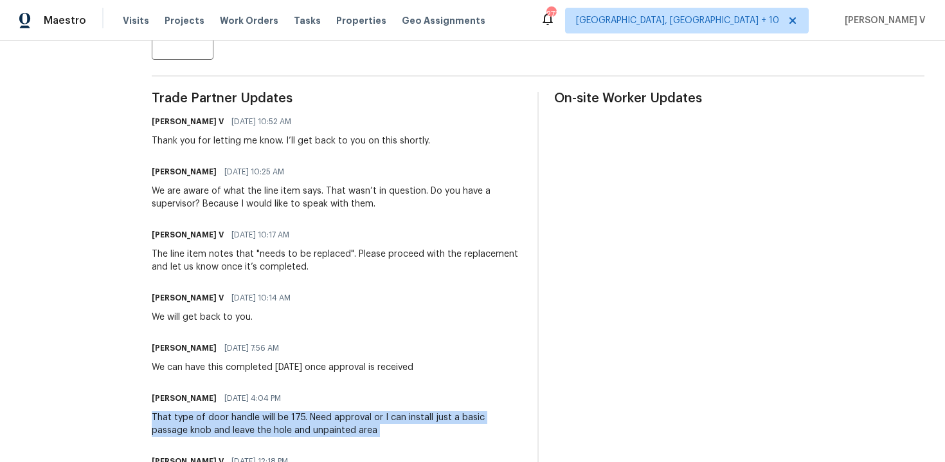
scroll to position [347, 0]
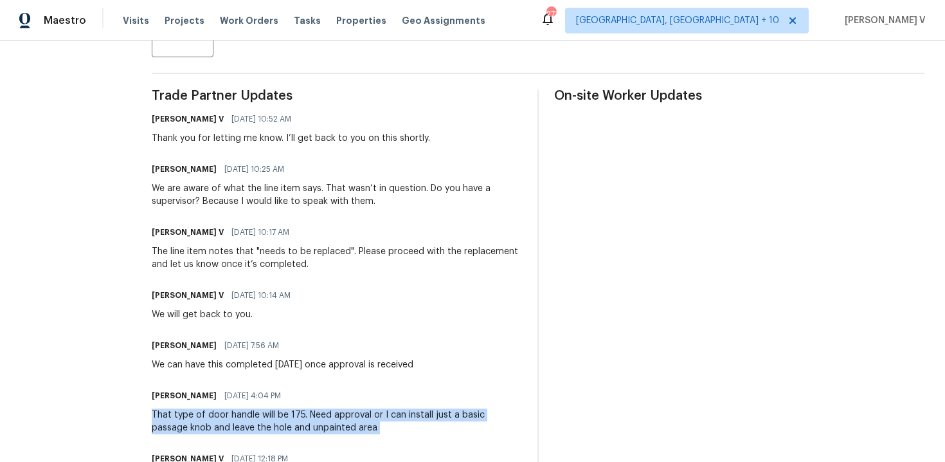
click at [214, 266] on div "The line item notes that "needs to be replaced". Please proceed with the replac…" at bounding box center [337, 258] width 370 height 26
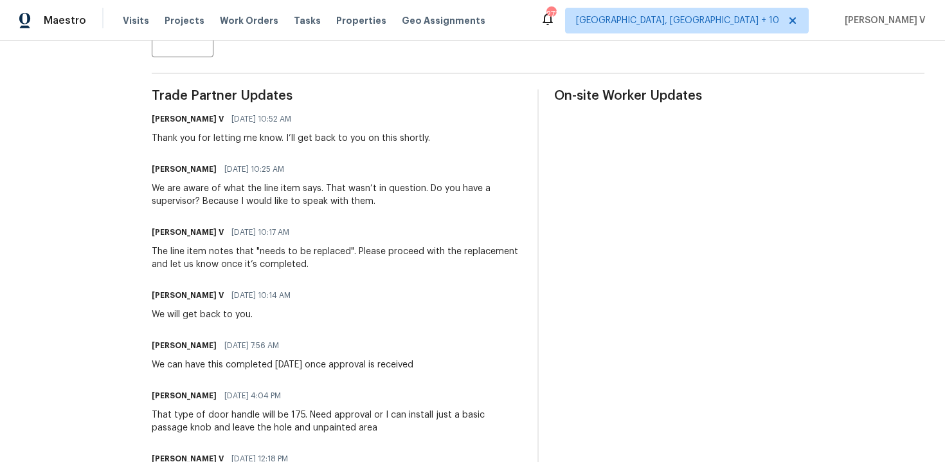
click at [214, 266] on div "The line item notes that "needs to be replaced". Please proceed with the replac…" at bounding box center [337, 258] width 370 height 26
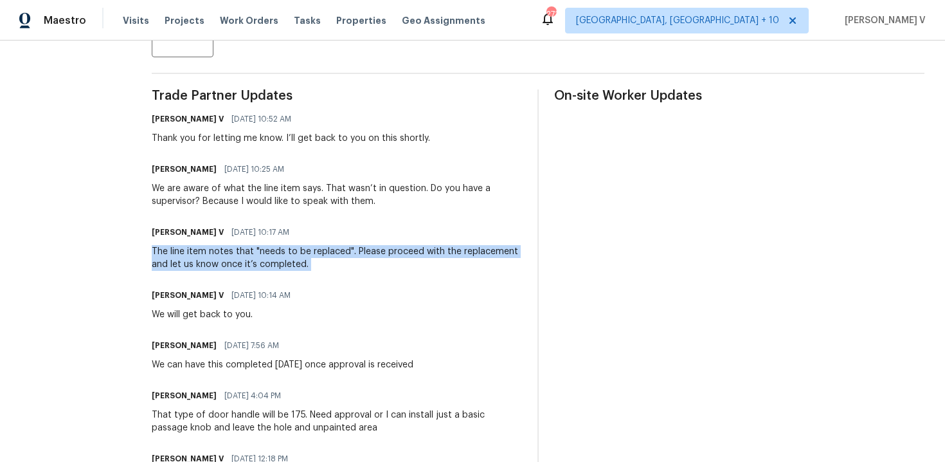
copy div "The line item notes that "needs to be replaced". Please proceed with the replac…"
click at [239, 196] on div "We are aware of what the line item says. That wasn’t in question. Do you have a…" at bounding box center [337, 195] width 370 height 26
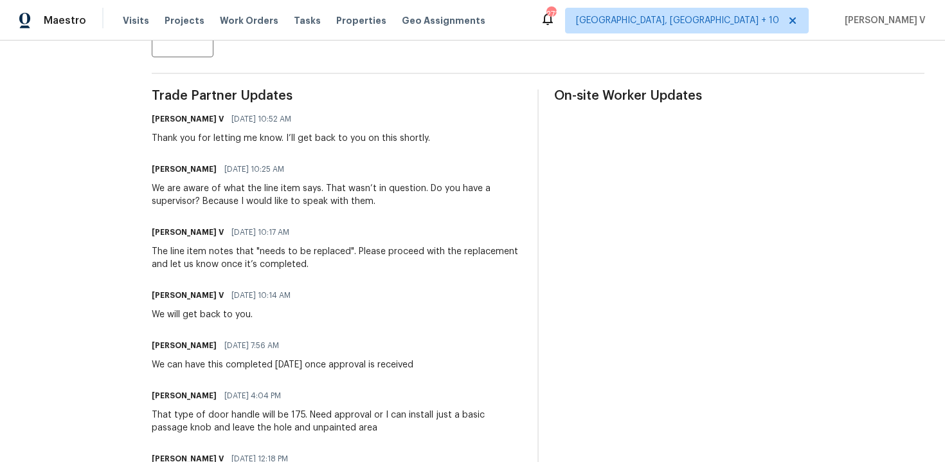
click at [239, 196] on div "We are aware of what the line item says. That wasn’t in question. Do you have a…" at bounding box center [337, 195] width 370 height 26
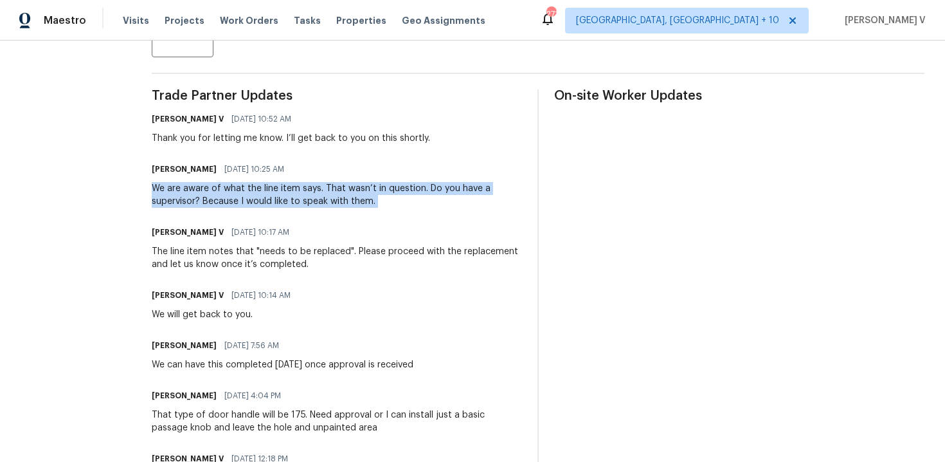
copy div "We are aware of what the line item says. That wasn’t in question. Do you have a…"
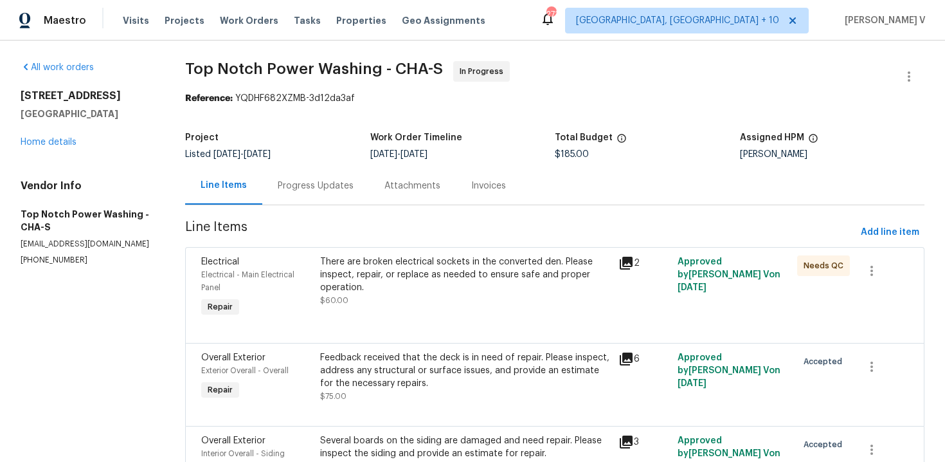
click at [332, 183] on div "Progress Updates" at bounding box center [316, 185] width 76 height 13
